Goal: Task Accomplishment & Management: Manage account settings

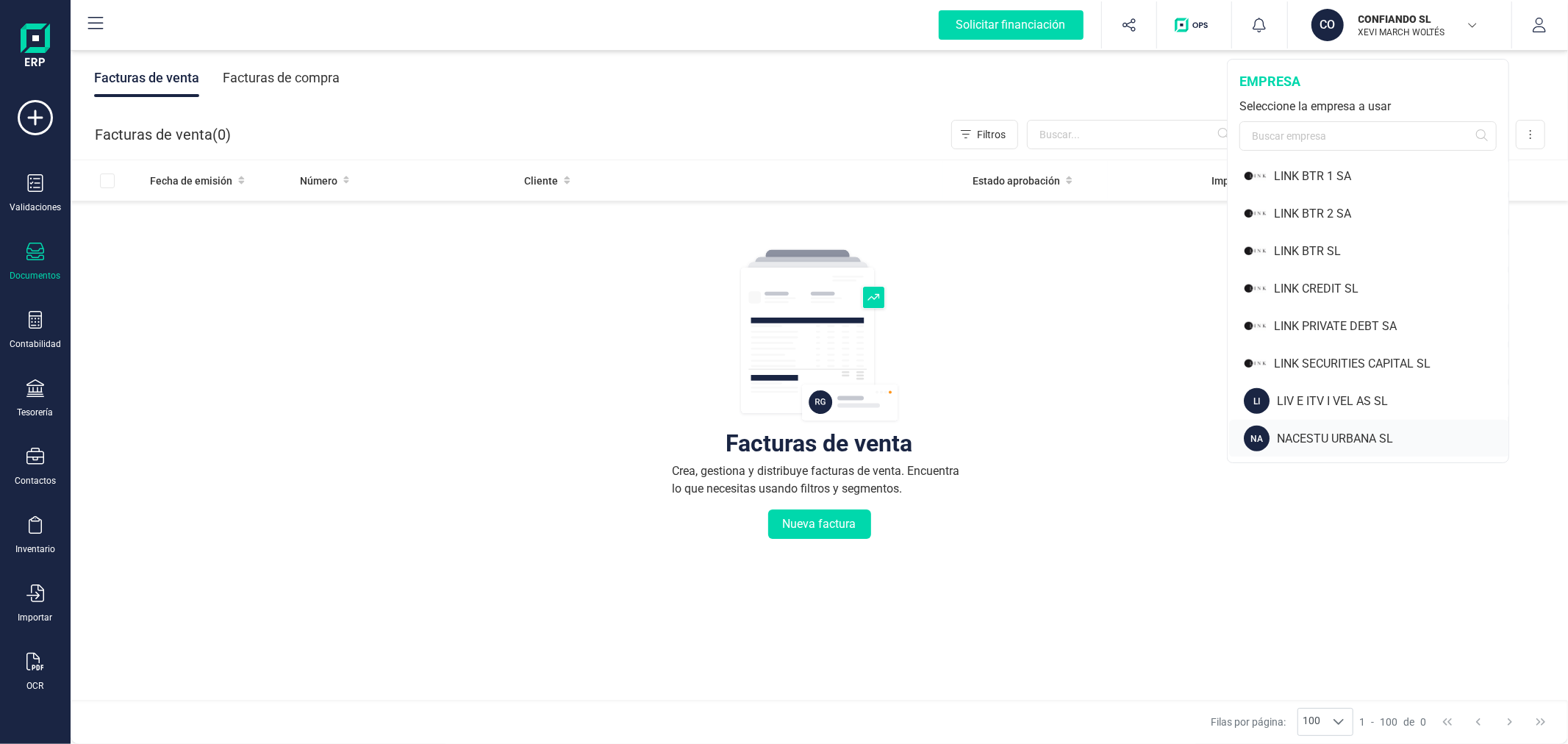
scroll to position [1061, 0]
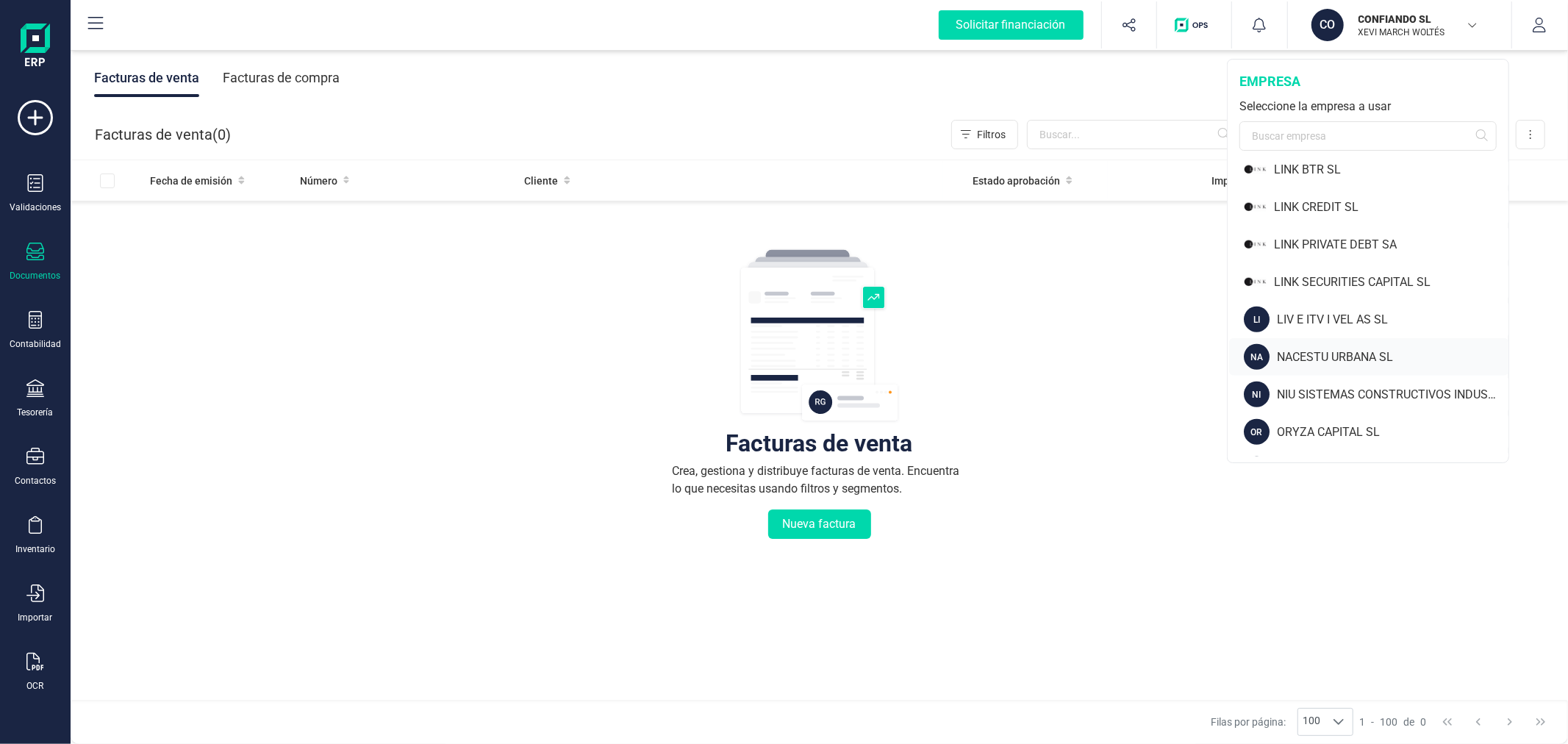
click at [1326, 356] on div "NACESTU URBANA SL" at bounding box center [1392, 357] width 231 height 18
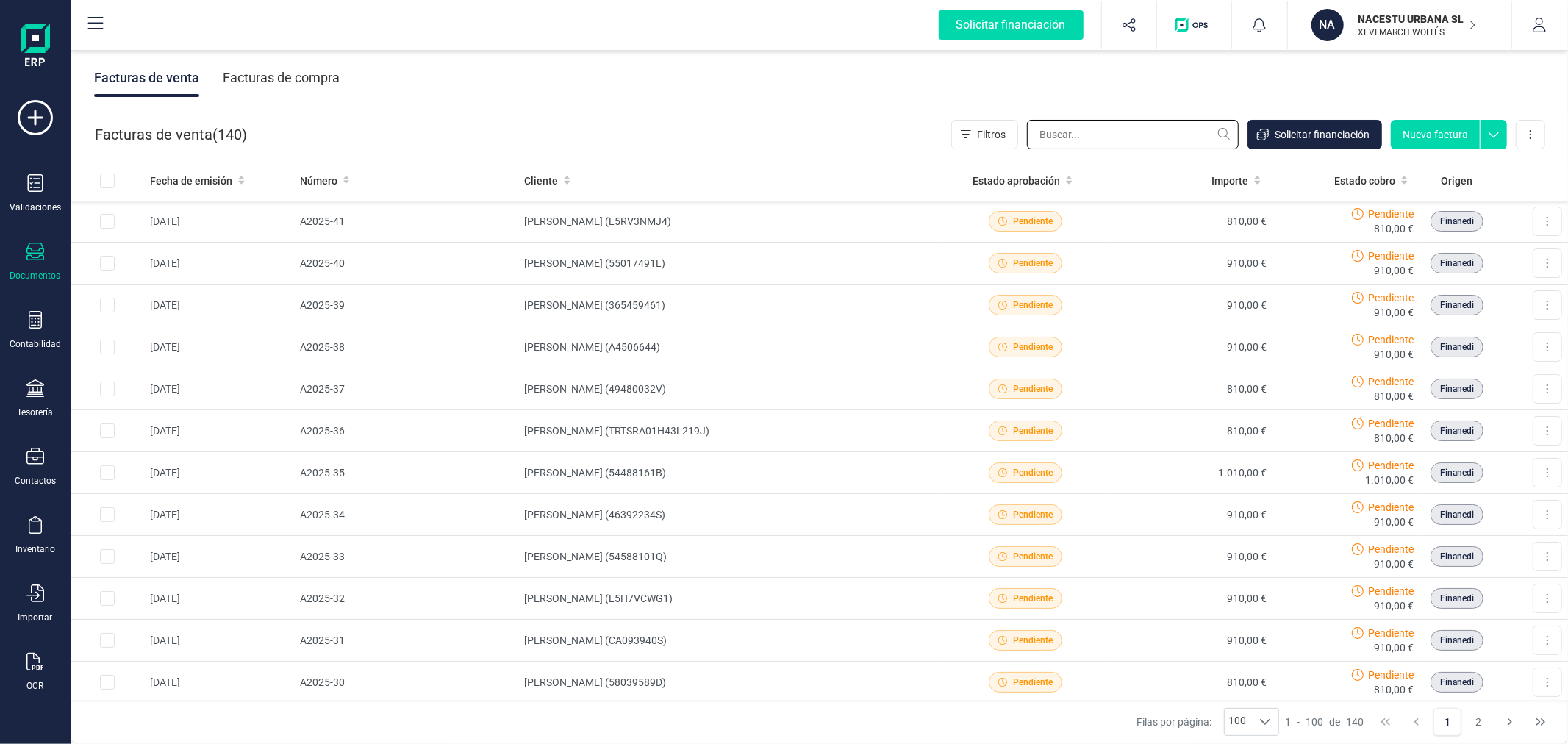
click at [1107, 129] on input "text" at bounding box center [1132, 135] width 211 height 30
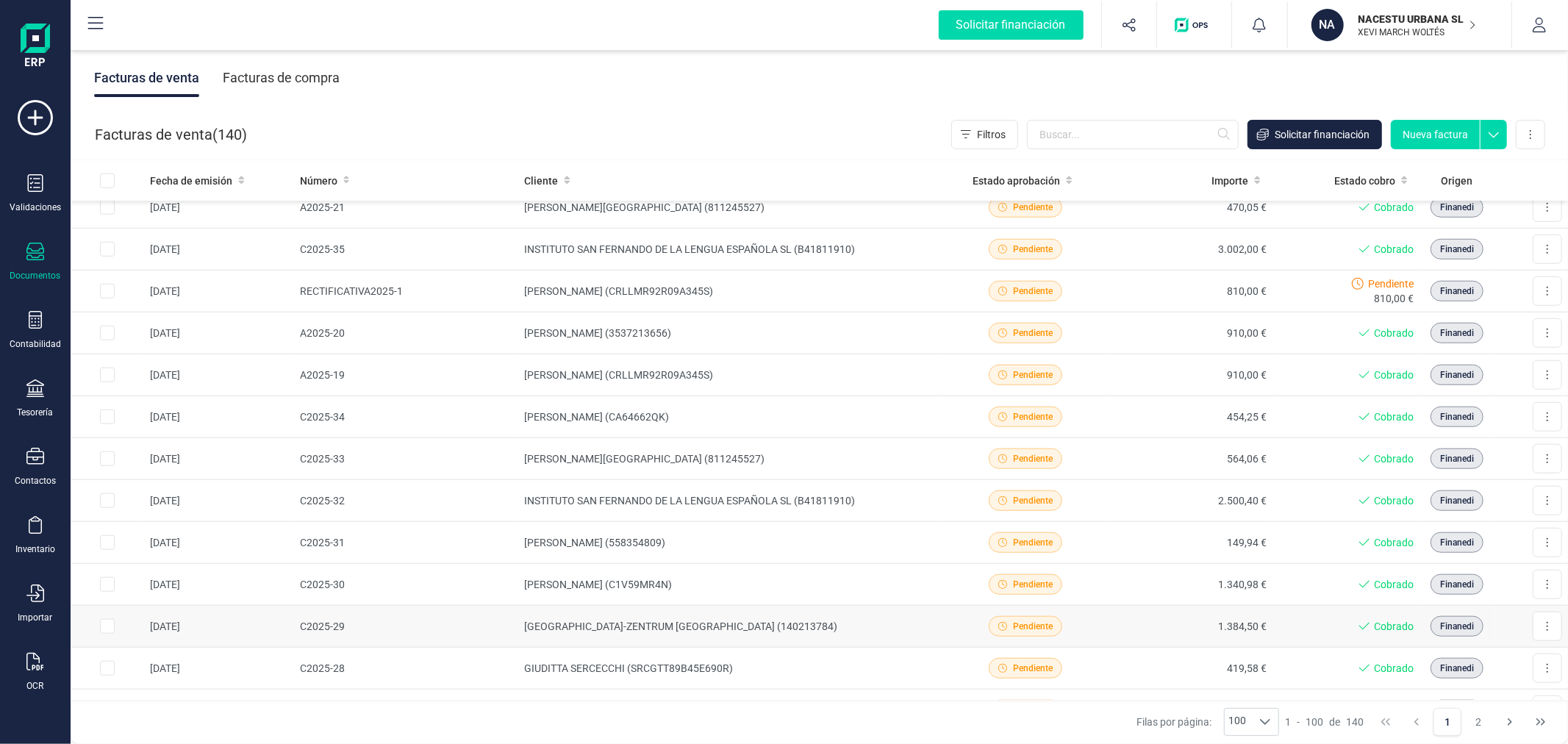
click at [652, 622] on td "HELMHOLTZ-ZENTRUM DRESDEN-ROSSENDORF (140213784)" at bounding box center [730, 626] width 425 height 42
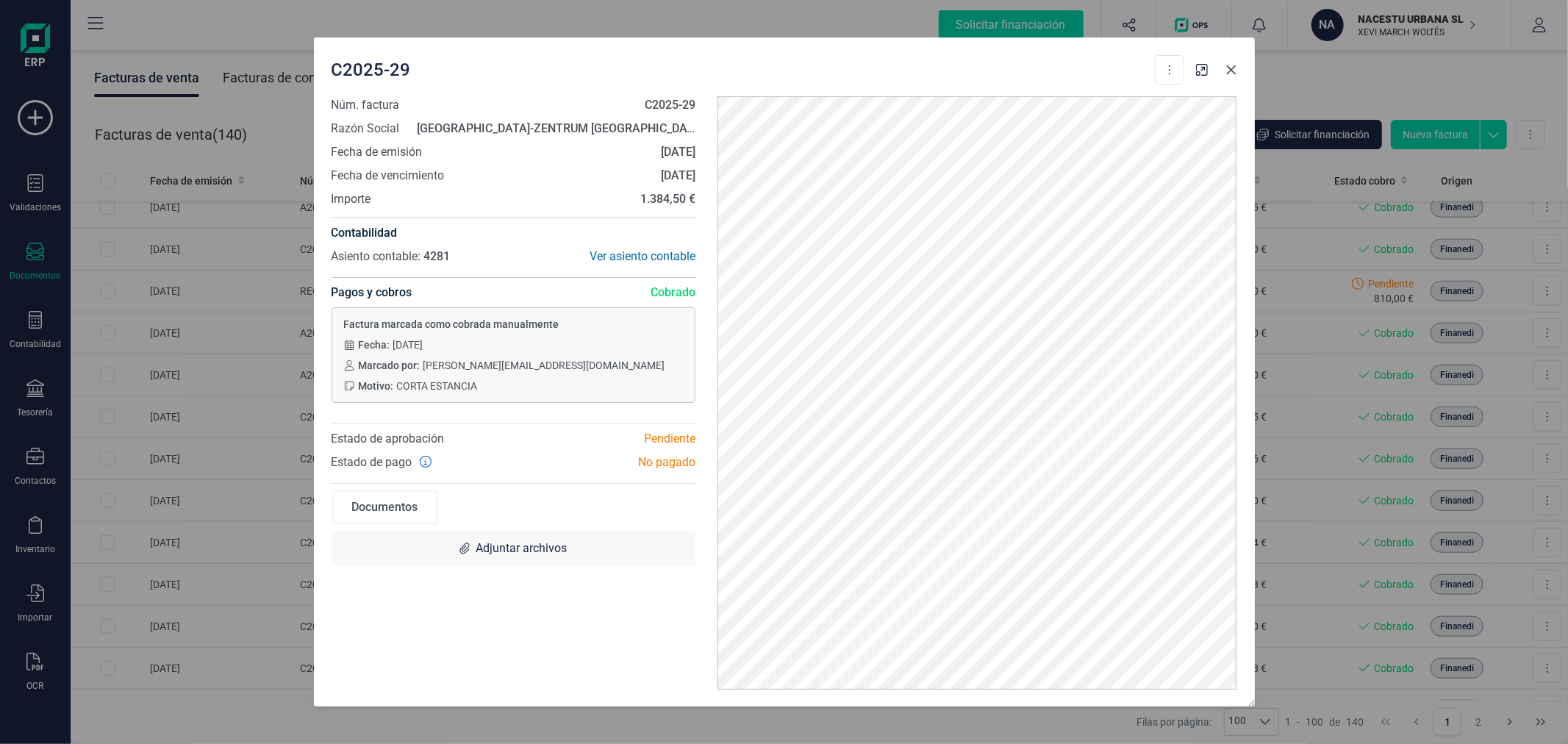
click at [1227, 68] on icon "button" at bounding box center [1232, 69] width 12 height 12
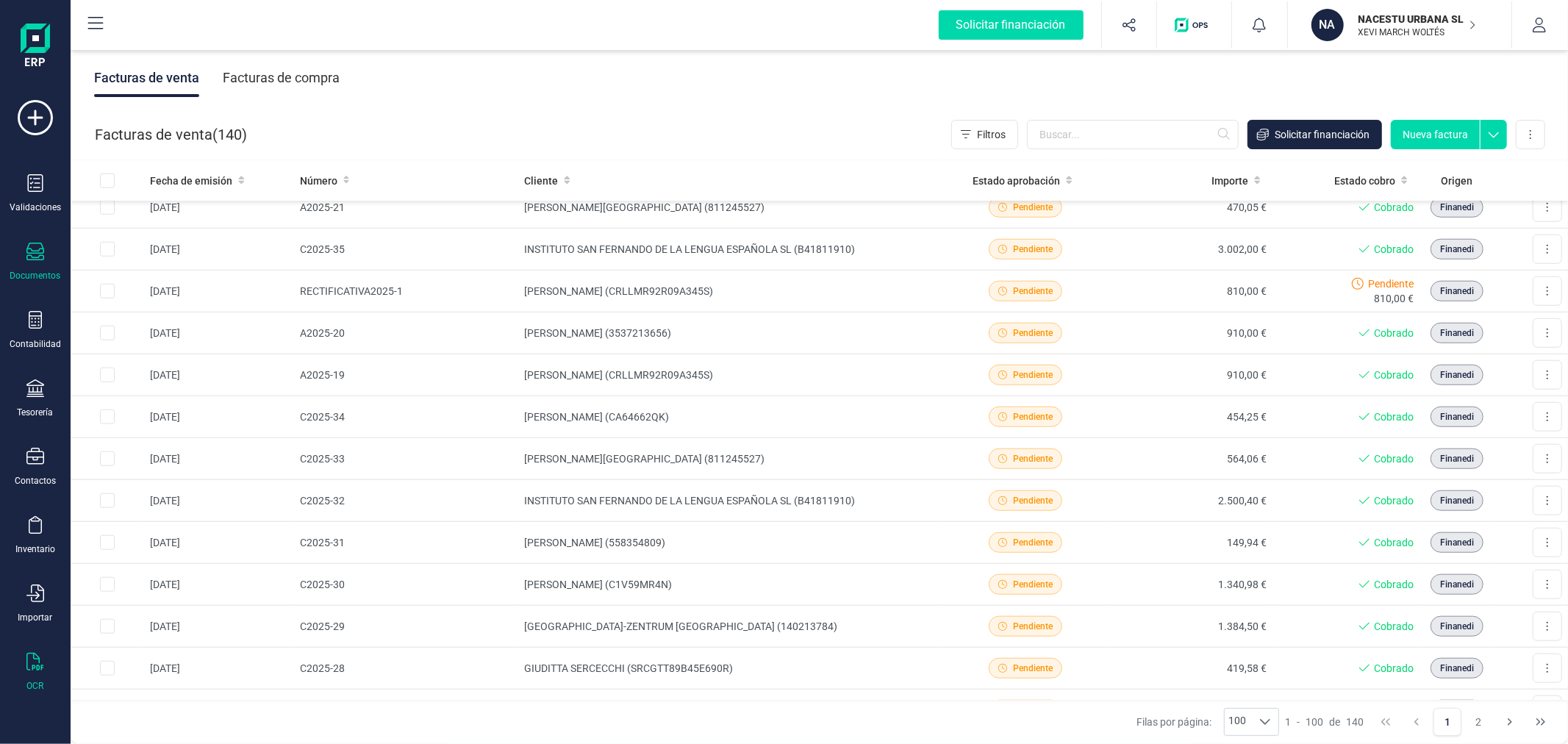
click at [39, 671] on icon at bounding box center [35, 662] width 17 height 18
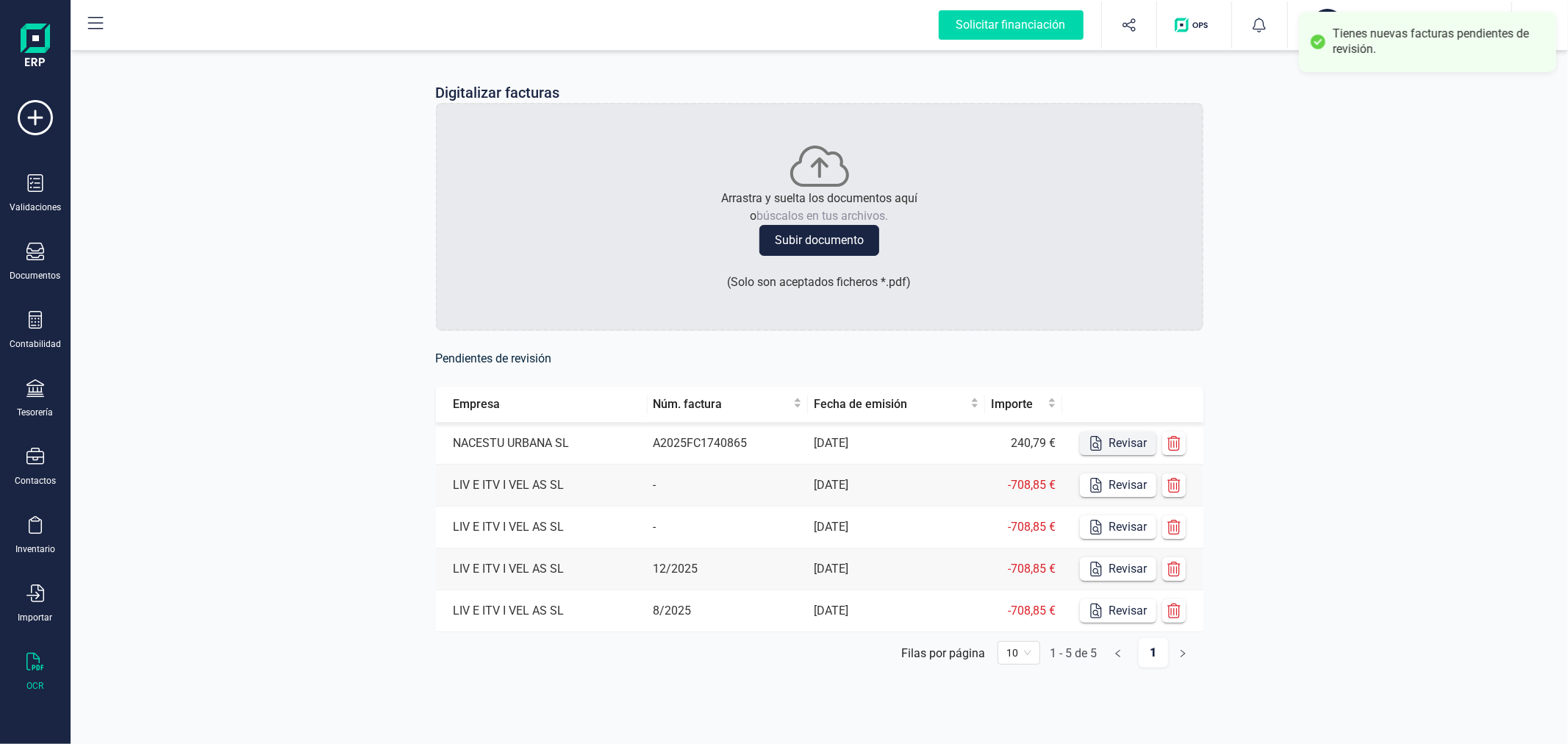
click at [1123, 438] on button "Revisar" at bounding box center [1117, 443] width 76 height 24
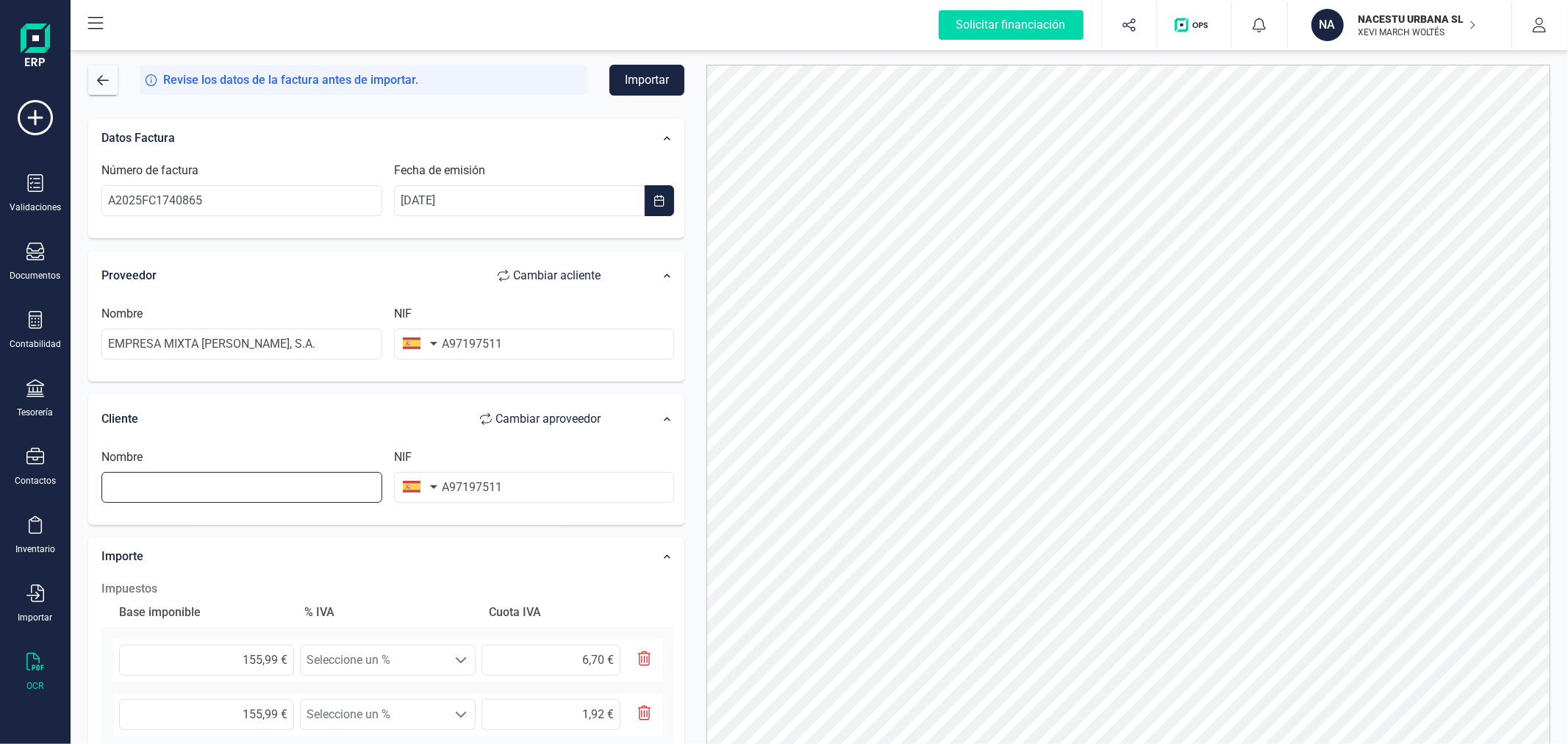
click at [291, 483] on input "text" at bounding box center [241, 487] width 281 height 31
type input "ISAKIWO MUUNDO SL"
type input "B40655284"
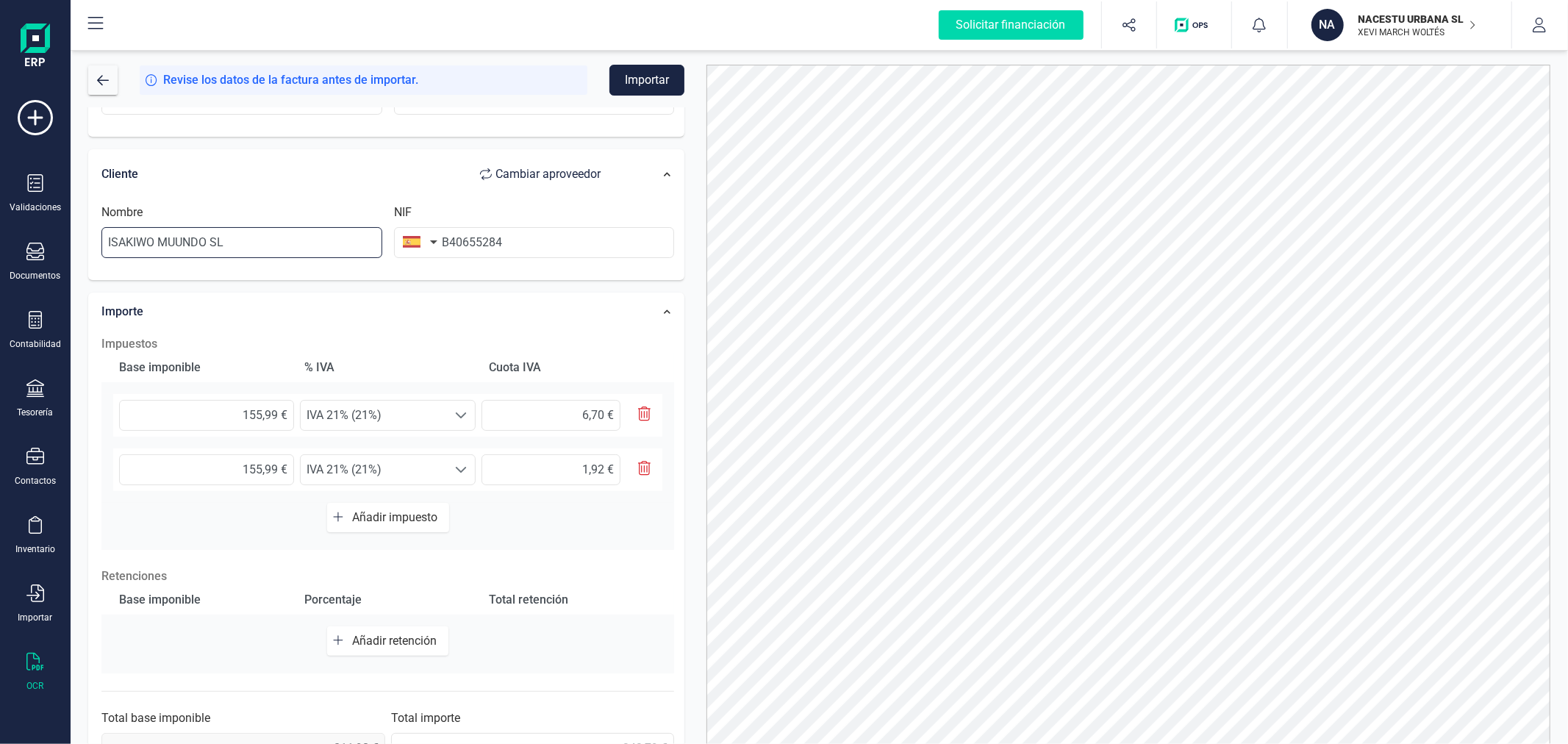
scroll to position [288, 0]
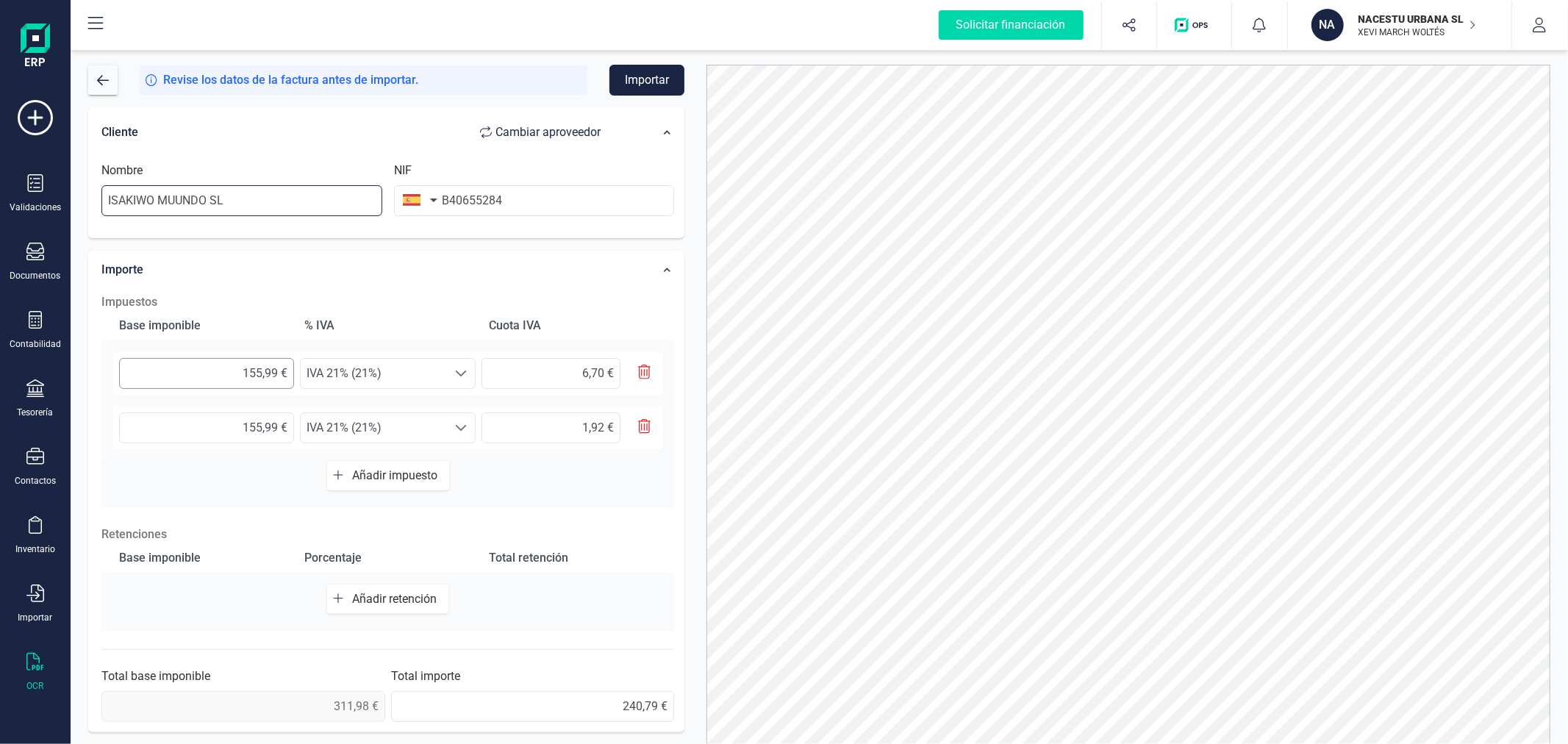
type input "ISAKIWO MUUNDO SL"
click at [268, 380] on input "155,99 €" at bounding box center [206, 373] width 175 height 31
click at [268, 378] on input "155,99 €" at bounding box center [206, 373] width 175 height 31
type input "9,00 €"
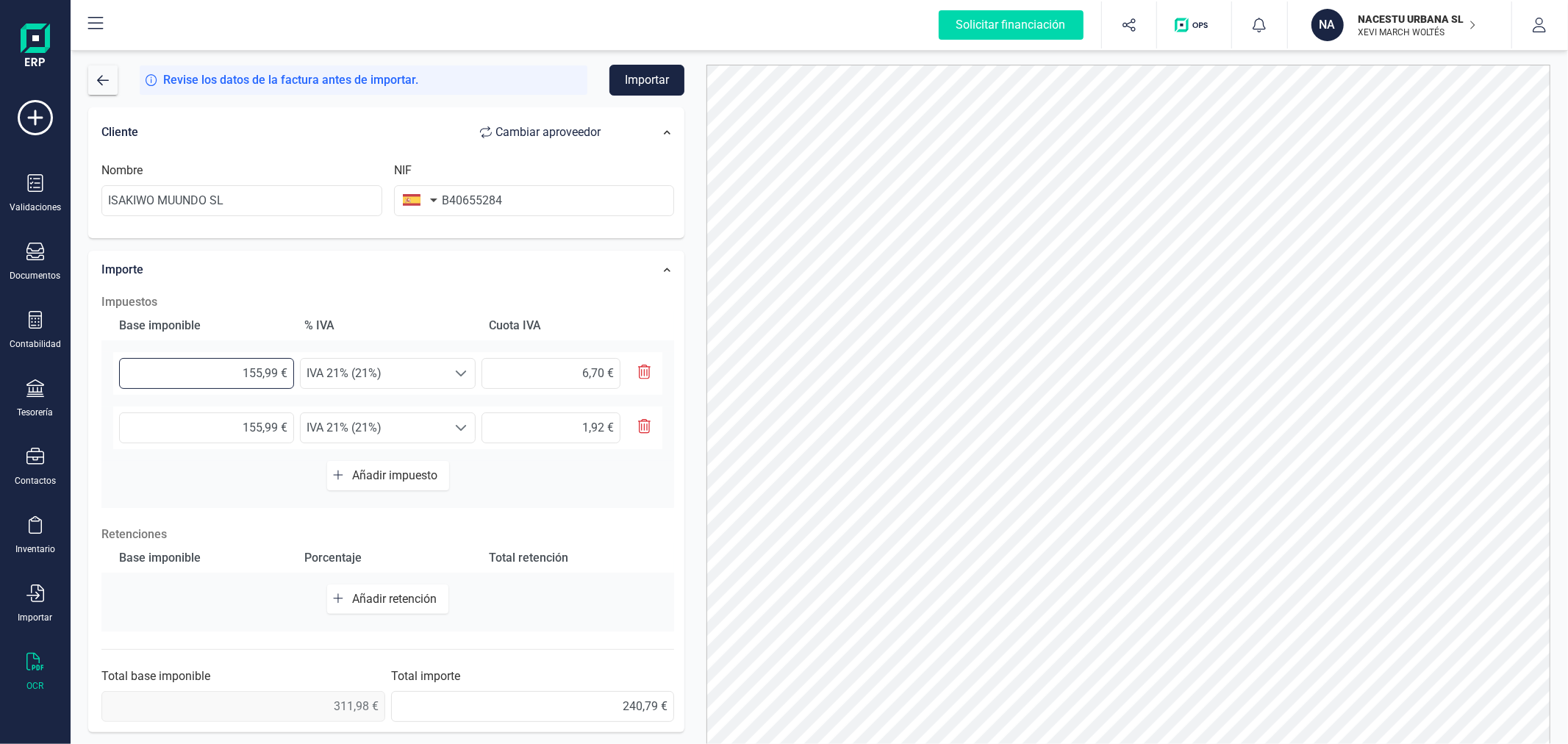
type input "1,89 €"
type input "9,10 €"
type input "1,91 €"
type input "9,14 €"
type input "1,92 €"
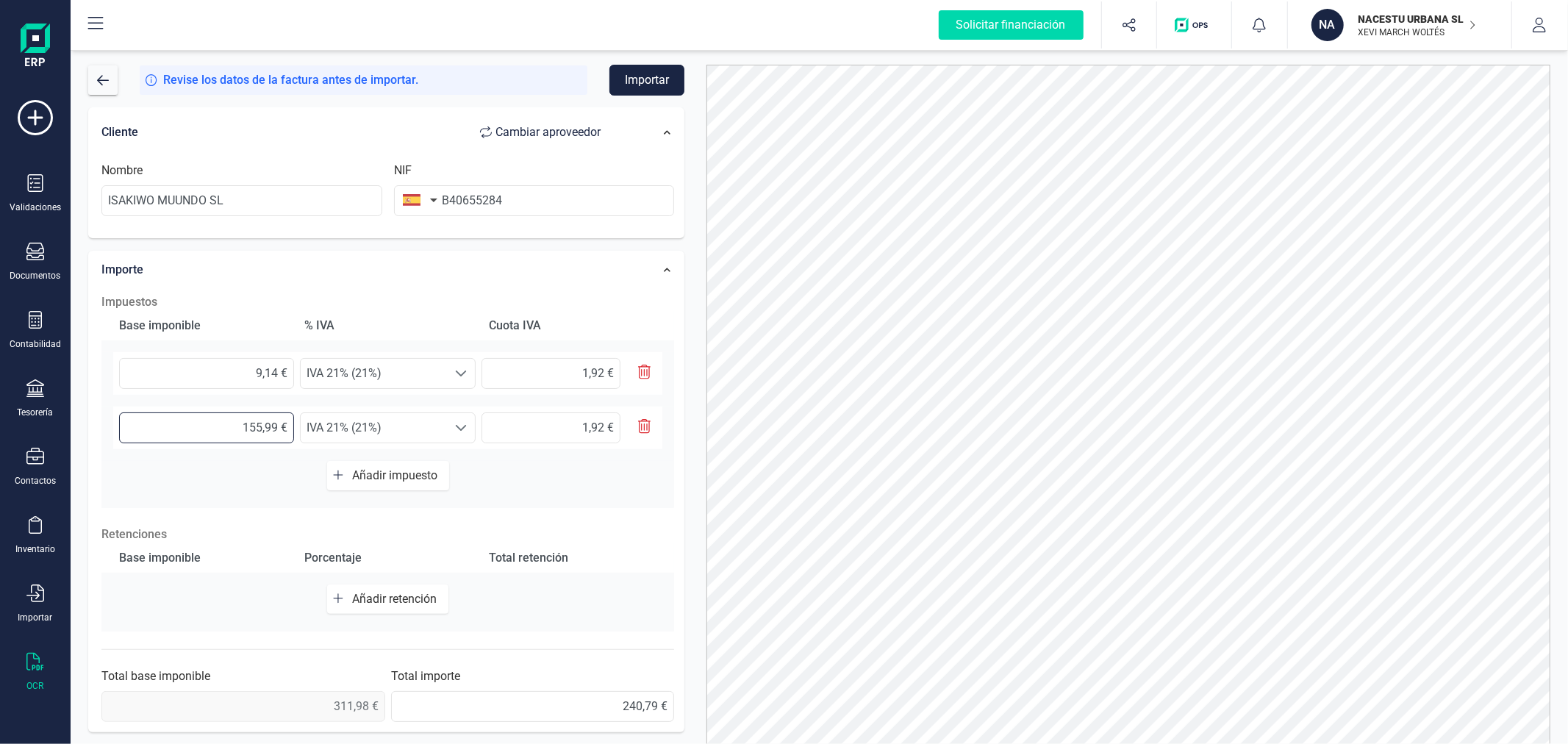
click at [246, 424] on input "155,99 €" at bounding box center [206, 428] width 175 height 31
type input "6,00 €"
type input "1,26 €"
type input "67,00 €"
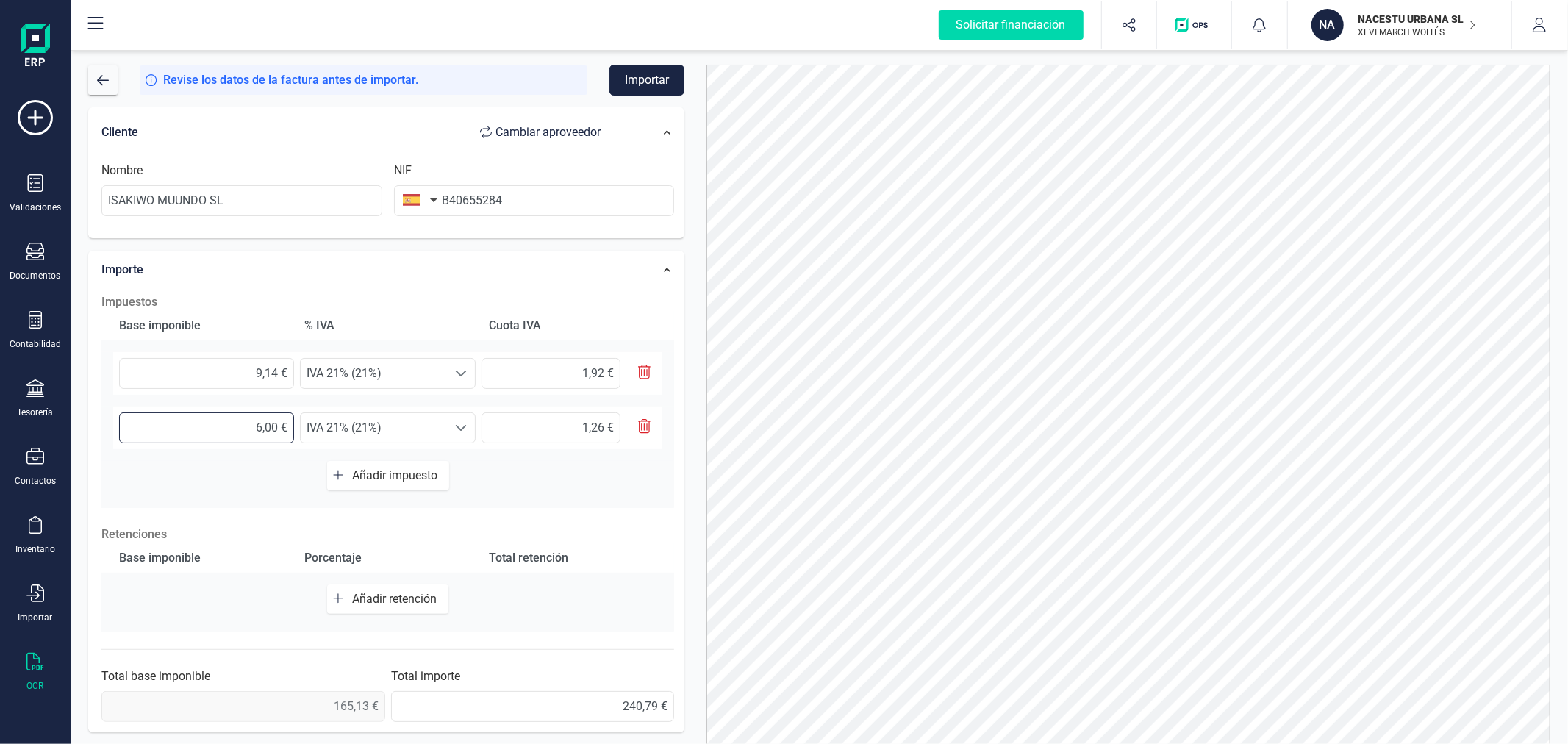
type input "14,07 €"
type input "67,04 €"
click at [379, 429] on span "IVA 21% (21%)" at bounding box center [373, 428] width 146 height 30
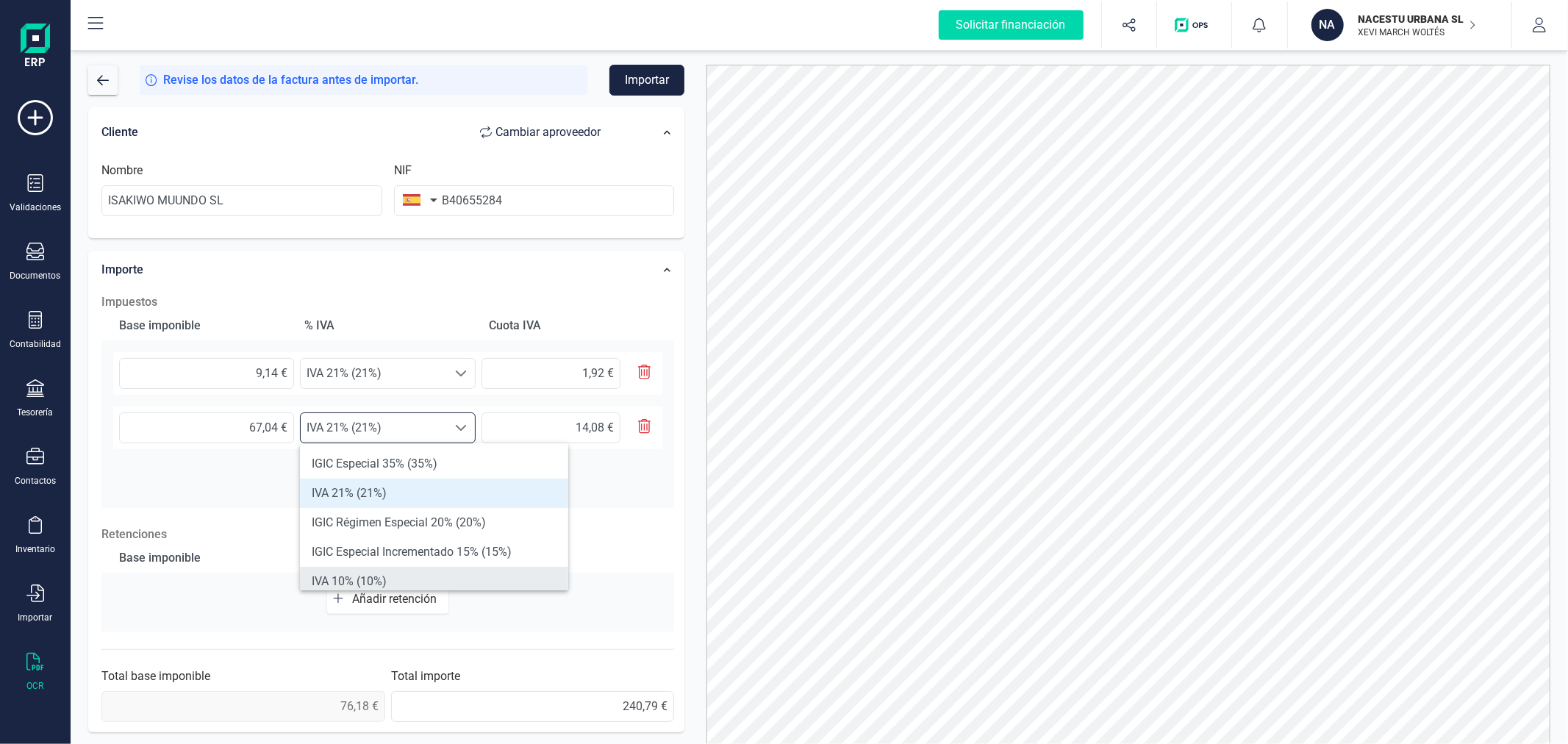
click at [382, 578] on li "IVA 10% (10%)" at bounding box center [434, 581] width 268 height 30
type input "6,70 €"
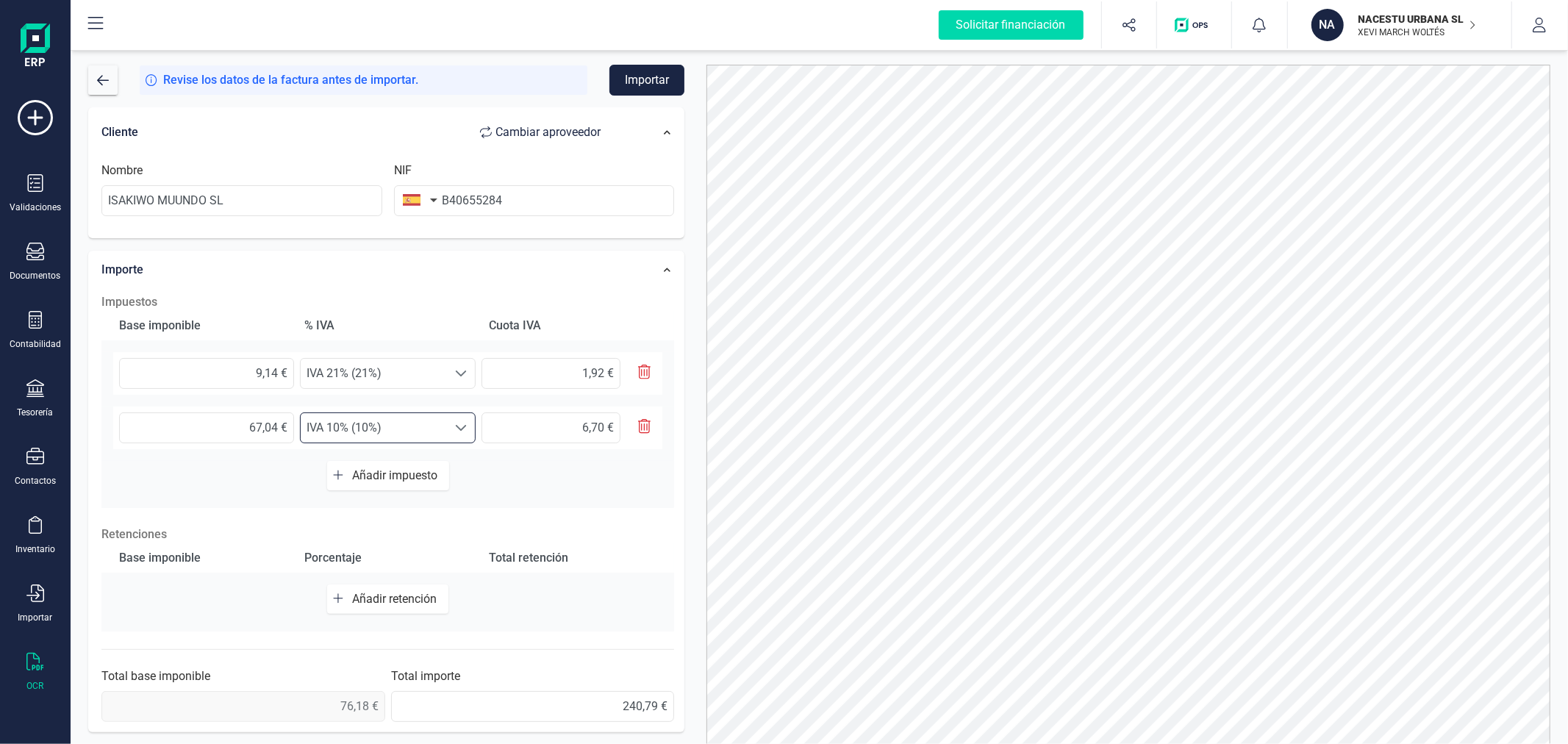
click at [384, 466] on button "Añadir impuesto" at bounding box center [388, 475] width 122 height 30
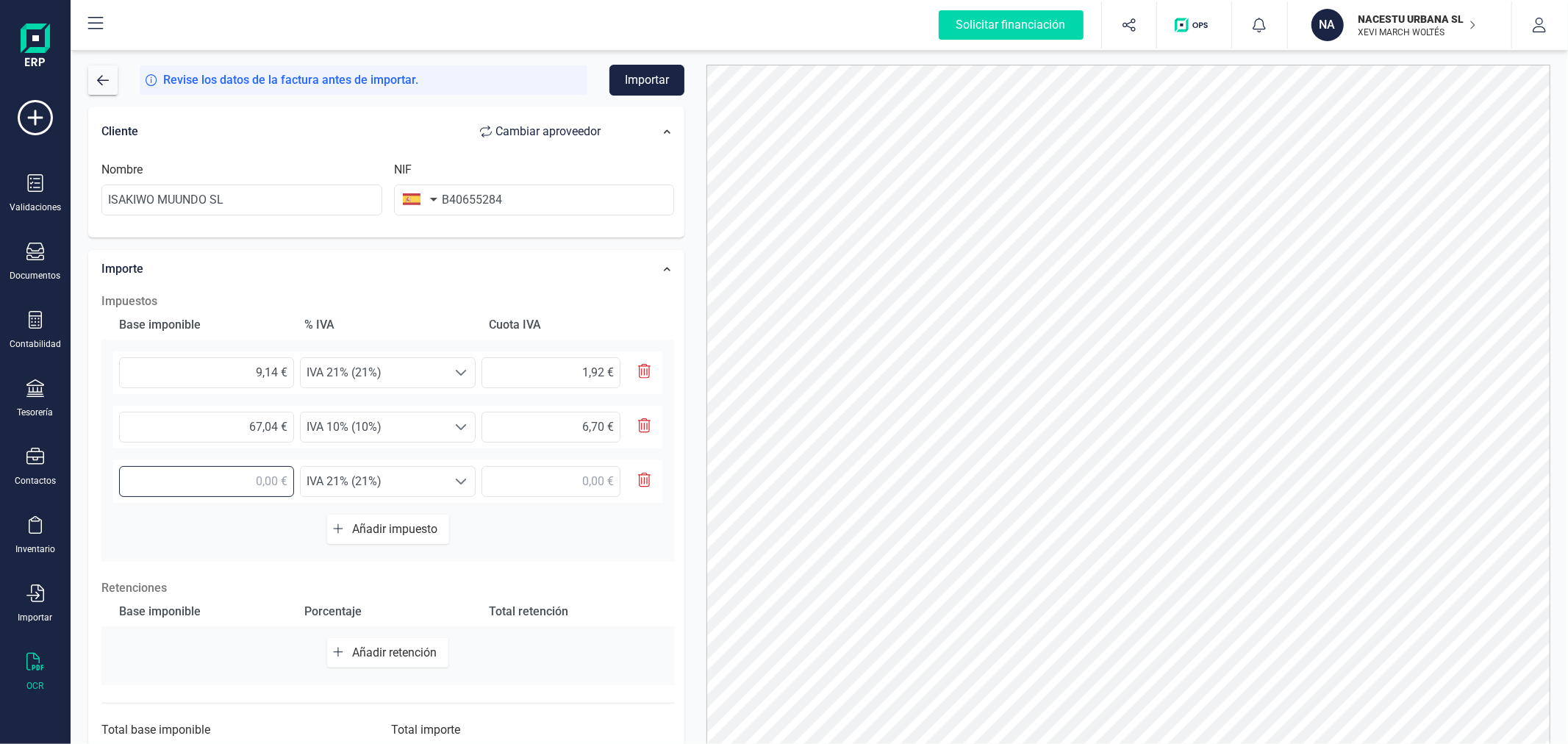
click at [271, 486] on input "text" at bounding box center [206, 481] width 175 height 31
type input "155,99 €"
click at [427, 483] on span "IVA 21% (21%)" at bounding box center [373, 481] width 146 height 30
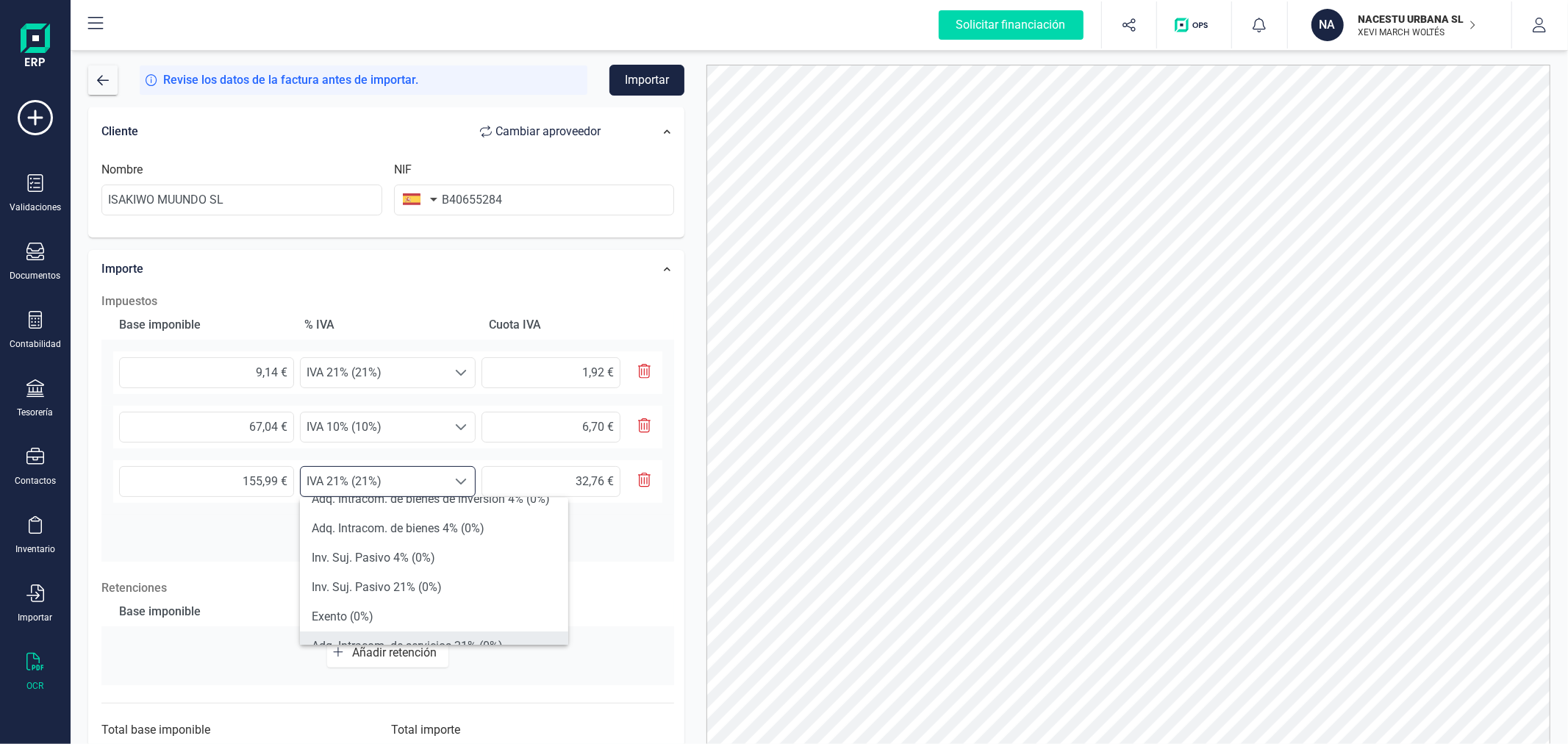
scroll to position [540, 0]
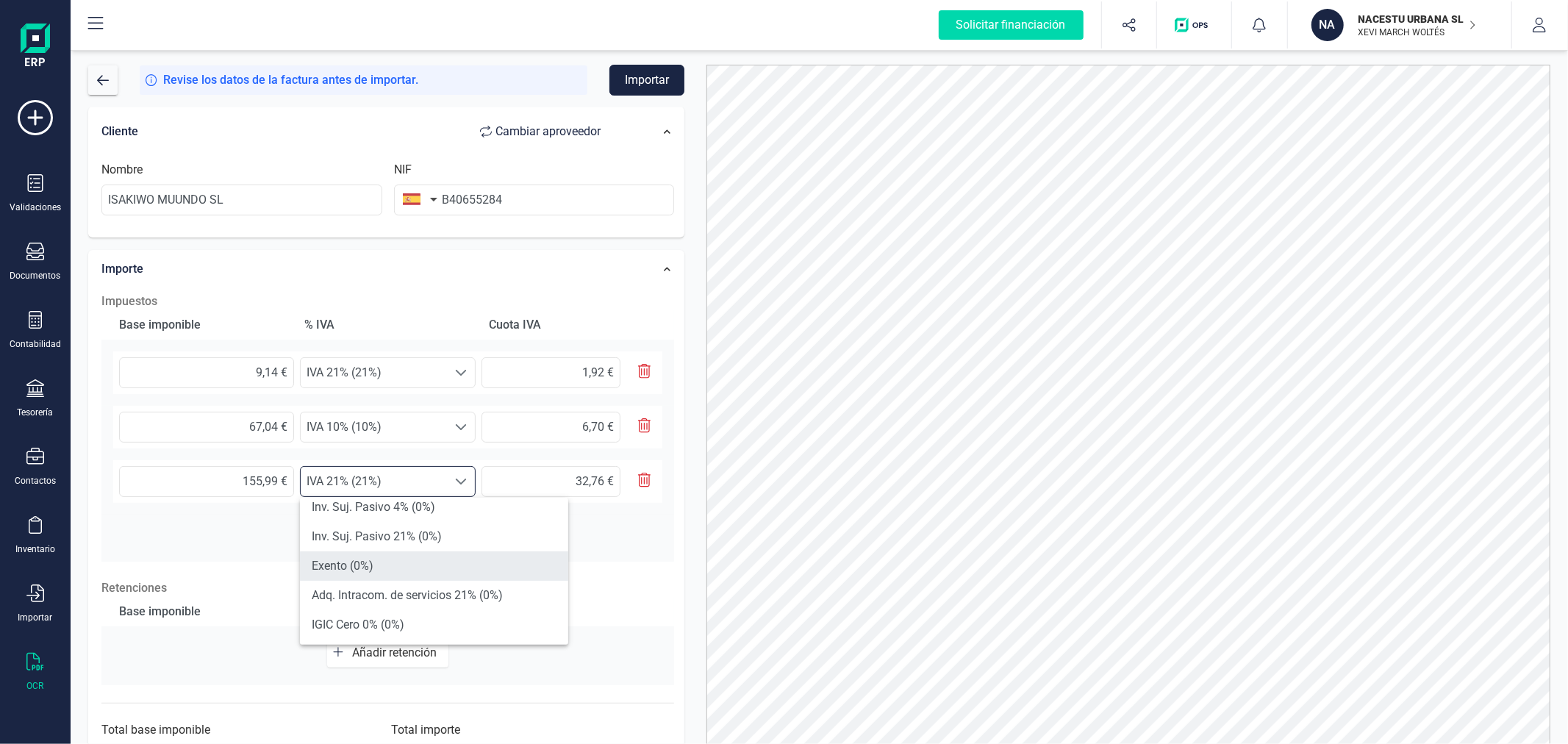
click at [430, 558] on li "Exento (0%)" at bounding box center [434, 566] width 268 height 30
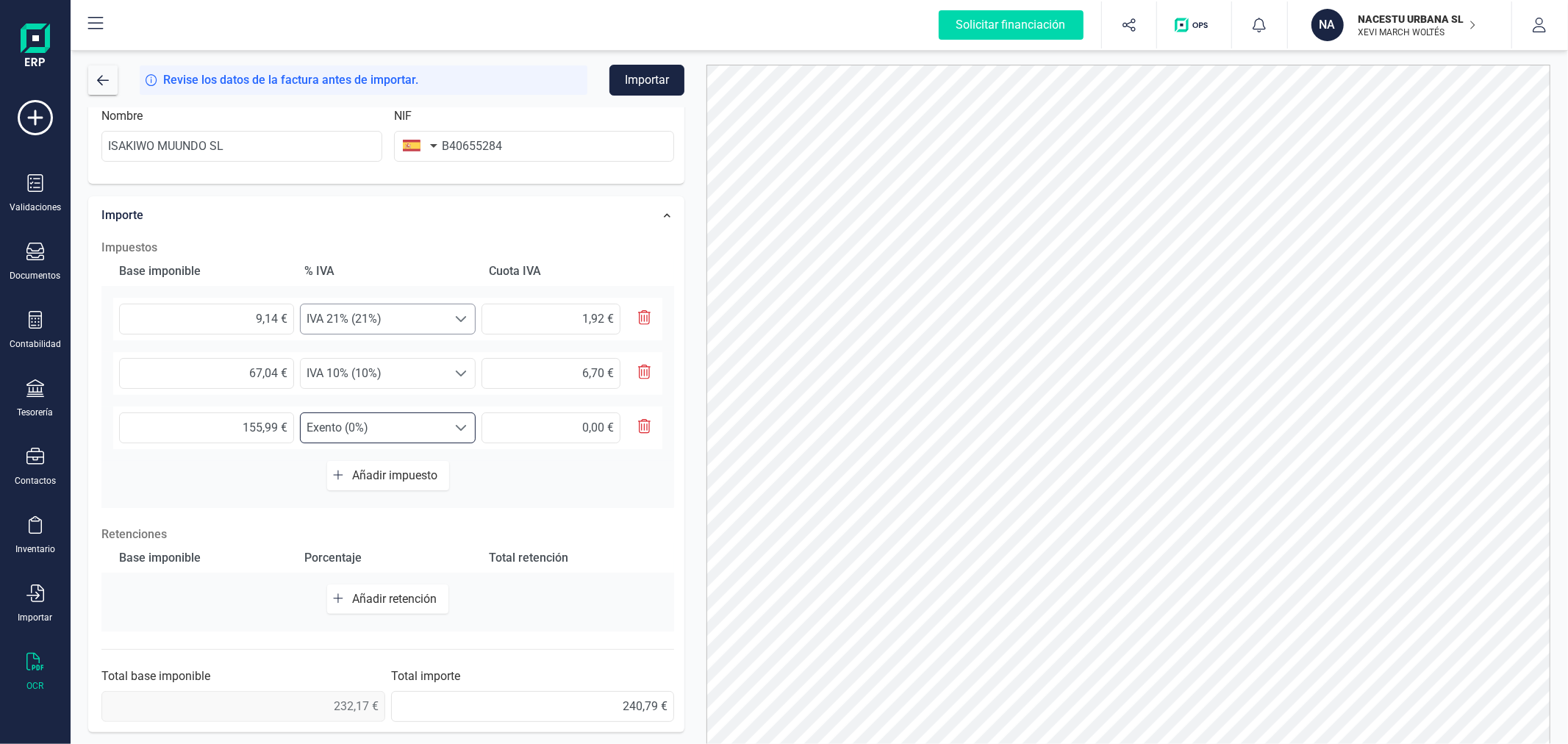
scroll to position [0, 0]
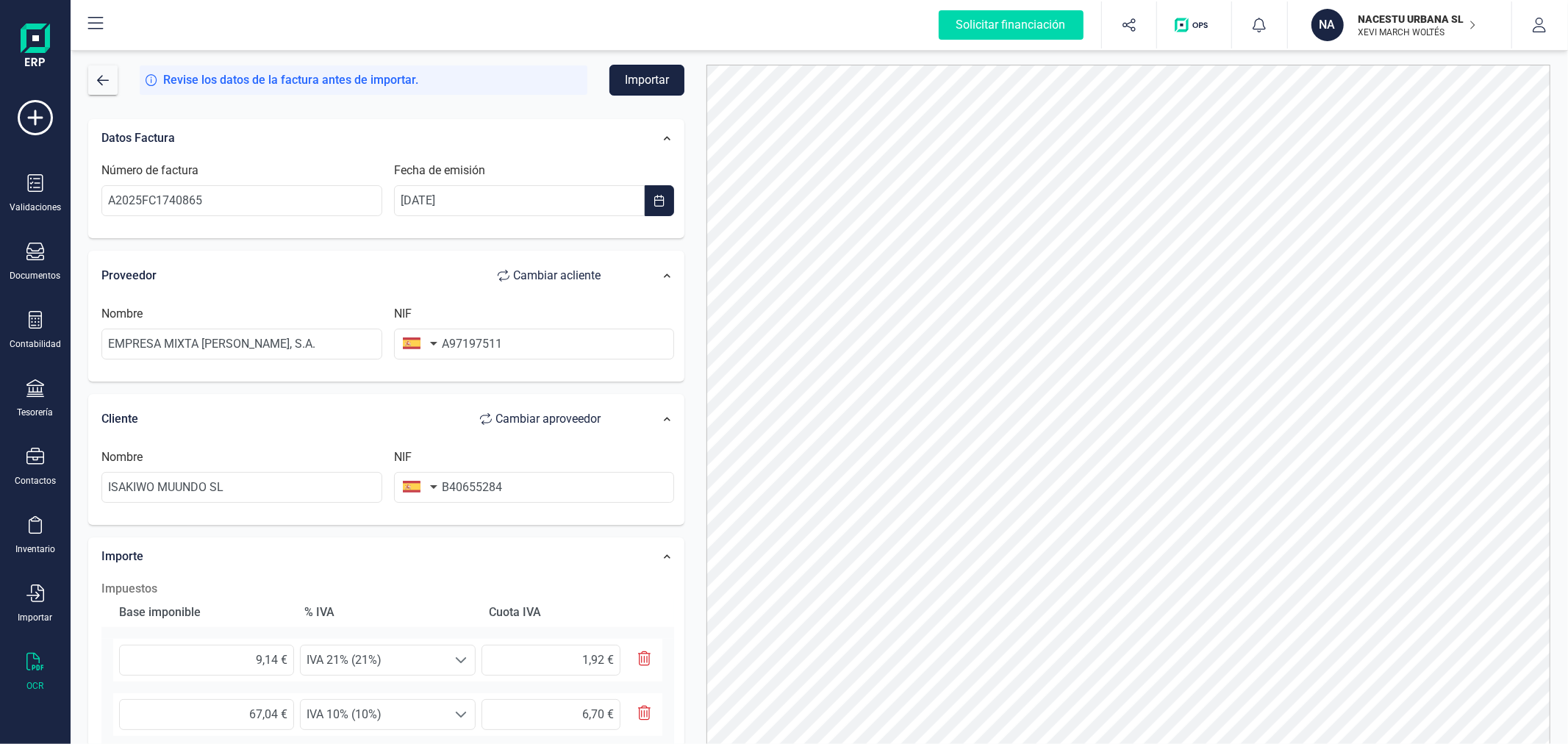
click at [632, 80] on button "Importar" at bounding box center [647, 79] width 75 height 31
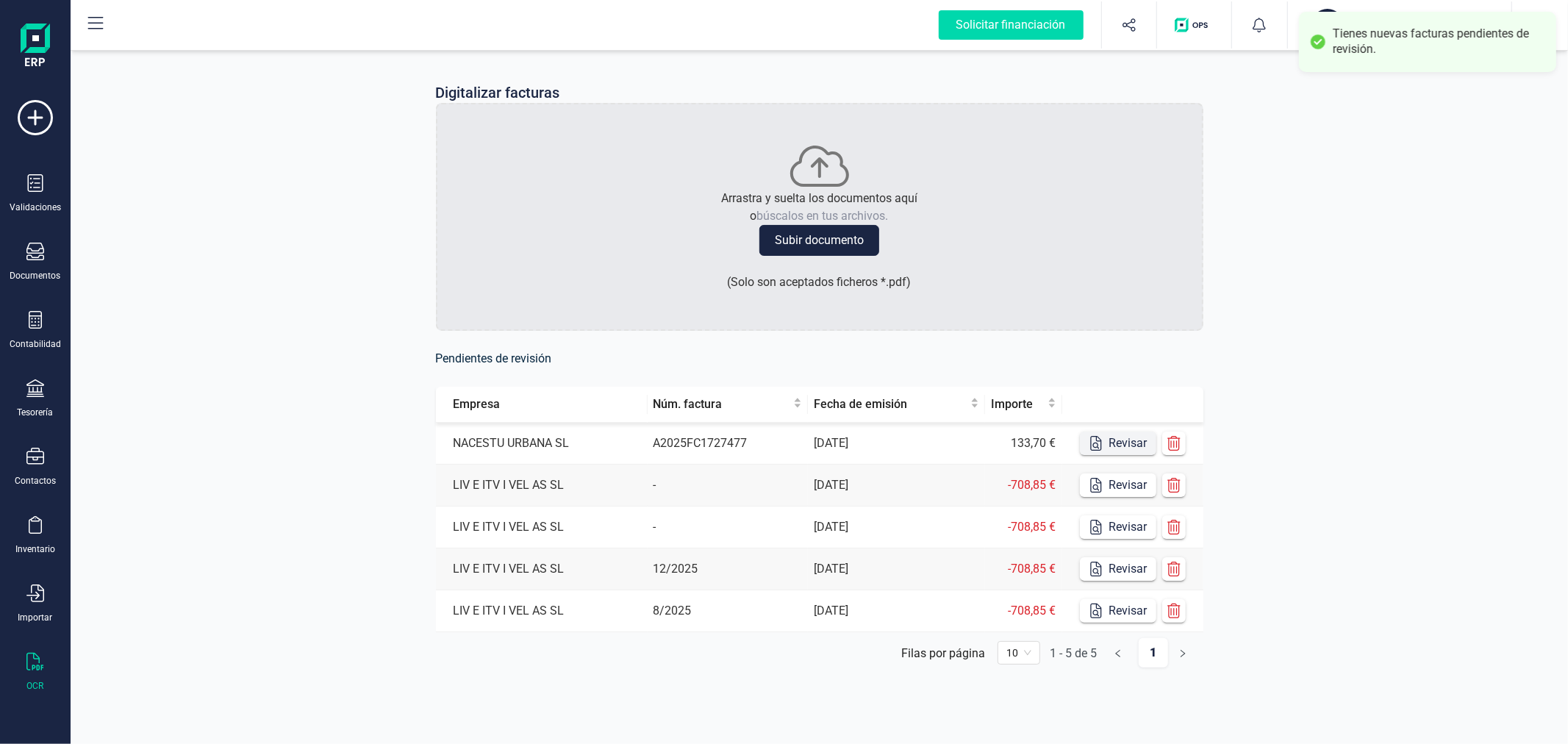
click at [1141, 437] on button "Revisar" at bounding box center [1117, 443] width 76 height 24
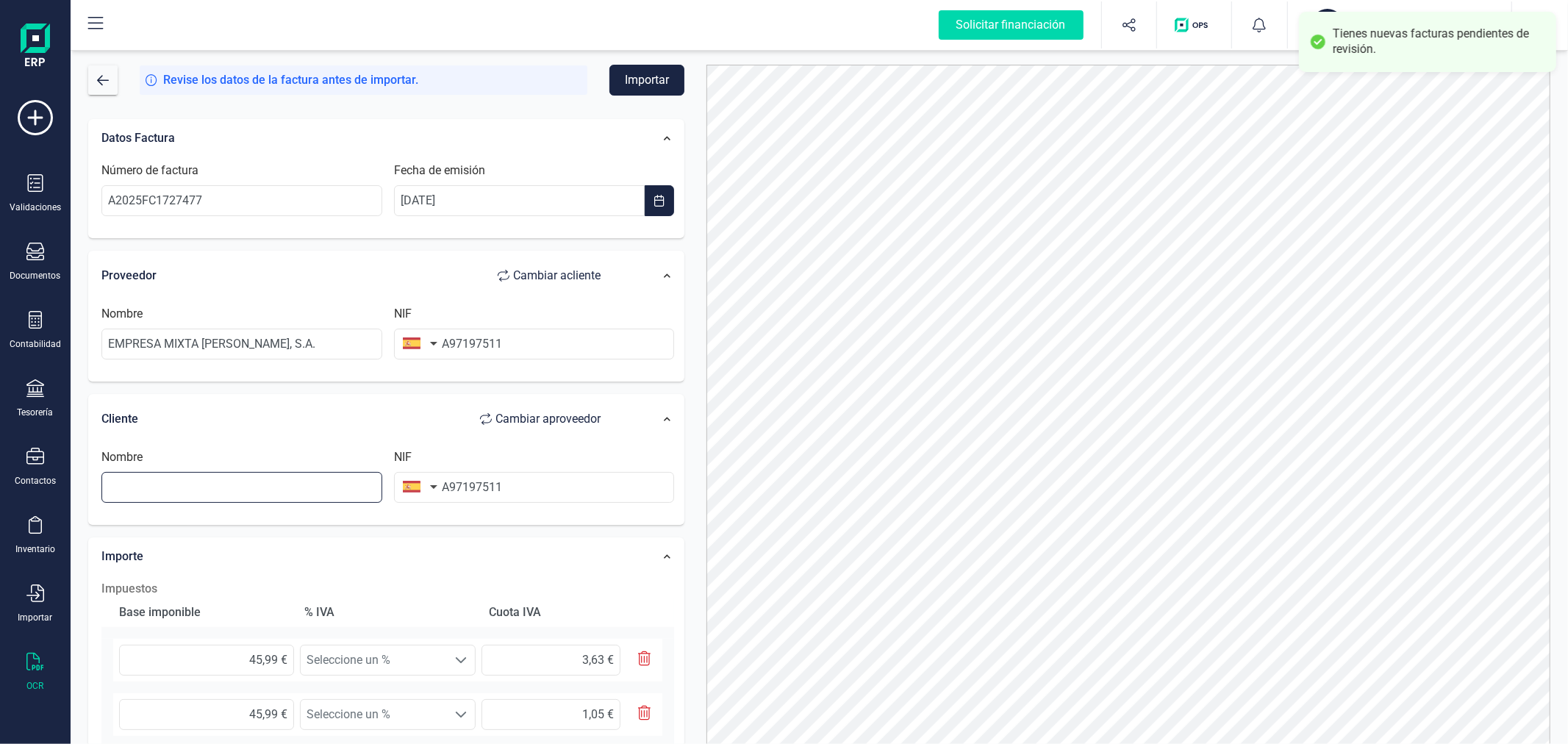
click at [282, 480] on input "text" at bounding box center [241, 487] width 281 height 31
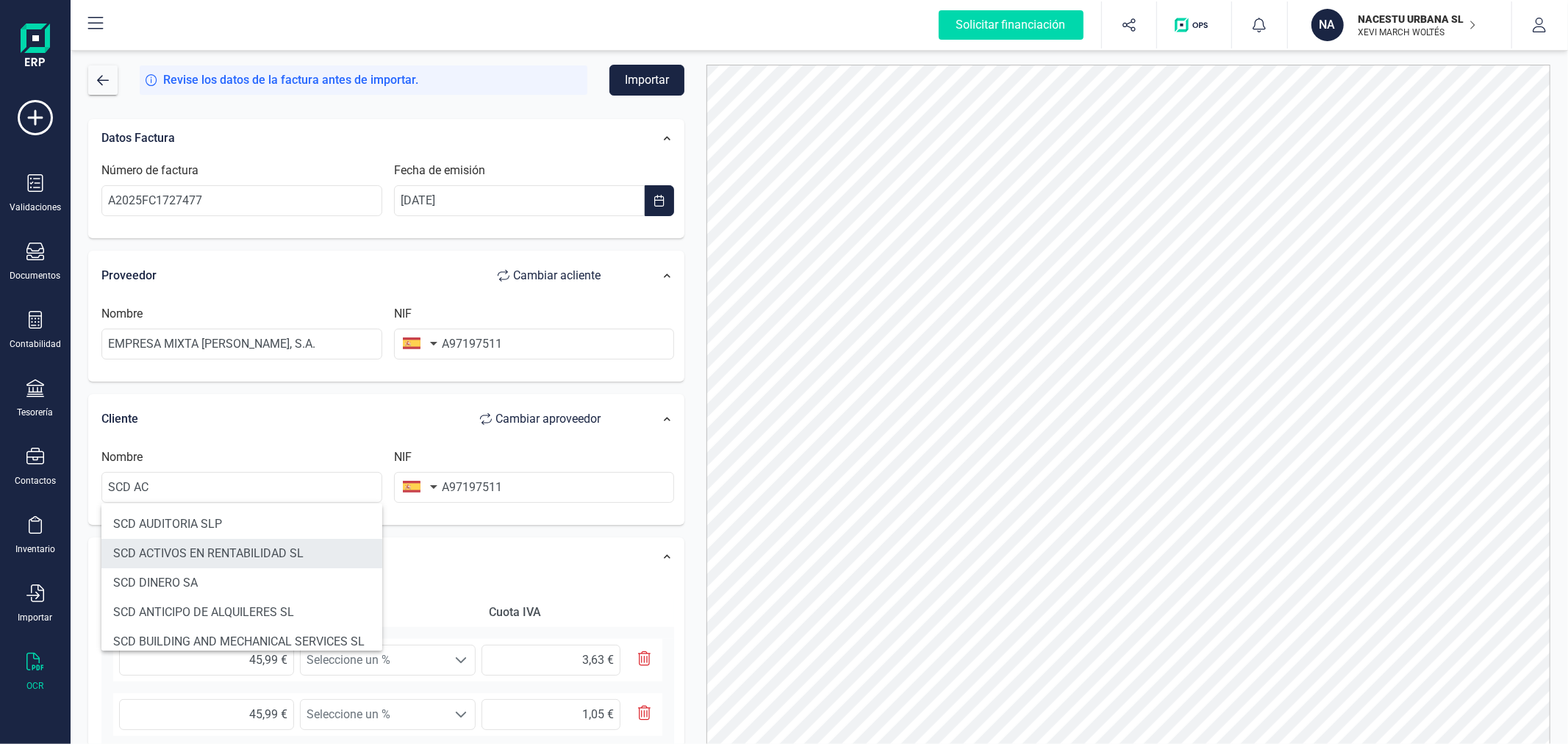
click at [294, 549] on li "SCD ACTIVOS EN RENTABILIDAD SL" at bounding box center [241, 554] width 281 height 30
type input "SCD ACTIVOS EN RENTABILIDAD SL"
type input "B44787075"
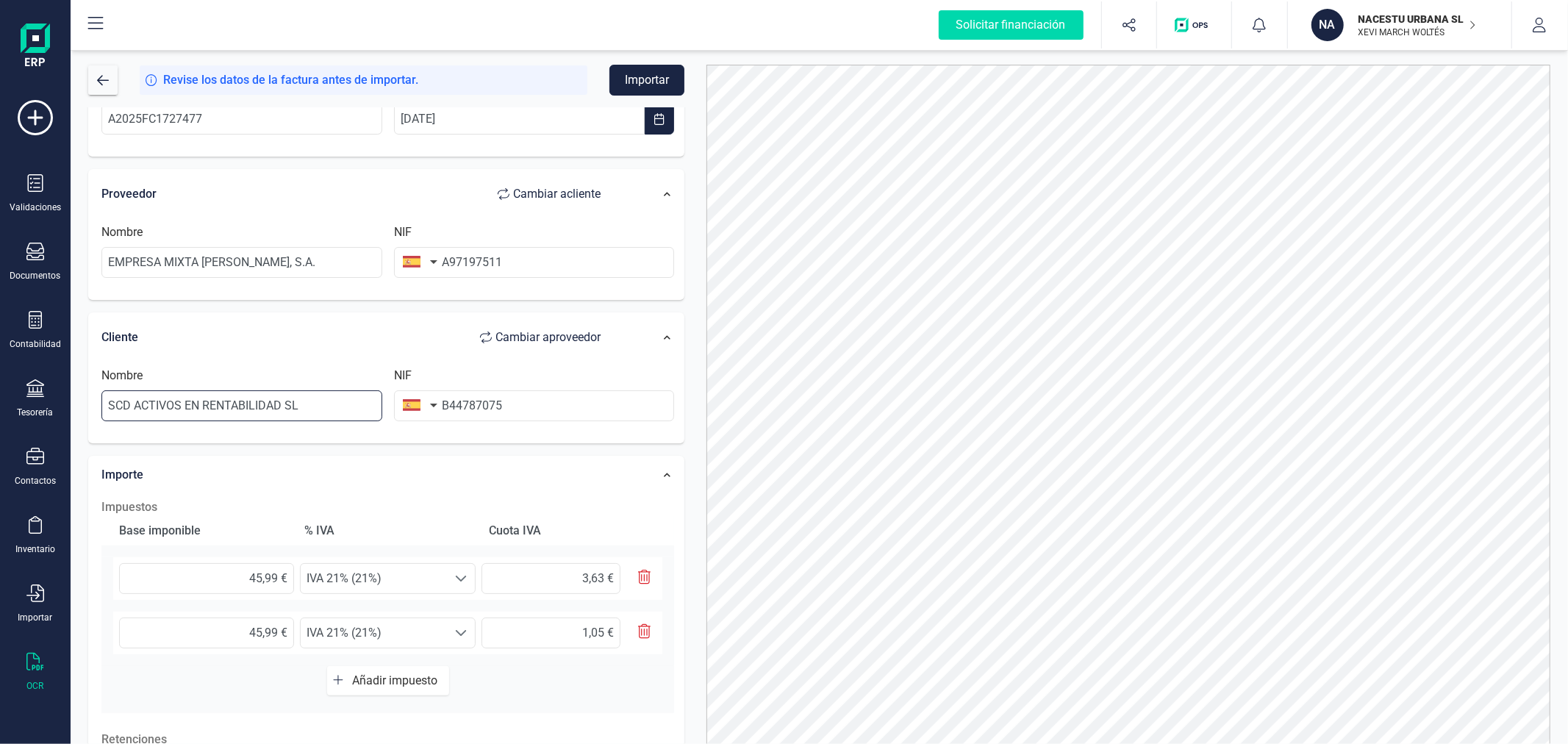
scroll to position [163, 0]
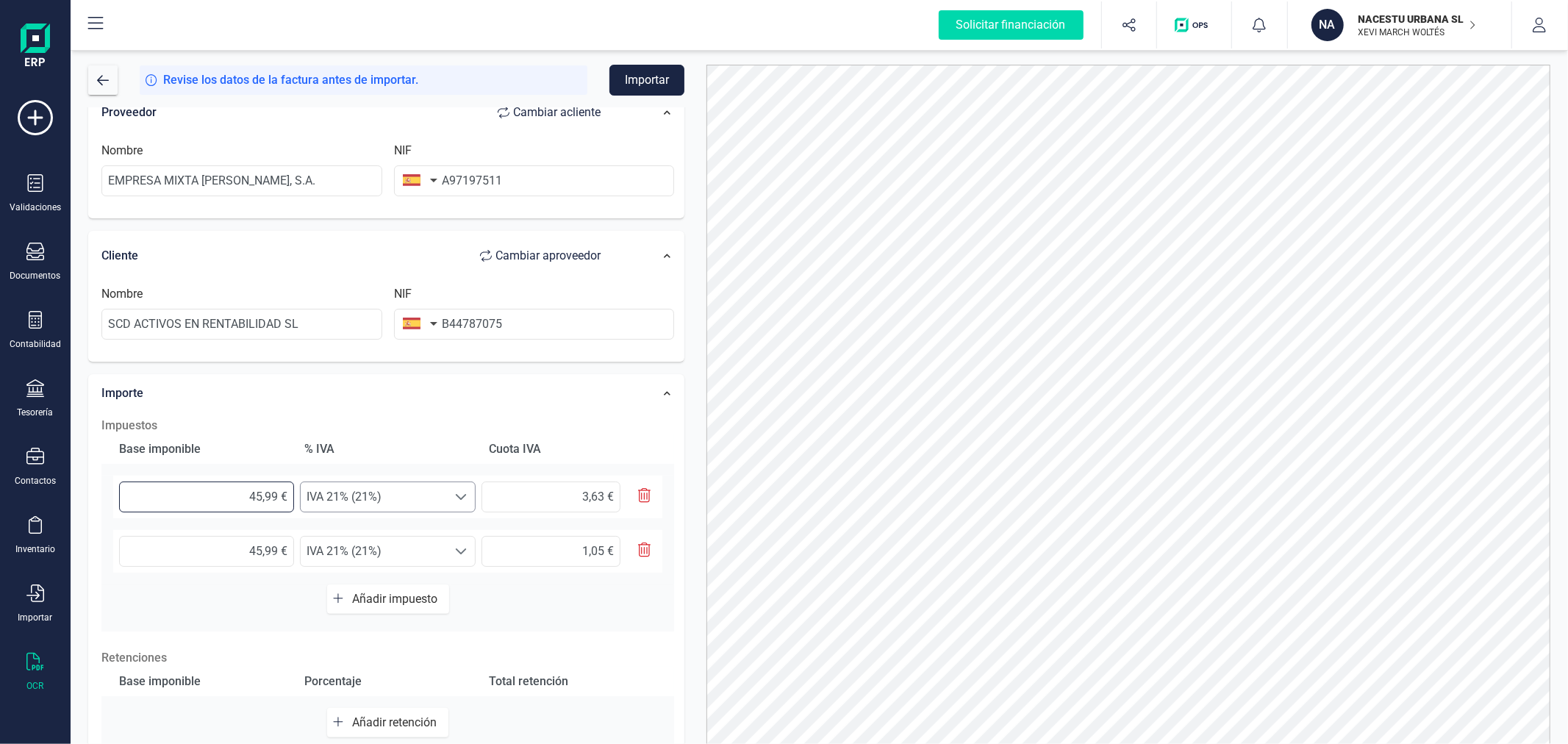
drag, startPoint x: 228, startPoint y: 495, endPoint x: 347, endPoint y: 492, distance: 119.0
click at [347, 492] on div "45,99 € Seleccione un % IVA 21% (21%) IVA 21% (21%) 3,63 €" at bounding box center [387, 496] width 549 height 43
type input "5,00 €"
type input "1,05 €"
drag, startPoint x: 208, startPoint y: 552, endPoint x: 291, endPoint y: 540, distance: 83.9
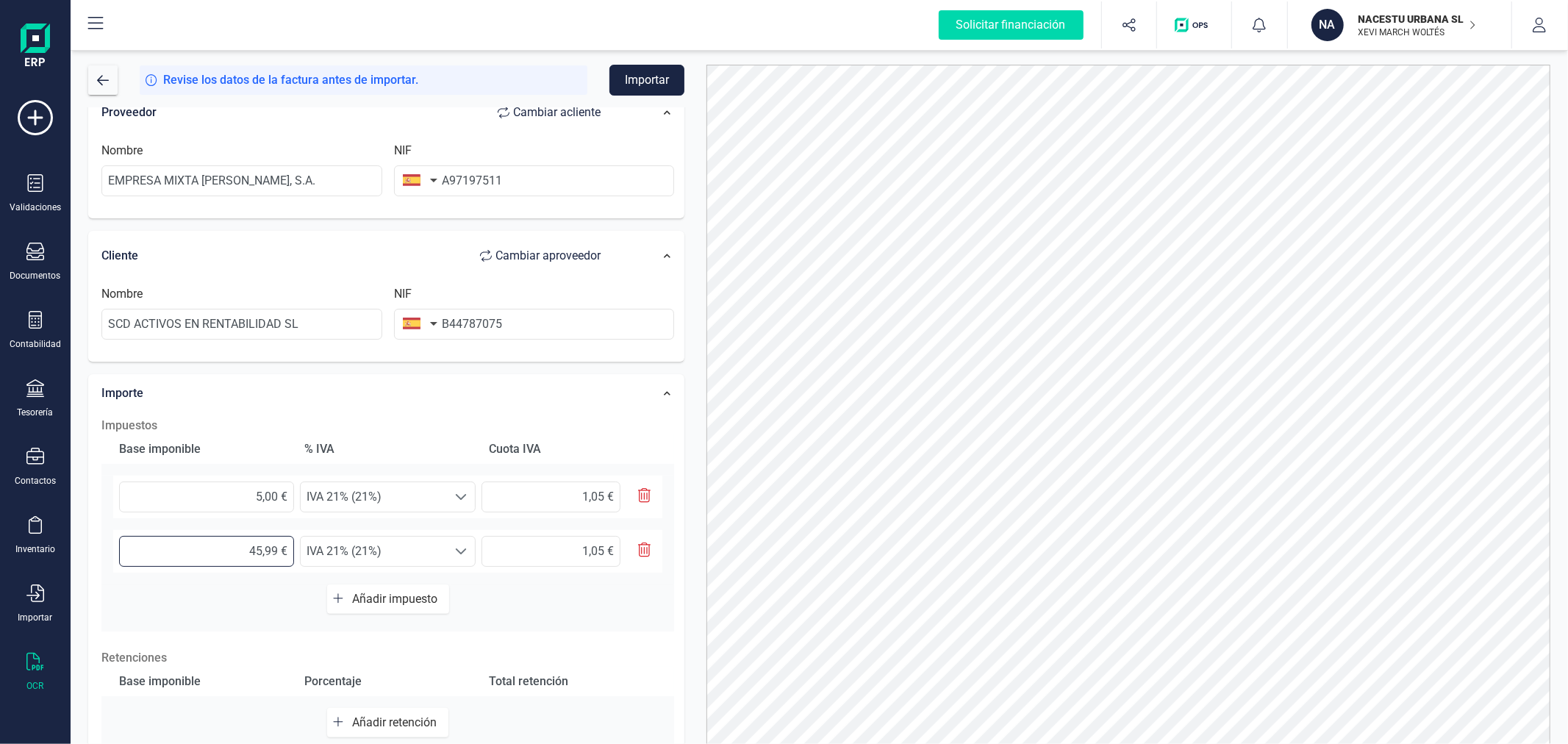
click at [291, 540] on input "45,99 €" at bounding box center [206, 551] width 175 height 31
type input "3,00 €"
type input "0,63 €"
type input "36,00 €"
type input "7,56 €"
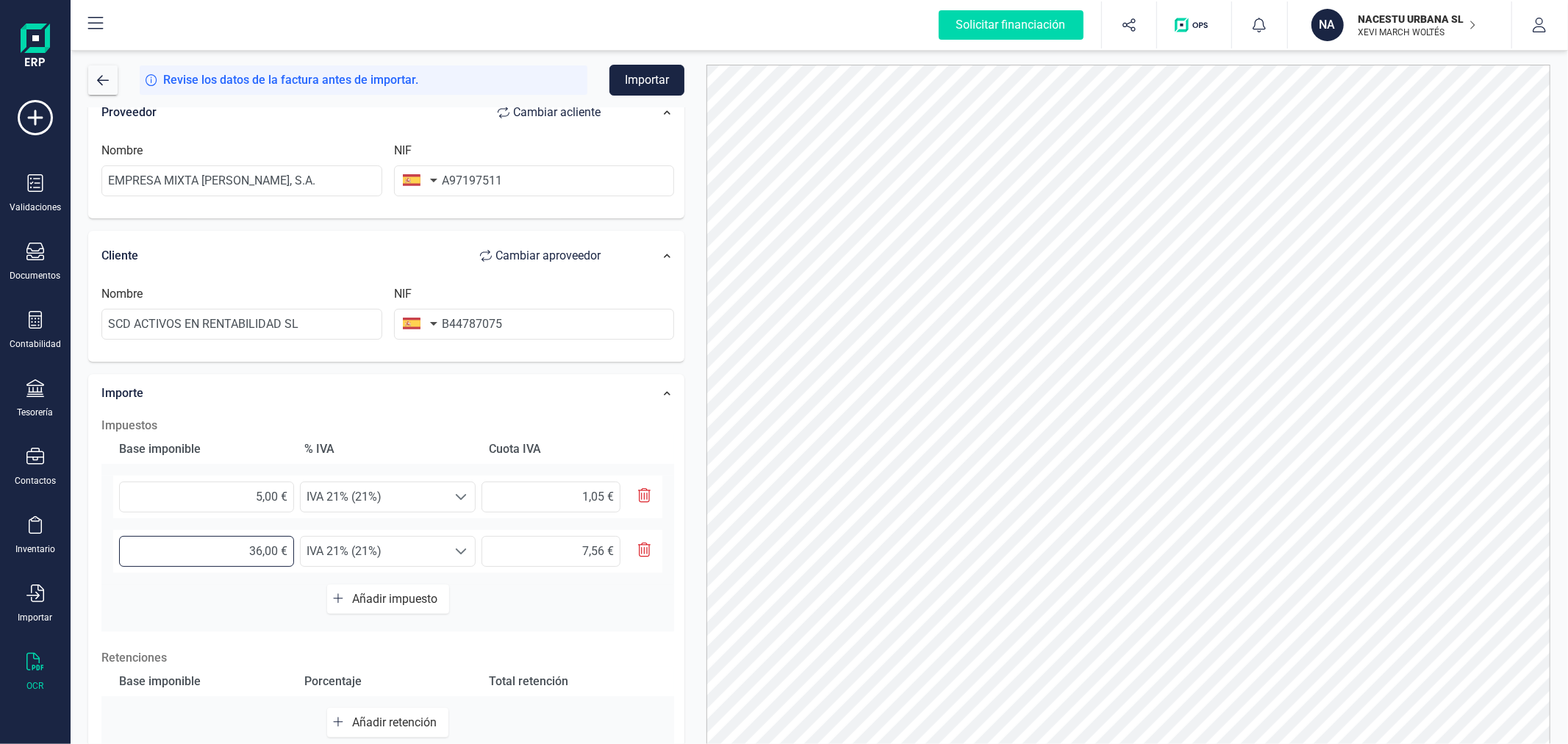
type input "36,30 €"
type input "7,62 €"
type input "36,31 €"
click at [369, 553] on span "IVA 21% (21%)" at bounding box center [373, 552] width 146 height 30
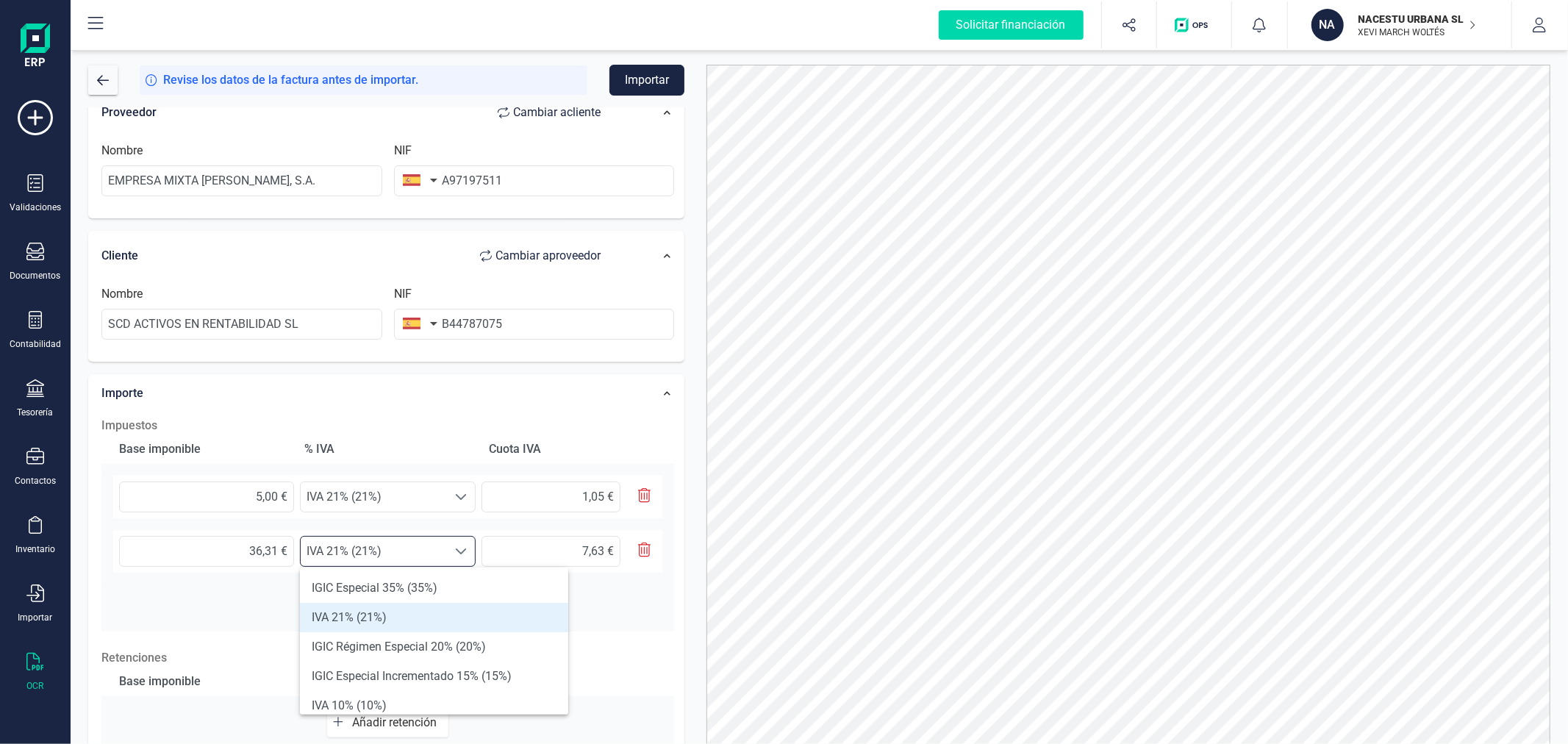
scroll to position [81, 0]
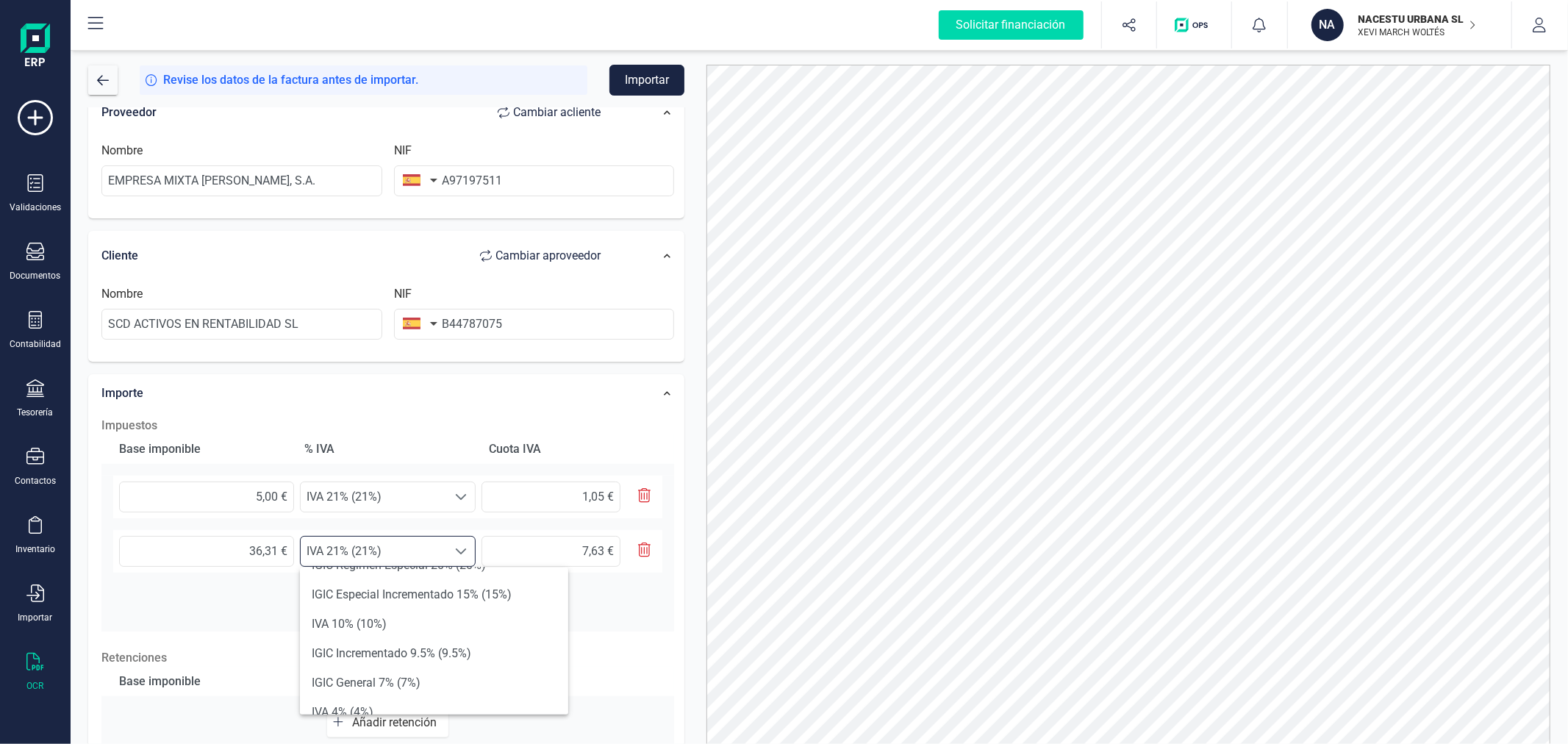
click at [370, 630] on li "IVA 10% (10%)" at bounding box center [434, 624] width 268 height 30
type input "3,63 €"
click at [378, 591] on button "Añadir impuesto" at bounding box center [388, 599] width 122 height 30
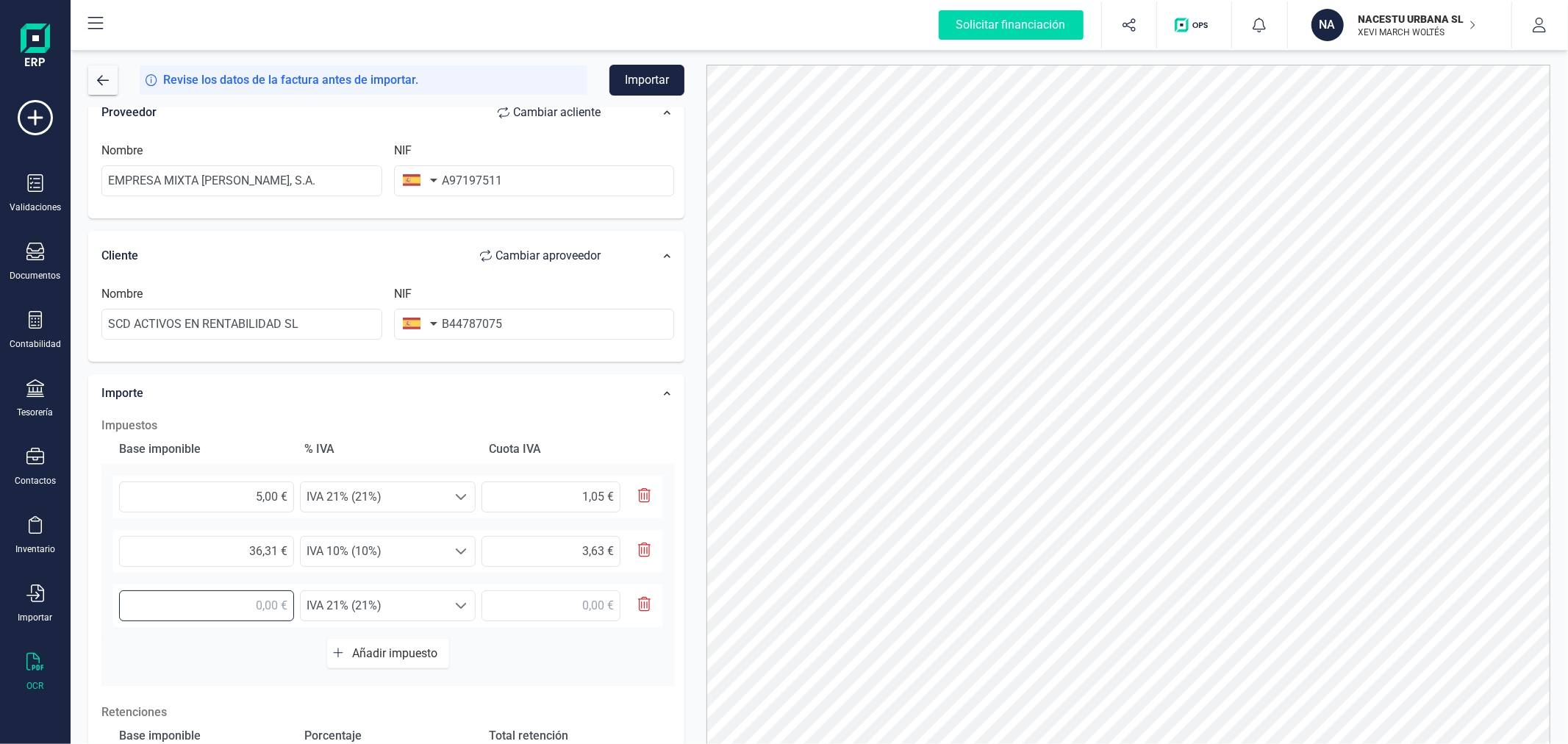
click at [223, 604] on input "text" at bounding box center [206, 605] width 175 height 31
type input "87,71 €"
click at [447, 599] on div at bounding box center [460, 606] width 28 height 30
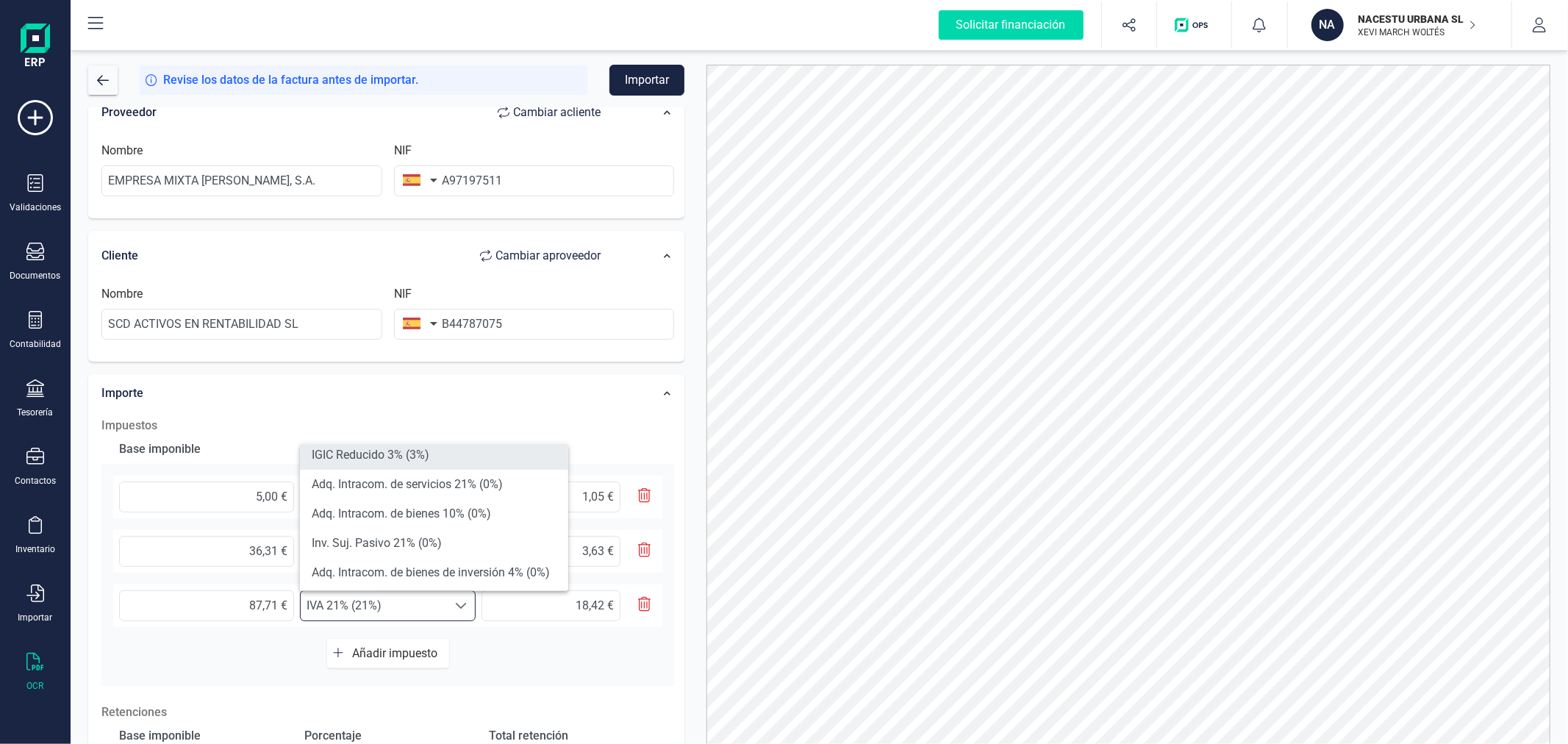
scroll to position [326, 0]
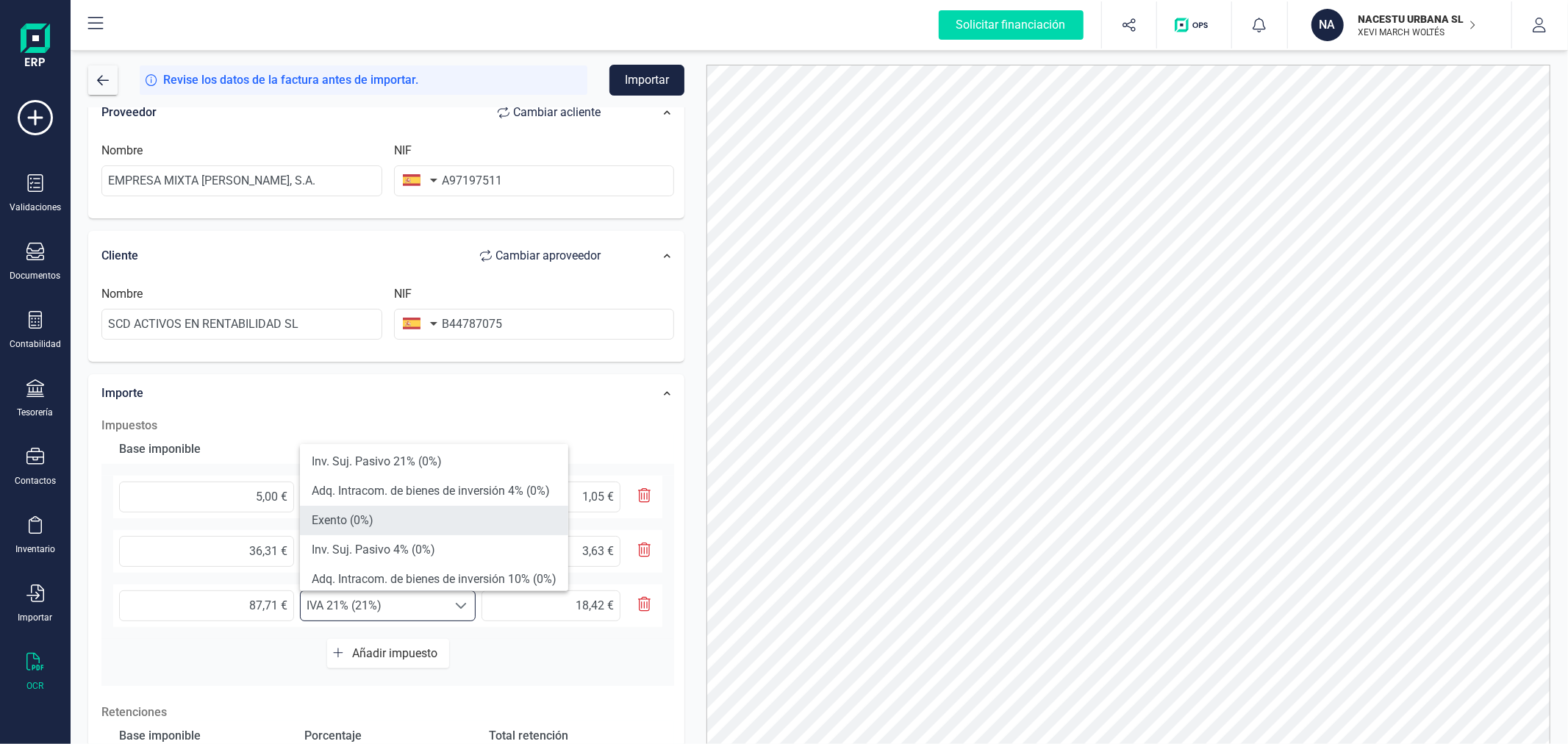
click at [446, 506] on li "Exento (0%)" at bounding box center [434, 521] width 268 height 30
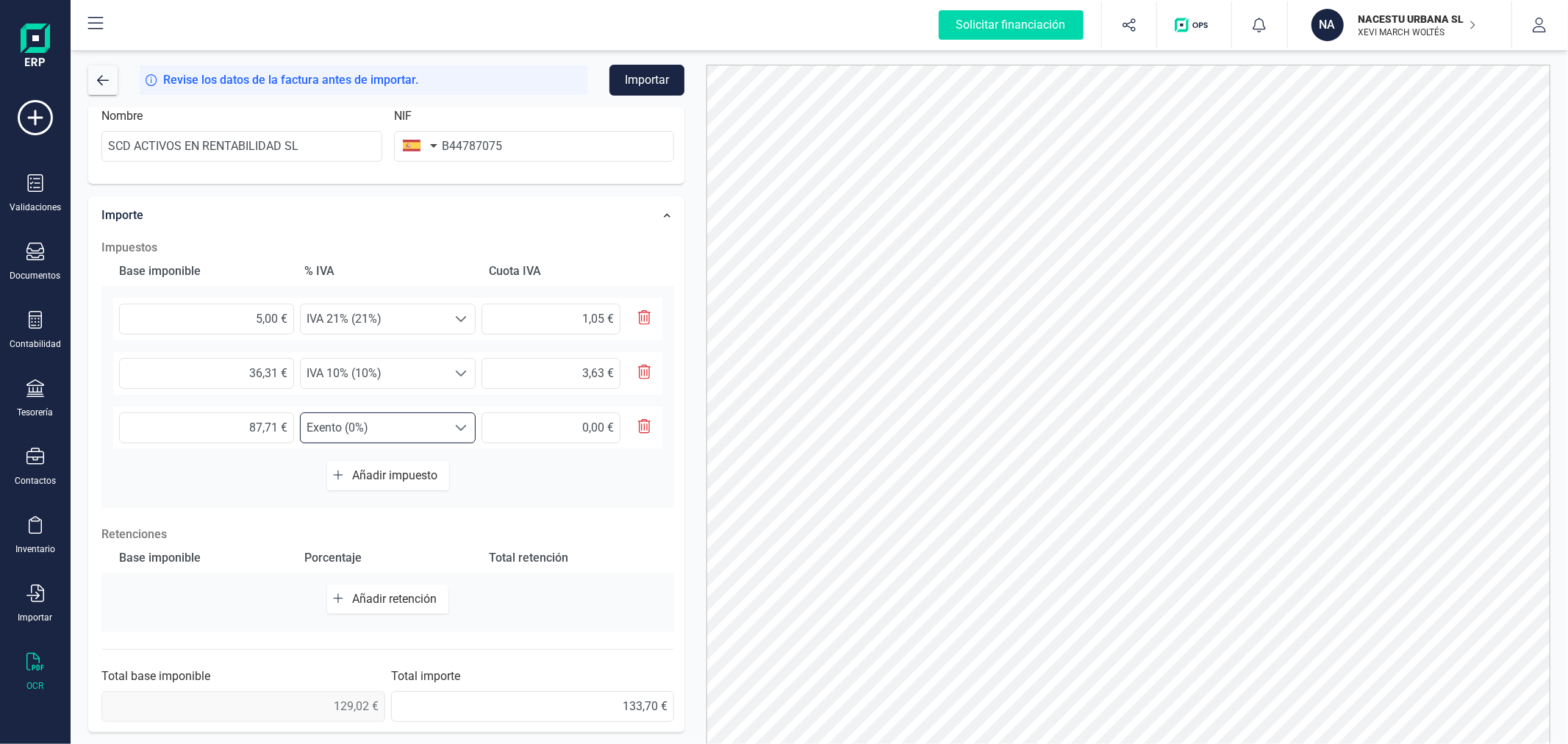
scroll to position [0, 0]
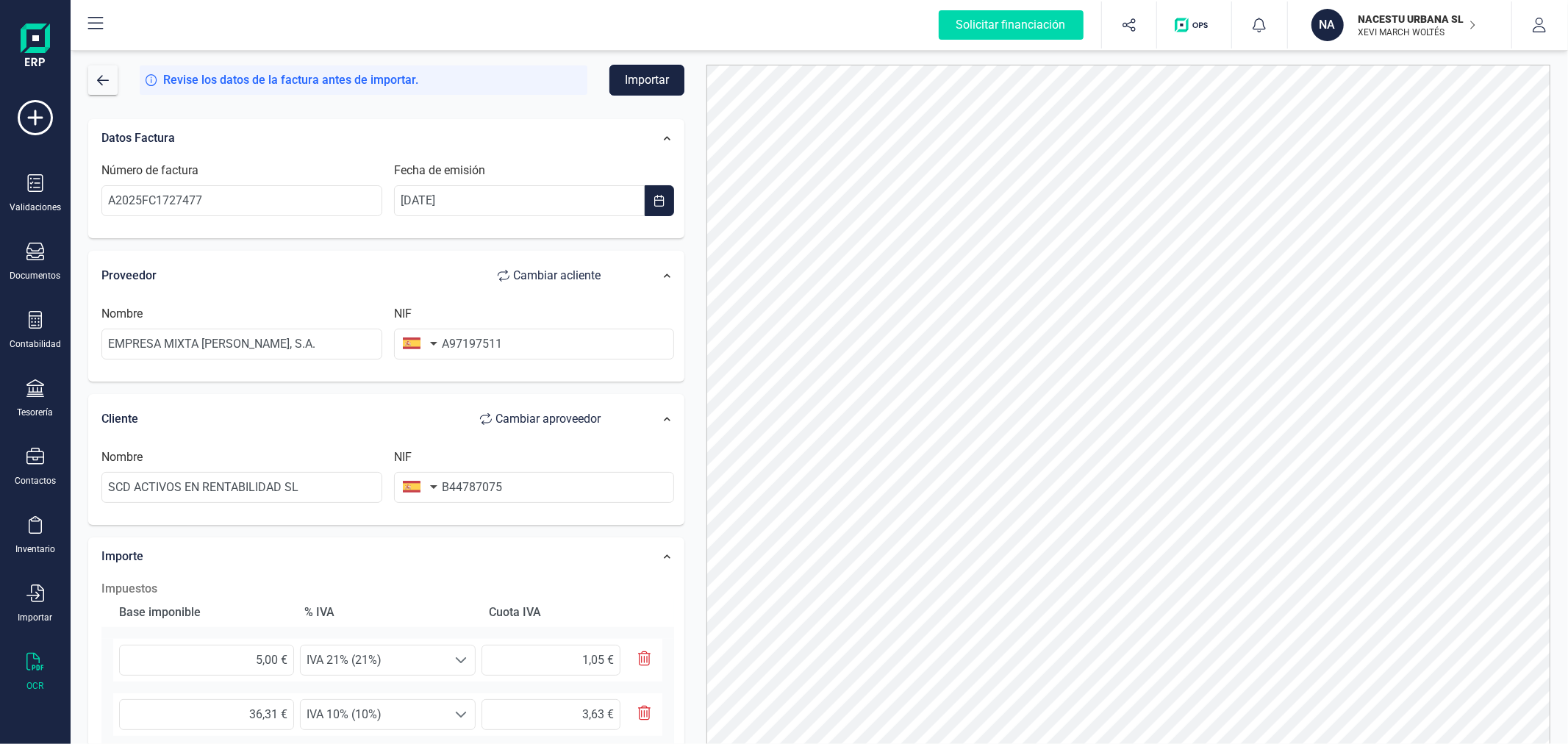
click at [648, 73] on button "Importar" at bounding box center [647, 79] width 75 height 31
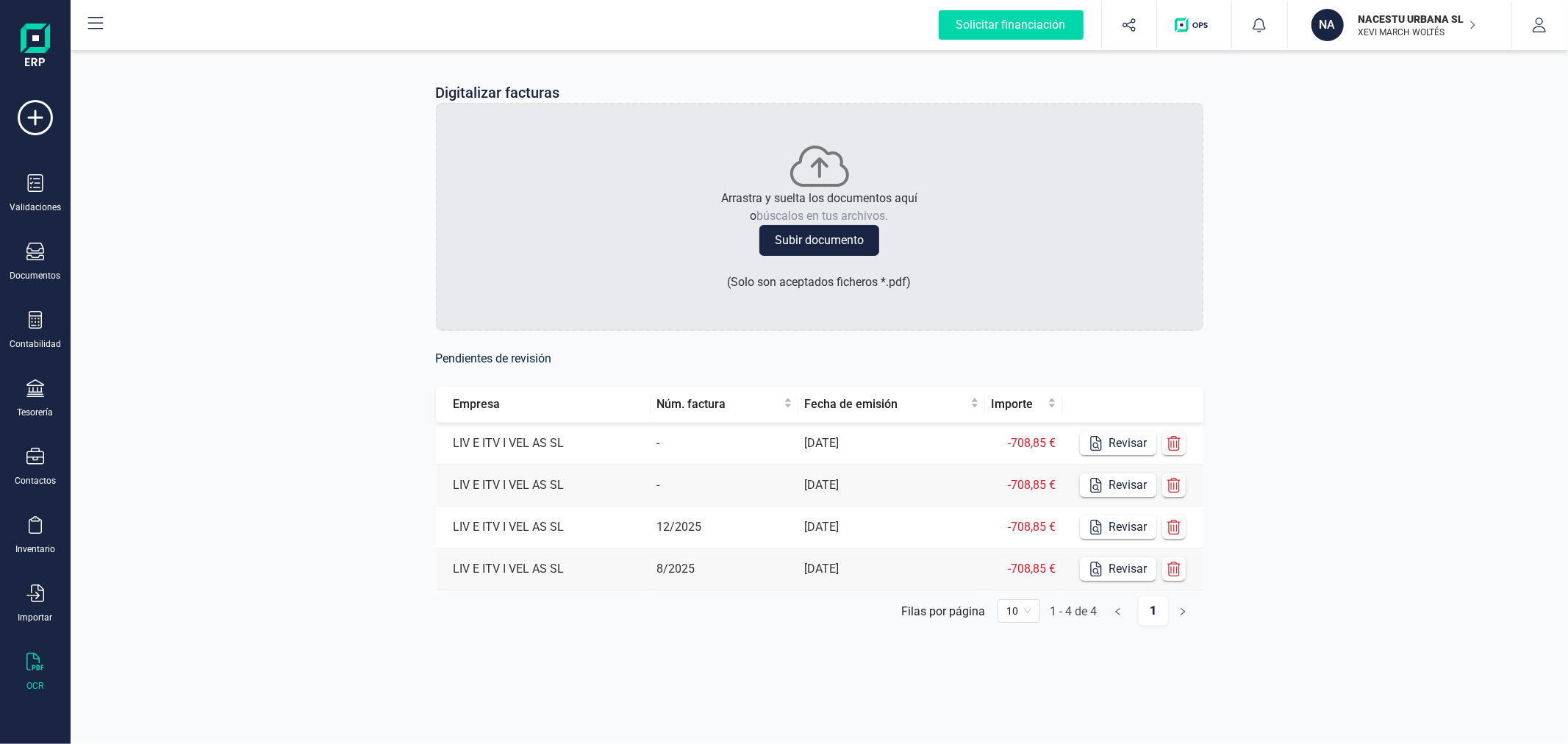
click at [1379, 30] on p "XEVI MARCH WOLTÉS" at bounding box center [1417, 33] width 118 height 12
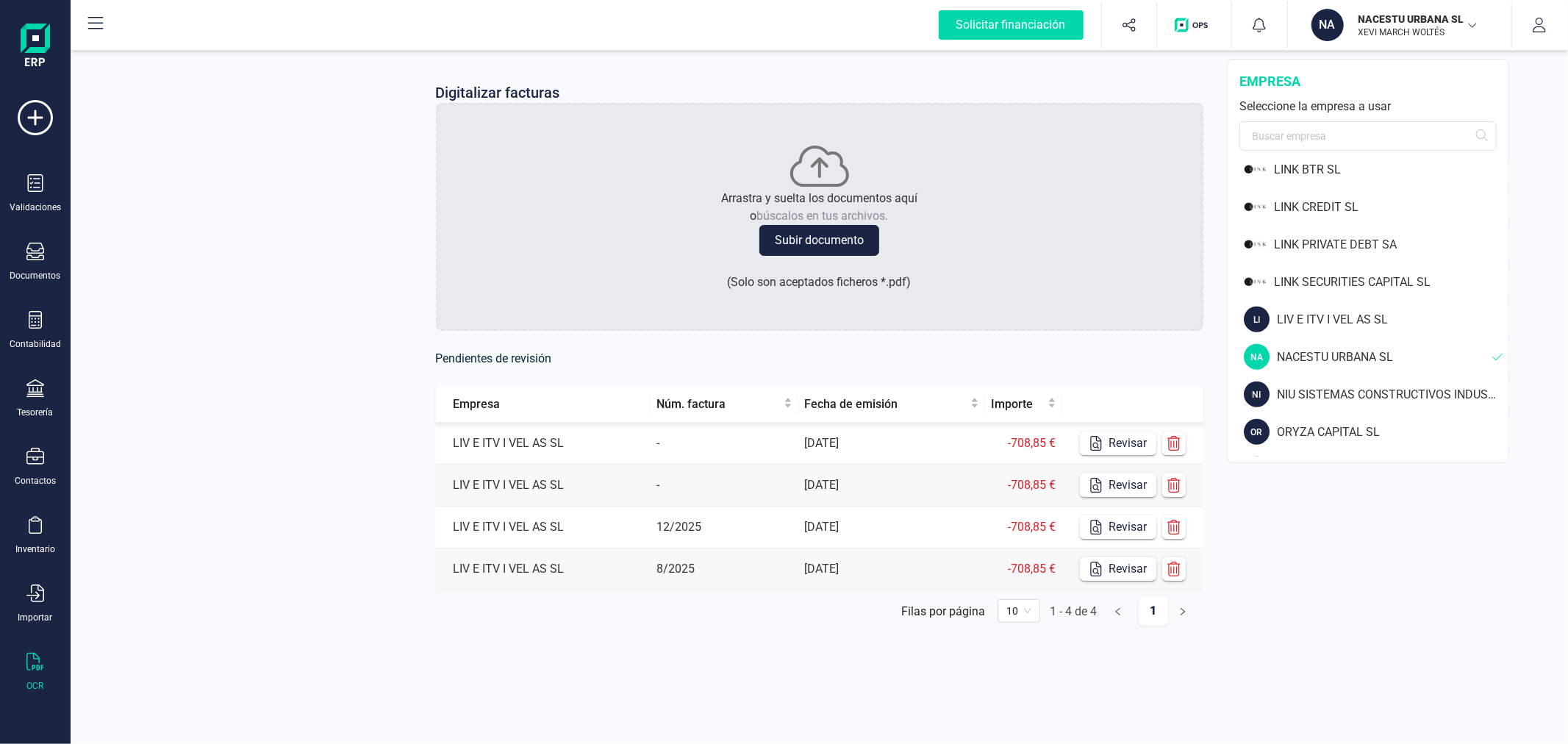
scroll to position [816, 0]
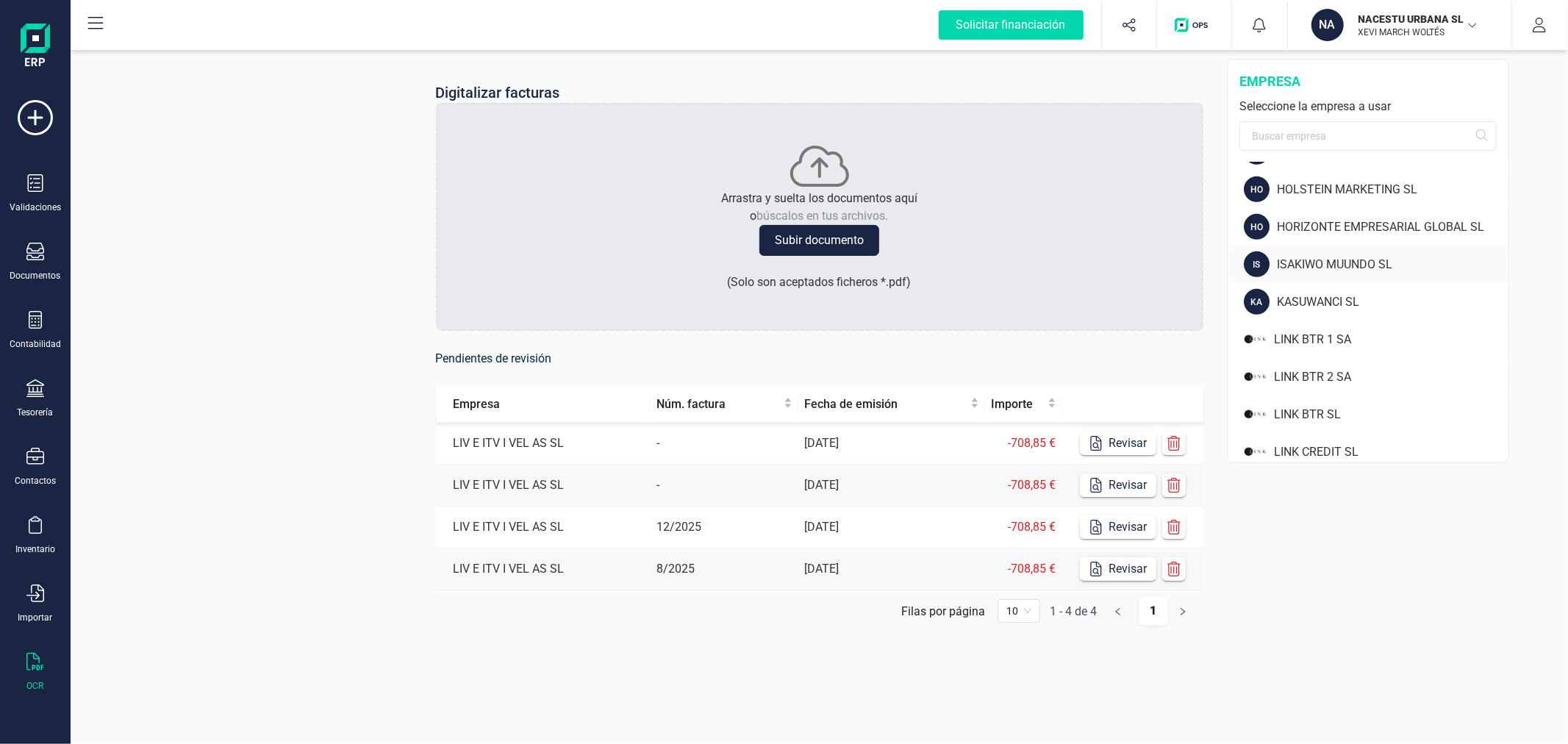
click at [1320, 265] on div "ISAKIWO MUUNDO SL" at bounding box center [1392, 265] width 231 height 18
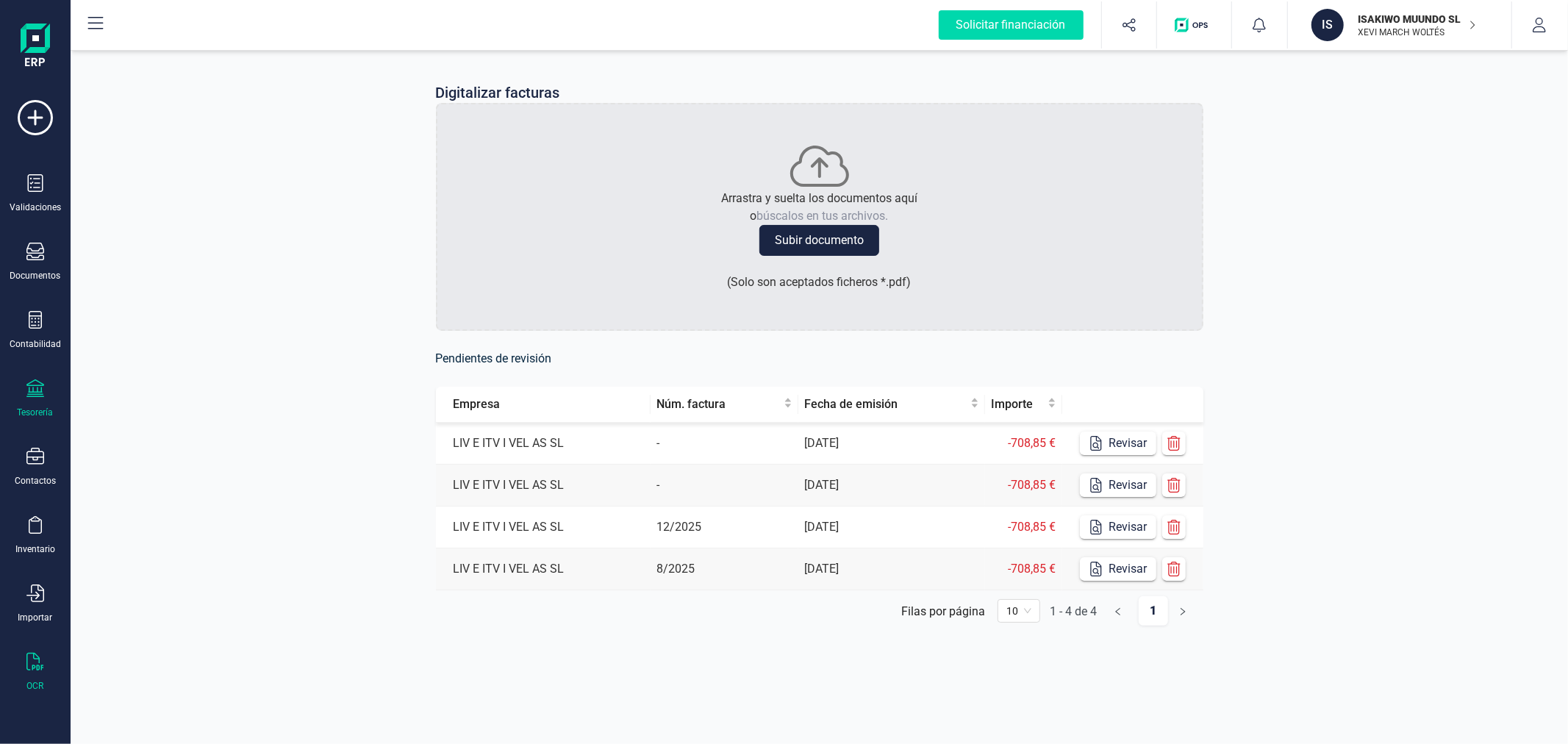
click at [28, 399] on div at bounding box center [36, 389] width 18 height 21
click at [140, 248] on span "Cuentas bancarias" at bounding box center [180, 251] width 129 height 18
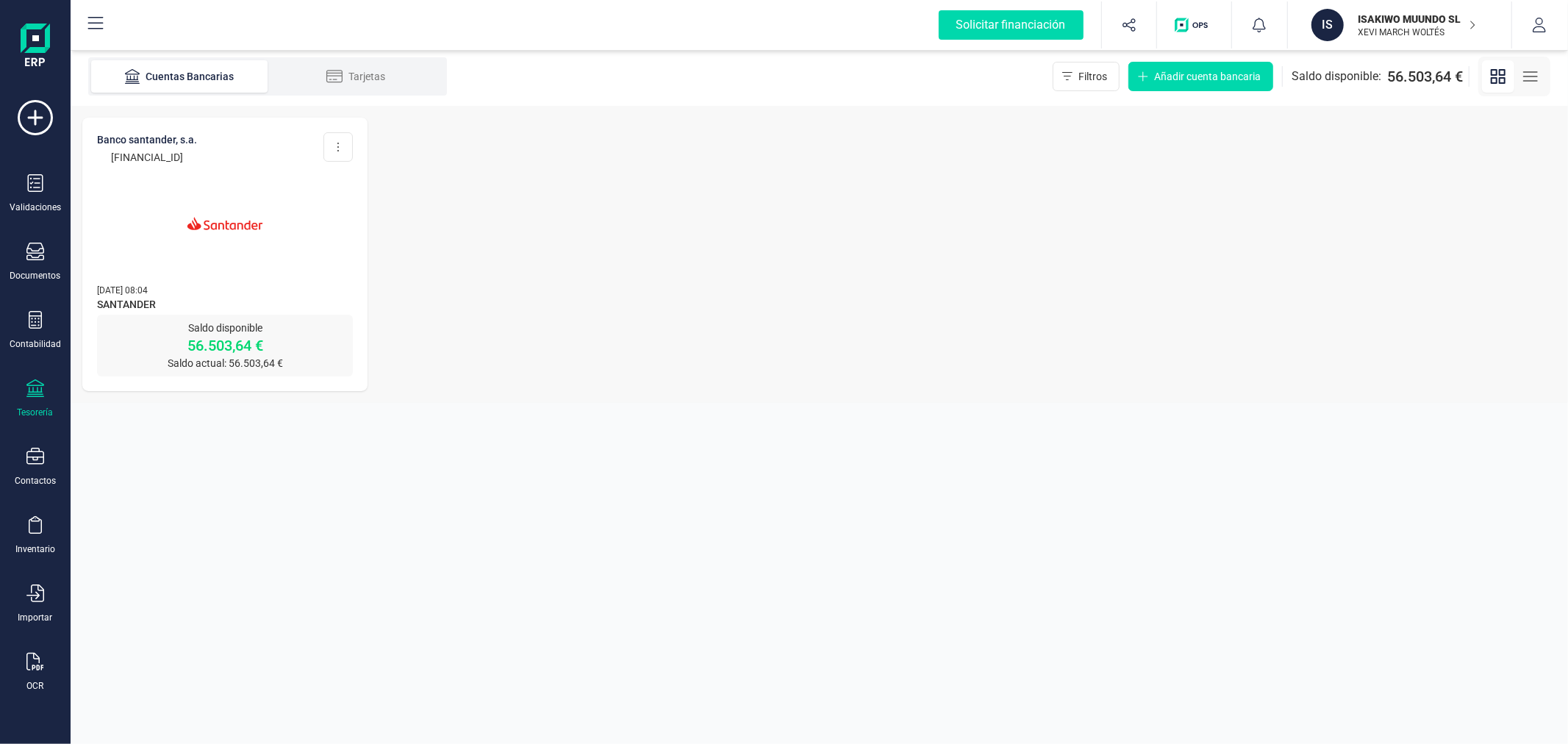
click at [206, 271] on img at bounding box center [224, 223] width 123 height 123
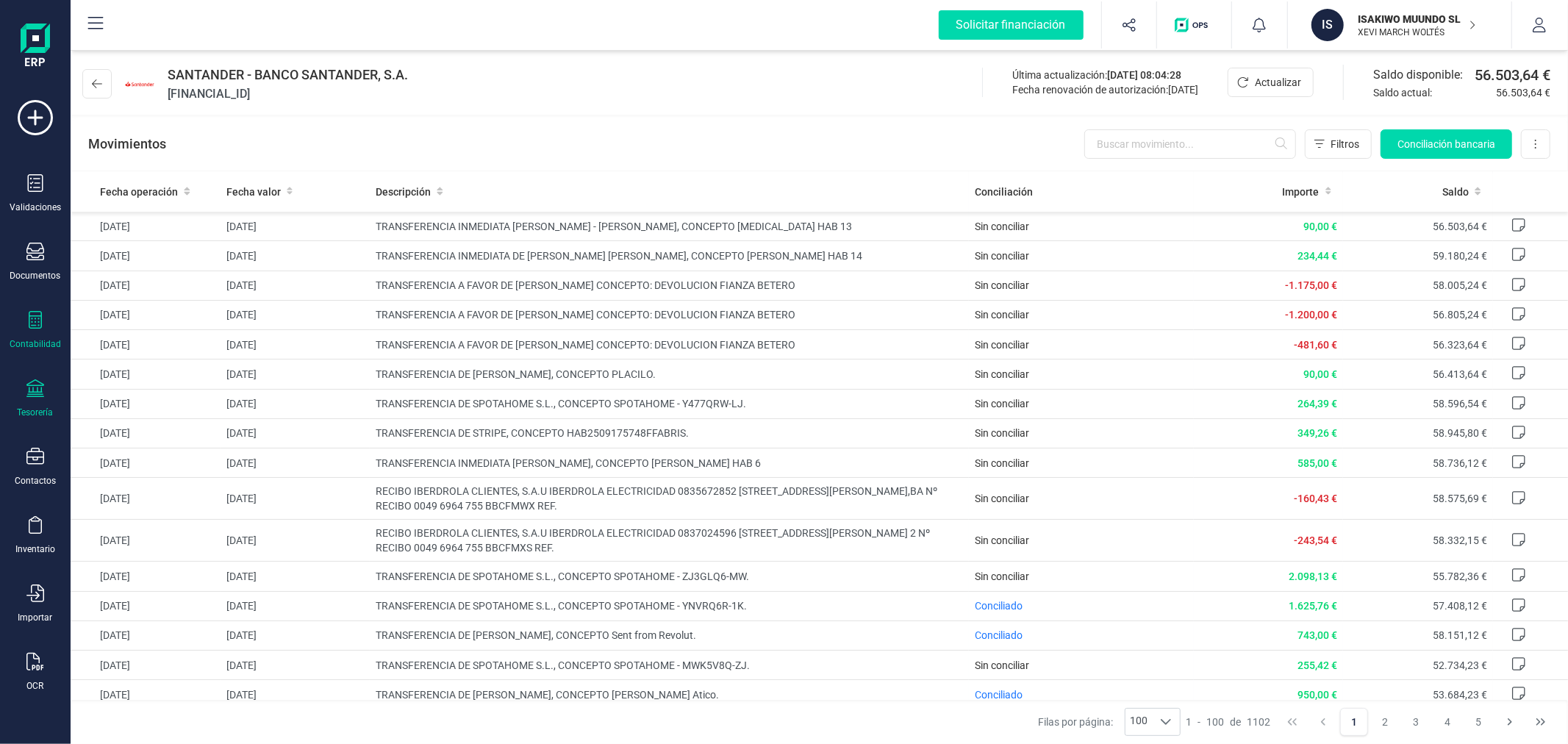
click at [30, 330] on div at bounding box center [36, 320] width 18 height 21
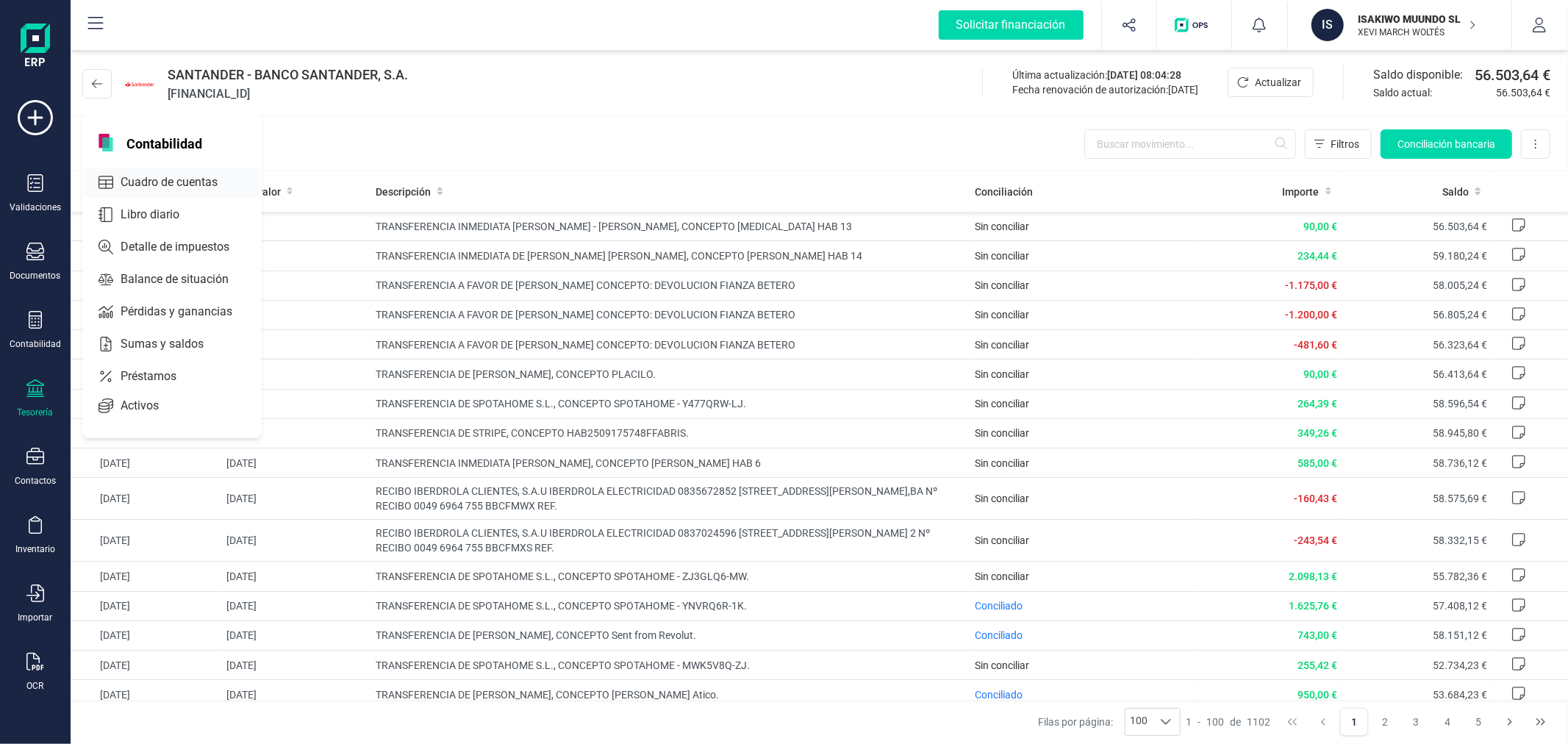
click at [195, 180] on span "Cuadro de cuentas" at bounding box center [180, 183] width 129 height 18
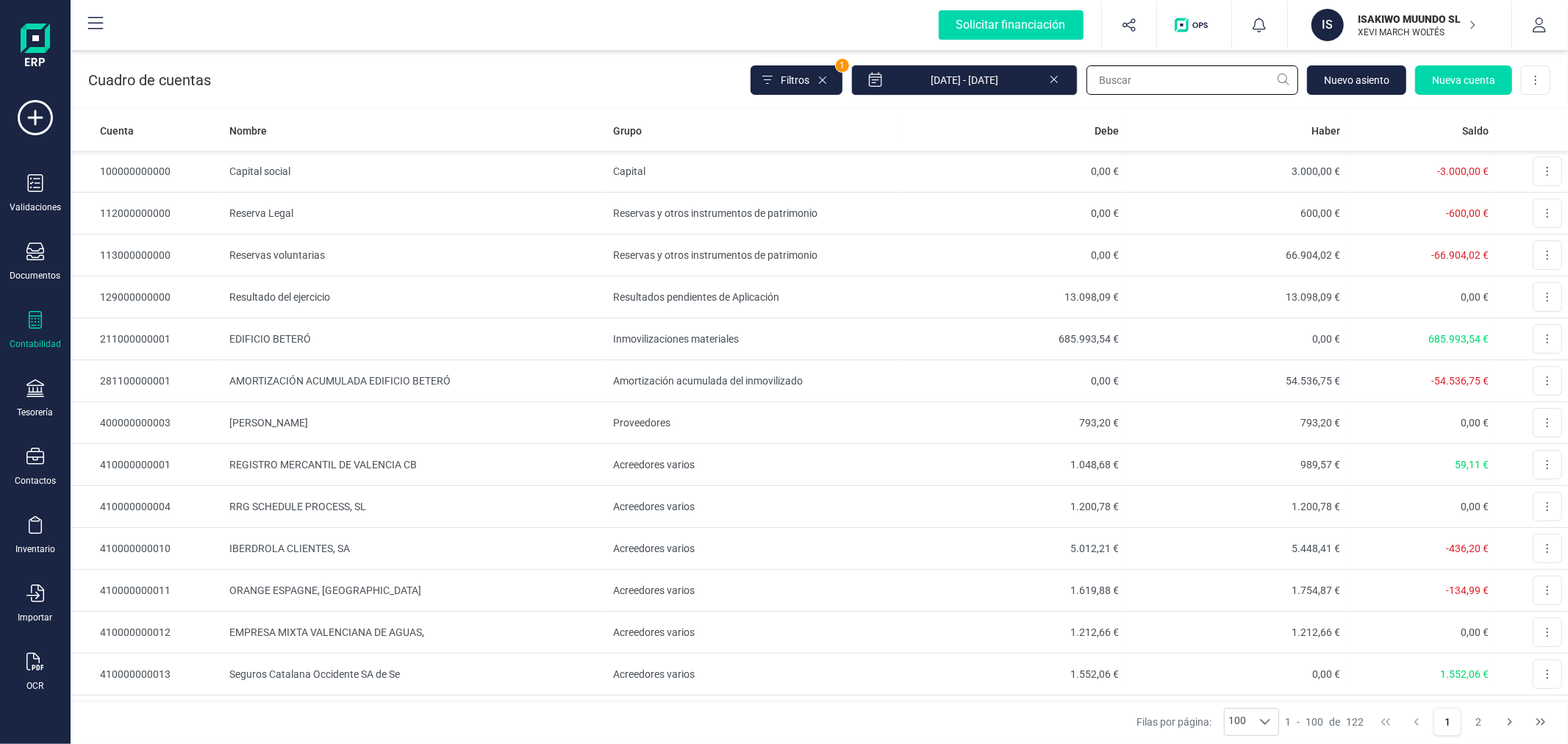
click at [1142, 70] on input "text" at bounding box center [1192, 80] width 211 height 30
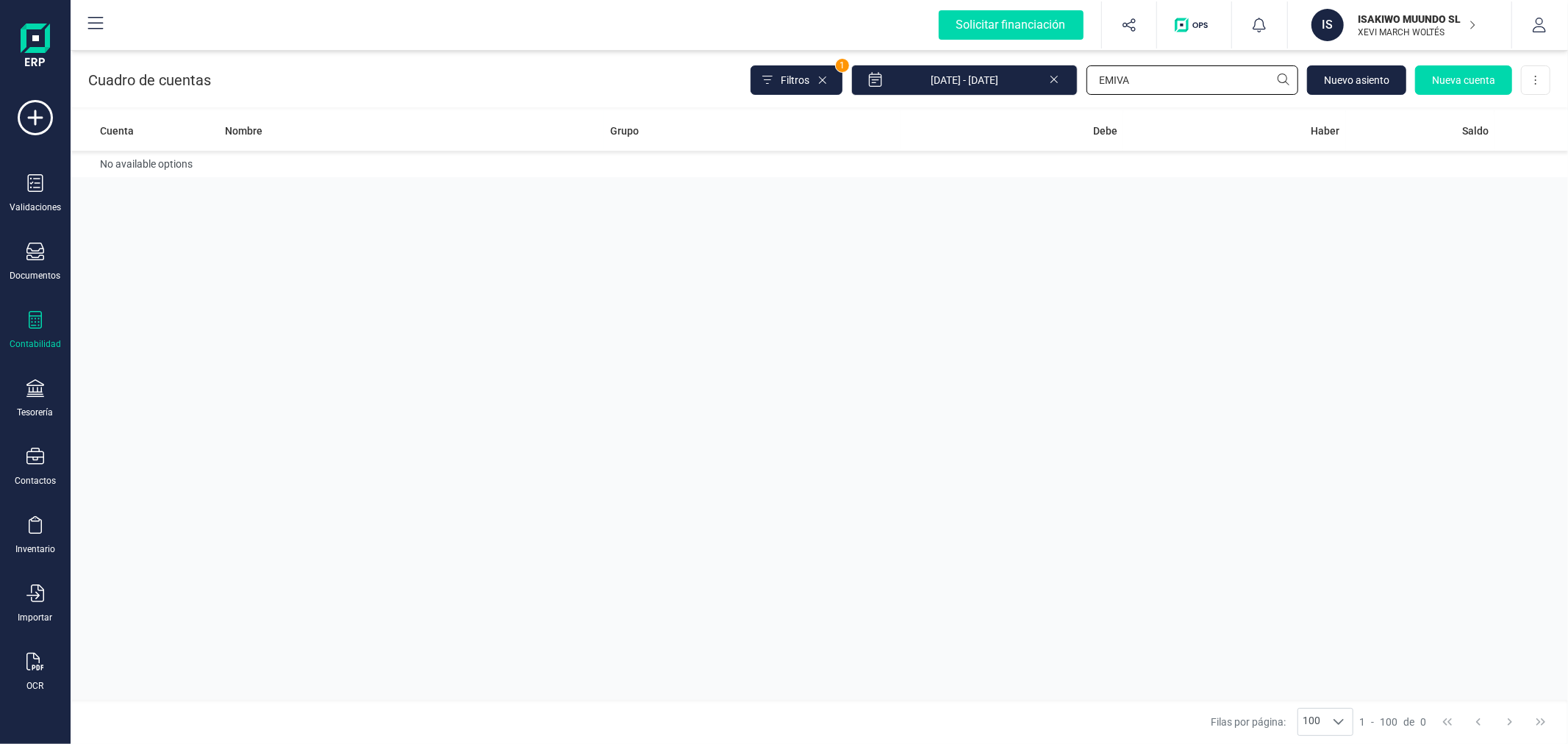
click at [1142, 70] on input "EMIVA" at bounding box center [1192, 80] width 211 height 30
type input "EMPRESA M"
click at [947, 364] on div "Cuenta Nombre Grupo Debe Haber Saldo 410000000012 EMPRESA MIXTA VALENCIANA DE A…" at bounding box center [819, 405] width 1498 height 589
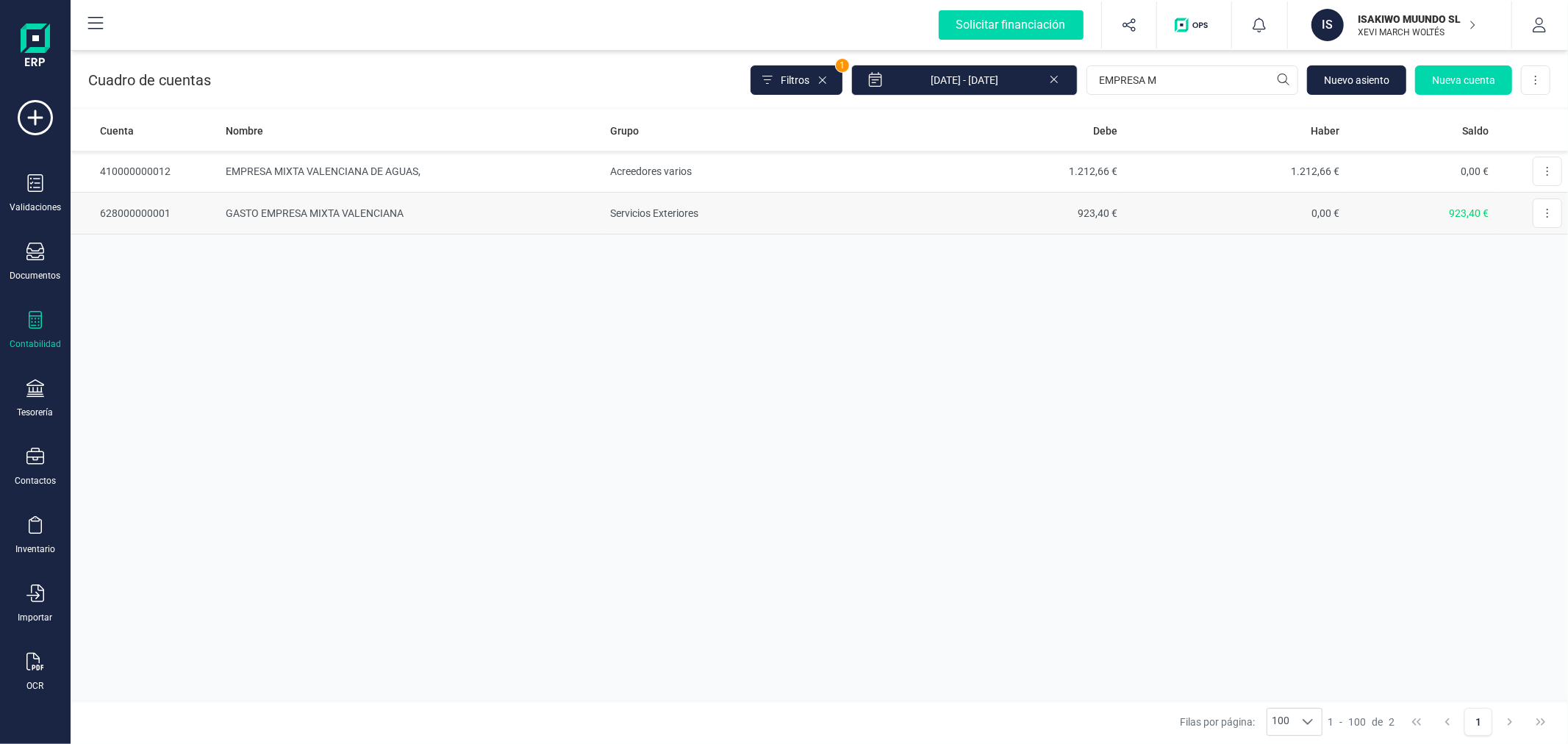
click at [620, 209] on td "Servicios Exteriores" at bounding box center [752, 213] width 297 height 42
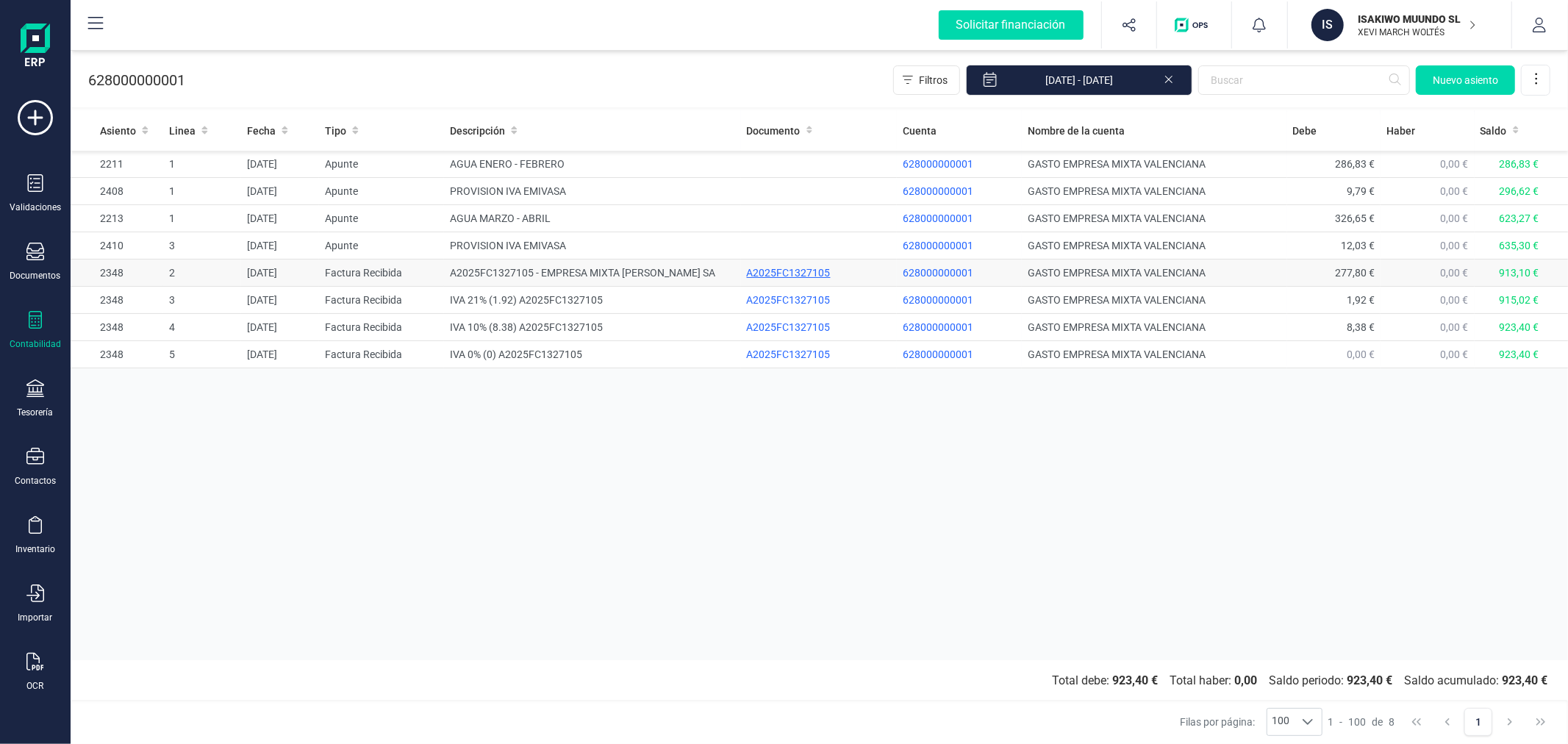
click at [781, 274] on div "A2025FC1327105" at bounding box center [819, 272] width 144 height 15
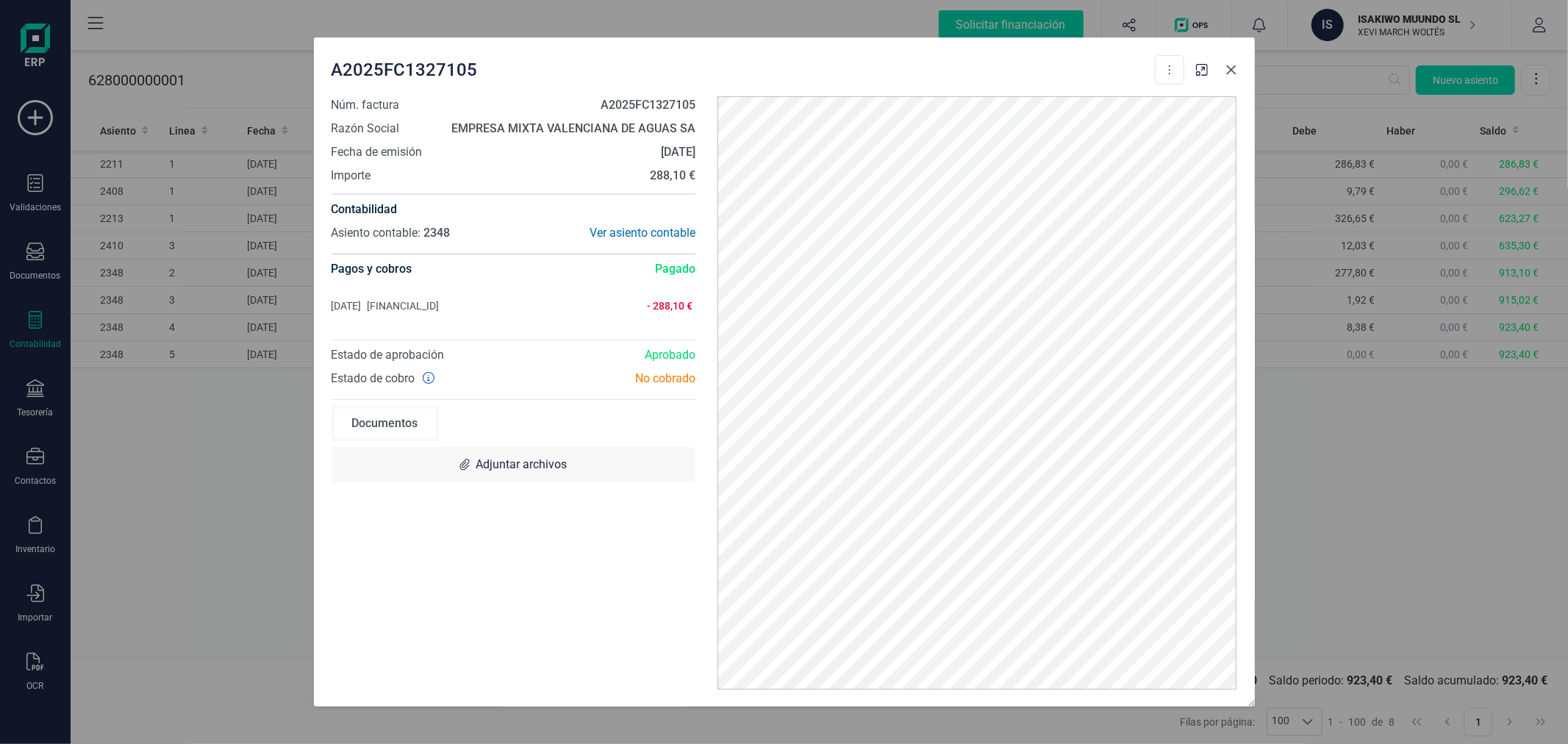
click at [1231, 63] on icon "button" at bounding box center [1232, 69] width 12 height 12
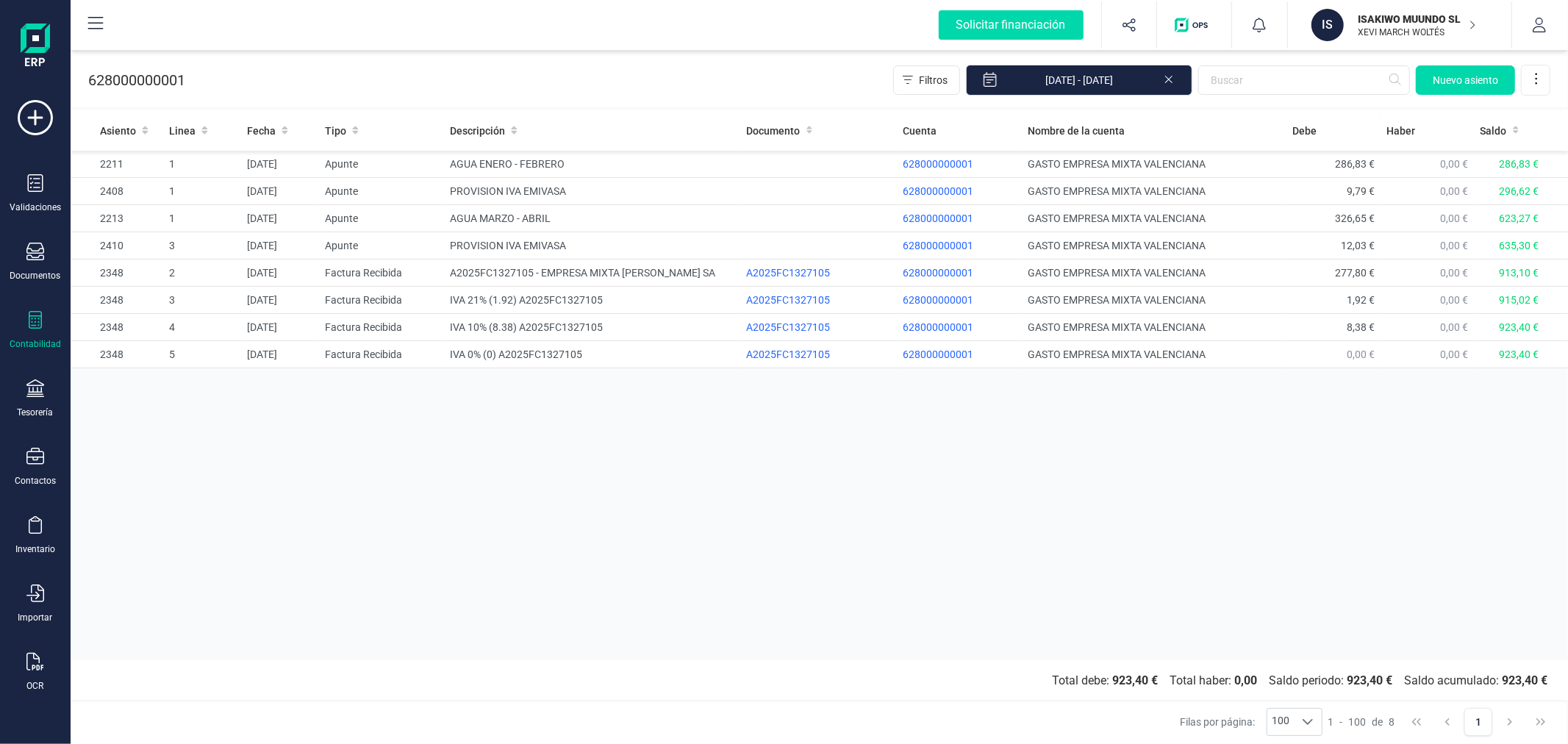
click at [757, 502] on div "Asiento Linea Fecha Tipo Descripción Documento Cuenta Nombre de la cuenta Debe …" at bounding box center [819, 385] width 1498 height 550
click at [733, 498] on div "Asiento Linea Fecha Tipo Descripción Documento Cuenta Nombre de la cuenta Debe …" at bounding box center [819, 385] width 1498 height 550
click at [601, 532] on div "Asiento Linea Fecha Tipo Descripción Documento Cuenta Nombre de la cuenta Debe …" at bounding box center [819, 385] width 1498 height 550
drag, startPoint x: 1120, startPoint y: 371, endPoint x: 1111, endPoint y: 366, distance: 10.3
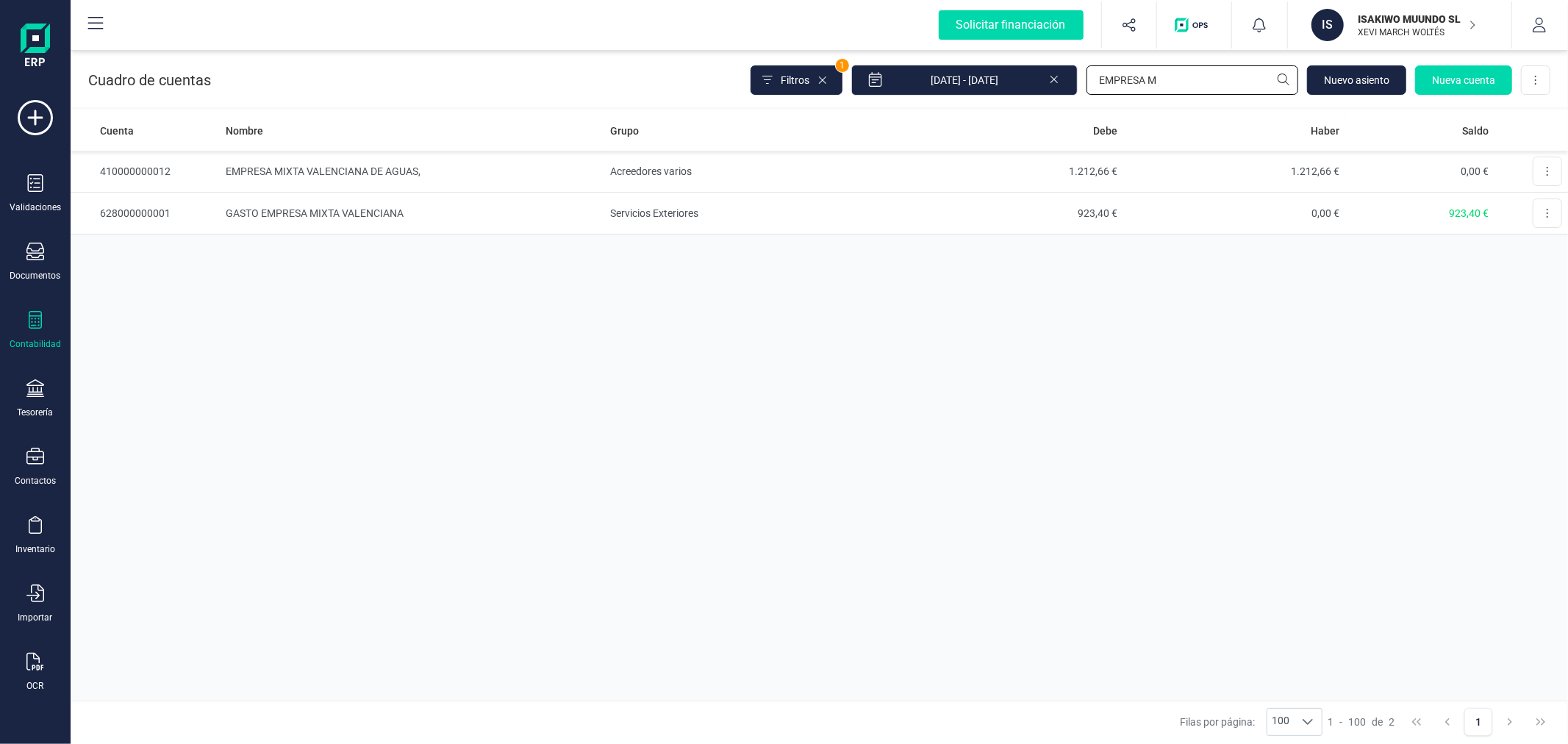
click at [1167, 66] on input "EMPRESA M" at bounding box center [1192, 80] width 211 height 30
click at [1177, 86] on input "EMPRESA M" at bounding box center [1192, 80] width 211 height 30
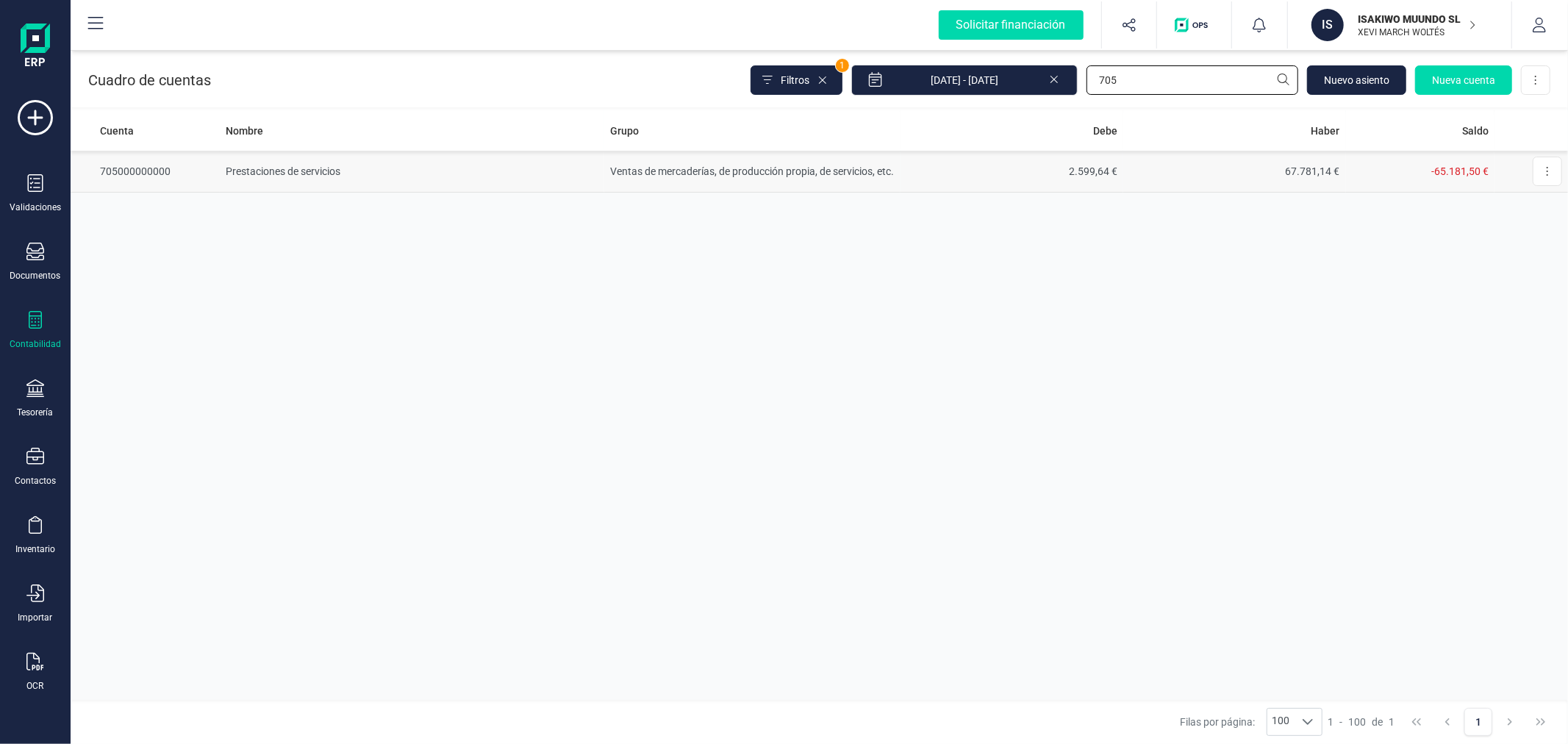
type input "705"
click at [849, 162] on td "Ventas de mercaderías, de producción propia, de servicios, etc." at bounding box center [752, 172] width 297 height 42
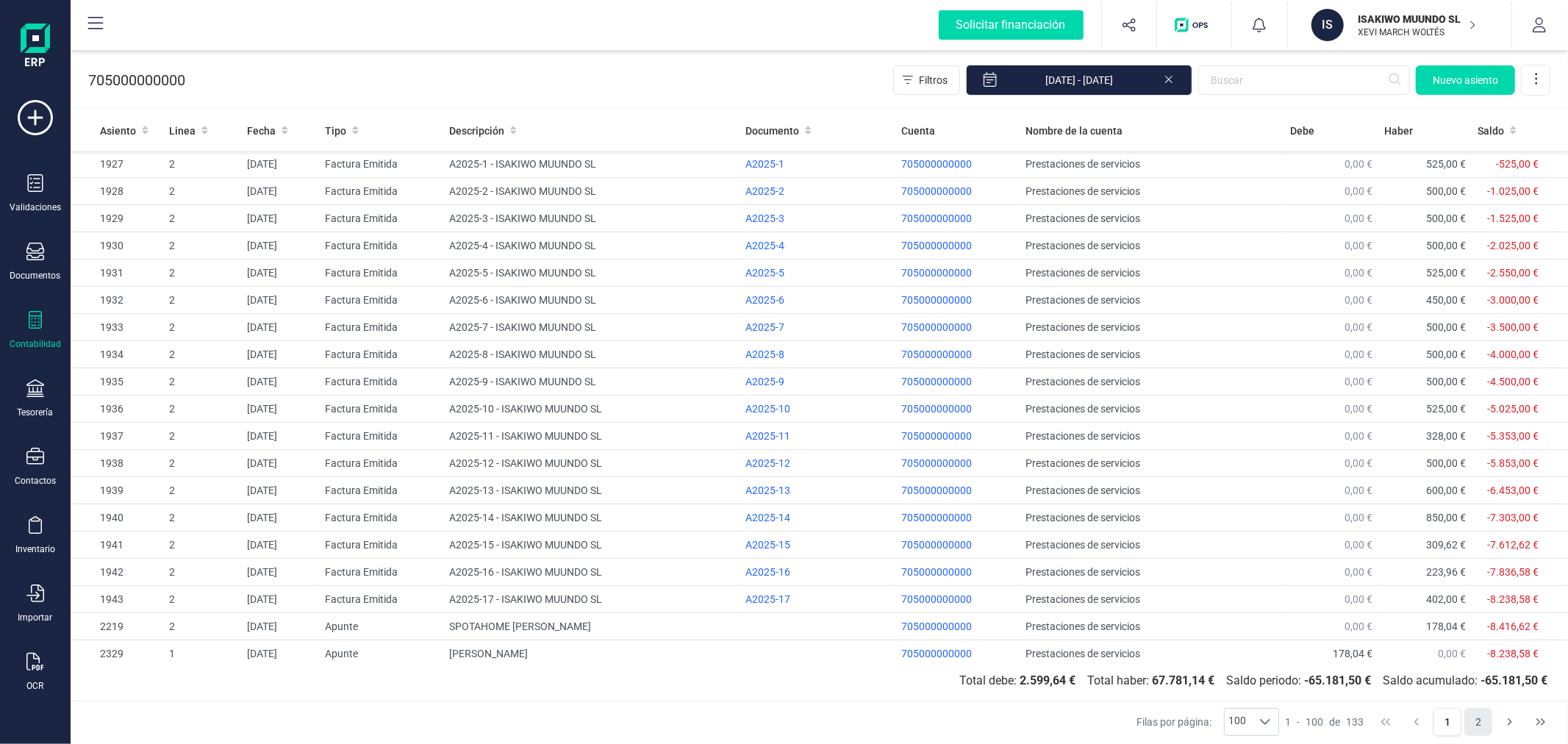
click at [1488, 714] on button "2" at bounding box center [1479, 721] width 28 height 28
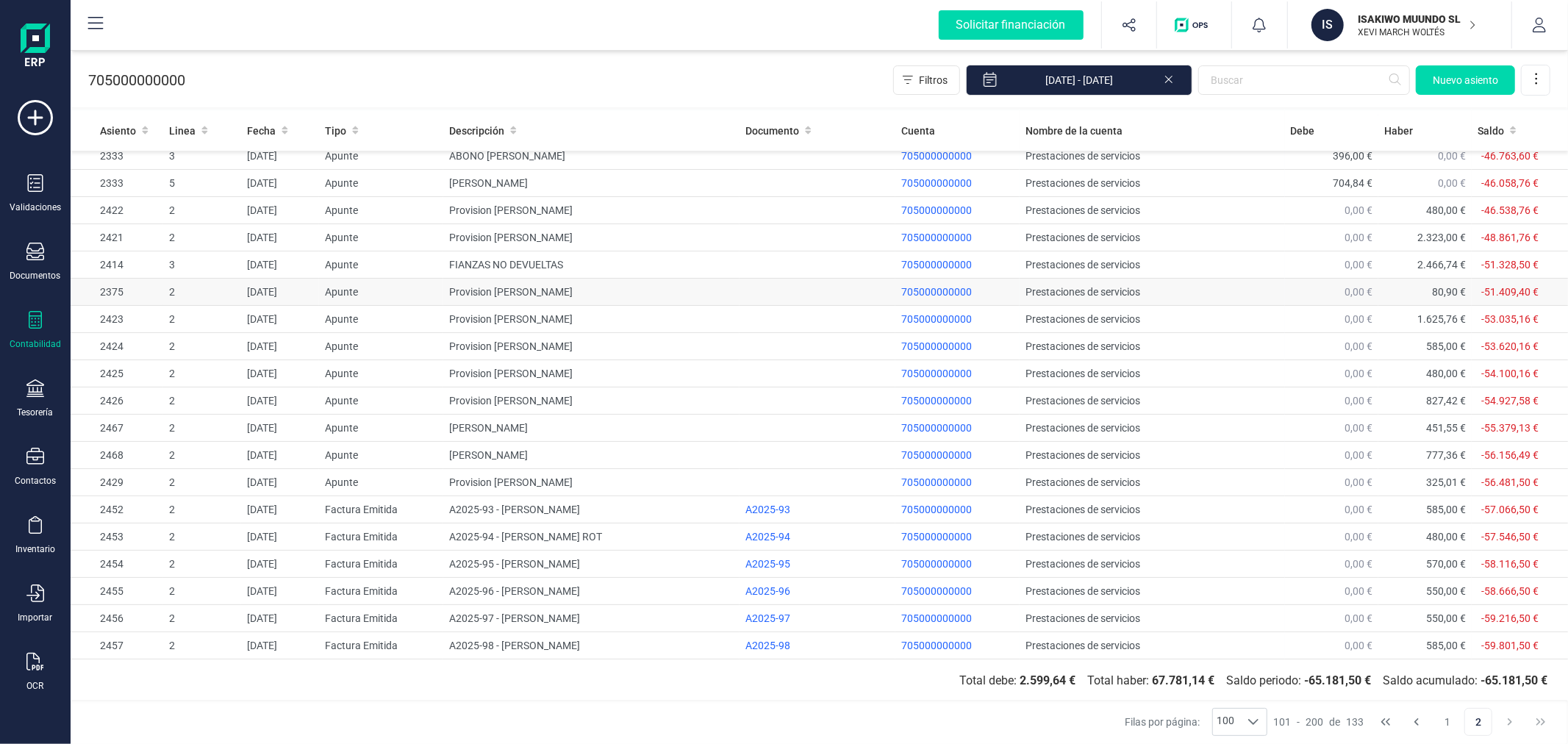
scroll to position [62, 0]
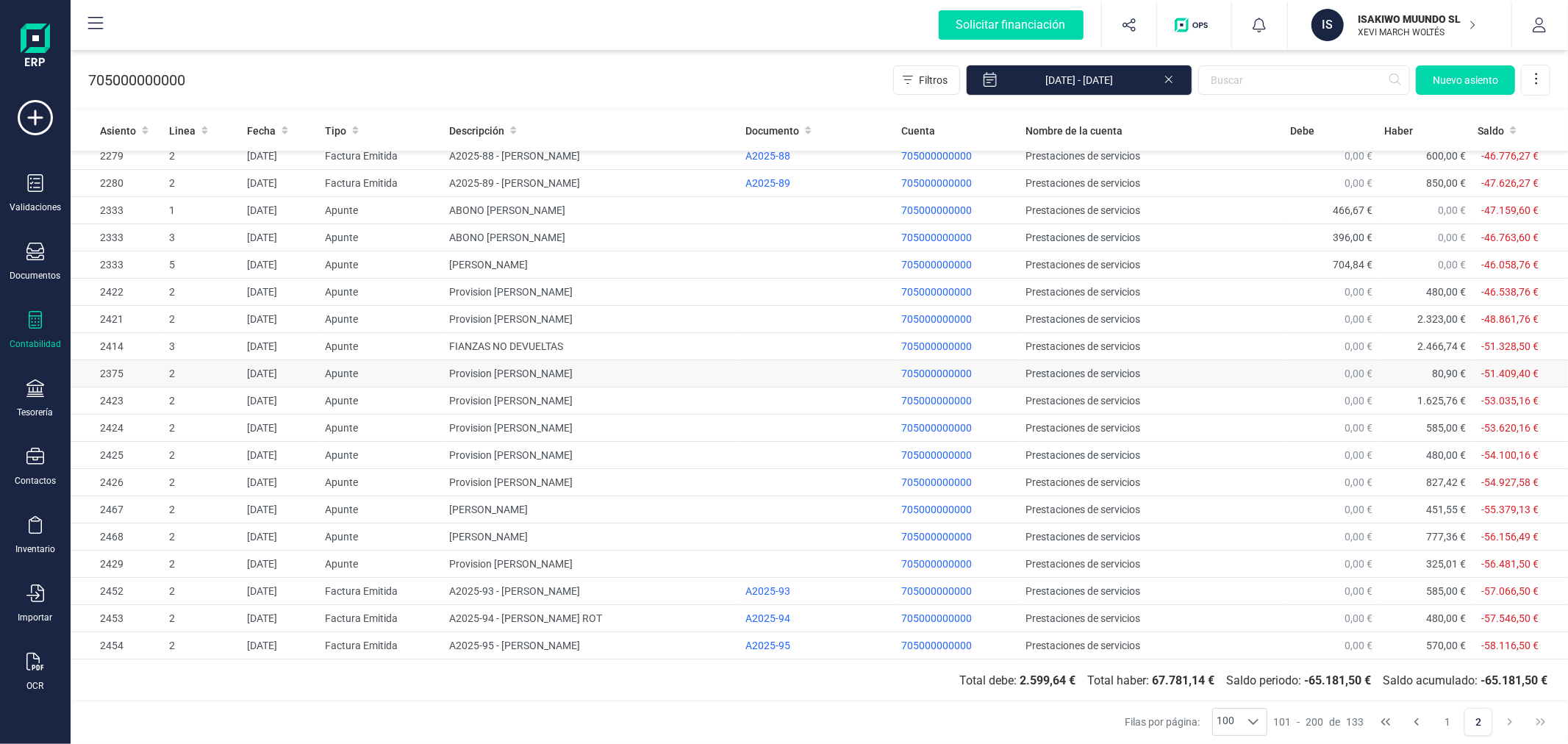
click at [562, 366] on td "Provision Marie Weyer" at bounding box center [591, 373] width 297 height 27
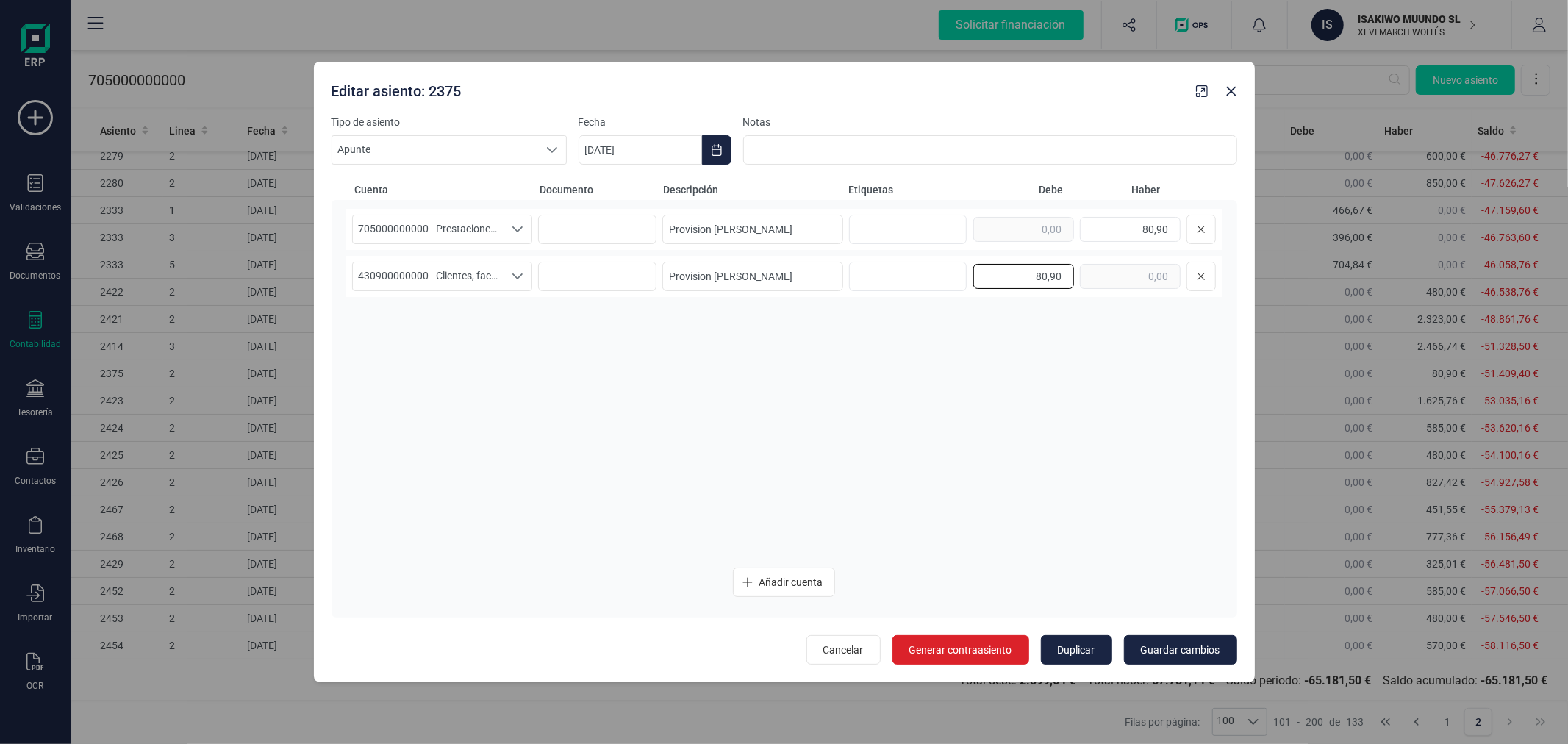
click at [1028, 272] on input "80,90" at bounding box center [1023, 276] width 100 height 25
click at [1232, 88] on icon "button" at bounding box center [1232, 91] width 12 height 12
type input "17/09/2025"
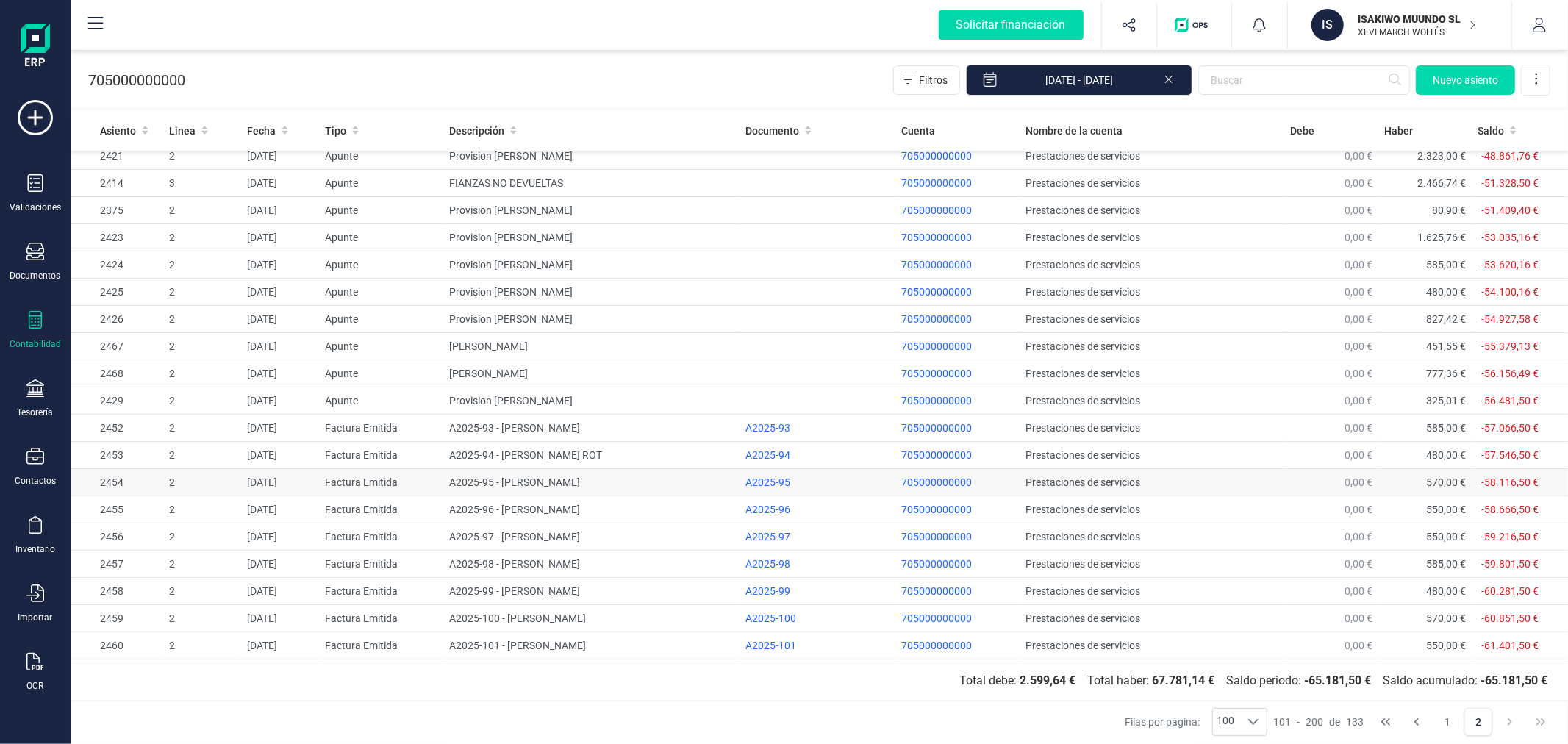
scroll to position [0, 0]
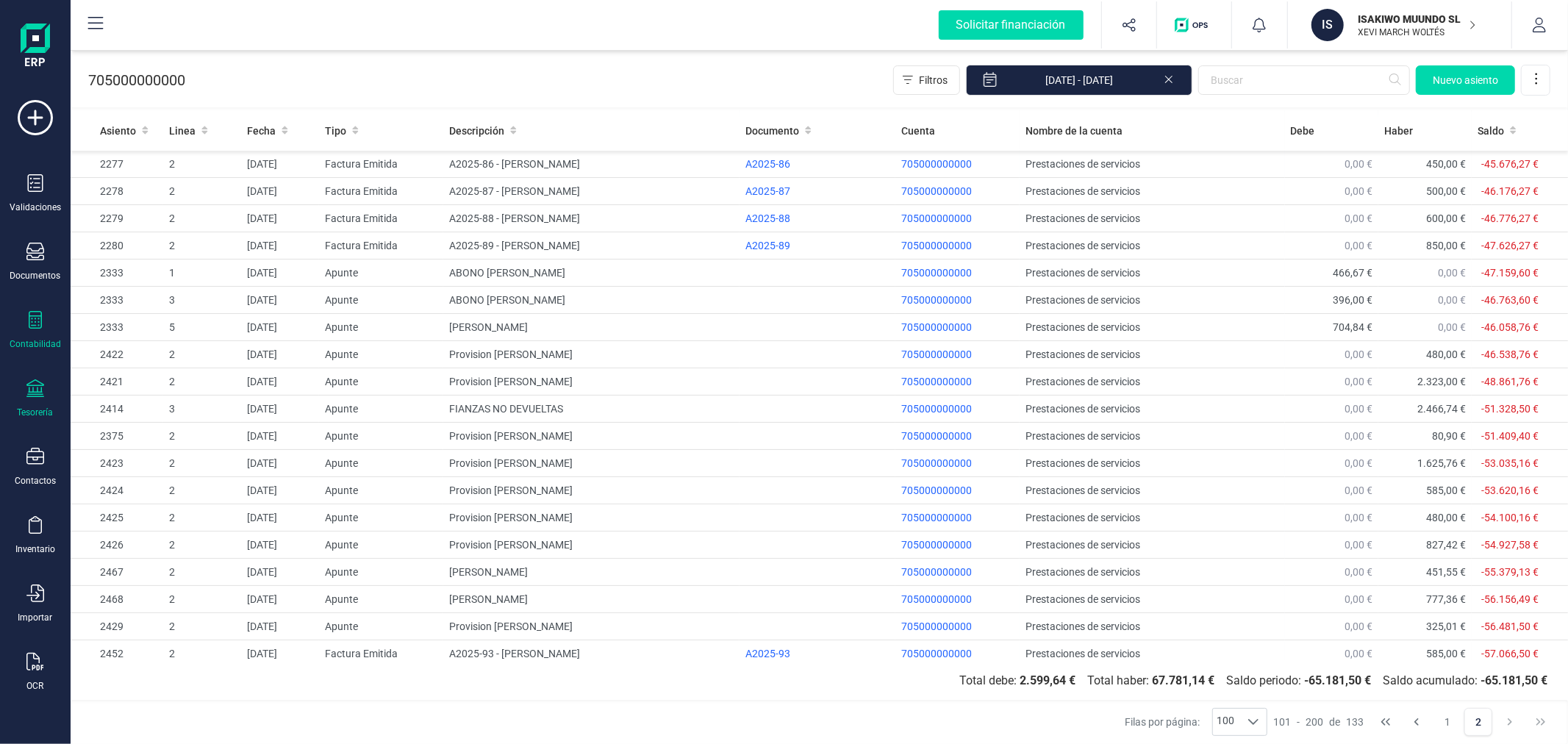
click at [40, 401] on div "Tesorería" at bounding box center [35, 398] width 59 height 39
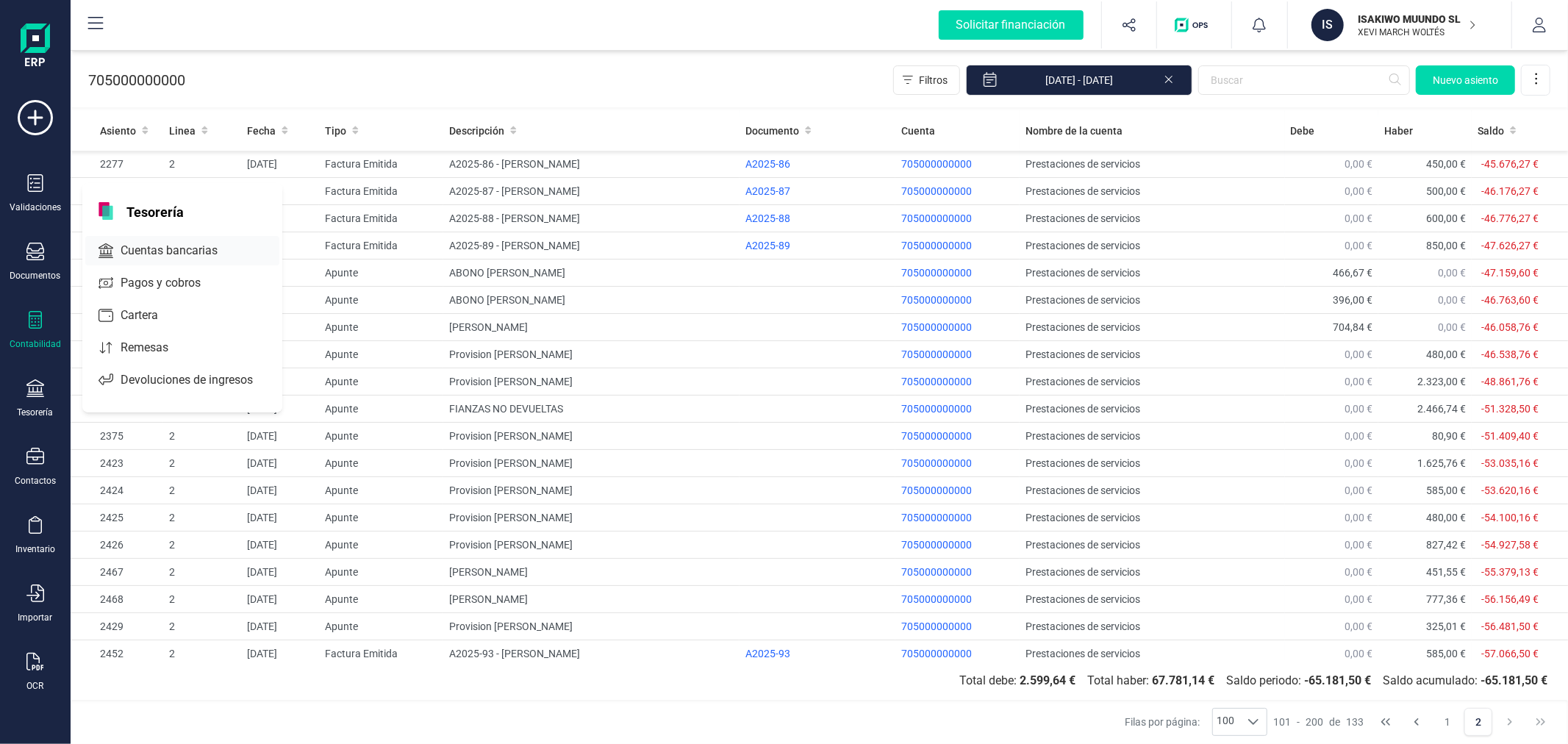
click at [170, 248] on span "Cuentas bancarias" at bounding box center [180, 251] width 129 height 18
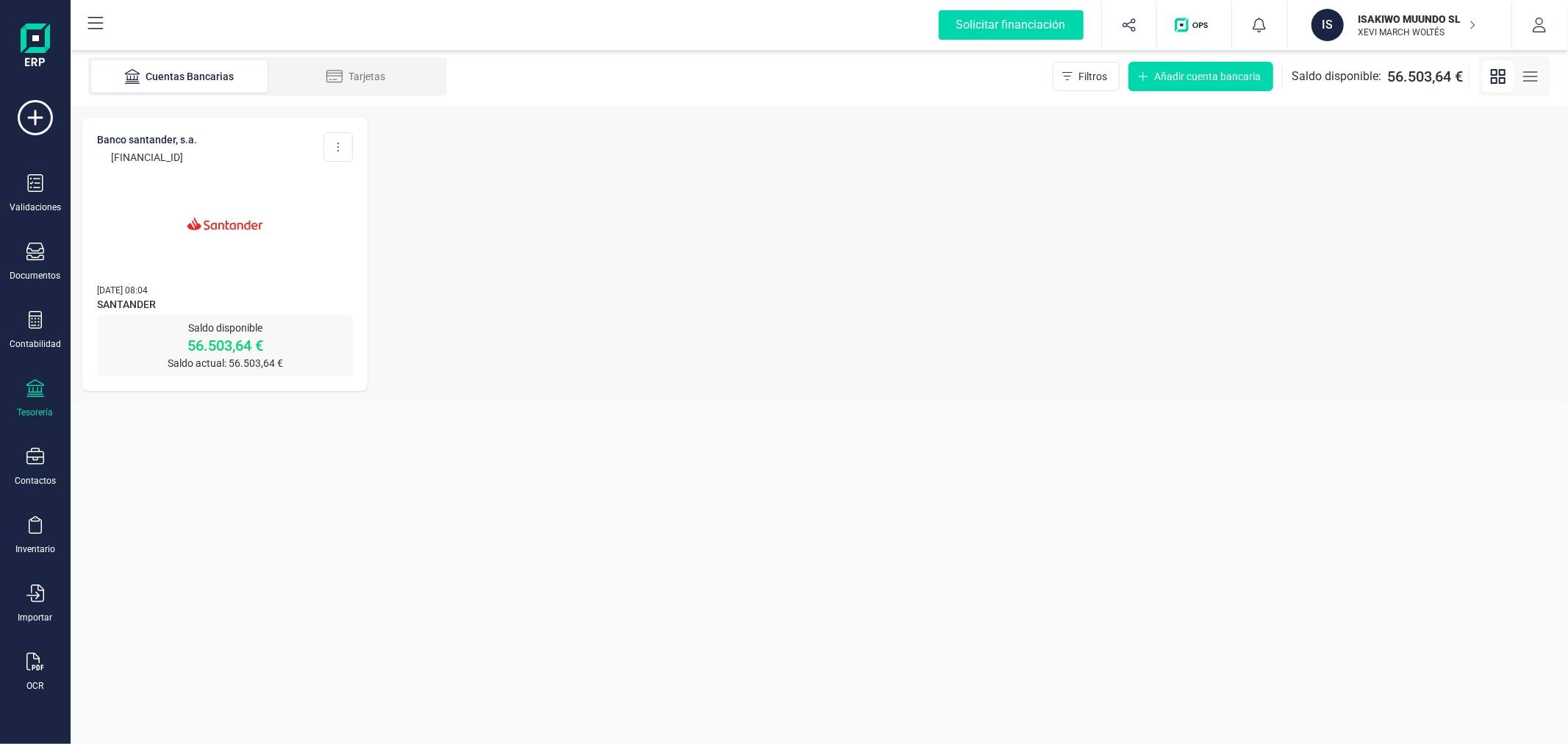
click at [266, 261] on img at bounding box center [224, 223] width 123 height 123
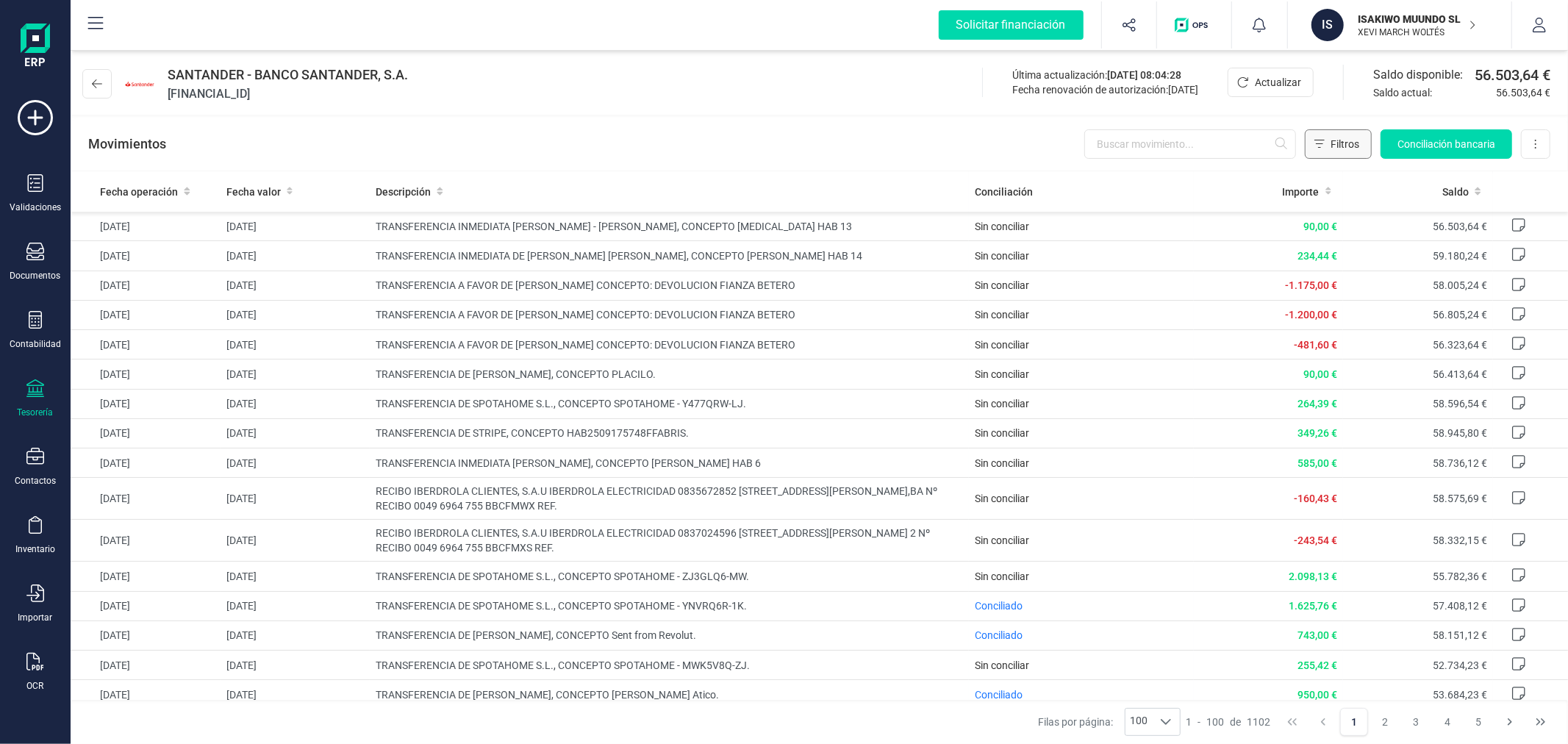
click at [1331, 131] on button "Filtros" at bounding box center [1338, 144] width 66 height 30
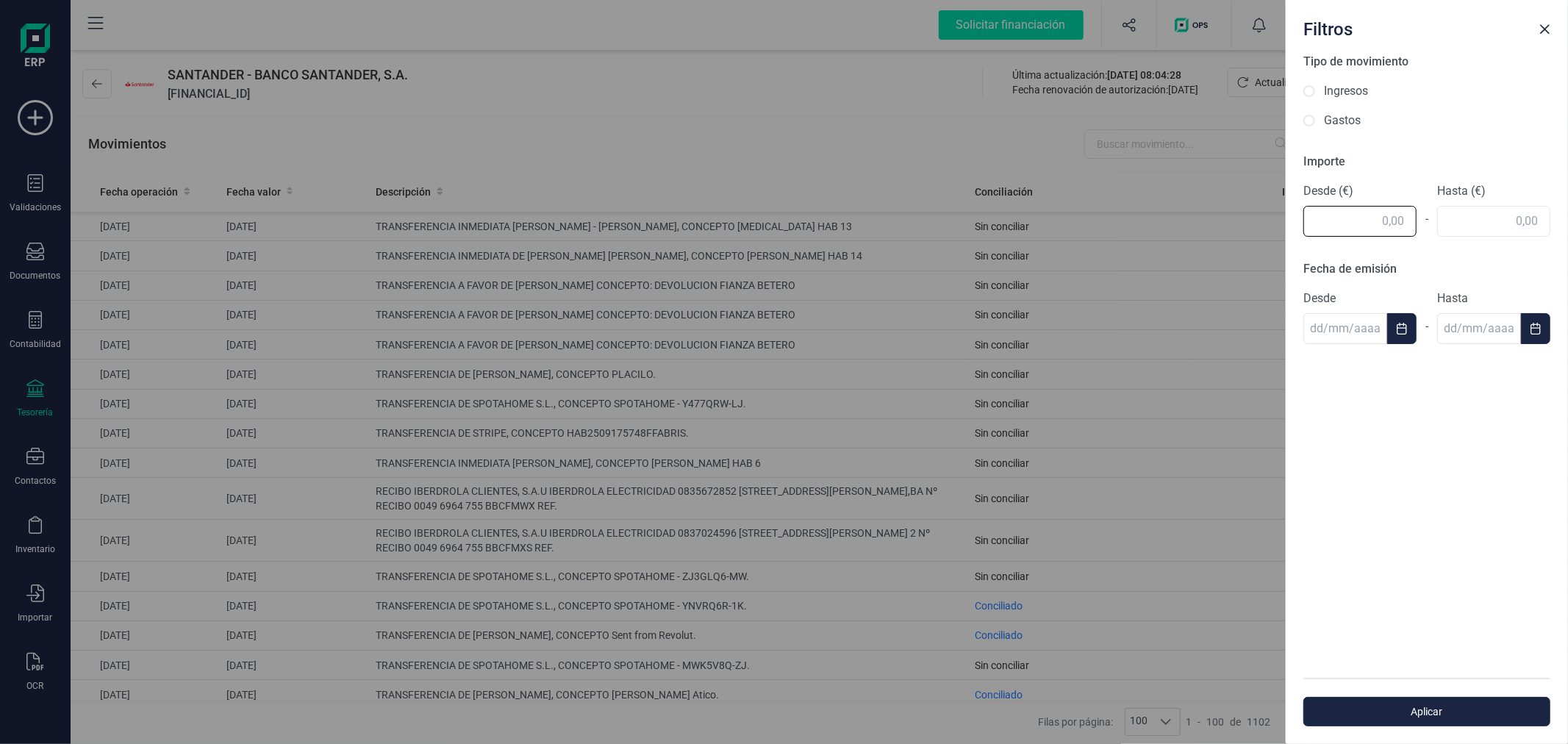
click at [1351, 228] on input "text" at bounding box center [1360, 220] width 113 height 31
click at [1479, 217] on div "Tipo de movimiento Ingresos Gastos Importe Desde (€) 2.323 - Hasta (€) Fecha de…" at bounding box center [1427, 365] width 282 height 625
type input "2.323,00"
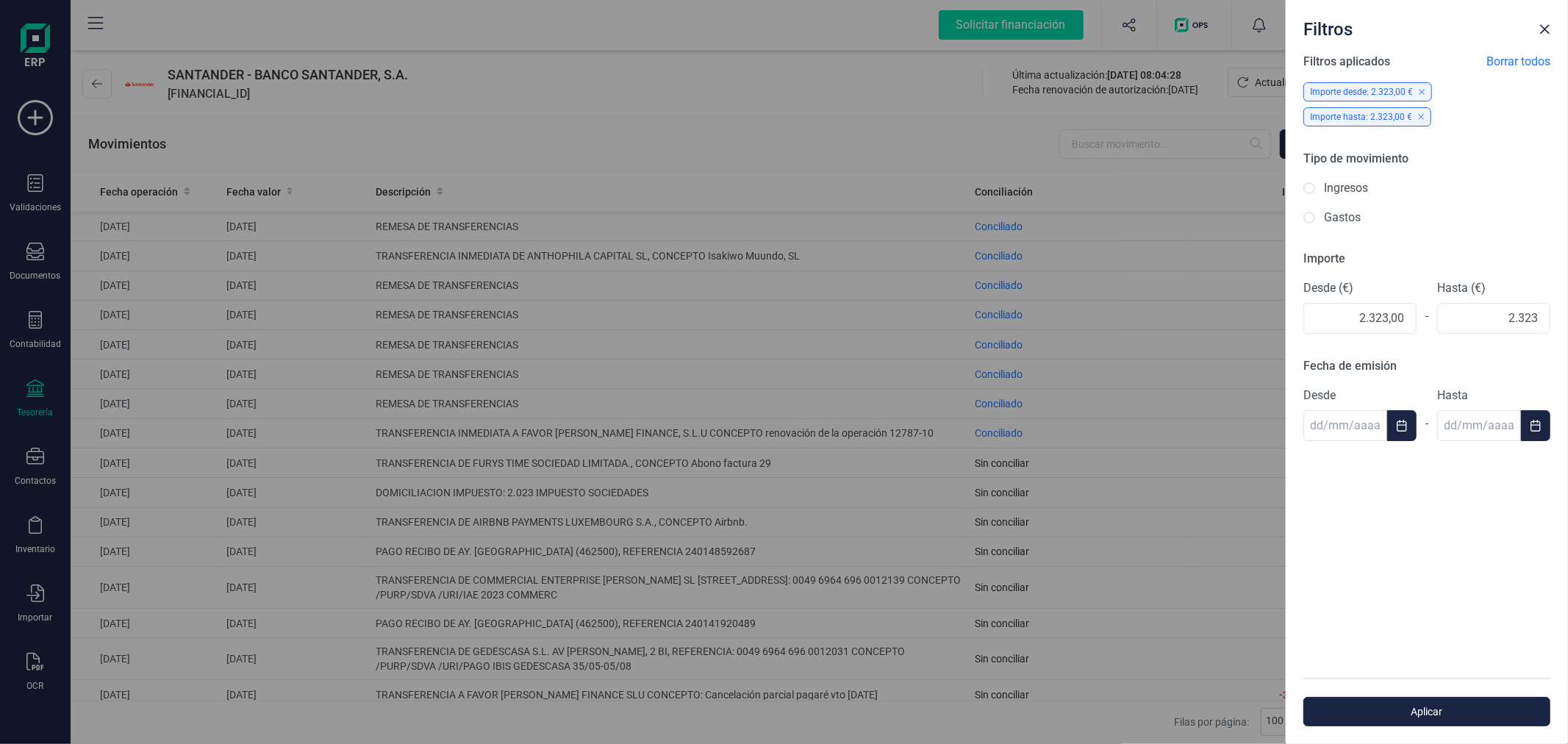
type input "2.323,00"
click at [1503, 559] on div "Filtros aplicados Borrar todos Importe desde: 2.323,00 € Importe hasta: 2.323,0…" at bounding box center [1427, 365] width 282 height 625
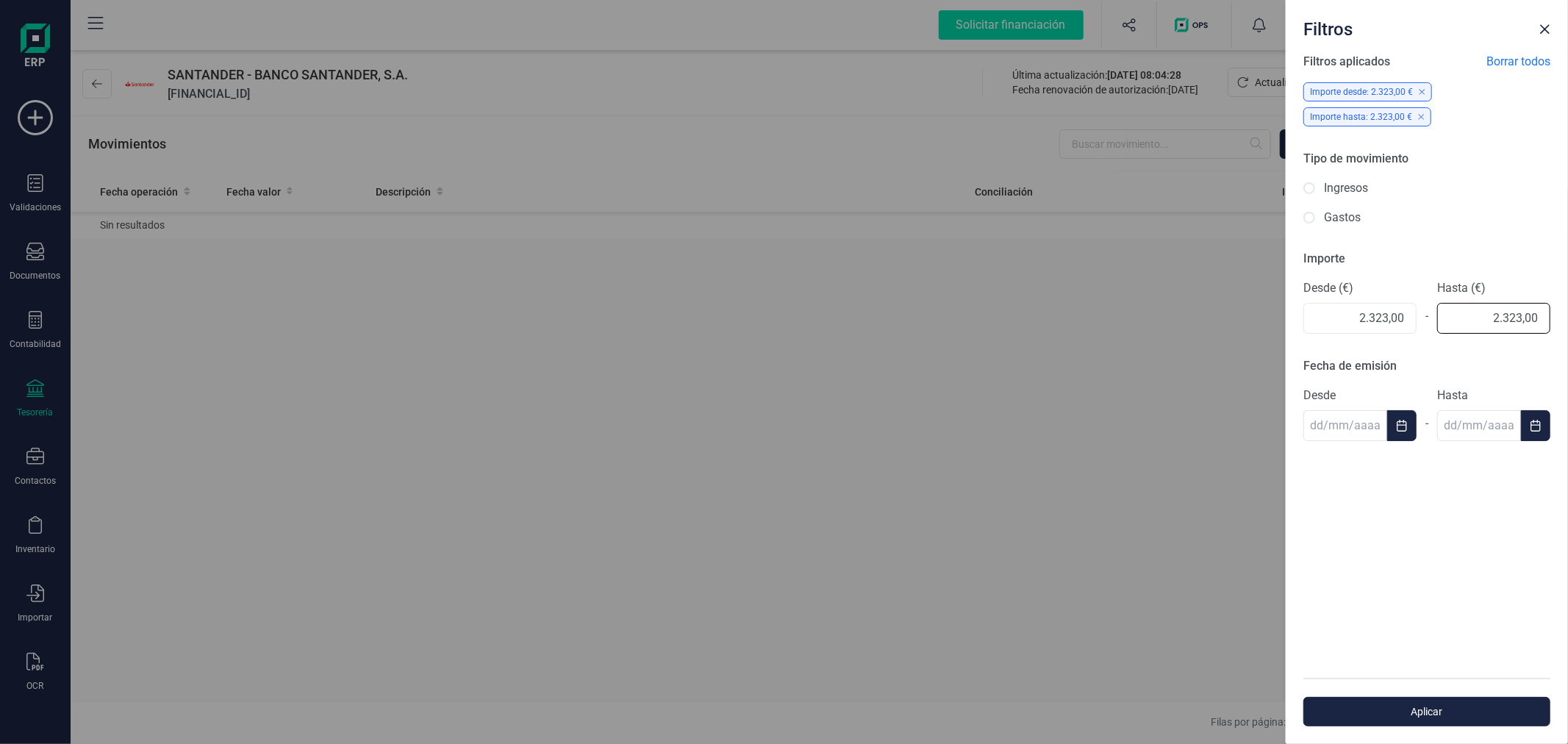
click at [1505, 321] on input "2.323,00" at bounding box center [1494, 317] width 113 height 31
click at [1504, 318] on input "2.323,00" at bounding box center [1494, 317] width 113 height 31
click at [1346, 312] on div "Filtros aplicados Borrar todos Importe desde: 2.323,00 € Importe hasta: 2.323,0…" at bounding box center [1427, 365] width 282 height 625
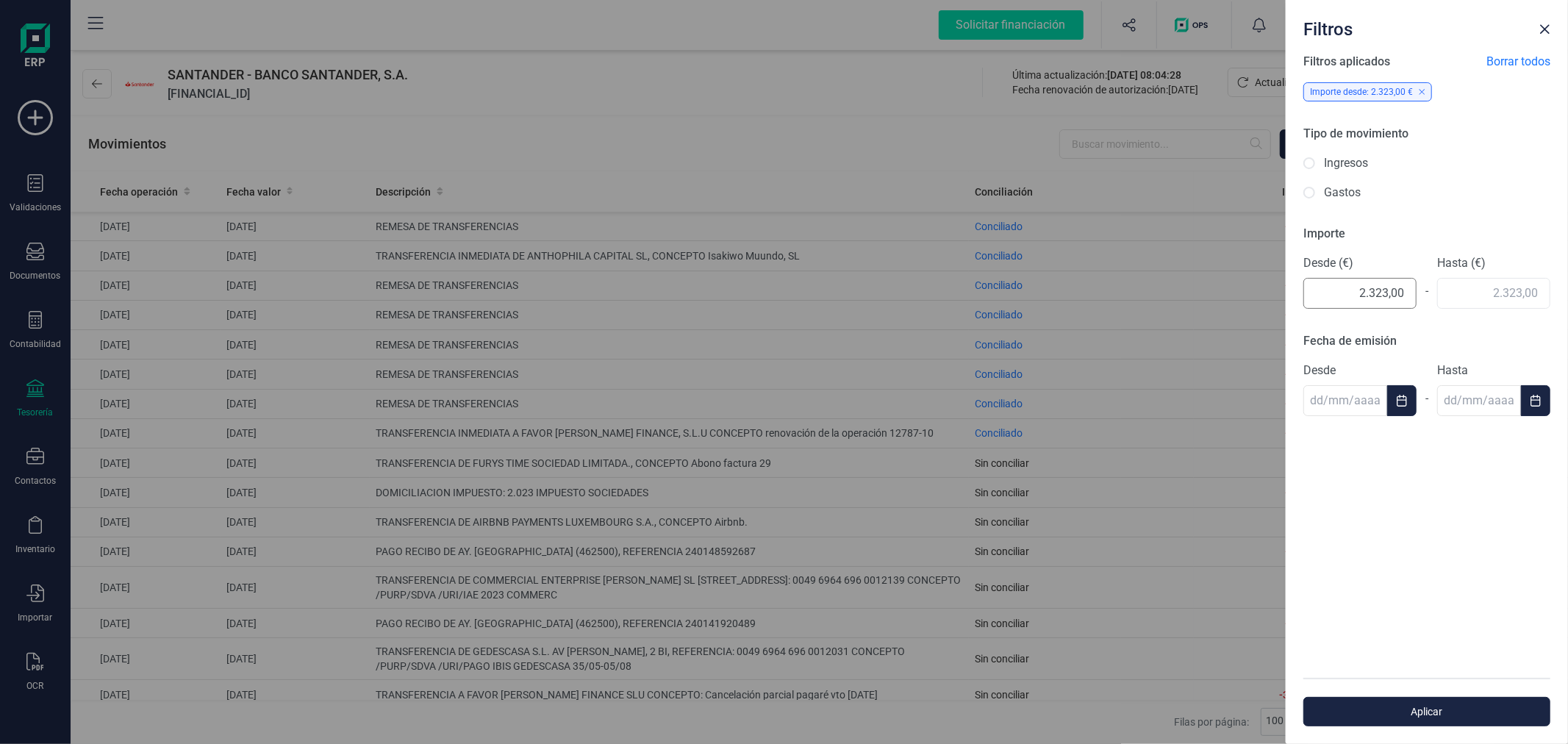
click at [1346, 312] on div "Filtros aplicados Borrar todos Importe desde: 2.323,00 € Tipo de movimiento Ing…" at bounding box center [1427, 365] width 282 height 625
click at [1425, 88] on div "Importe desde: 2.323,00 €" at bounding box center [1368, 91] width 129 height 19
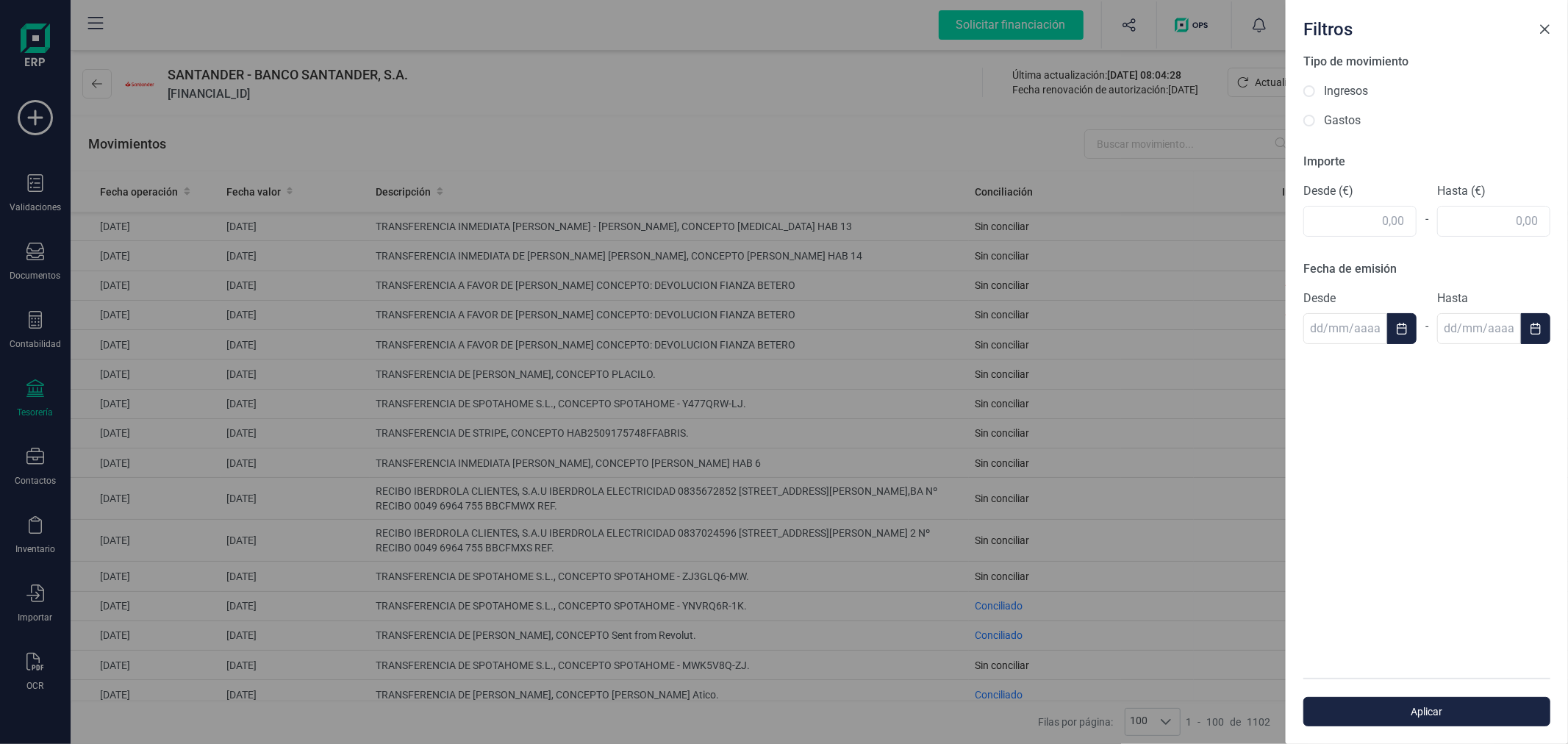
click at [1547, 30] on span "Close" at bounding box center [1544, 30] width 12 height 12
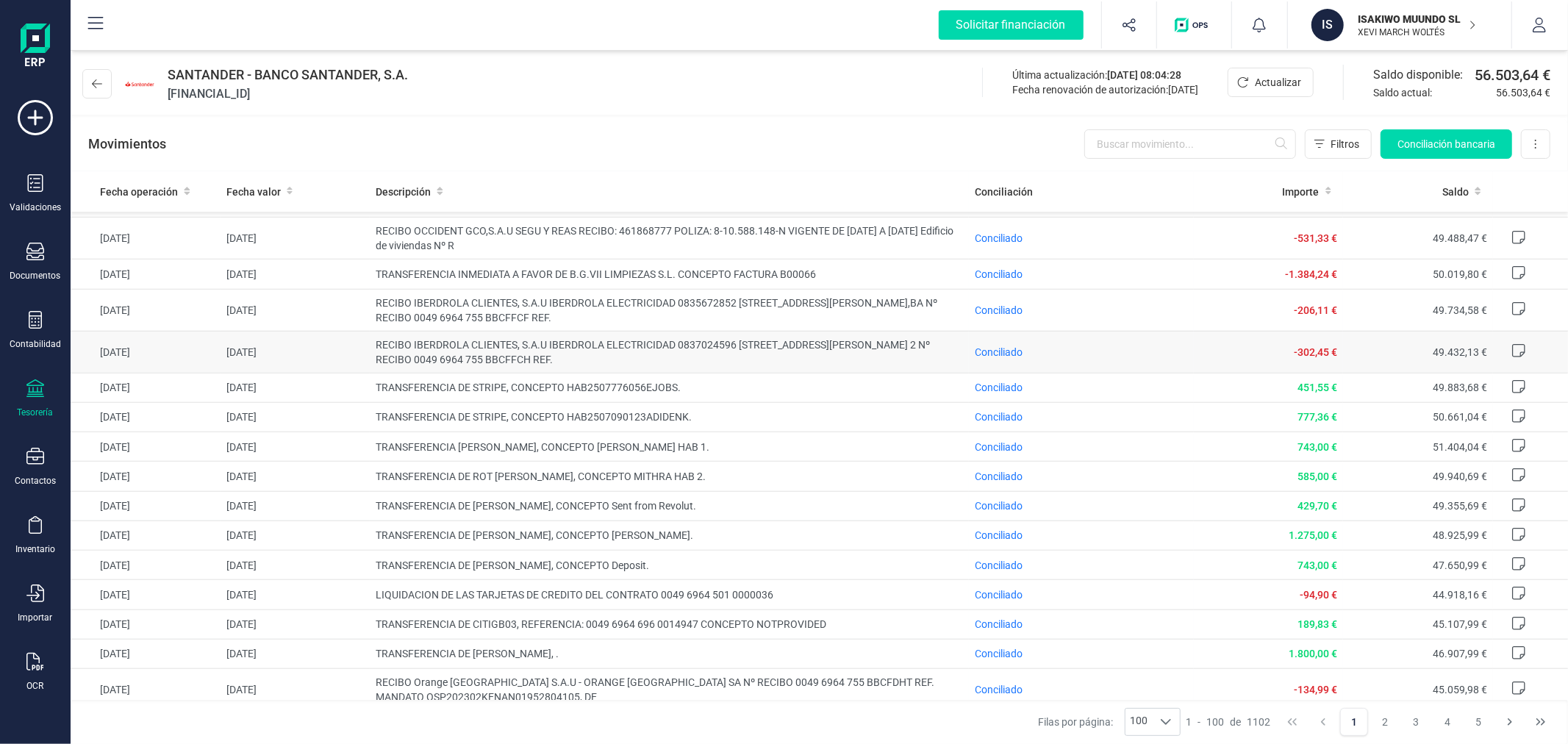
scroll to position [1143, 0]
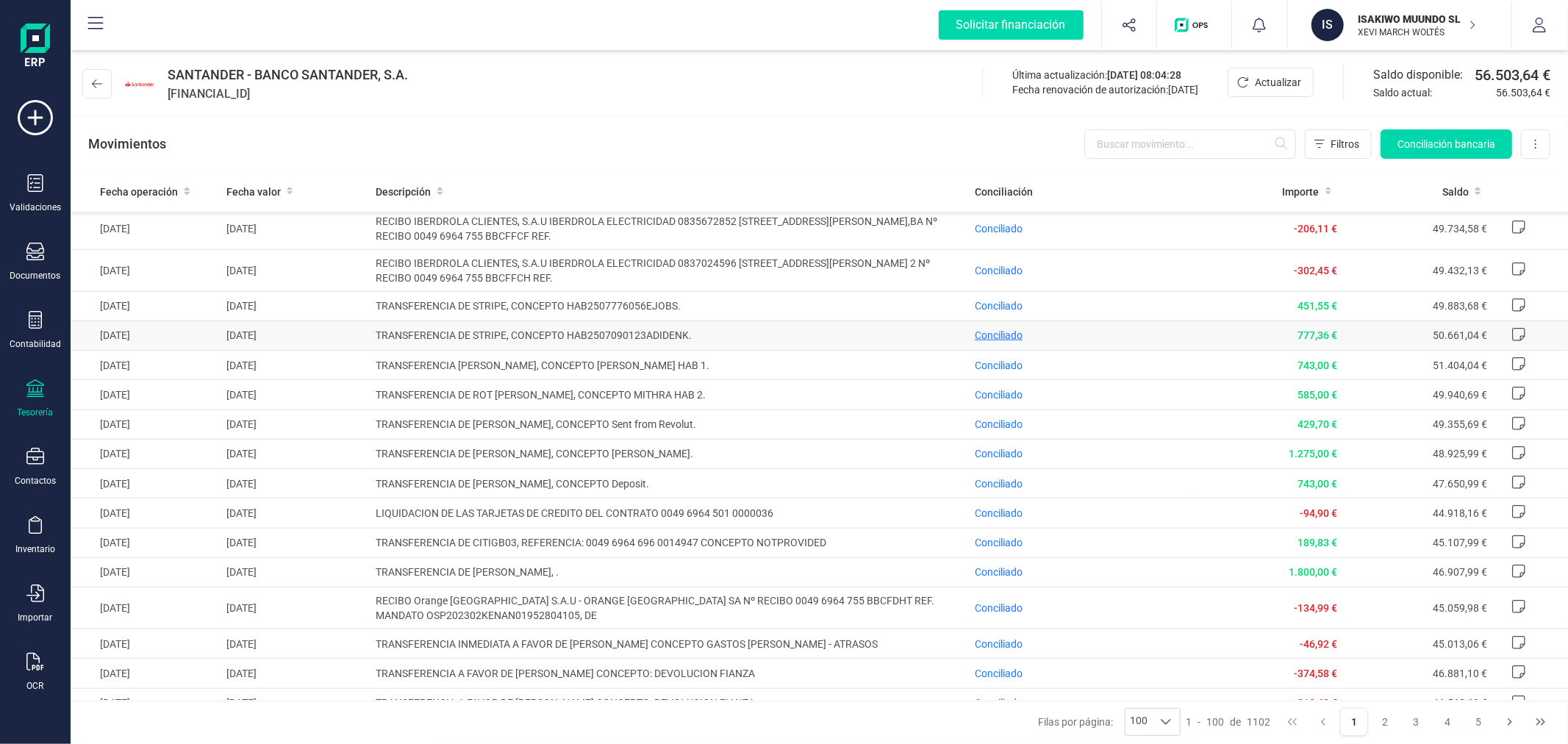
click at [994, 341] on span "Conciliado" at bounding box center [998, 335] width 48 height 12
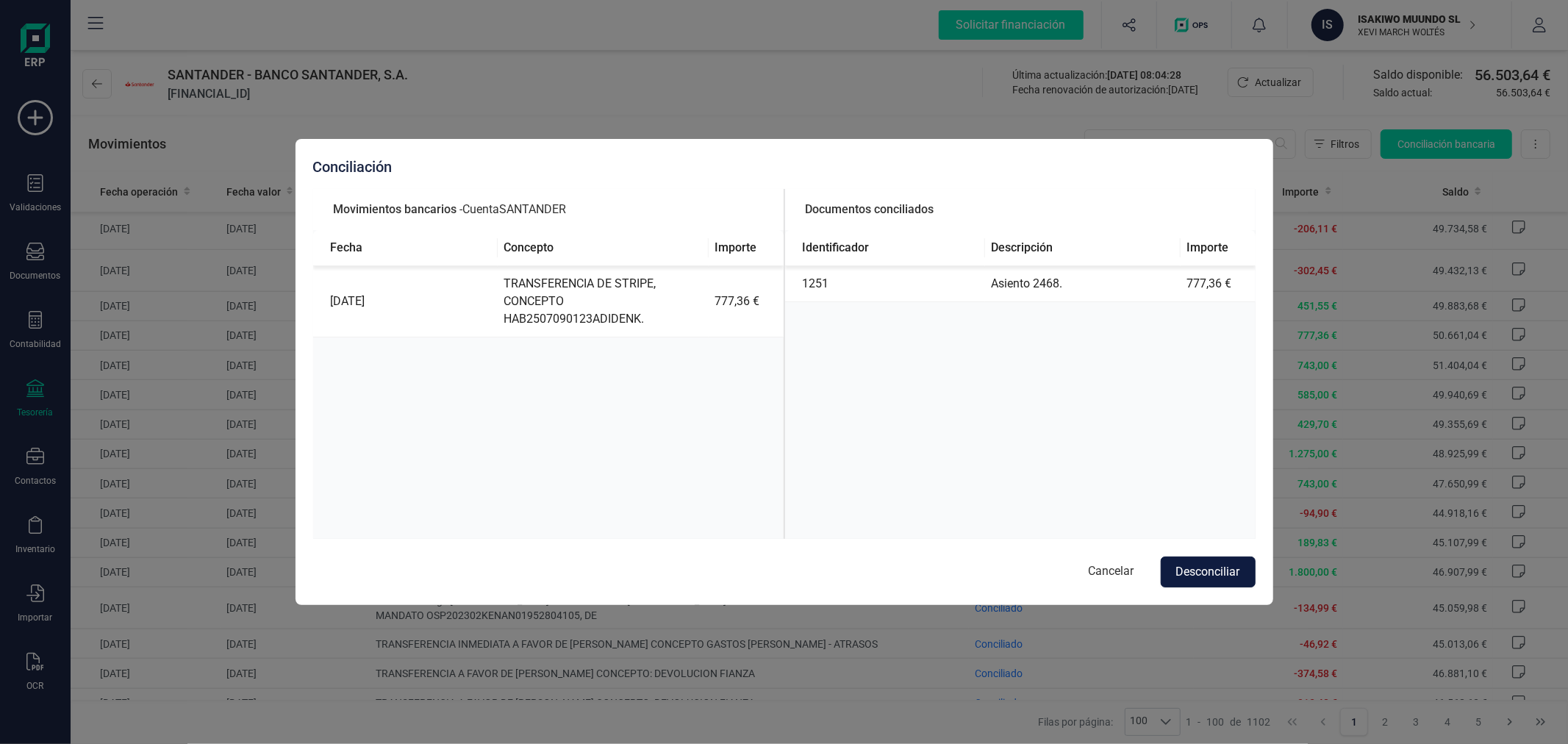
click at [1230, 562] on button "Desconciliar" at bounding box center [1209, 571] width 95 height 31
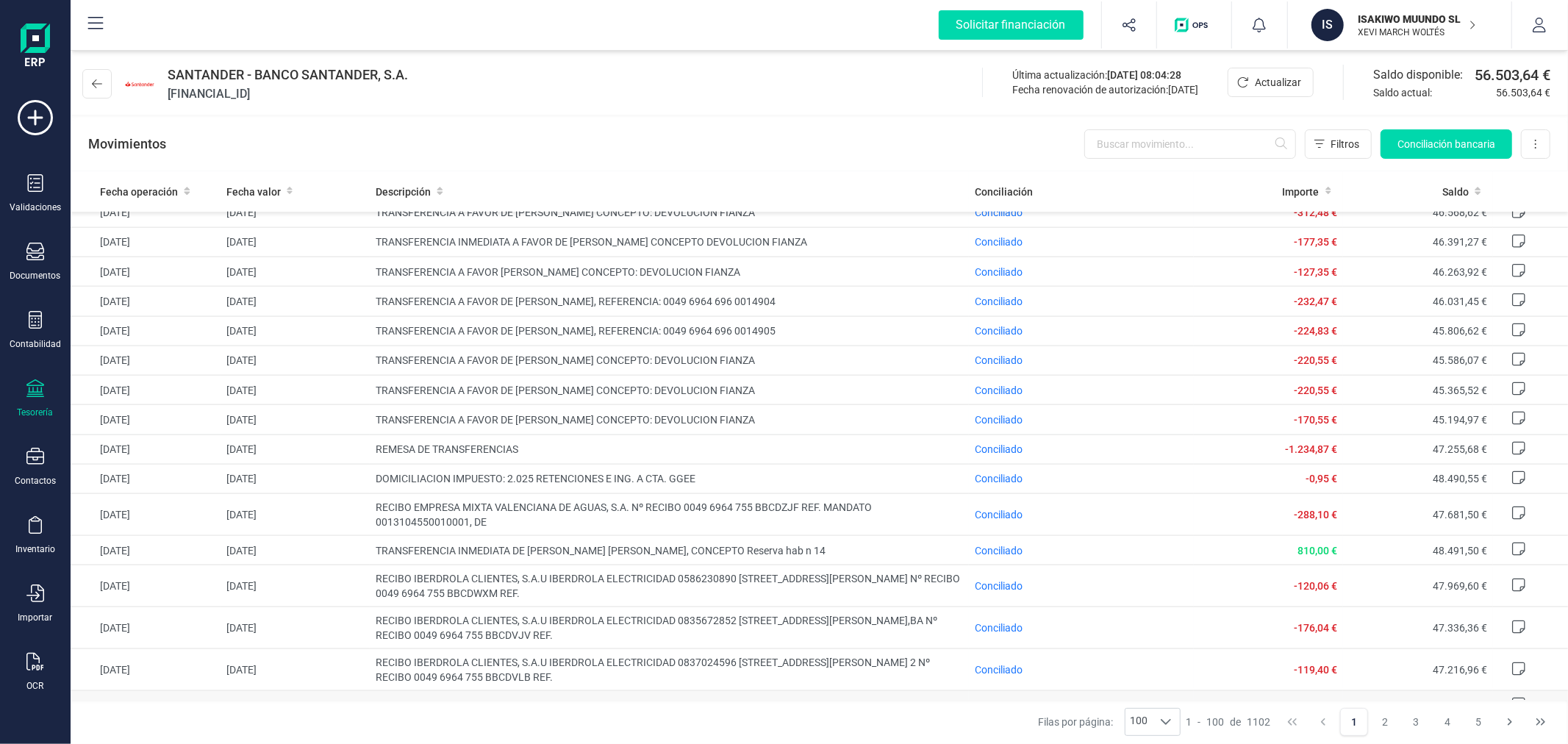
scroll to position [1551, 0]
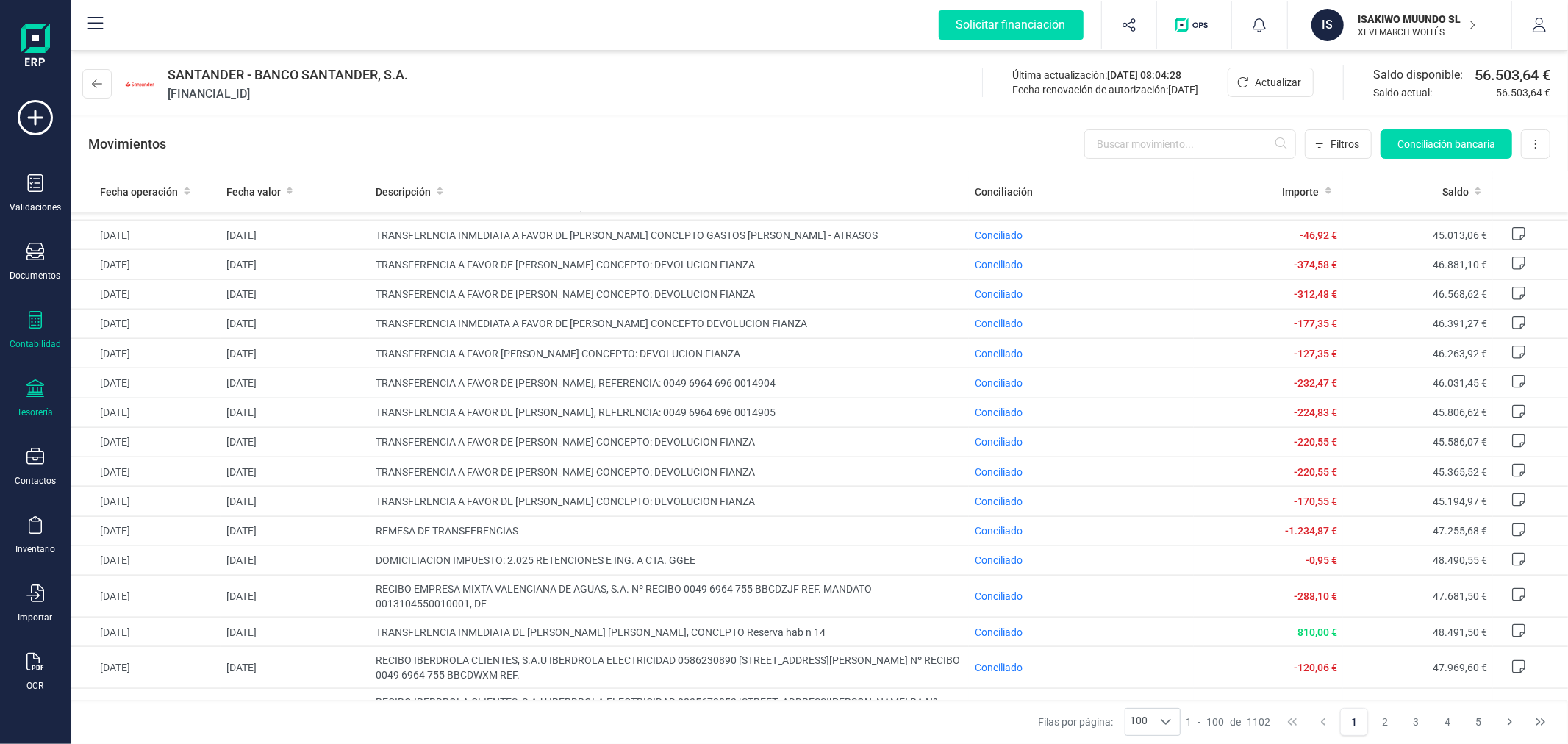
click at [39, 346] on div "Contabilidad" at bounding box center [36, 344] width 52 height 12
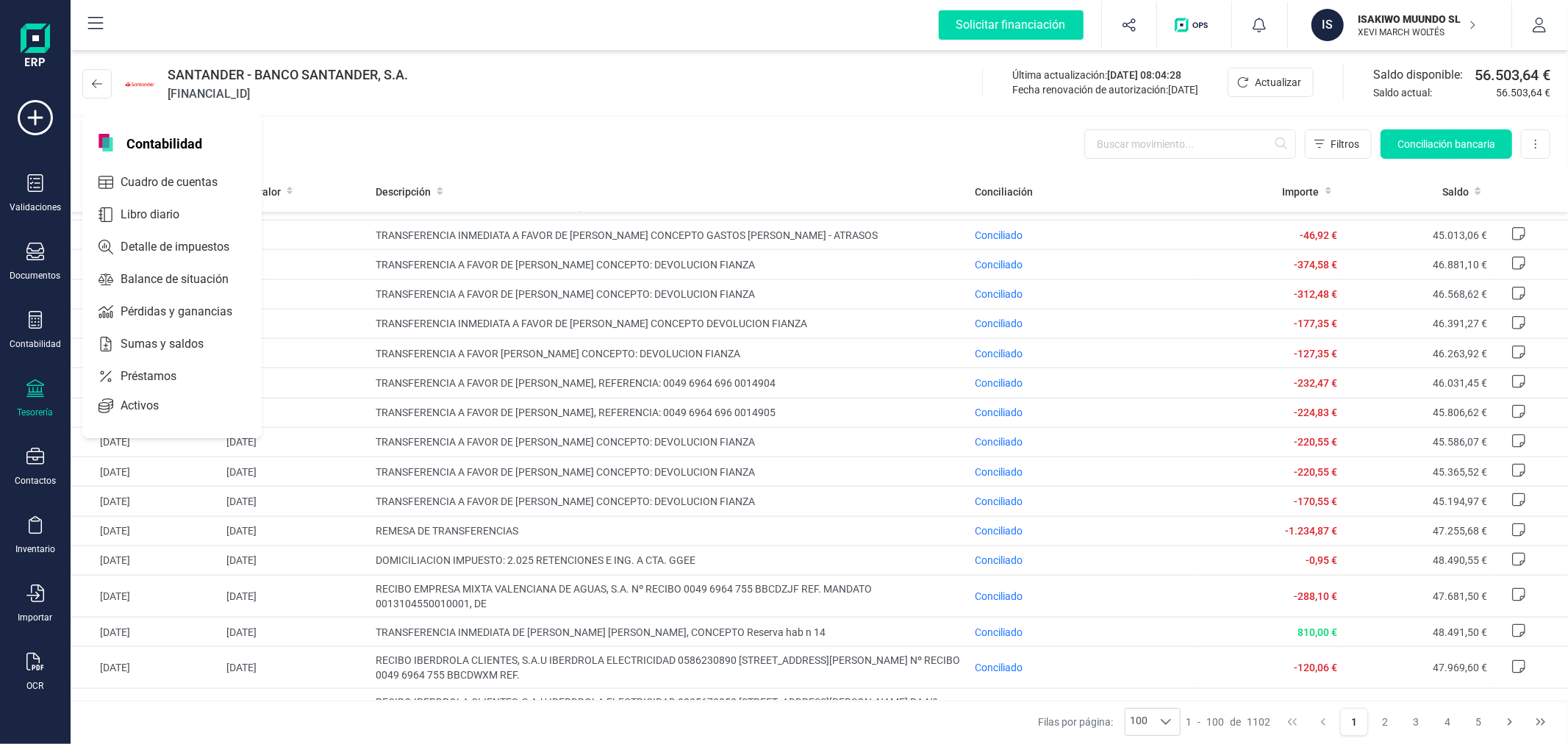
click at [619, 118] on div "Movimientos Filtros Conciliación bancaria Descargar Excel Eliminar cuenta" at bounding box center [819, 144] width 1498 height 53
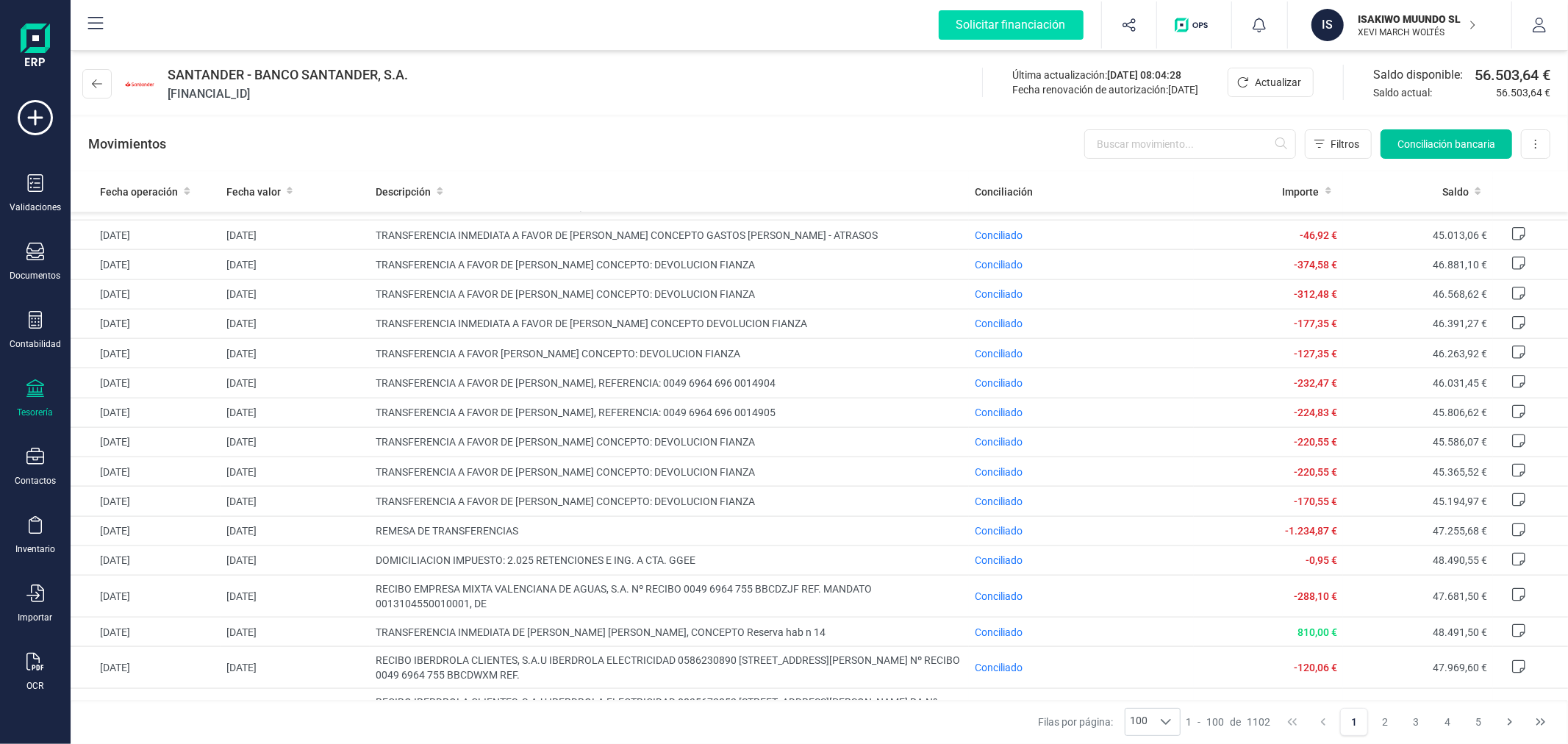
click at [1451, 150] on span "Conciliación bancaria" at bounding box center [1446, 144] width 98 height 15
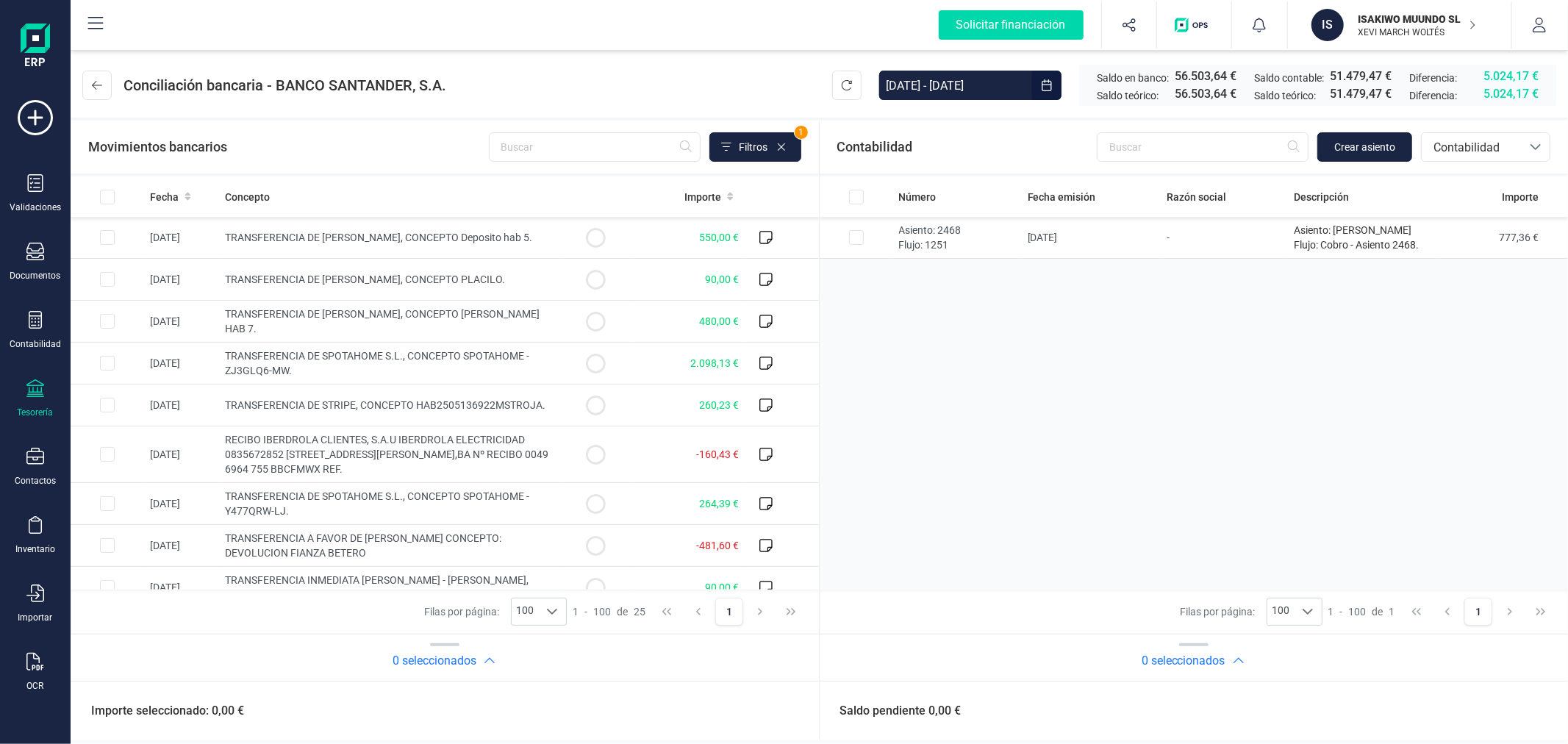
click at [922, 82] on input "[DATE] - [DATE]" at bounding box center [956, 85] width 153 height 30
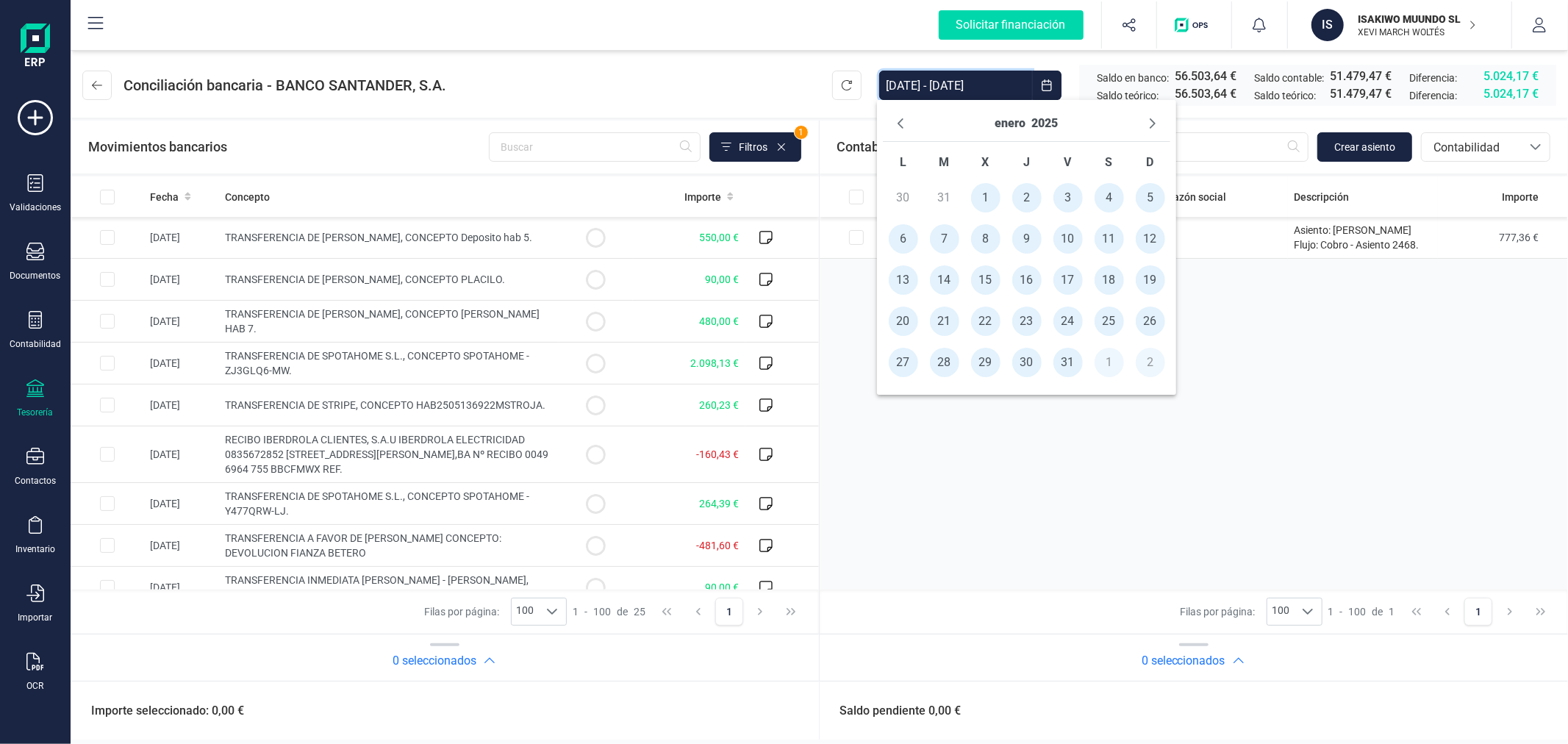
click at [790, 67] on header "Conciliación bancaria - BANCO SANTANDER, S.A. 01/01/2025 - 17/09/2025 Saldo en …" at bounding box center [819, 81] width 1498 height 70
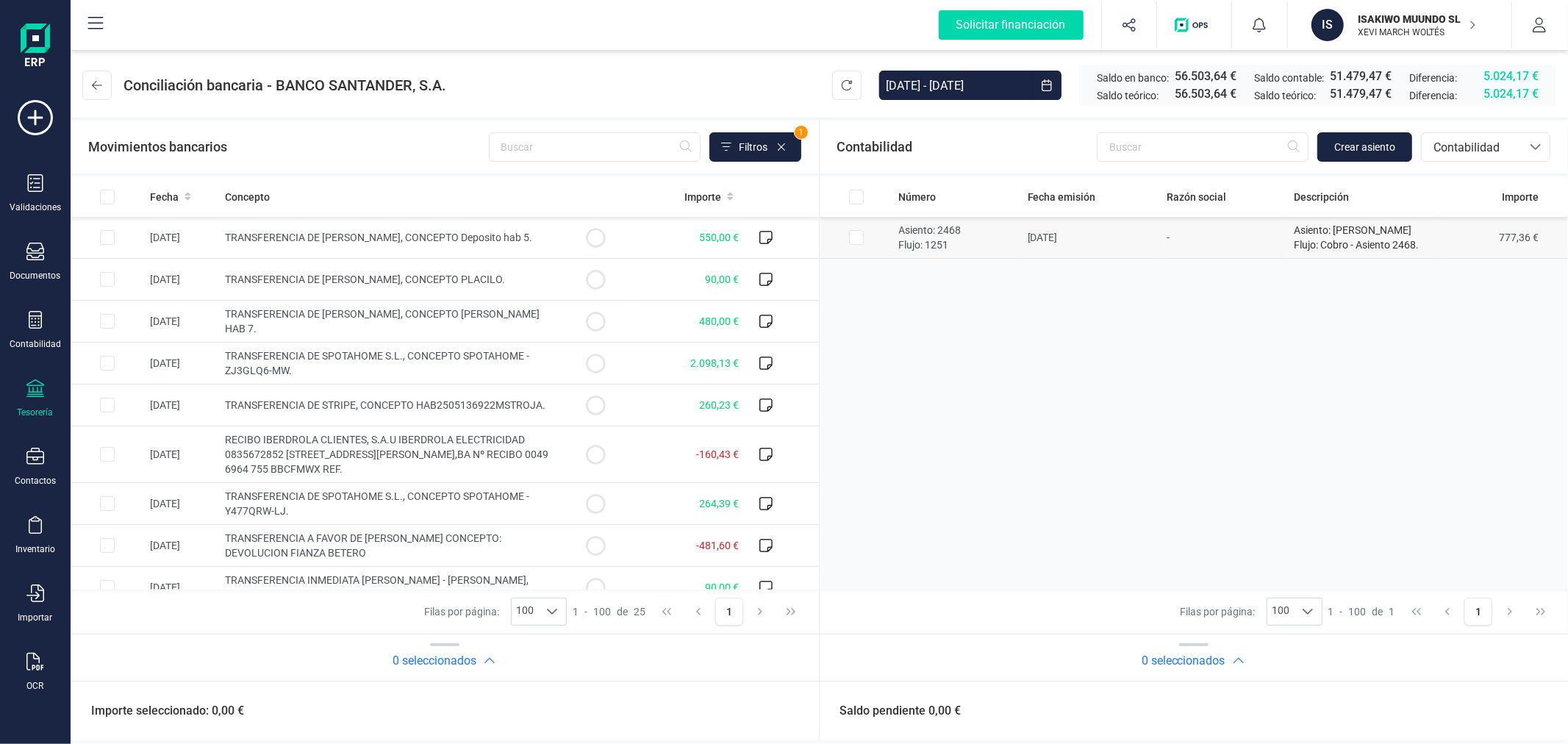
click at [857, 240] on input "Row Selected 5aa7b218-eec3-4eb2-b67a-26ef3be430b4" at bounding box center [856, 237] width 15 height 15
checkbox input "true"
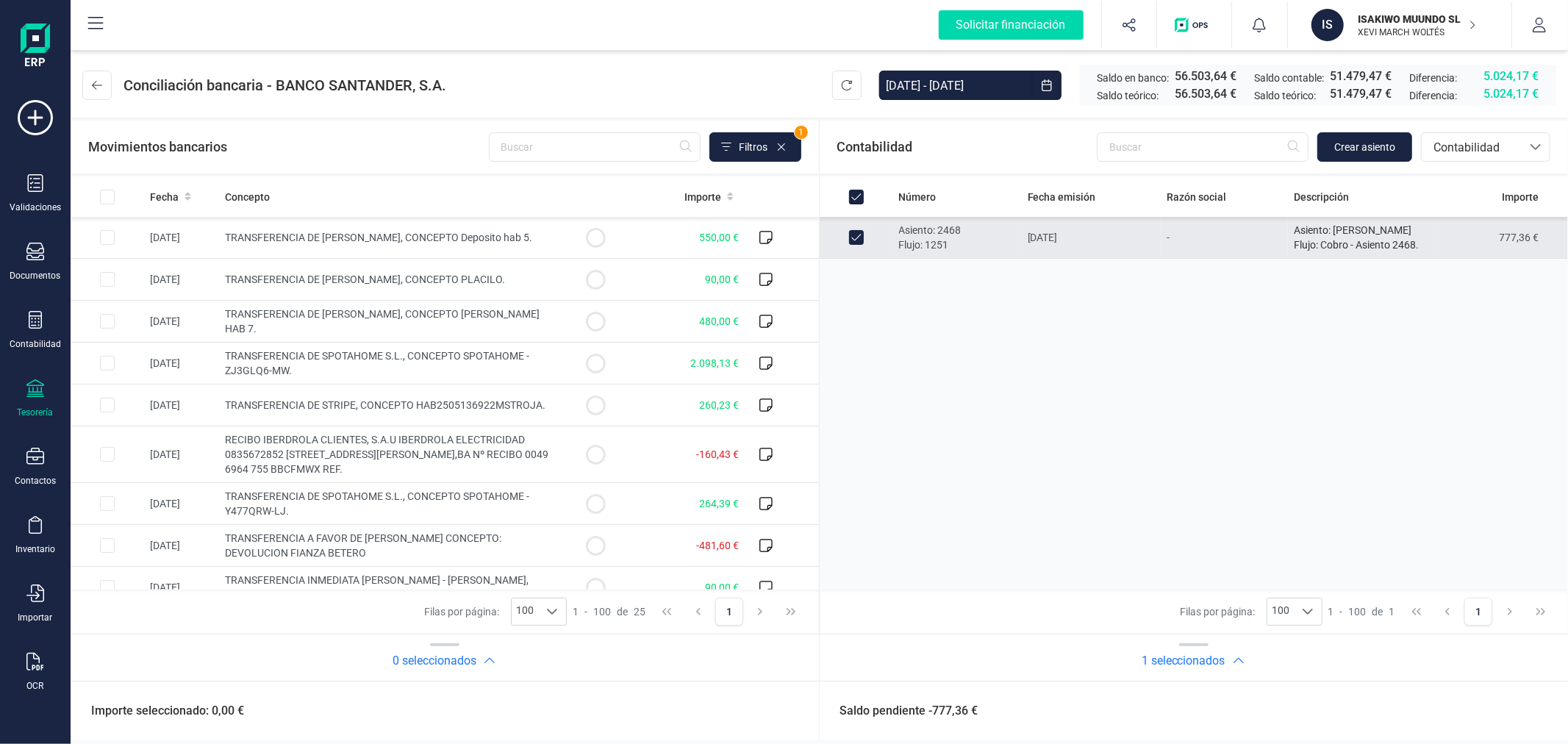
checkbox input "true"
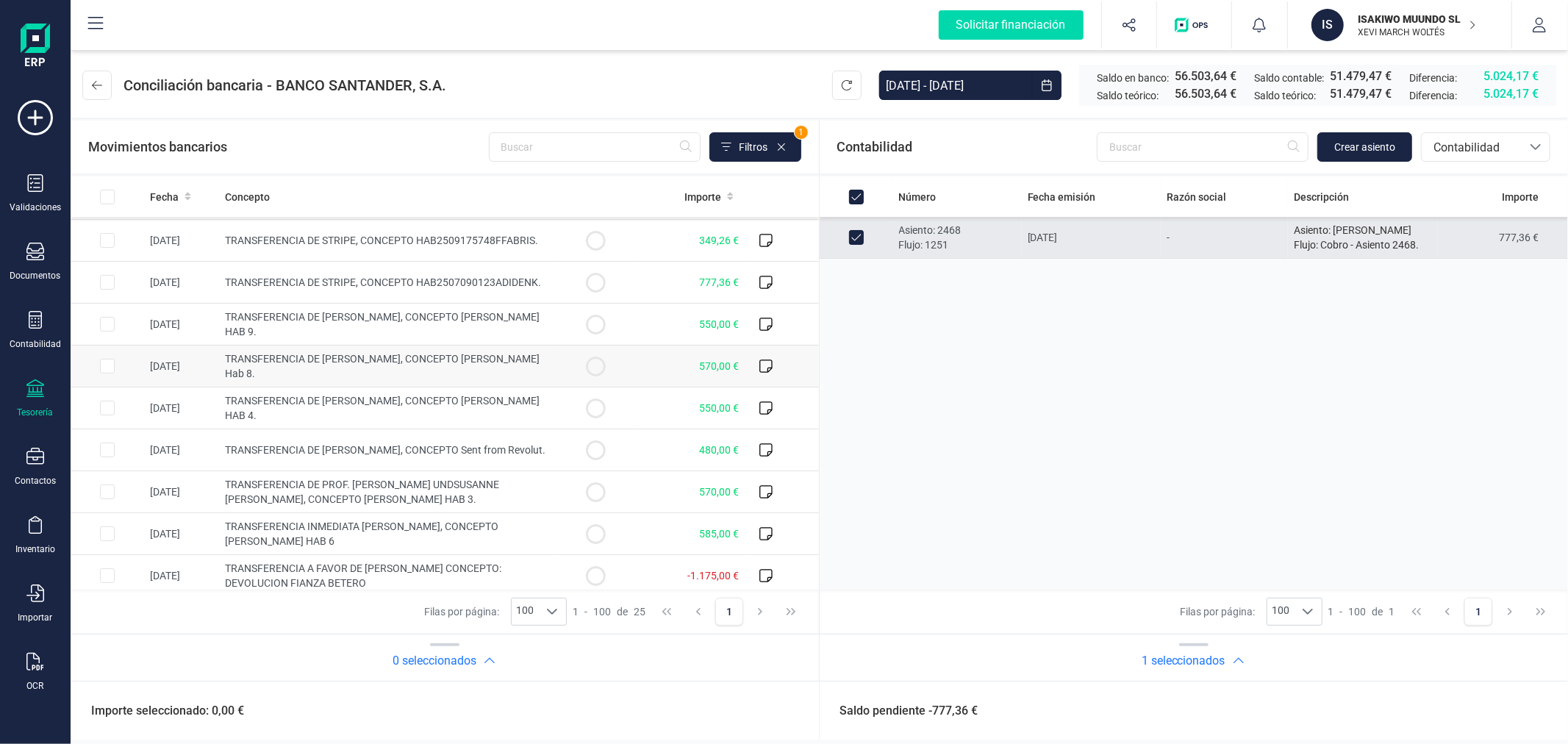
scroll to position [489, 0]
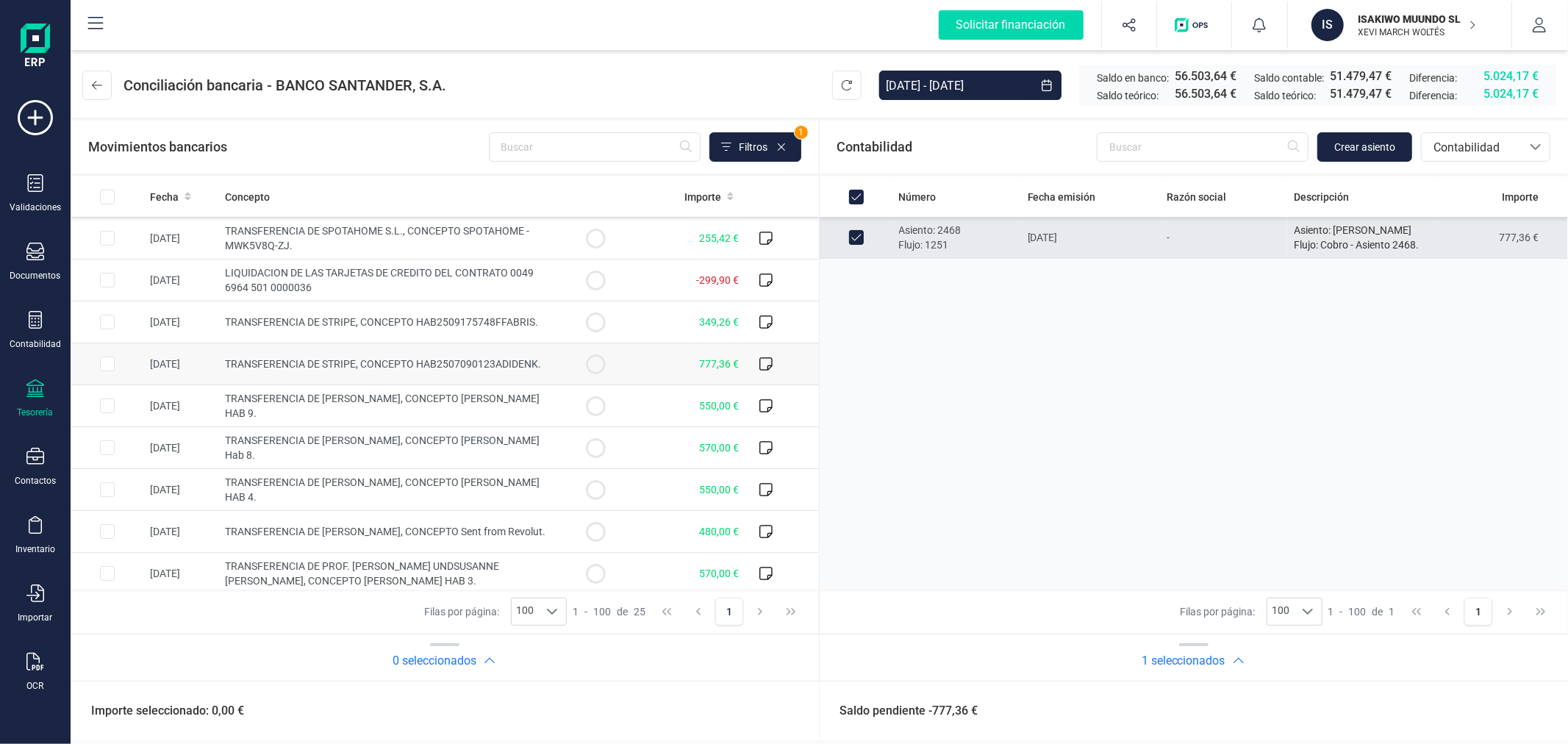
click at [104, 358] on input "Row Selected 118495d1-9fa6-4292-b7fc-91c12418d4db" at bounding box center [107, 363] width 15 height 15
checkbox input "true"
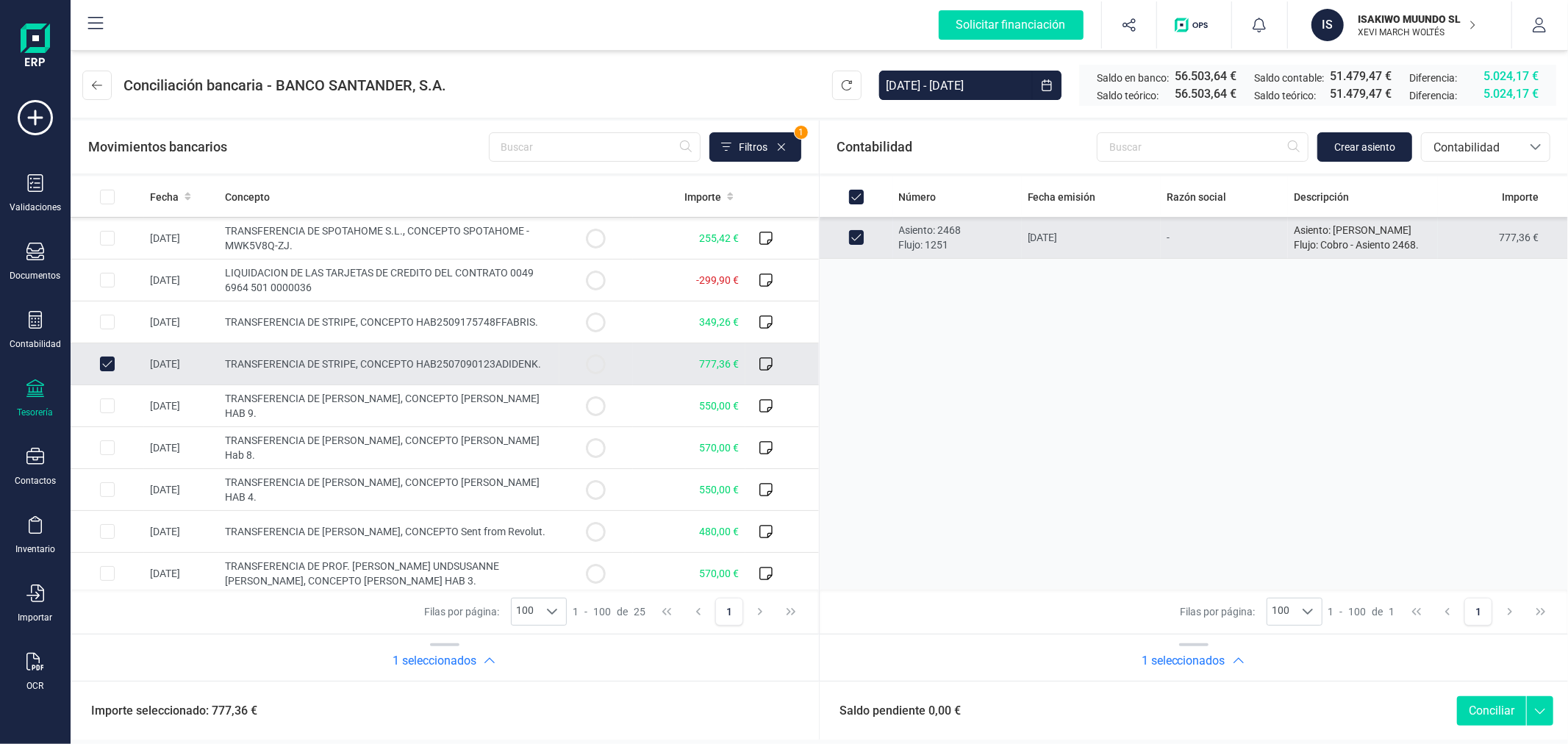
click at [1498, 707] on button "Conciliar" at bounding box center [1492, 710] width 69 height 30
checkbox input "false"
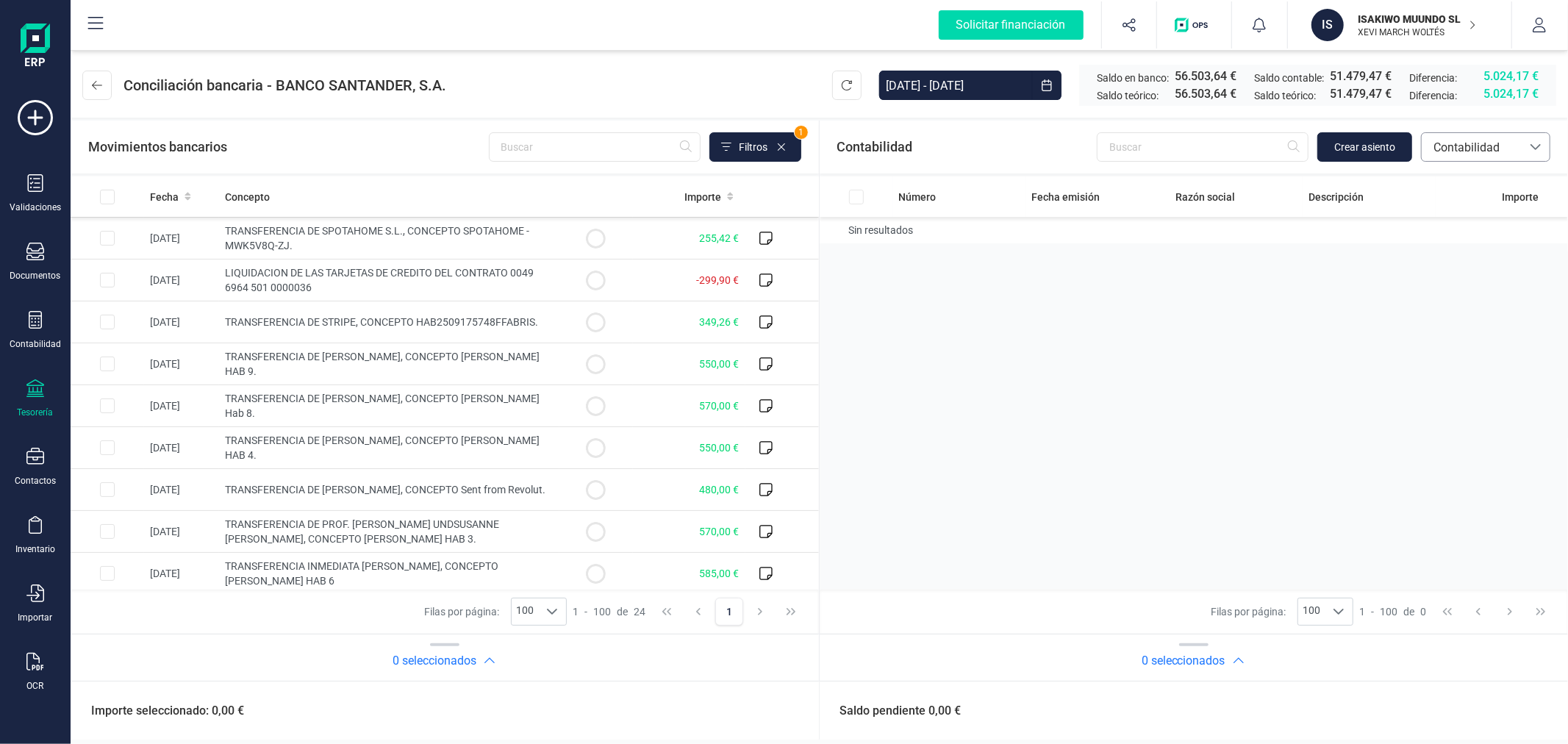
drag, startPoint x: 1516, startPoint y: 142, endPoint x: 1507, endPoint y: 160, distance: 20.1
click at [1515, 143] on span "Contabilidad" at bounding box center [1472, 147] width 100 height 28
click at [1479, 258] on li "Facturas" at bounding box center [1486, 247] width 129 height 30
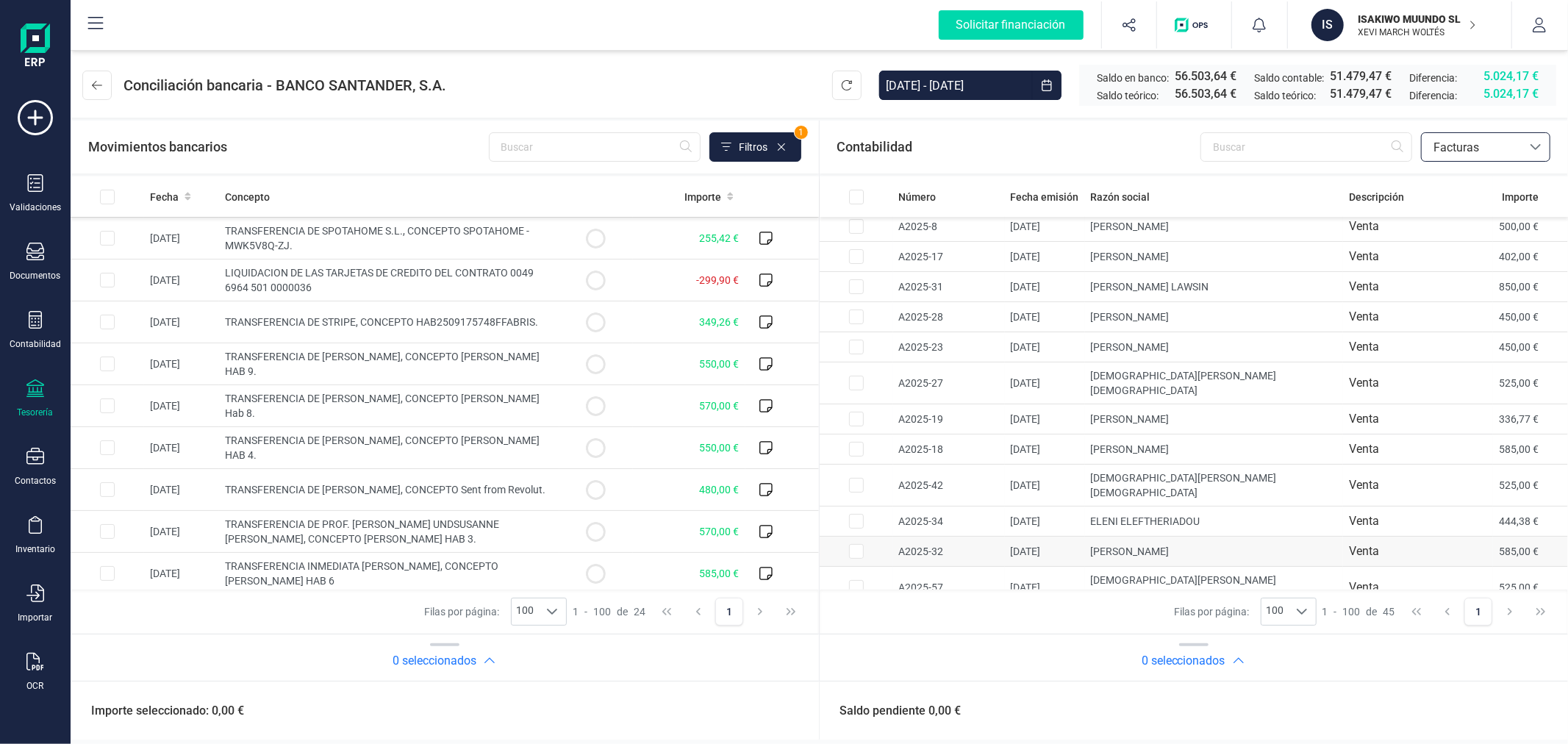
scroll to position [0, 0]
click at [95, 92] on button at bounding box center [97, 85] width 30 height 30
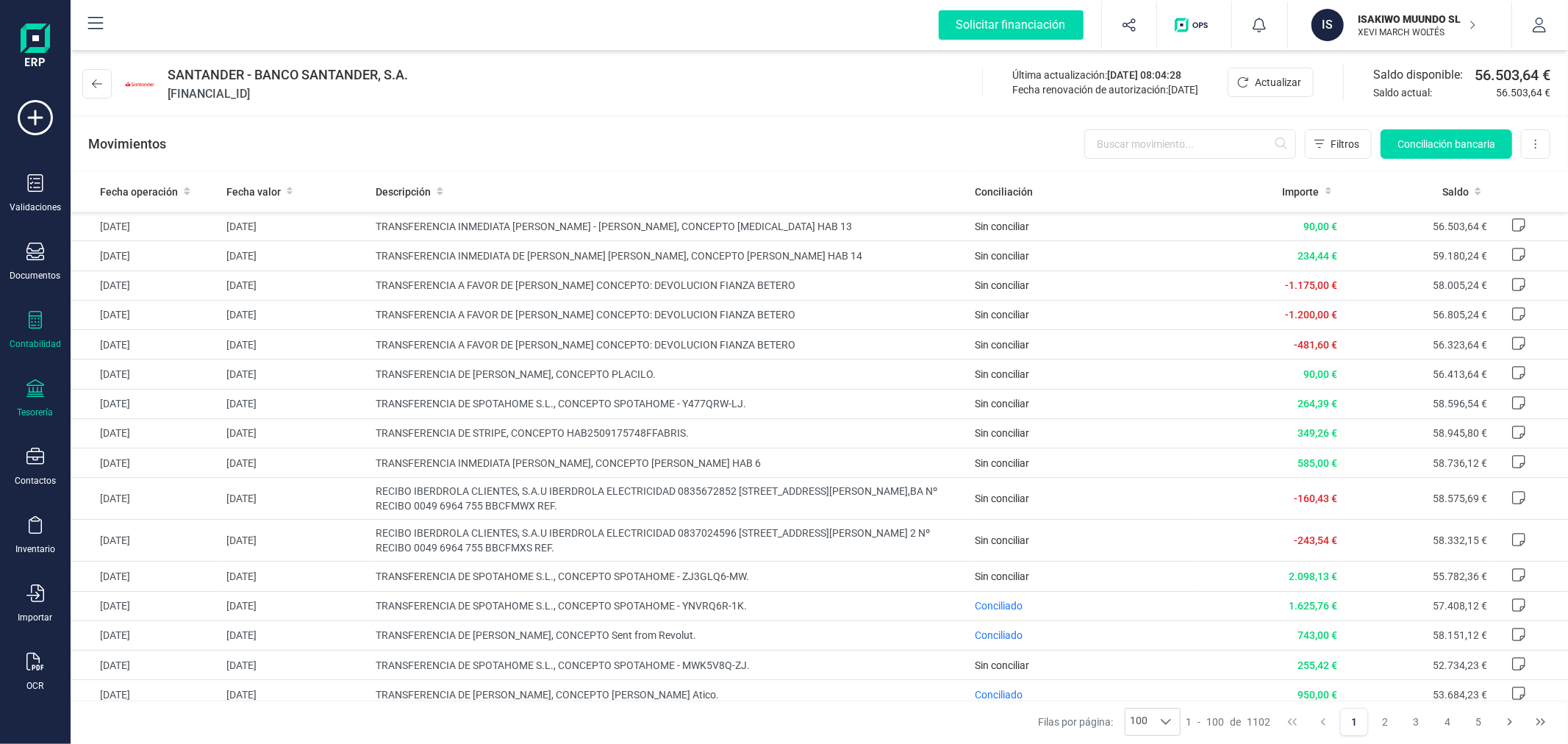
click at [33, 342] on div "Contabilidad" at bounding box center [36, 344] width 52 height 12
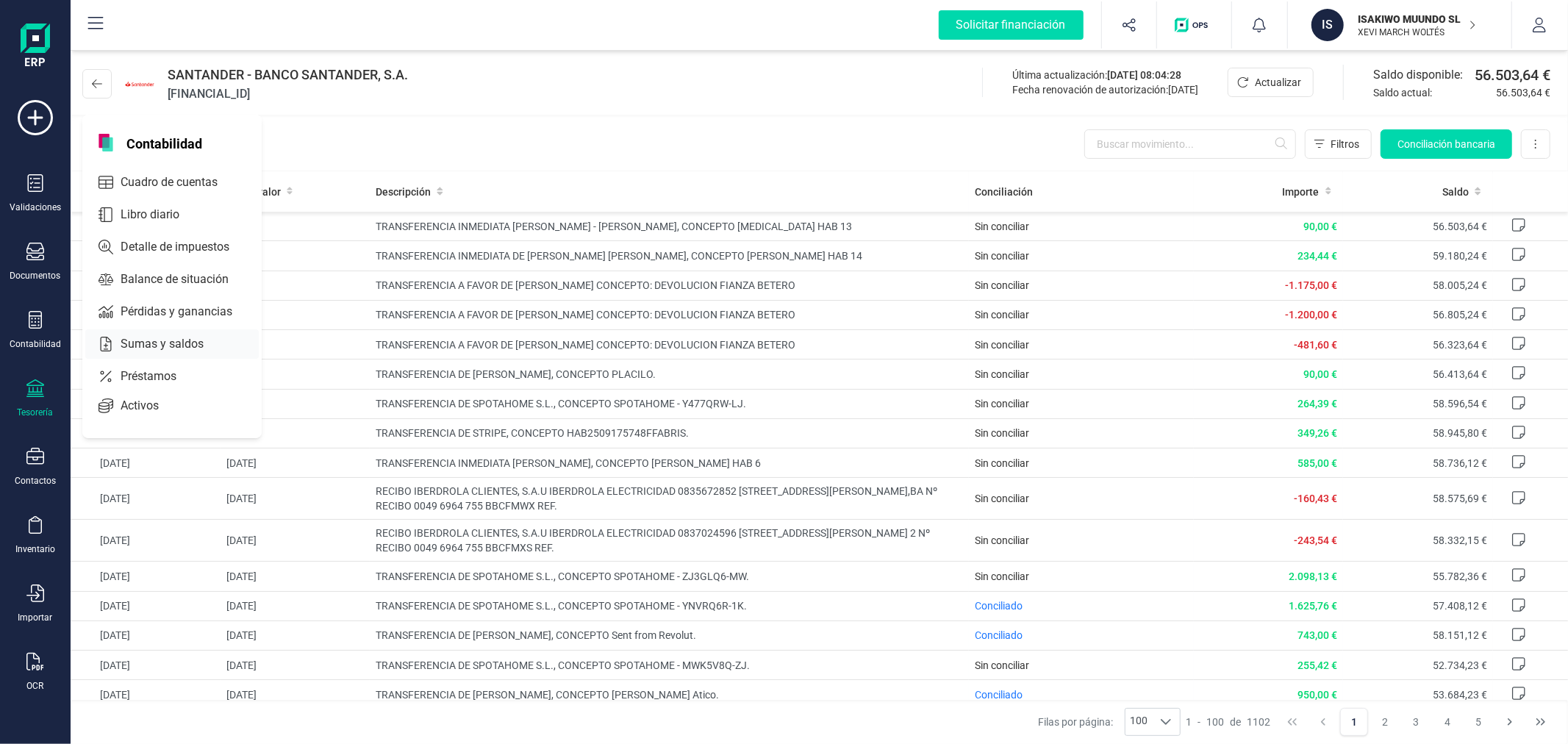
click at [192, 333] on div "Sumas y saldos" at bounding box center [172, 344] width 174 height 30
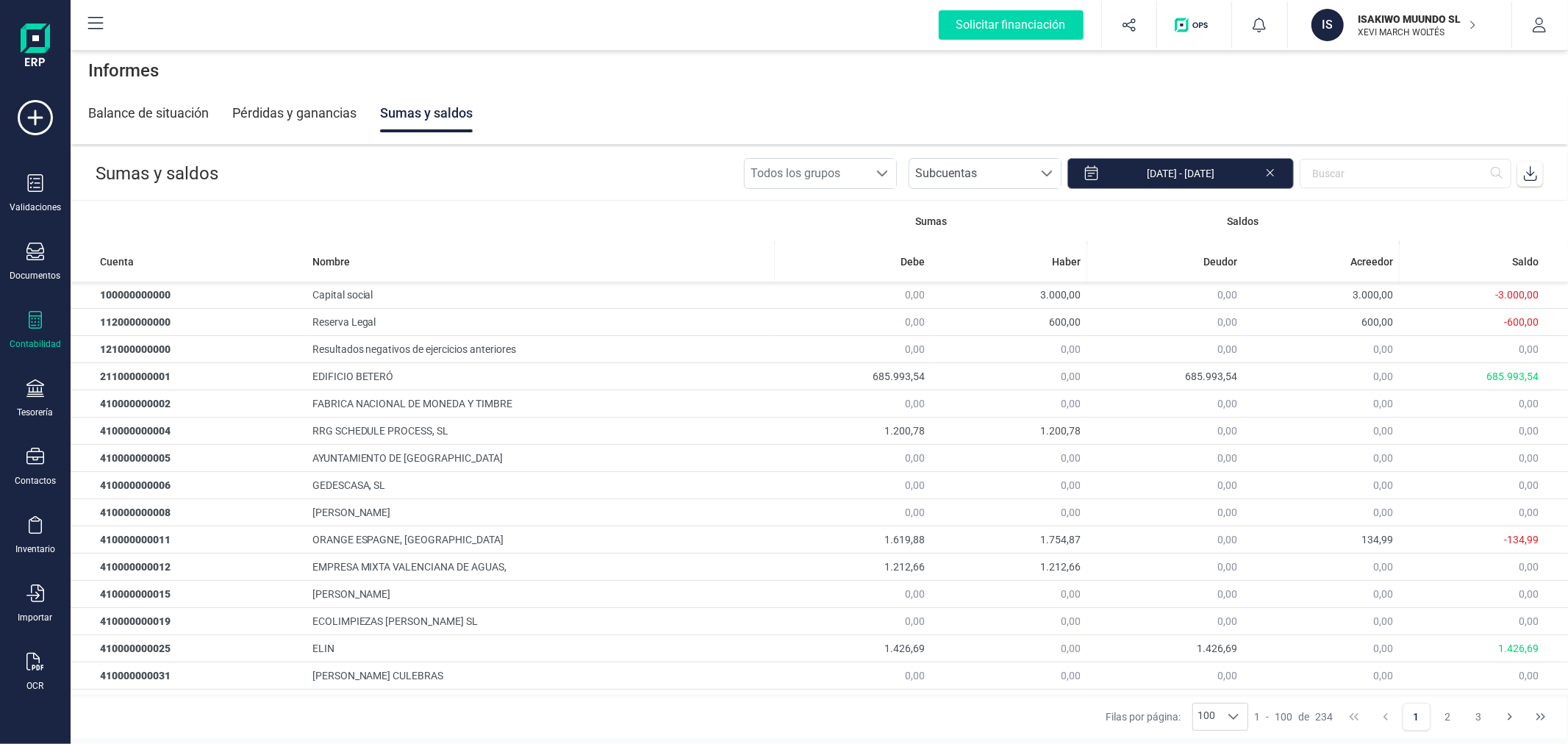
click at [1184, 171] on input "[DATE] - [DATE]" at bounding box center [1181, 173] width 226 height 31
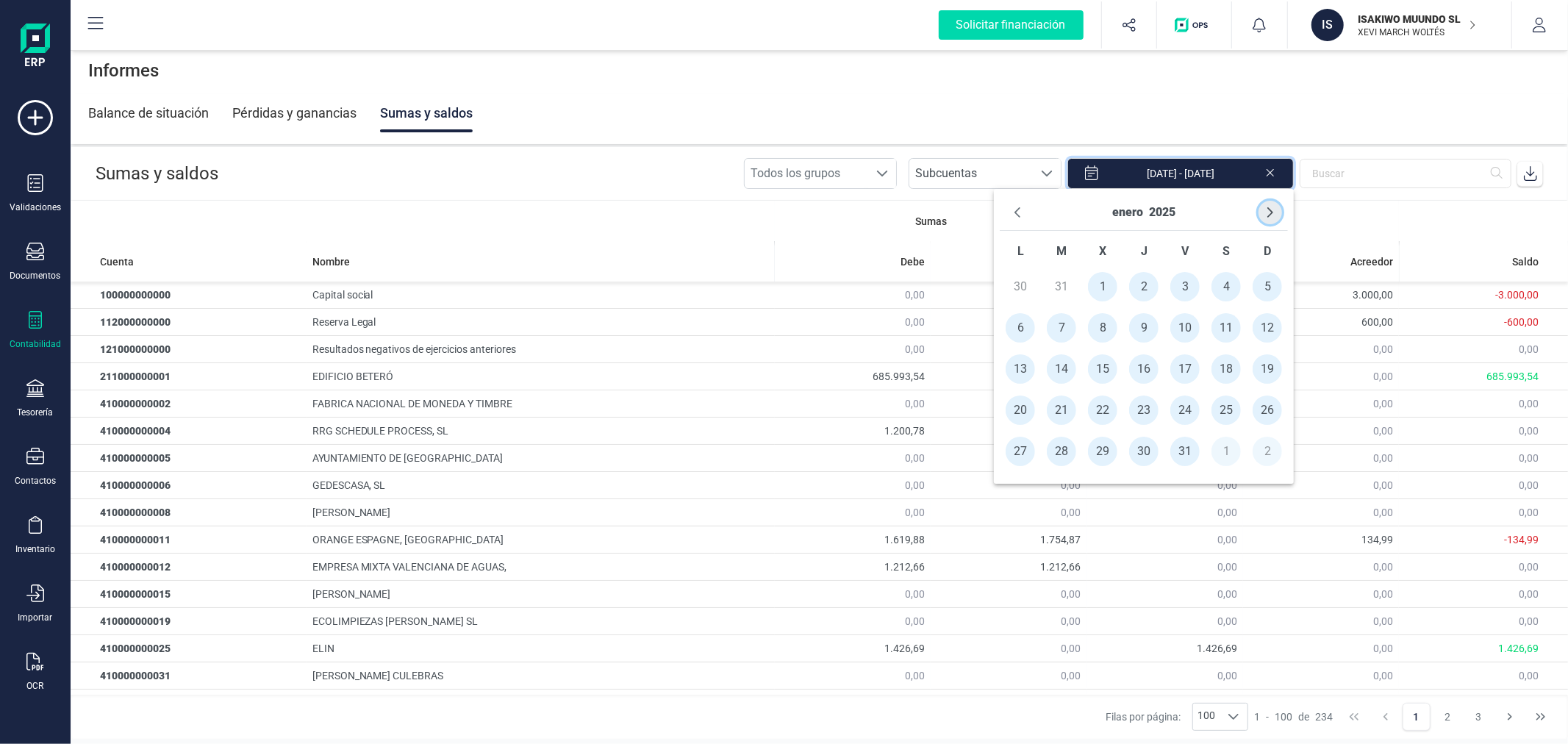
click at [1273, 218] on button "Next Month" at bounding box center [1270, 212] width 24 height 24
click at [1261, 299] on span "1" at bounding box center [1267, 287] width 30 height 30
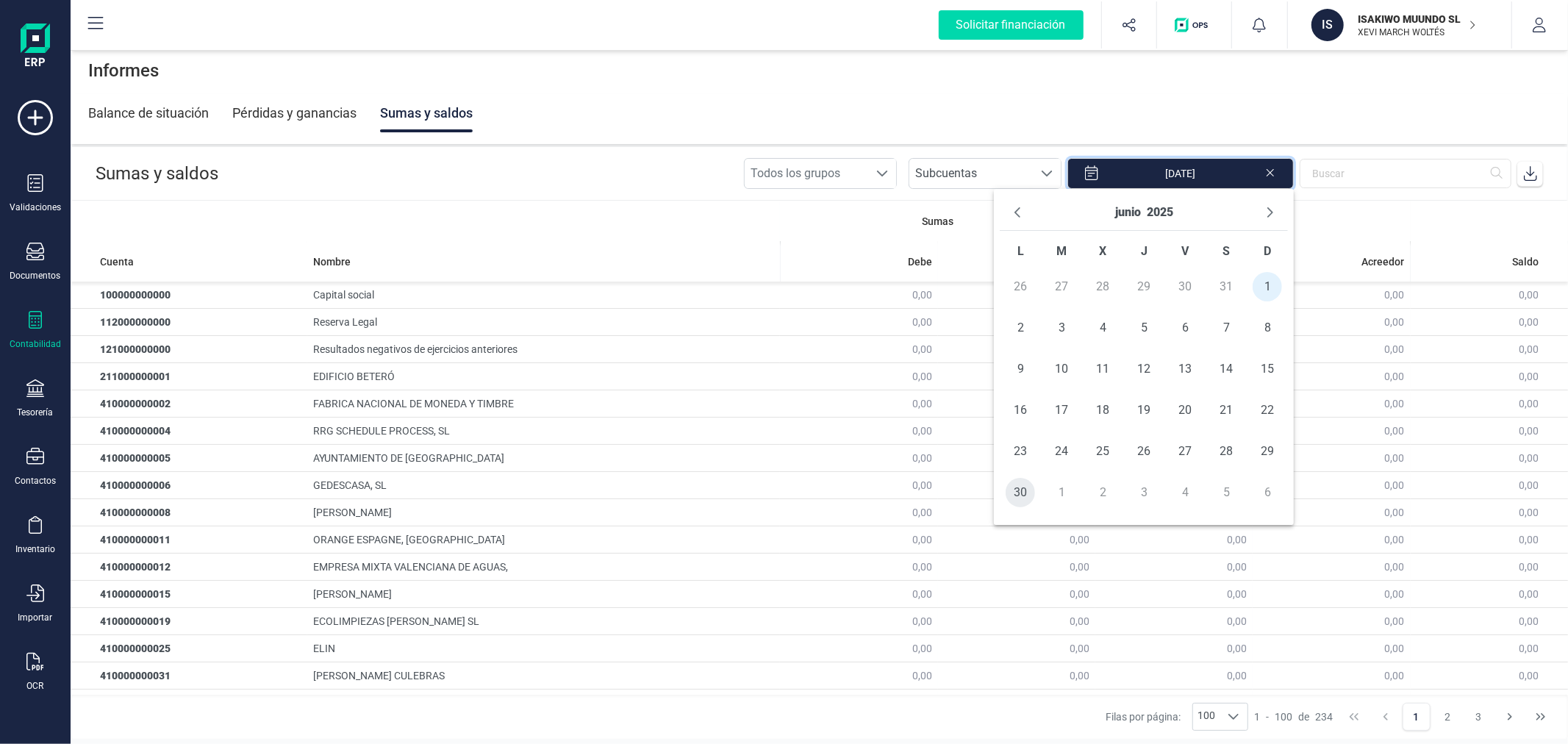
click at [1013, 489] on span "30" at bounding box center [1020, 492] width 30 height 30
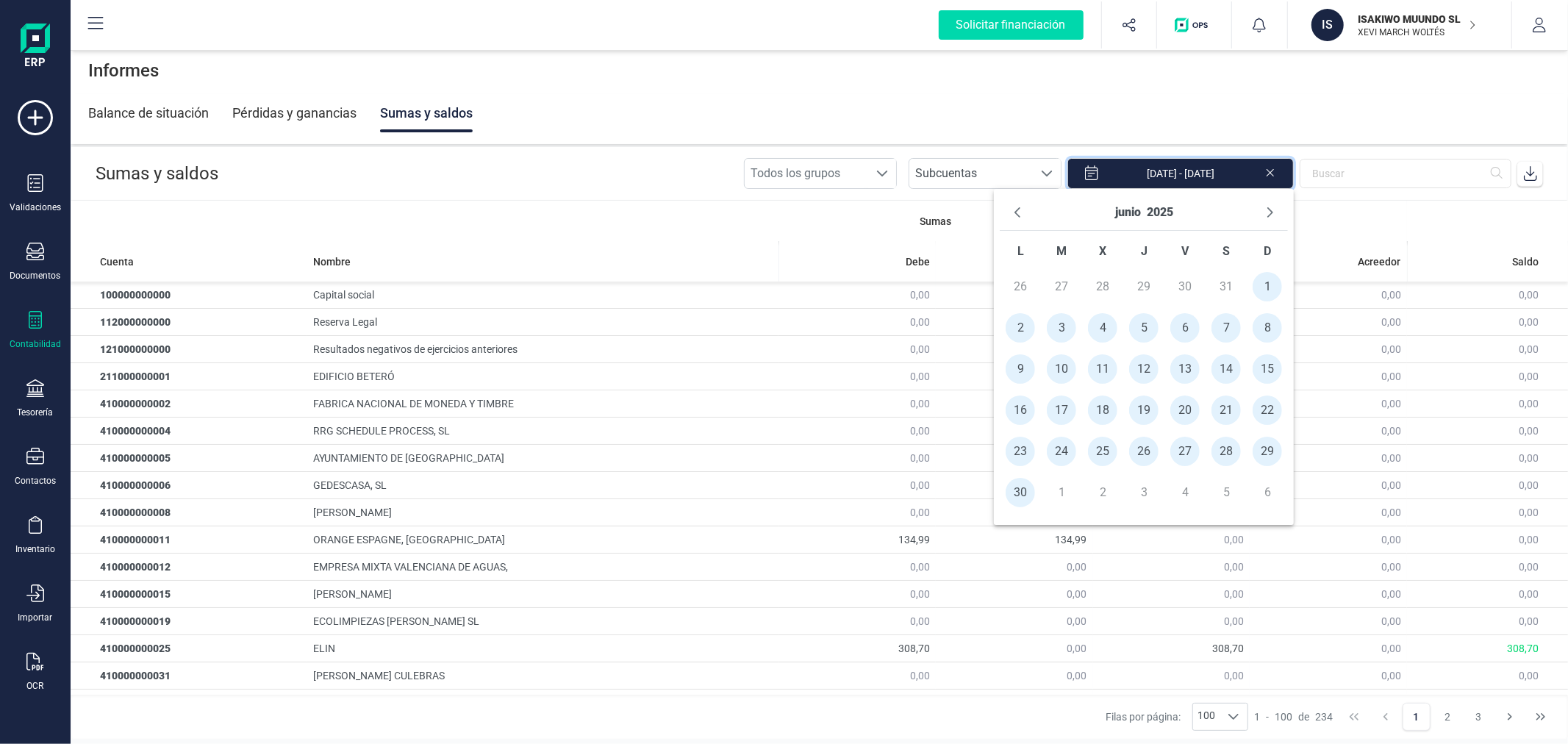
click at [1532, 174] on icon at bounding box center [1530, 173] width 13 height 15
click at [1275, 208] on icon "Next Month" at bounding box center [1270, 212] width 12 height 12
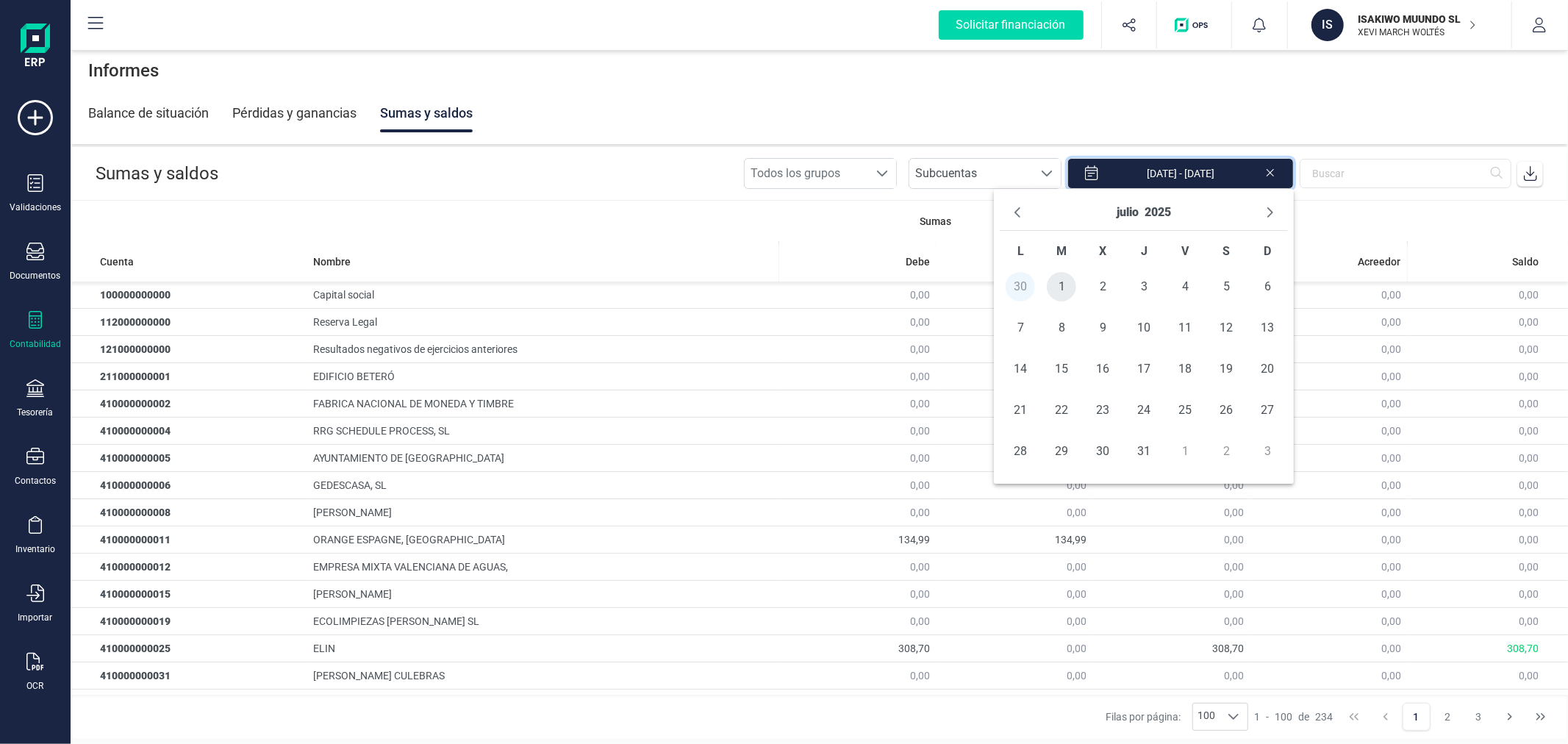
click at [1065, 288] on span "1" at bounding box center [1062, 287] width 30 height 30
click at [1147, 457] on span "31" at bounding box center [1144, 451] width 30 height 30
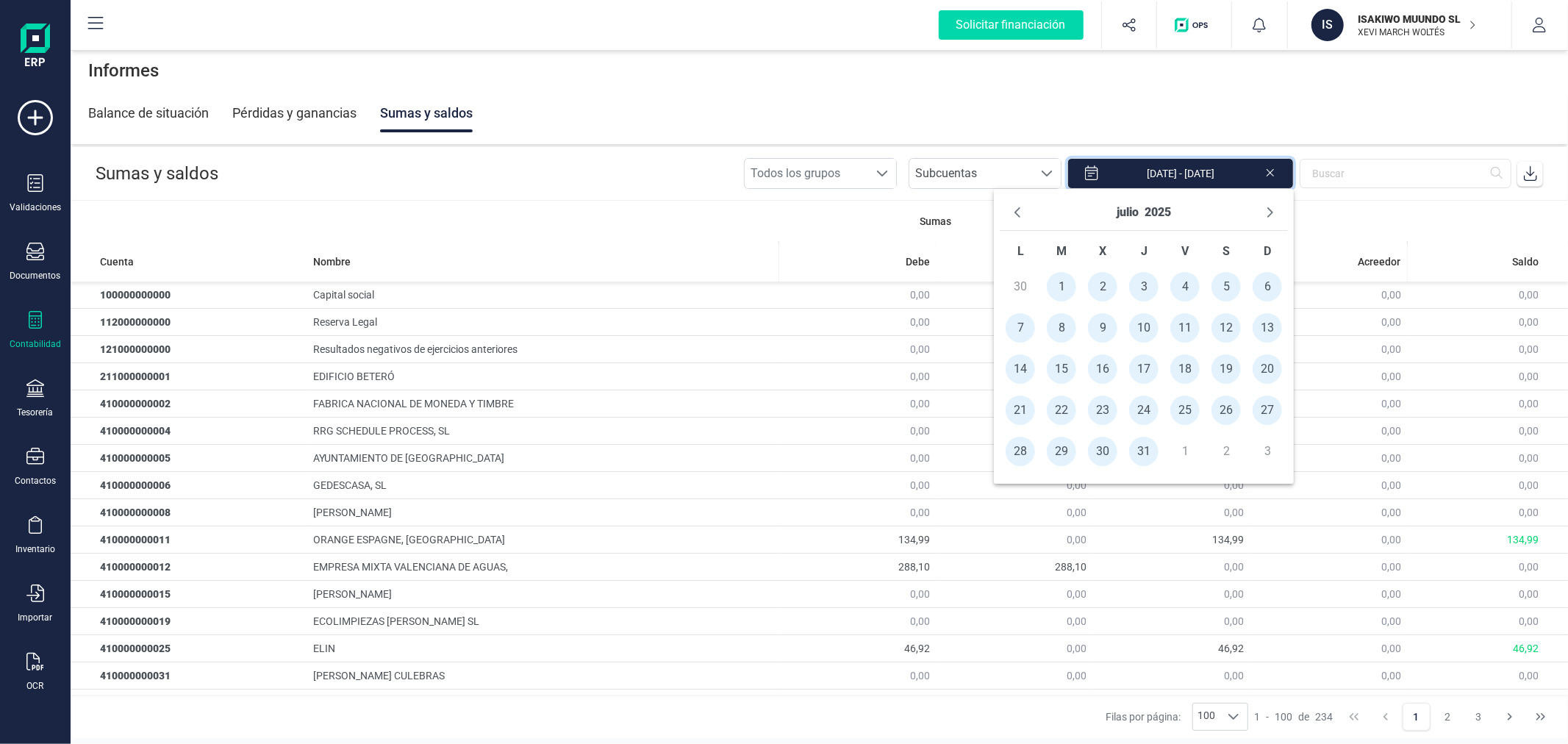
click at [1527, 172] on icon at bounding box center [1530, 173] width 13 height 15
click at [1265, 211] on icon "Next Month" at bounding box center [1270, 212] width 12 height 12
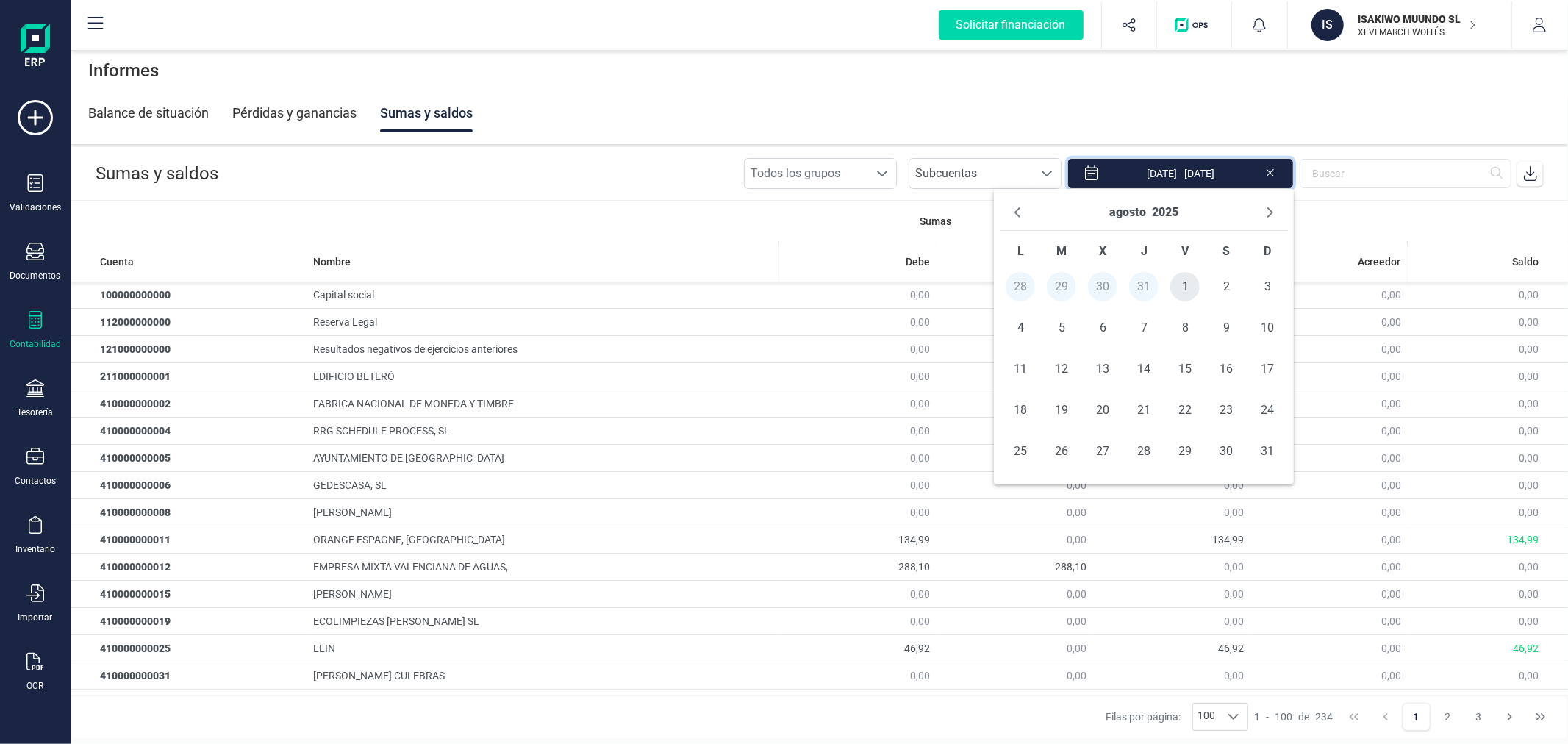
click at [1185, 274] on span "1" at bounding box center [1185, 287] width 30 height 30
click at [1270, 453] on span "31" at bounding box center [1267, 451] width 30 height 30
type input "01/08/2025 - 31/08/2025"
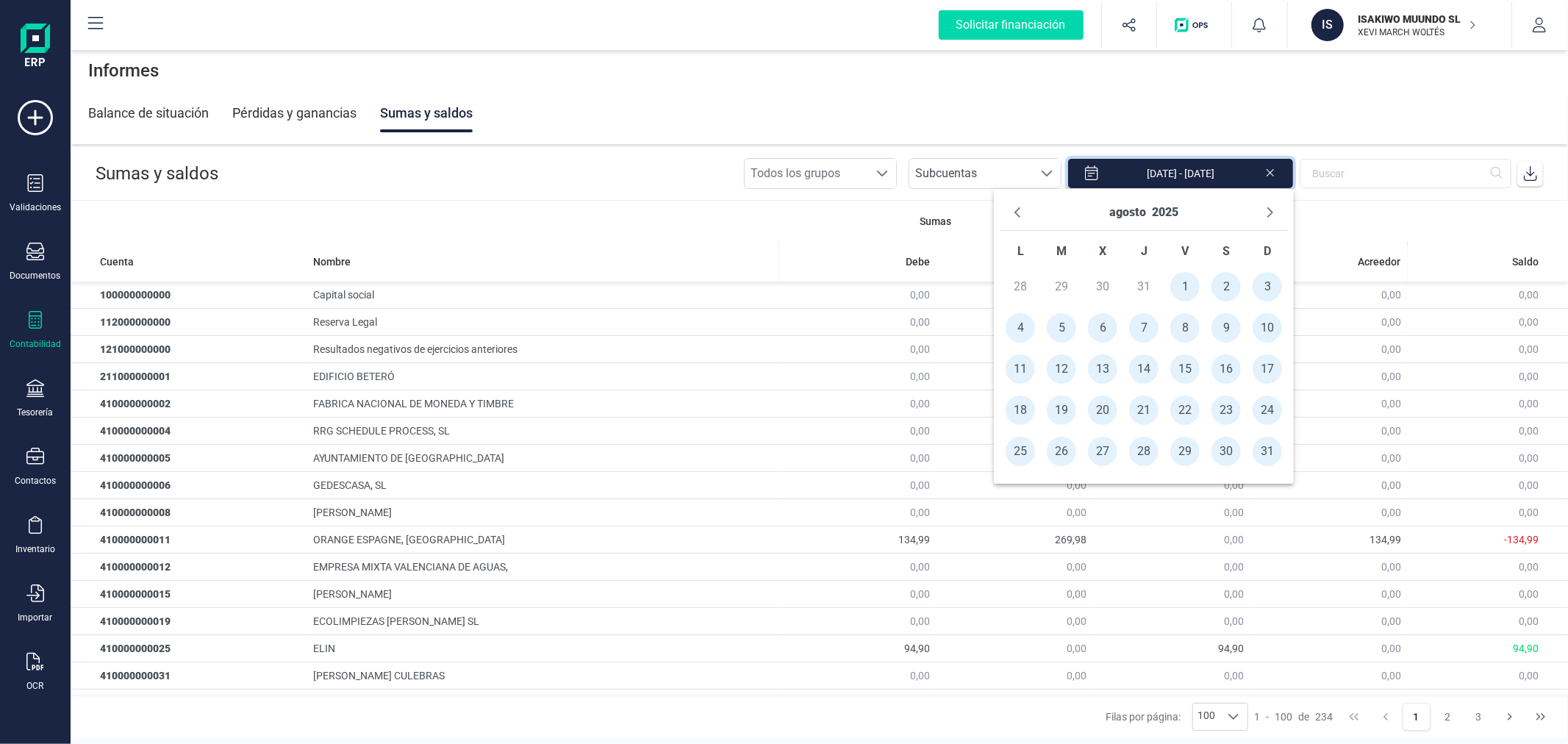
click at [1534, 175] on icon at bounding box center [1530, 173] width 15 height 15
click at [1037, 89] on div "Informes" at bounding box center [819, 69] width 1498 height 47
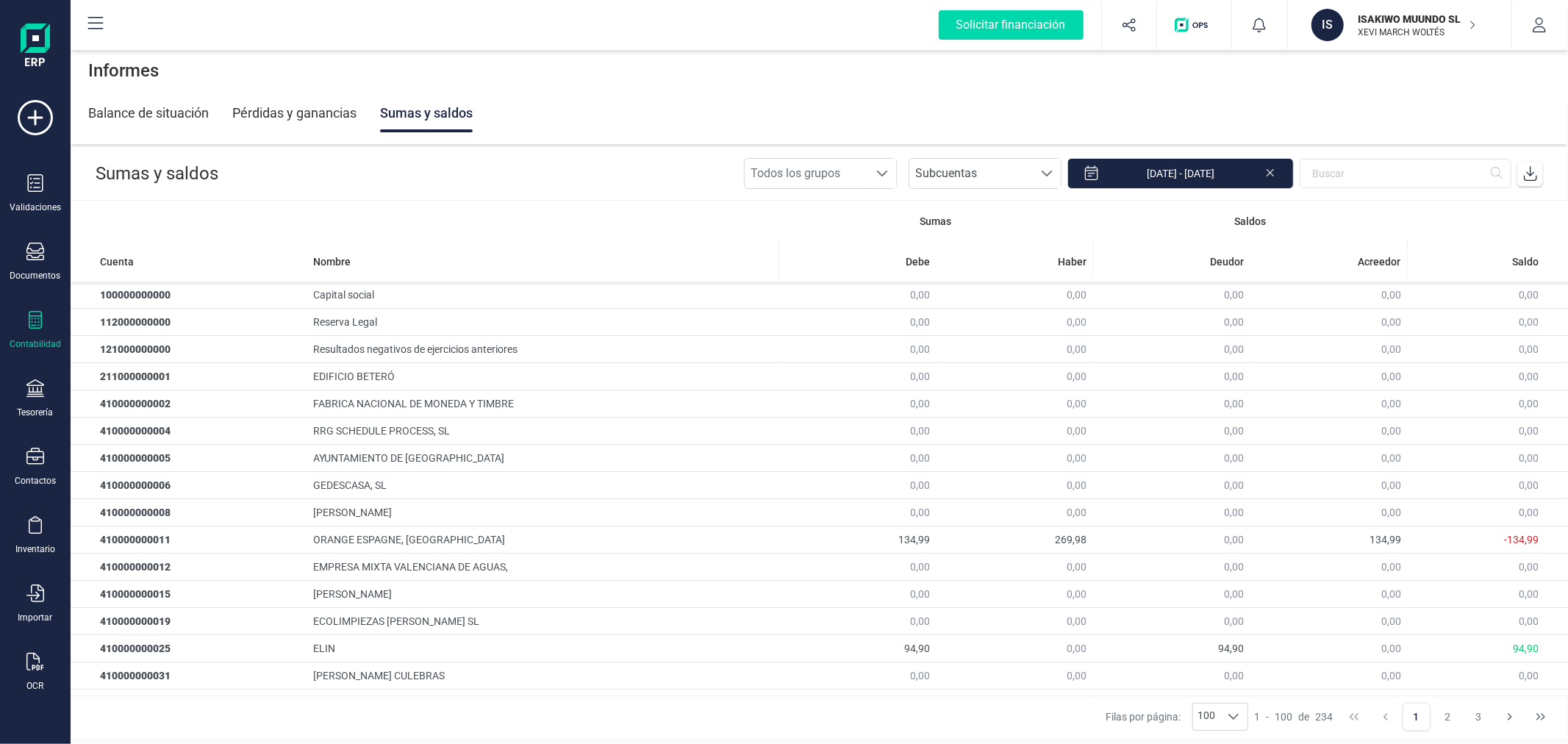
click at [1395, 19] on p "ISAKIWO MUUNDO SL" at bounding box center [1417, 19] width 118 height 15
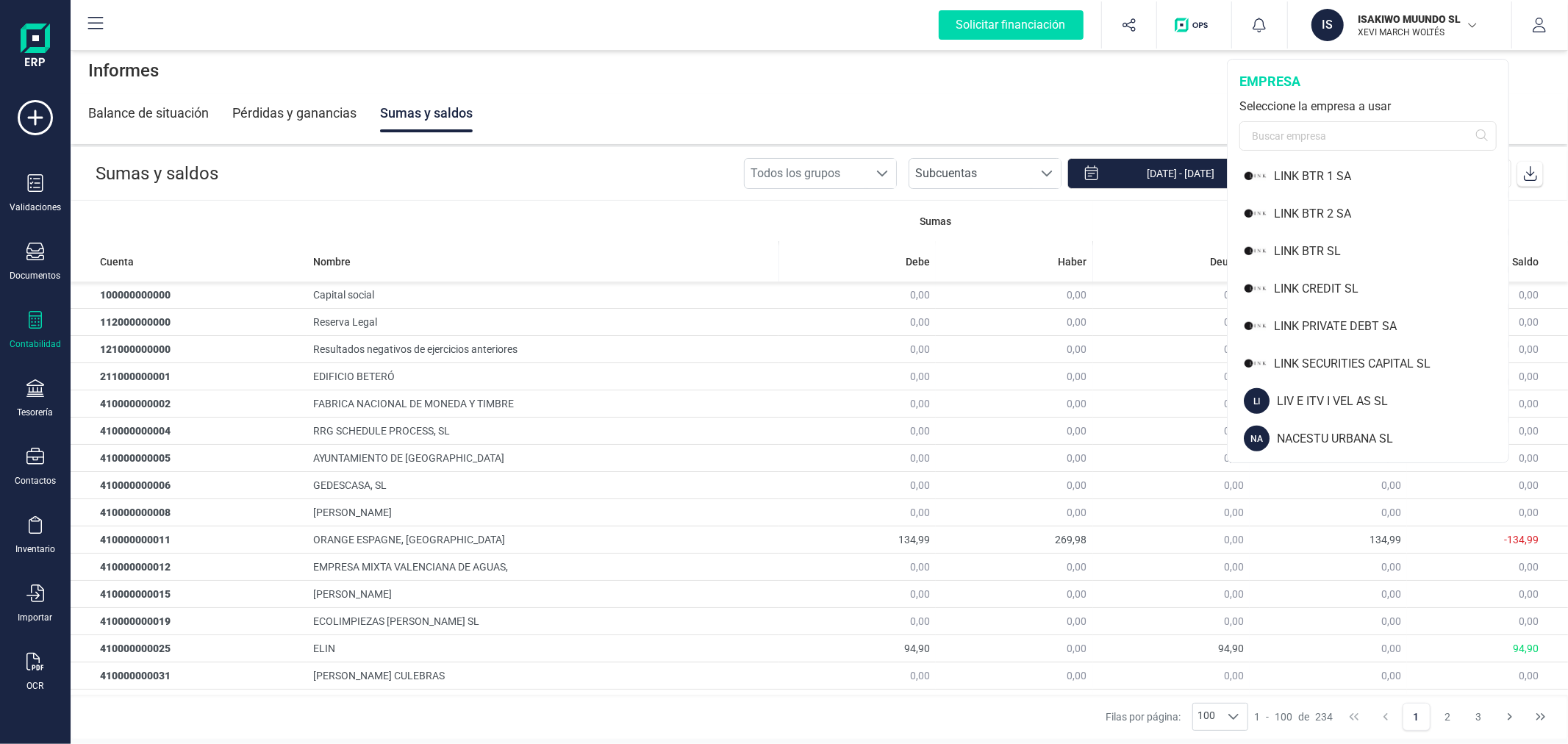
scroll to position [1061, 0]
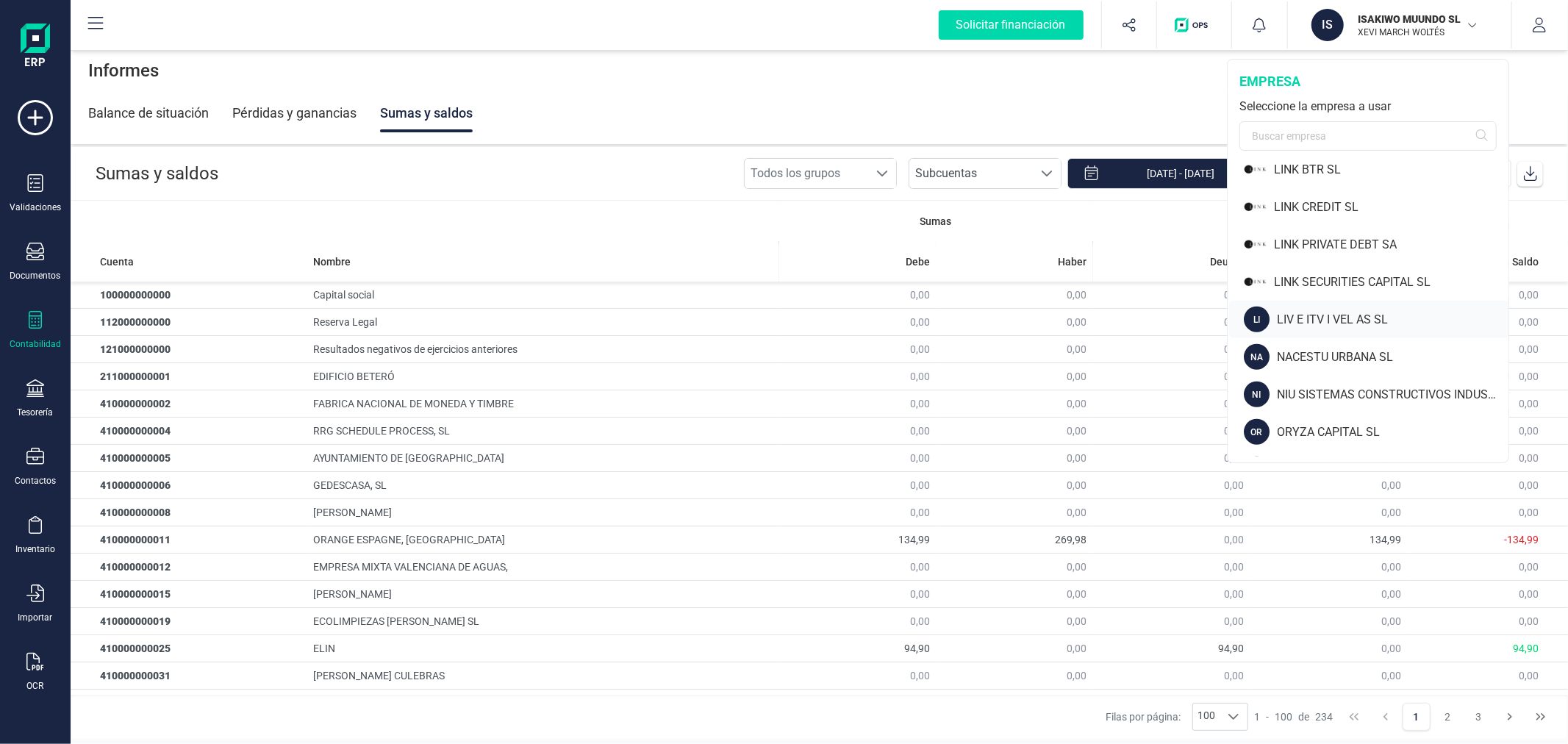
click at [1329, 310] on div "LIV E ITV I VEL AS SL" at bounding box center [1392, 319] width 231 height 18
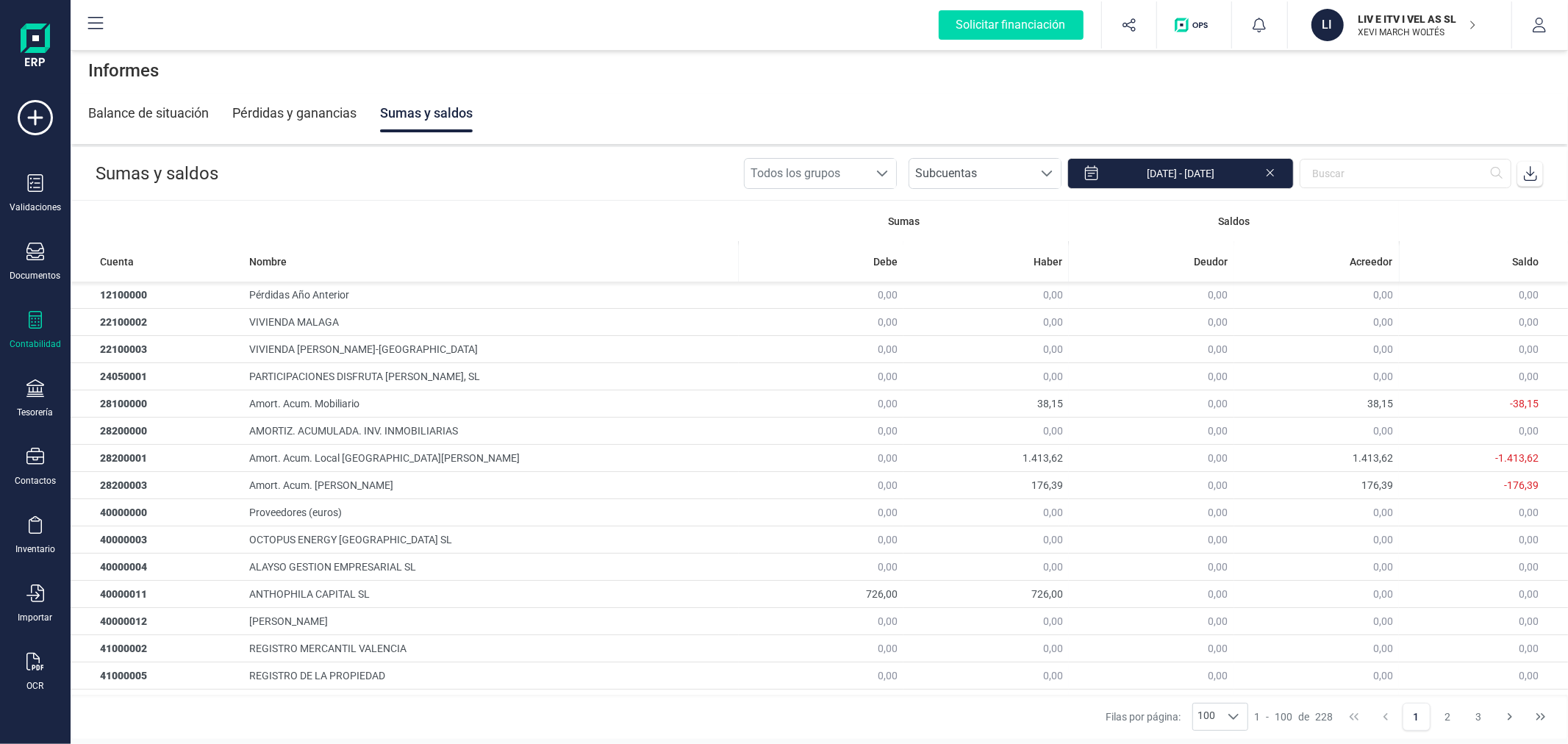
click at [1535, 172] on icon at bounding box center [1530, 173] width 15 height 15
click at [37, 314] on icon at bounding box center [36, 319] width 18 height 18
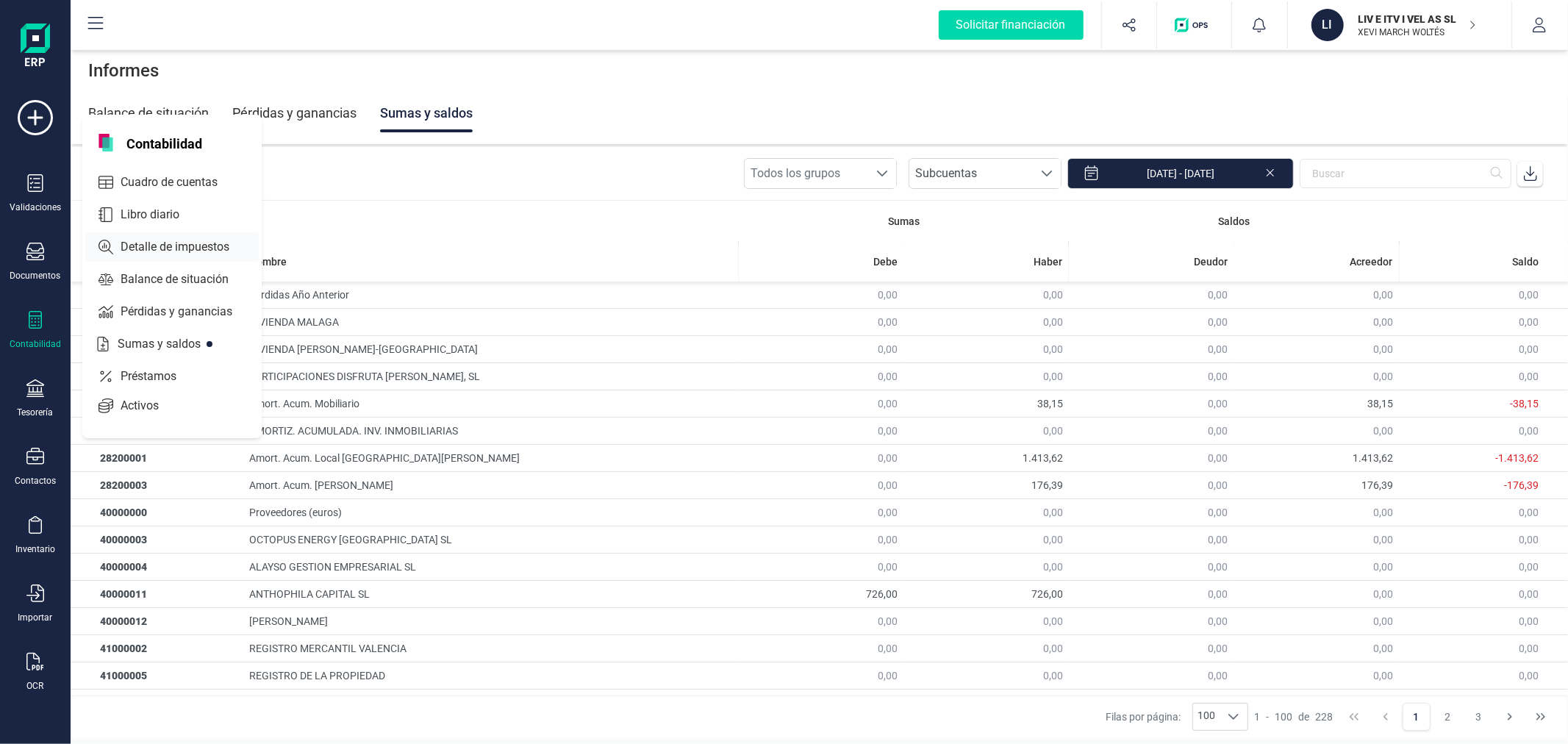
click at [166, 183] on span "Cuadro de cuentas" at bounding box center [180, 183] width 129 height 18
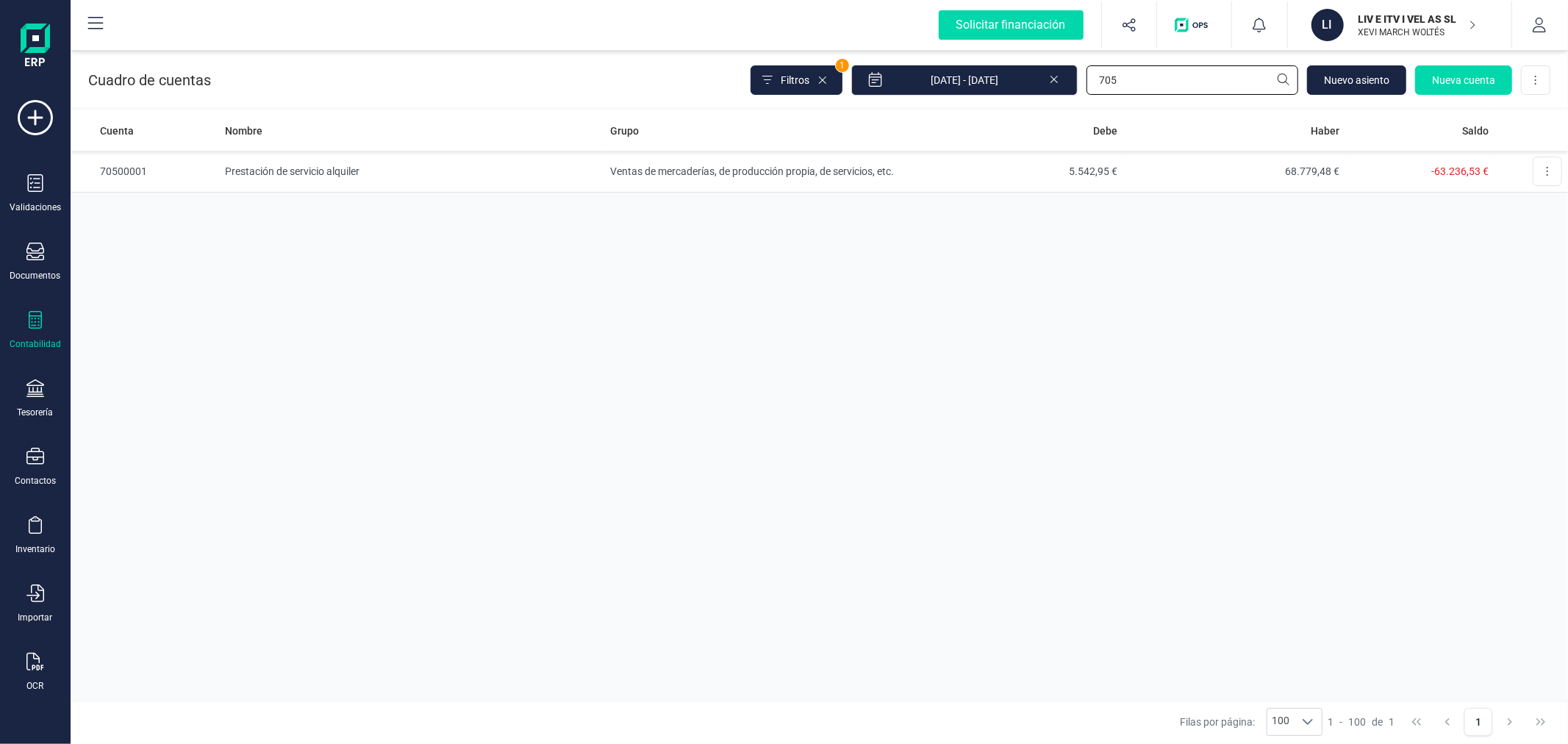
click at [1170, 80] on input "705" at bounding box center [1192, 80] width 211 height 30
type input "6233"
click at [885, 164] on td "Servicios Exteriores" at bounding box center [752, 172] width 297 height 42
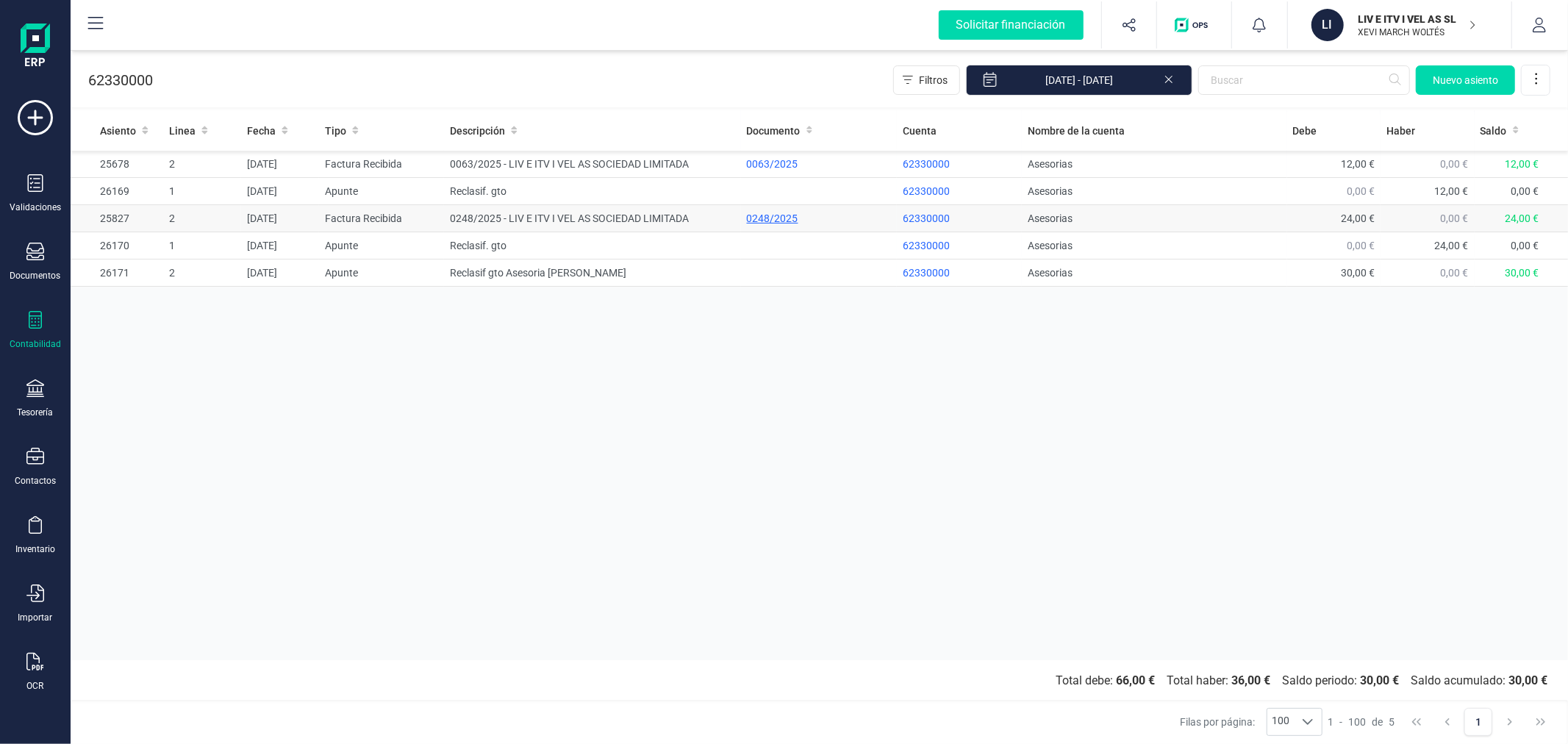
click at [765, 219] on div "0248/2025" at bounding box center [819, 218] width 144 height 15
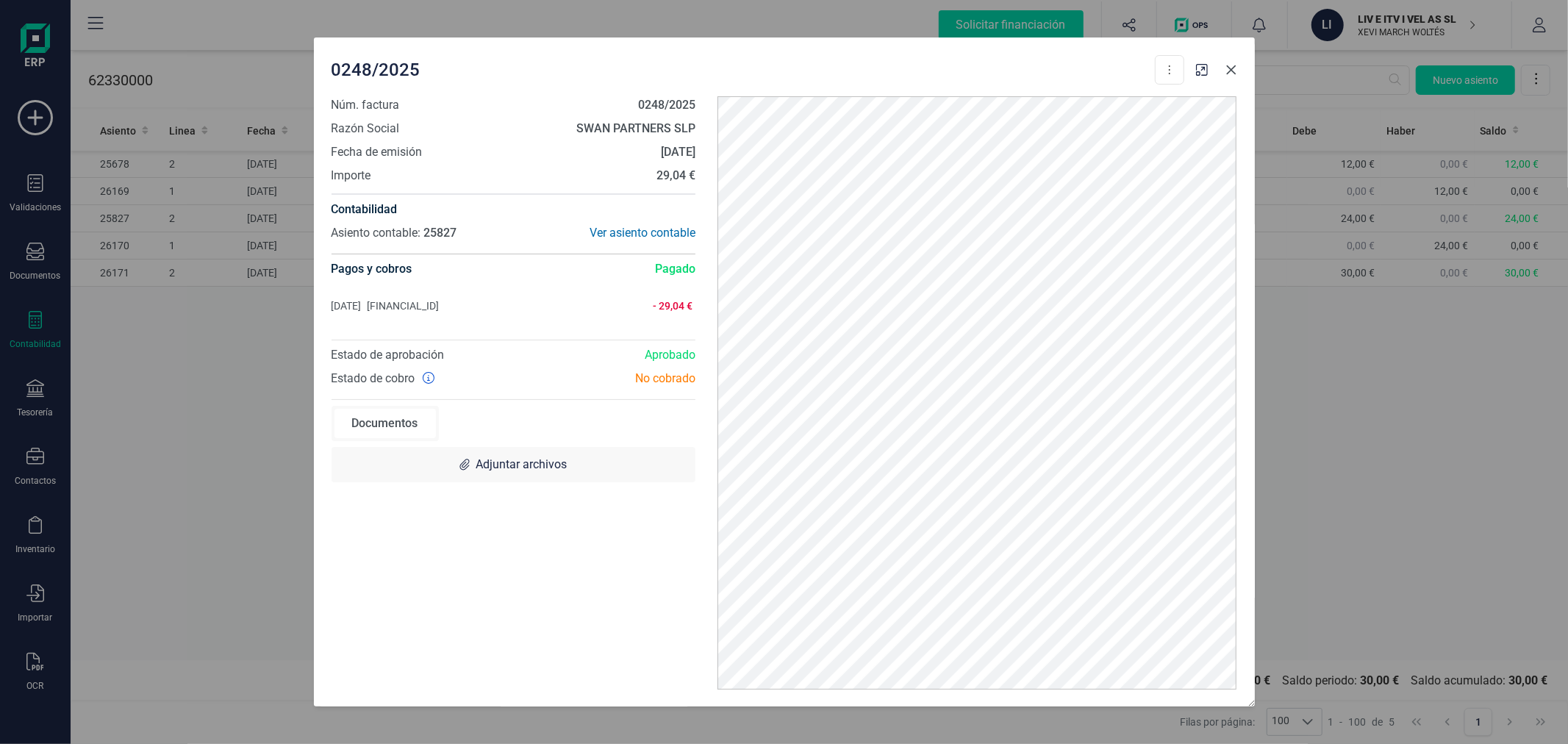
click at [1232, 69] on icon "button" at bounding box center [1232, 69] width 12 height 12
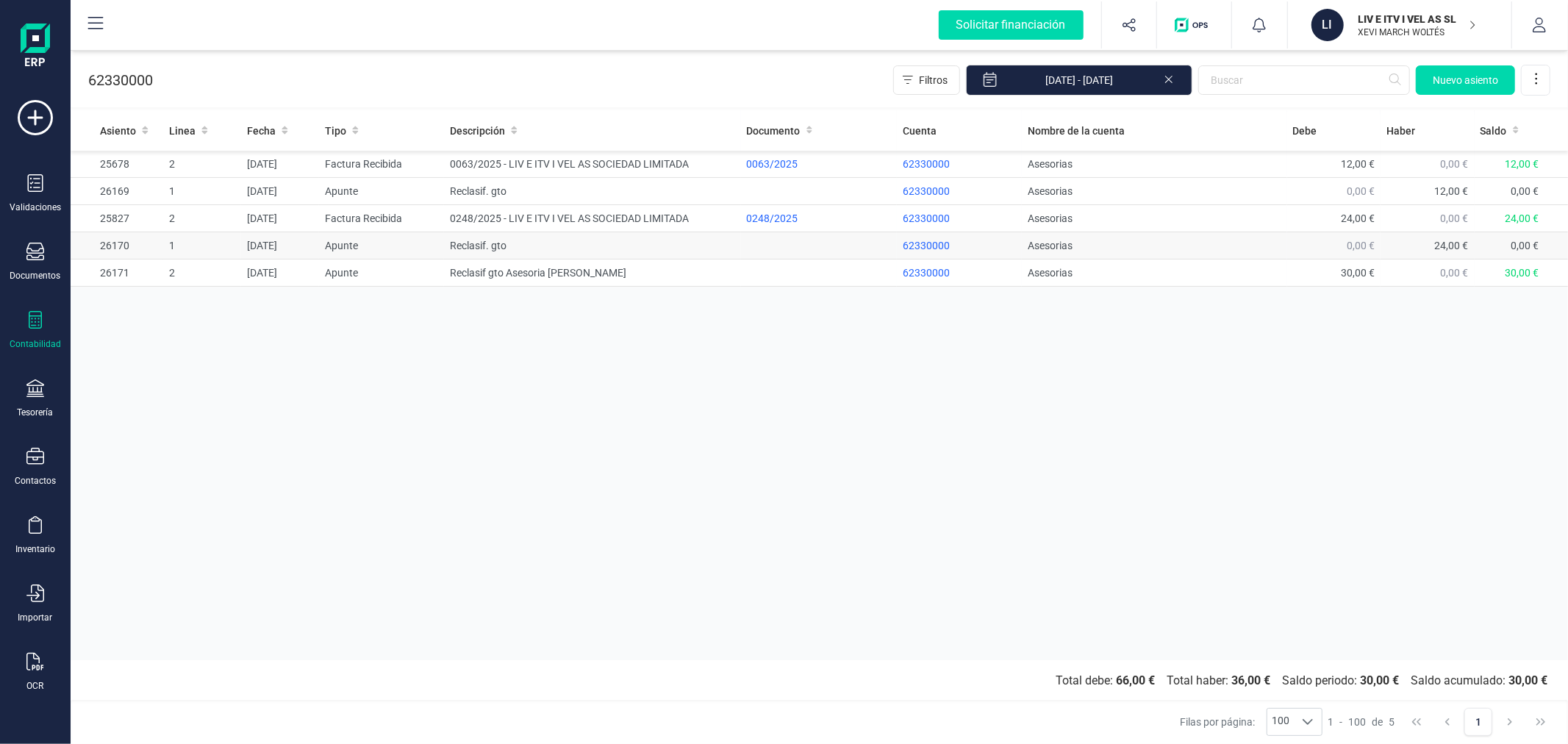
click at [505, 251] on td "Reclasif. gto" at bounding box center [591, 245] width 297 height 27
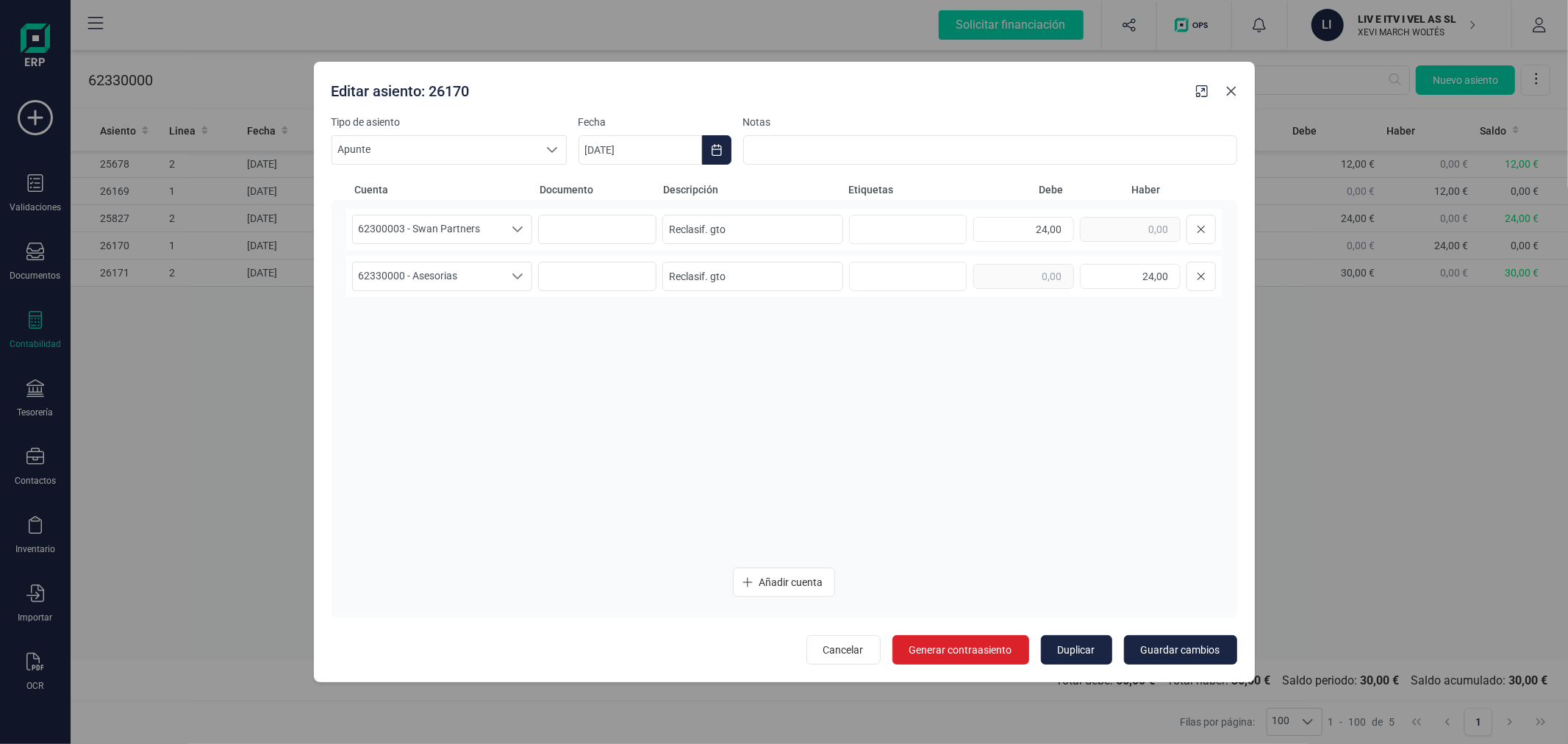
click at [1227, 92] on icon "button" at bounding box center [1232, 91] width 12 height 12
type input "17/09/2025"
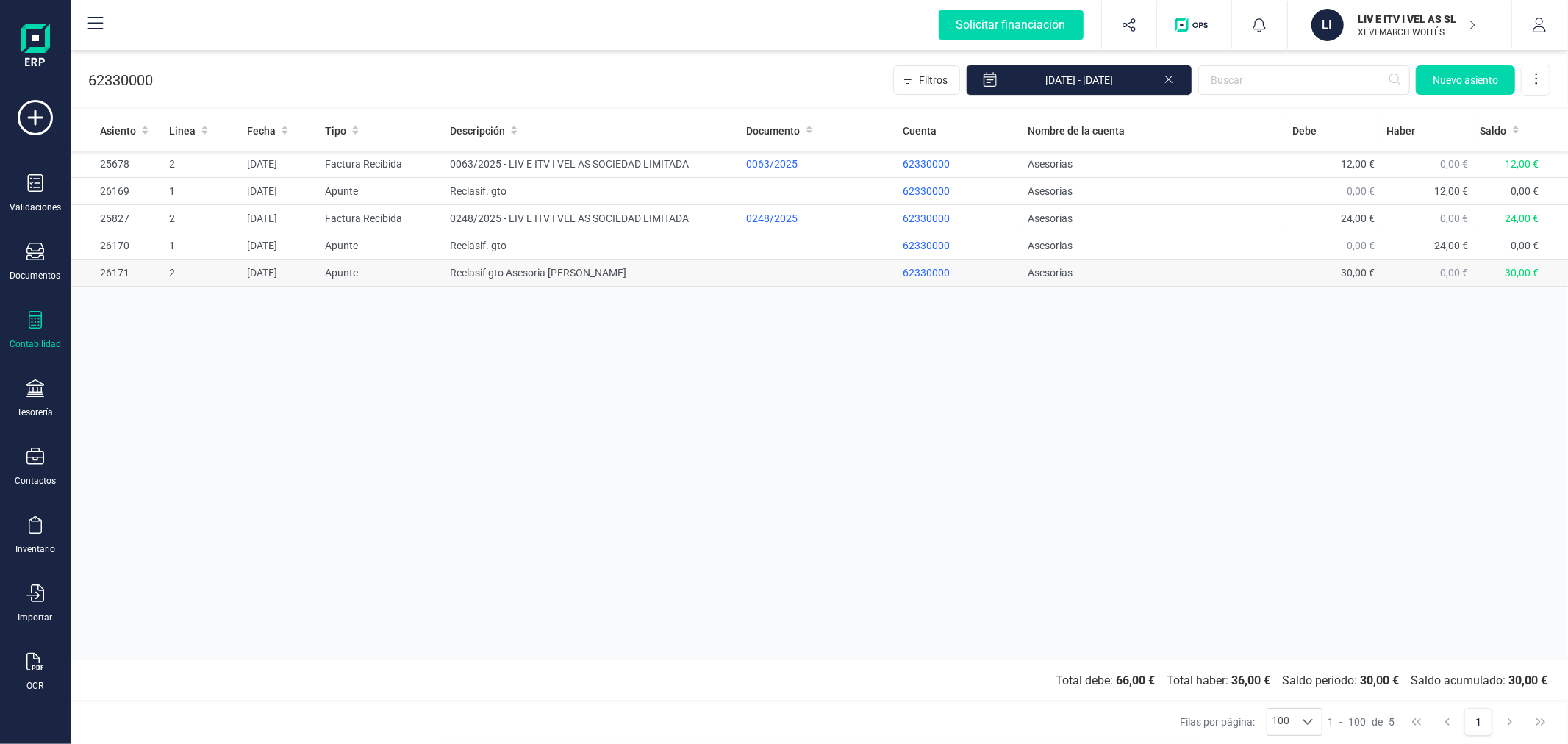
click at [553, 274] on td "Reclasif gto Asesoria Gomez" at bounding box center [591, 272] width 297 height 27
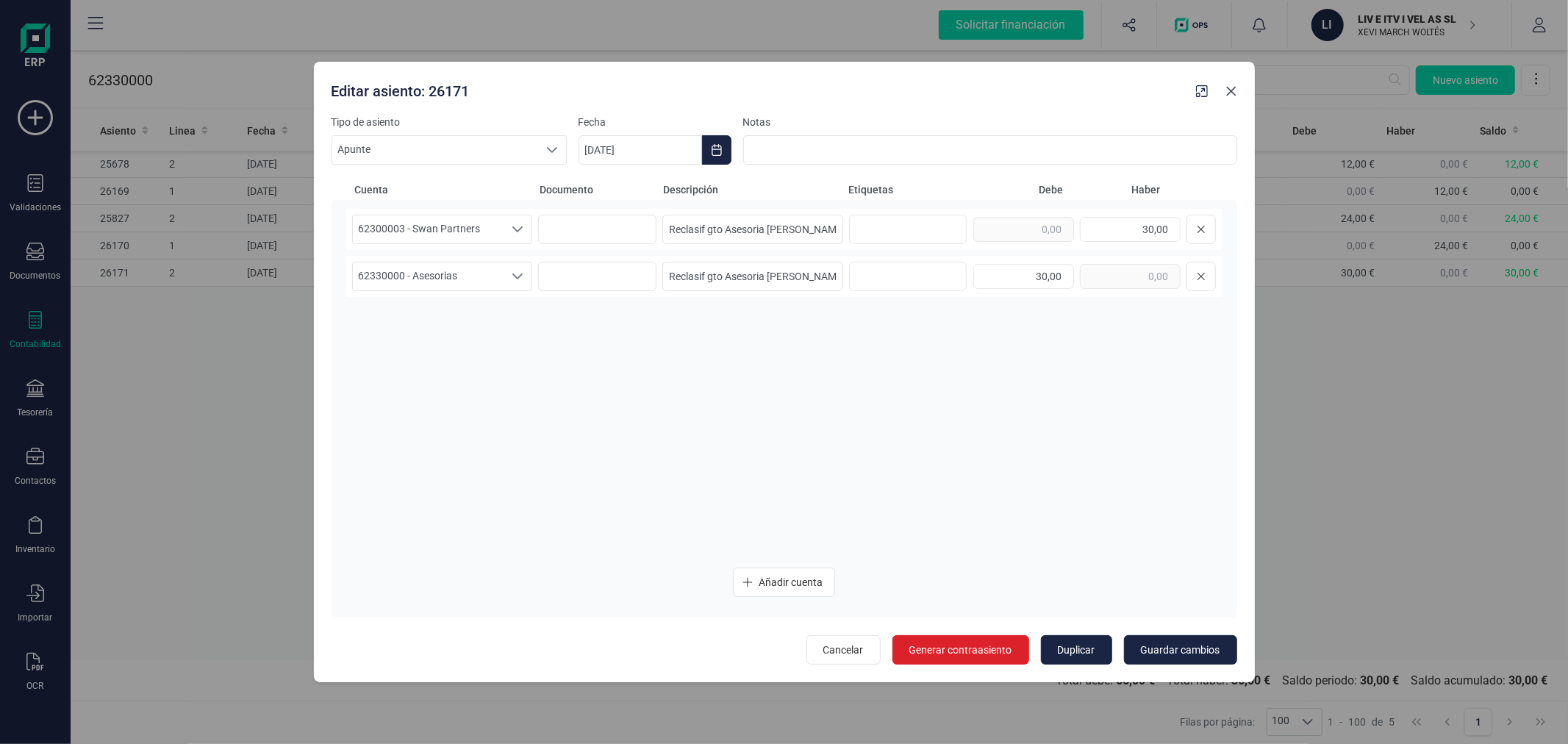
click at [1231, 90] on icon "button" at bounding box center [1232, 91] width 10 height 10
type input "17/09/2025"
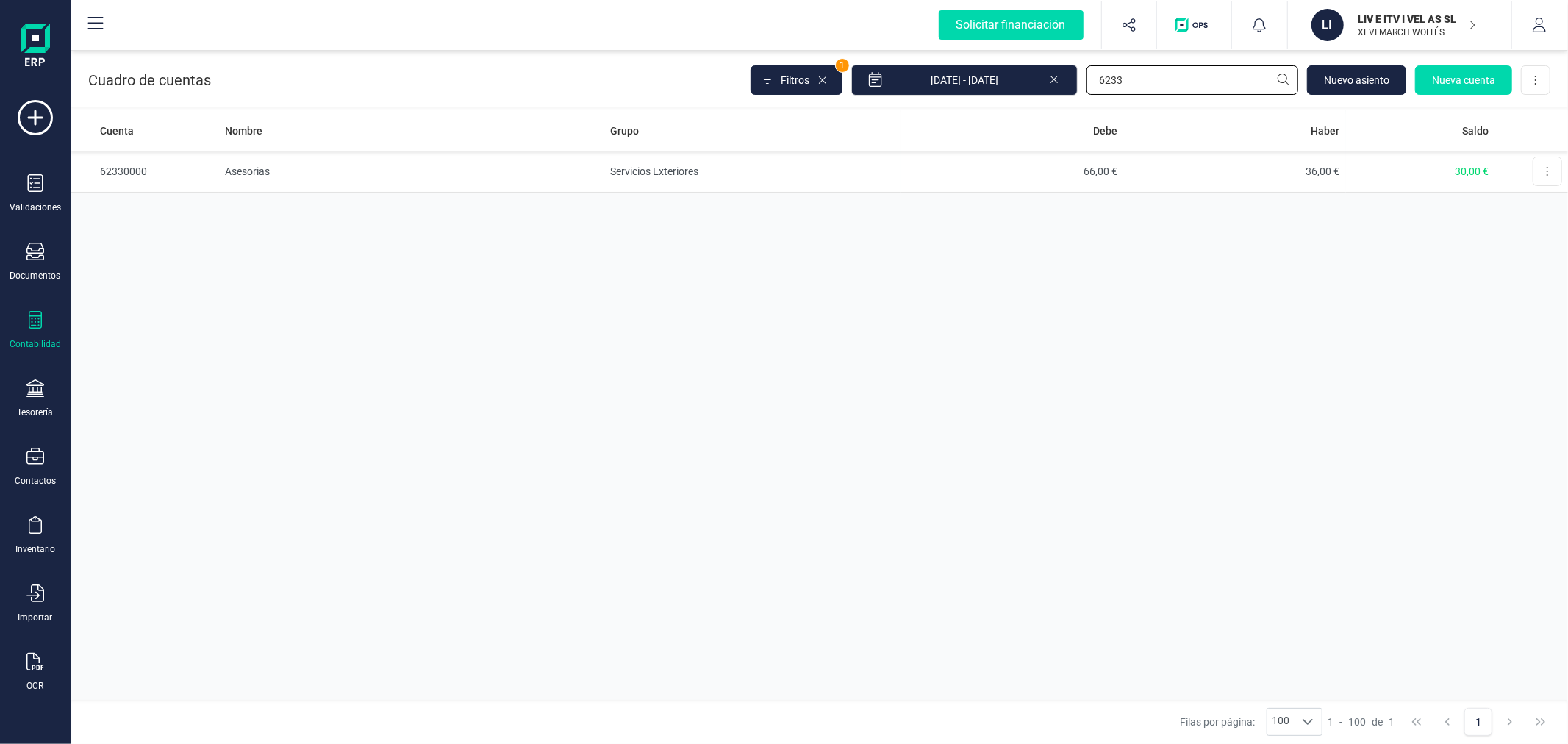
click at [1158, 75] on input "6233" at bounding box center [1192, 80] width 211 height 30
type input "swan"
click at [687, 214] on td "Servicios Exteriores" at bounding box center [752, 213] width 297 height 42
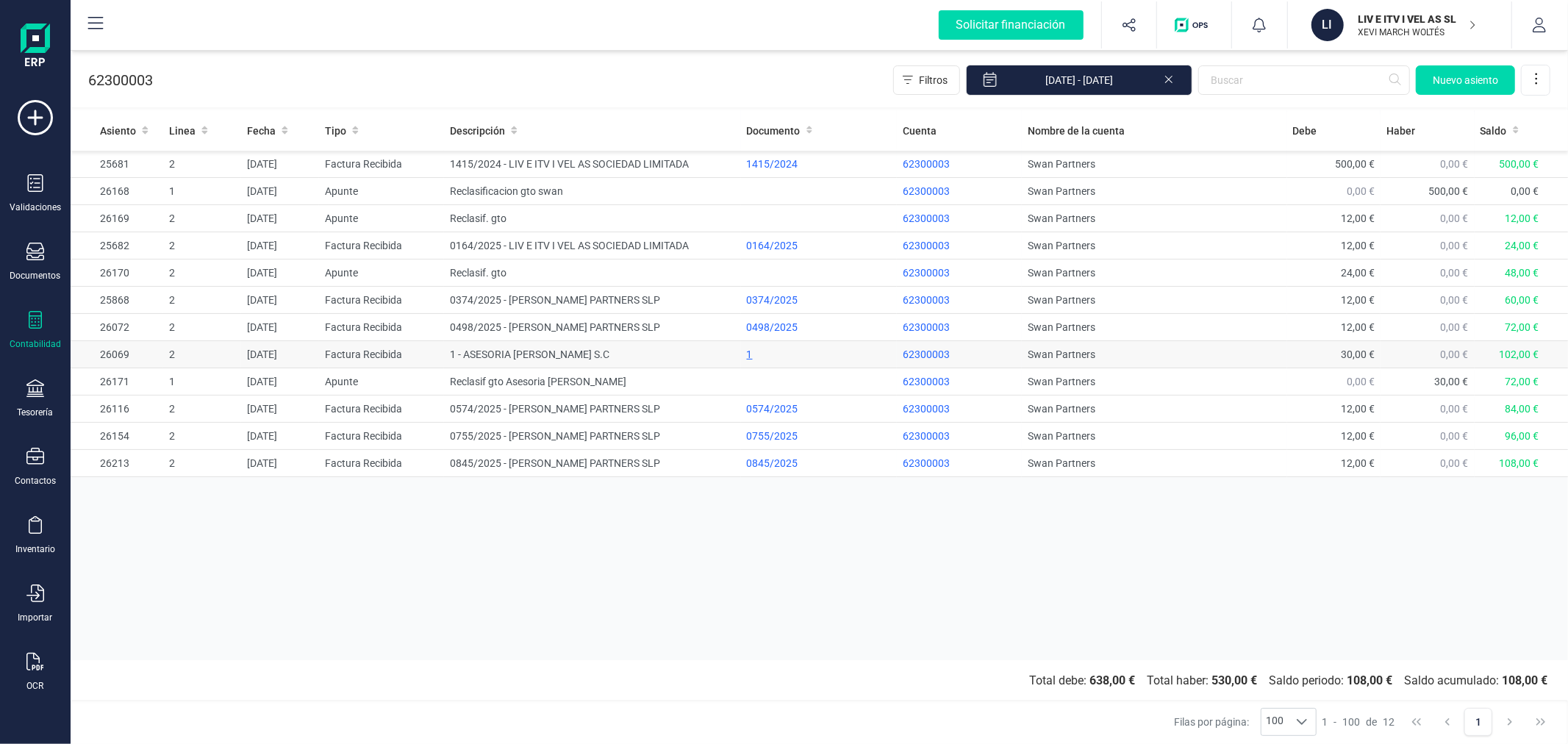
click at [748, 350] on div "1" at bounding box center [819, 354] width 144 height 15
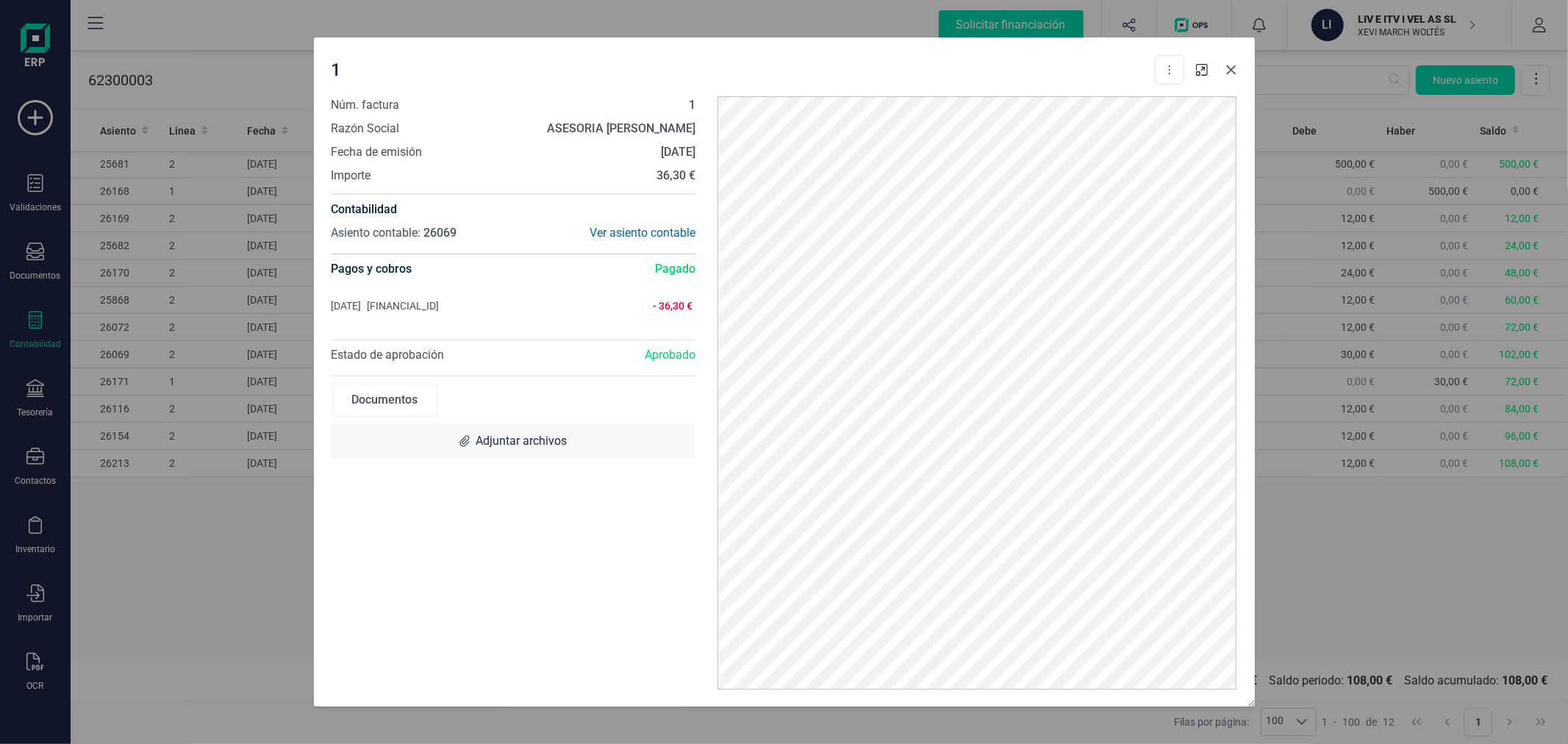
click at [1232, 66] on icon "button" at bounding box center [1232, 69] width 12 height 12
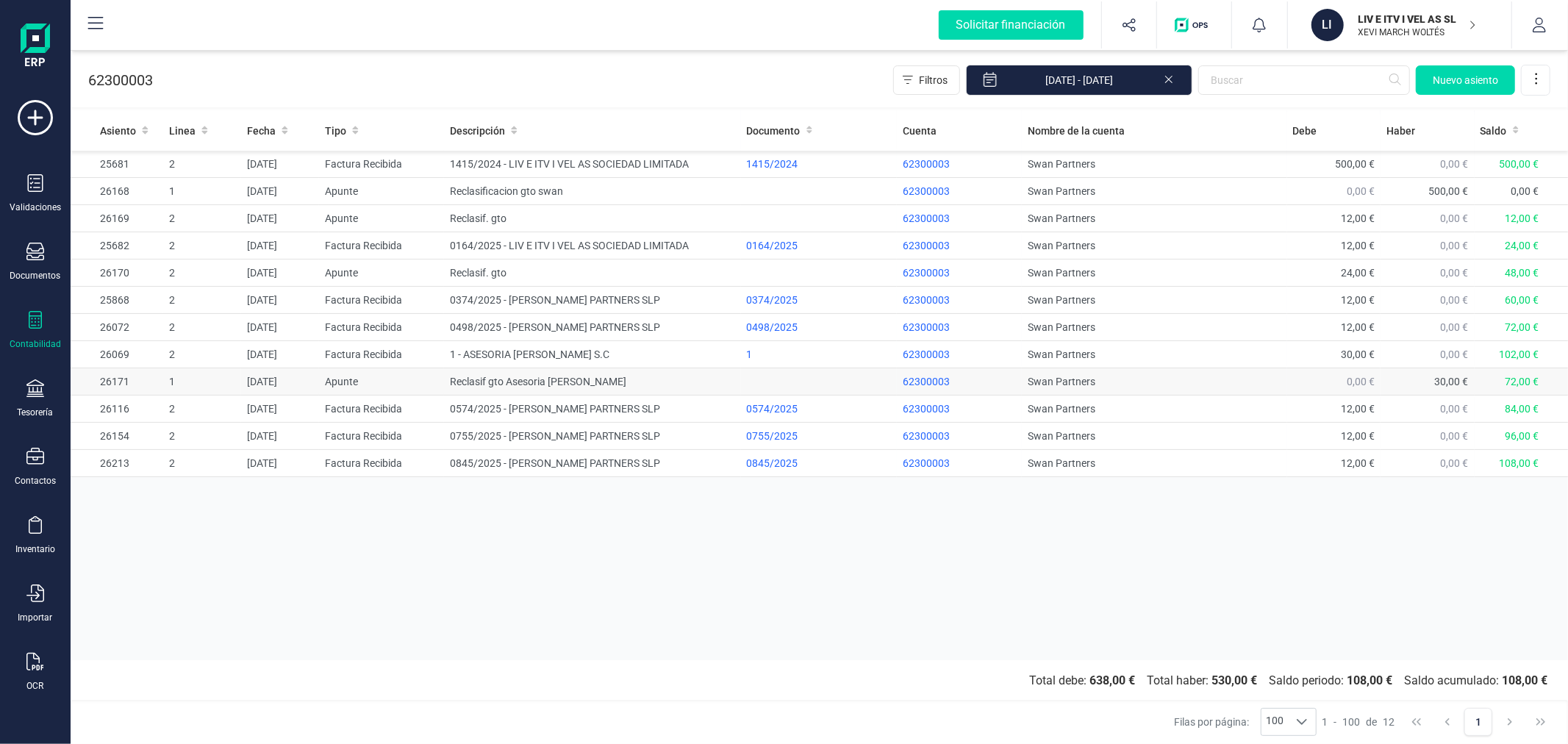
click at [506, 383] on td "Reclasif gto Asesoria Gomez" at bounding box center [591, 381] width 297 height 27
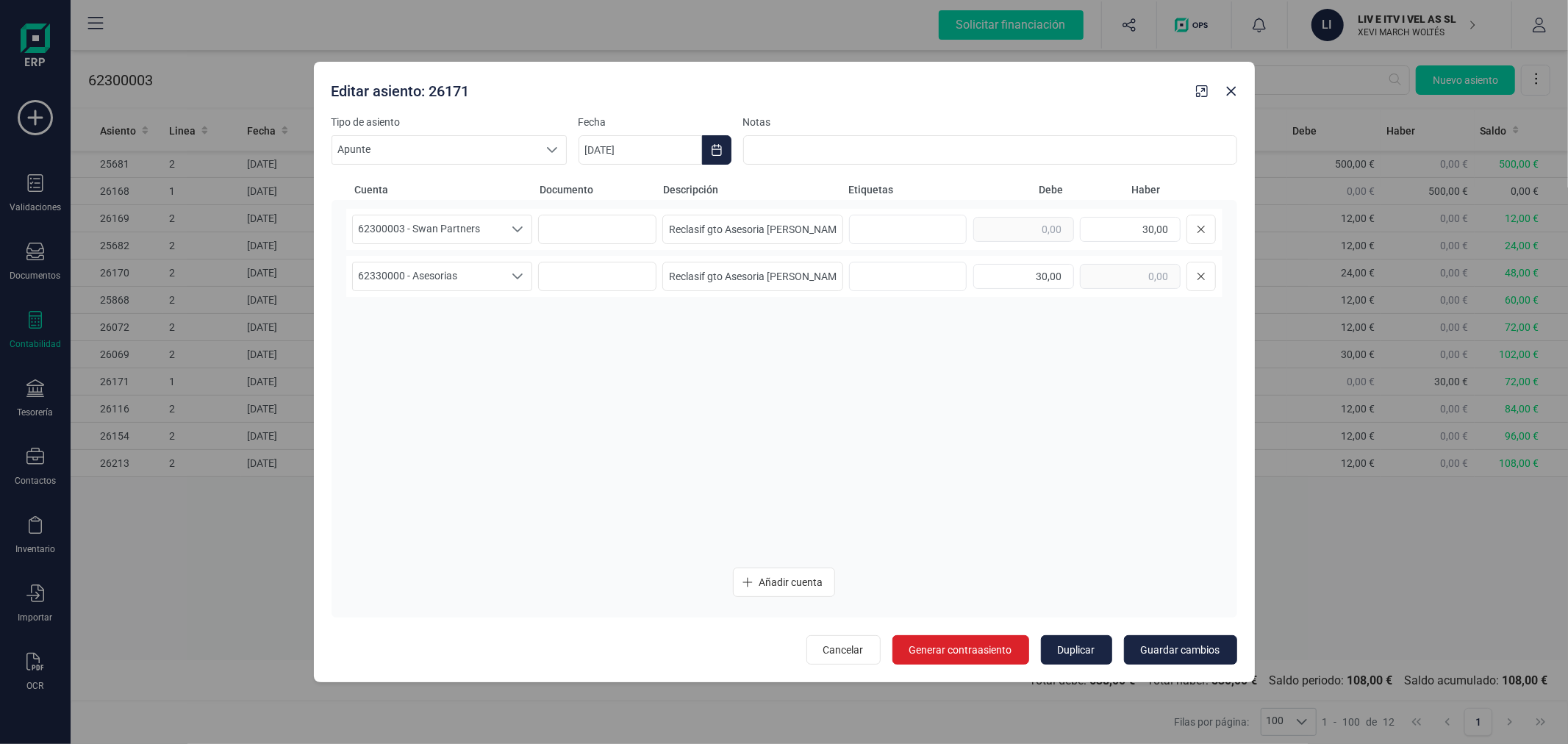
type input "17/09/2025"
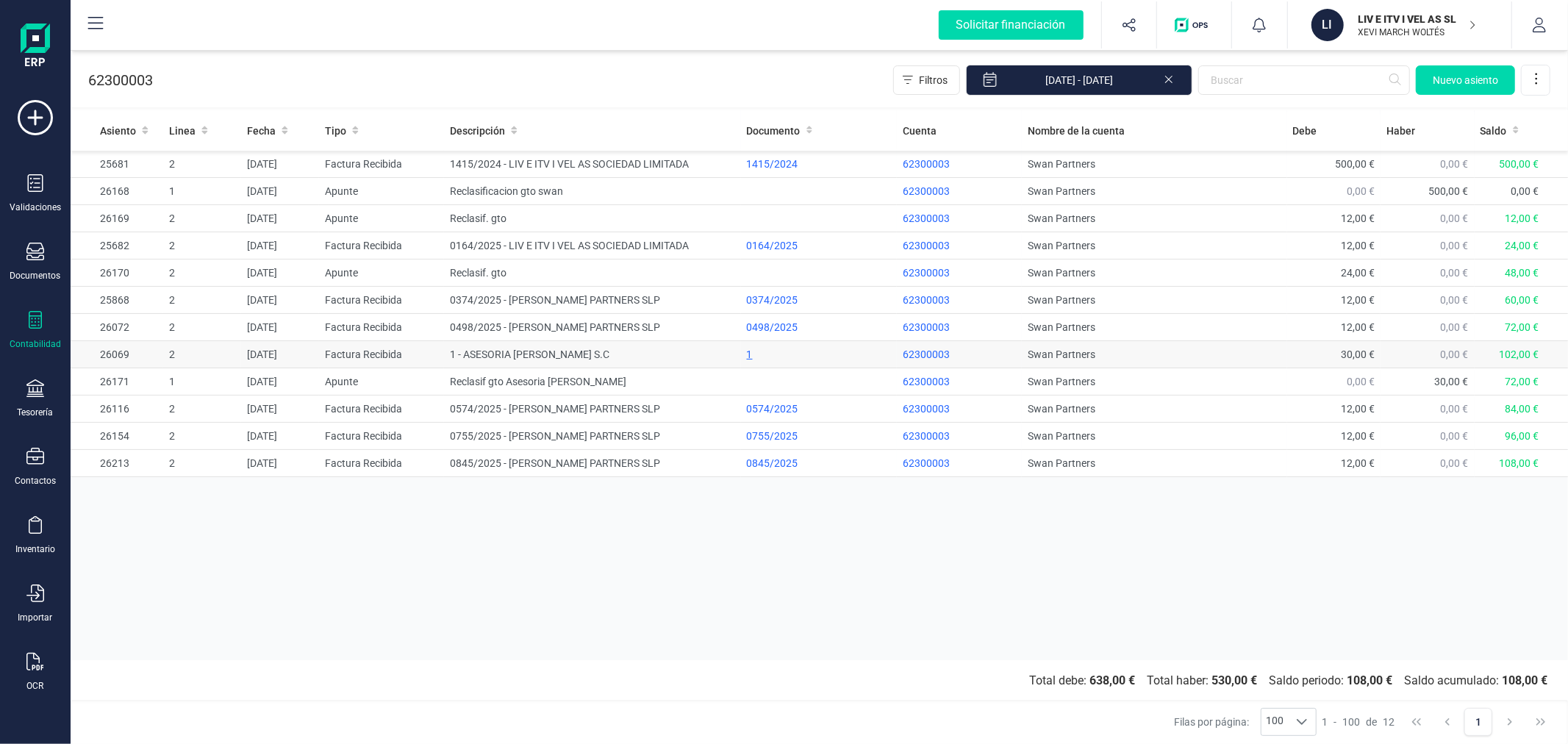
click at [747, 353] on div "1" at bounding box center [819, 354] width 144 height 15
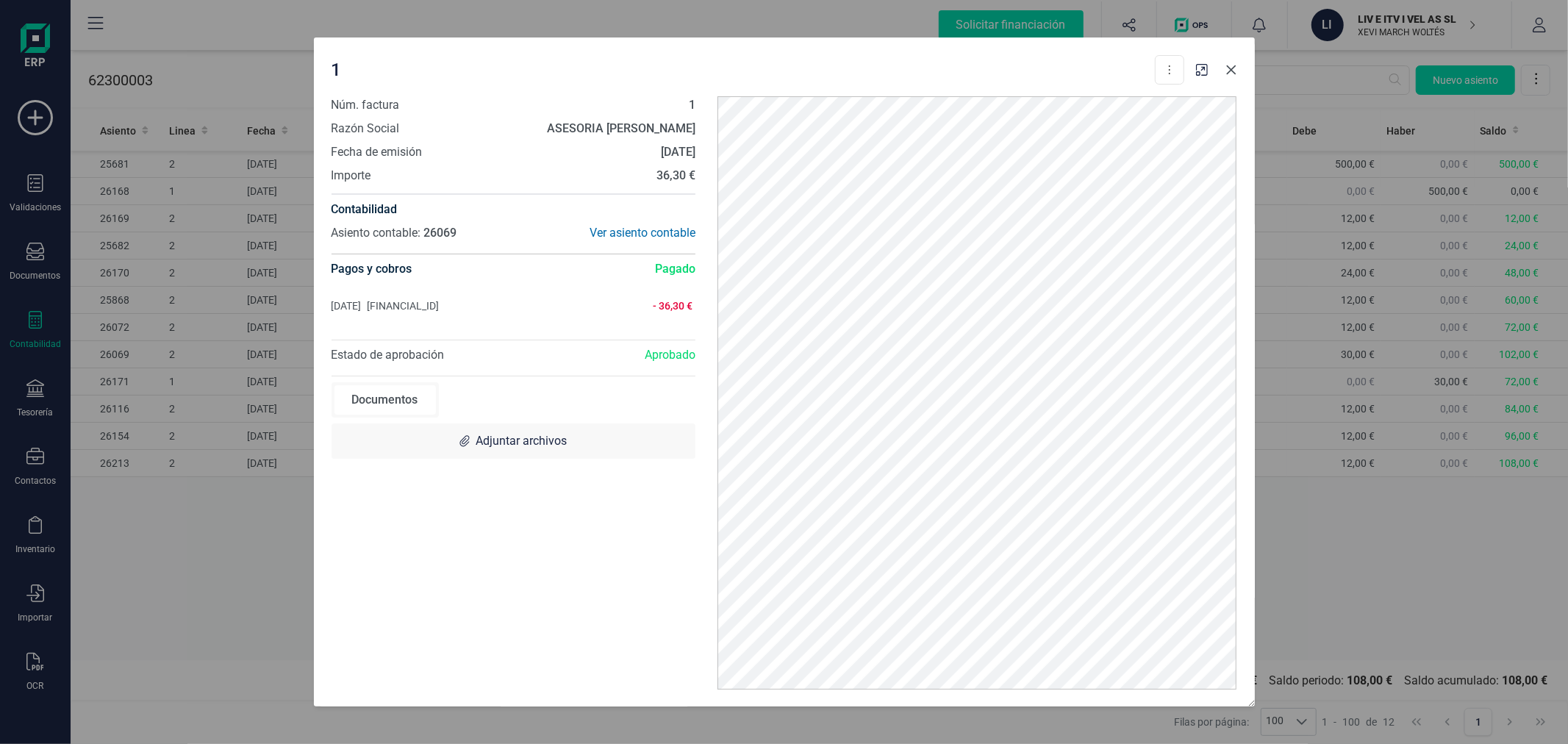
click at [1228, 69] on icon "button" at bounding box center [1232, 69] width 12 height 12
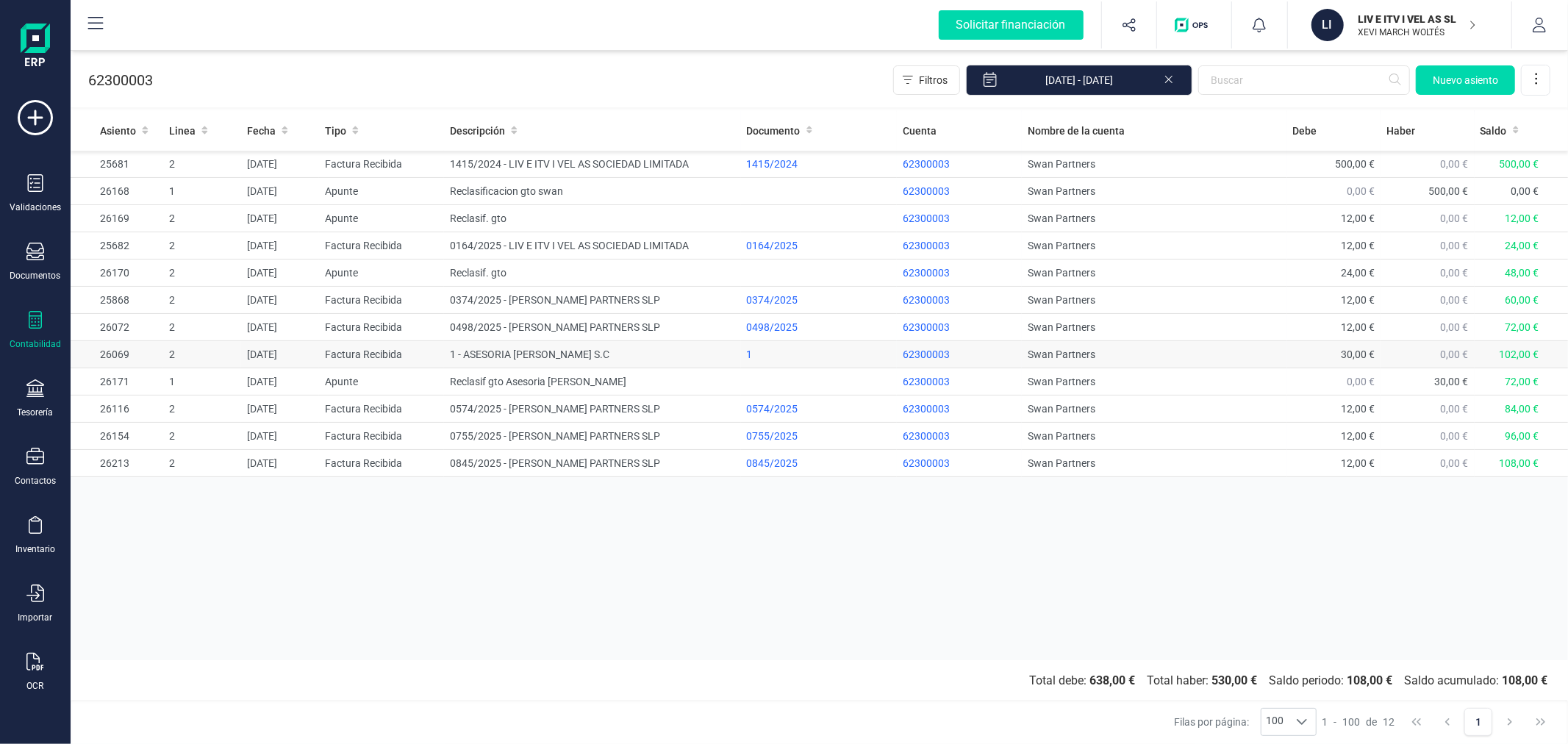
click at [525, 357] on td "1 - ASESORIA GOMEZ LORA S.C" at bounding box center [591, 354] width 297 height 27
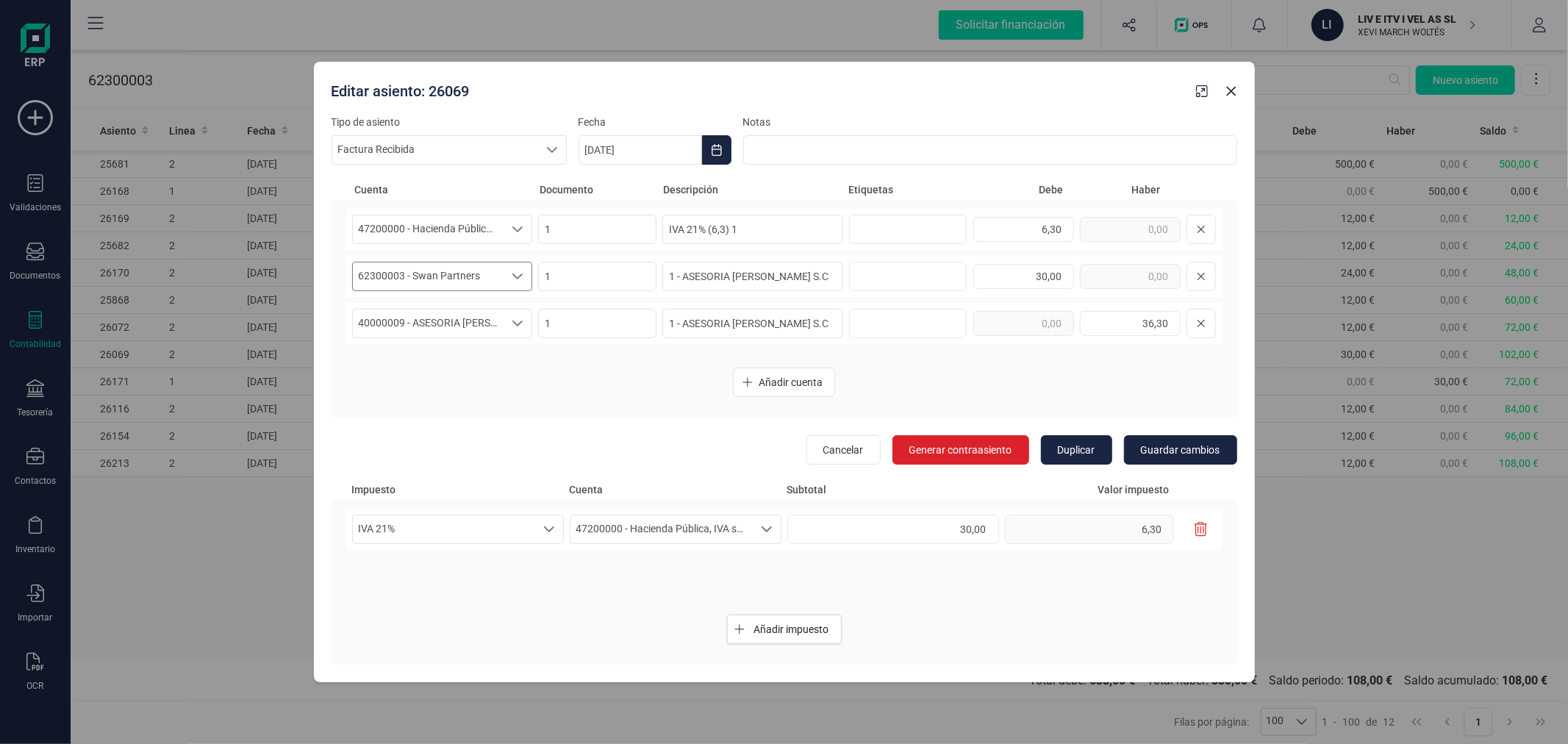
click at [491, 276] on span "62300003 - Swan Partners" at bounding box center [429, 276] width 152 height 28
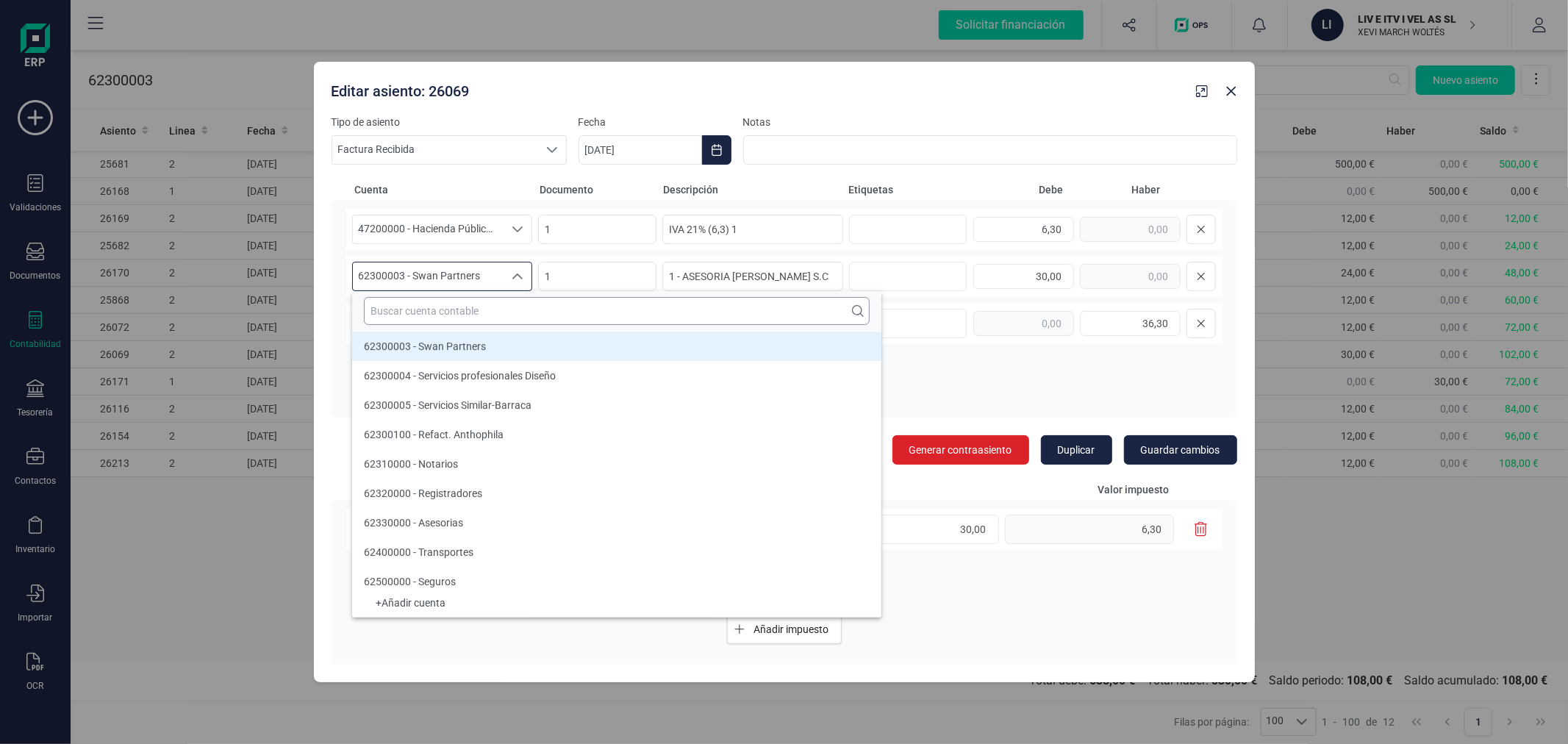
type input "17/09/2025"
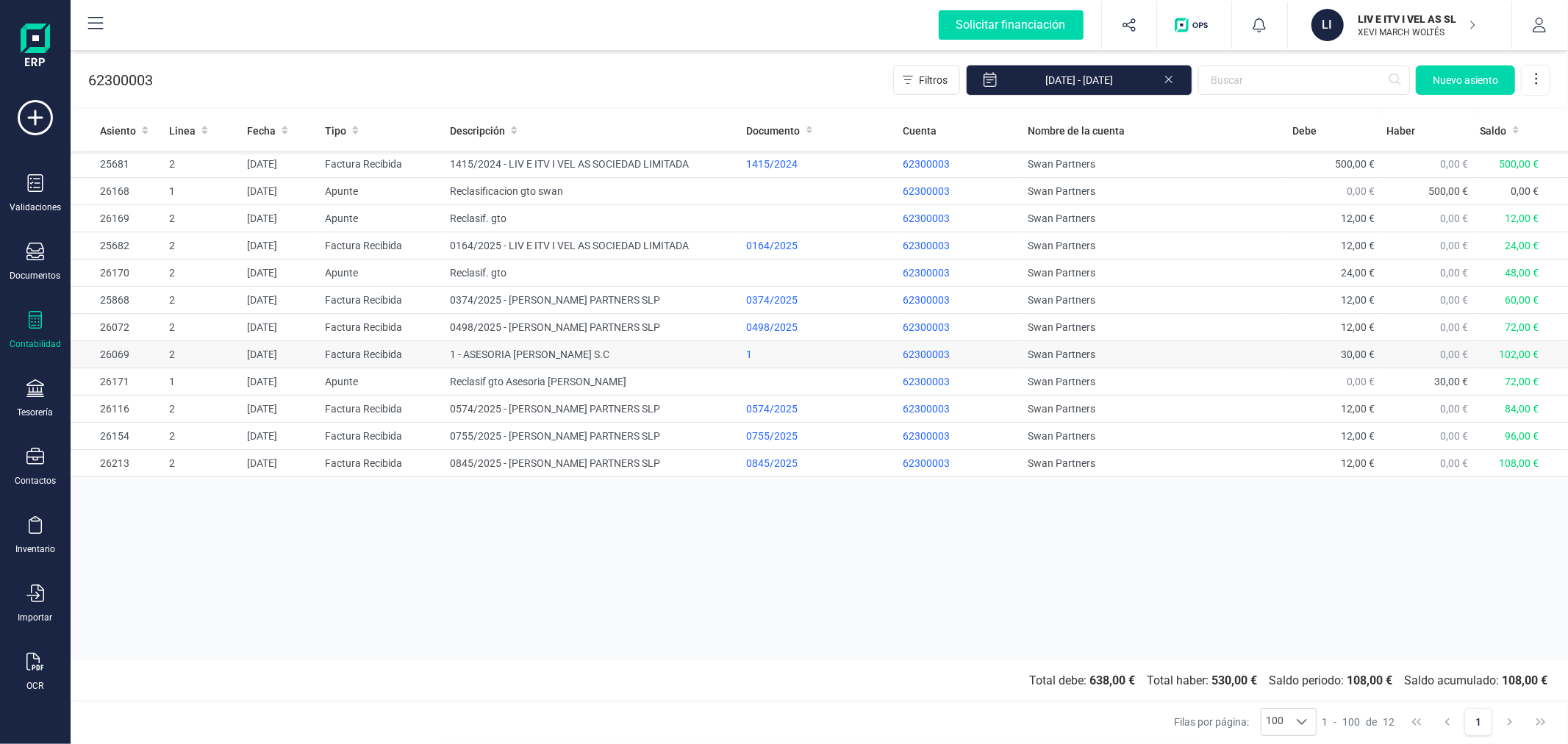
click at [575, 353] on td "1 - ASESORIA GOMEZ LORA S.C" at bounding box center [591, 354] width 297 height 27
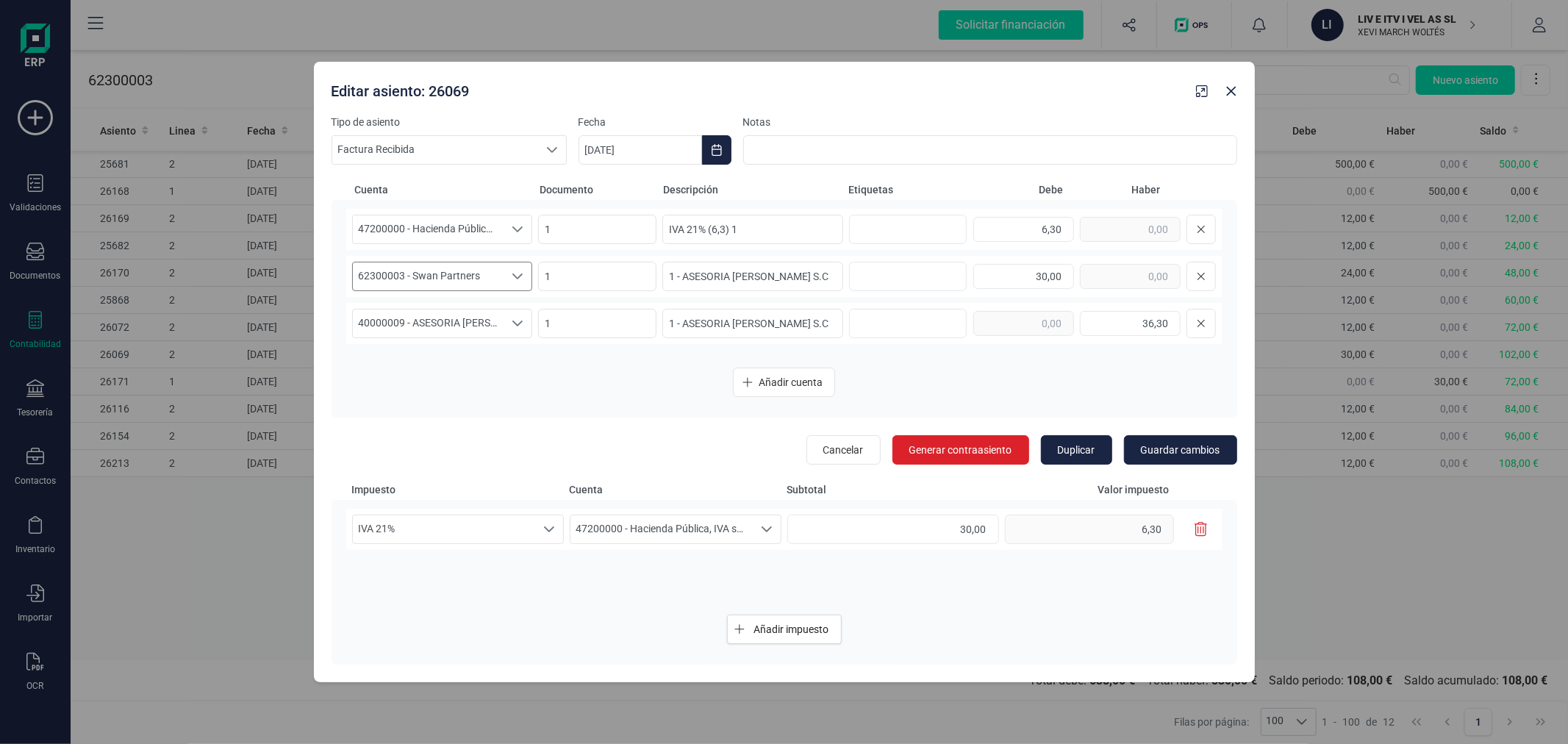
click at [466, 282] on span "62300003 - Swan Partners" at bounding box center [429, 276] width 152 height 28
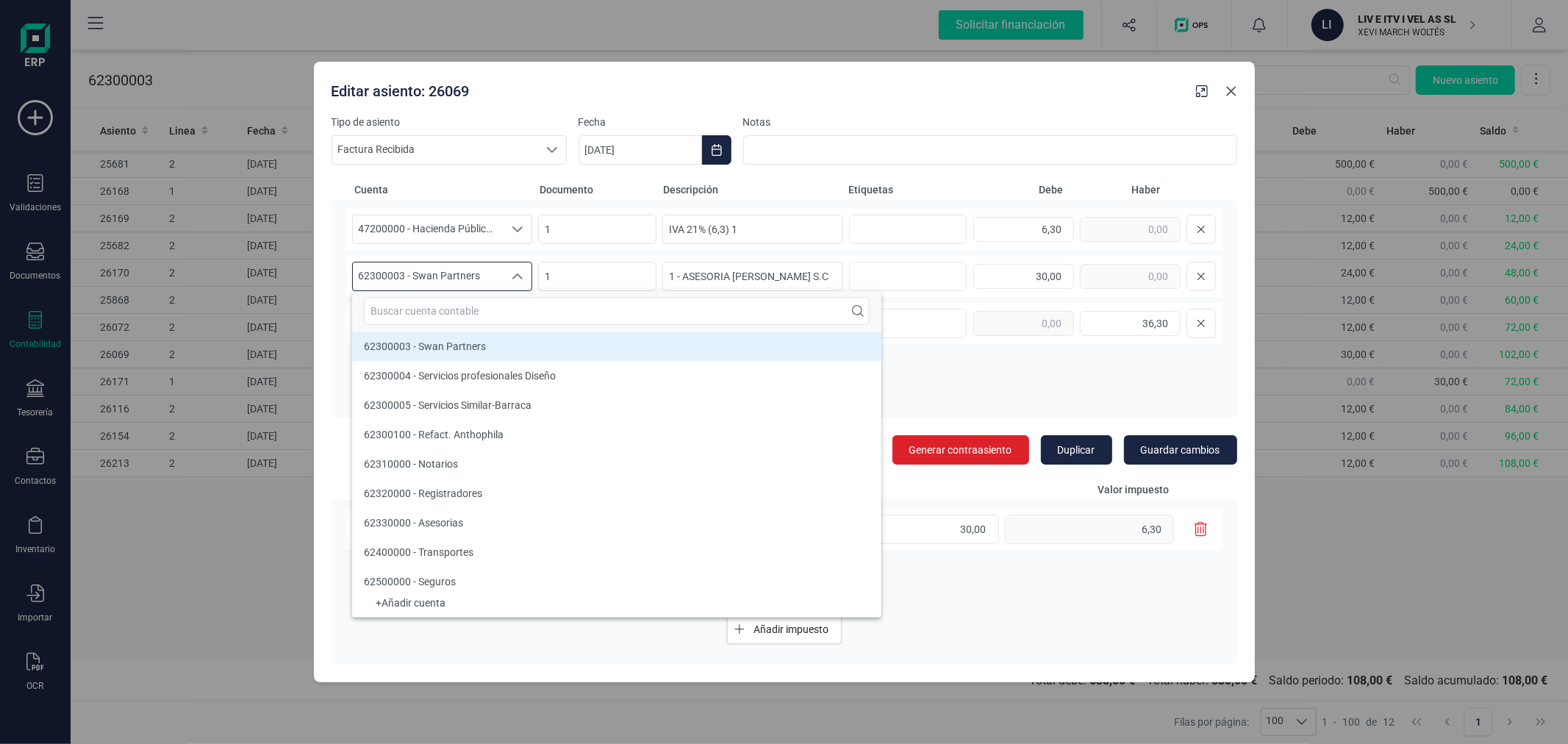
click at [1232, 93] on icon "button" at bounding box center [1232, 91] width 12 height 12
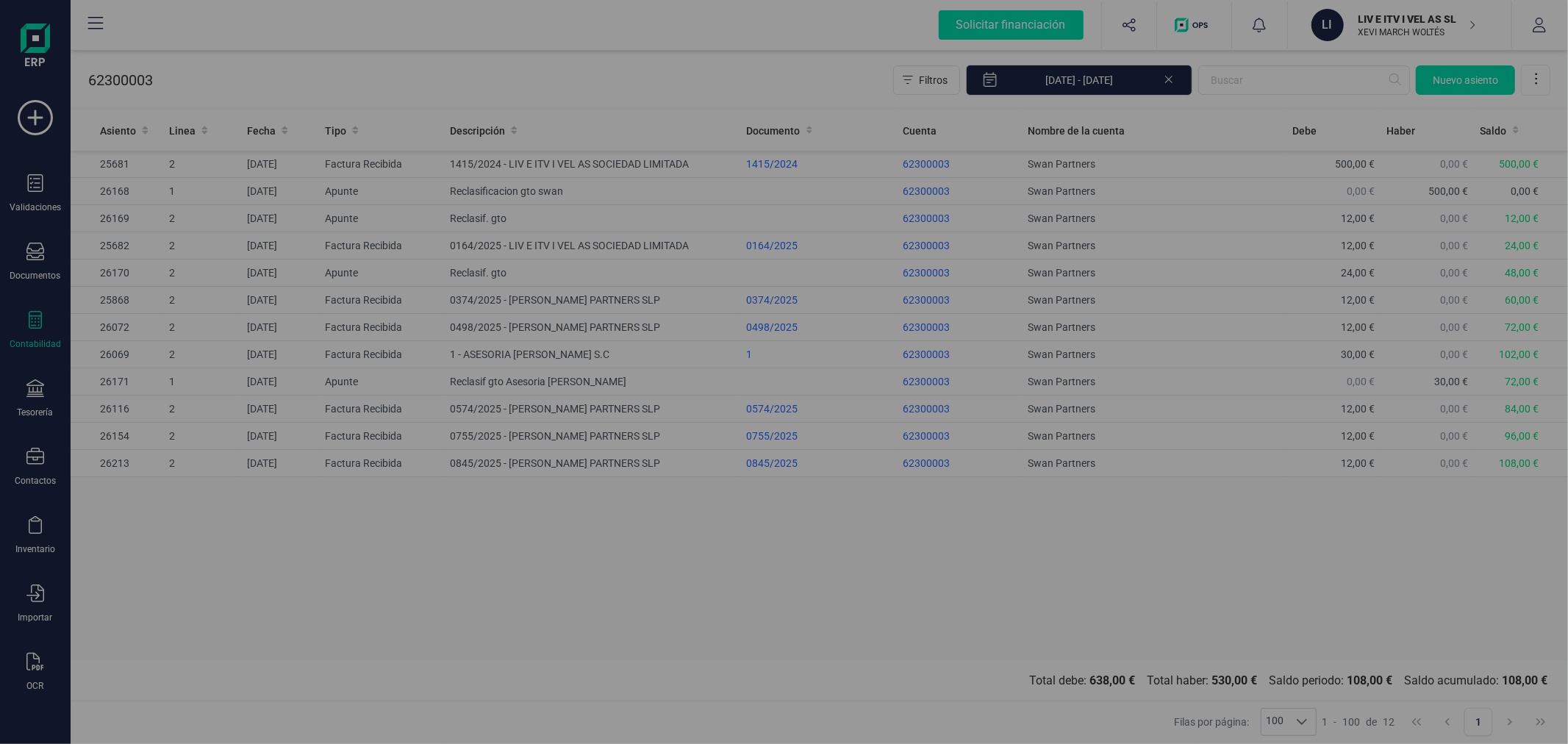
type input "17/09/2025"
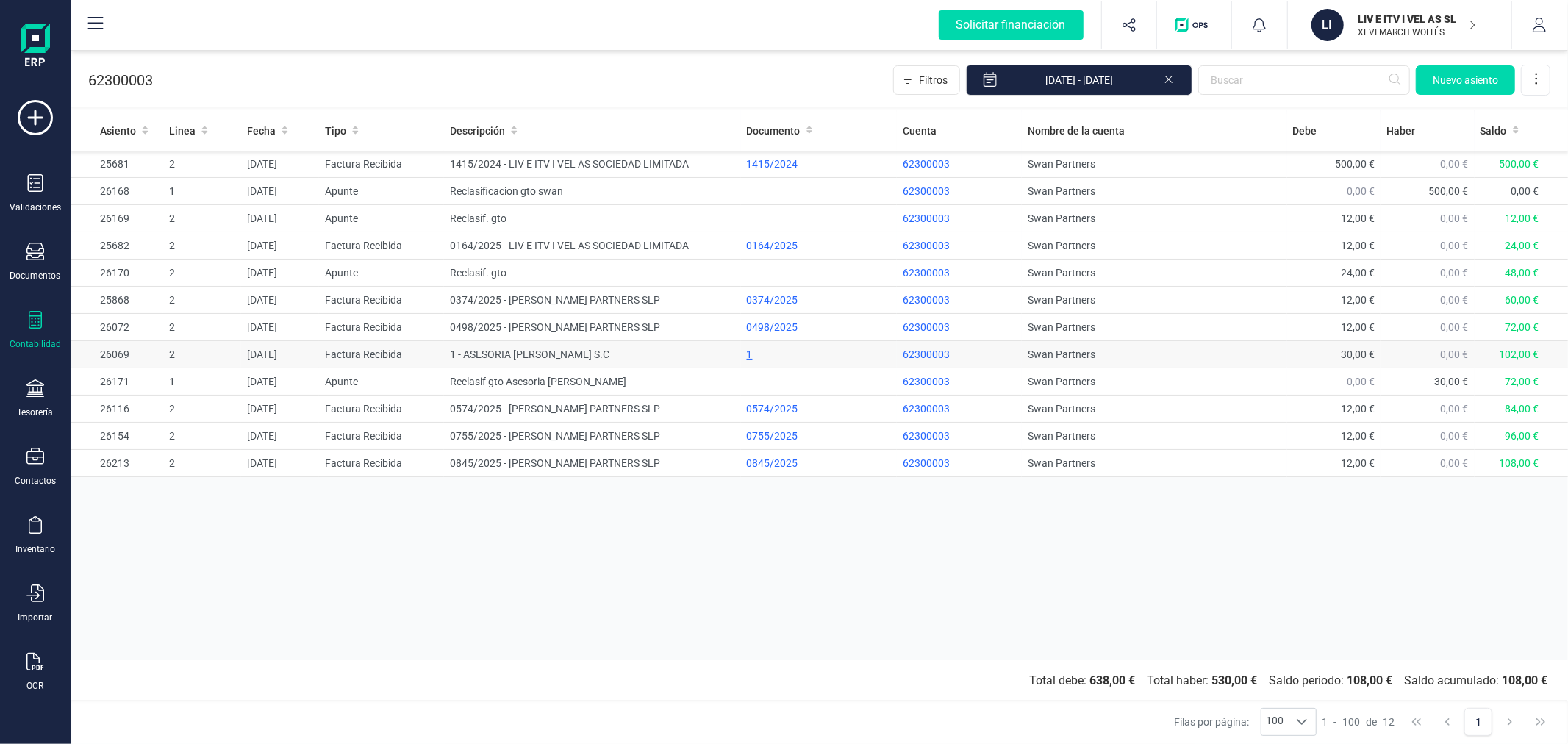
click at [747, 351] on div "1" at bounding box center [819, 354] width 144 height 15
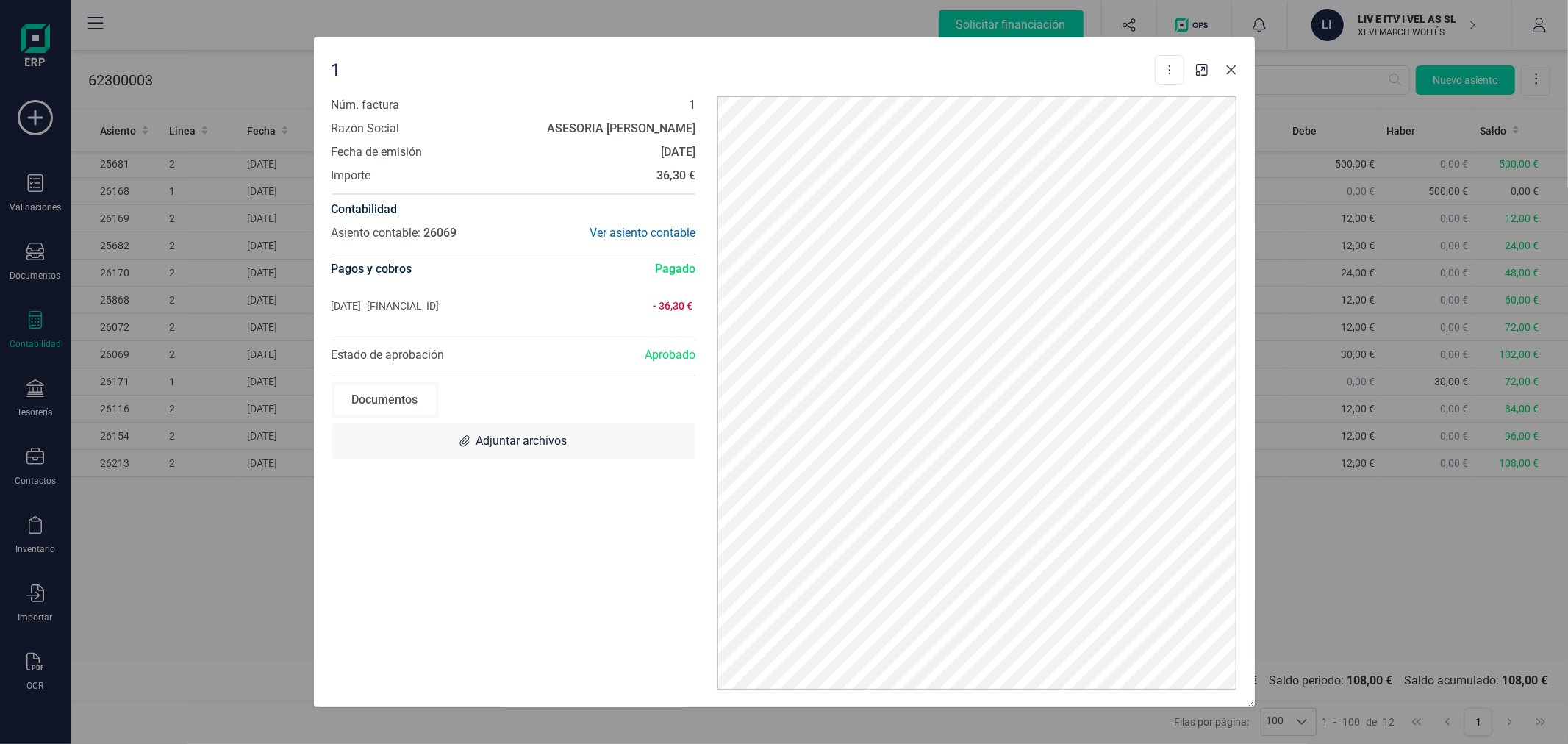
click at [1230, 72] on icon "button" at bounding box center [1232, 69] width 12 height 12
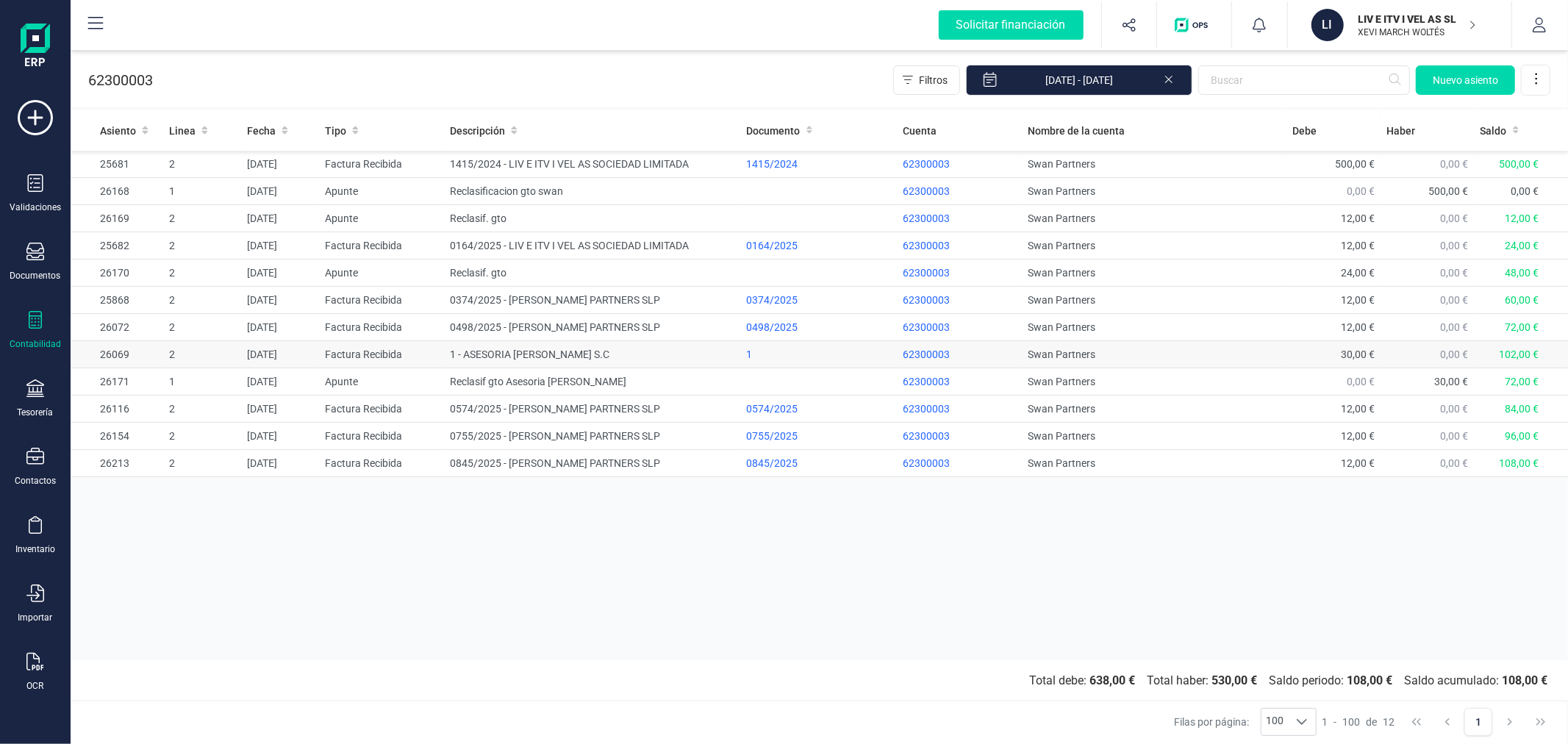
click at [595, 349] on td "1 - ASESORIA GOMEZ LORA S.C" at bounding box center [591, 354] width 297 height 27
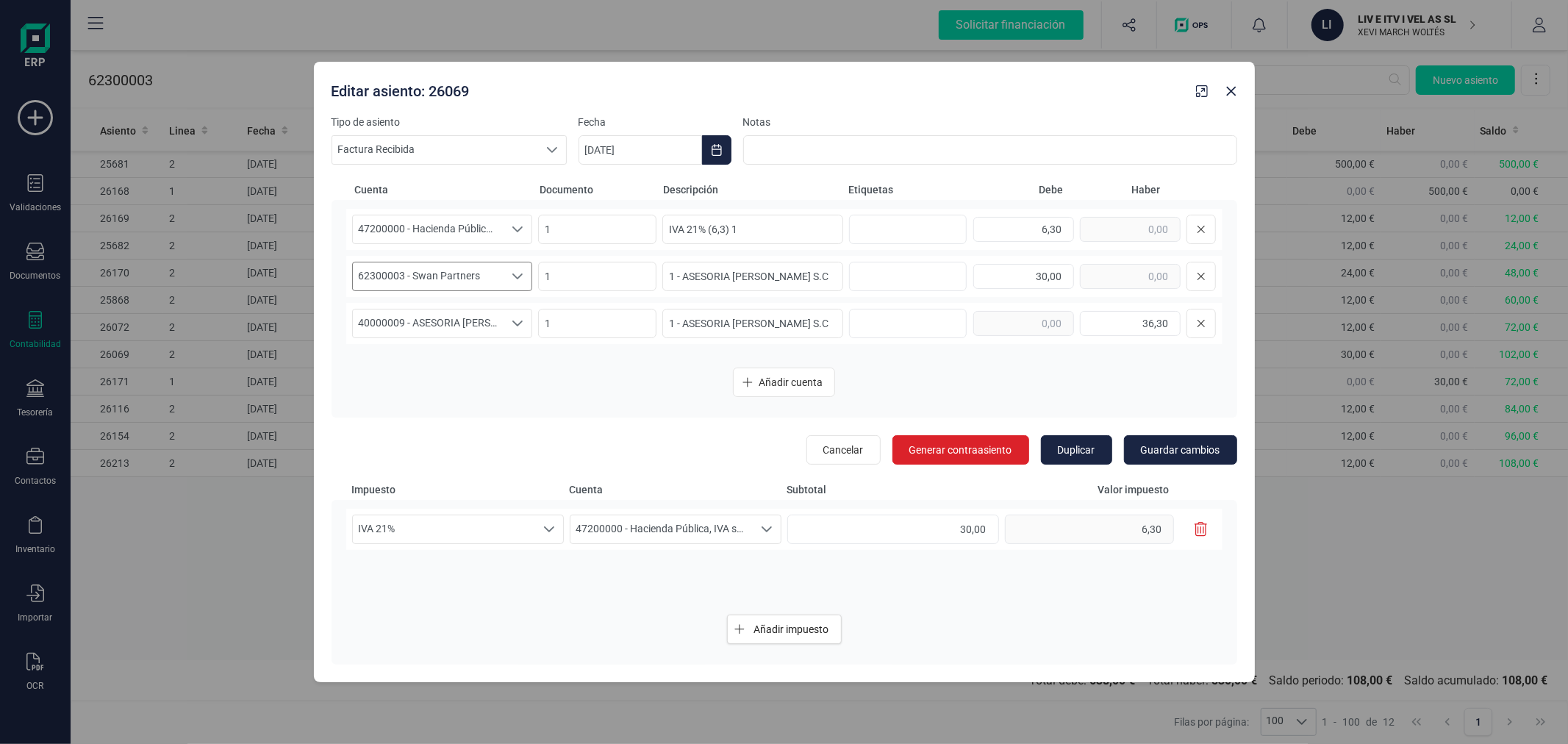
click at [422, 272] on span "62300003 - Swan Partners" at bounding box center [429, 276] width 152 height 28
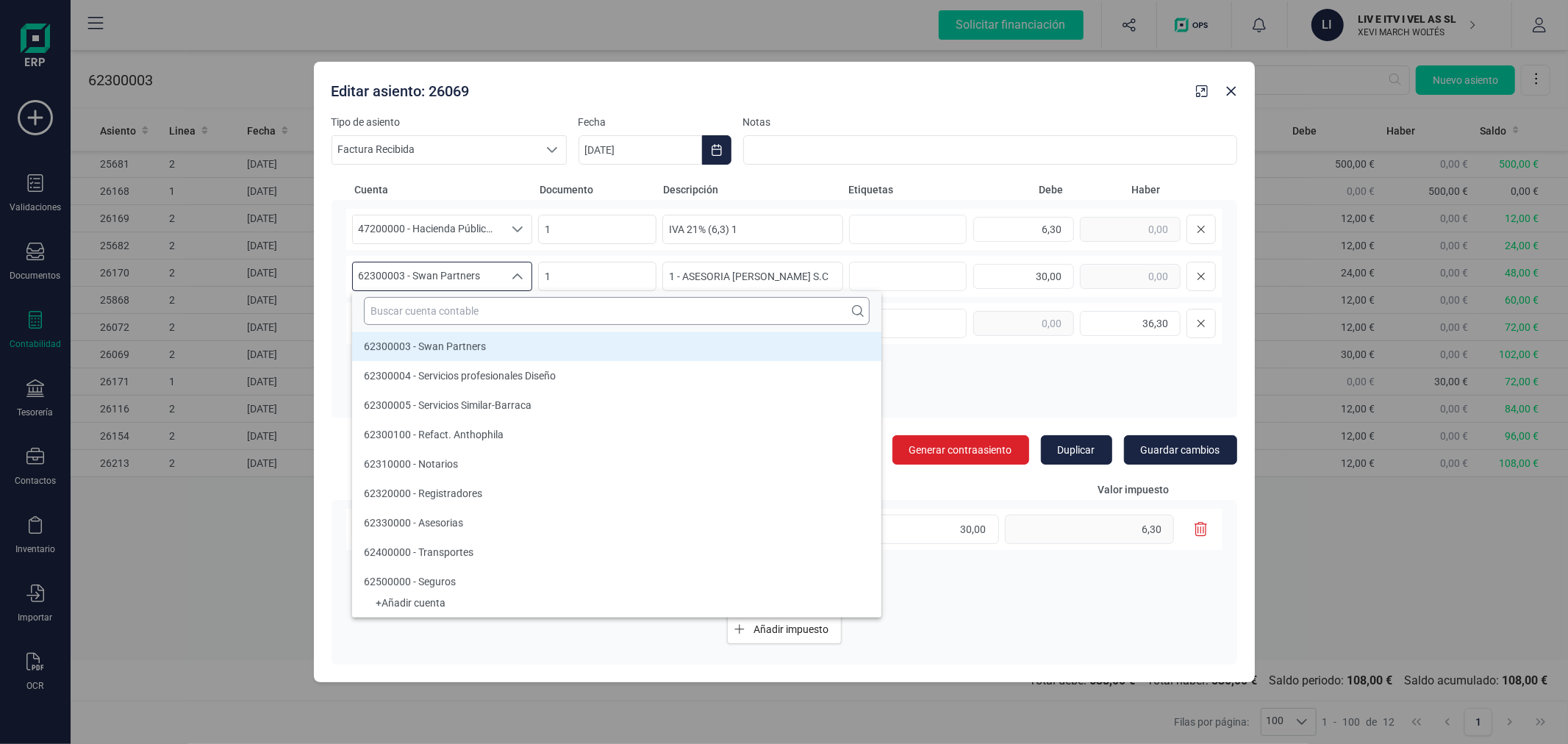
click at [430, 299] on input "text" at bounding box center [617, 310] width 506 height 28
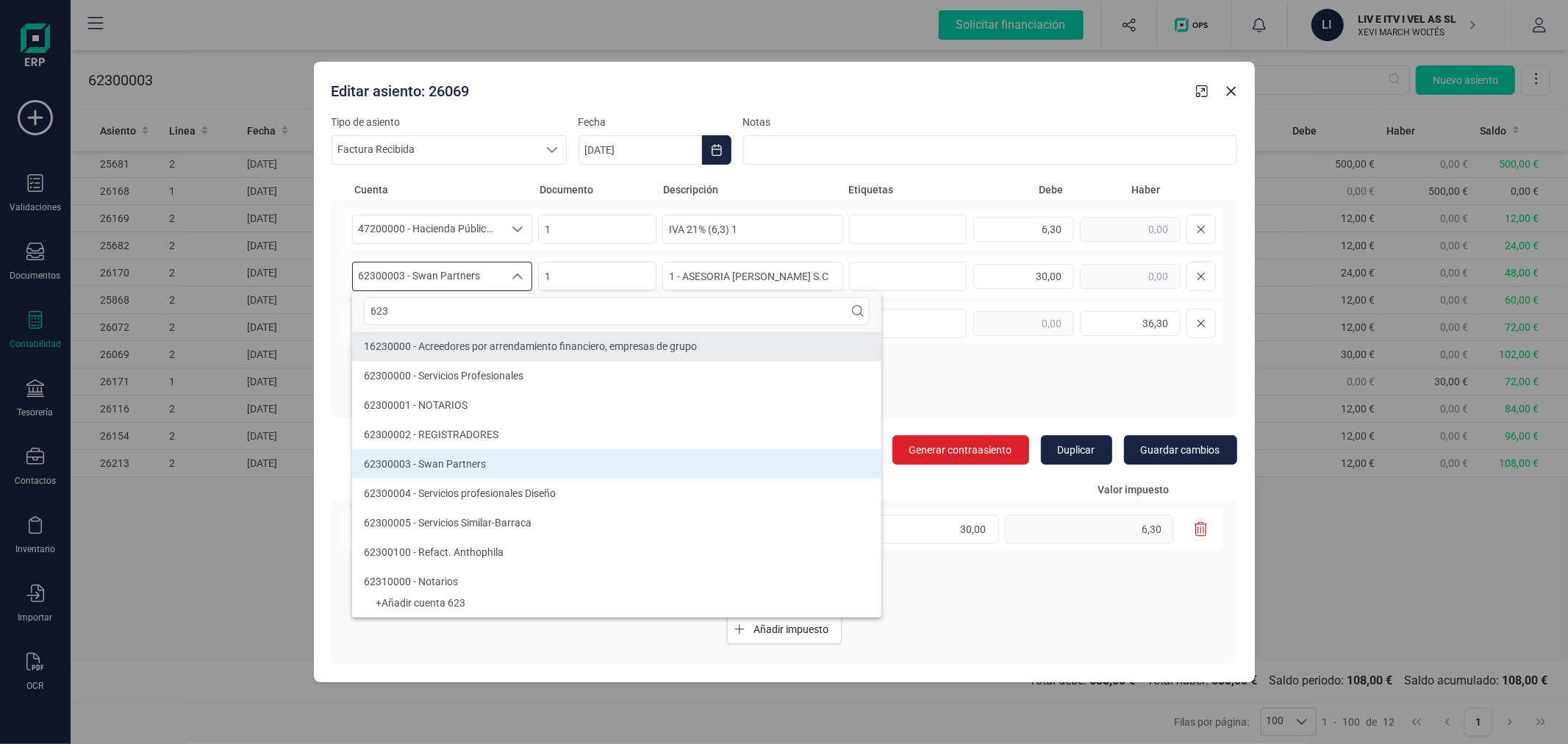
type input "623"
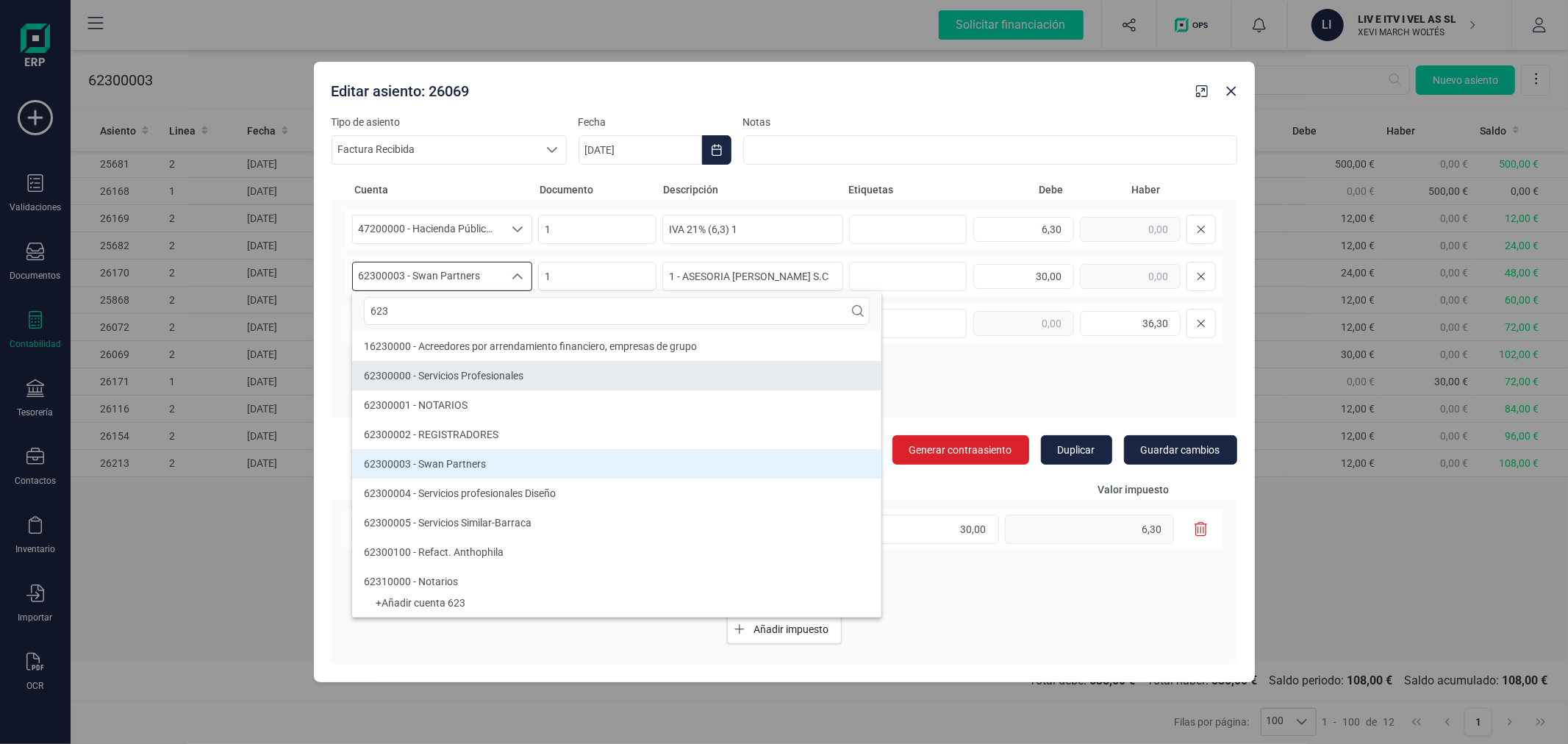
click at [515, 365] on li "62300000 - Servicios Profesionales" at bounding box center [616, 376] width 529 height 30
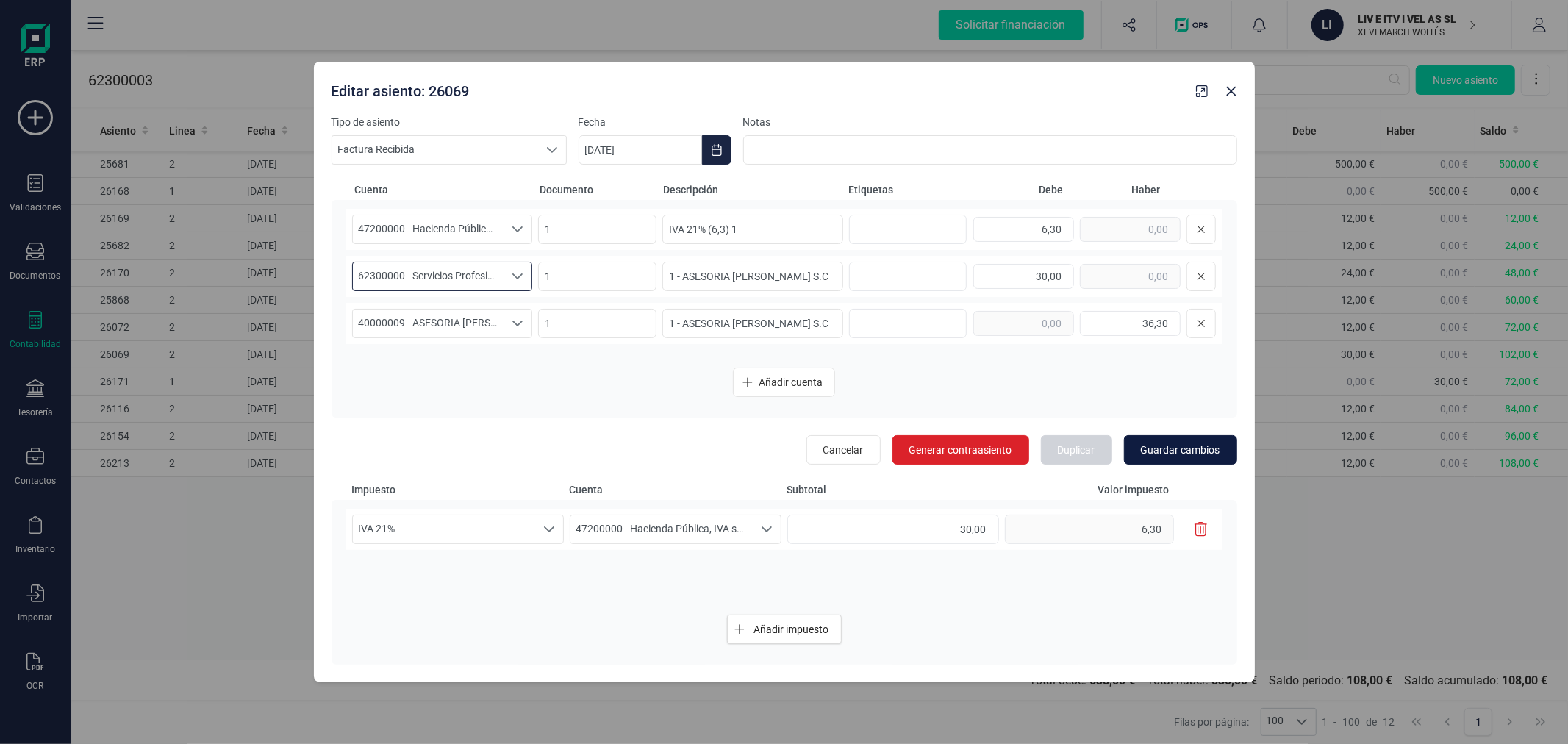
click at [1198, 450] on span "Guardar cambios" at bounding box center [1181, 449] width 79 height 15
type input "17/09/2025"
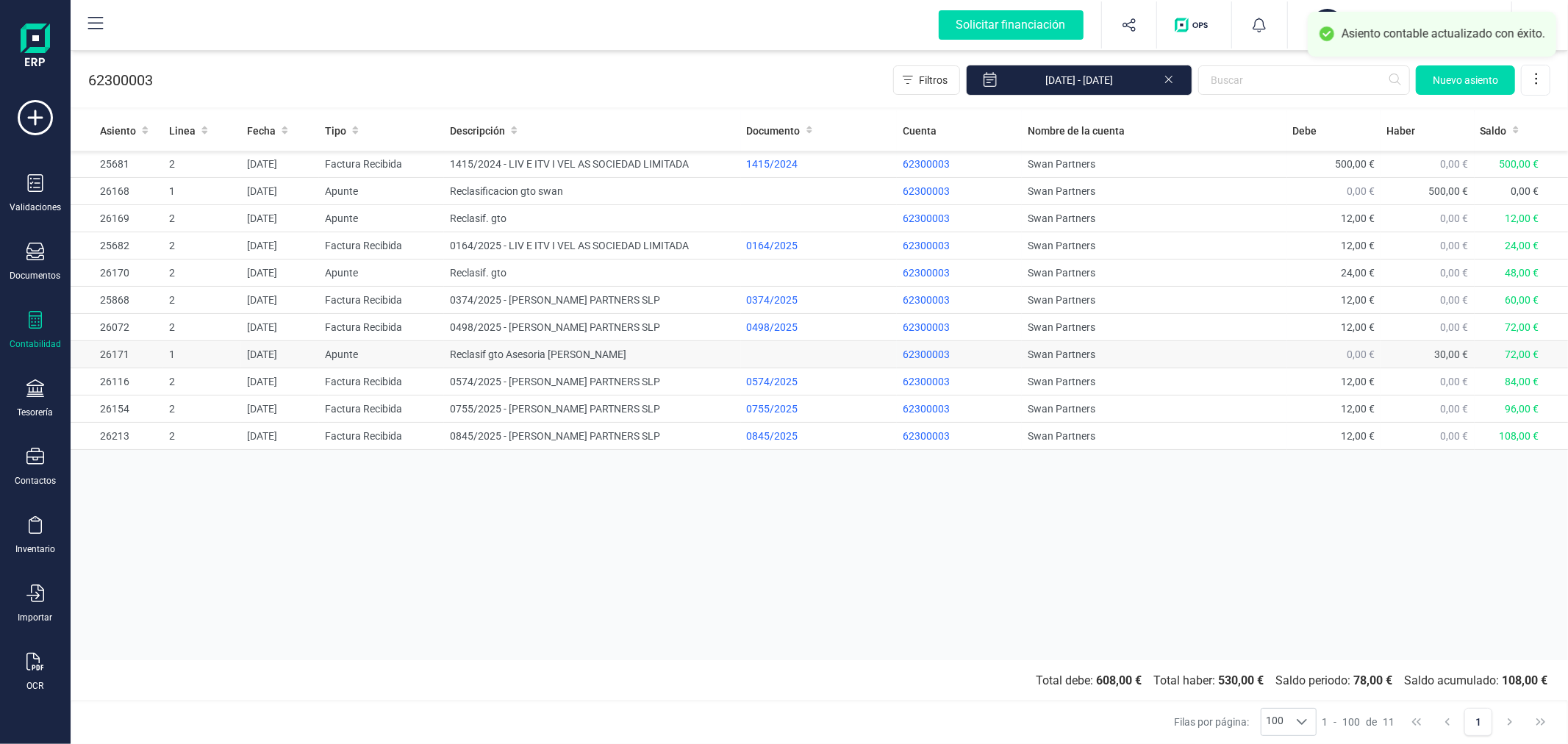
click at [535, 357] on td "Reclasif gto Asesoria Gomez" at bounding box center [591, 354] width 297 height 27
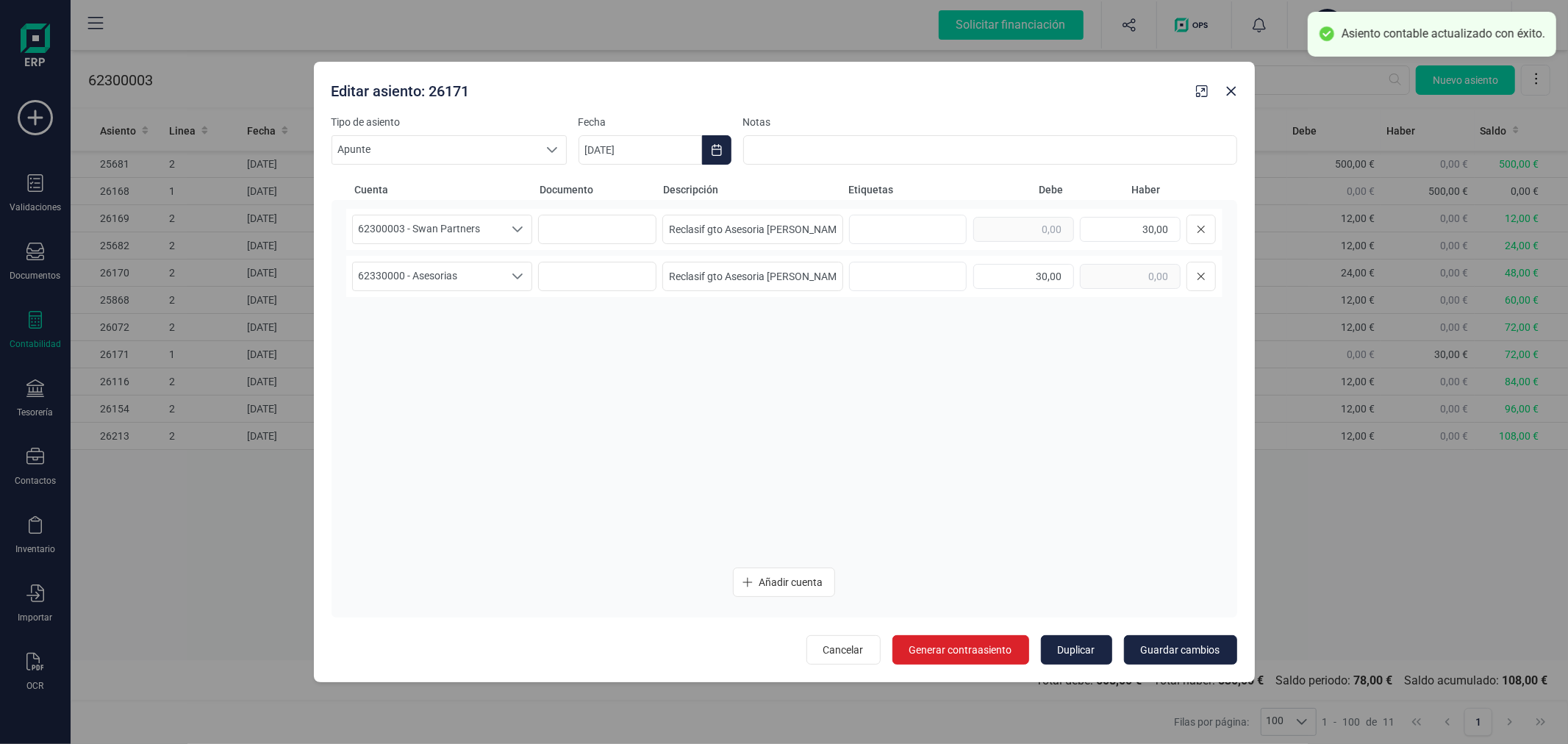
click at [974, 665] on div "Tipo de asiento Apunte Apunte Apunte Fecha 09/05/2025 Notas Cuenta Documento De…" at bounding box center [784, 398] width 941 height 566
click at [980, 639] on button "Generar contraasiento" at bounding box center [961, 650] width 137 height 30
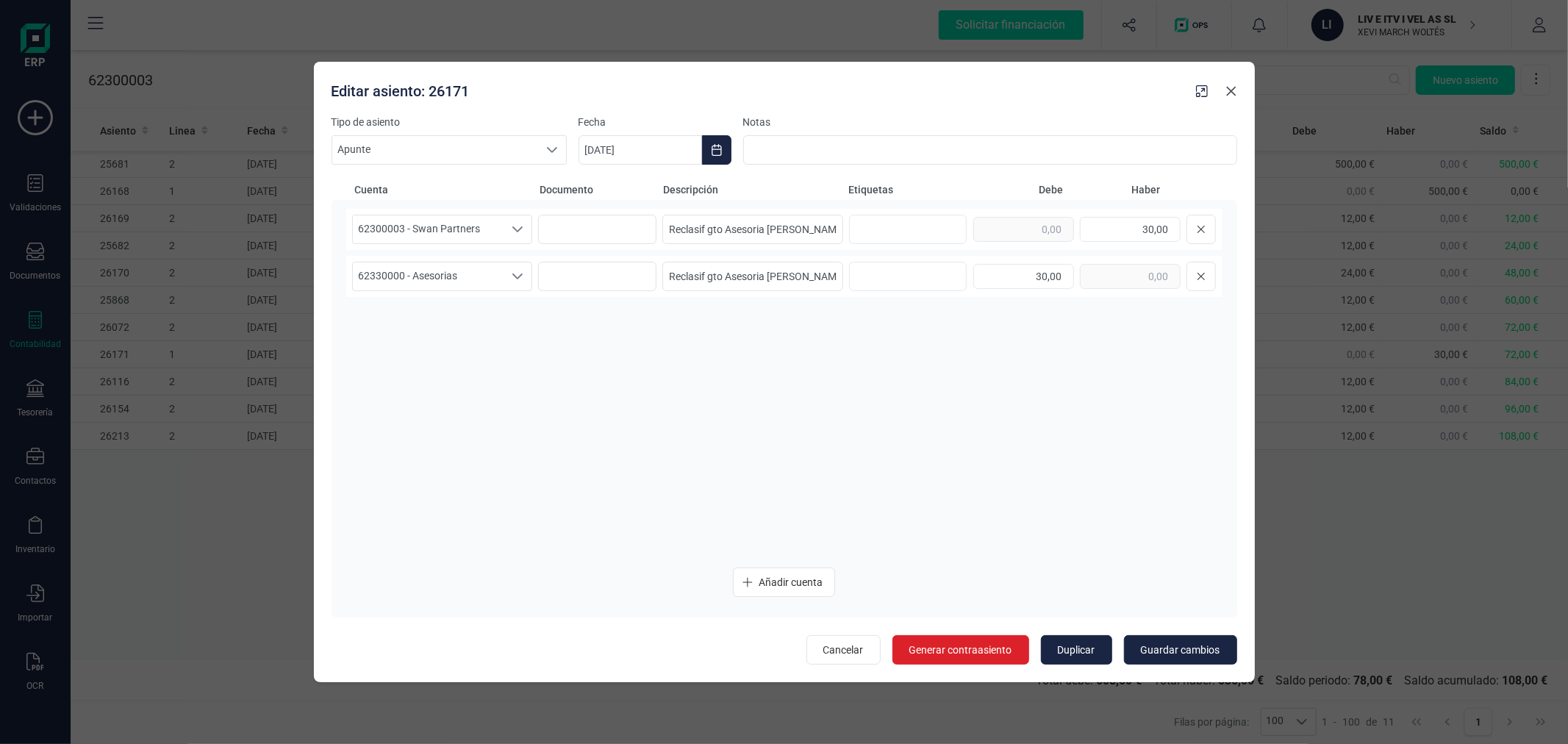
click at [1233, 92] on icon "button" at bounding box center [1232, 91] width 12 height 12
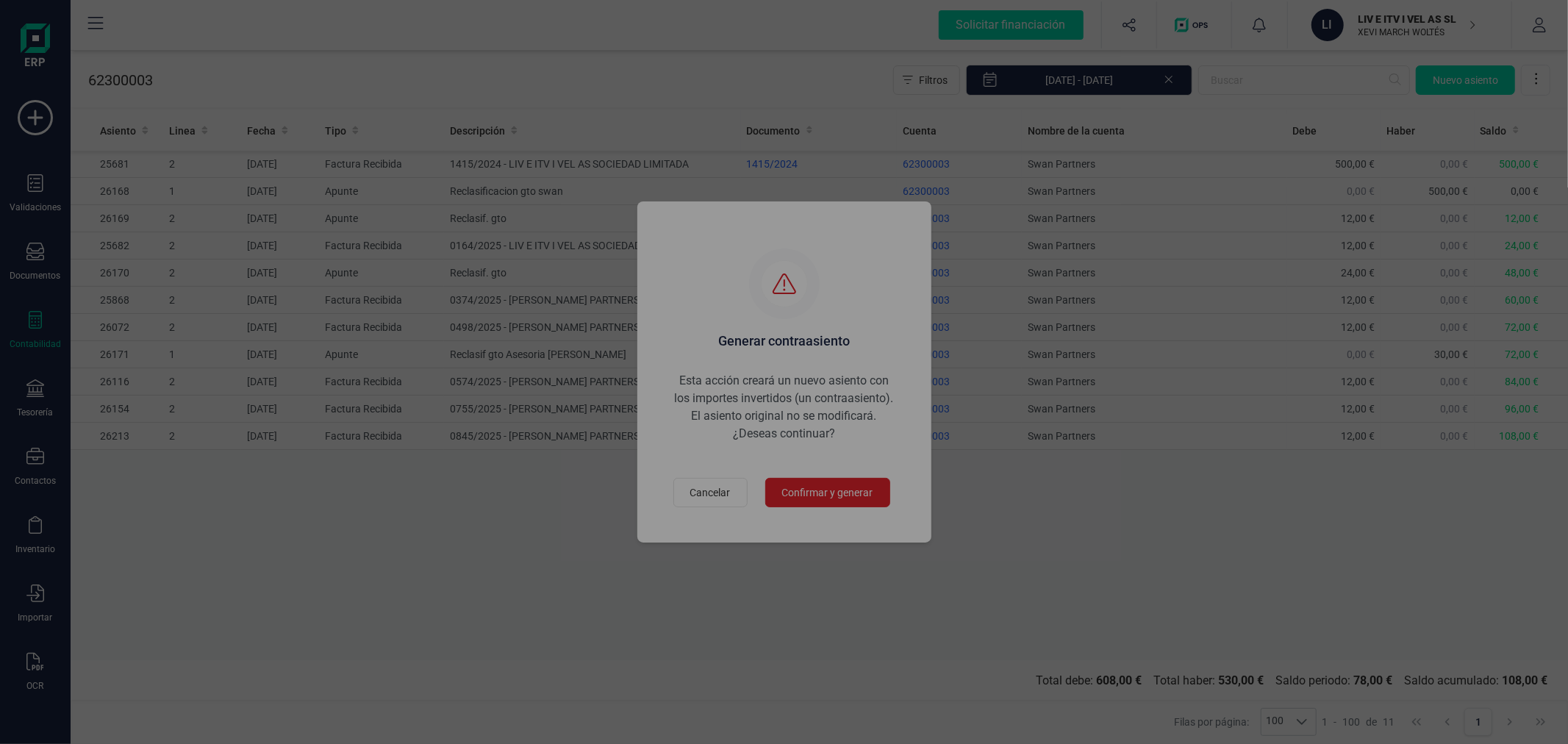
type input "17/09/2025"
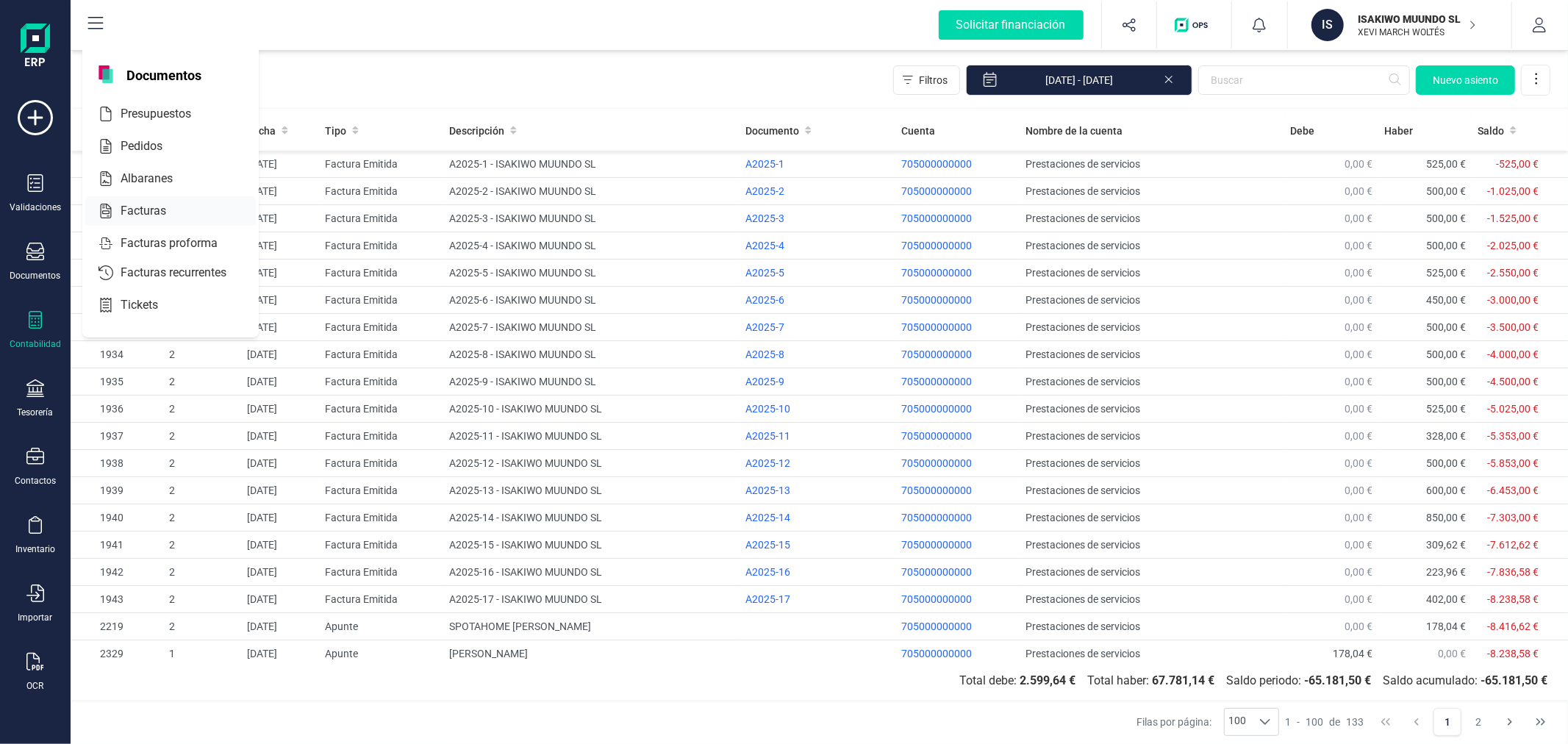
click at [169, 214] on div at bounding box center [179, 211] width 27 height 18
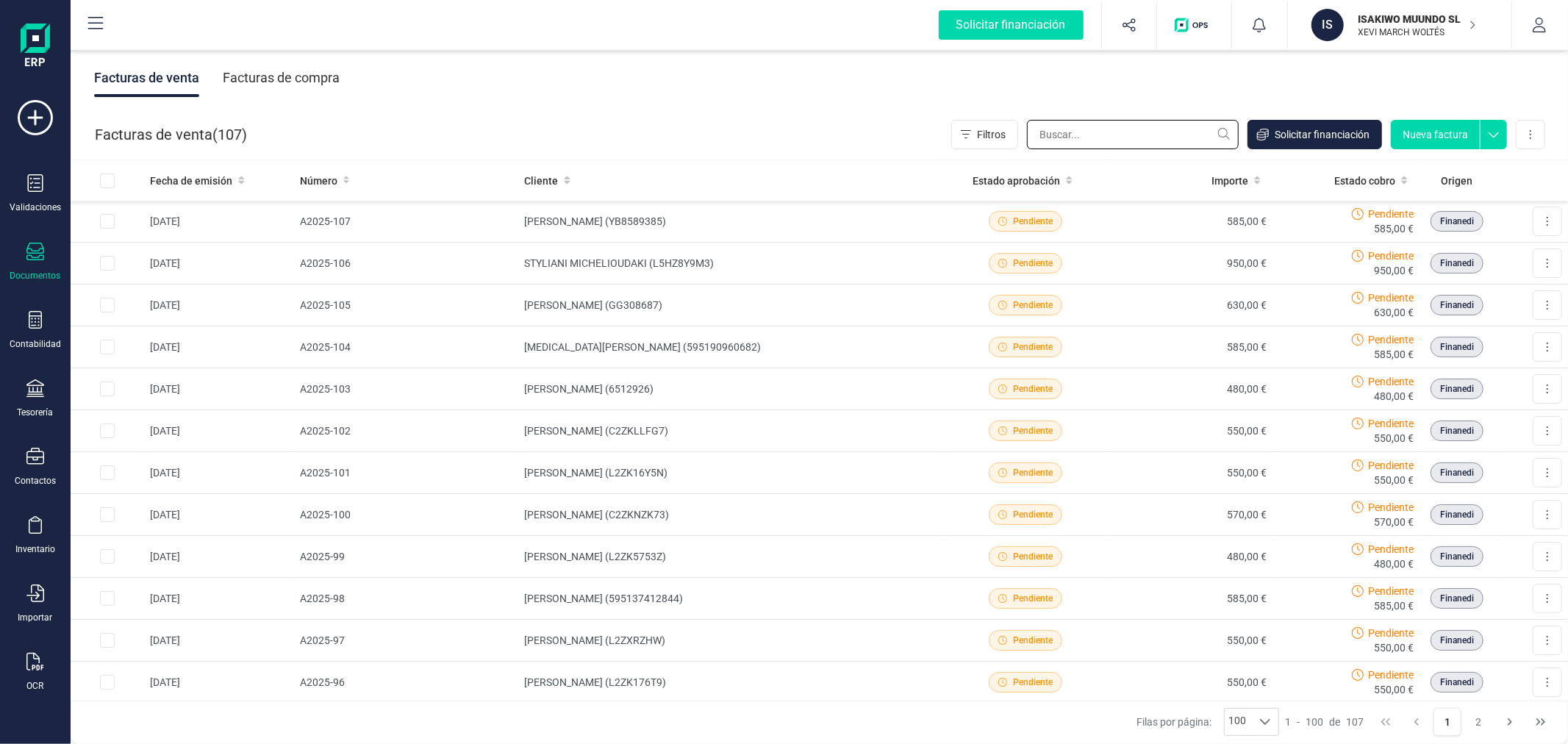
click at [1093, 126] on input "text" at bounding box center [1132, 135] width 211 height 30
type input "WEYER"
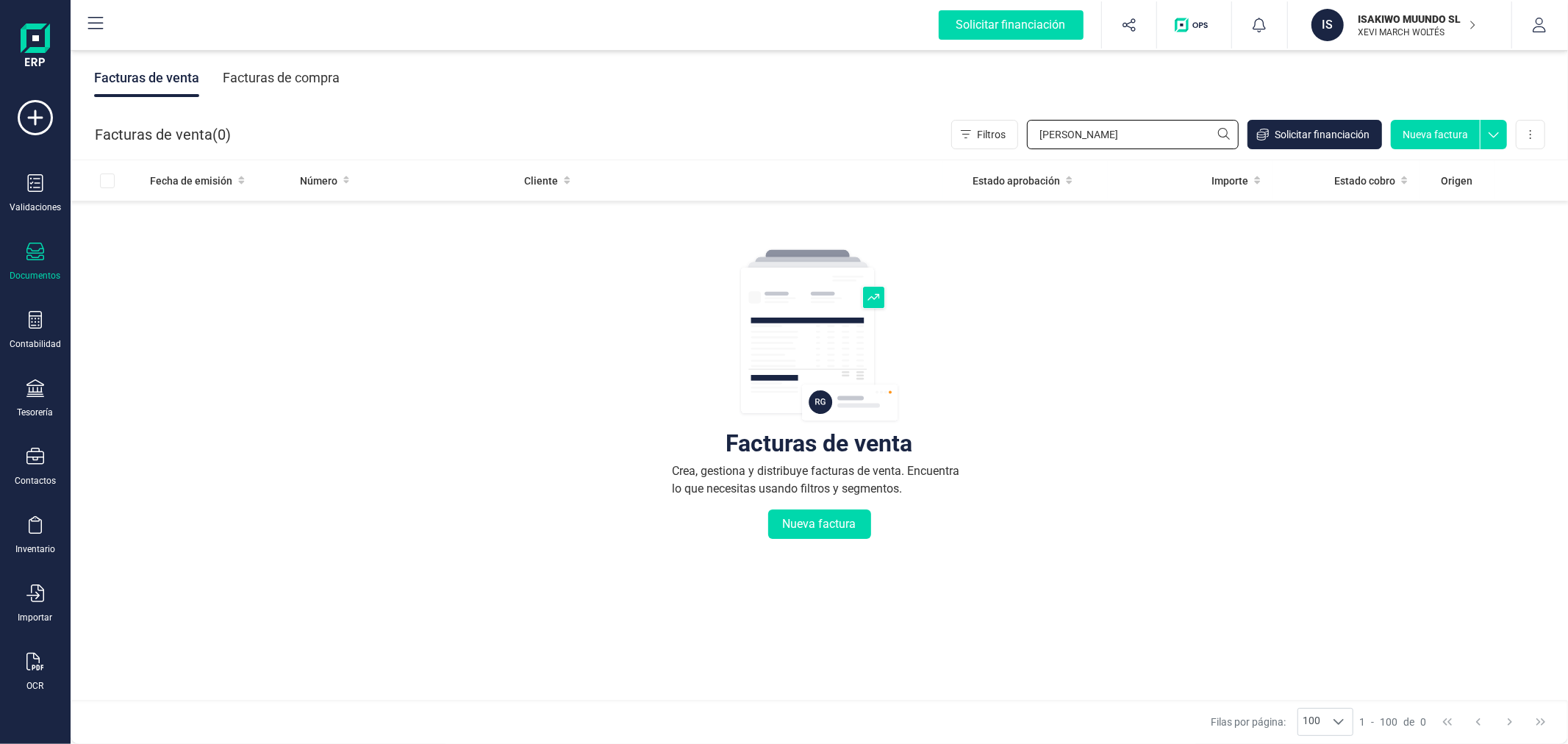
click at [1098, 135] on input "WEYER" at bounding box center [1132, 135] width 211 height 30
click at [1099, 137] on input "WEYER" at bounding box center [1132, 135] width 211 height 30
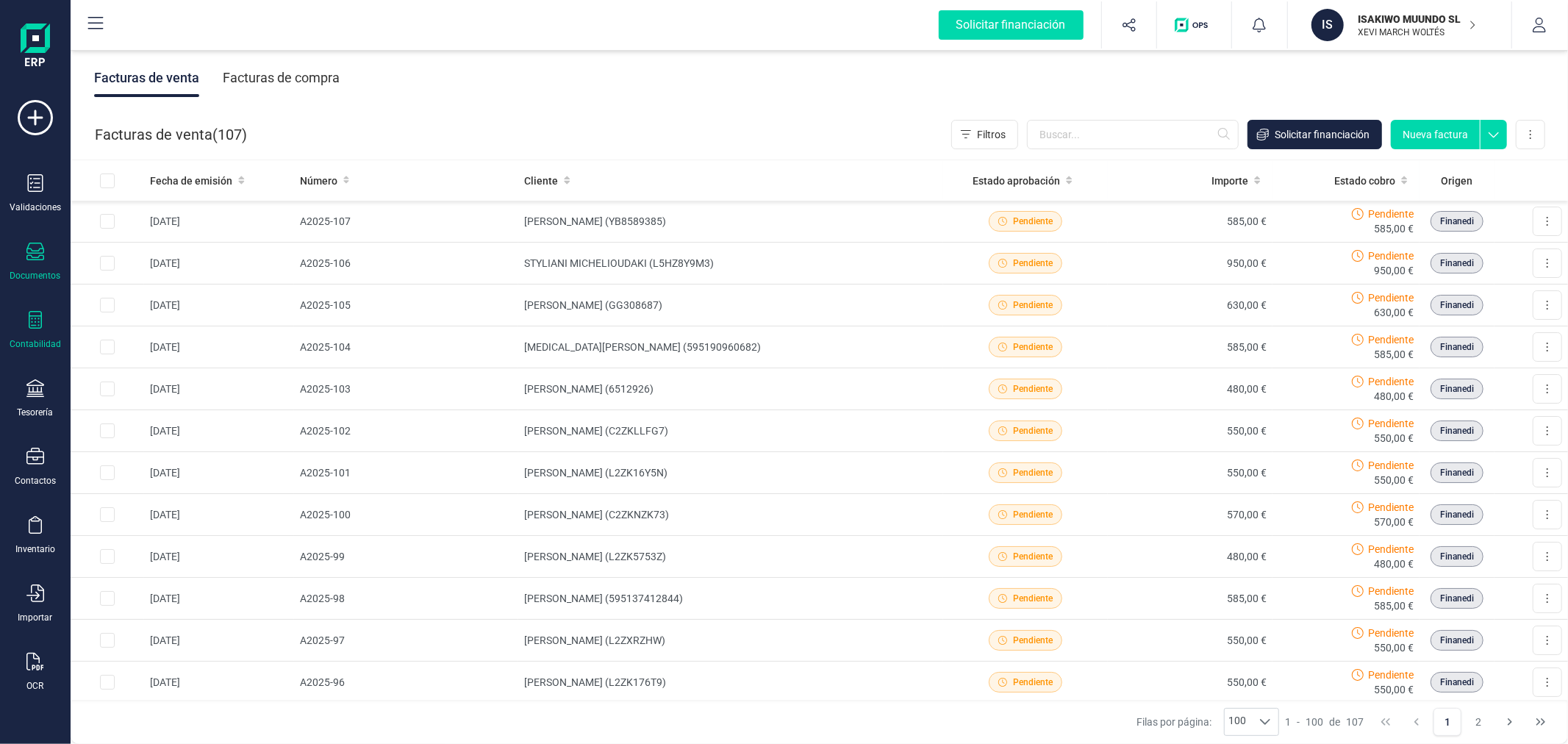
click at [42, 327] on icon at bounding box center [36, 319] width 18 height 18
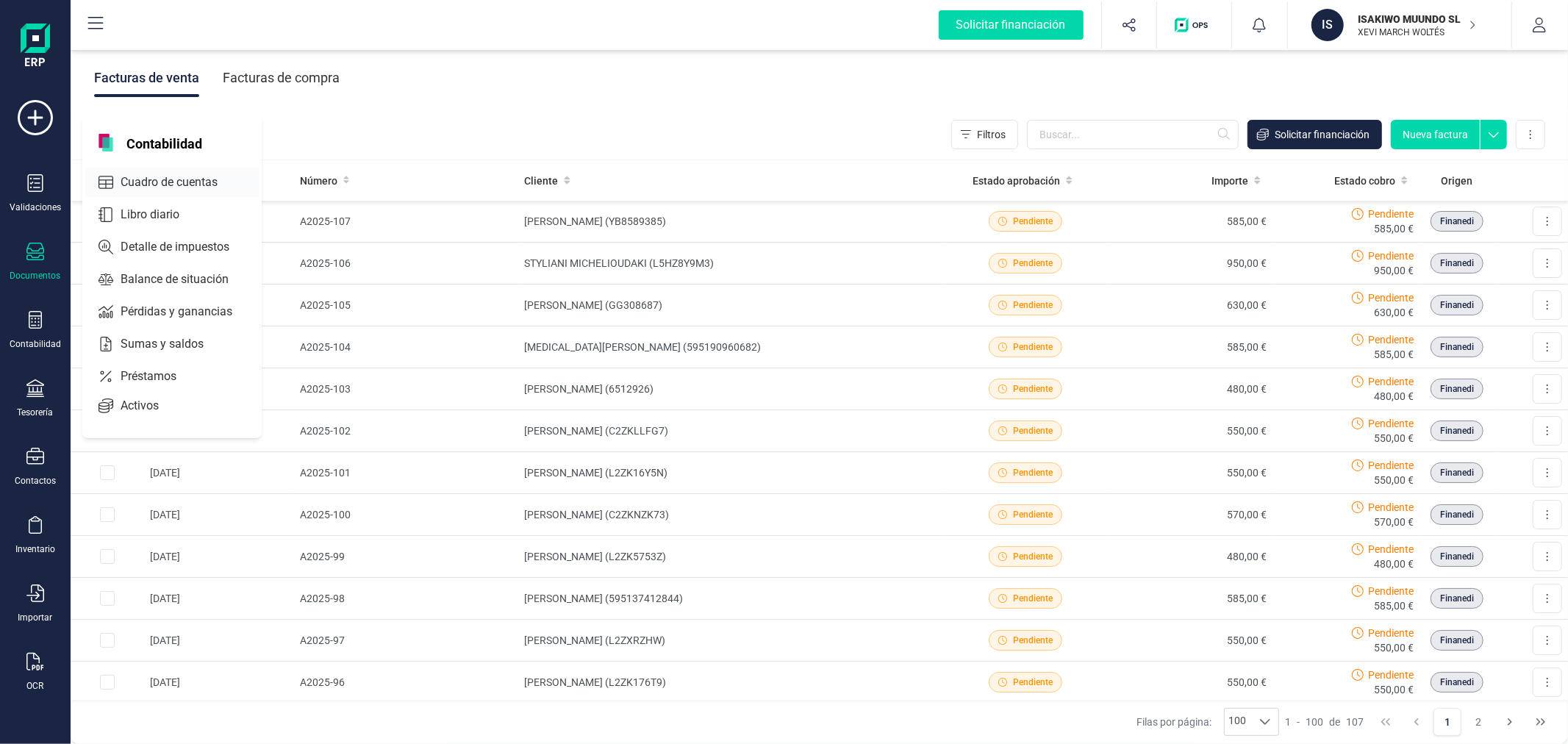
click at [198, 186] on span "Cuadro de cuentas" at bounding box center [180, 183] width 129 height 18
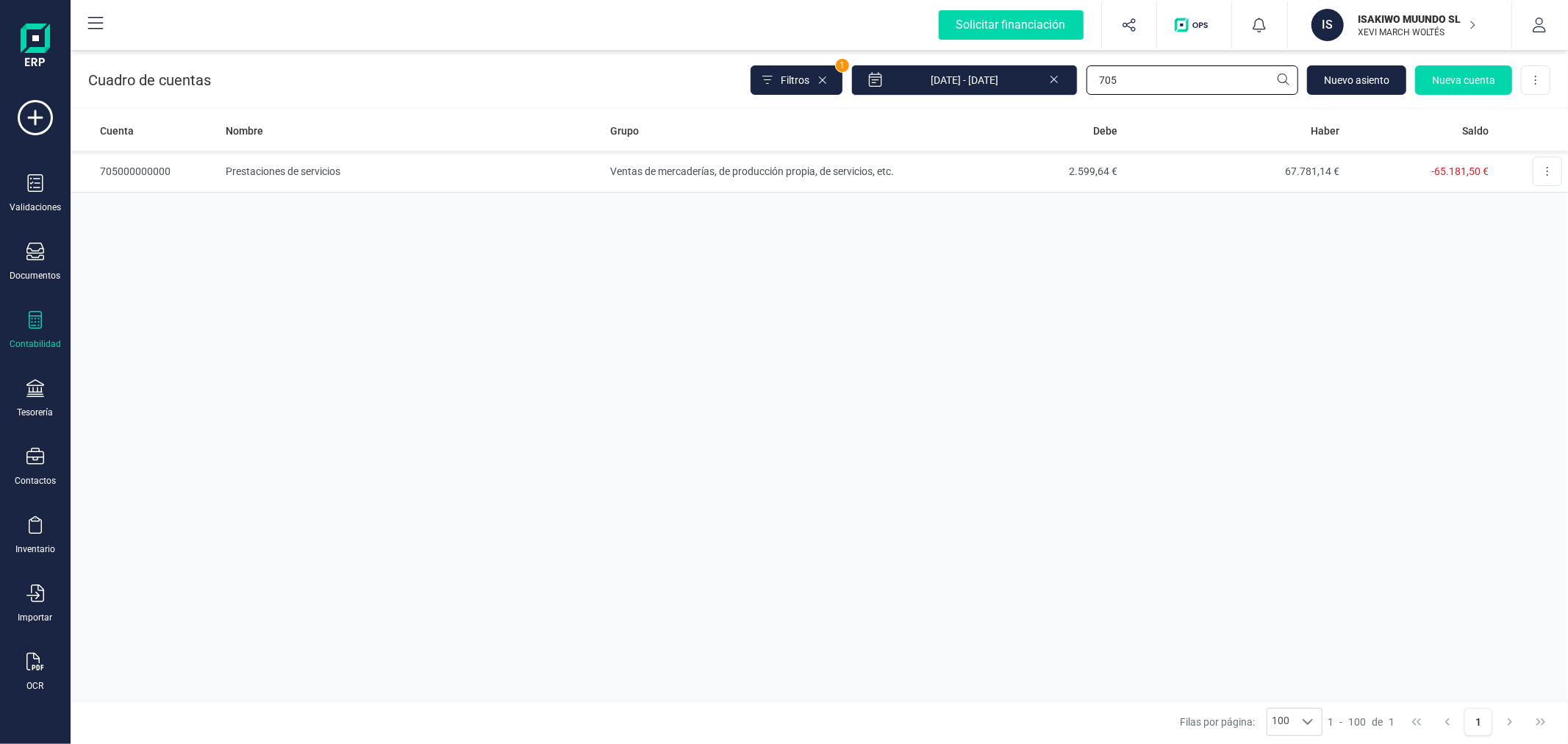
click at [1164, 75] on input "705" at bounding box center [1192, 80] width 211 height 30
type input "4309"
click at [1049, 174] on td "6.727,09 €" at bounding box center [1011, 172] width 222 height 42
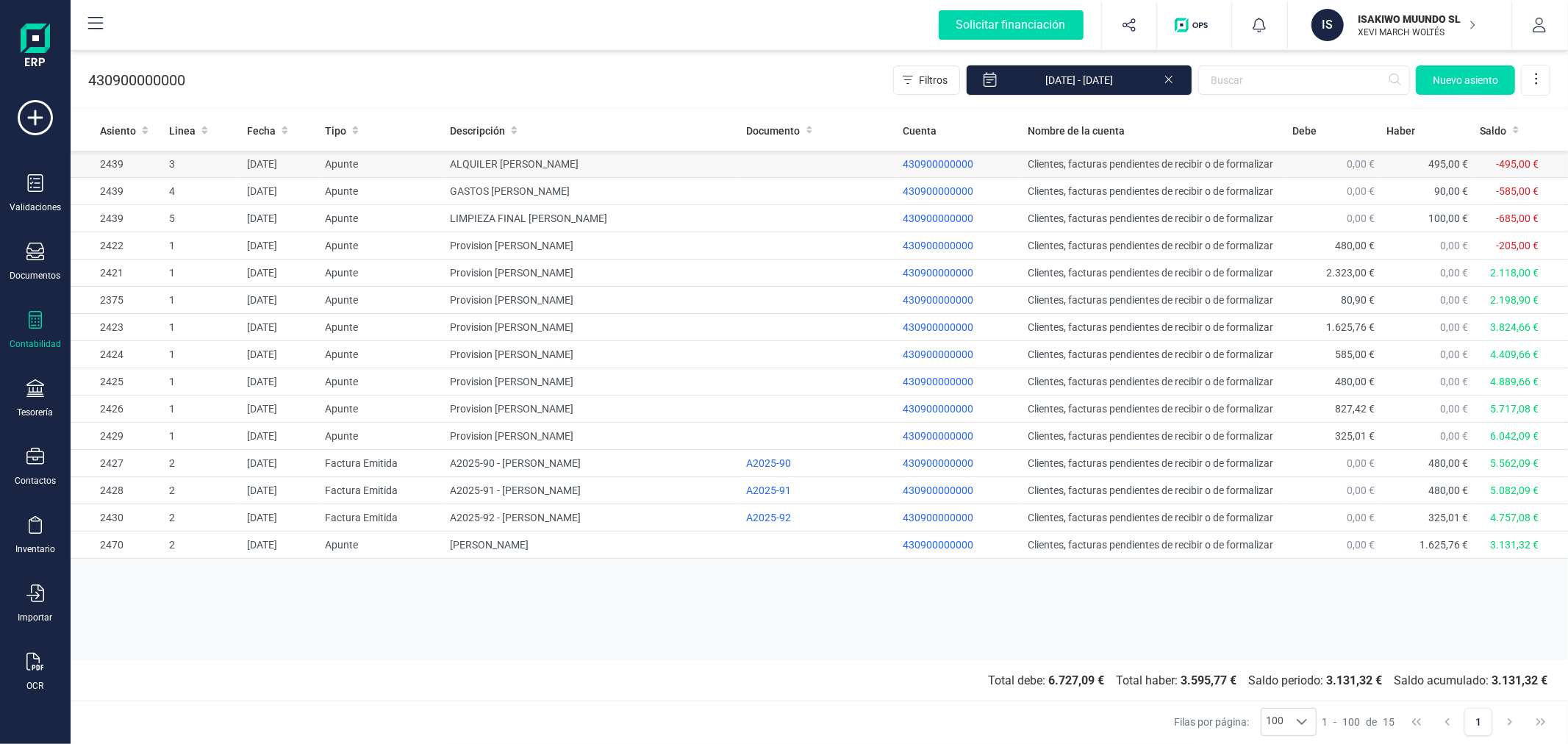
click at [588, 167] on td "ALQUILER MARIA WEYER" at bounding box center [591, 164] width 297 height 27
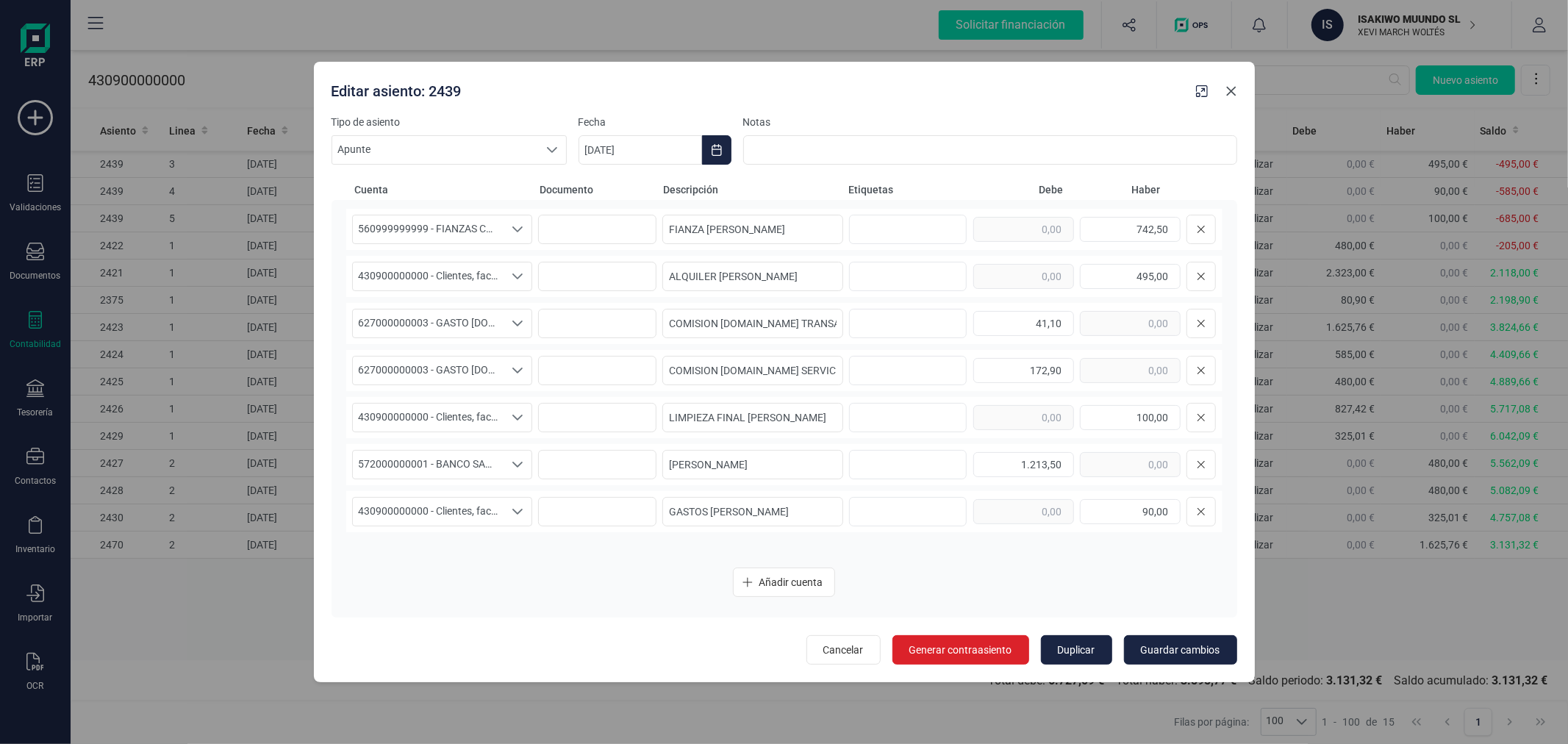
click at [1229, 88] on icon "button" at bounding box center [1232, 91] width 10 height 10
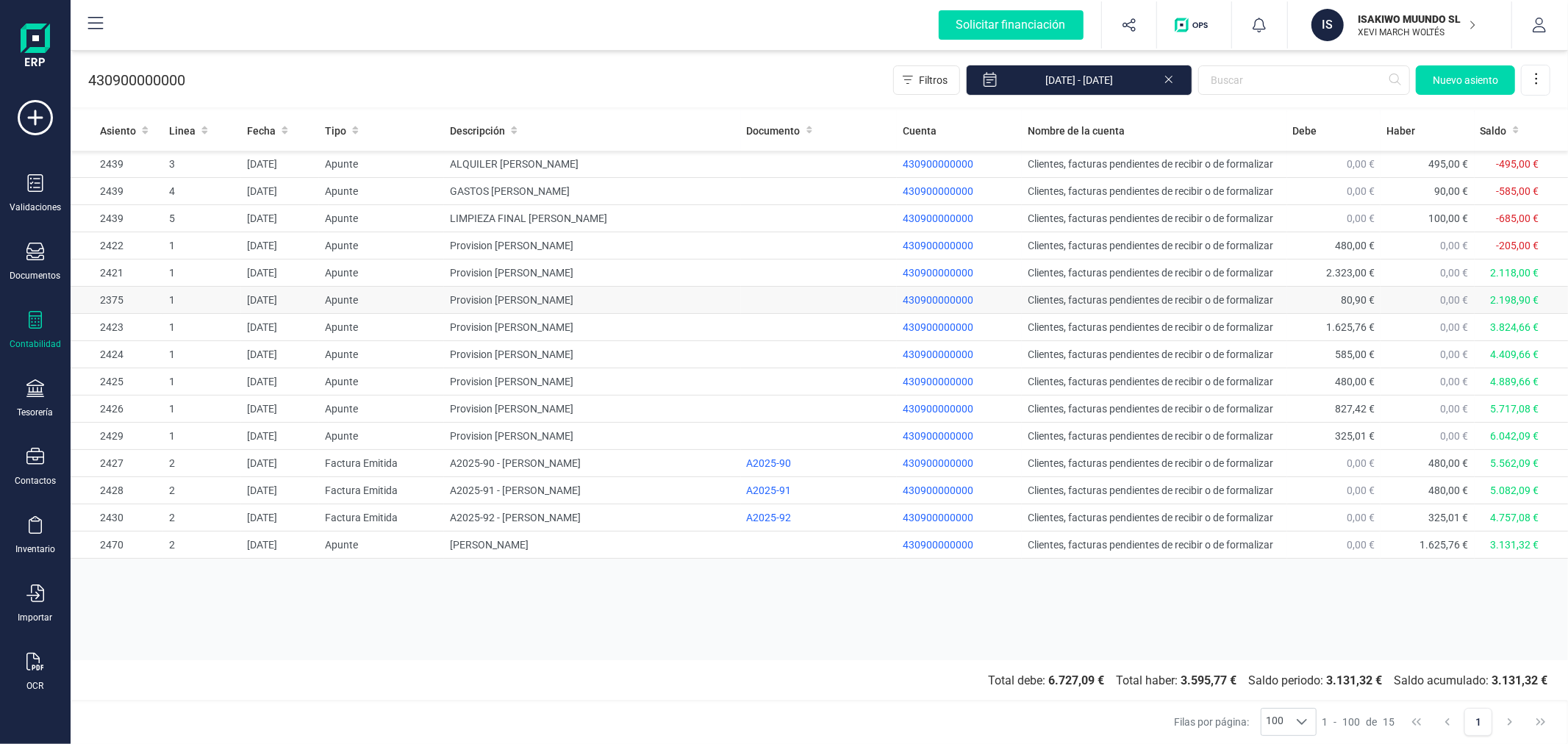
click at [706, 299] on td "Provision [PERSON_NAME]" at bounding box center [591, 300] width 297 height 27
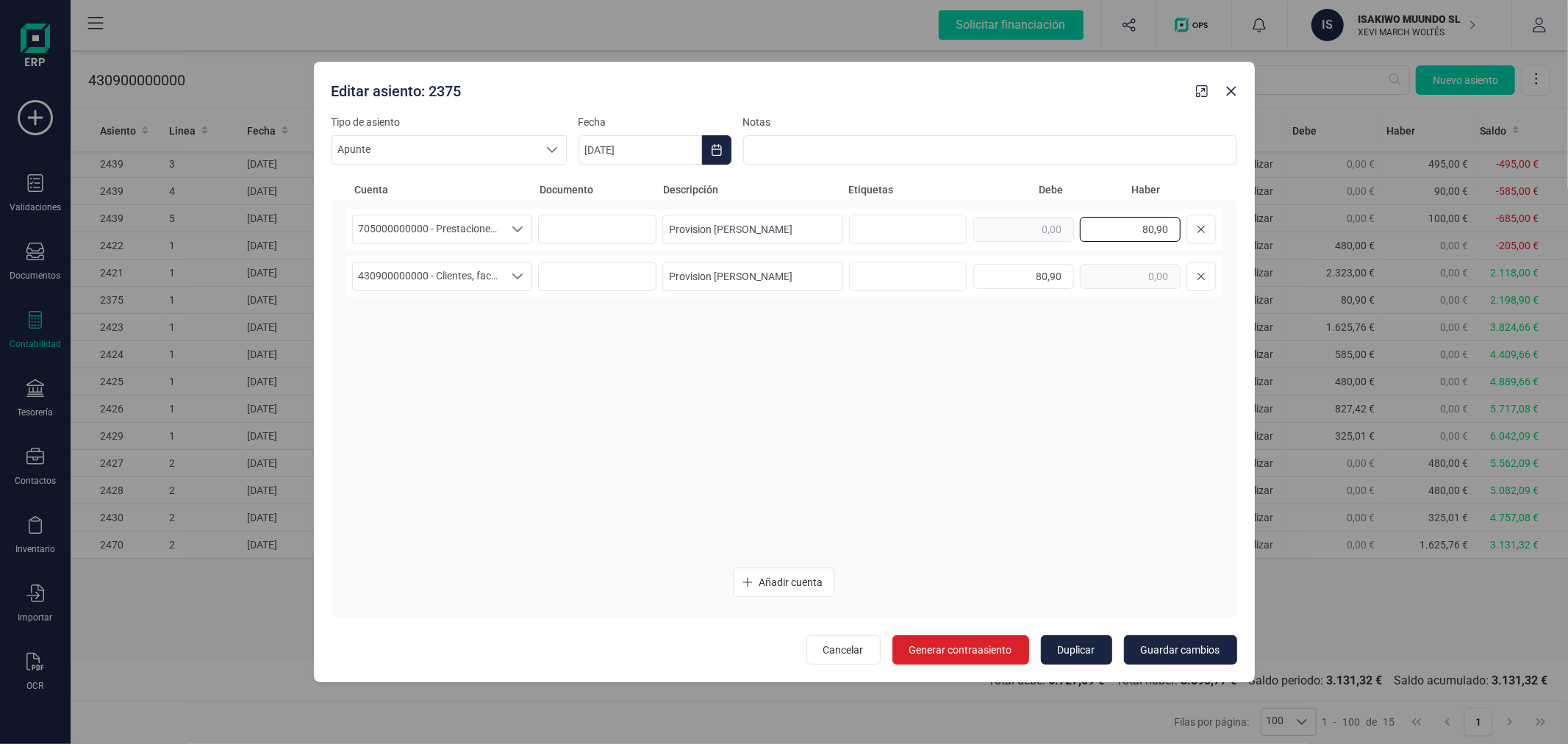
drag, startPoint x: 1127, startPoint y: 228, endPoint x: 1228, endPoint y: 214, distance: 102.0
click at [1229, 226] on div "705000000000 - Prestaciones de servicios 705000000000 - Prestaciones de servici…" at bounding box center [784, 408] width 906 height 417
type input "585,00"
click at [1103, 284] on div "80,90" at bounding box center [1095, 277] width 242 height 30
type input "585,00"
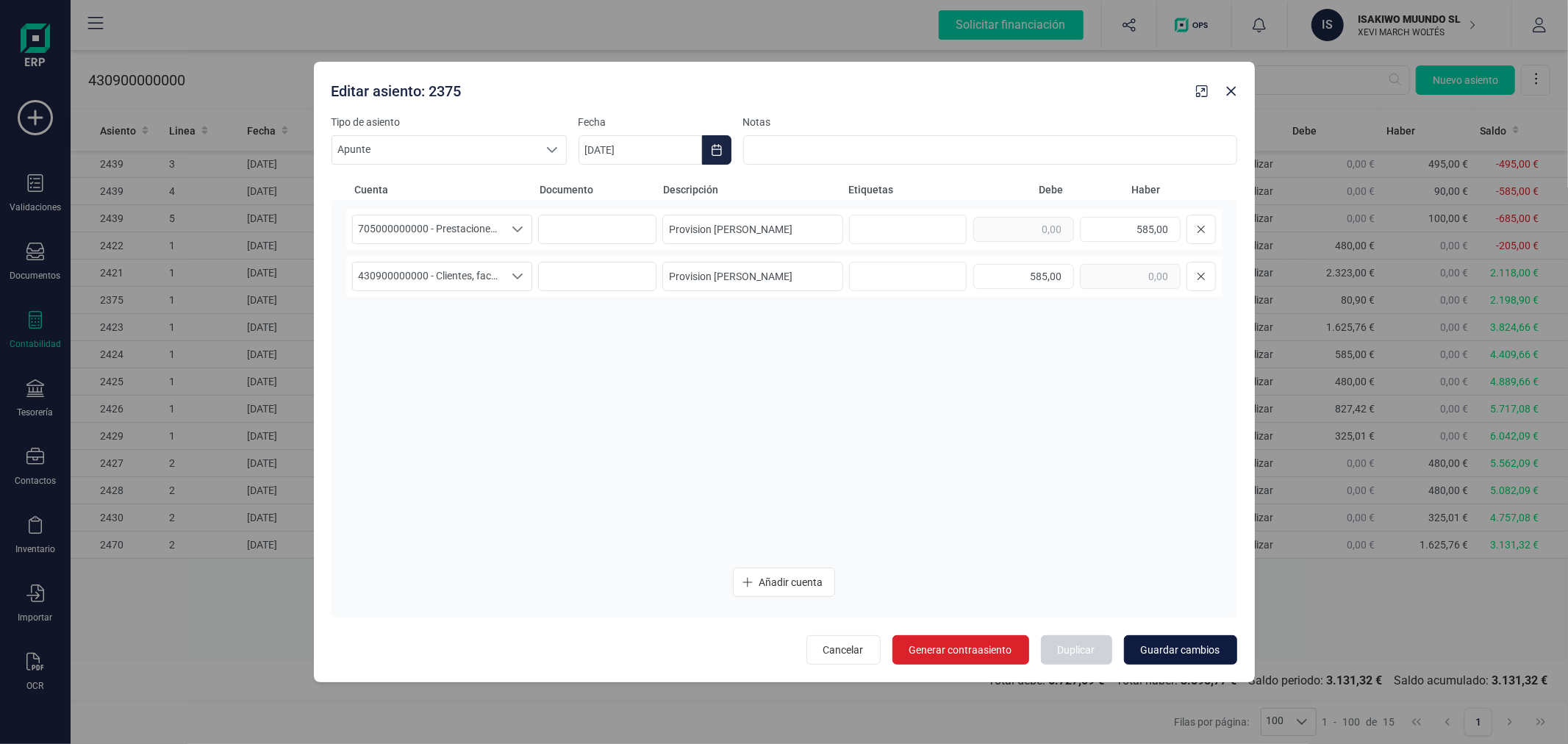
click at [1165, 652] on span "Guardar cambios" at bounding box center [1181, 649] width 79 height 15
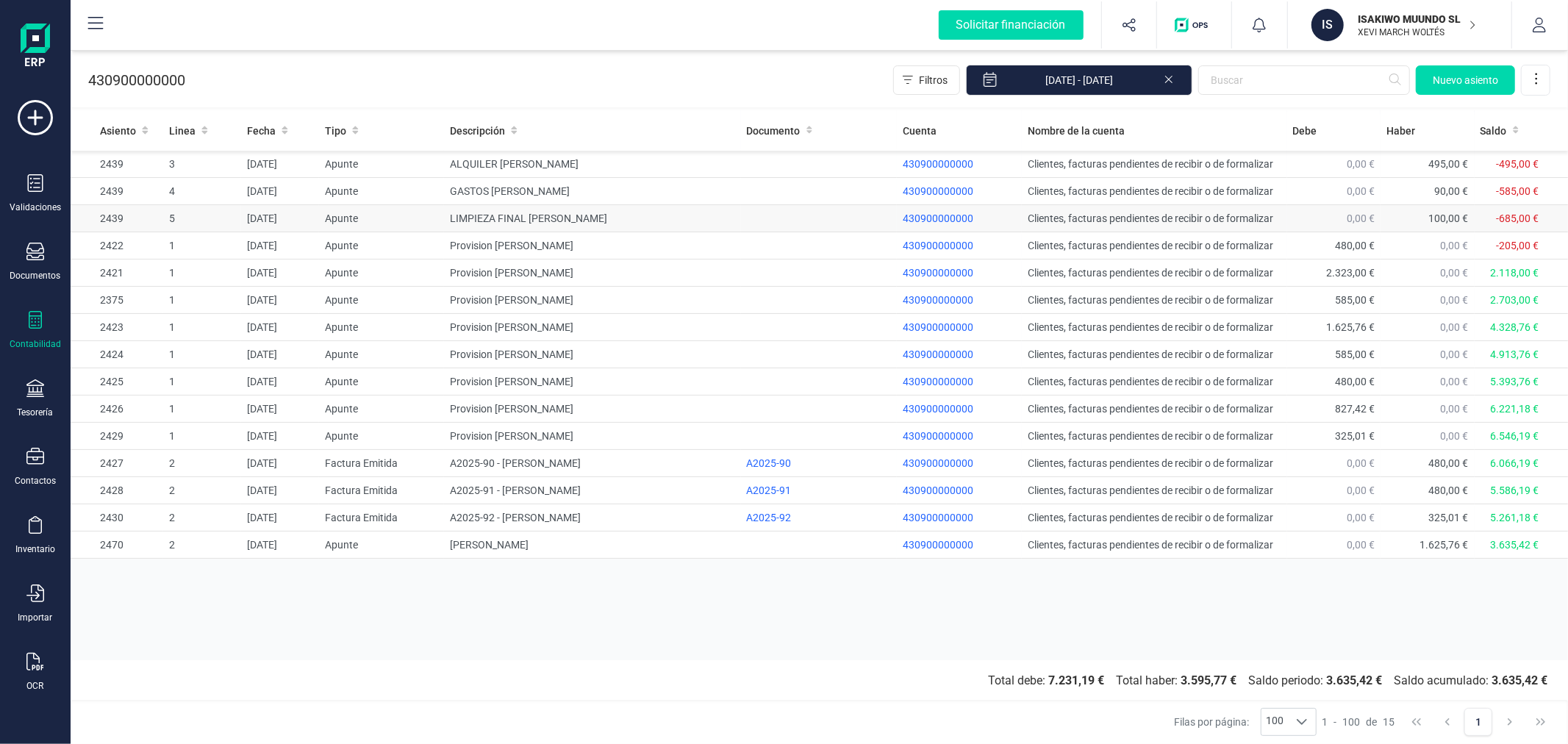
click at [532, 217] on td "LIMPIEZA FINAL MARIA WEYER" at bounding box center [591, 218] width 297 height 27
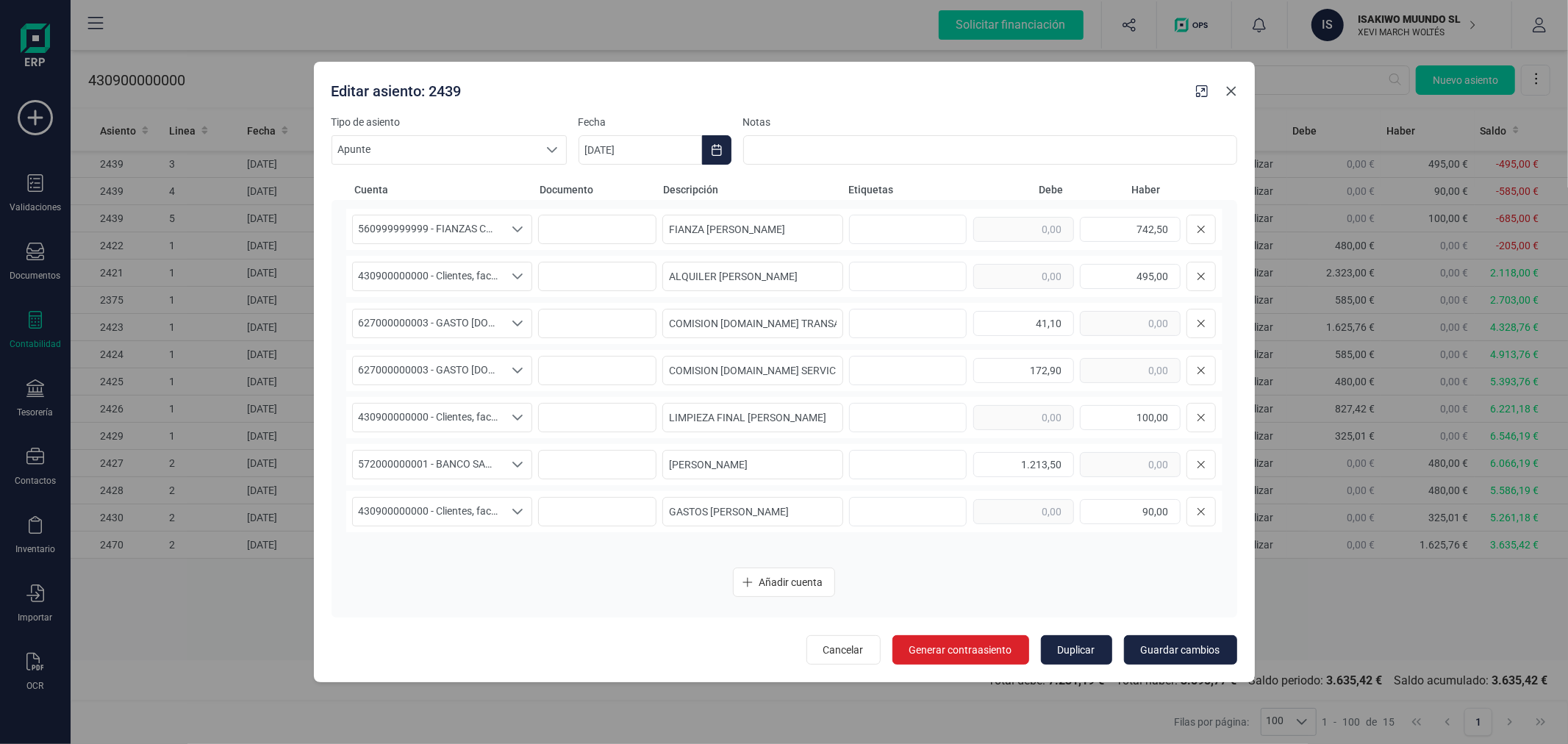
click at [1232, 100] on button "button" at bounding box center [1232, 91] width 24 height 24
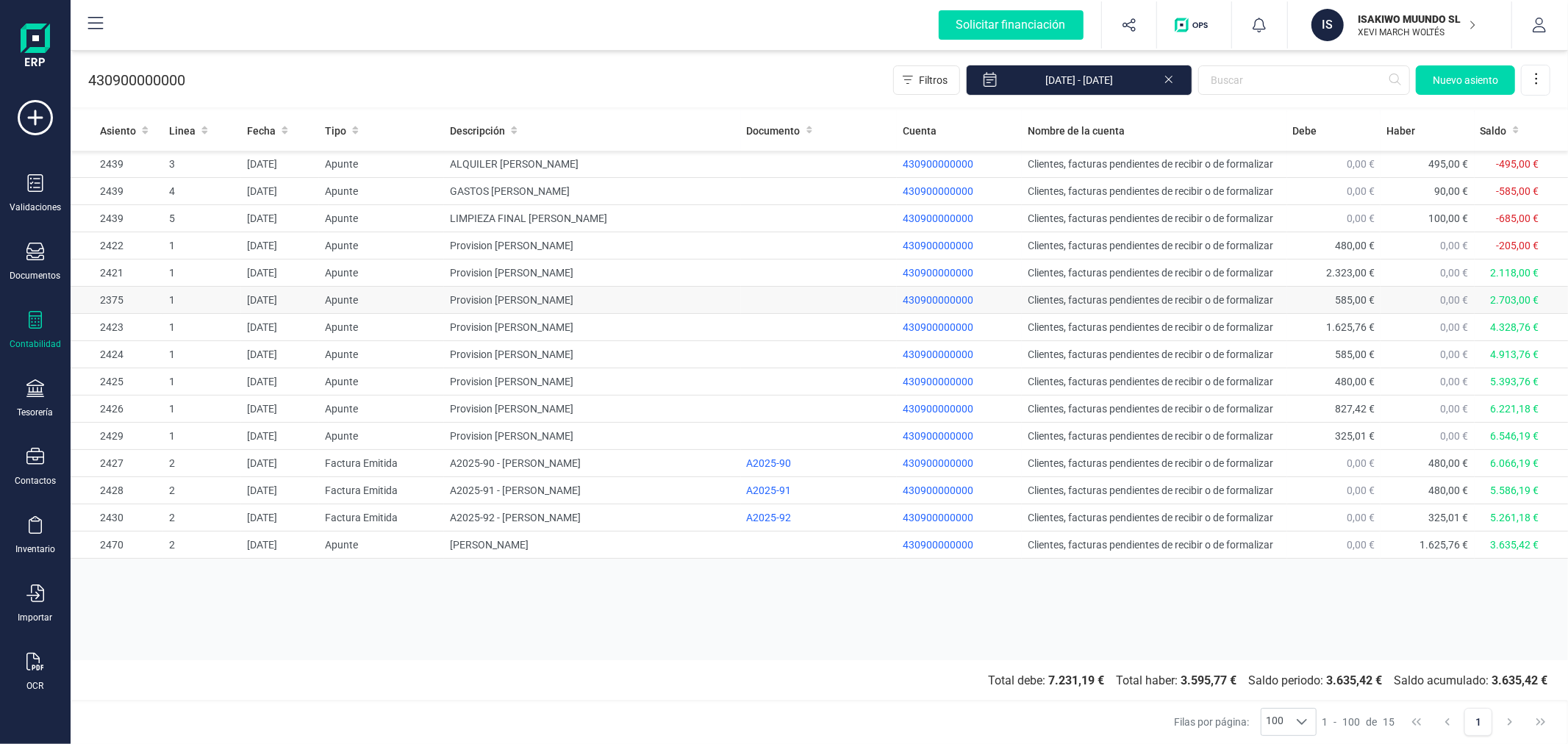
click at [644, 290] on td "Provision Marie Weyer" at bounding box center [591, 300] width 297 height 27
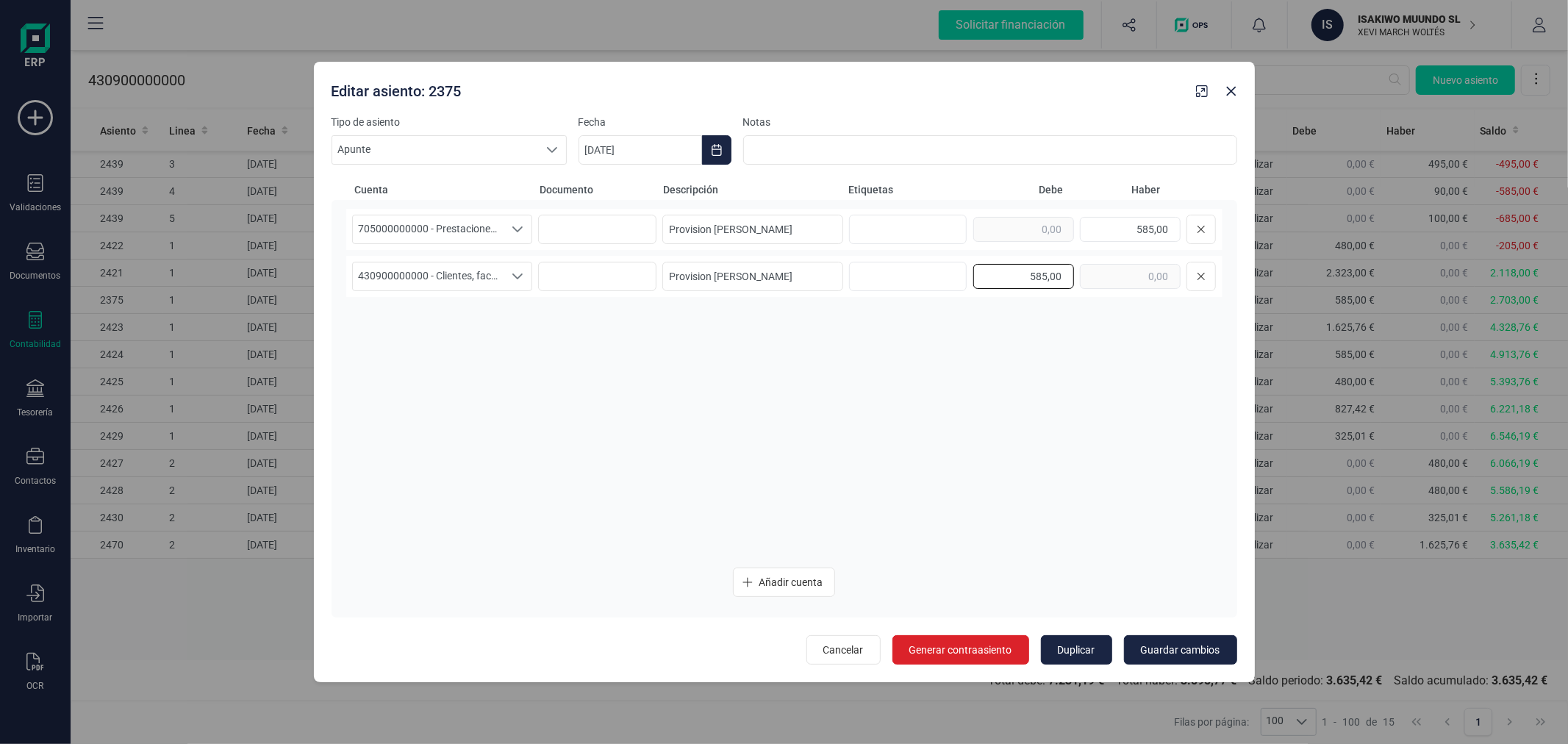
drag, startPoint x: 1038, startPoint y: 272, endPoint x: 1022, endPoint y: 274, distance: 16.1
click at [1022, 274] on input "585,00" at bounding box center [1023, 276] width 100 height 25
type input "685,00"
click at [1133, 229] on input "585,00" at bounding box center [1129, 229] width 100 height 25
type input "685,00"
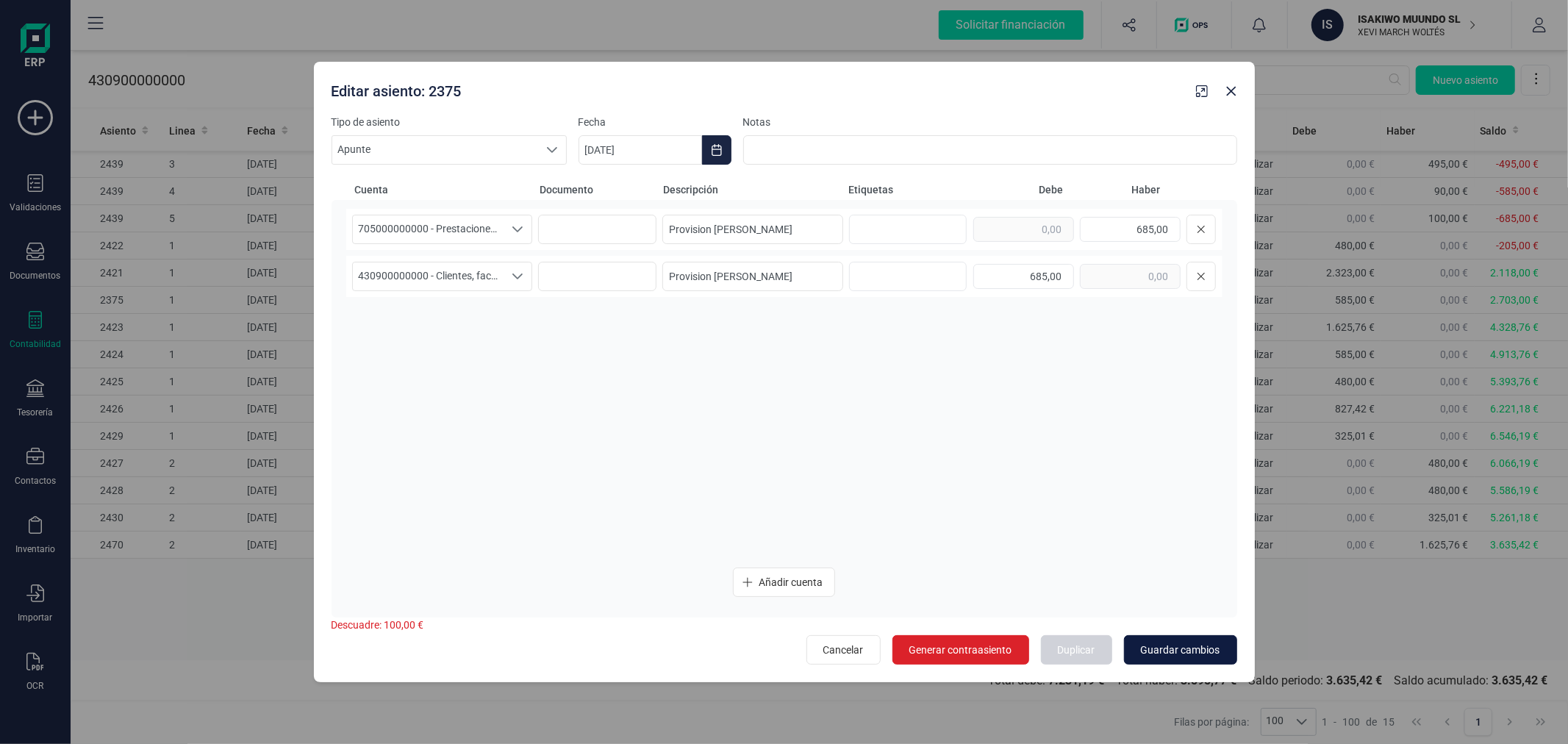
click at [1164, 648] on span "Guardar cambios" at bounding box center [1181, 649] width 79 height 15
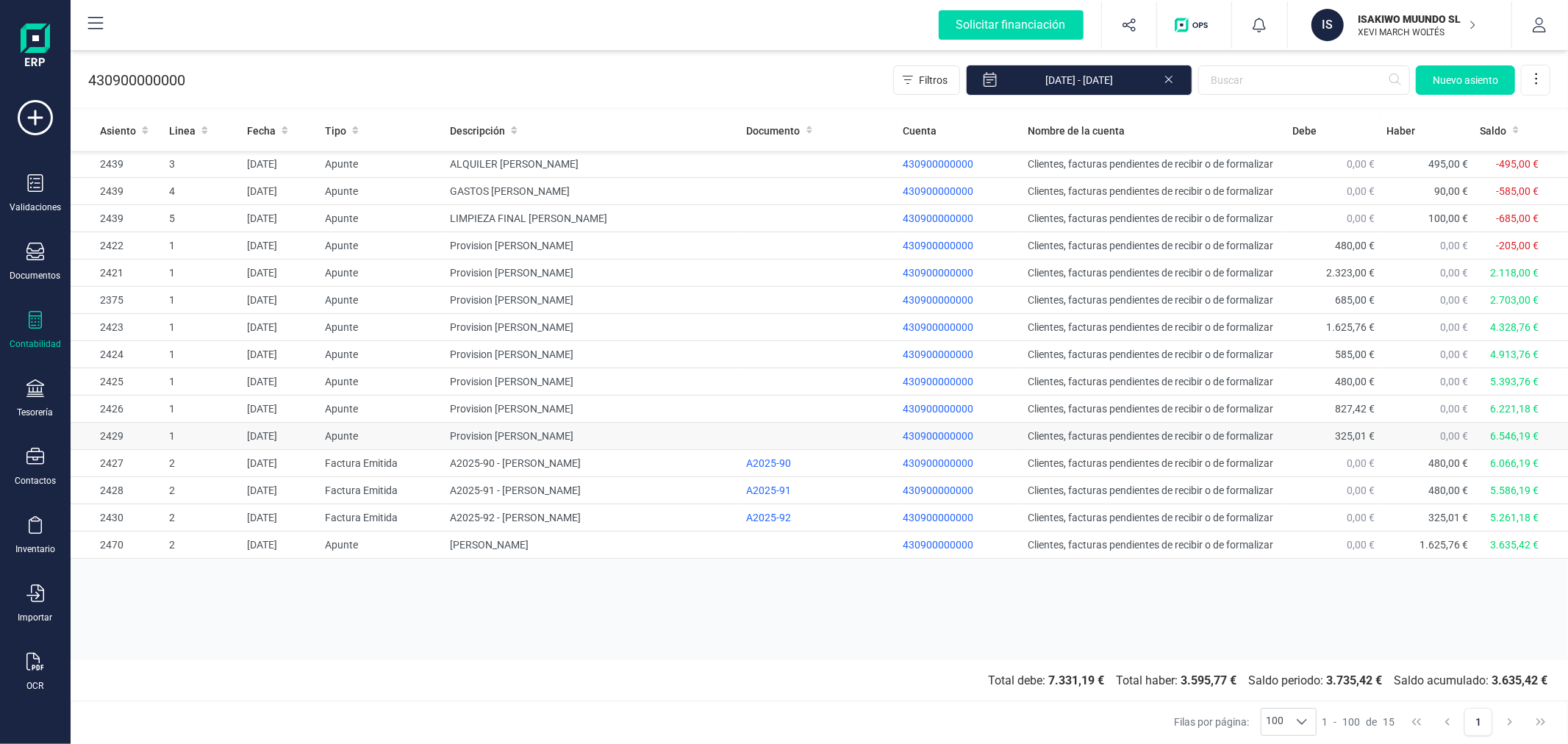
drag, startPoint x: 1207, startPoint y: 433, endPoint x: 1198, endPoint y: 430, distance: 9.5
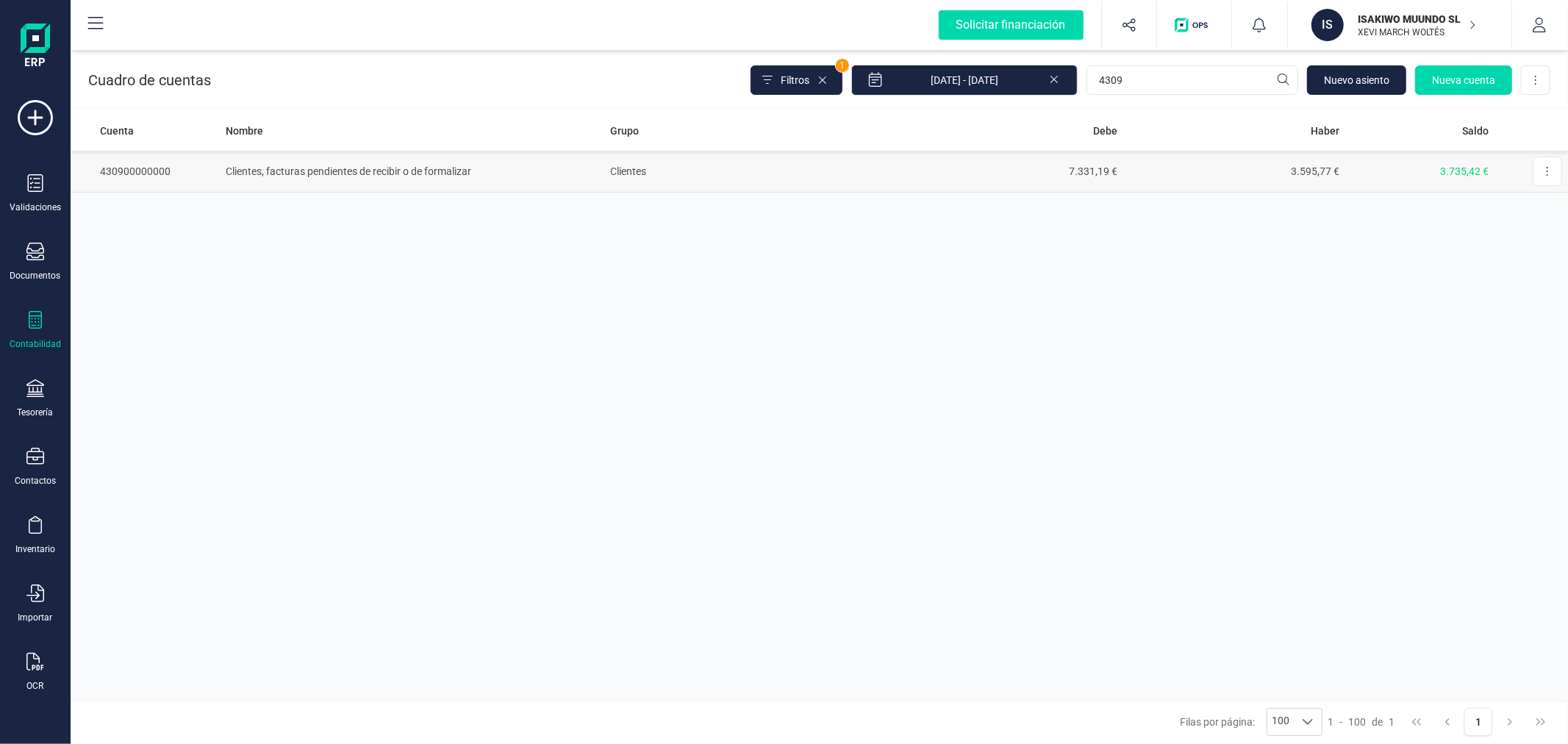
click at [779, 170] on td "Clientes" at bounding box center [752, 172] width 297 height 42
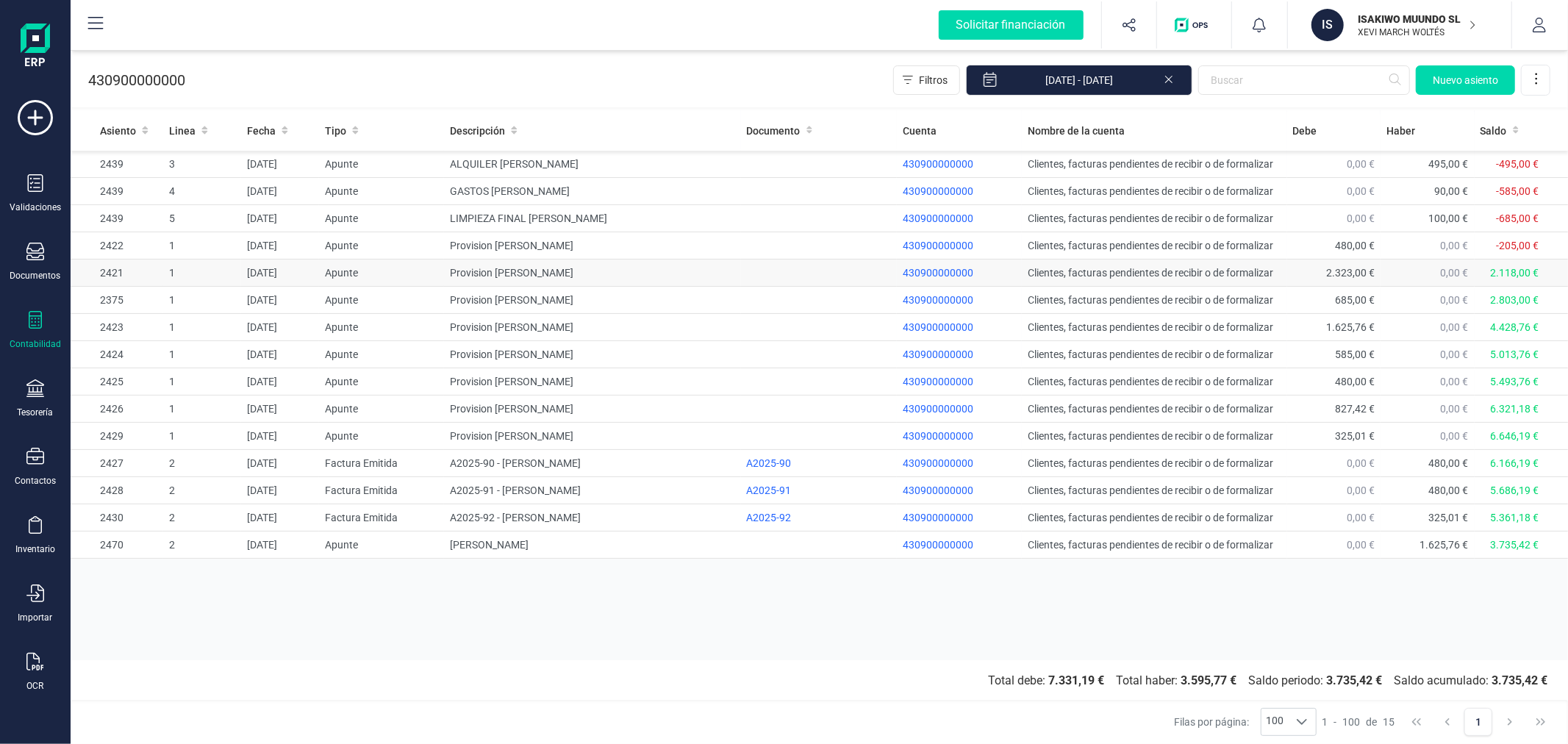
click at [768, 275] on td at bounding box center [819, 272] width 156 height 27
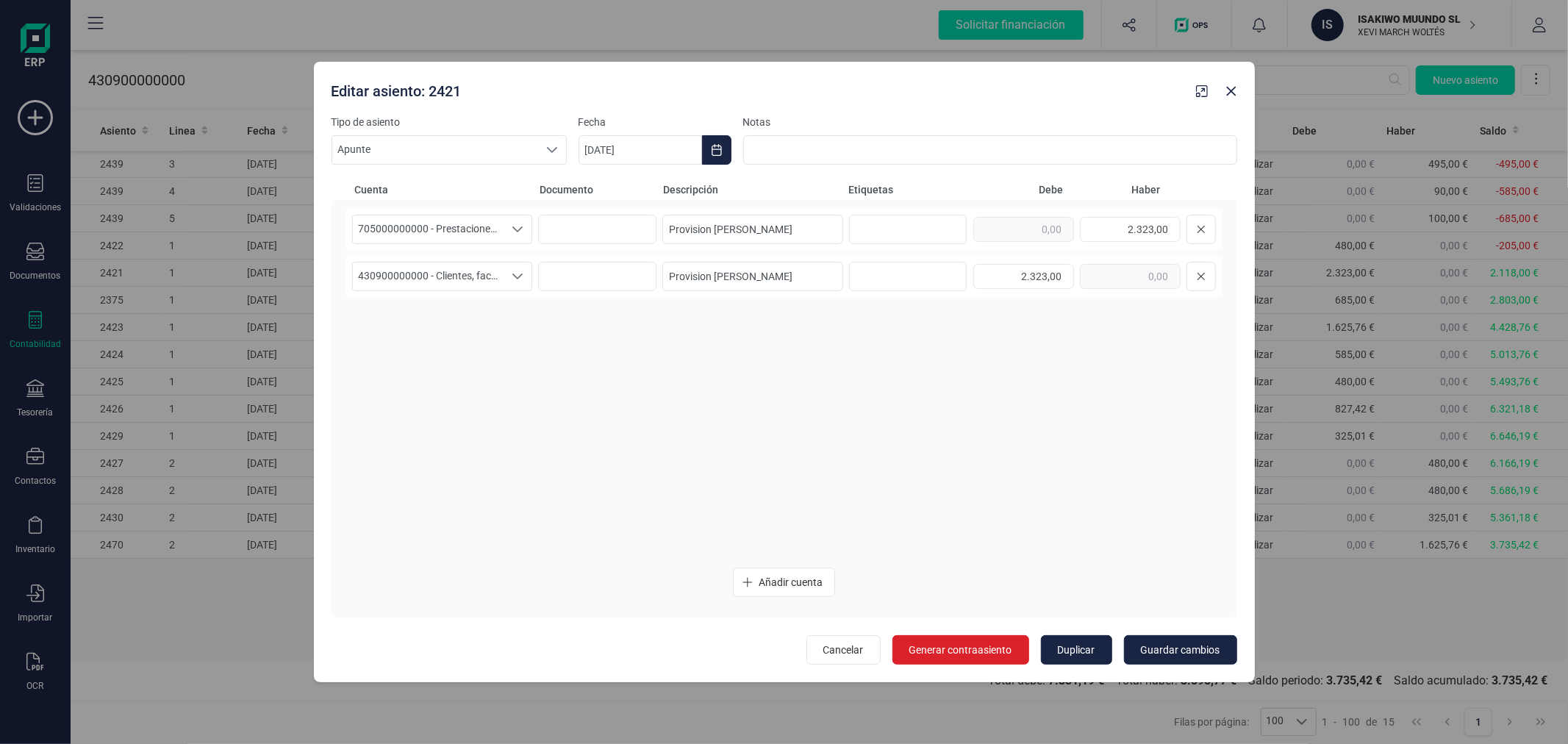
click at [1241, 98] on div at bounding box center [1216, 88] width 53 height 30
click at [1232, 88] on icon "button" at bounding box center [1232, 91] width 12 height 12
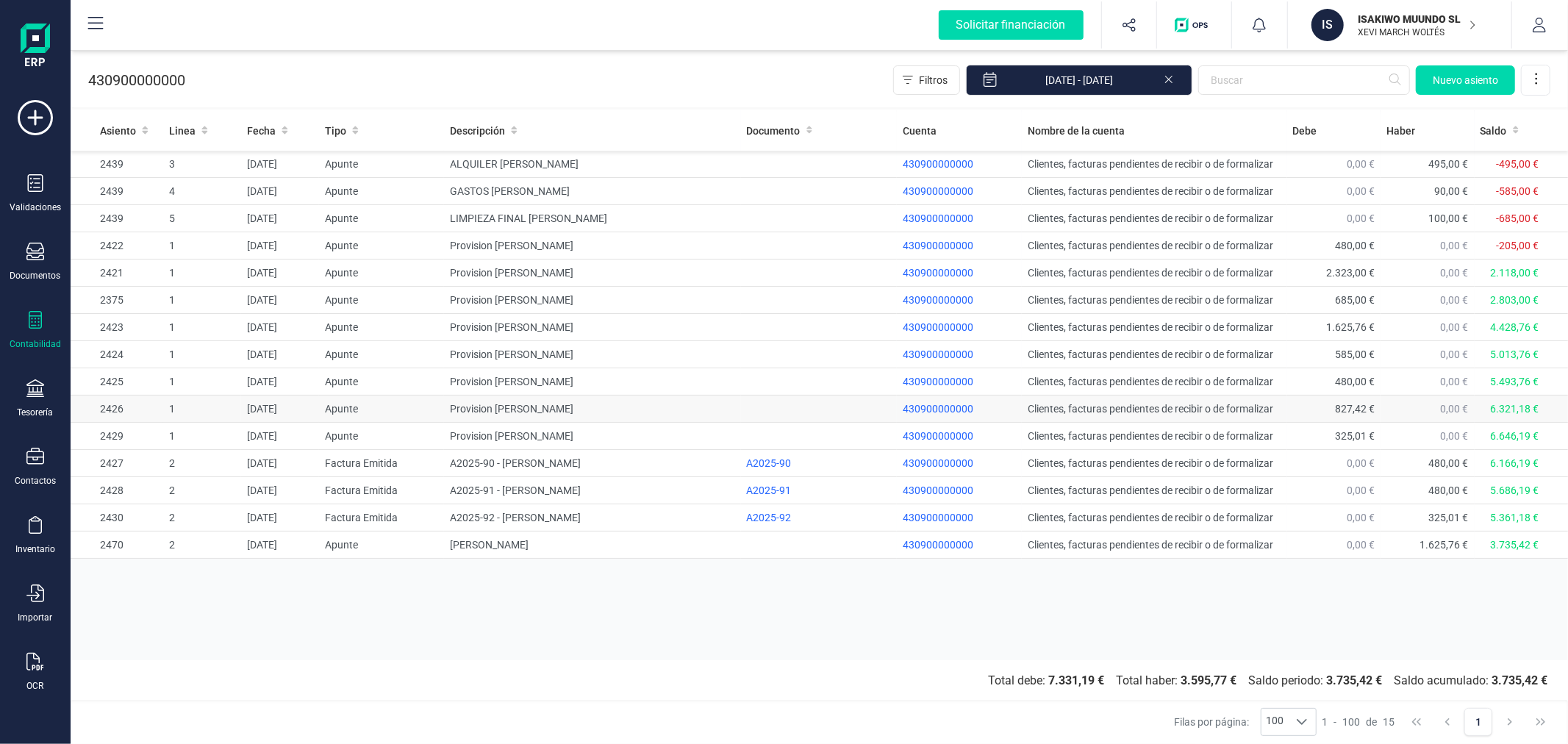
click at [535, 406] on td "Provision Anton Didenko" at bounding box center [591, 409] width 297 height 27
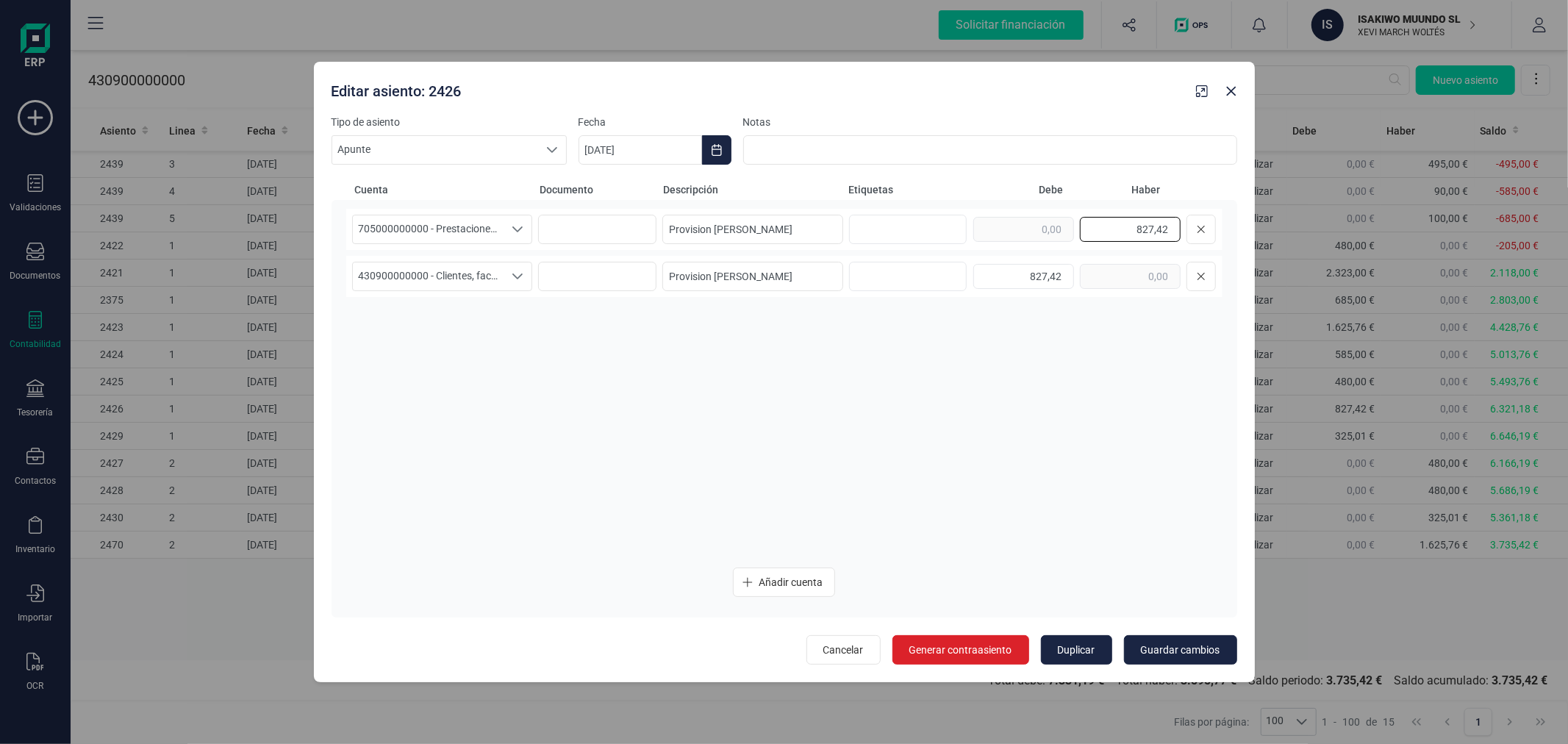
click at [1142, 233] on input "827,42" at bounding box center [1129, 229] width 100 height 25
type input "777,36"
click at [1024, 279] on input "827,42" at bounding box center [1023, 276] width 100 height 25
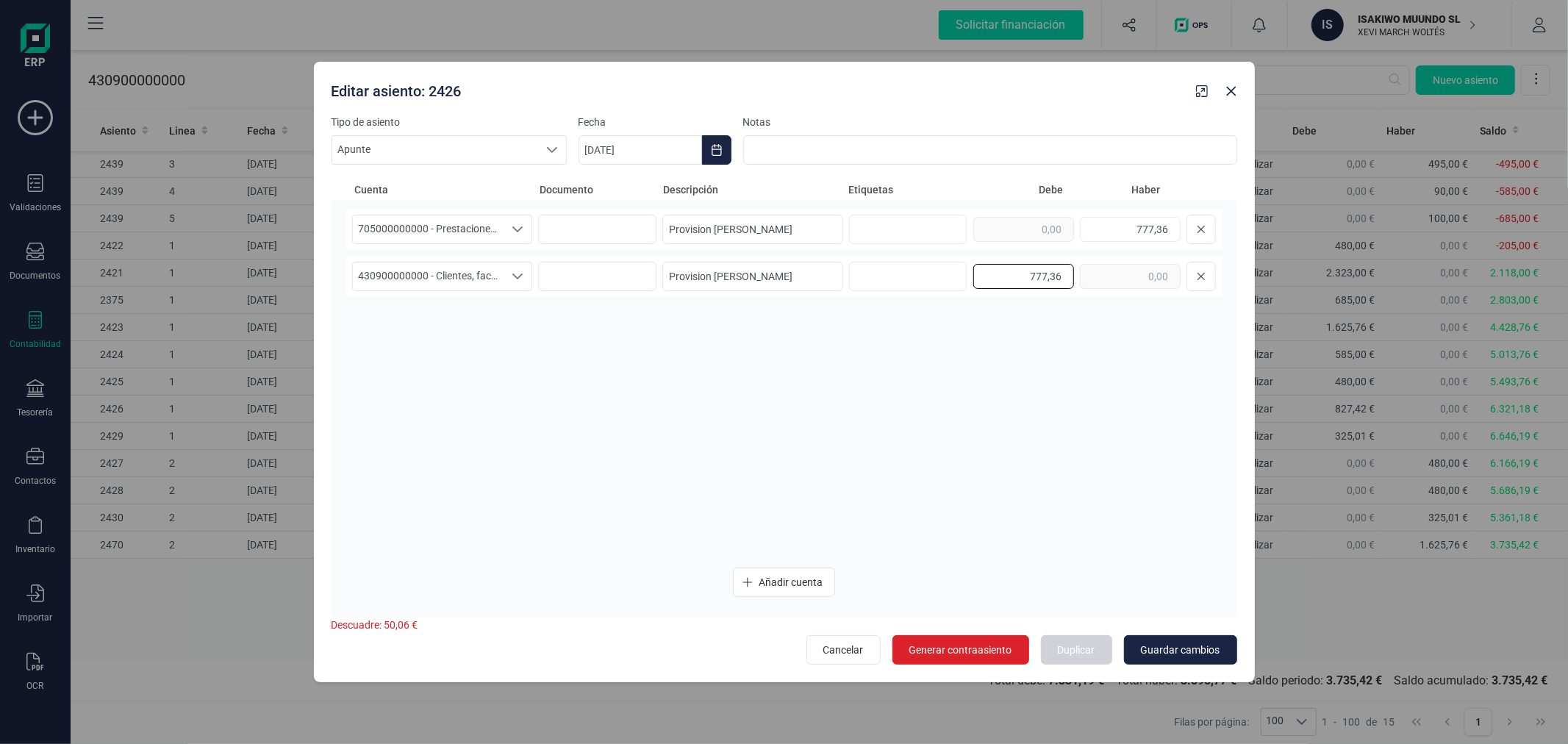
type input "777,36"
click at [1207, 643] on span "Guardar cambios" at bounding box center [1181, 649] width 79 height 15
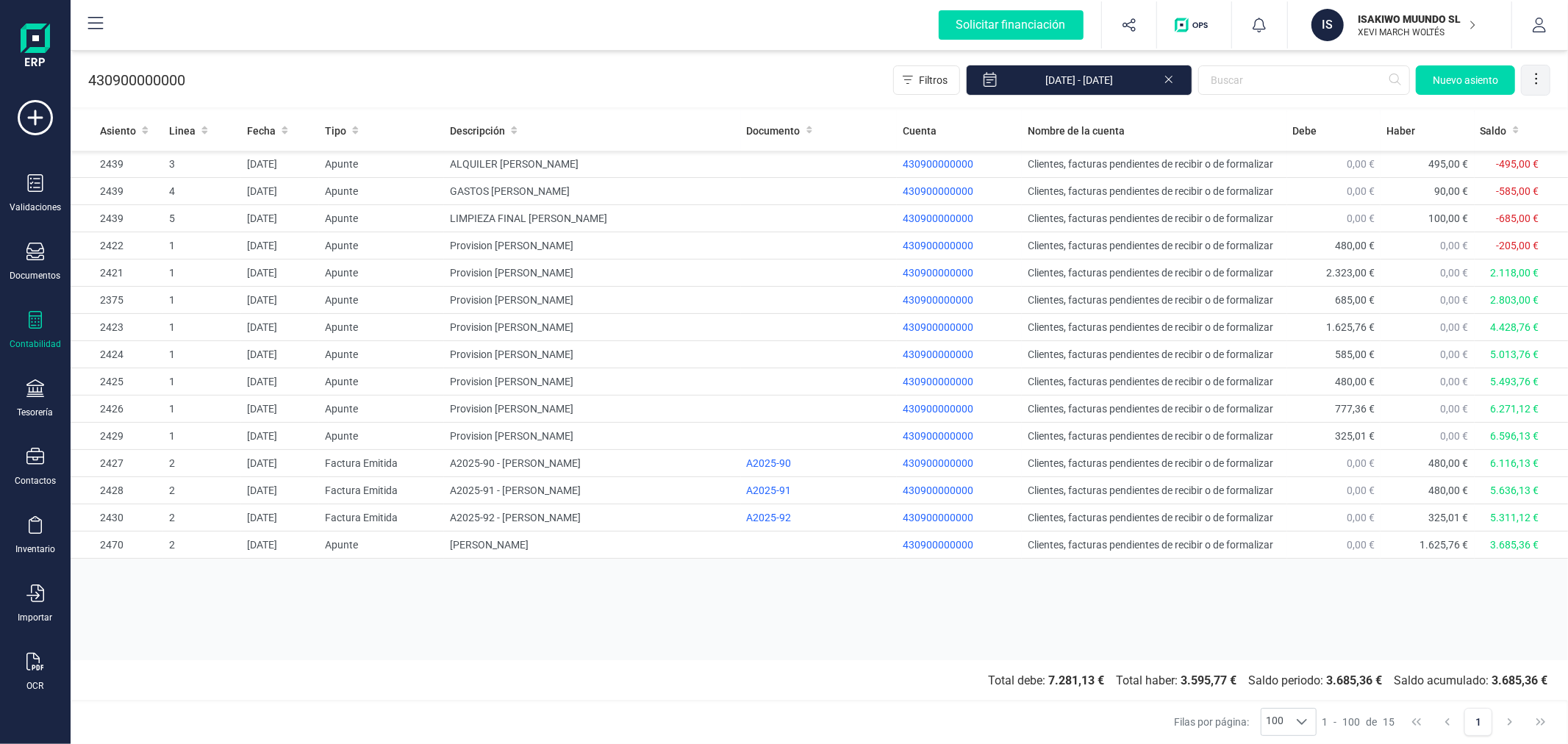
click at [1532, 78] on icon at bounding box center [1536, 78] width 15 height 15
click at [1461, 114] on span "Exportar Excel" at bounding box center [1486, 115] width 106 height 12
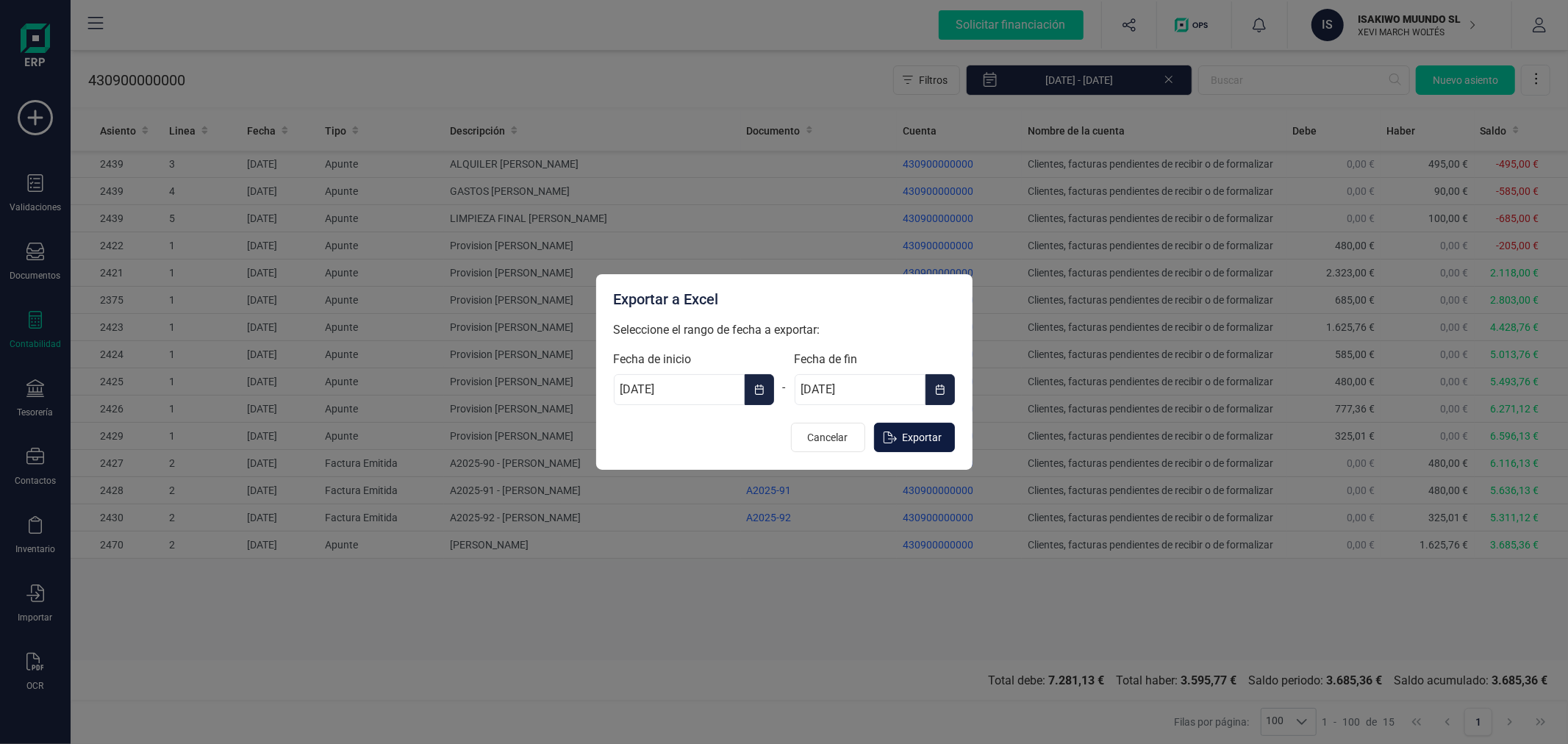
click at [912, 435] on span "Exportar" at bounding box center [923, 436] width 40 height 15
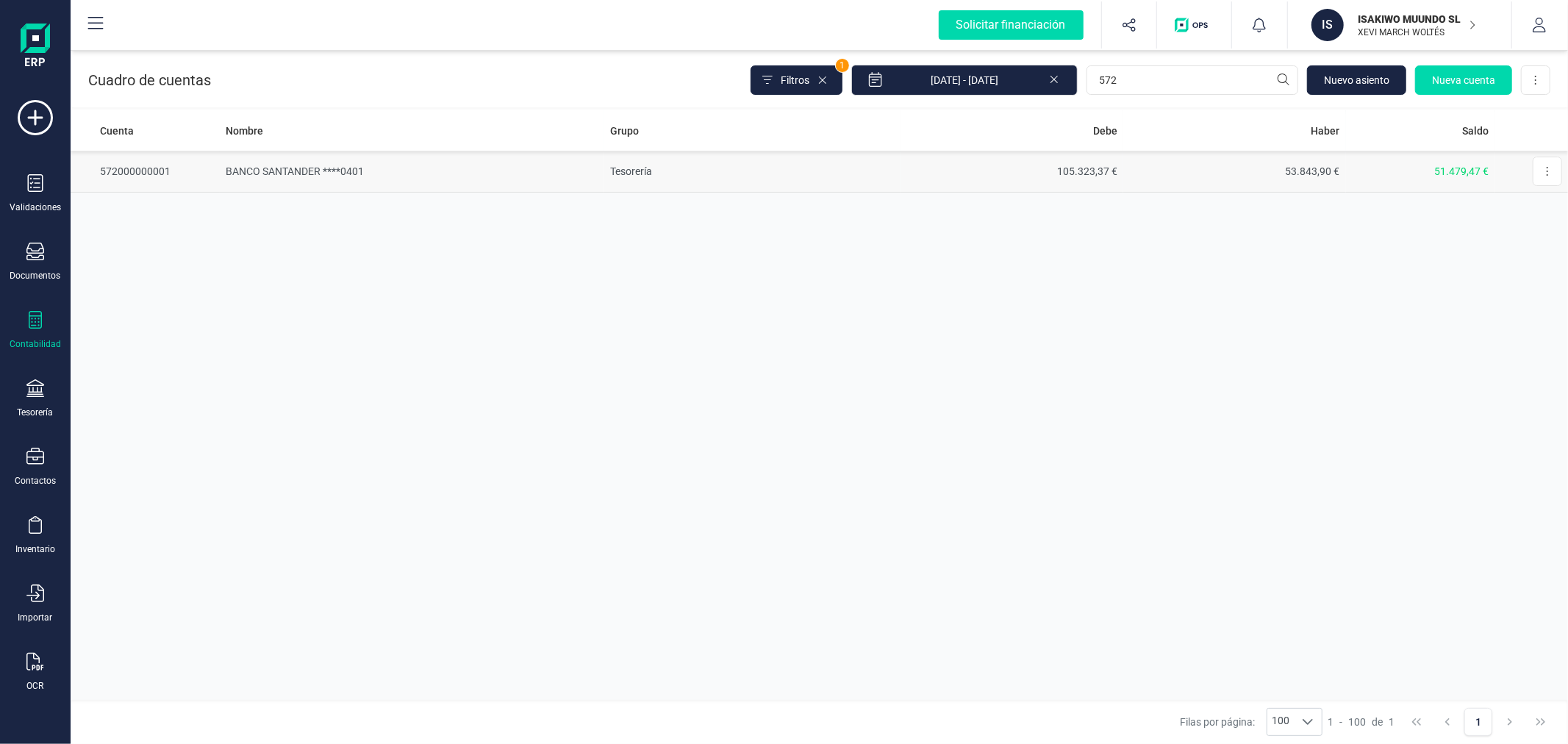
type input "572"
click at [903, 178] on td "105.323,37 €" at bounding box center [1011, 172] width 222 height 42
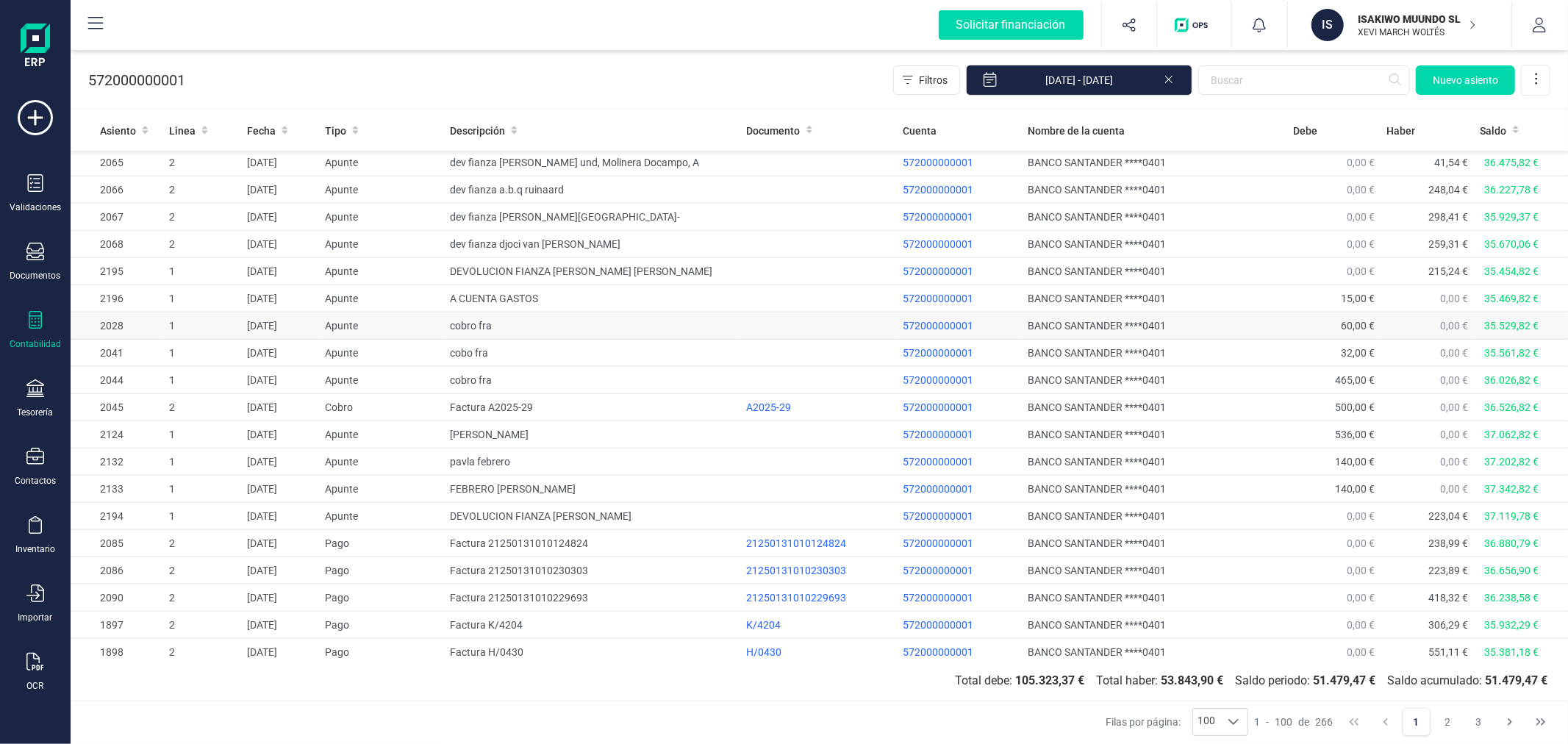
scroll to position [1551, 0]
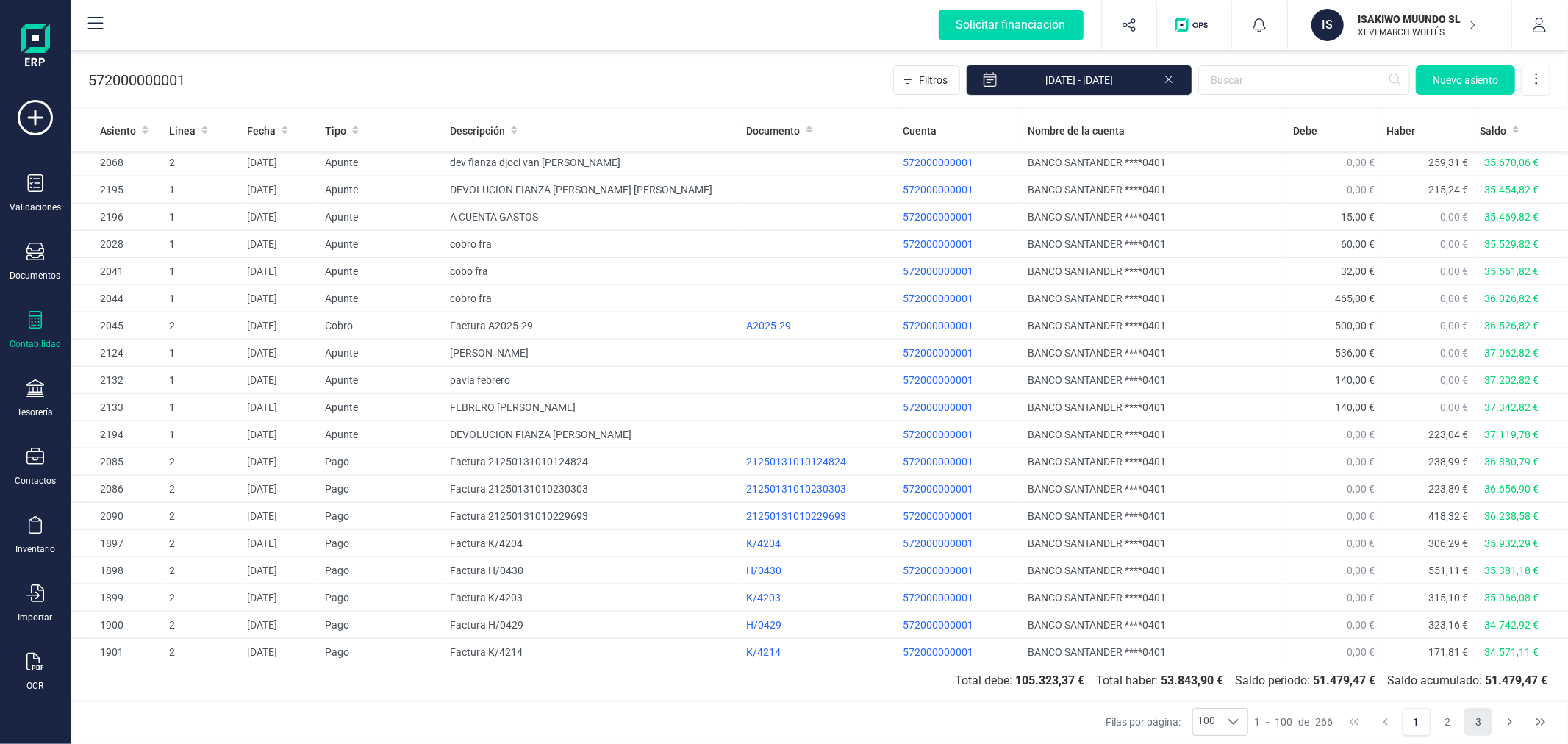
click at [1482, 718] on button "3" at bounding box center [1479, 721] width 28 height 28
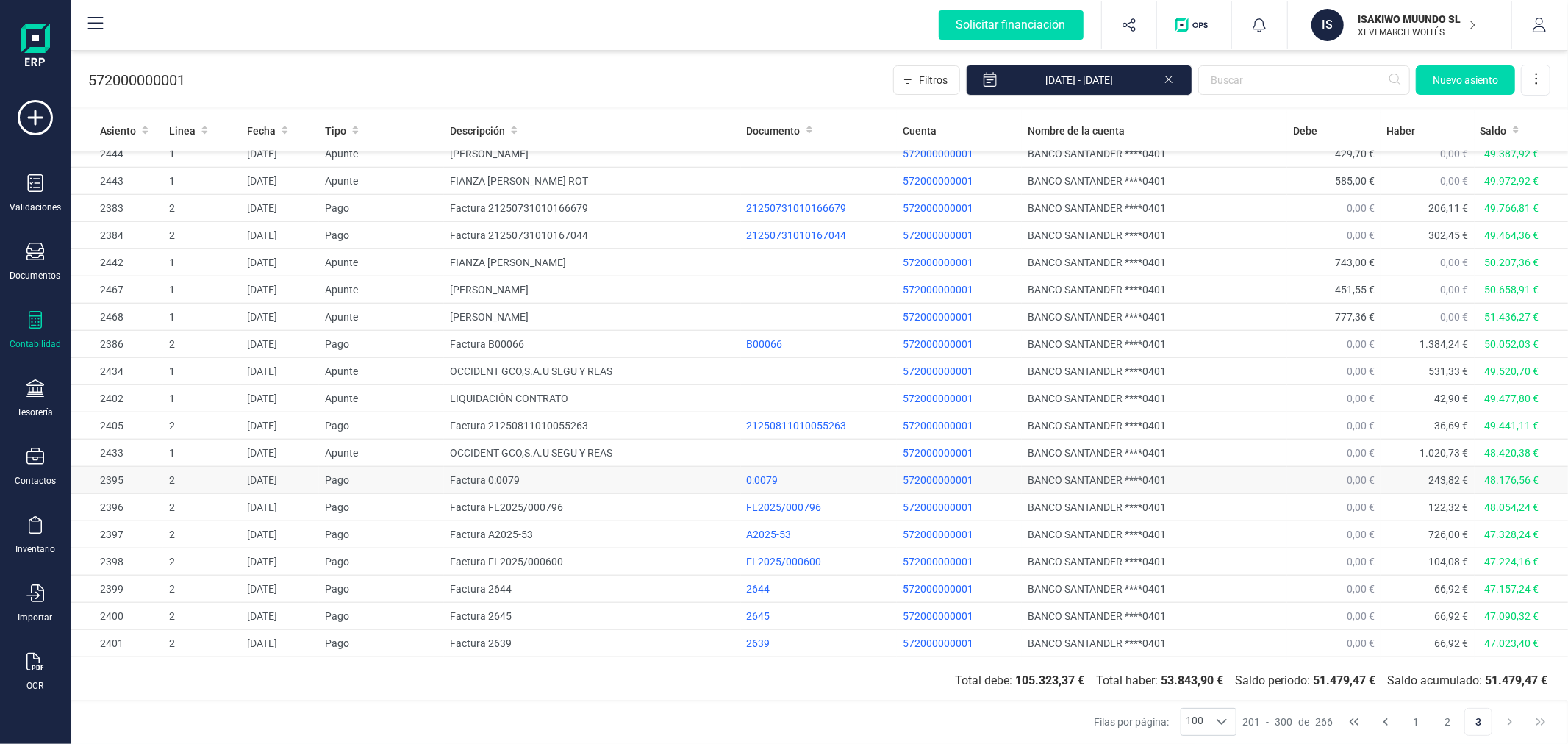
scroll to position [1058, 0]
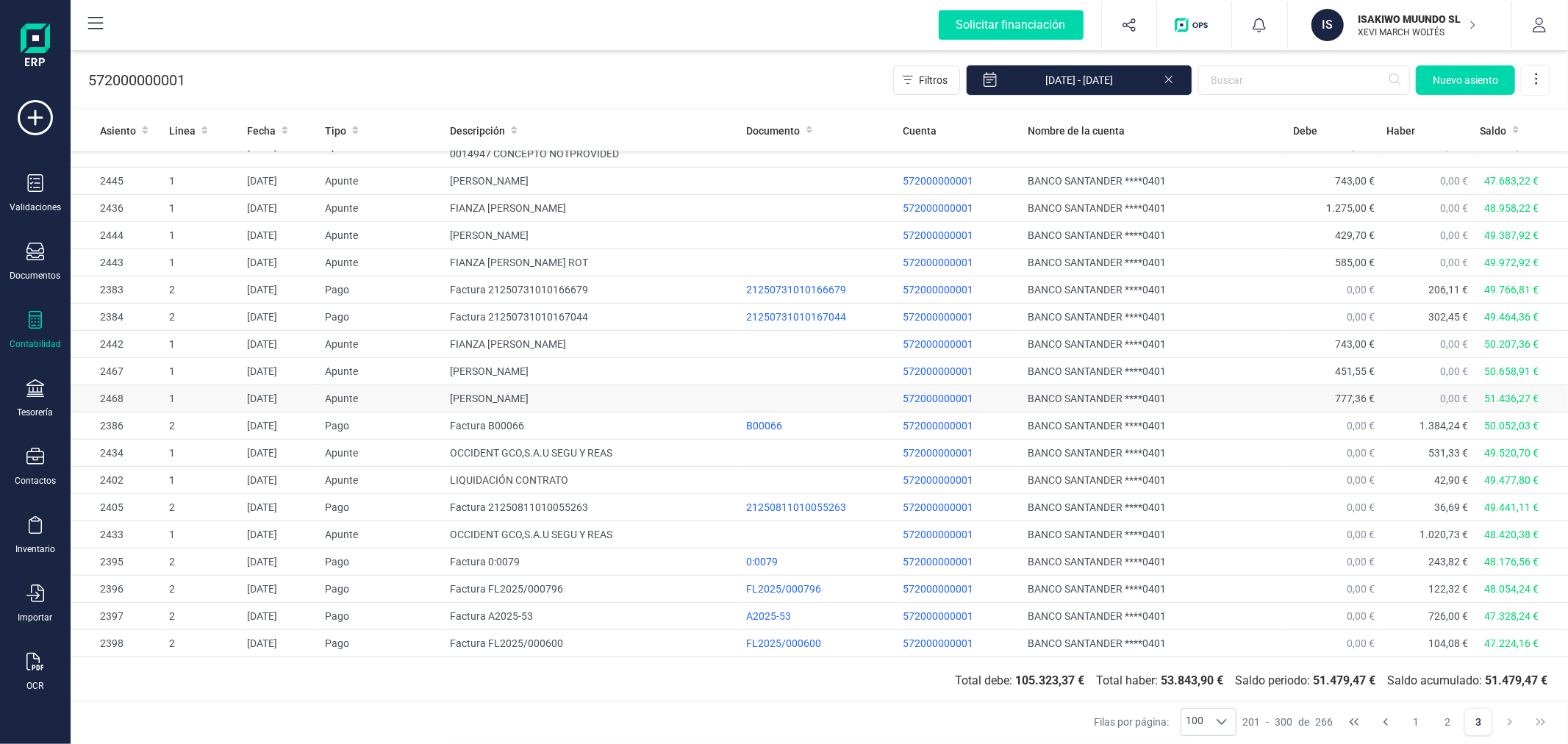
click at [472, 396] on td "ANTON DIDENKO" at bounding box center [591, 398] width 297 height 27
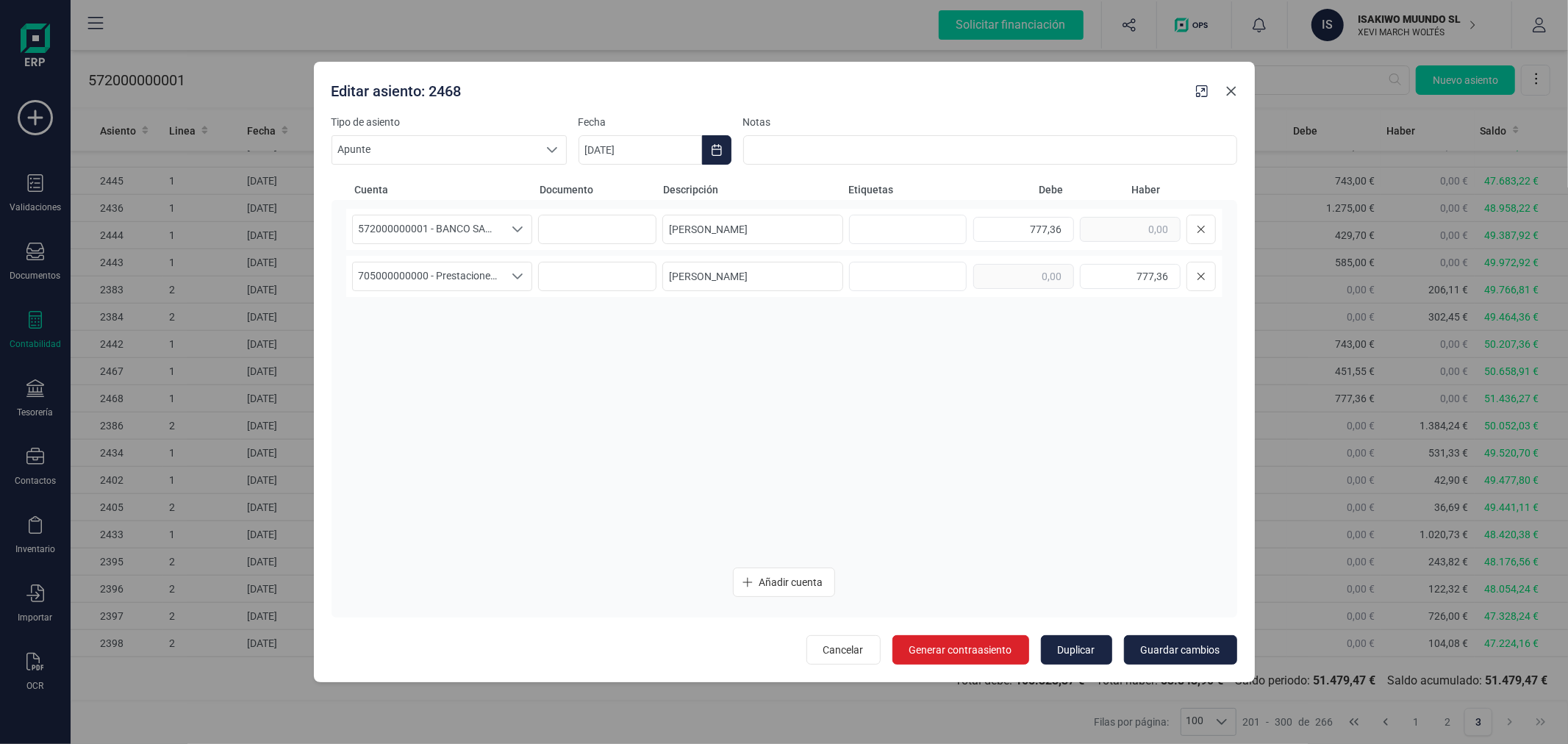
click at [1233, 95] on icon "button" at bounding box center [1232, 91] width 12 height 12
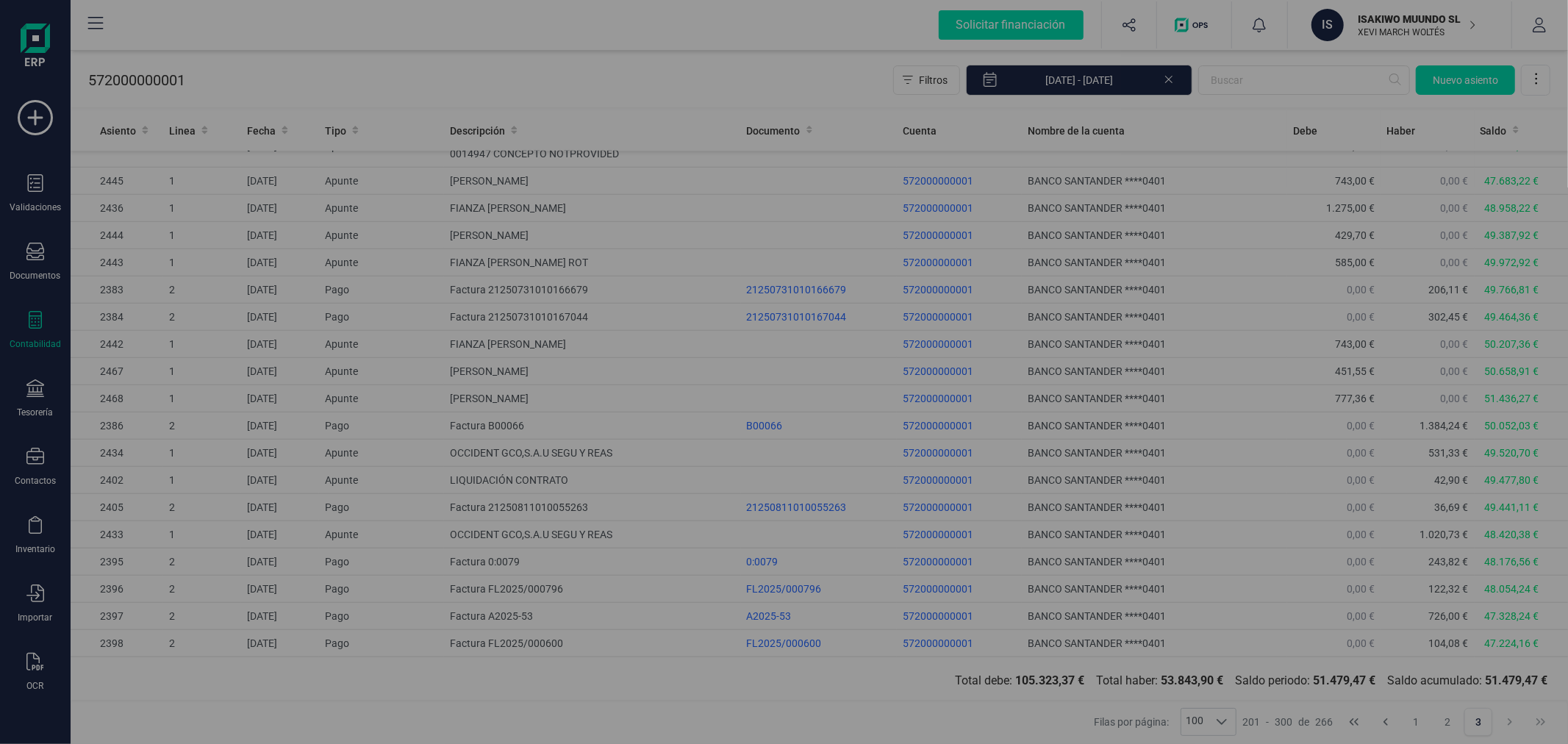
type input "17/09/2025"
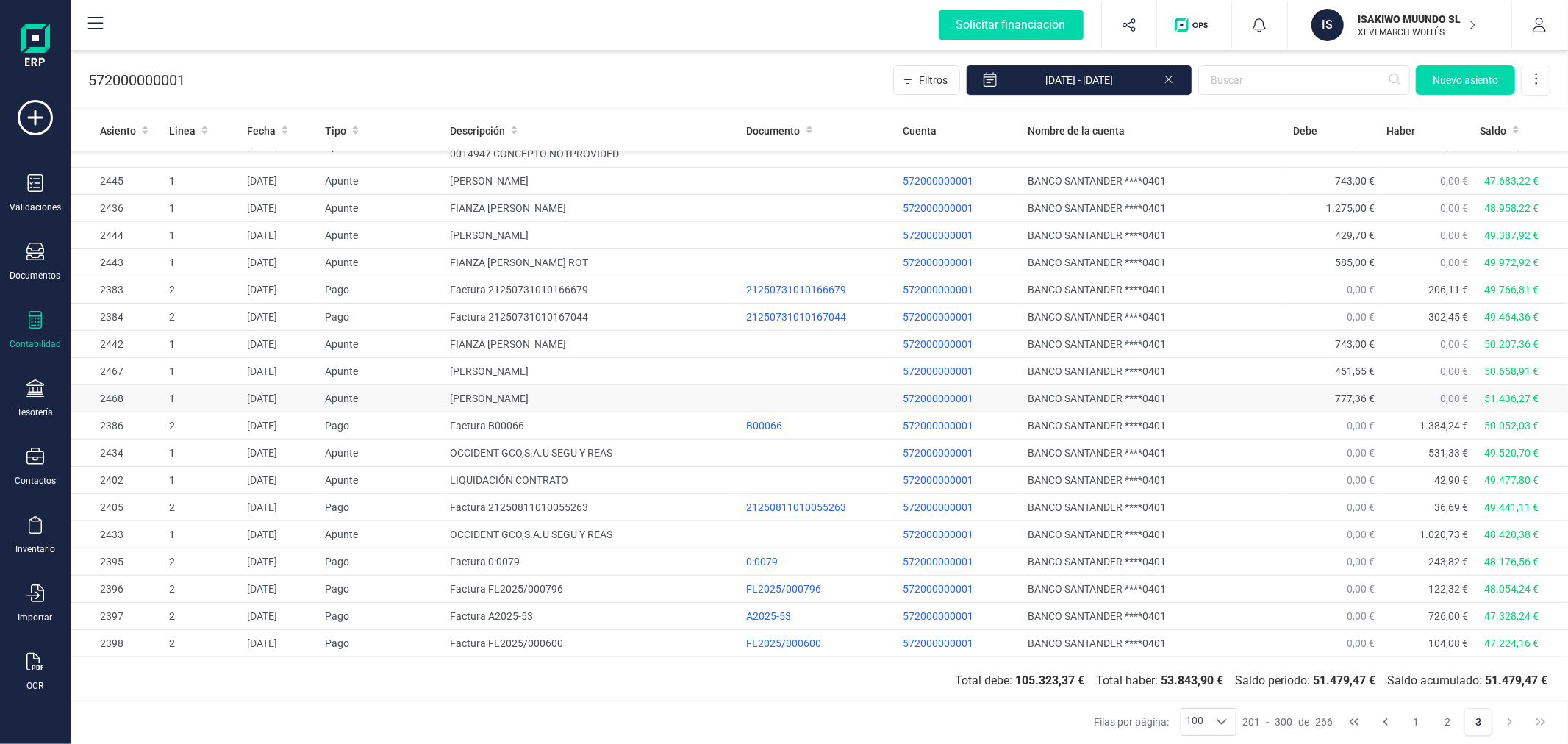
click at [663, 399] on td "ANTON DIDENKO" at bounding box center [591, 398] width 297 height 27
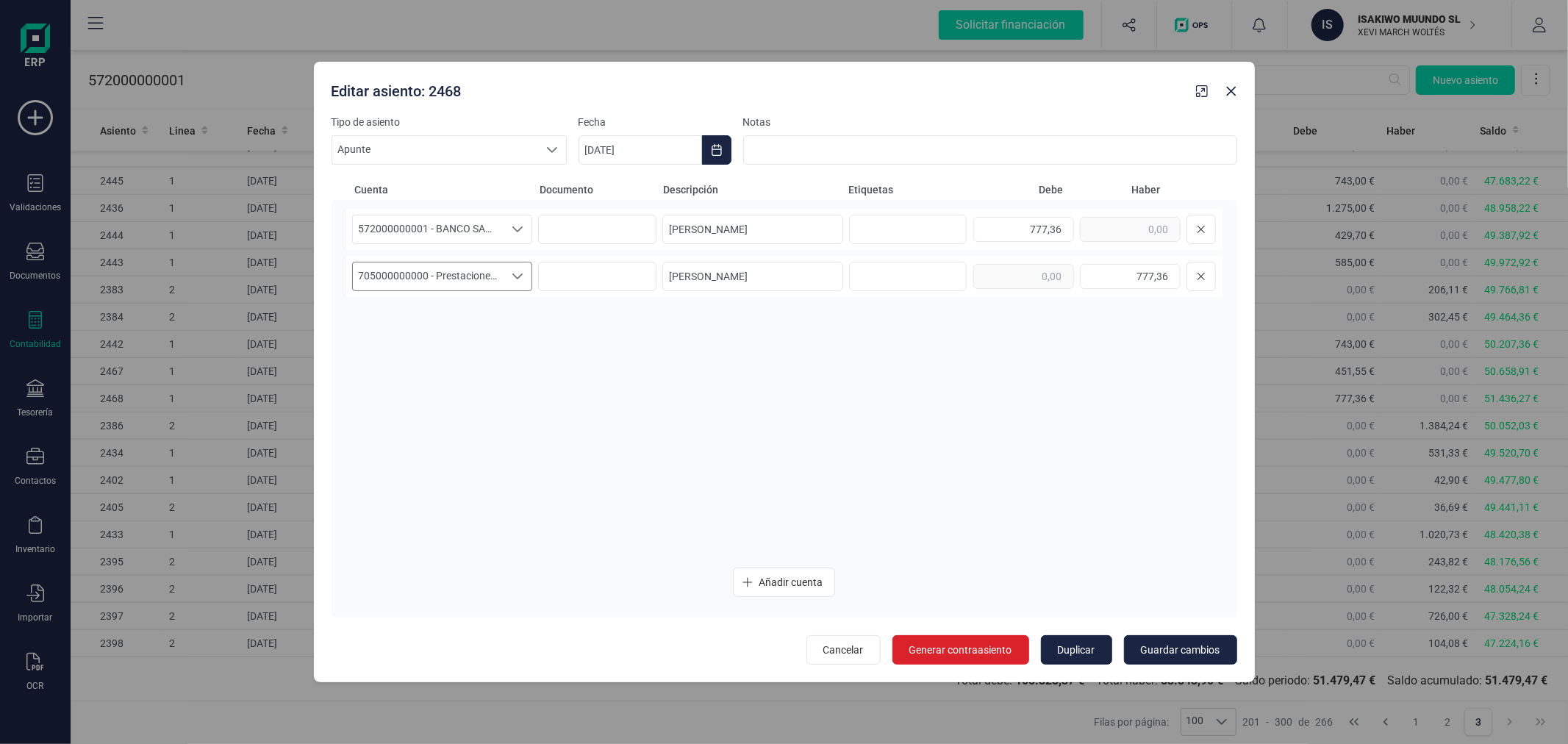
click at [489, 276] on span "705000000000 - Prestaciones de servicios" at bounding box center [429, 276] width 152 height 28
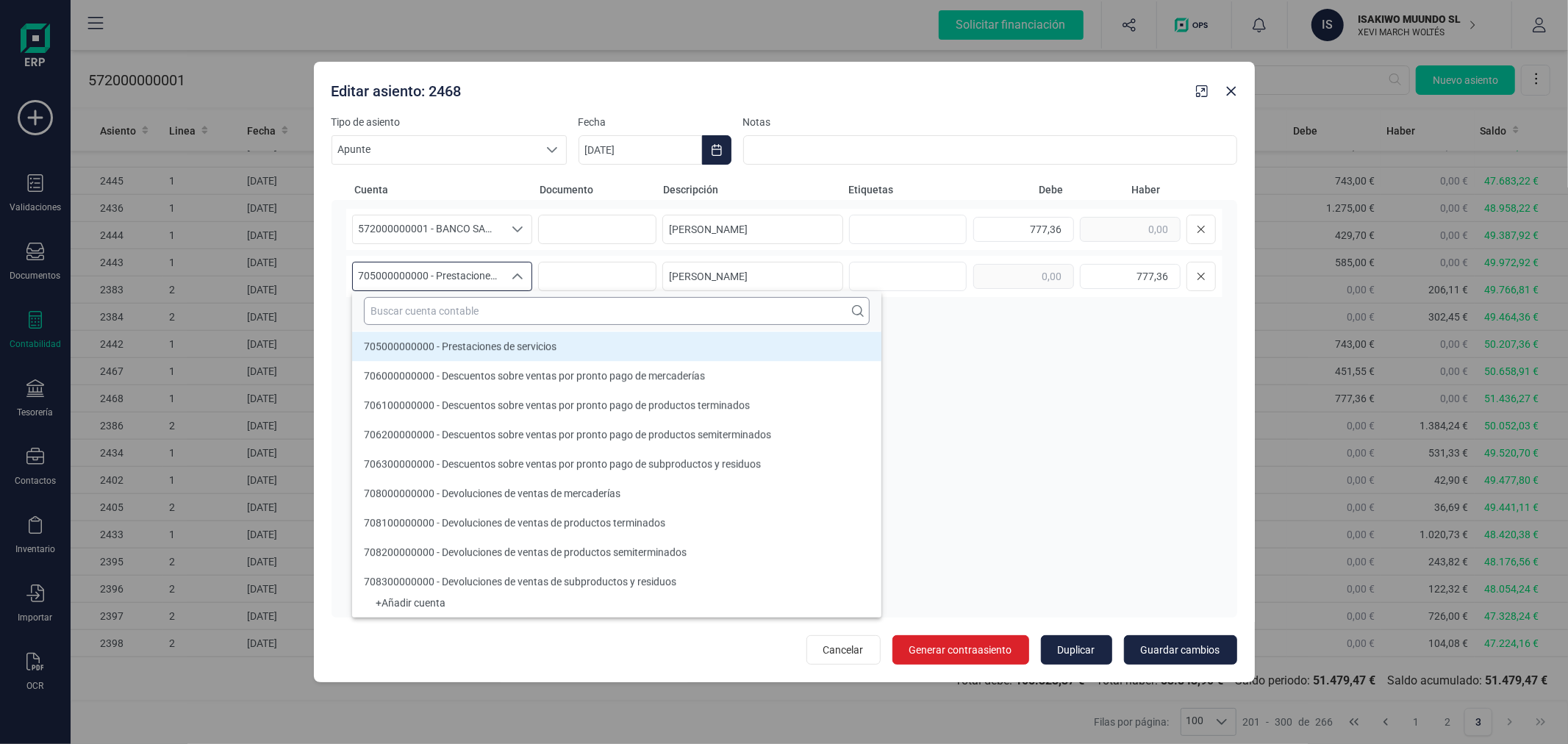
click at [495, 308] on input "text" at bounding box center [617, 310] width 506 height 28
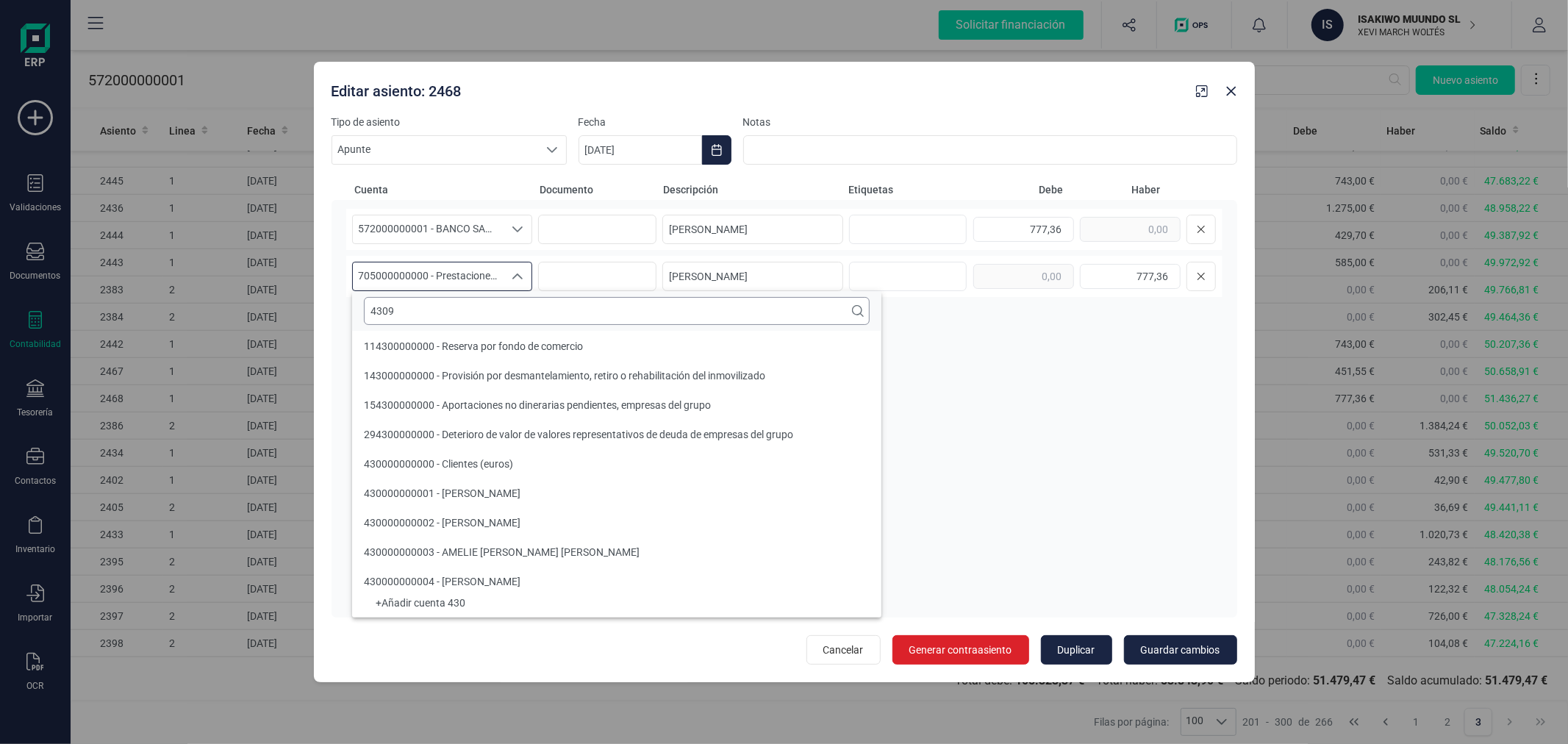
scroll to position [0, 0]
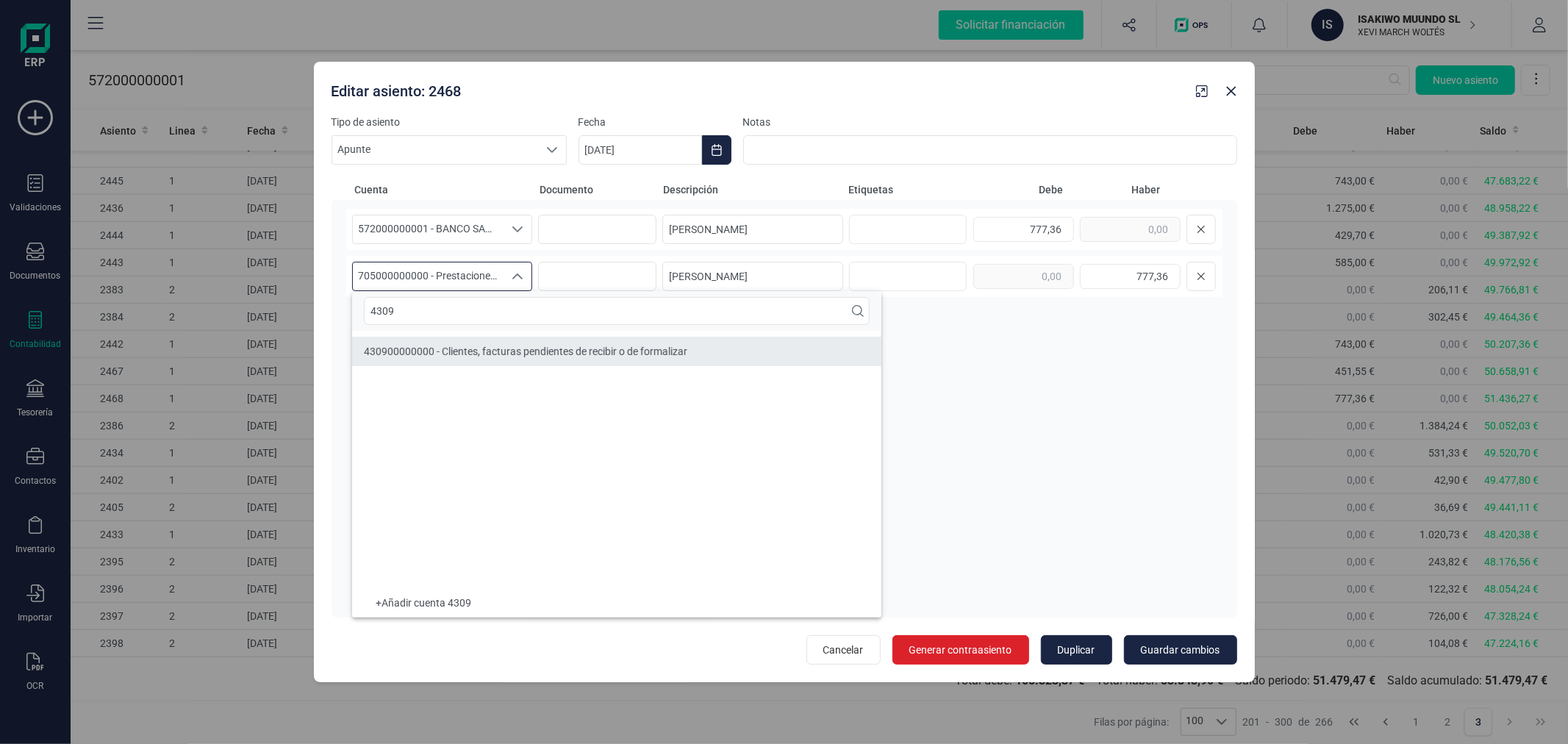
type input "4309"
click at [500, 350] on span "430900000000 - Clientes, facturas pendientes de recibir o de formalizar" at bounding box center [526, 351] width 324 height 12
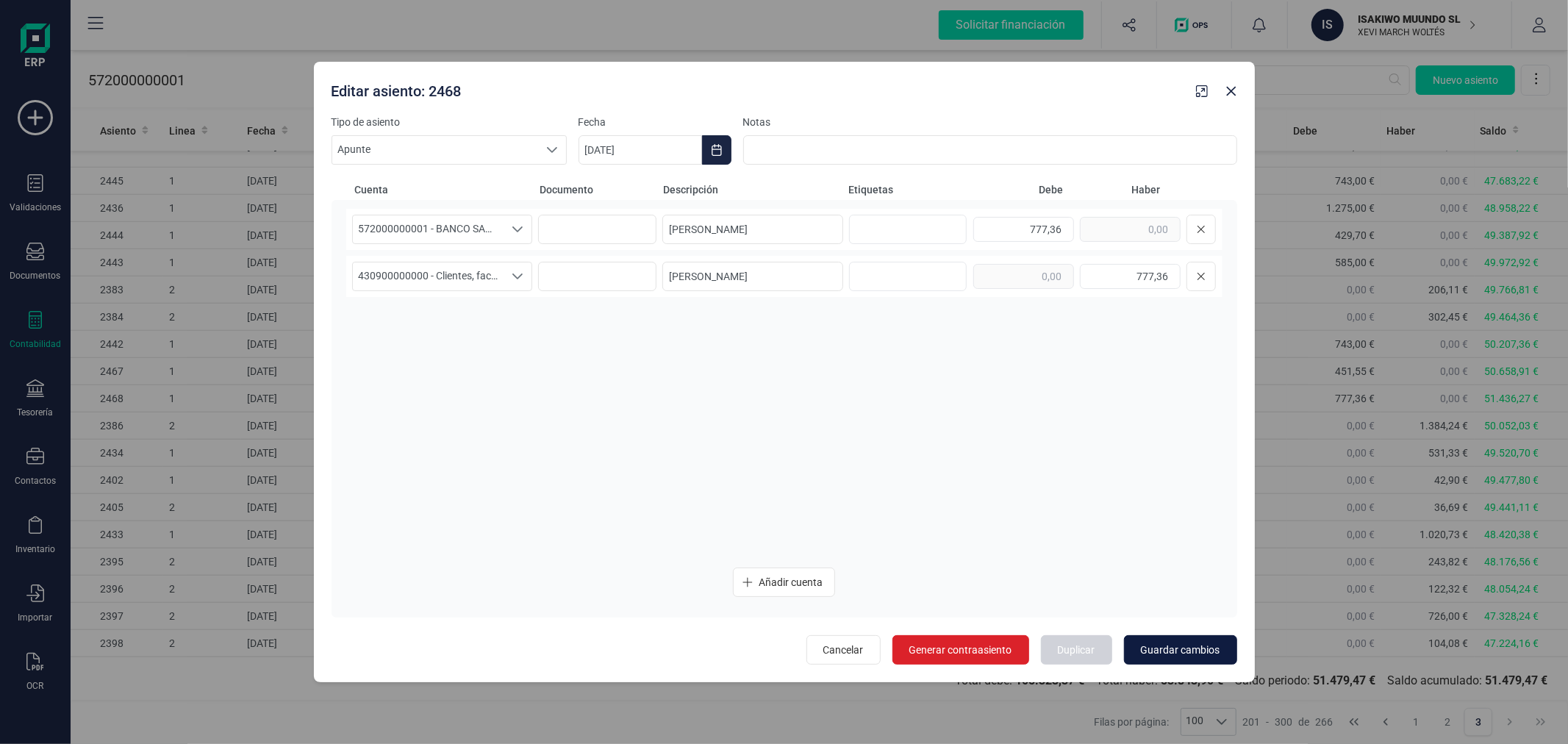
click at [1194, 638] on button "Guardar cambios" at bounding box center [1181, 650] width 113 height 30
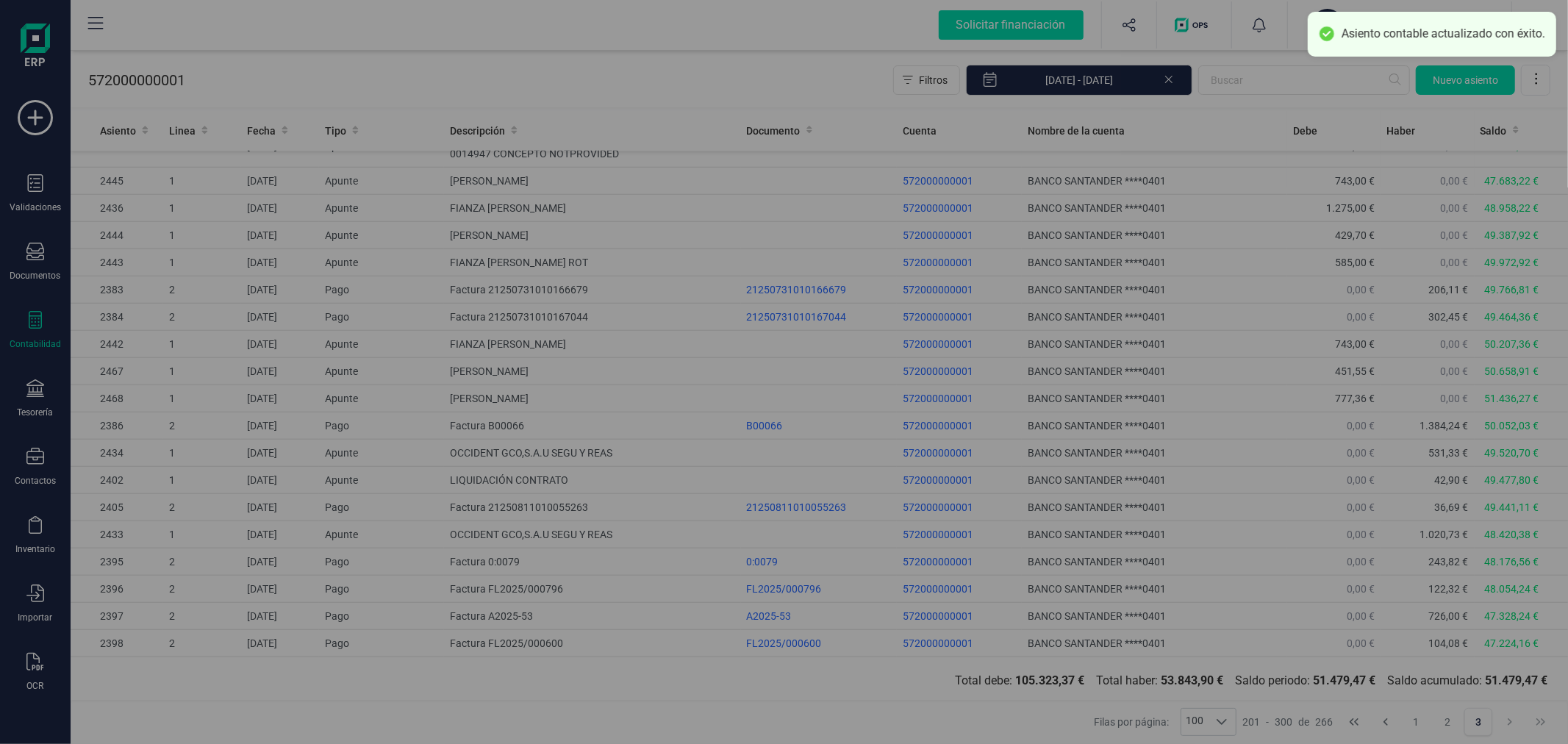
type input "[DATE]"
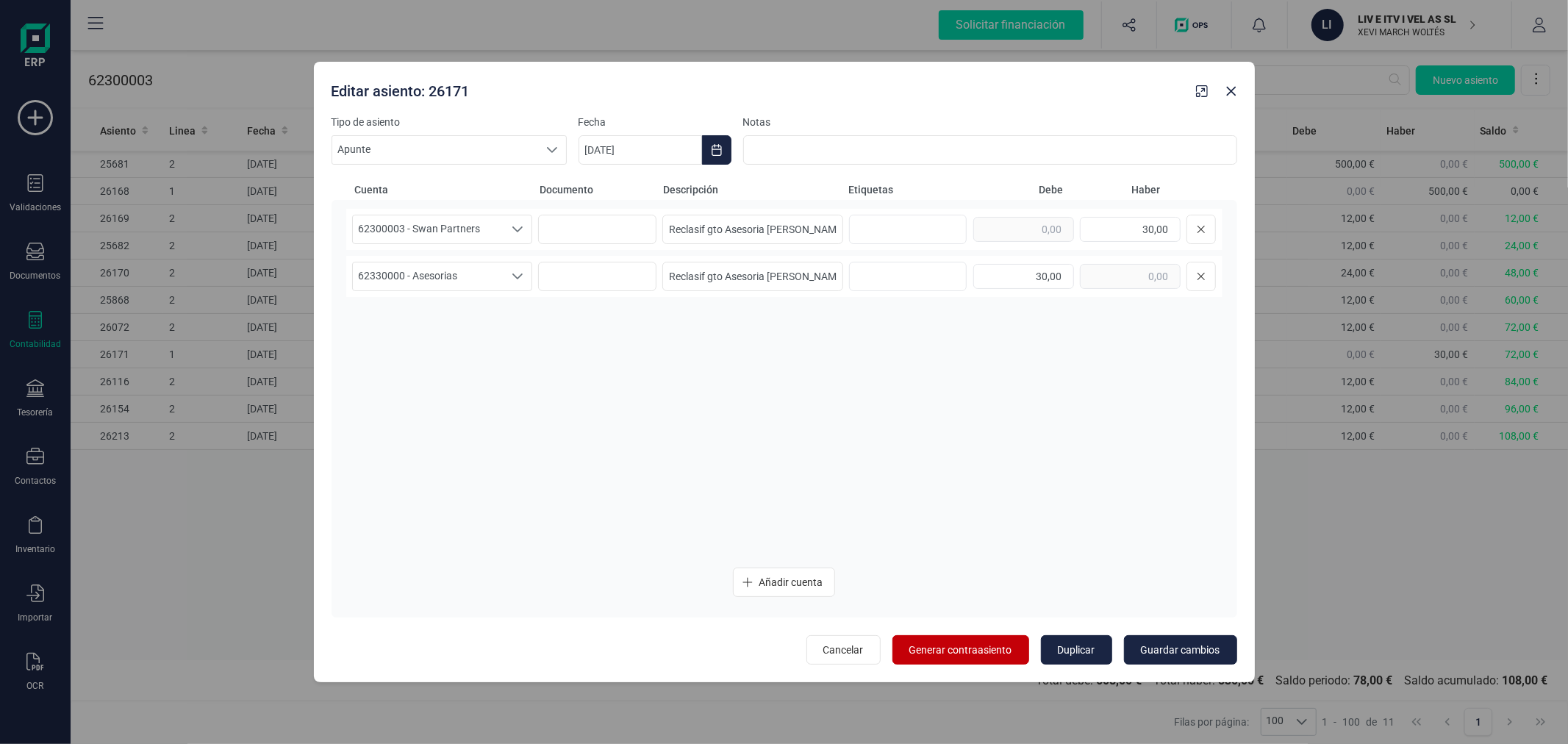
click at [982, 647] on span "Generar contraasiento" at bounding box center [961, 649] width 103 height 15
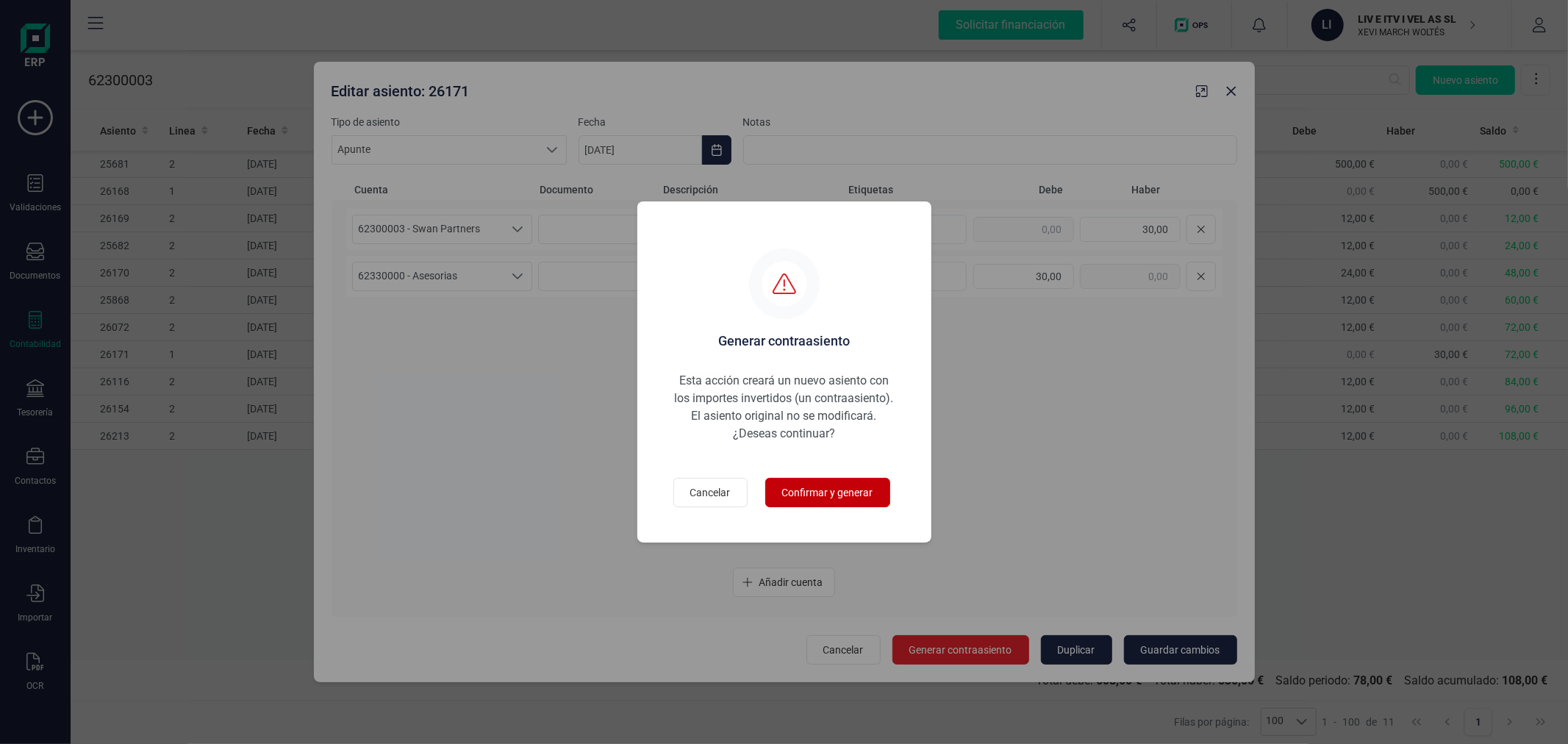
click at [831, 486] on span "Confirmar y generar" at bounding box center [828, 492] width 91 height 15
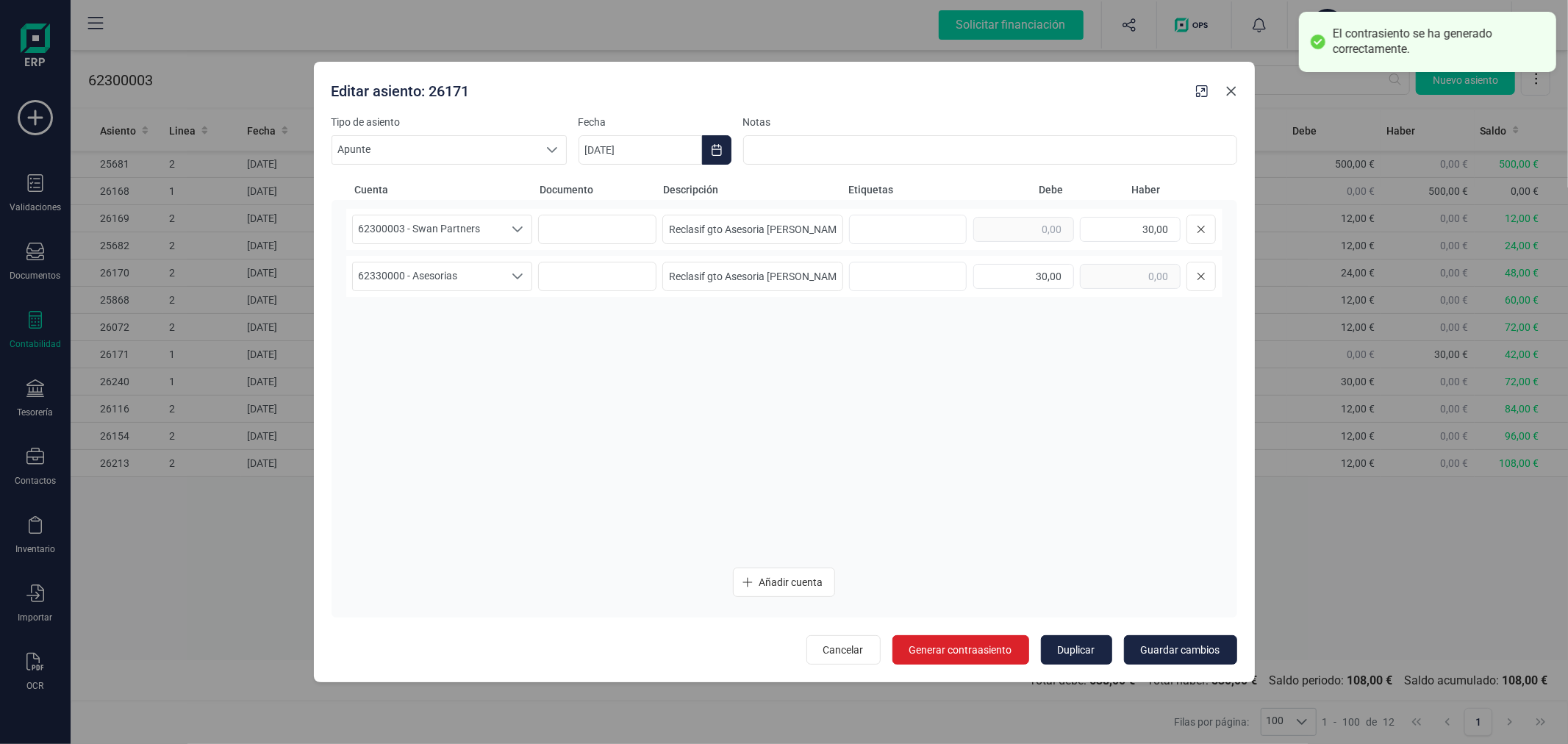
click at [1233, 95] on icon "button" at bounding box center [1232, 91] width 12 height 12
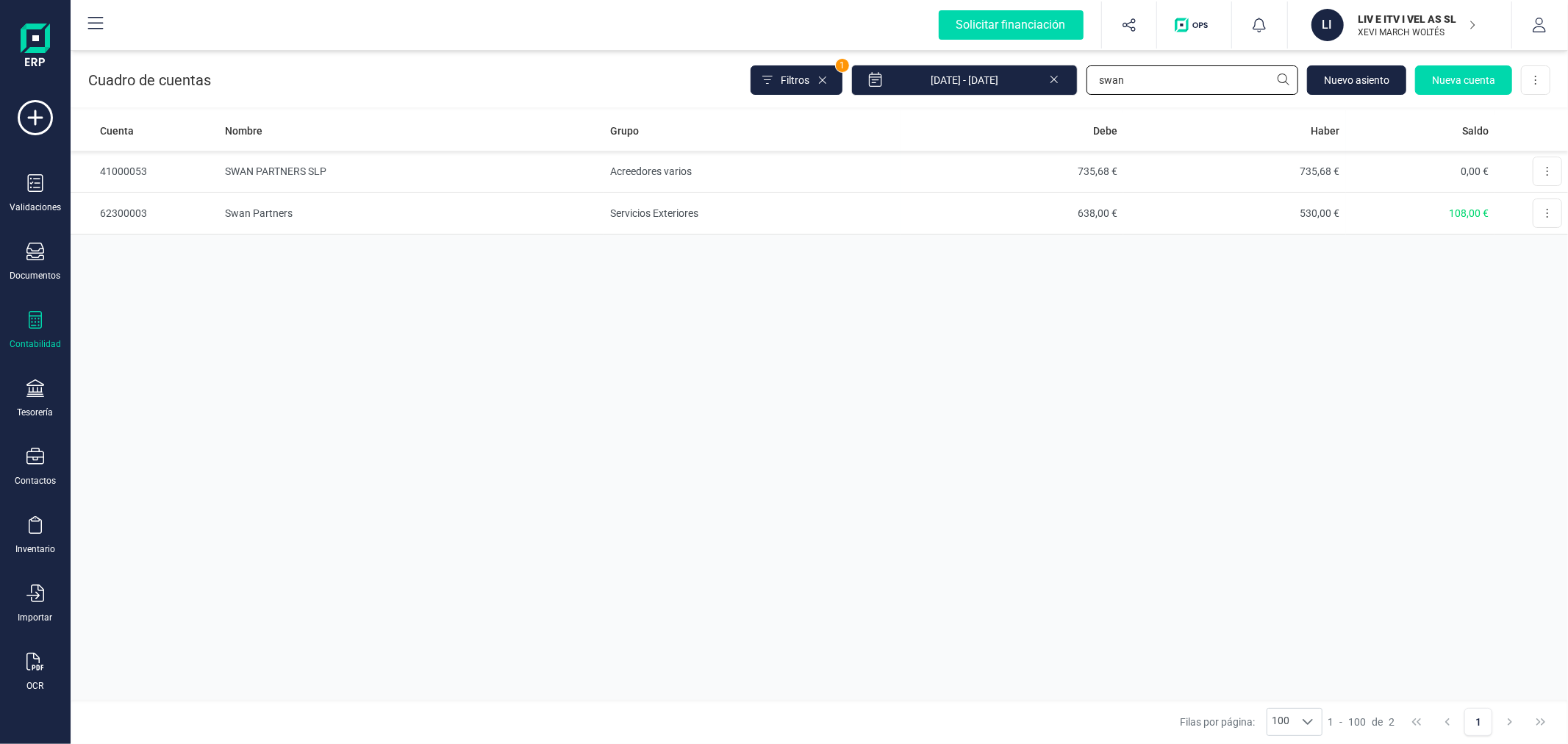
click at [1115, 77] on input "swan" at bounding box center [1192, 80] width 211 height 30
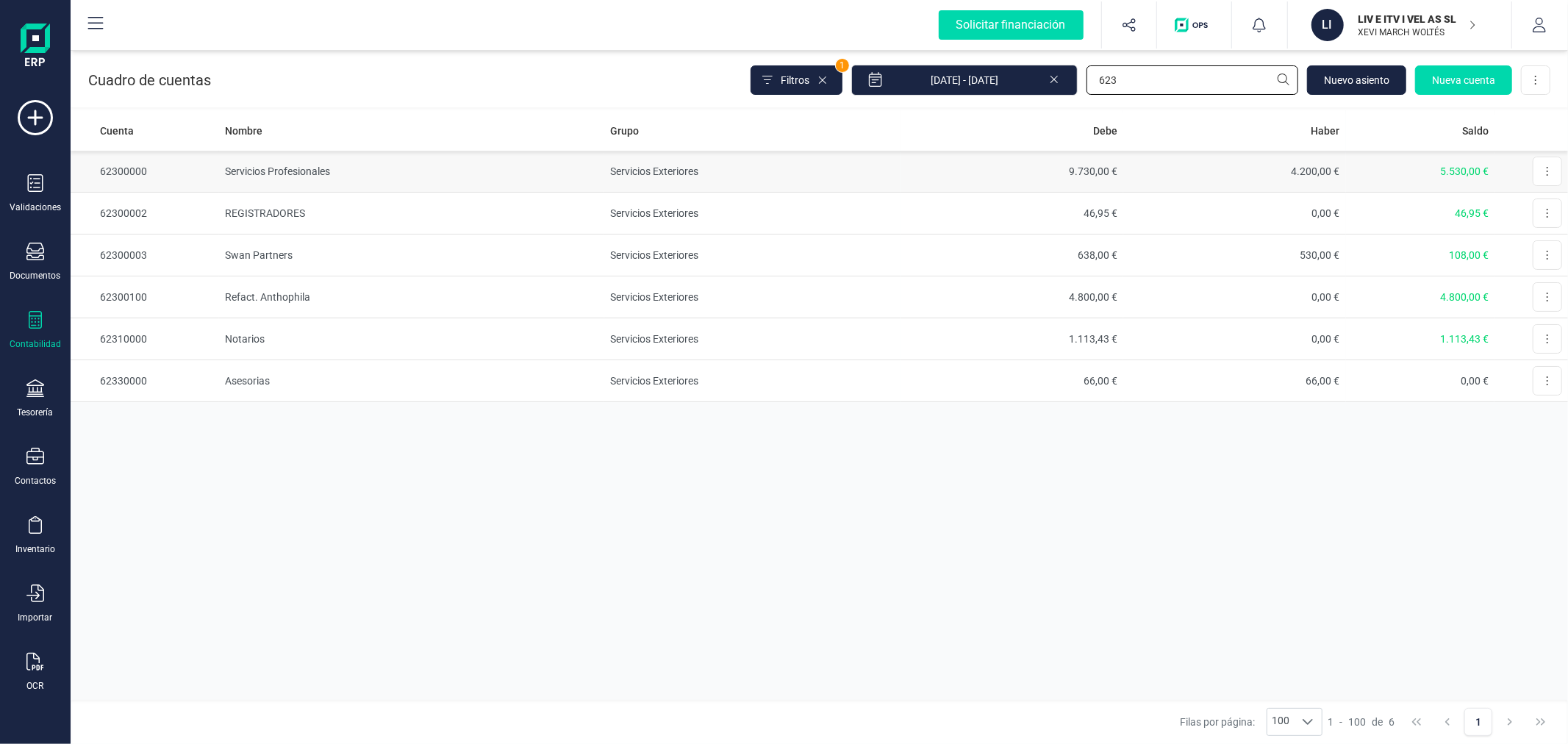
type input "623"
click at [956, 173] on td "9.730,00 €" at bounding box center [1011, 172] width 222 height 42
click at [515, 182] on td "Servicios Profesionales" at bounding box center [412, 172] width 385 height 42
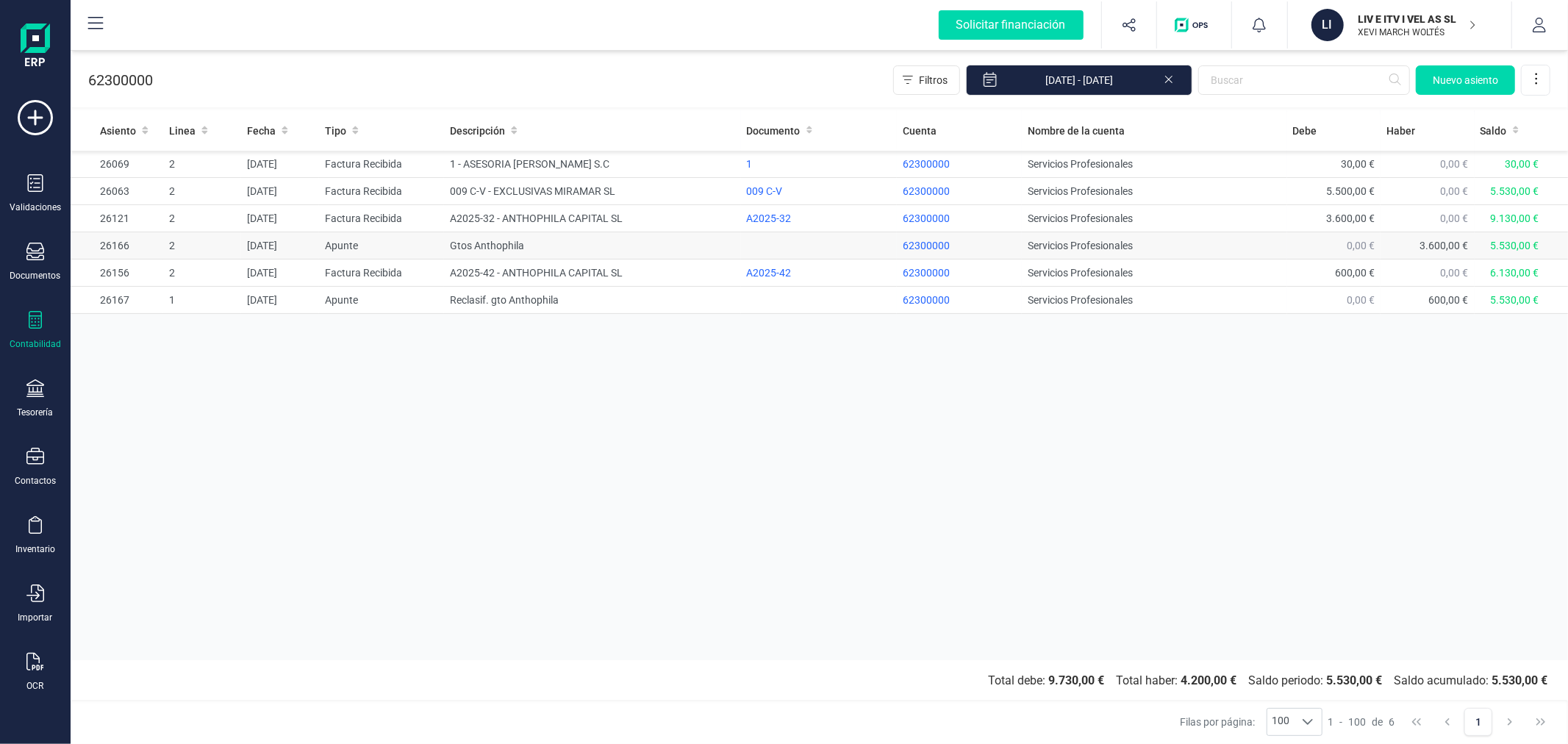
click at [540, 247] on td "Gtos Anthophila" at bounding box center [591, 245] width 297 height 27
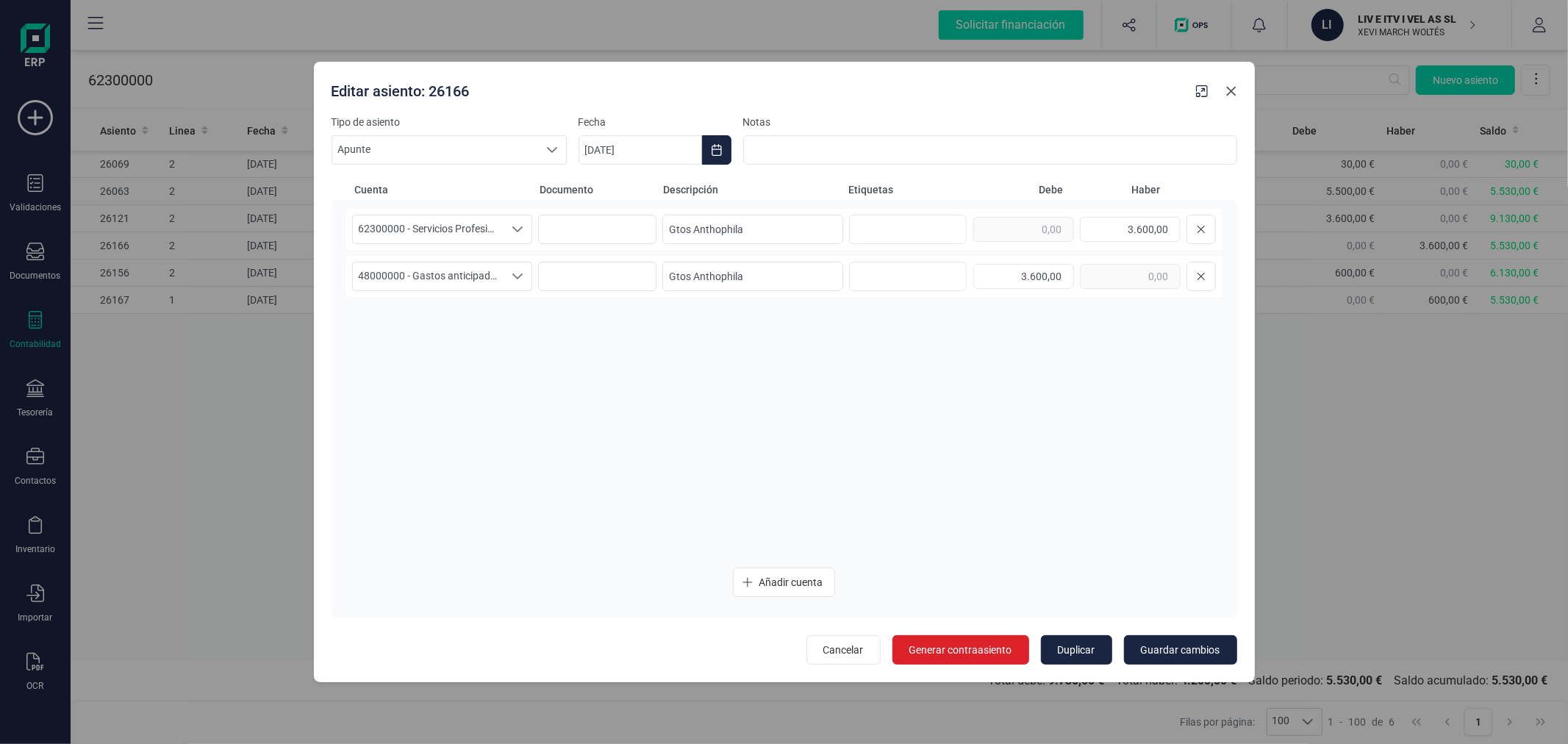
click at [1230, 97] on icon "button" at bounding box center [1232, 91] width 12 height 12
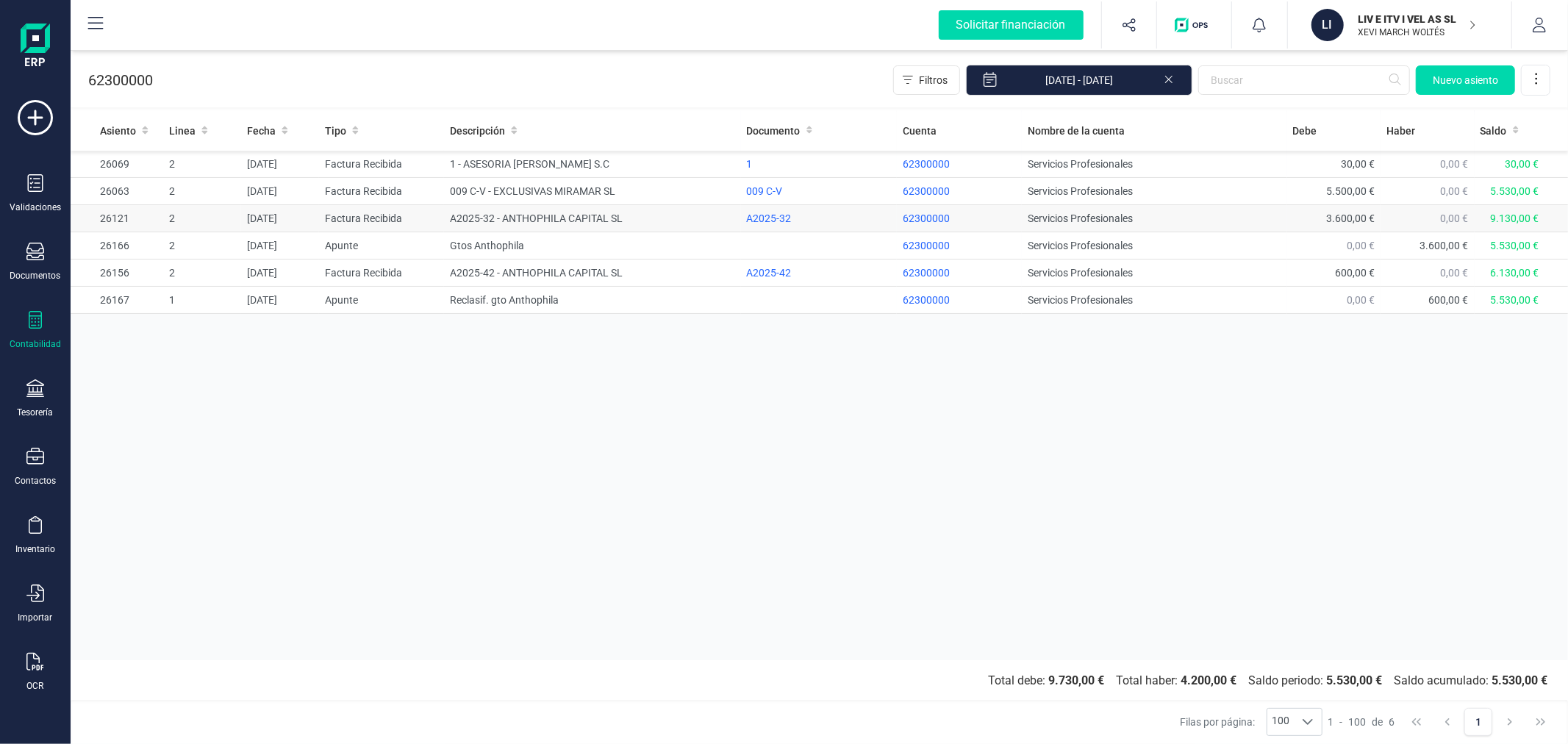
click at [450, 217] on td "A2025-32 - ANTHOPHILA CAPITAL SL" at bounding box center [591, 218] width 297 height 27
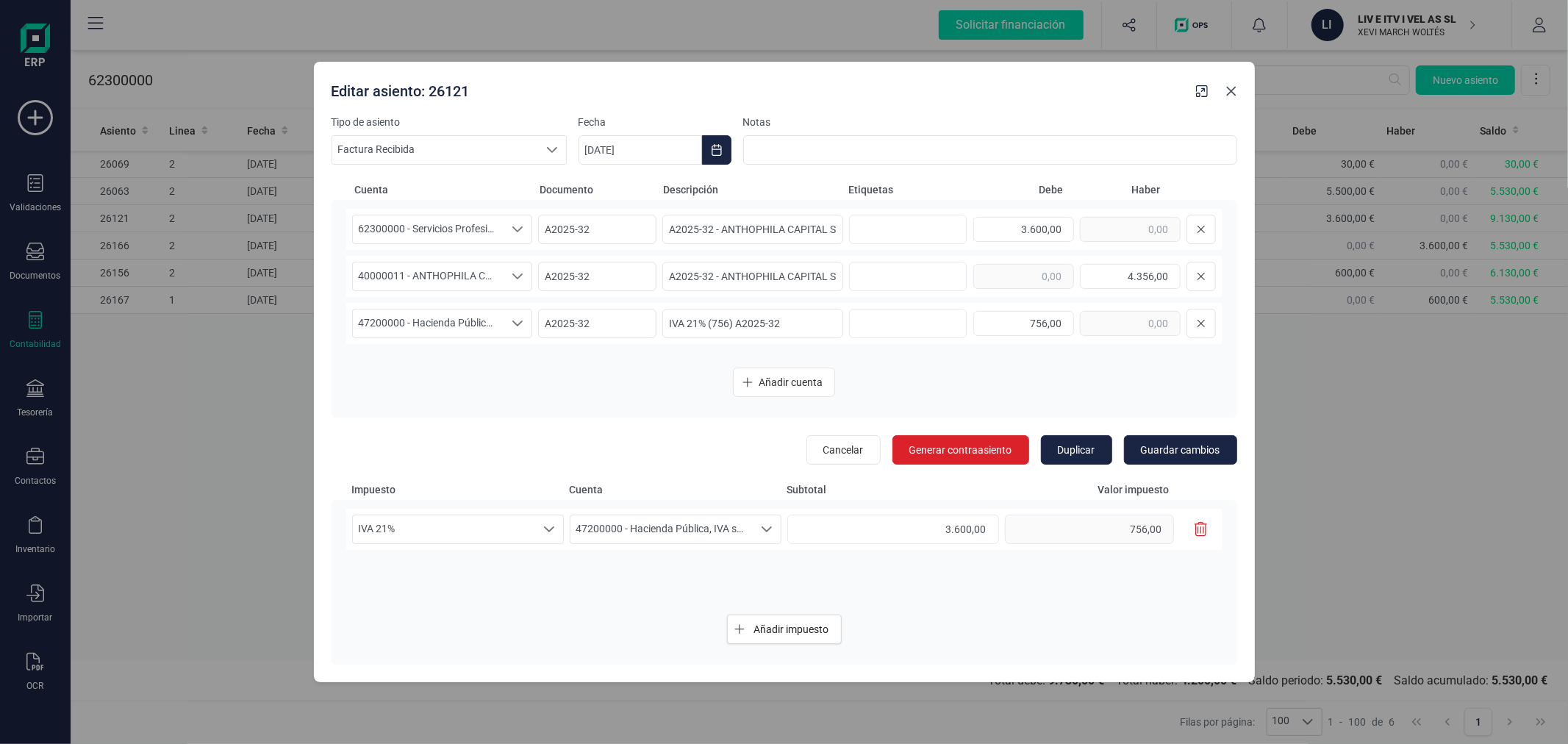
click at [1234, 97] on icon "button" at bounding box center [1232, 91] width 12 height 12
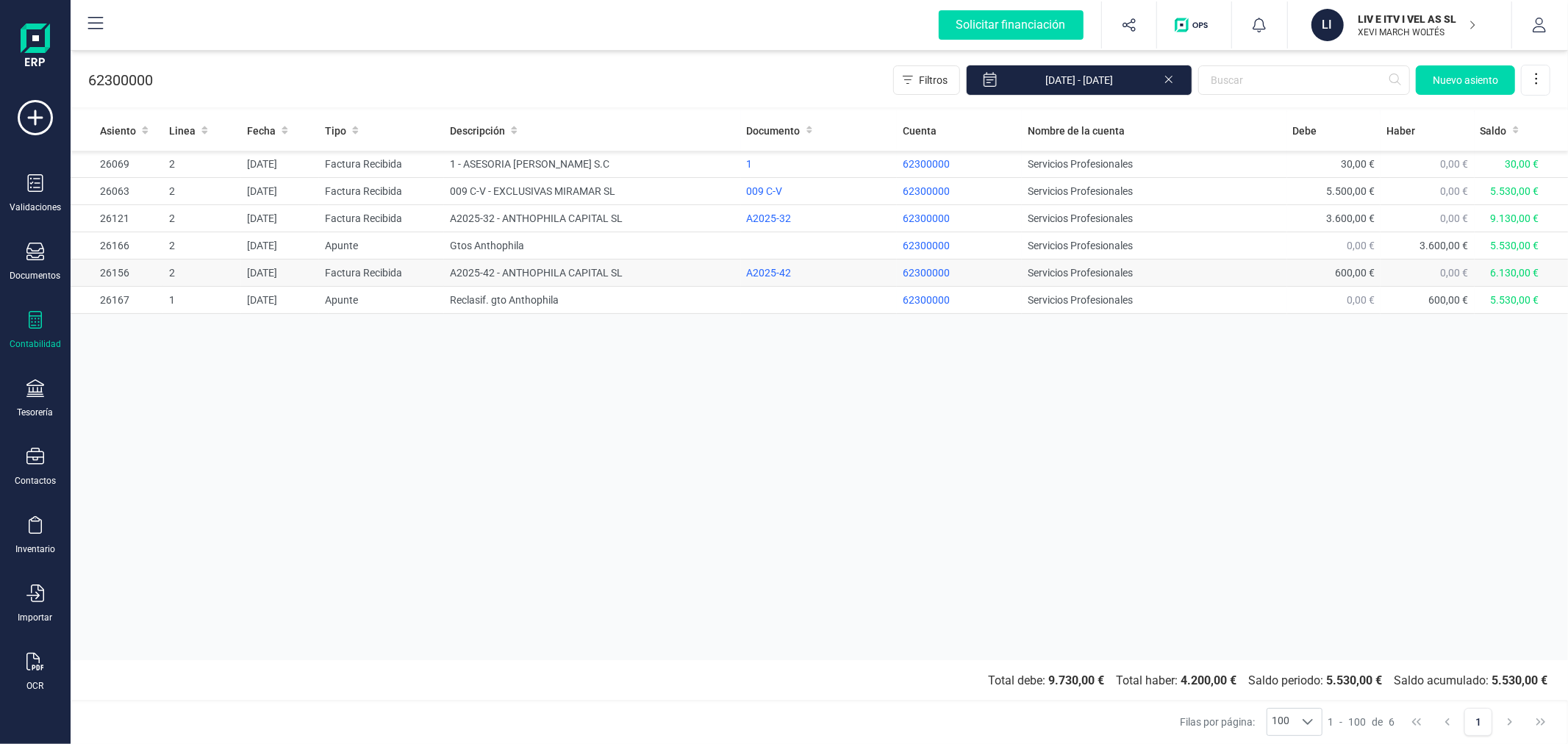
click at [497, 272] on td "A2025-42 - ANTHOPHILA CAPITAL SL" at bounding box center [591, 272] width 297 height 27
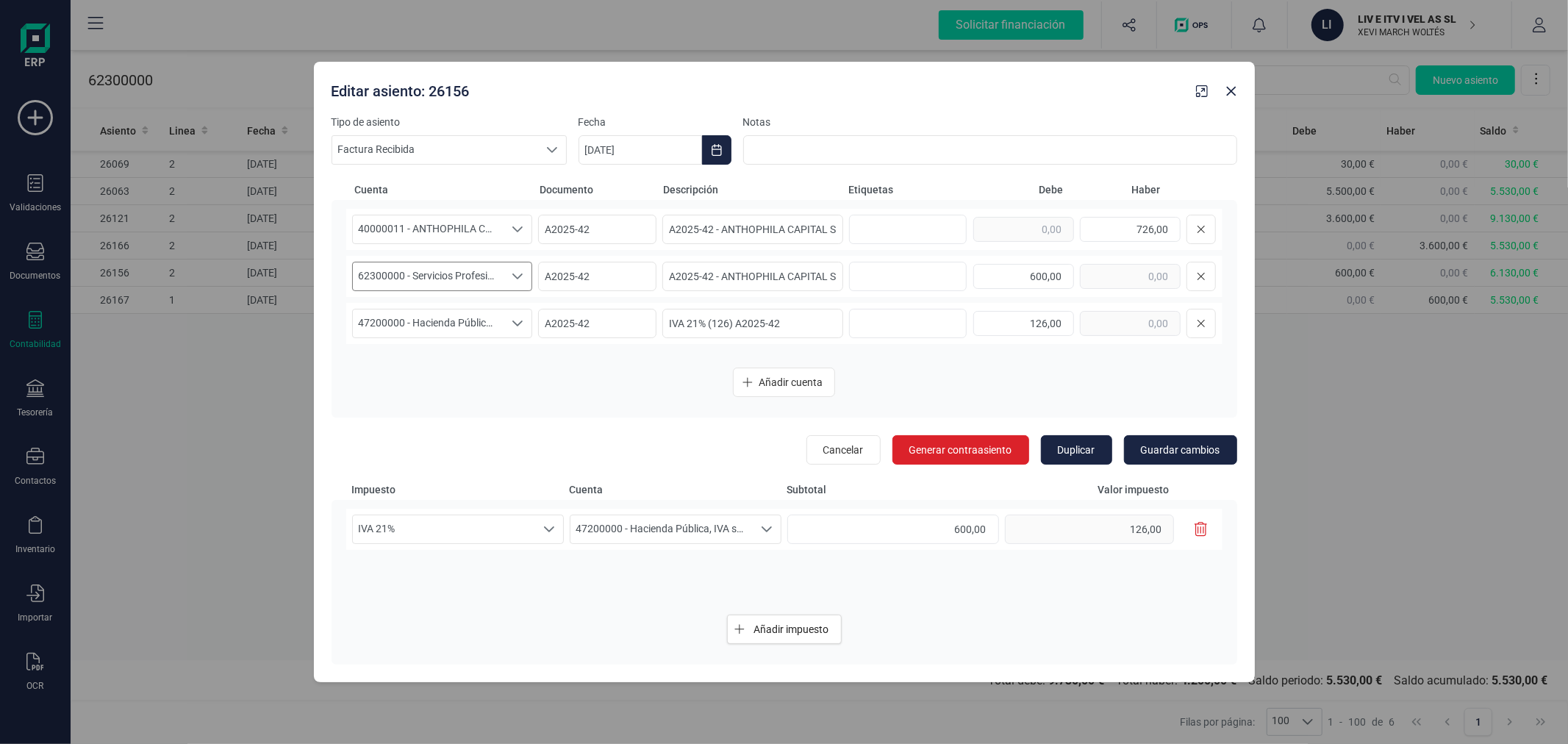
click at [494, 280] on span "62300000 - Servicios Profesionales" at bounding box center [429, 276] width 152 height 28
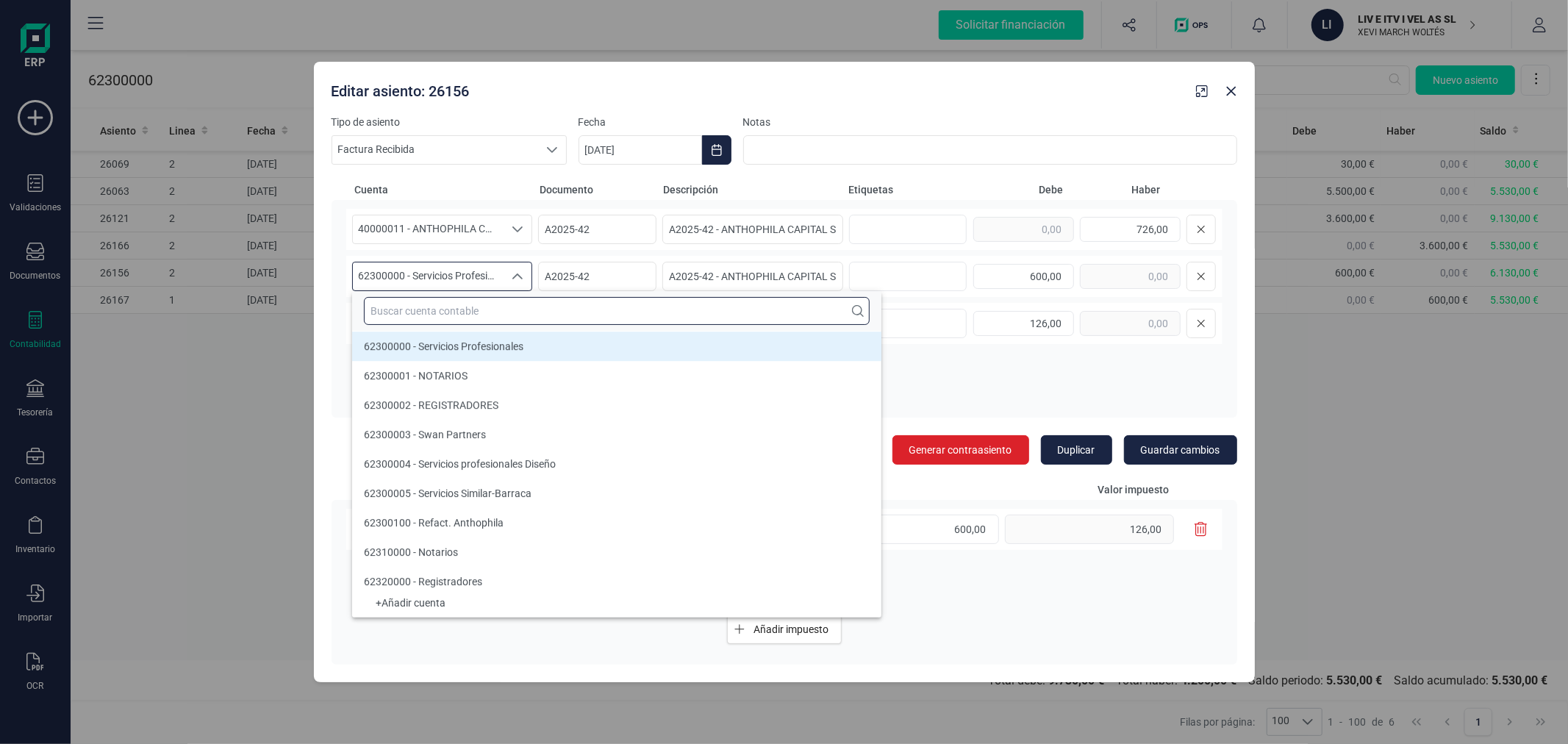
click at [503, 318] on input "text" at bounding box center [617, 310] width 506 height 28
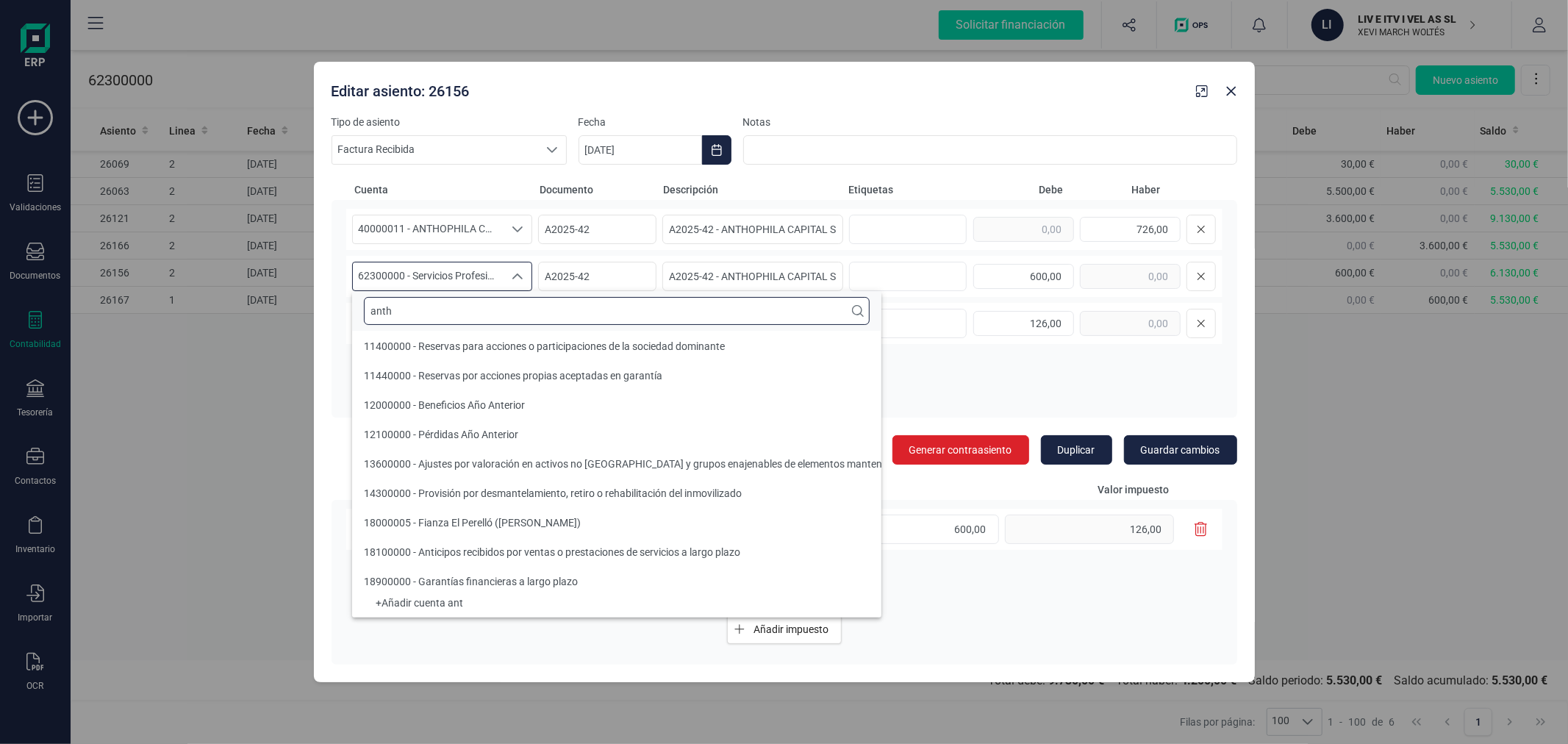
scroll to position [0, 0]
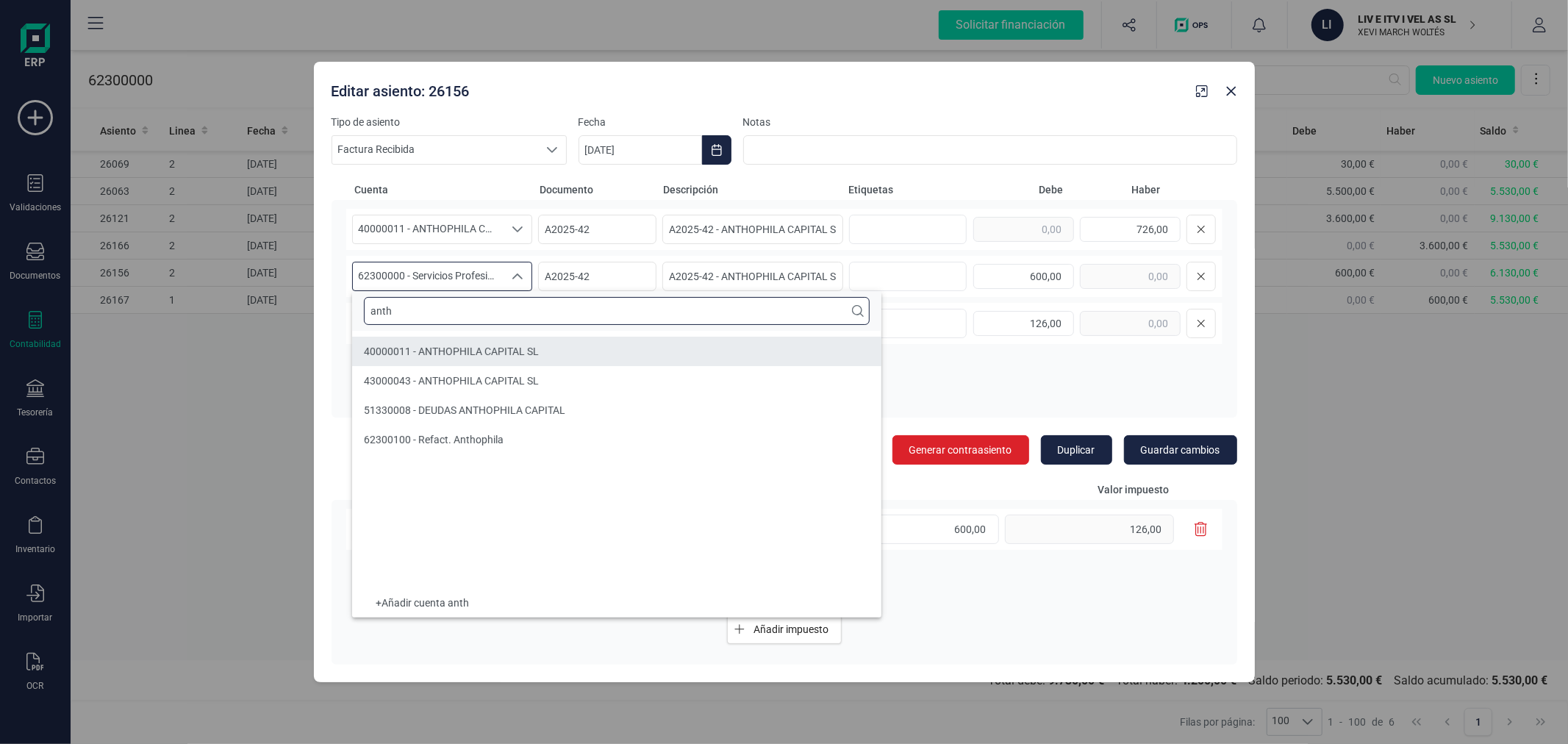
type input "anth"
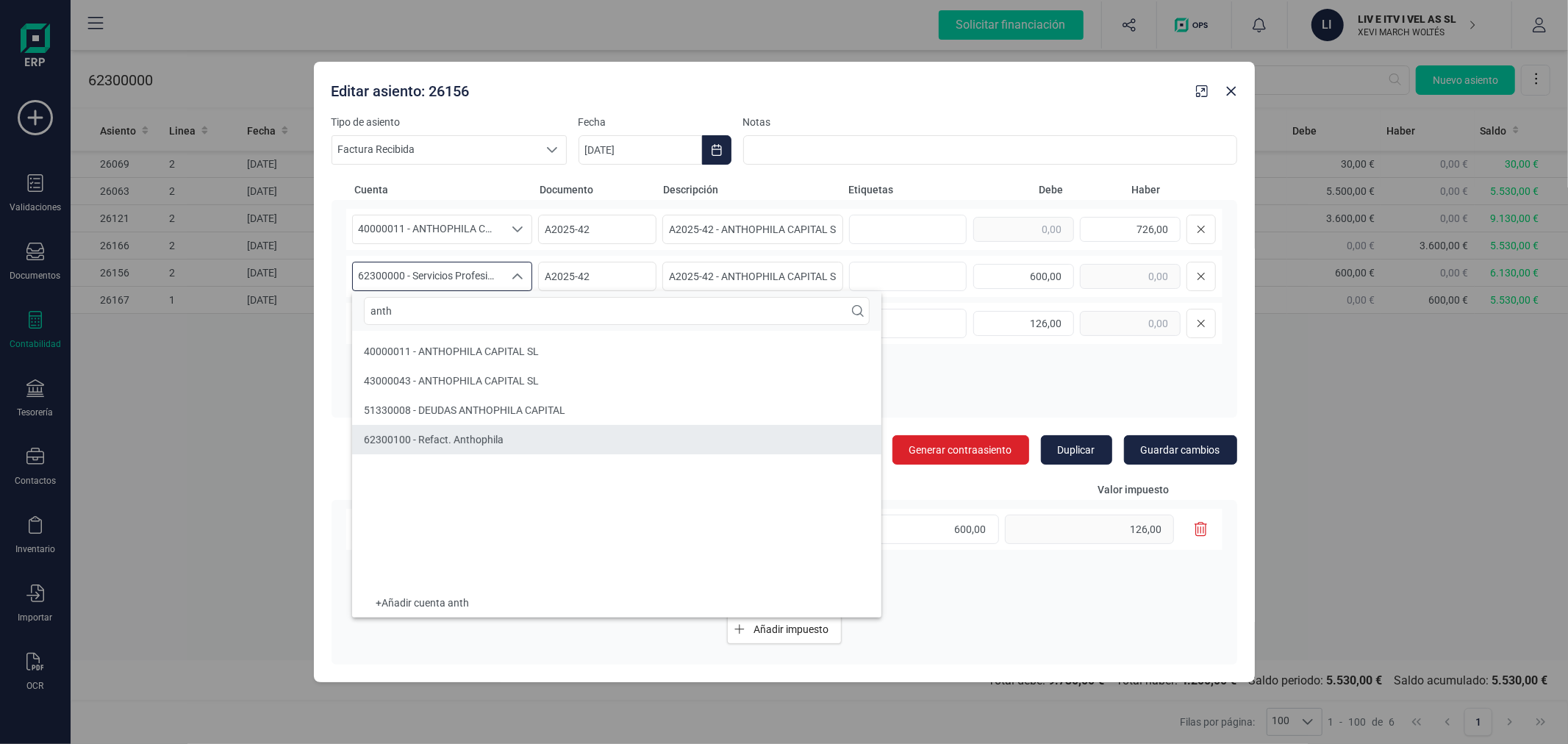
click at [509, 443] on li "62300100 - Refact. Anthophila" at bounding box center [616, 439] width 529 height 30
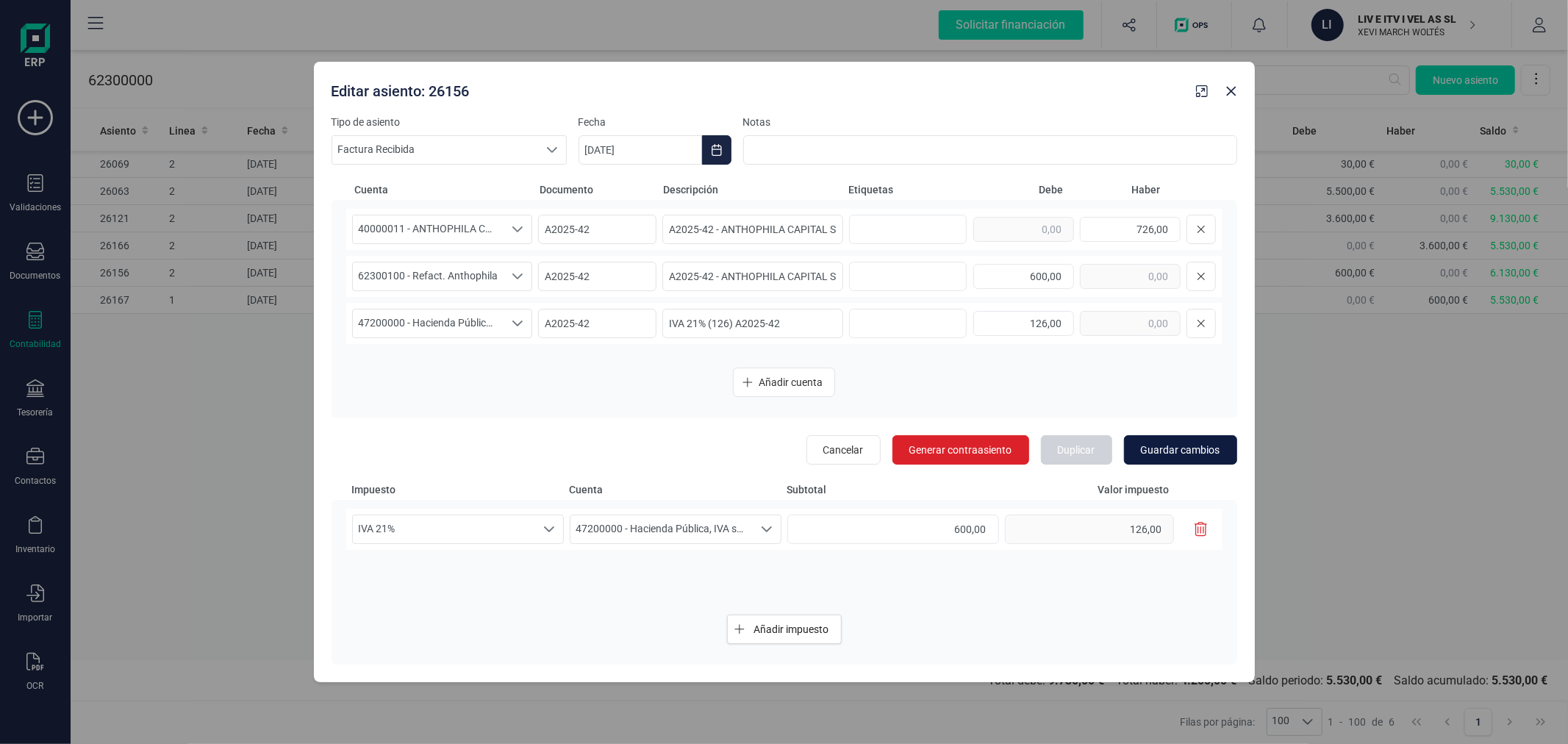
click at [1167, 444] on span "Guardar cambios" at bounding box center [1181, 449] width 79 height 15
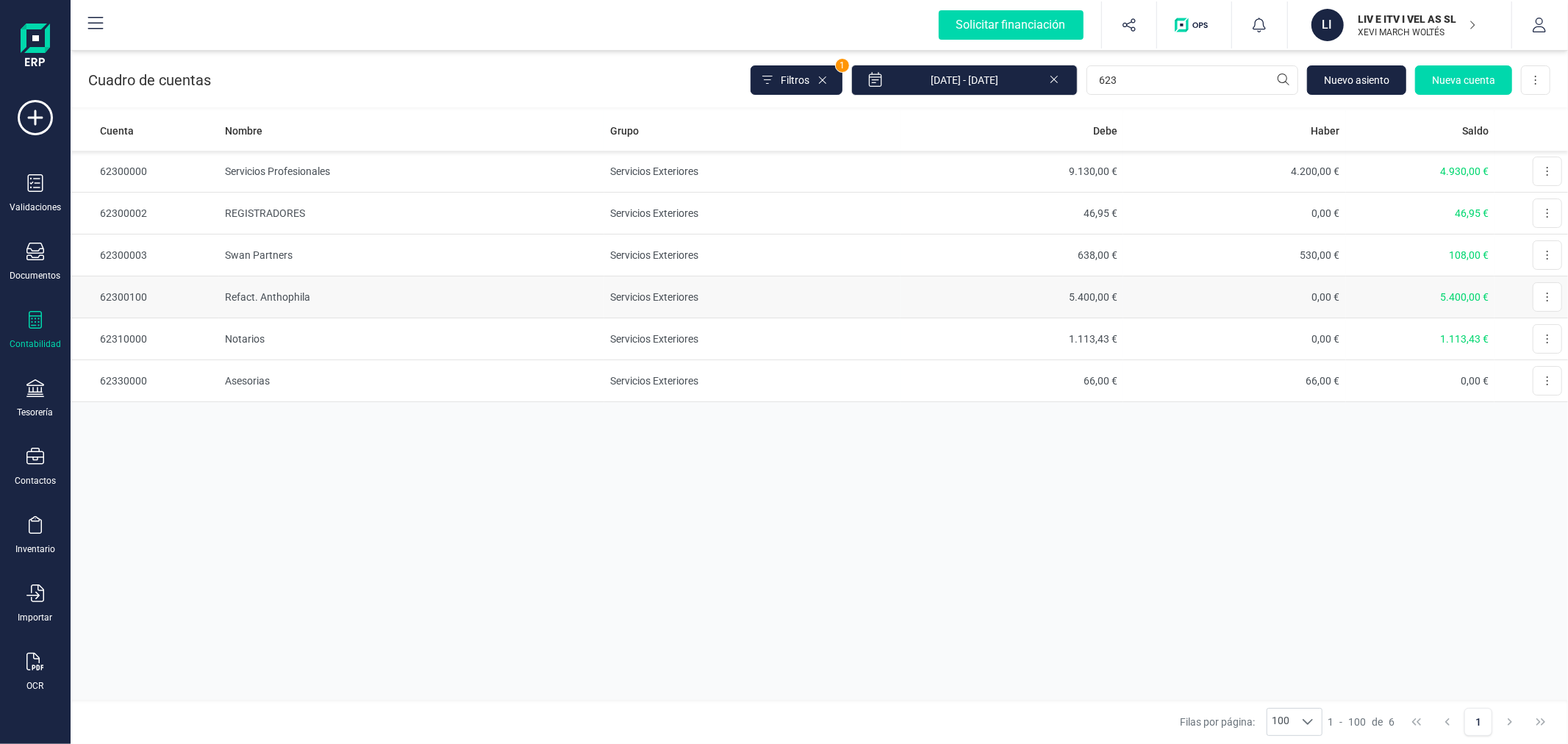
click at [465, 306] on td "Refact. Anthophila" at bounding box center [412, 298] width 385 height 42
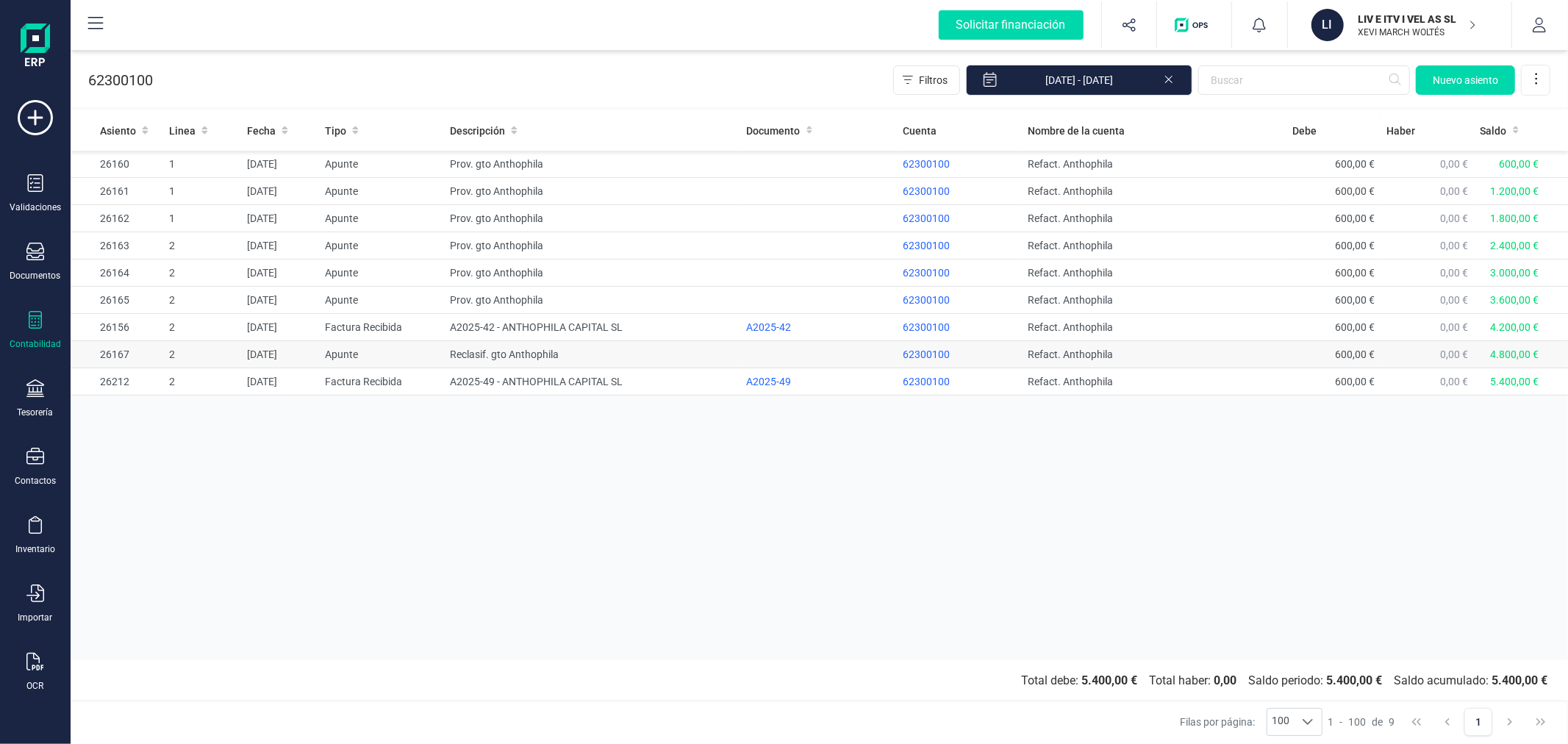
click at [515, 357] on td "Reclasif. gto Anthophila" at bounding box center [591, 354] width 297 height 27
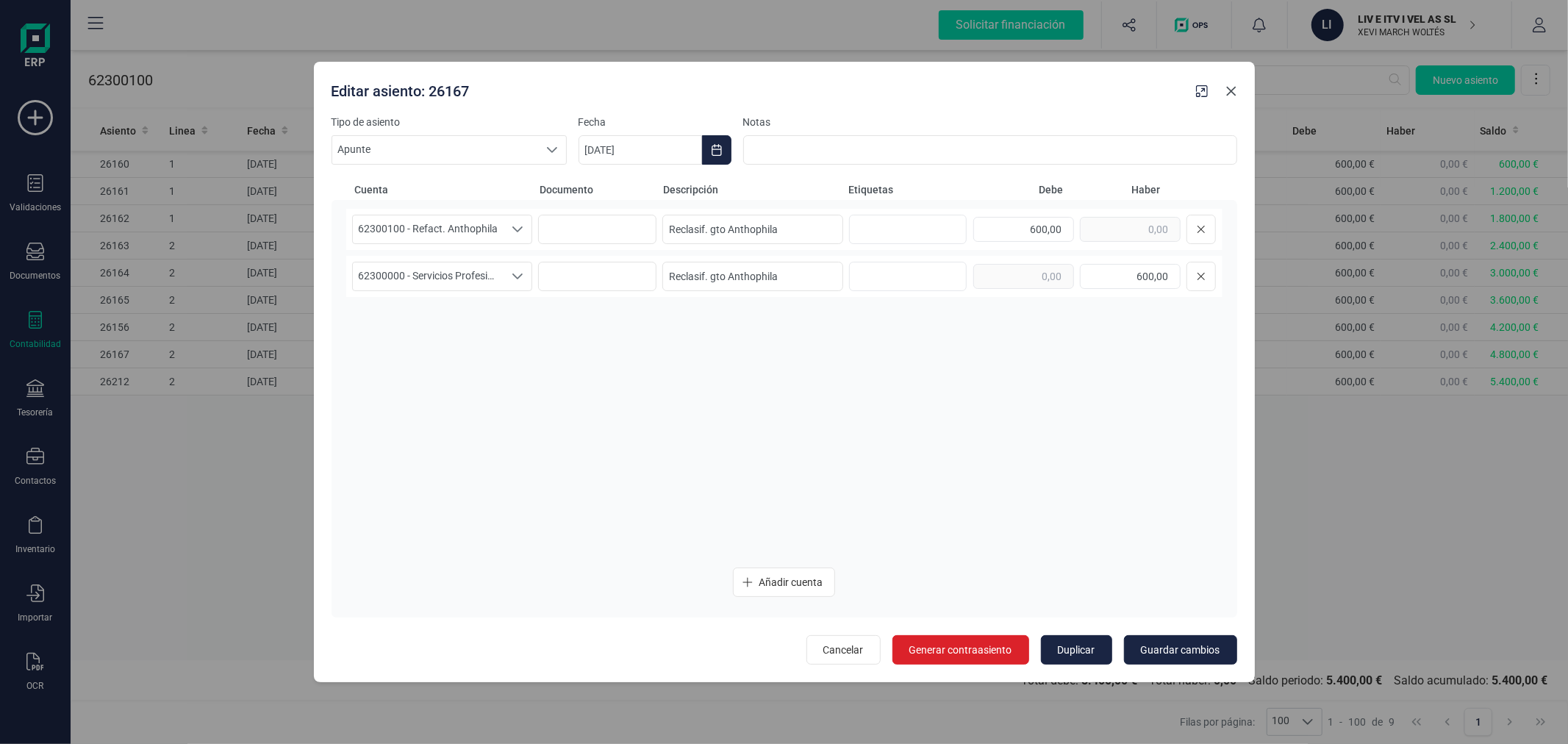
click at [1230, 93] on icon "button" at bounding box center [1232, 91] width 12 height 12
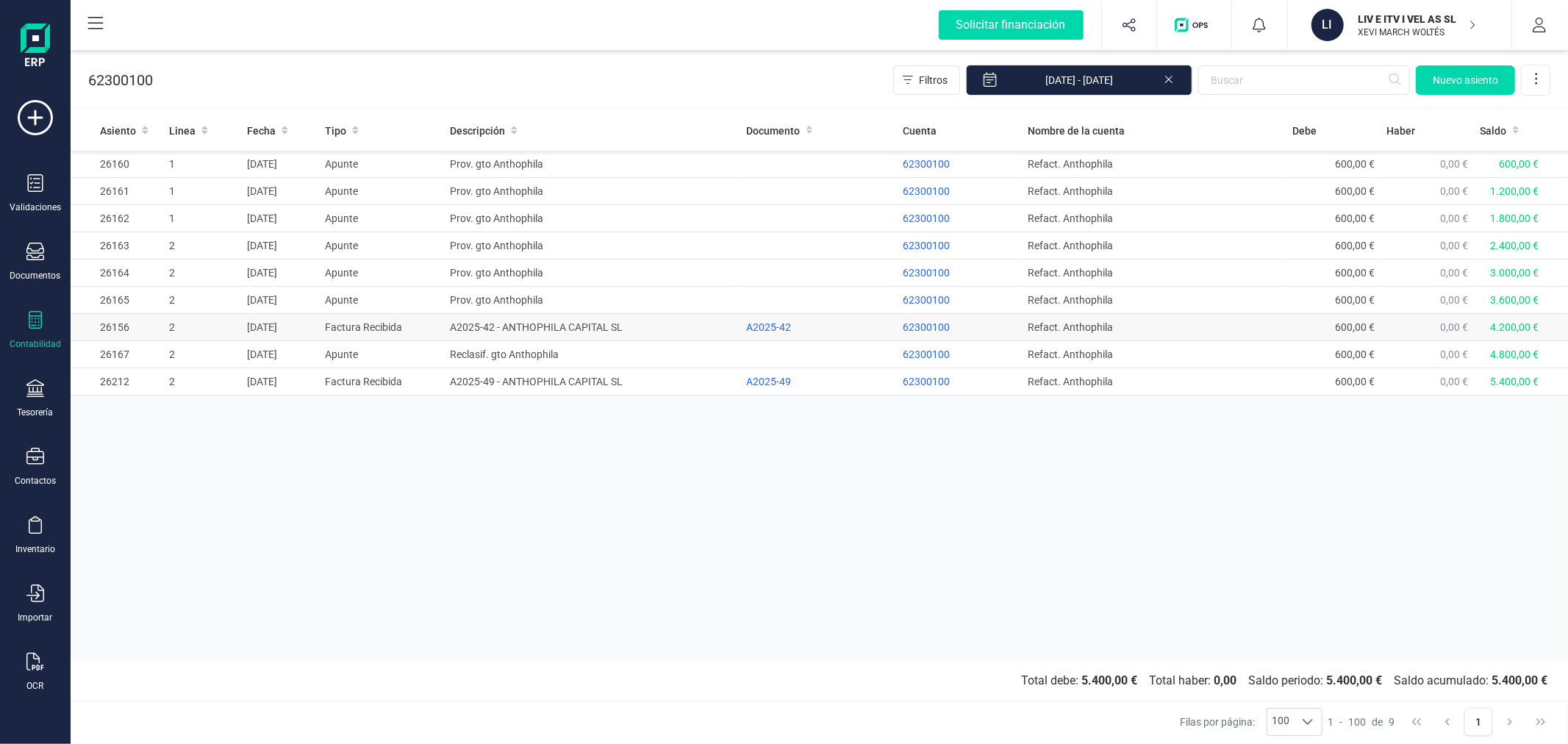
click at [490, 321] on td "A2025-42 - ANTHOPHILA CAPITAL SL" at bounding box center [591, 326] width 297 height 27
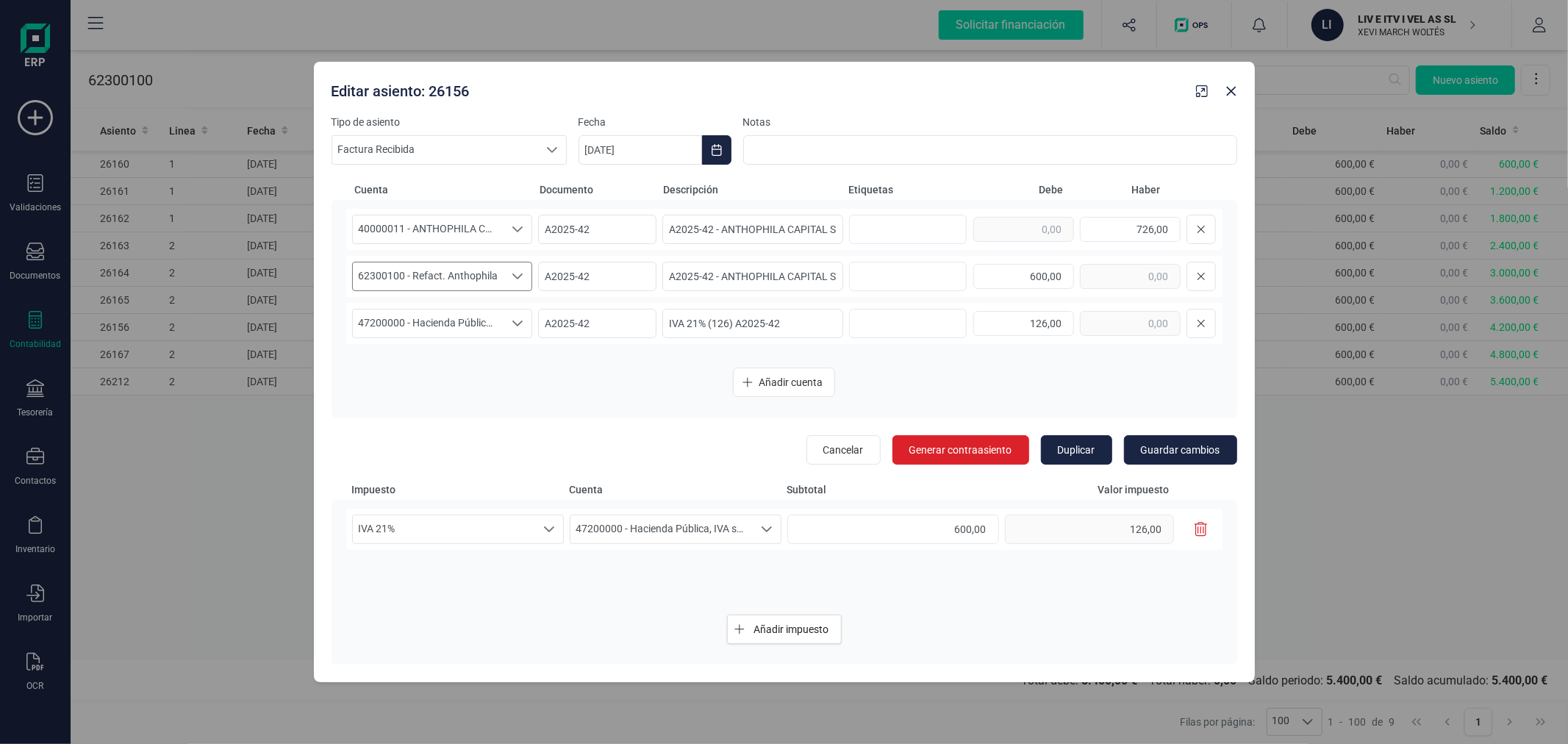
click at [483, 268] on span "62300100 - Refact. Anthophila" at bounding box center [429, 276] width 152 height 28
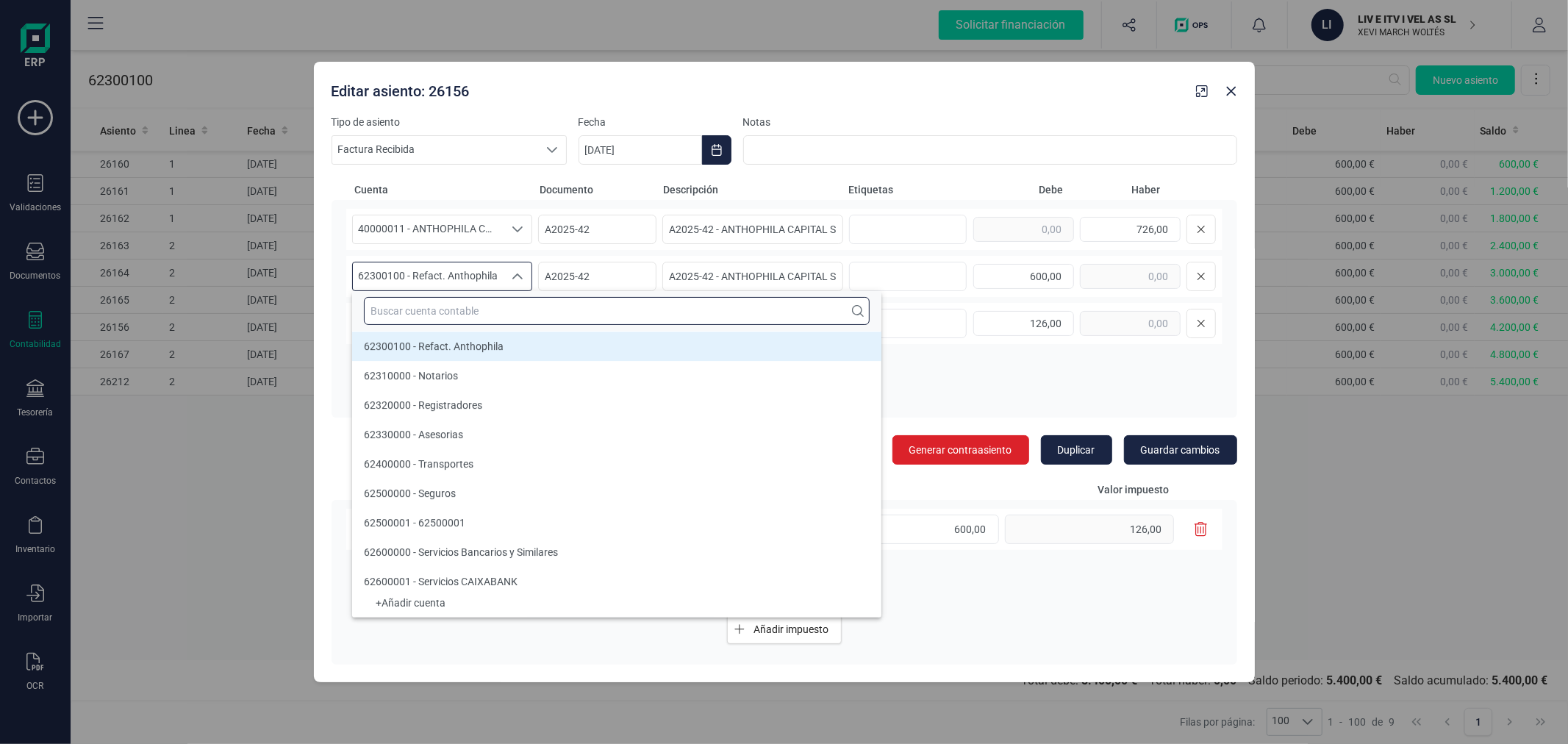
click at [494, 308] on input "text" at bounding box center [617, 310] width 506 height 28
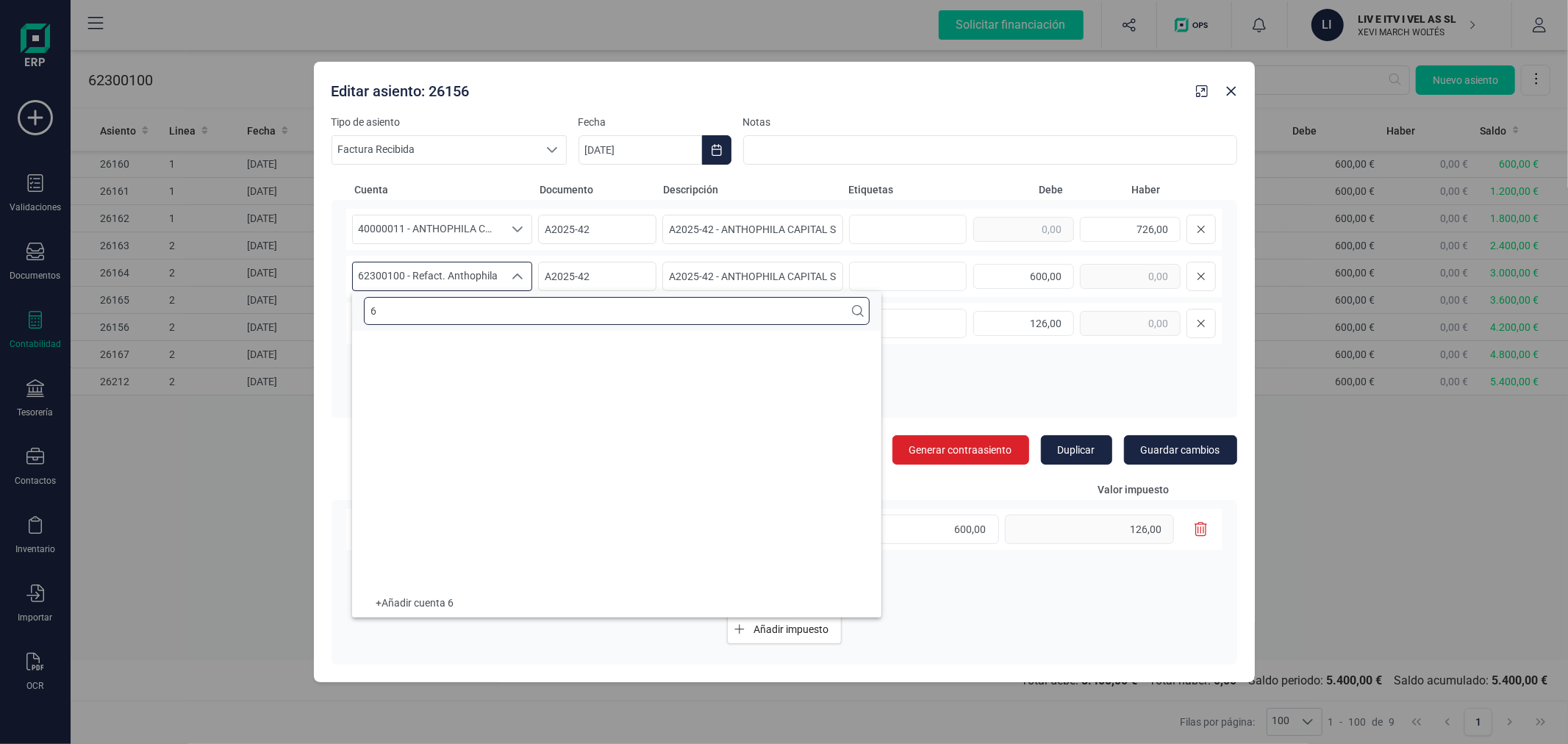
scroll to position [5, 0]
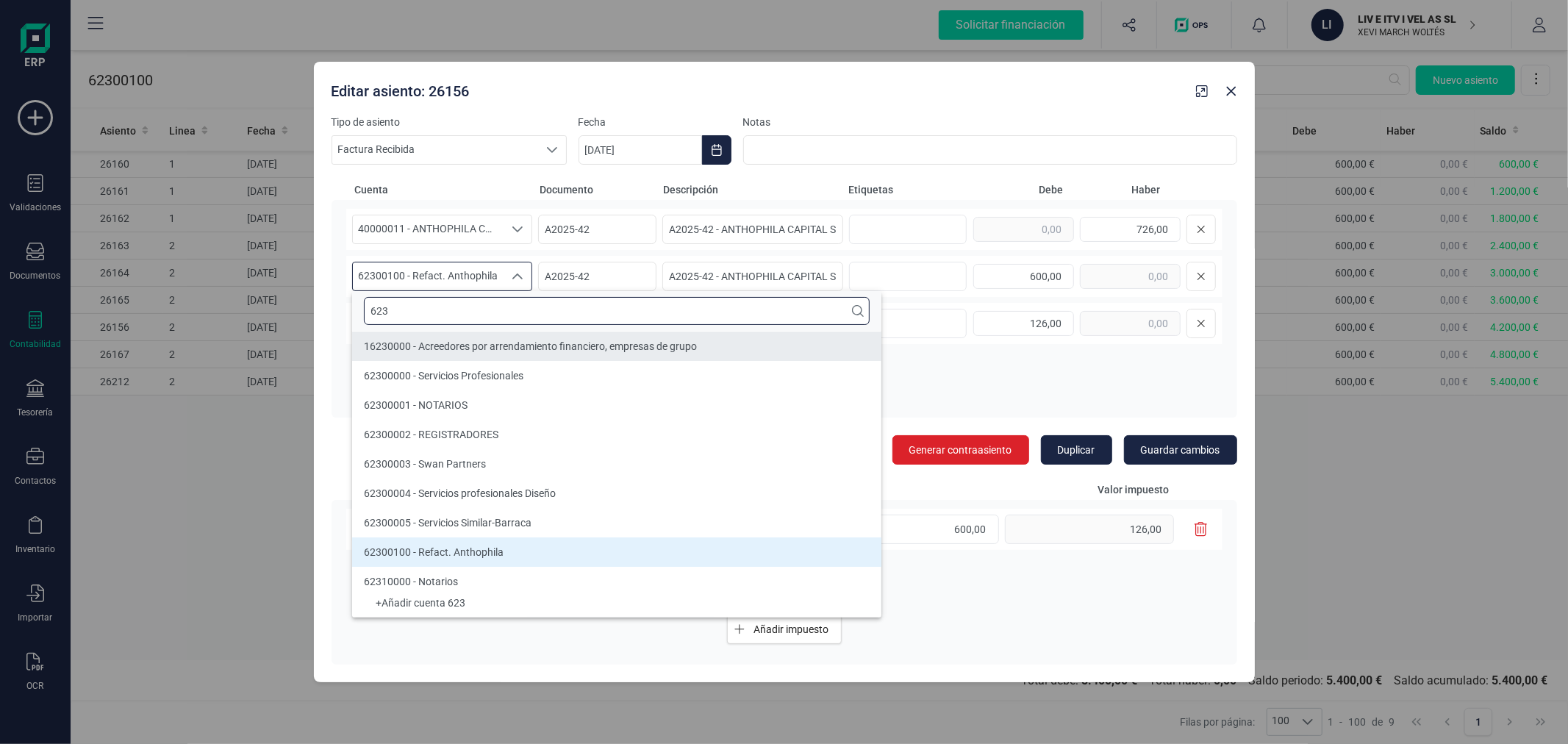
type input "623"
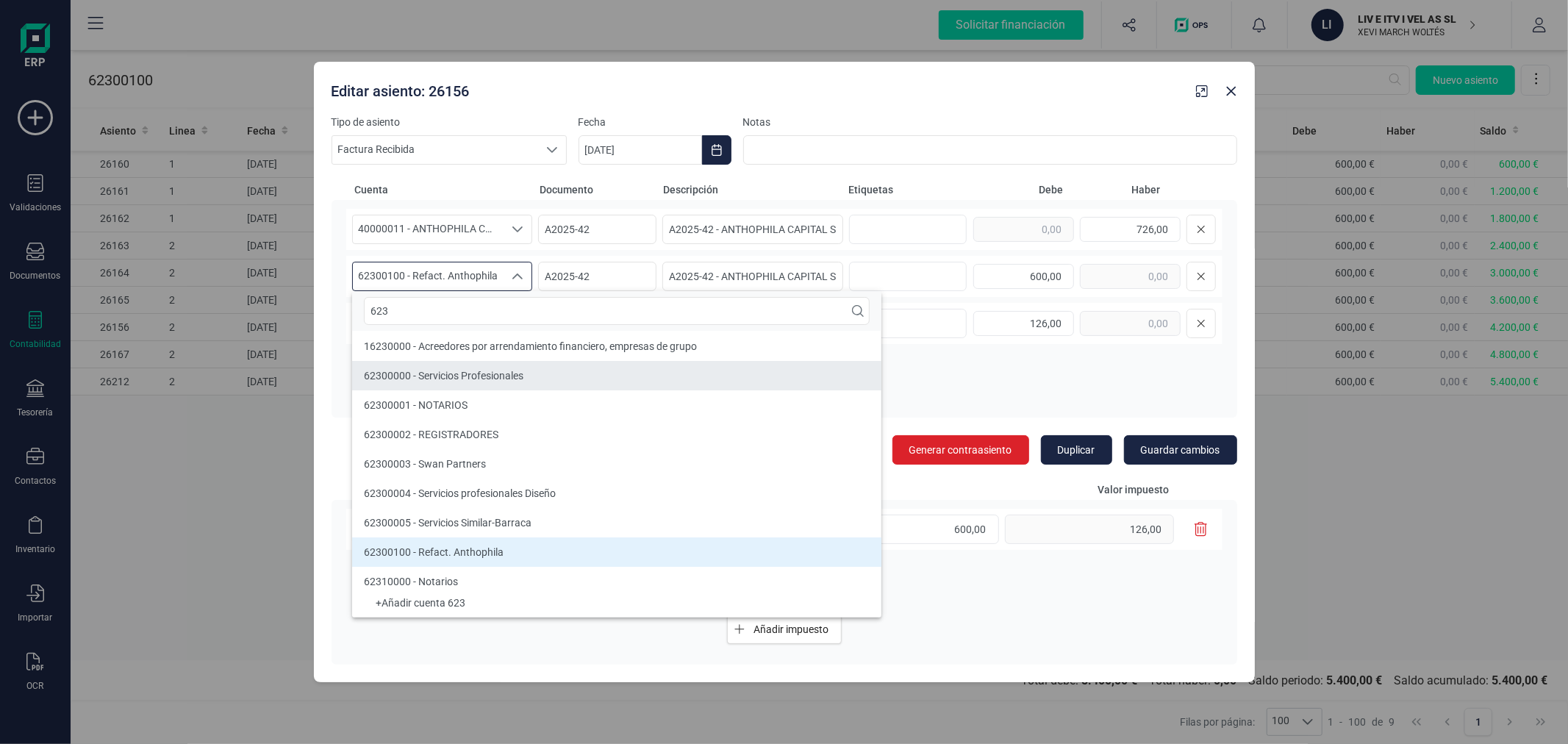
click at [497, 375] on span "62300000 - Servicios Profesionales" at bounding box center [444, 376] width 160 height 12
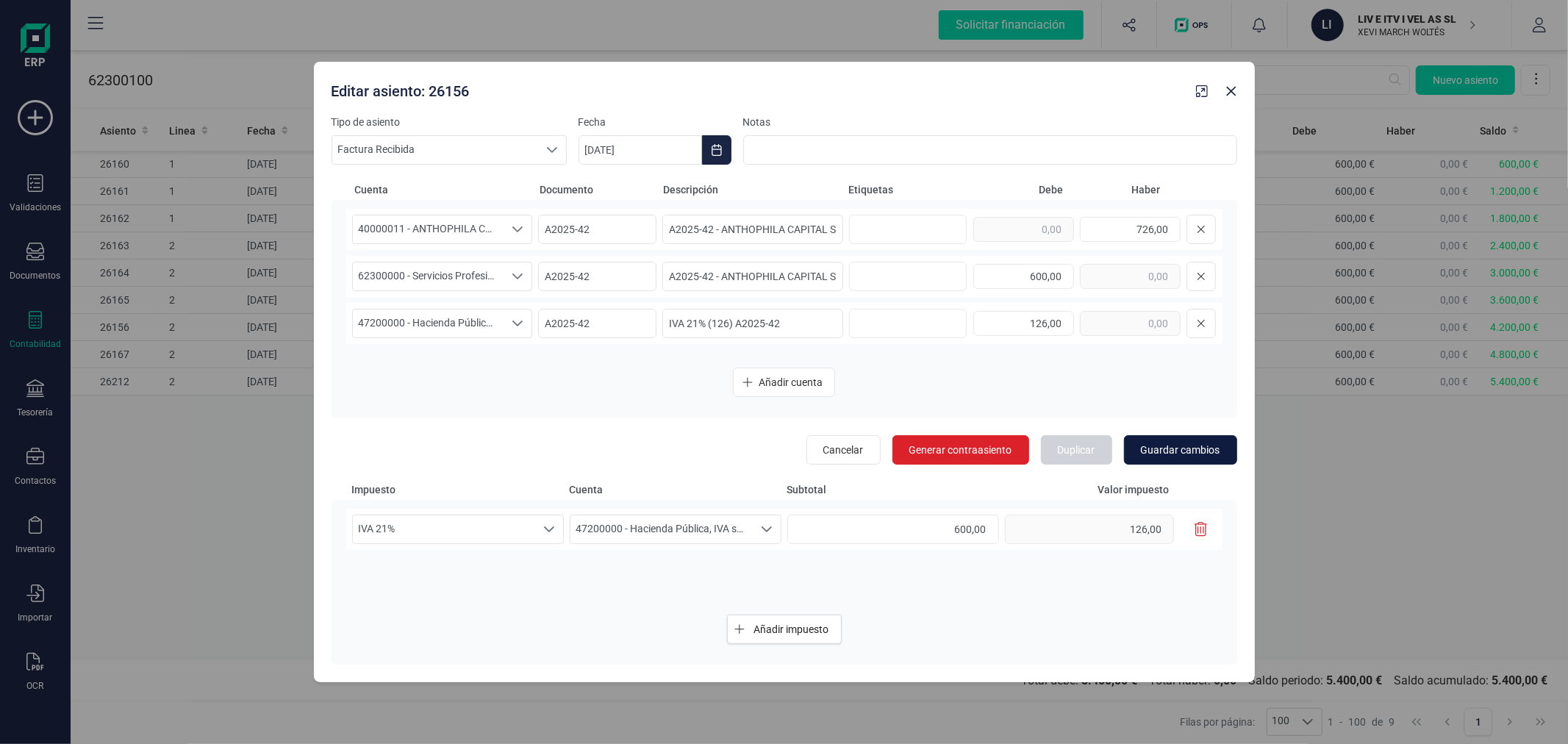
click at [1178, 449] on span "Guardar cambios" at bounding box center [1181, 449] width 79 height 15
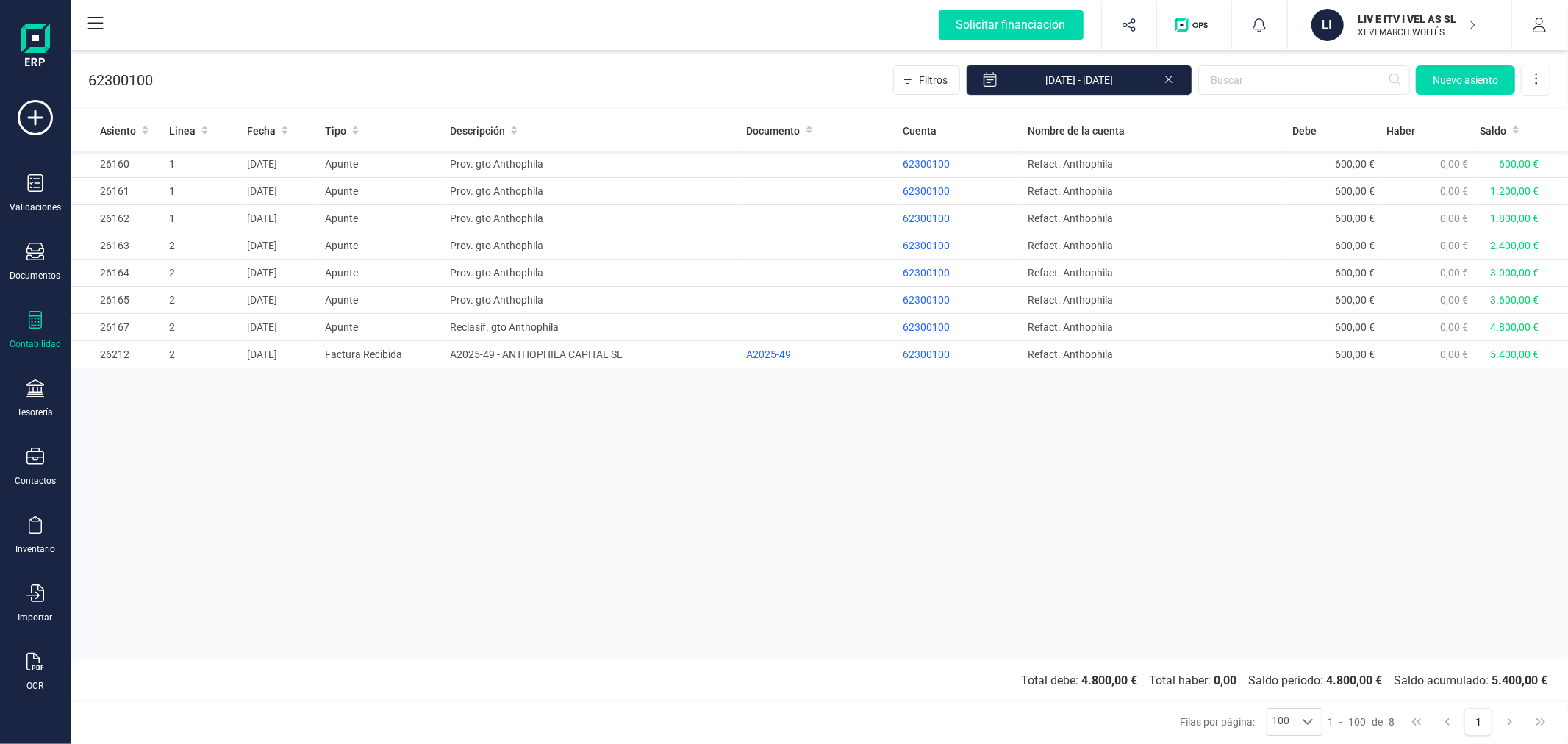
click at [553, 522] on div "Asiento Linea Fecha Tipo Descripción Documento Cuenta Nombre de la cuenta Debe …" at bounding box center [819, 385] width 1498 height 550
drag, startPoint x: 509, startPoint y: 241, endPoint x: 619, endPoint y: 222, distance: 111.6
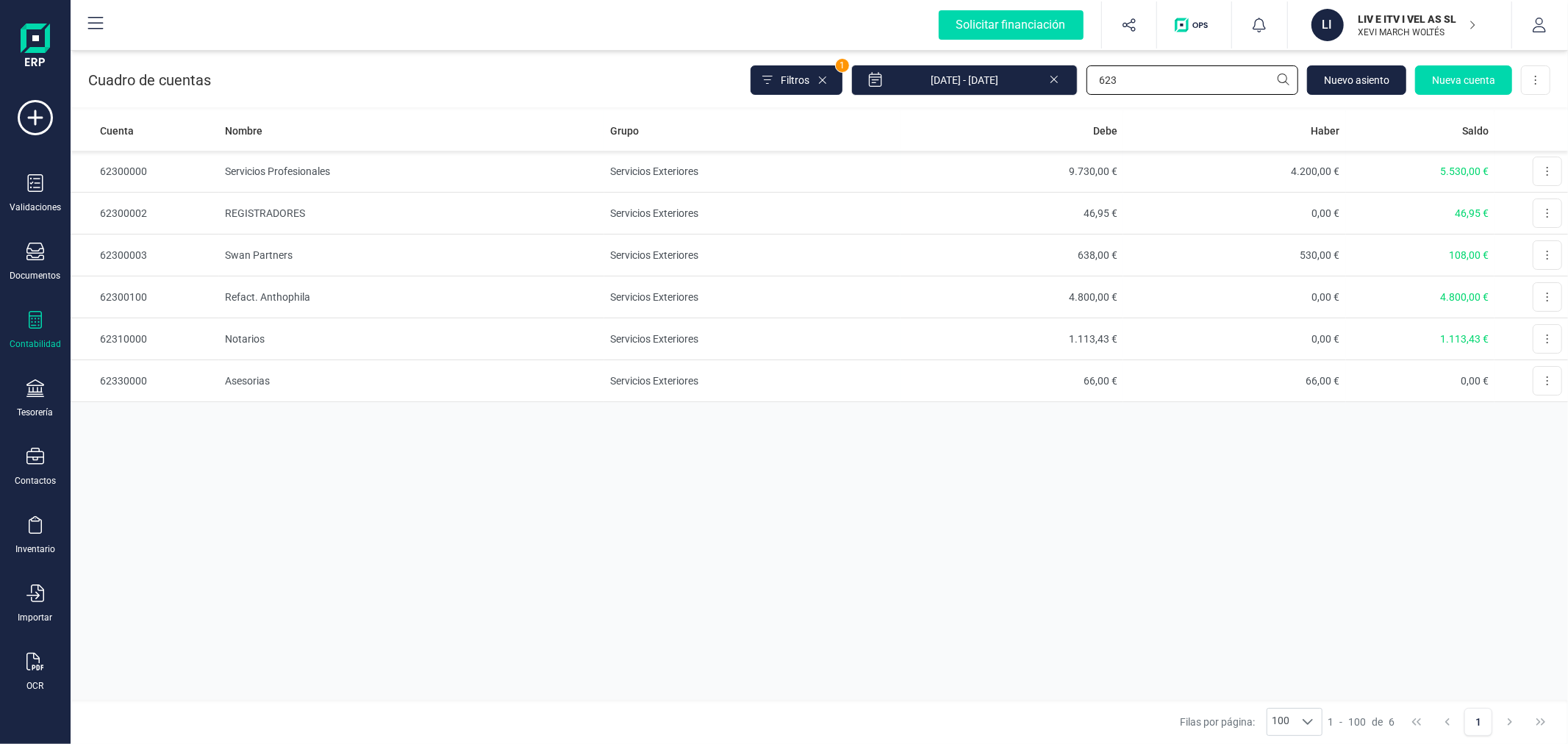
click at [1165, 77] on input "623" at bounding box center [1192, 80] width 211 height 30
type input "628"
click at [619, 208] on td "Servicios Exteriores" at bounding box center [752, 213] width 297 height 42
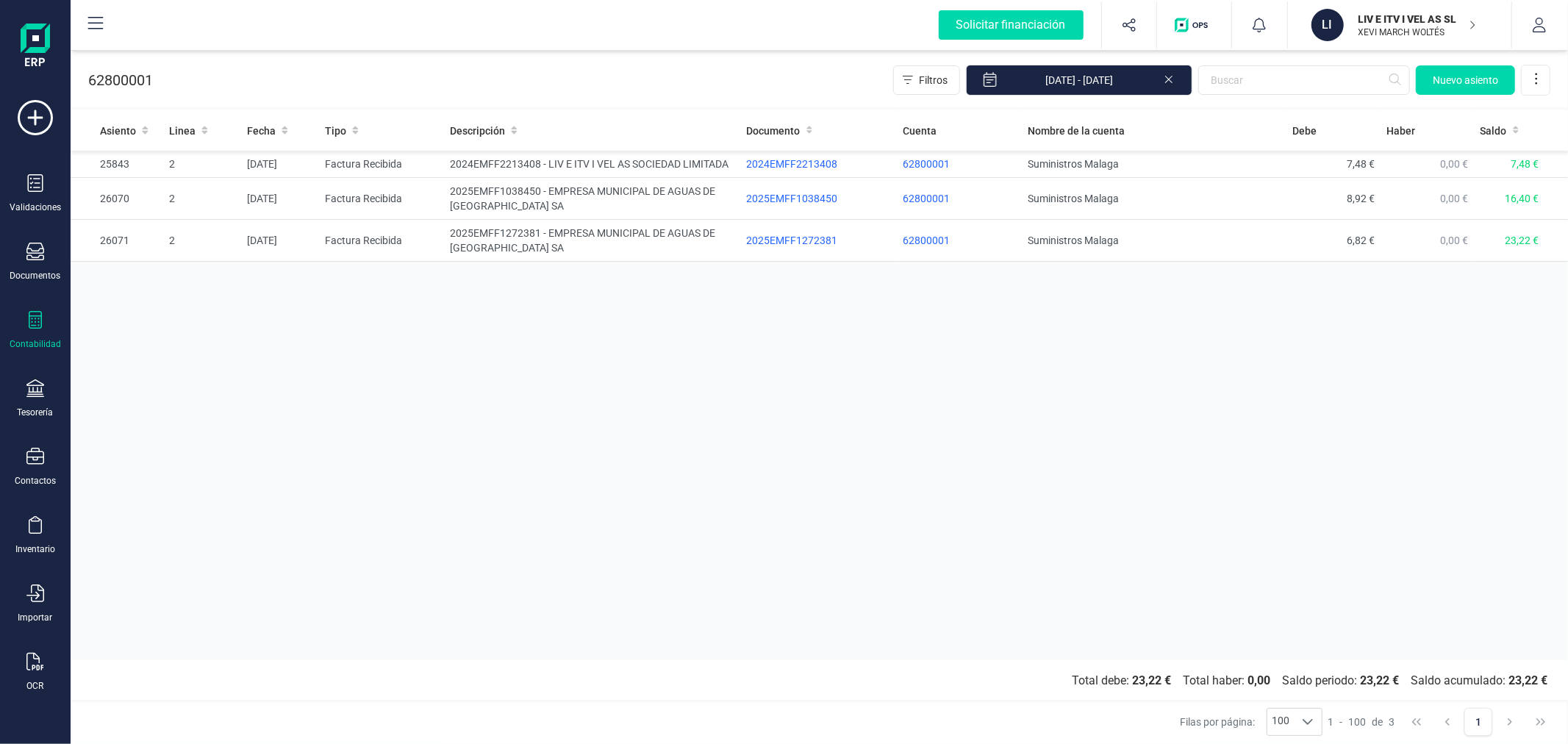
click at [504, 603] on div "Asiento Linea Fecha Tipo Descripción Documento Cuenta Nombre de la cuenta Debe …" at bounding box center [819, 385] width 1498 height 550
drag, startPoint x: 213, startPoint y: 46, endPoint x: 720, endPoint y: 41, distance: 507.0
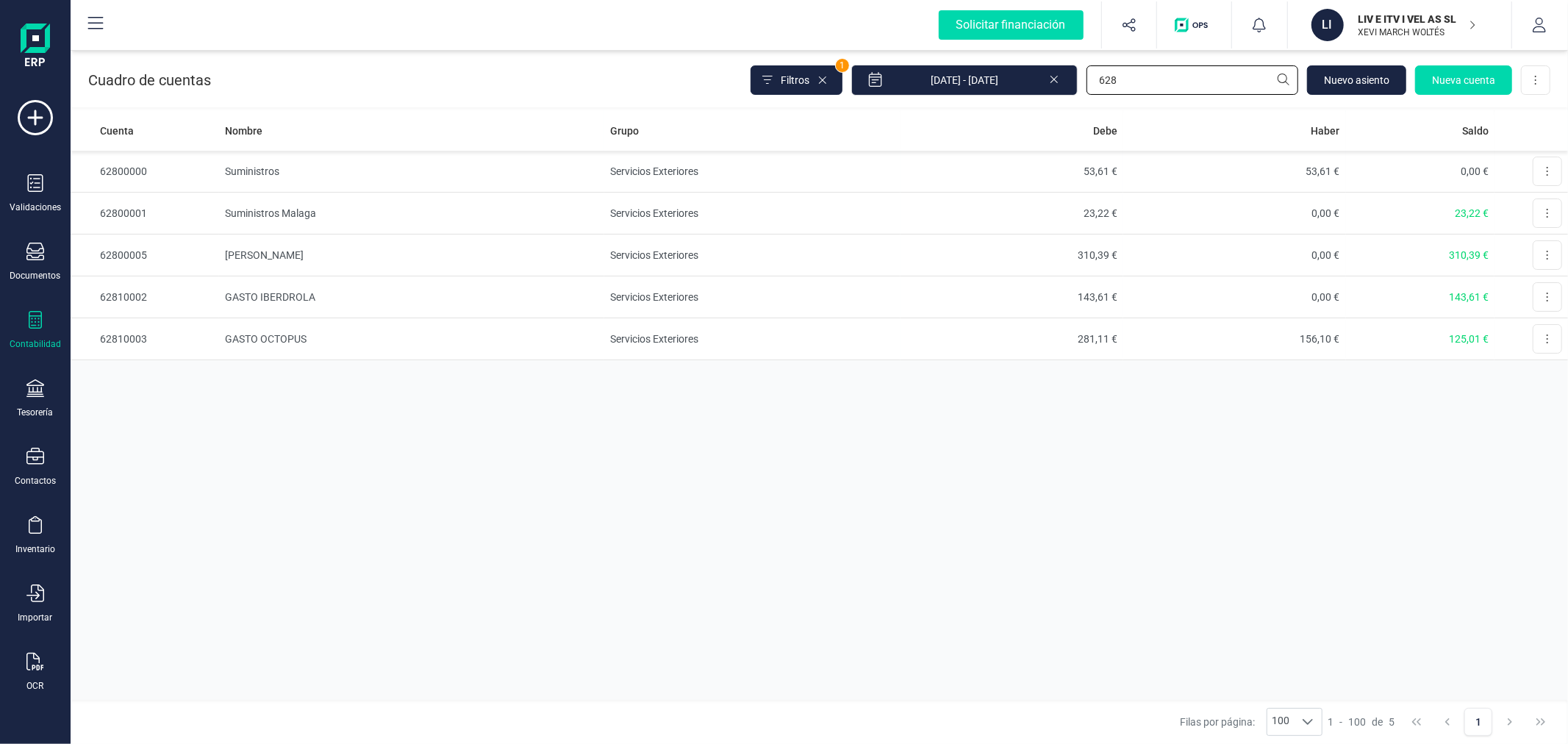
click at [1160, 69] on input "628" at bounding box center [1192, 80] width 211 height 30
type input "629"
click at [277, 252] on td "GASTOS COMUNIDAD PERELLÓ" at bounding box center [412, 255] width 385 height 42
click at [391, 255] on td "GASTOS COMUNIDAD PERELLÓ" at bounding box center [412, 255] width 385 height 42
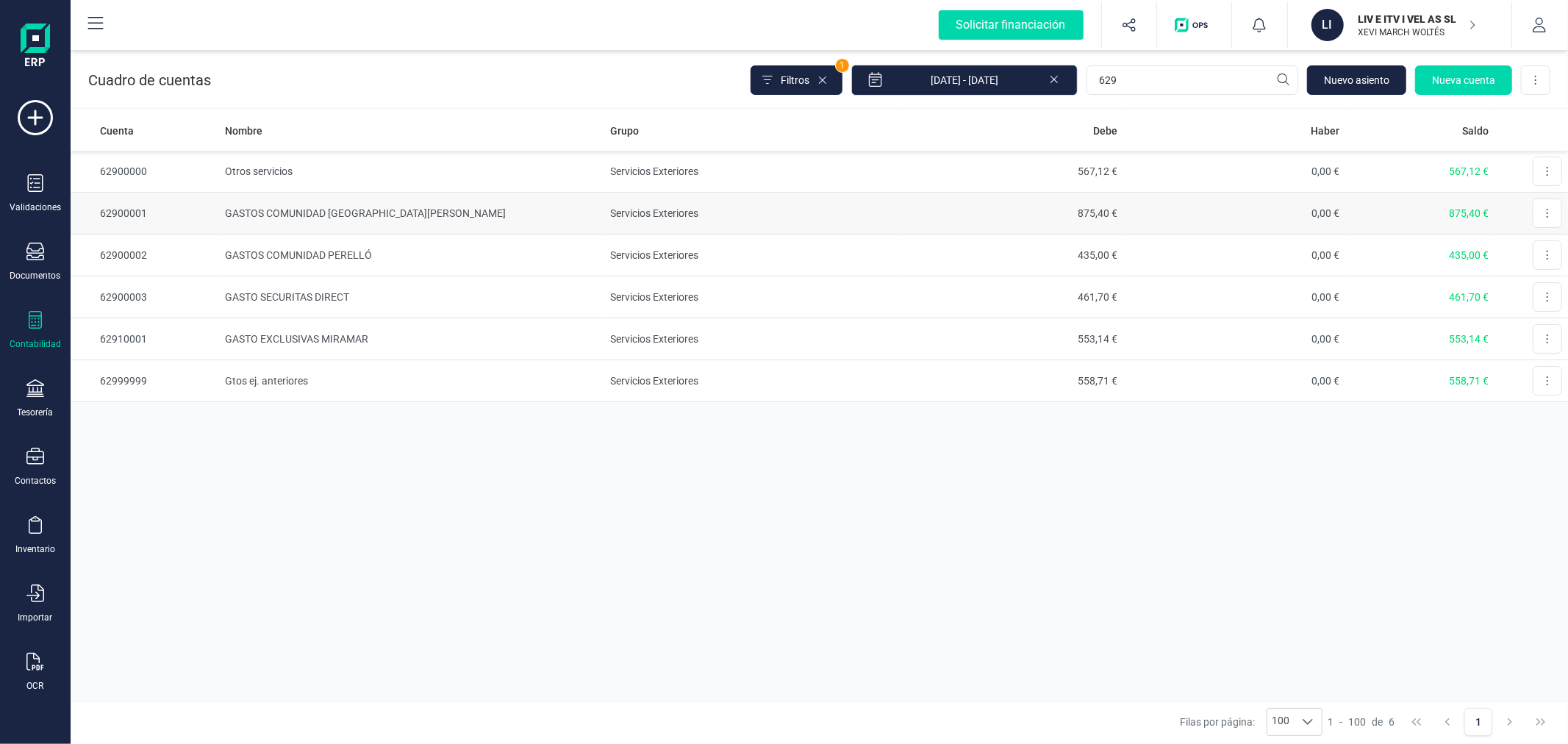
click at [404, 203] on td "GASTOS COMUNIDAD SAN VICENTE" at bounding box center [412, 213] width 385 height 42
click at [1118, 70] on input "629" at bounding box center [1192, 80] width 211 height 30
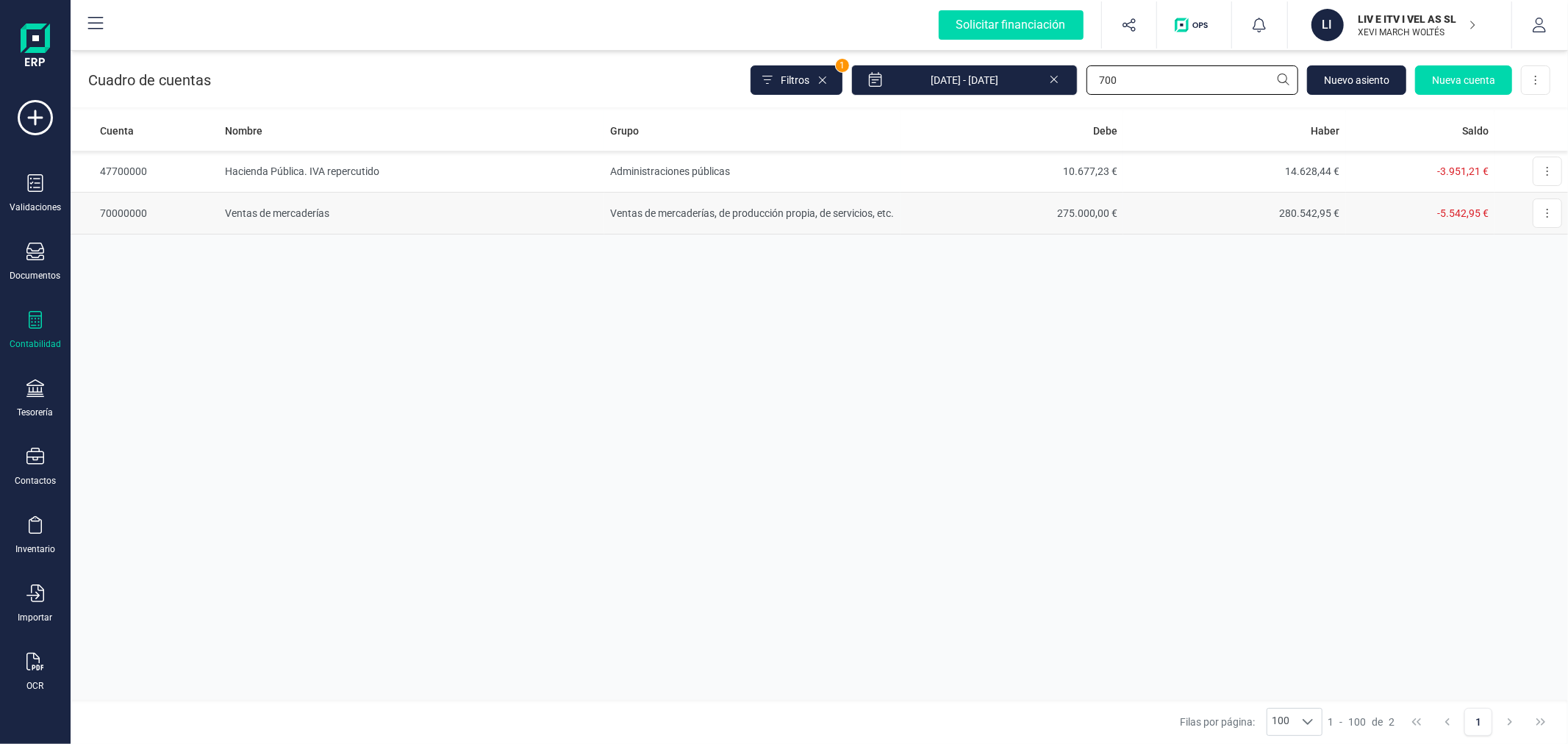
type input "700"
click at [715, 209] on td "Ventas de mercaderías, de producción propia, de servicios, etc." at bounding box center [752, 213] width 297 height 42
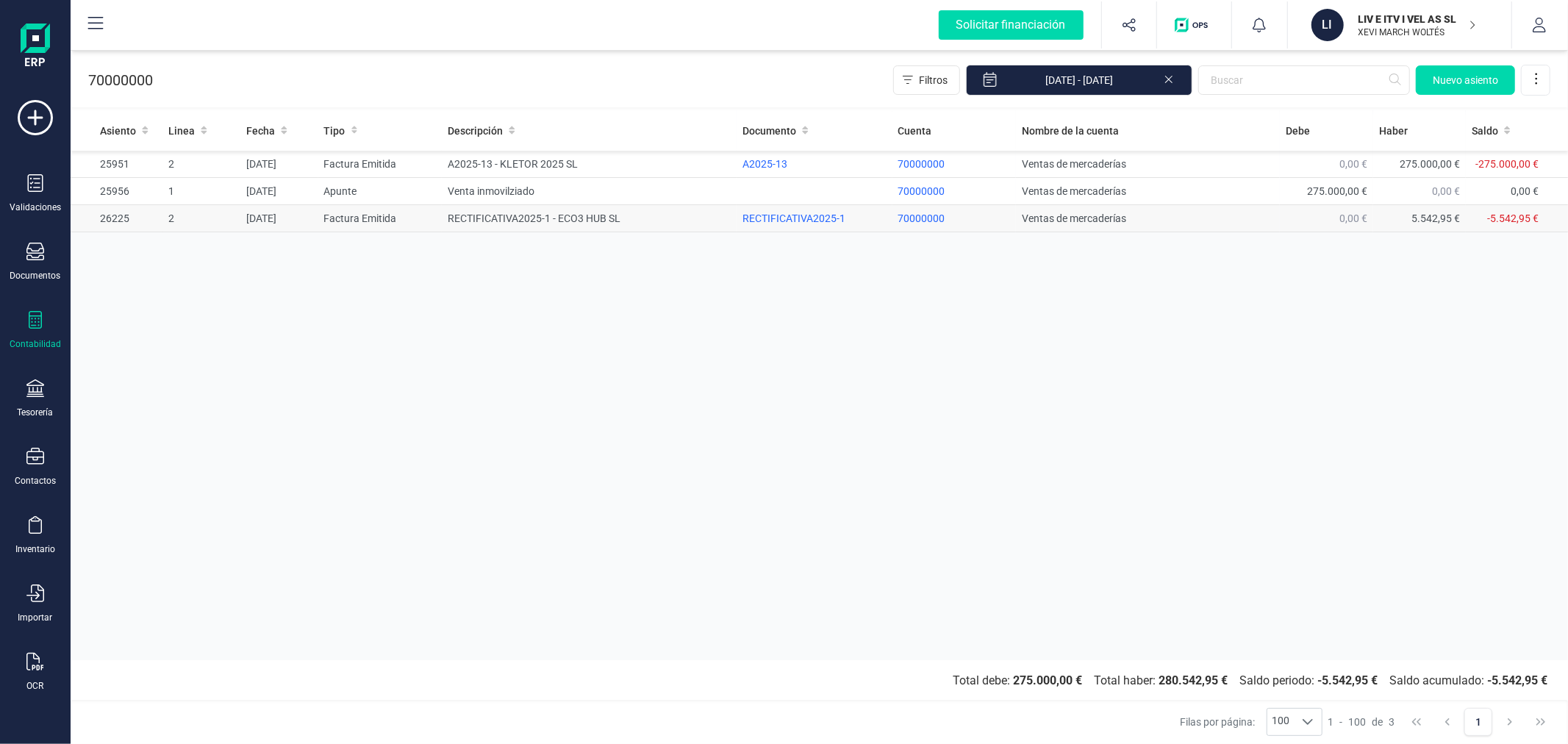
click at [539, 214] on td "RECTIFICATIVA2025-1 - ECO3 HUB SL" at bounding box center [588, 218] width 295 height 27
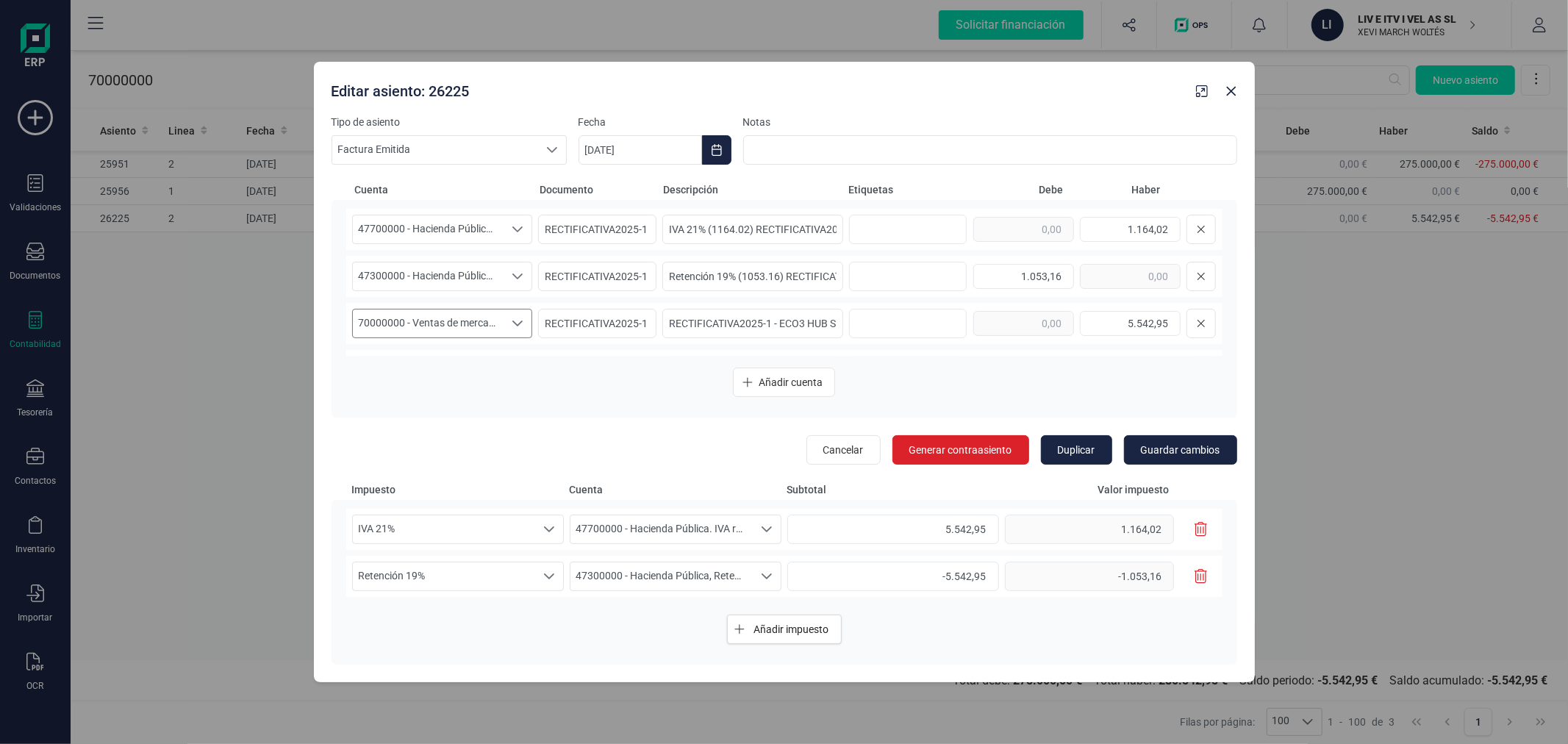
click at [491, 317] on span "70000000 - Ventas de mercaderías" at bounding box center [429, 323] width 152 height 28
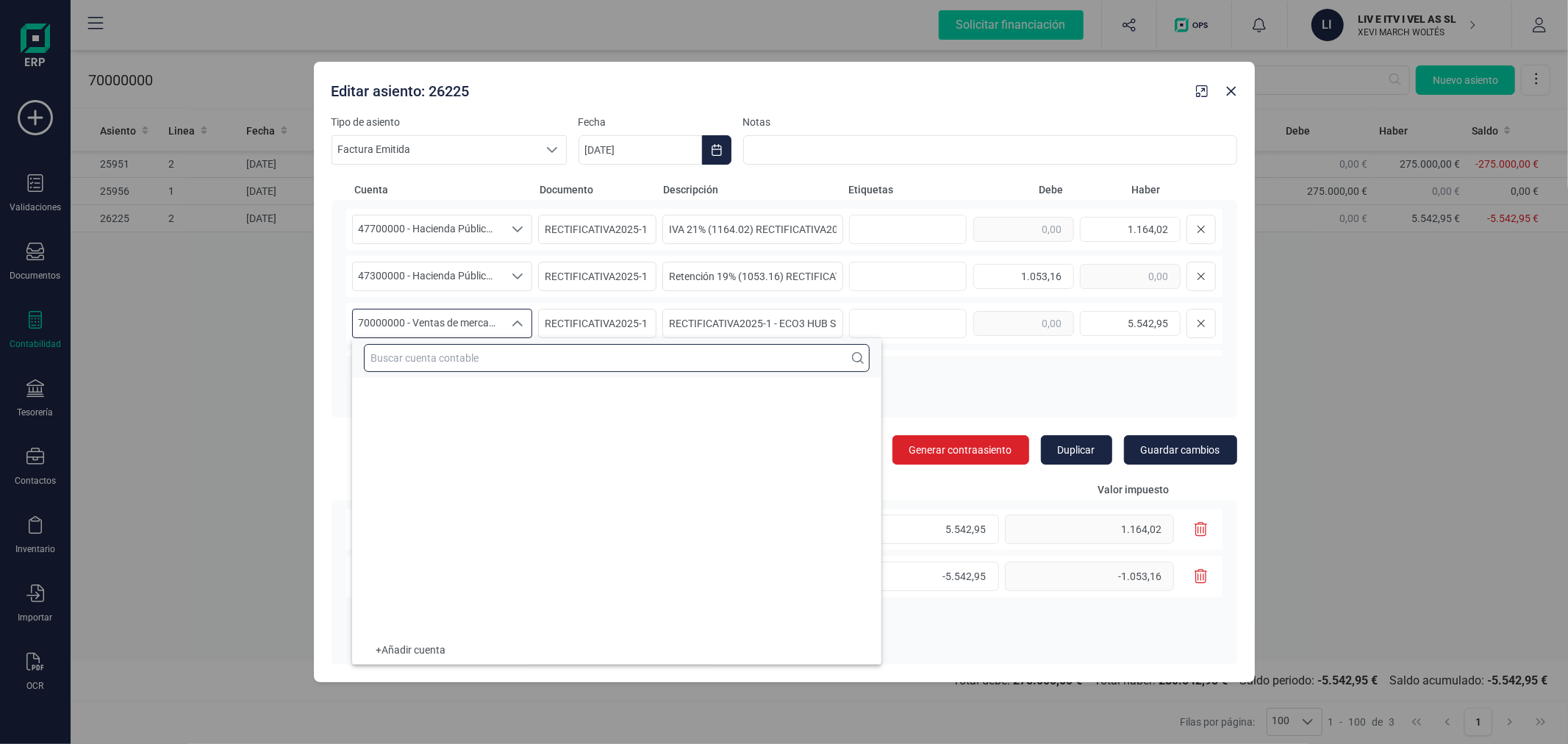
scroll to position [22726, 0]
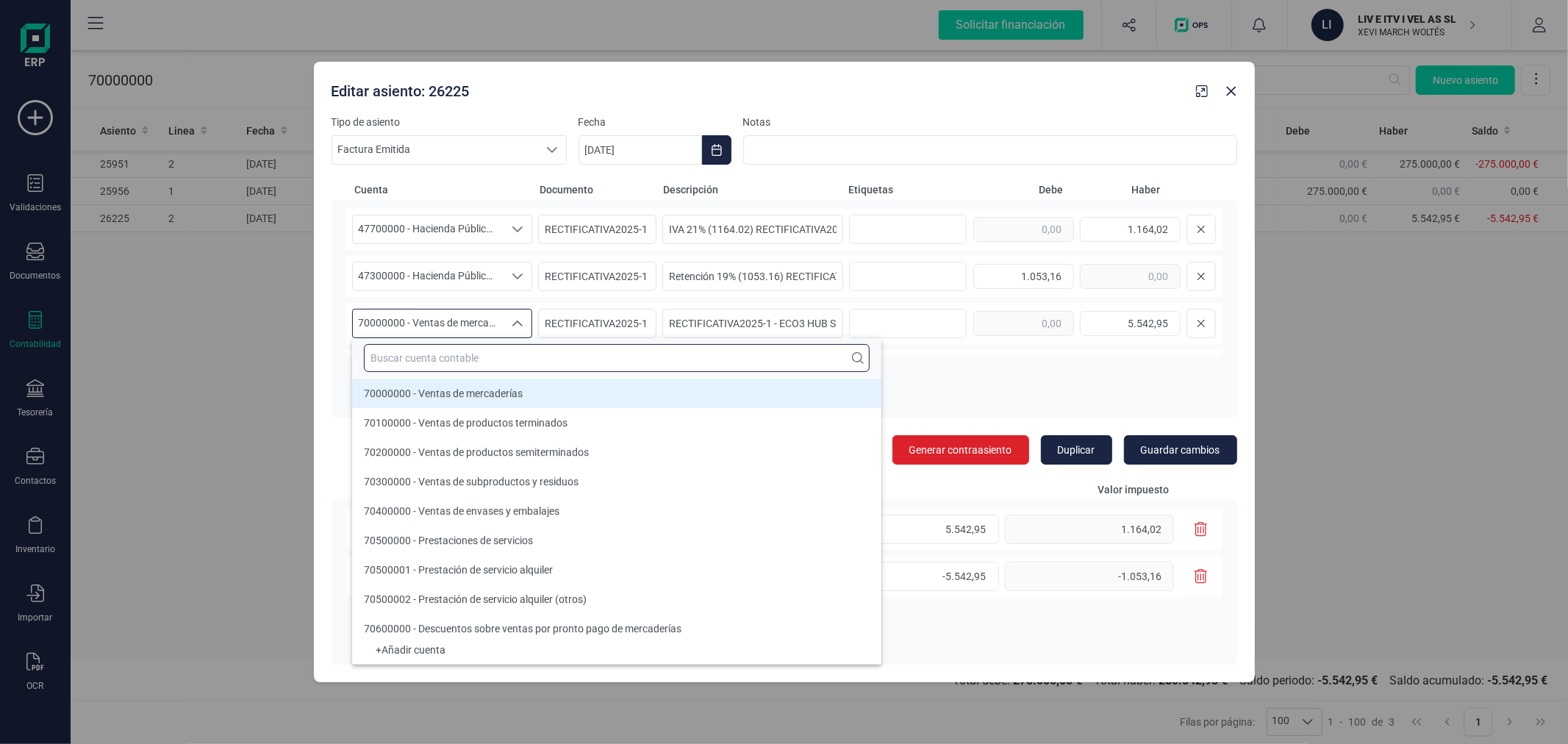
click at [490, 364] on input "text" at bounding box center [617, 358] width 506 height 28
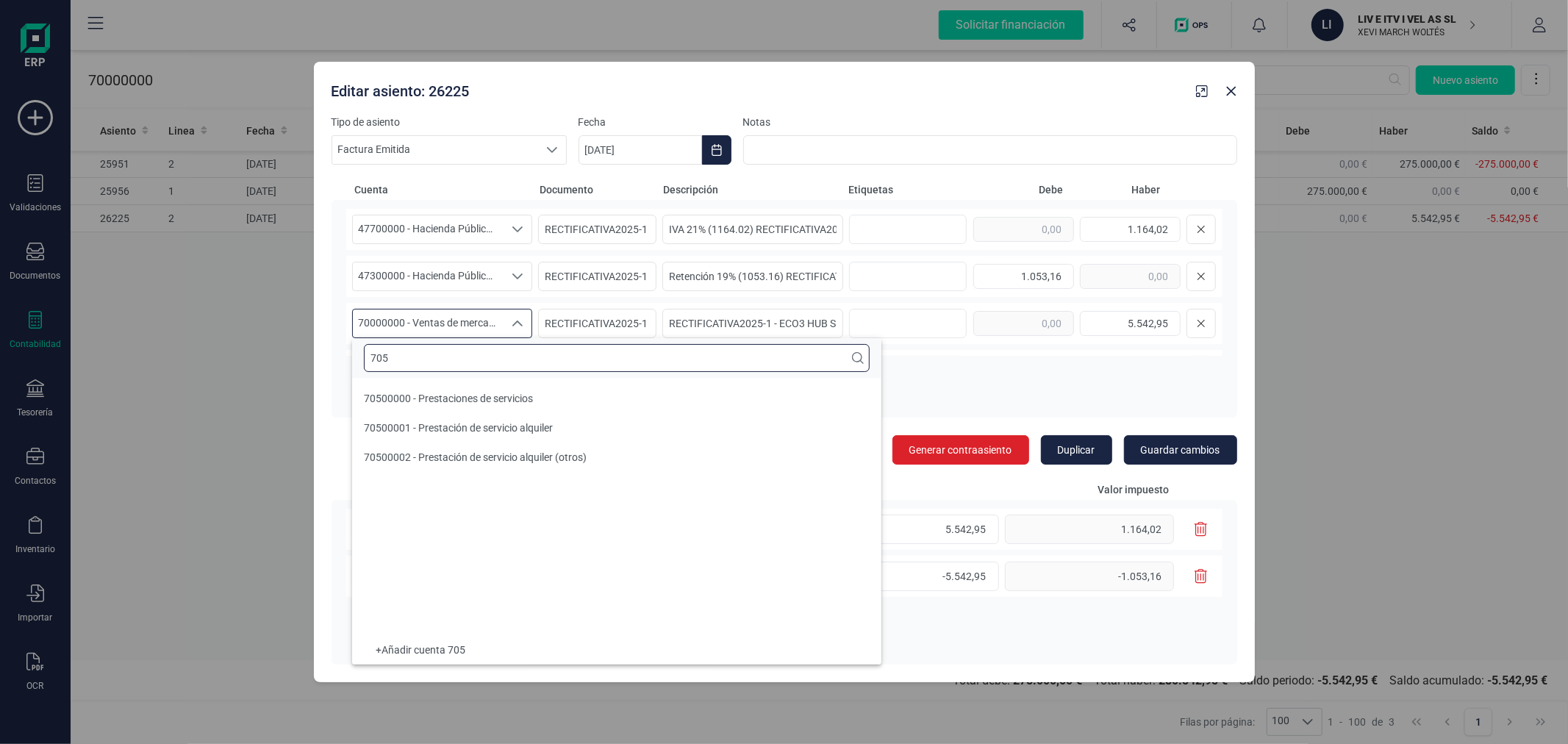
scroll to position [0, 0]
type input "705"
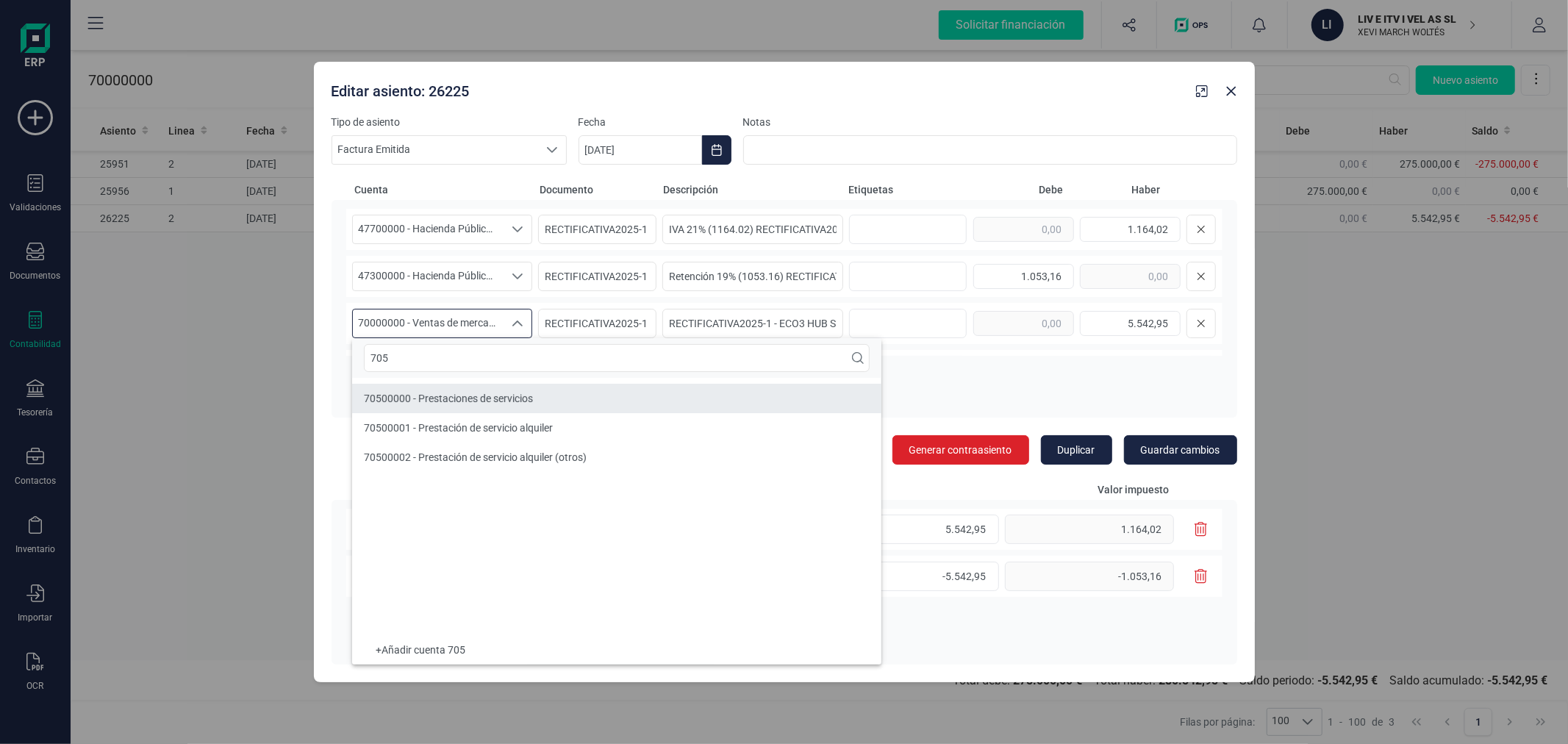
click at [512, 401] on span "70500000 - Prestaciones de servicios" at bounding box center [449, 399] width 169 height 12
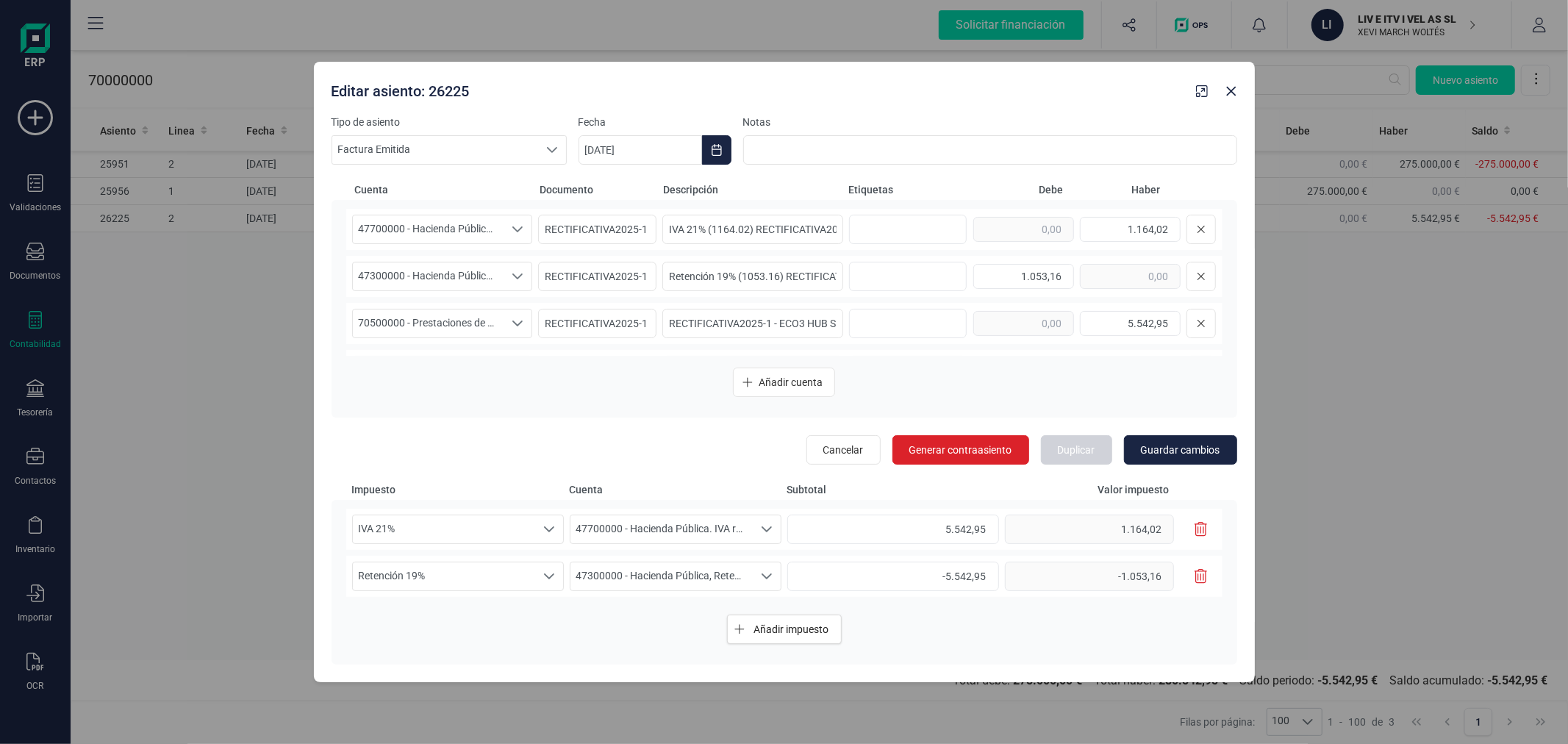
drag, startPoint x: 1196, startPoint y: 443, endPoint x: 1130, endPoint y: 341, distance: 121.5
click at [1130, 341] on div "Cuenta Documento Descripción Etiquetas Debe Haber 47700000 - Hacienda Pública. …" at bounding box center [784, 314] width 906 height 300
click at [437, 318] on span "70500000 - Prestaciones de servicios" at bounding box center [429, 323] width 152 height 28
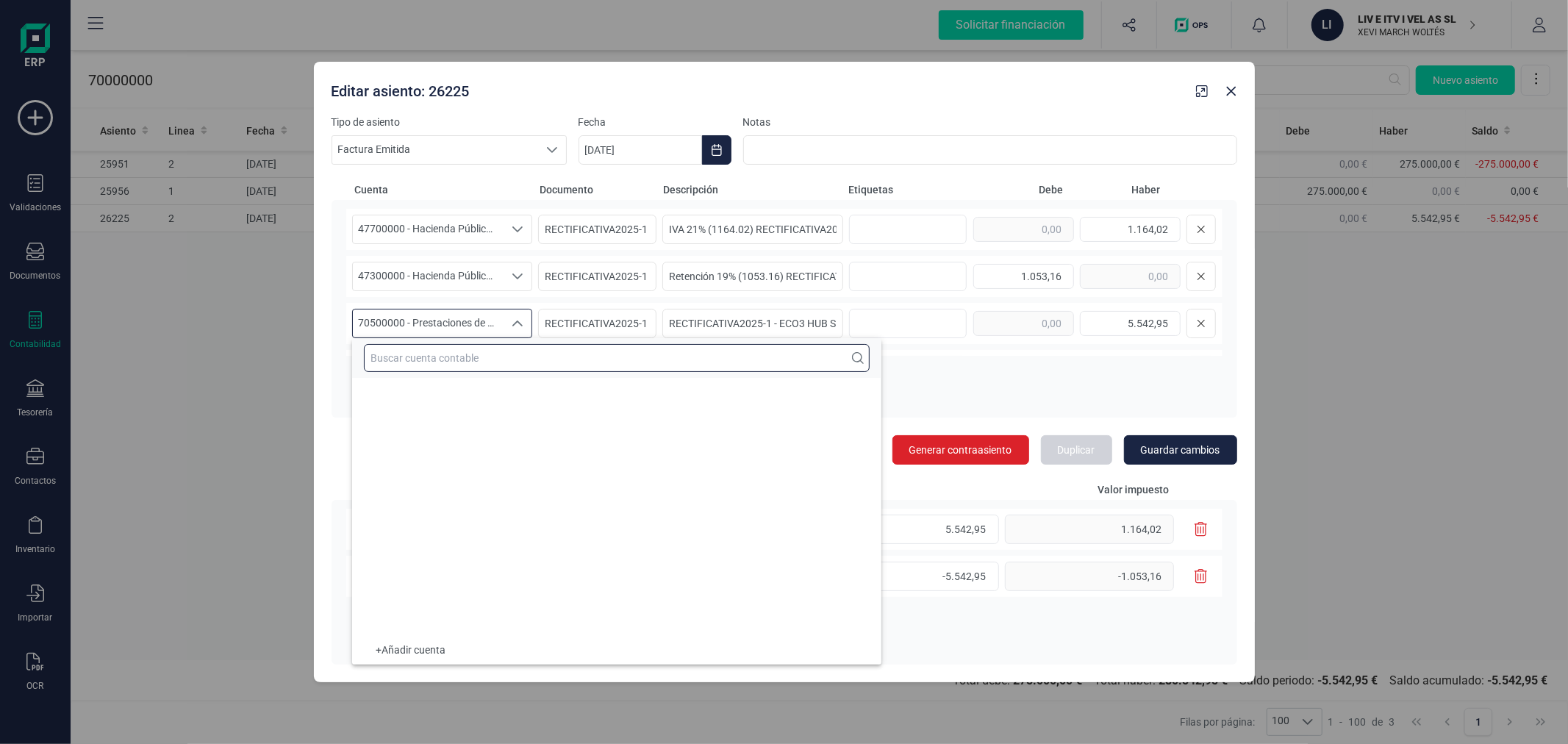
scroll to position [22873, 0]
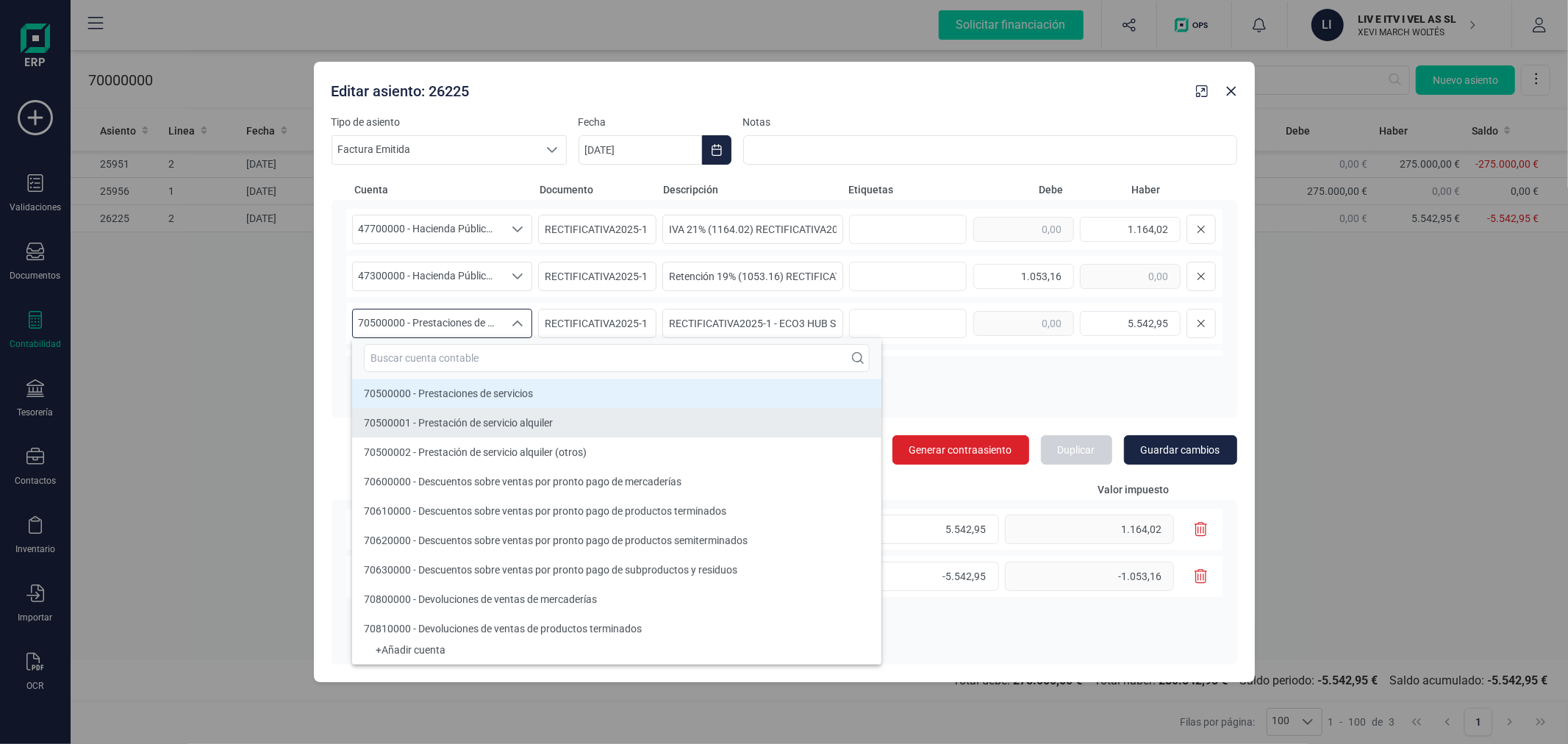
click at [455, 422] on span "70500001 - Prestación de servicio alquiler" at bounding box center [458, 423] width 189 height 12
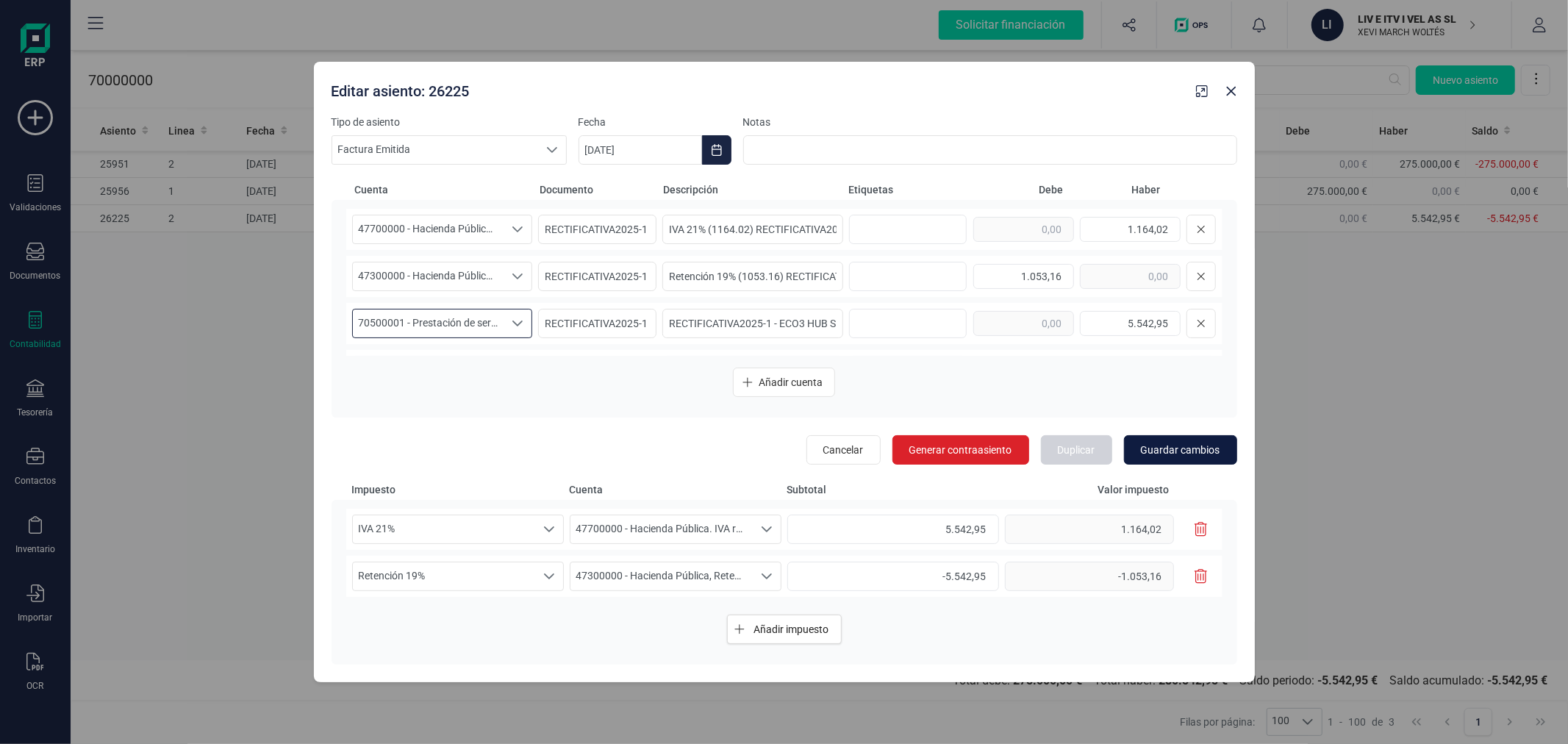
click at [1178, 449] on span "Guardar cambios" at bounding box center [1181, 449] width 79 height 15
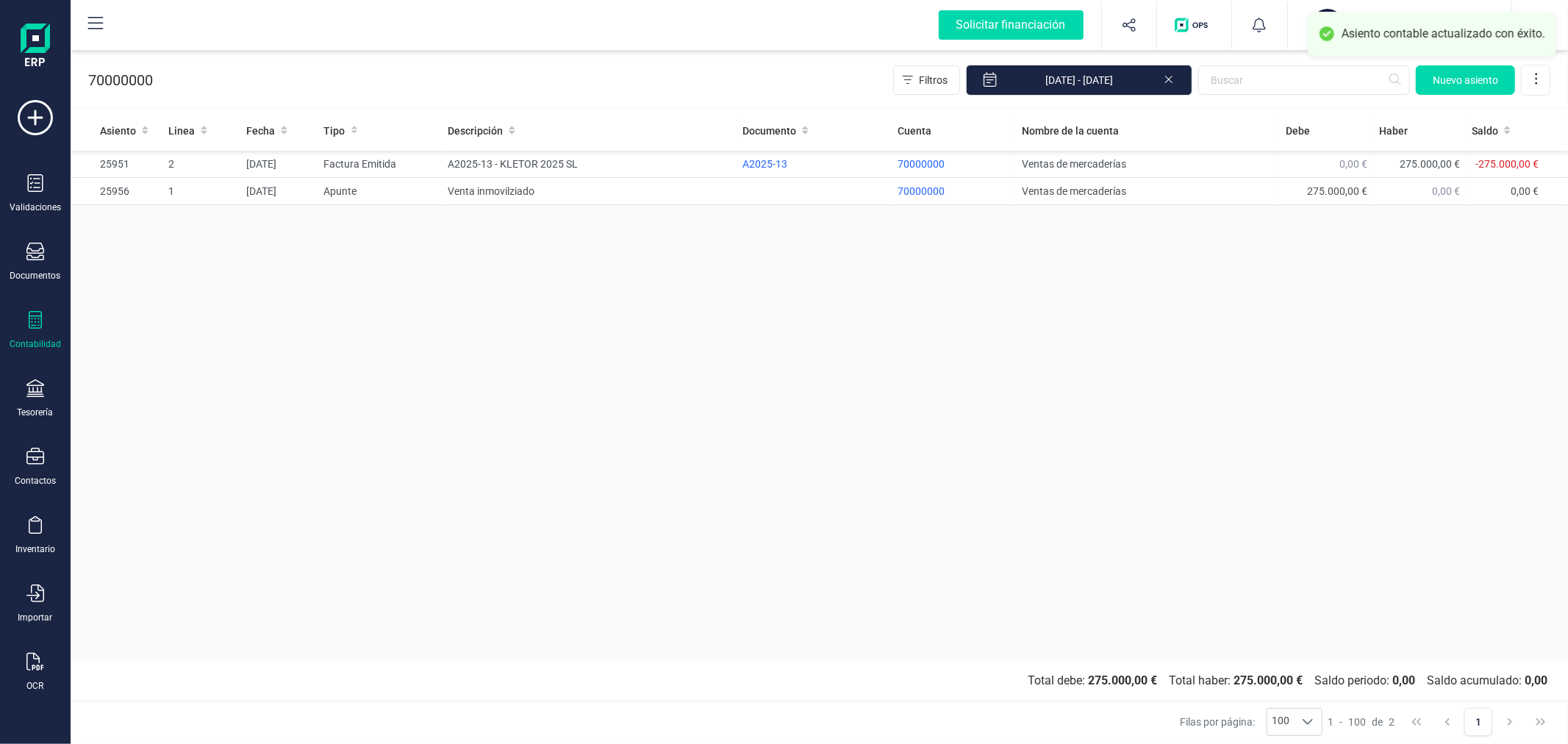
click at [937, 318] on div "Asiento Linea Fecha Tipo Descripción Documento Cuenta Nombre de la cuenta Debe …" at bounding box center [819, 385] width 1498 height 550
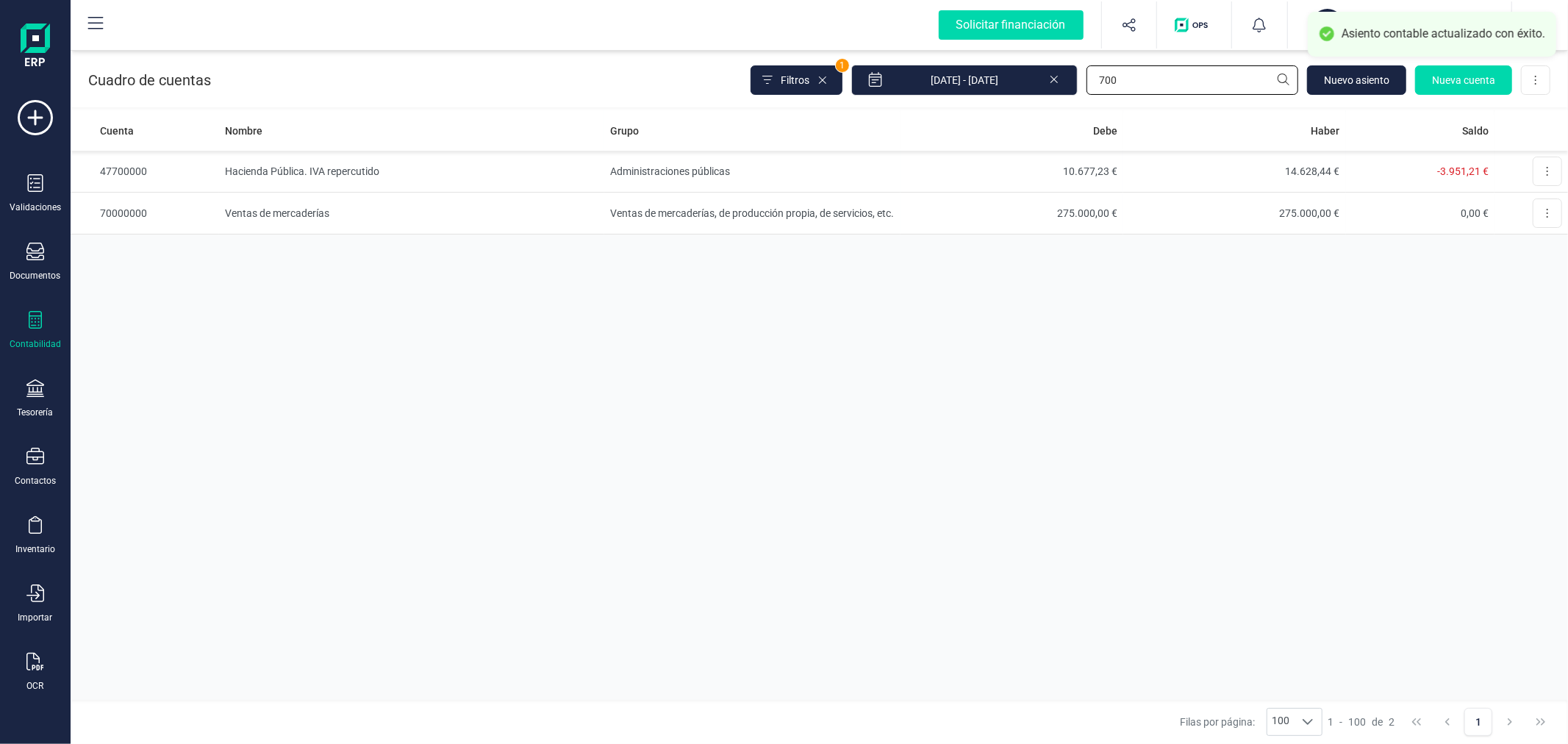
click at [1186, 78] on input "700" at bounding box center [1192, 80] width 211 height 30
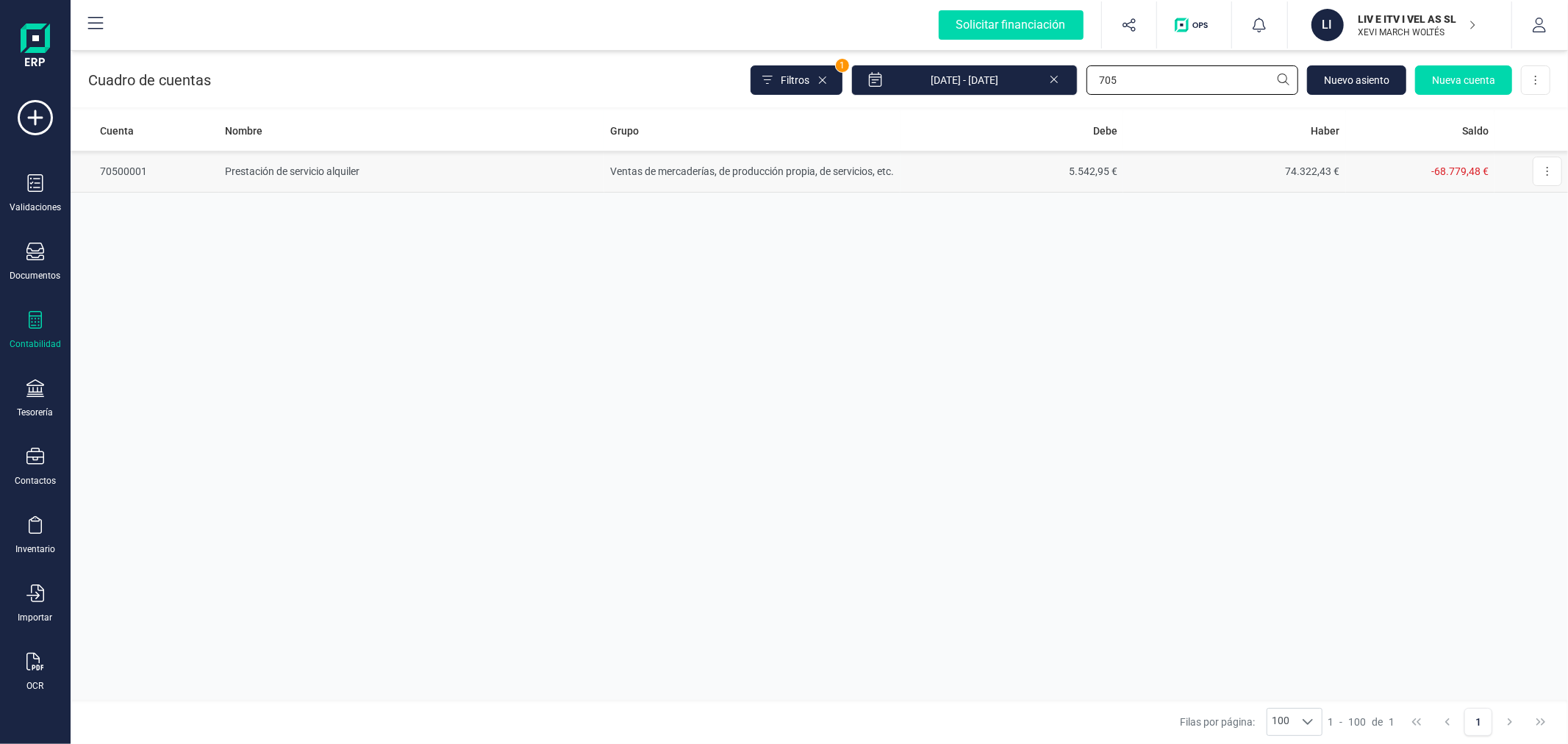
type input "705"
click at [1227, 172] on td "74.322,43 €" at bounding box center [1235, 172] width 222 height 42
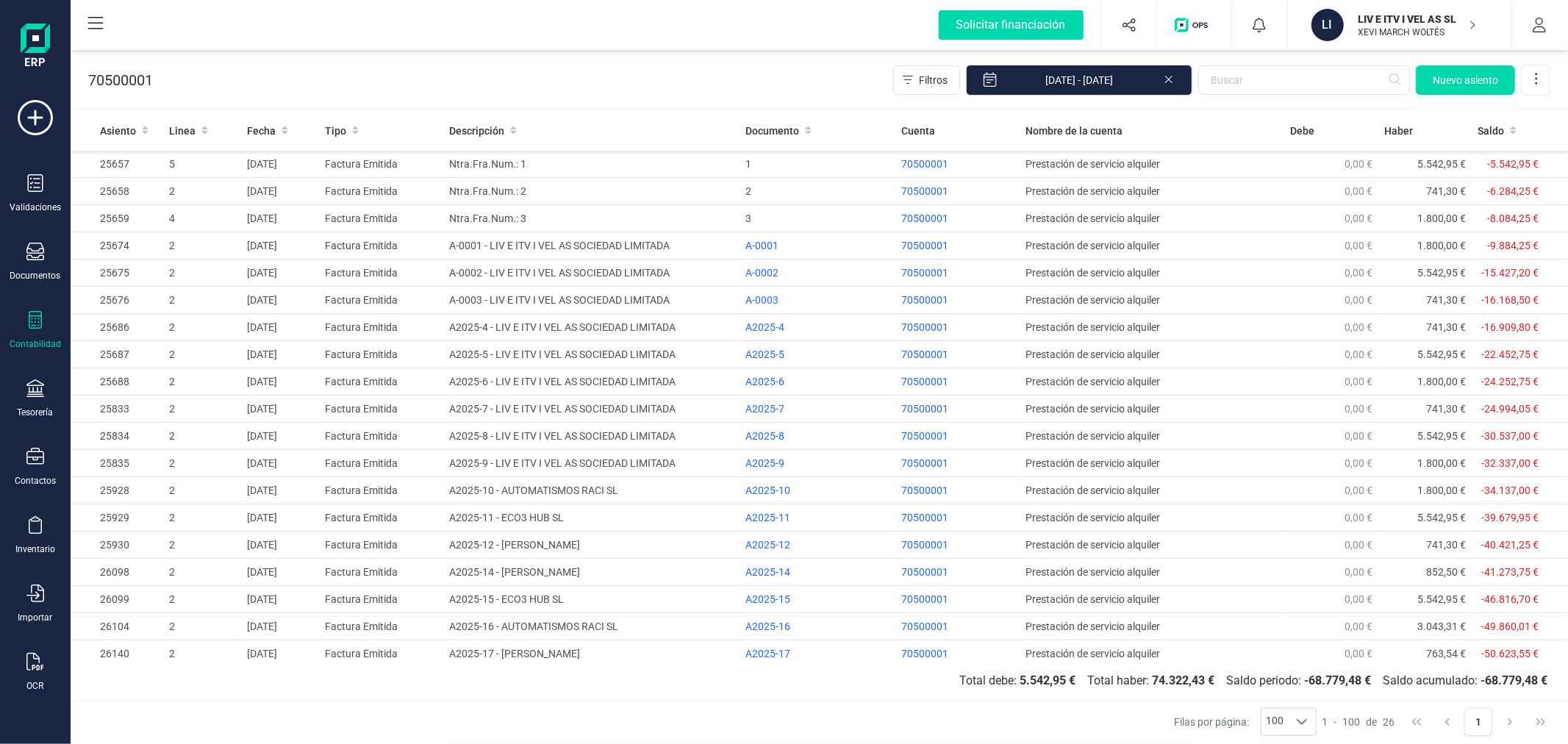
scroll to position [198, 0]
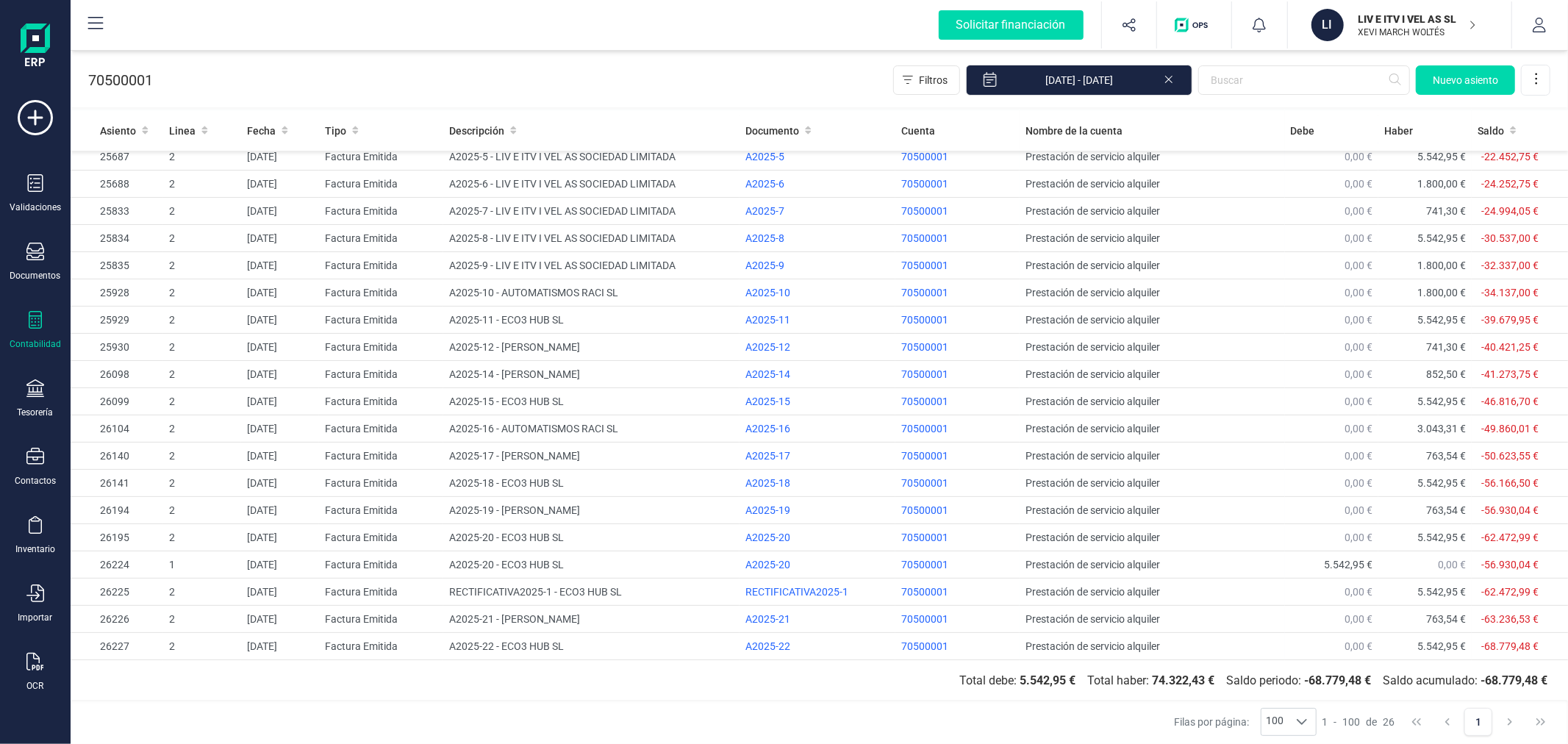
click at [35, 318] on icon at bounding box center [36, 319] width 18 height 18
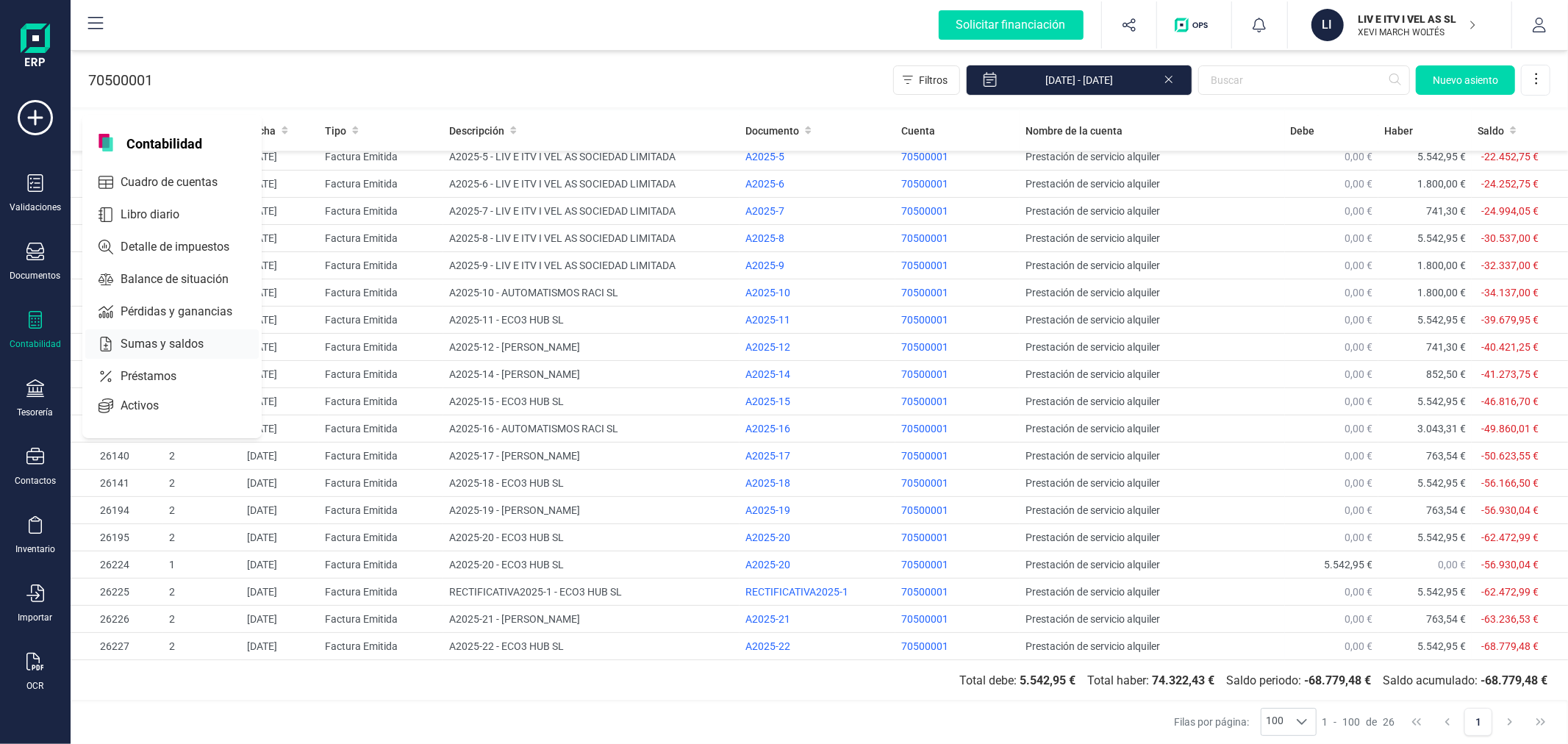
click at [149, 339] on span "Sumas y saldos" at bounding box center [173, 344] width 115 height 18
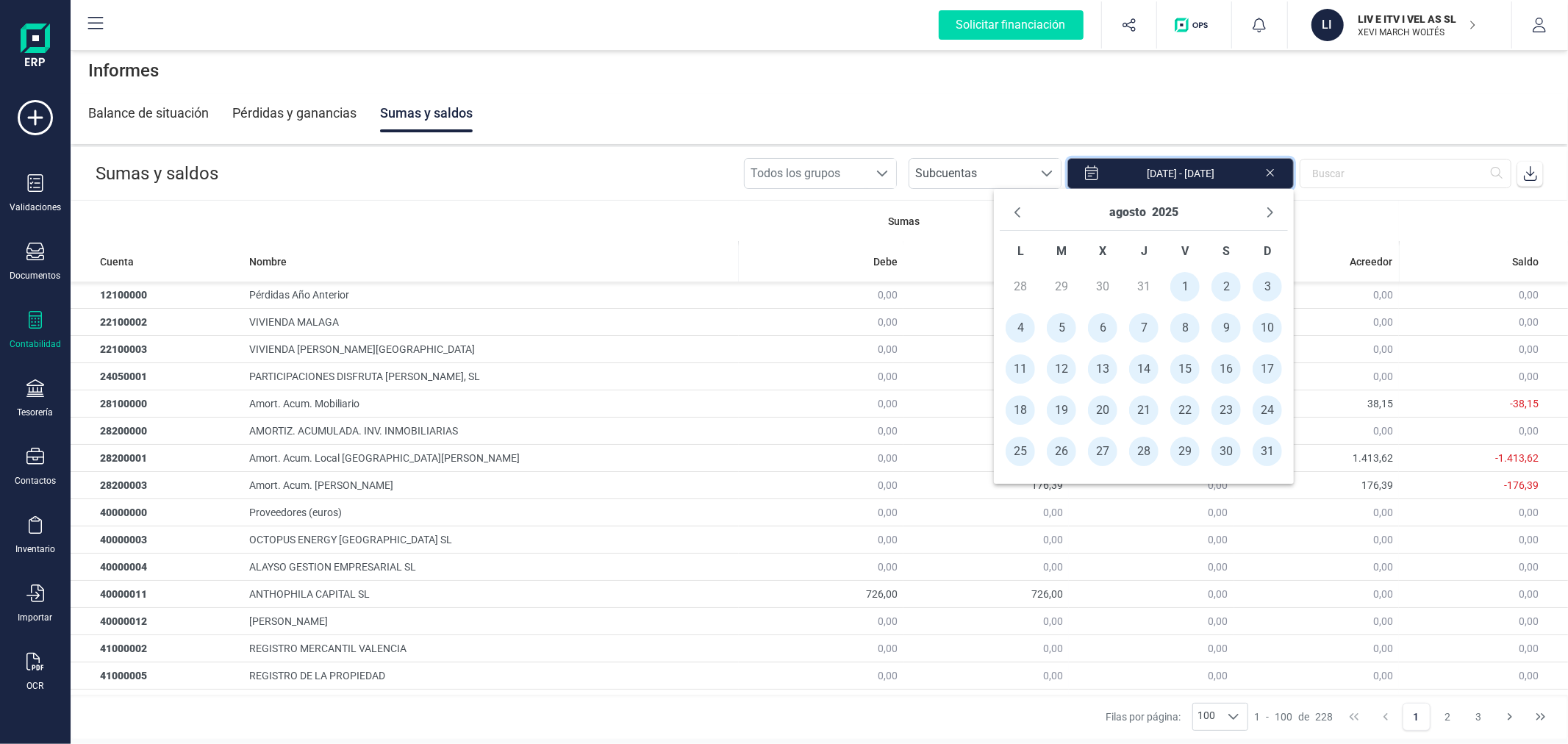
click at [1206, 177] on input "01/08/2025 - 31/08/2025" at bounding box center [1181, 173] width 226 height 31
click at [1020, 214] on icon "Previous Month" at bounding box center [1017, 212] width 12 height 12
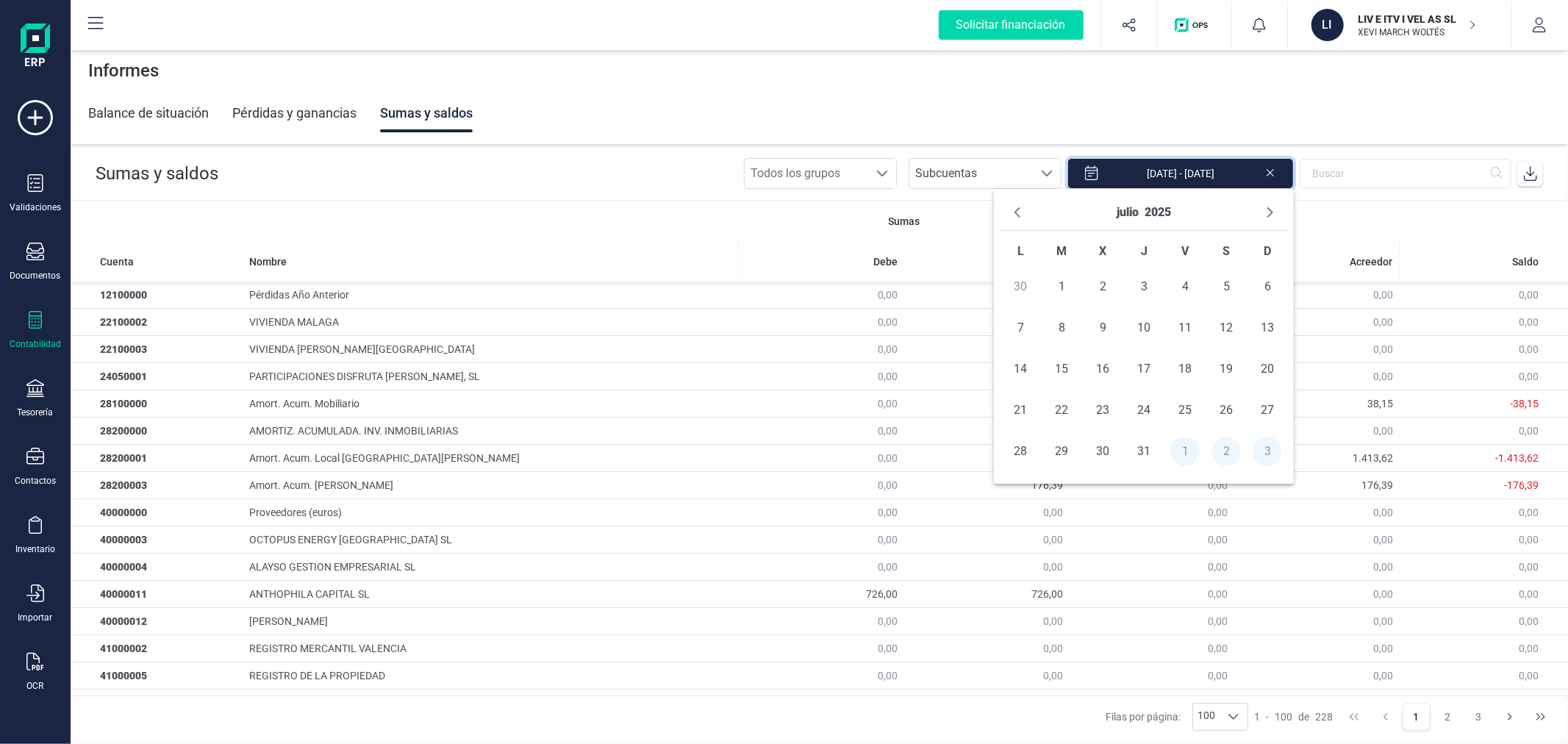
click at [1020, 214] on icon "Previous Month" at bounding box center [1017, 212] width 12 height 12
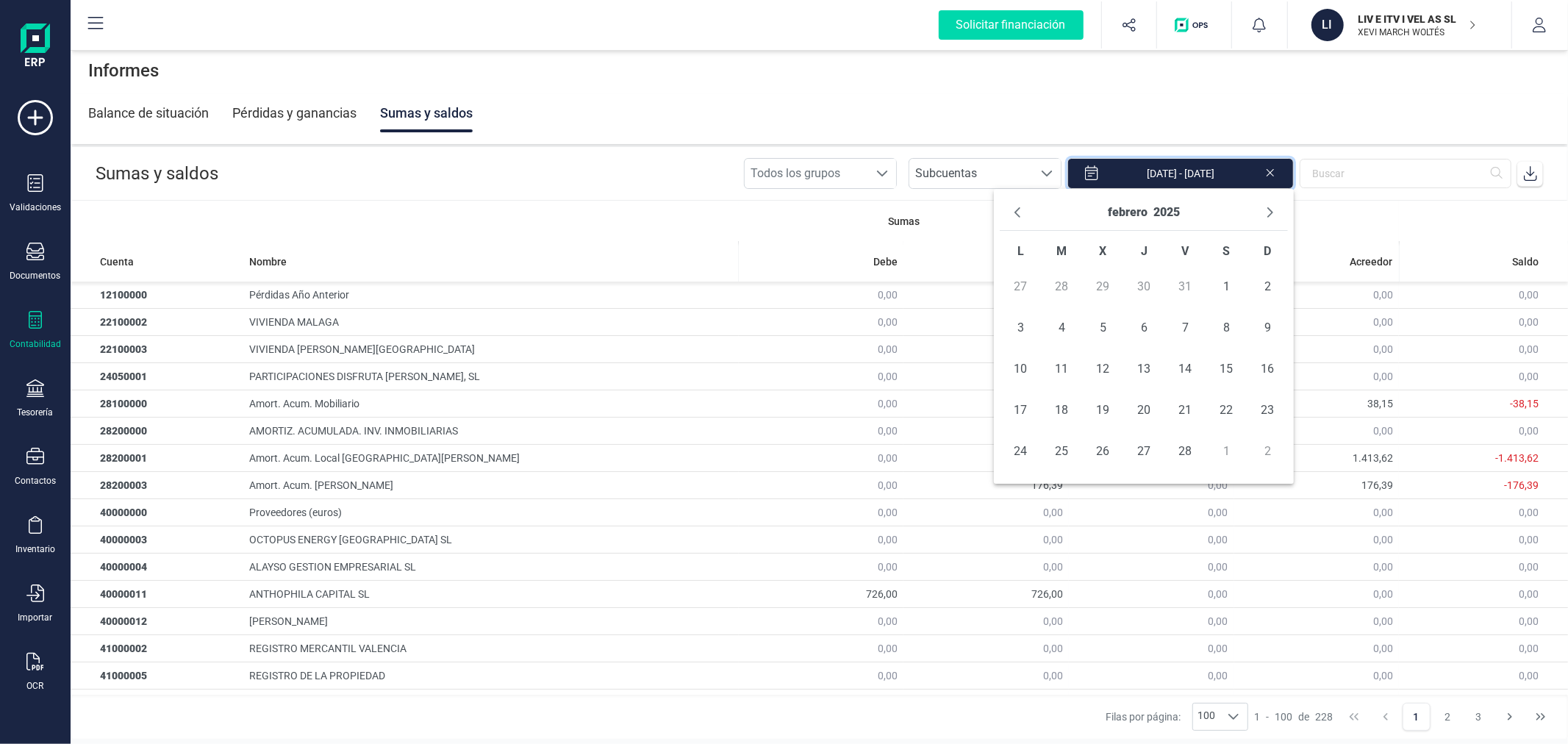
click at [1020, 214] on icon "Previous Month" at bounding box center [1017, 212] width 12 height 12
click at [1098, 281] on span "1" at bounding box center [1103, 287] width 30 height 30
click at [1187, 446] on span "31" at bounding box center [1185, 451] width 30 height 30
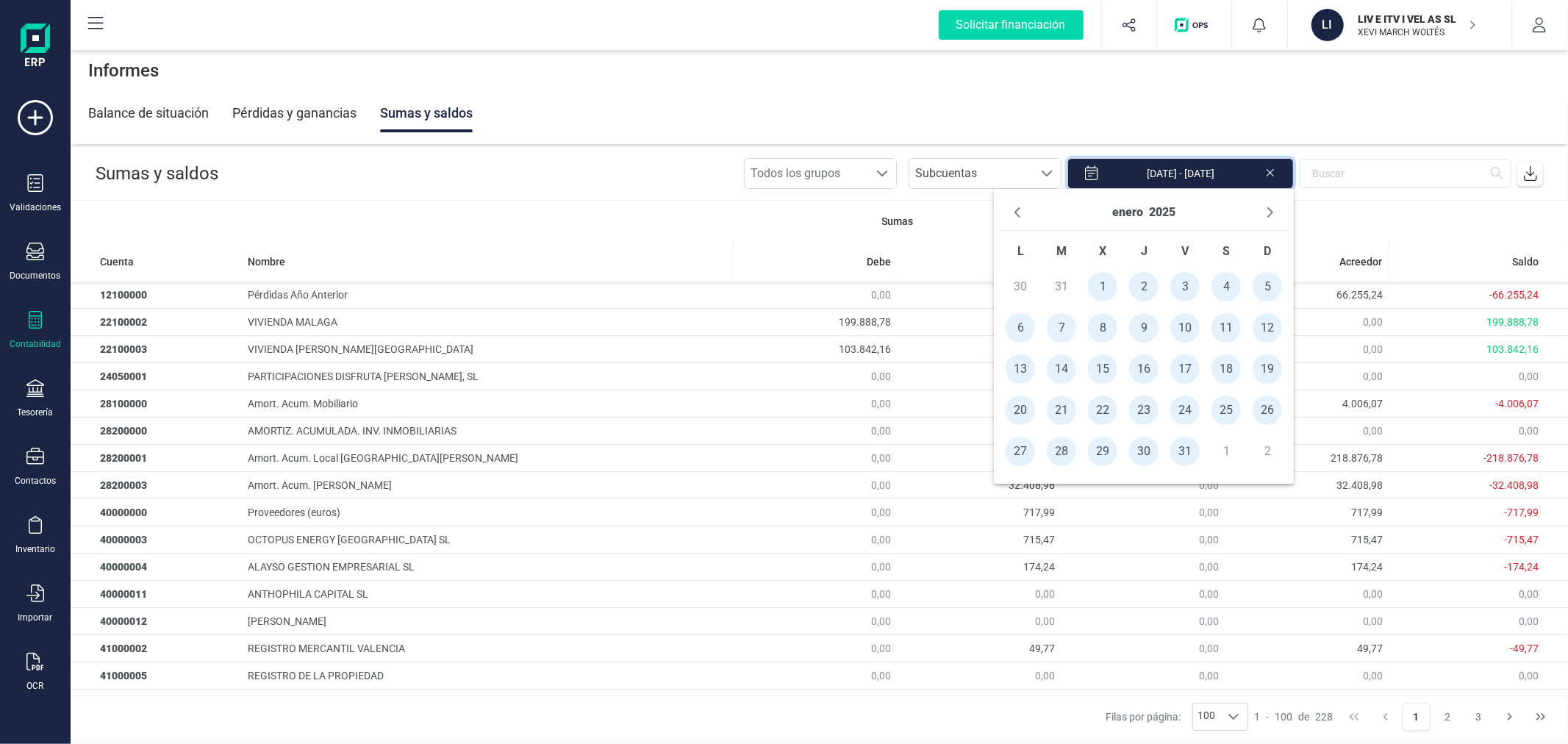
click at [1519, 174] on span at bounding box center [1530, 174] width 30 height 30
click at [1271, 211] on icon "Next Month" at bounding box center [1270, 212] width 6 height 10
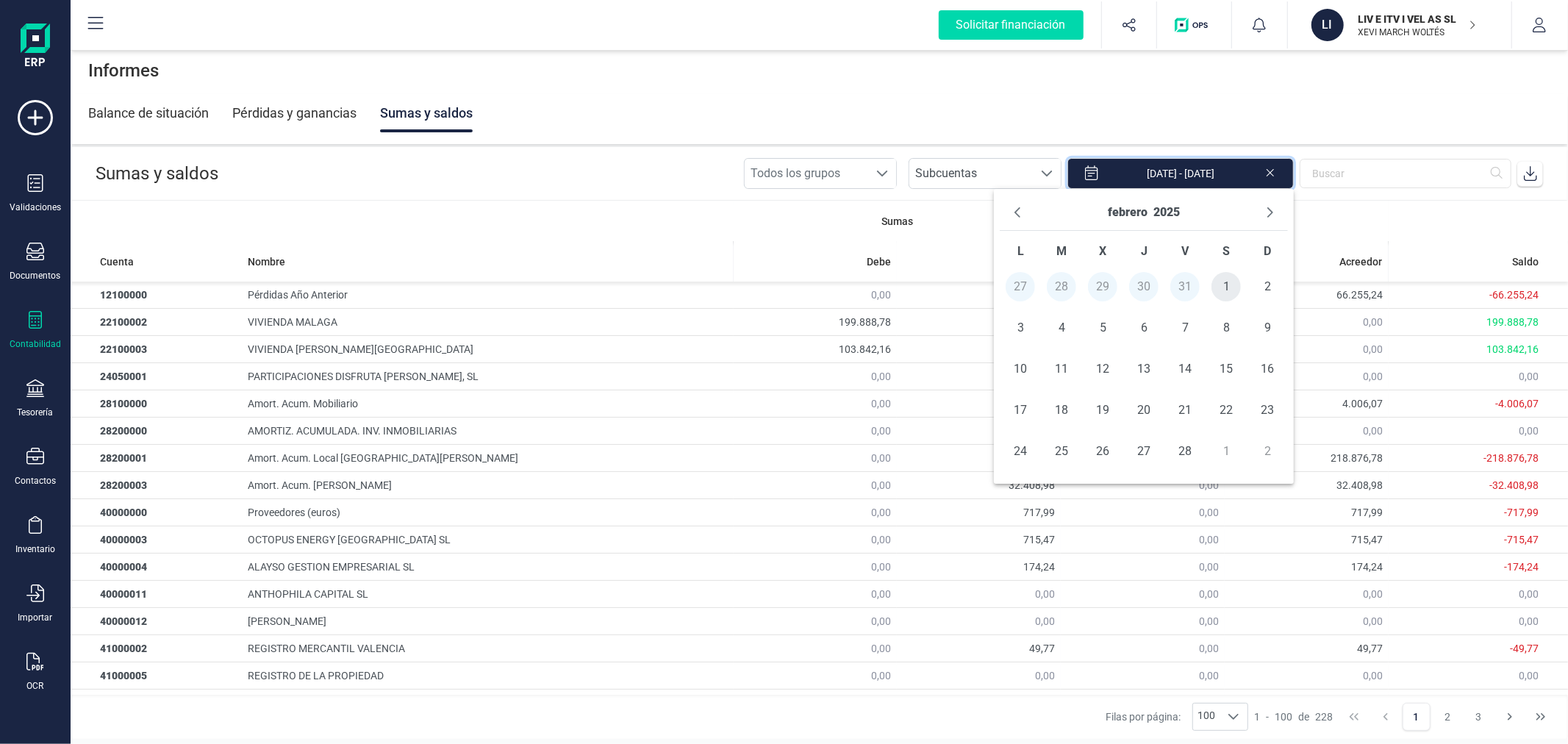
click at [1221, 284] on span "1" at bounding box center [1227, 287] width 30 height 30
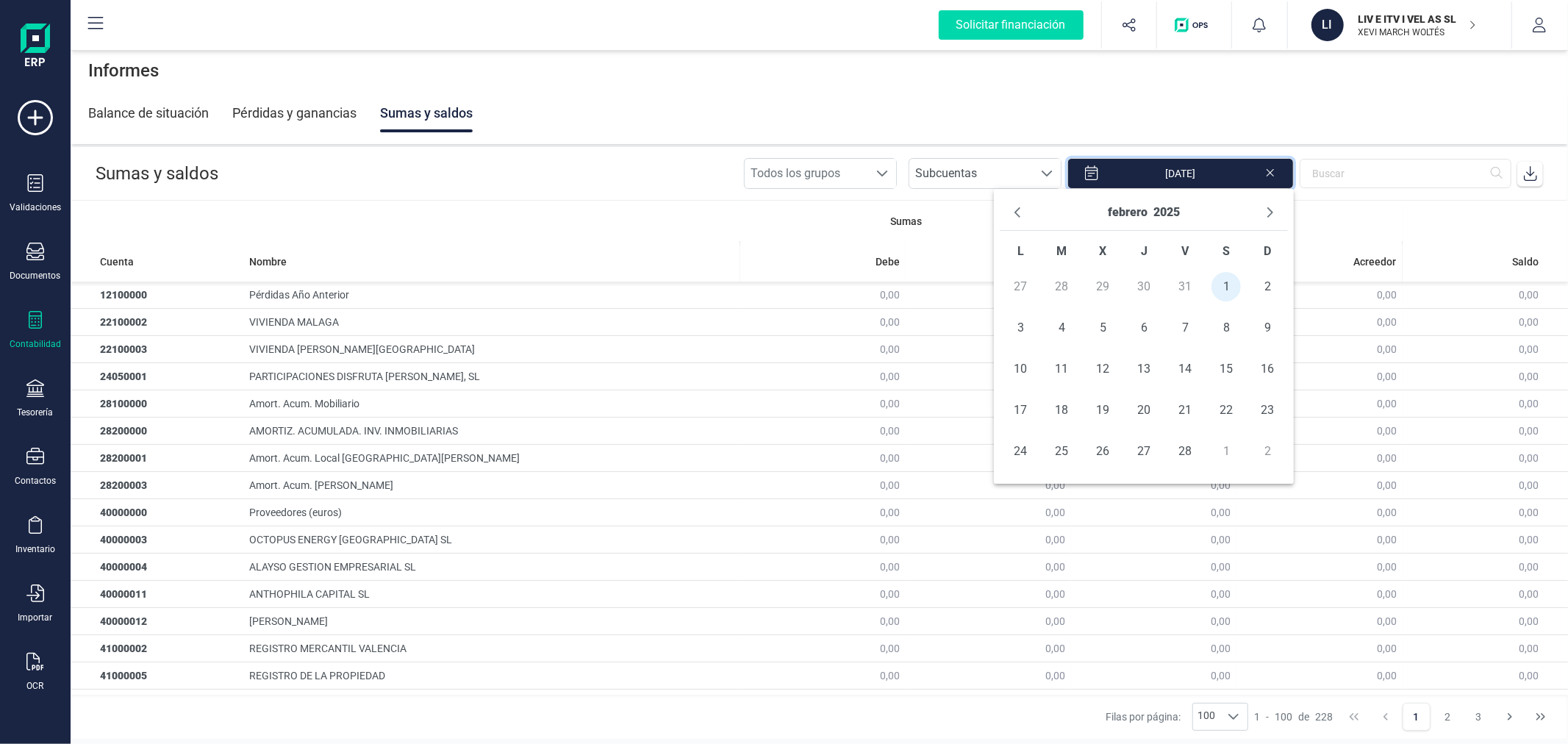
click at [1194, 449] on span "28" at bounding box center [1185, 451] width 30 height 30
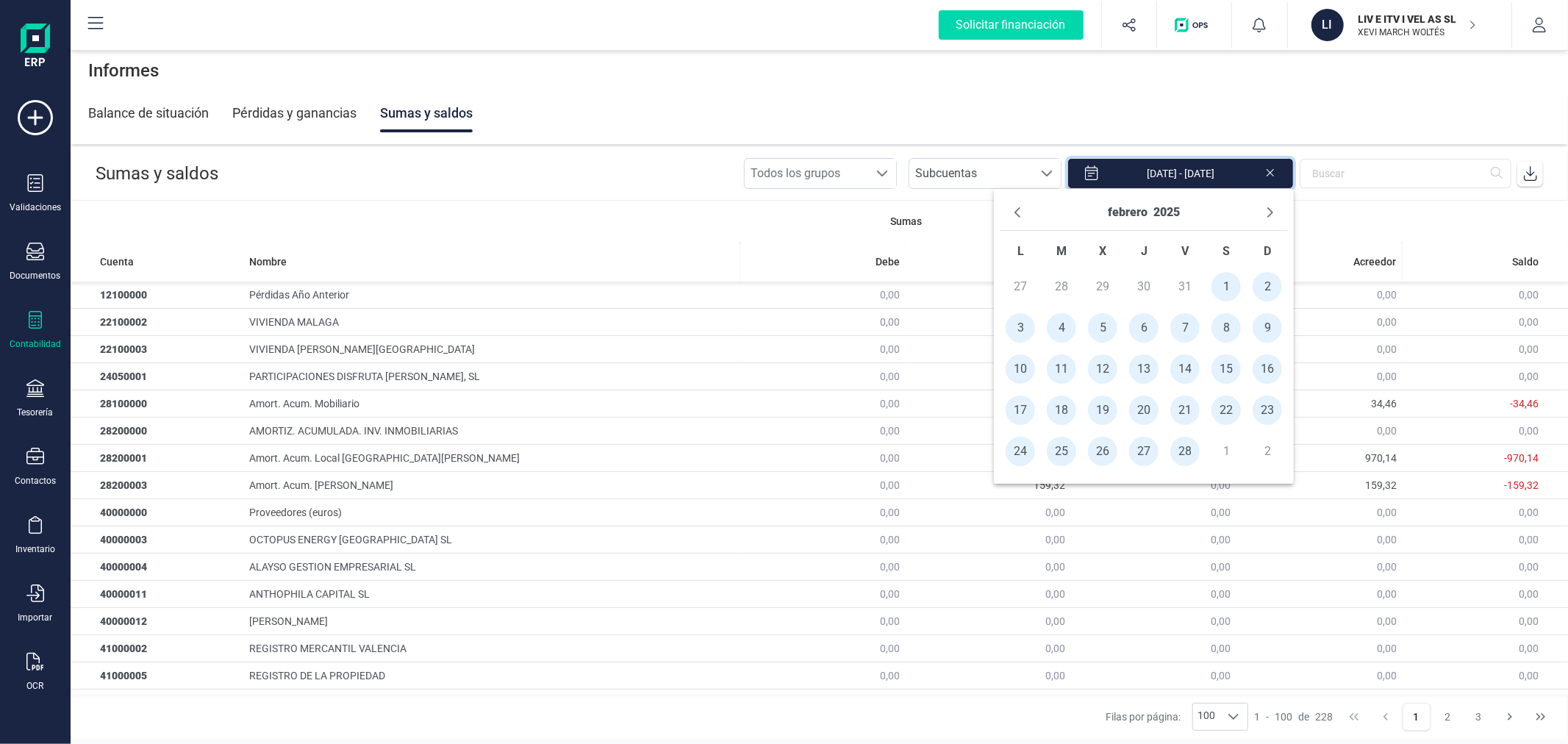
click at [1532, 169] on icon at bounding box center [1530, 173] width 15 height 15
click at [1261, 209] on button "Next Month" at bounding box center [1270, 212] width 24 height 24
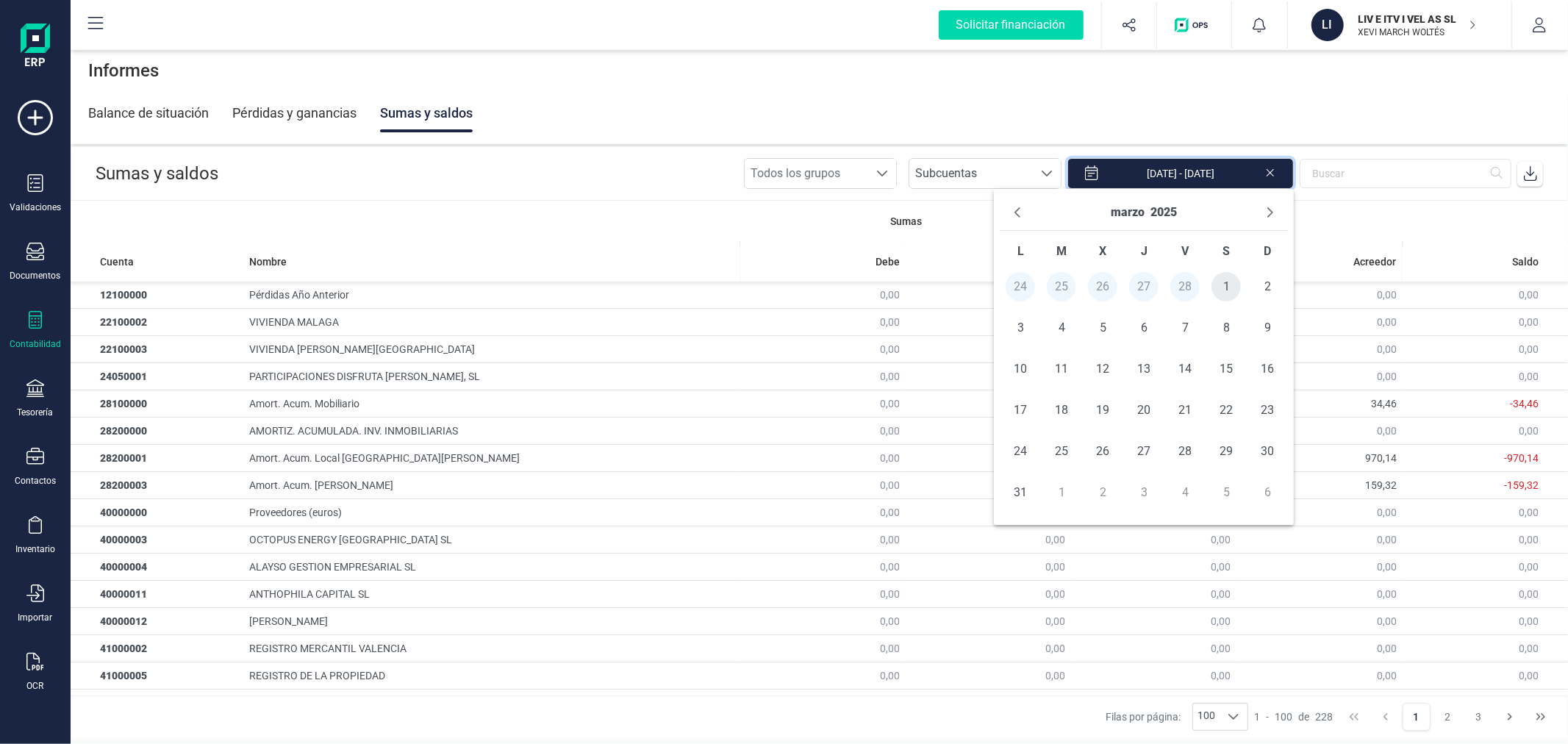
click at [1221, 285] on span "1" at bounding box center [1227, 287] width 30 height 30
click at [1019, 493] on span "31" at bounding box center [1020, 492] width 30 height 30
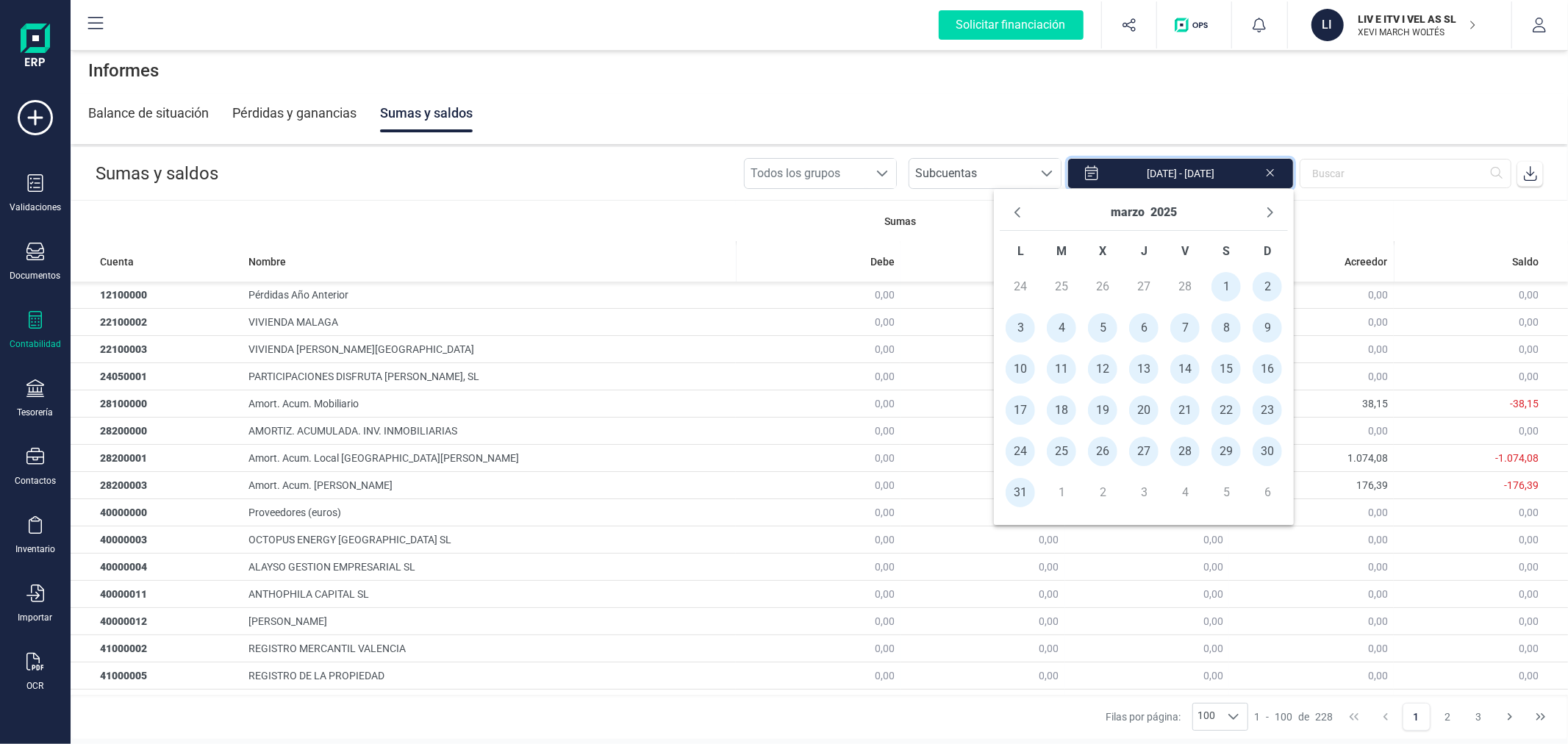
click at [1524, 170] on icon at bounding box center [1530, 173] width 15 height 15
click at [1271, 208] on icon "Next Month" at bounding box center [1270, 212] width 12 height 12
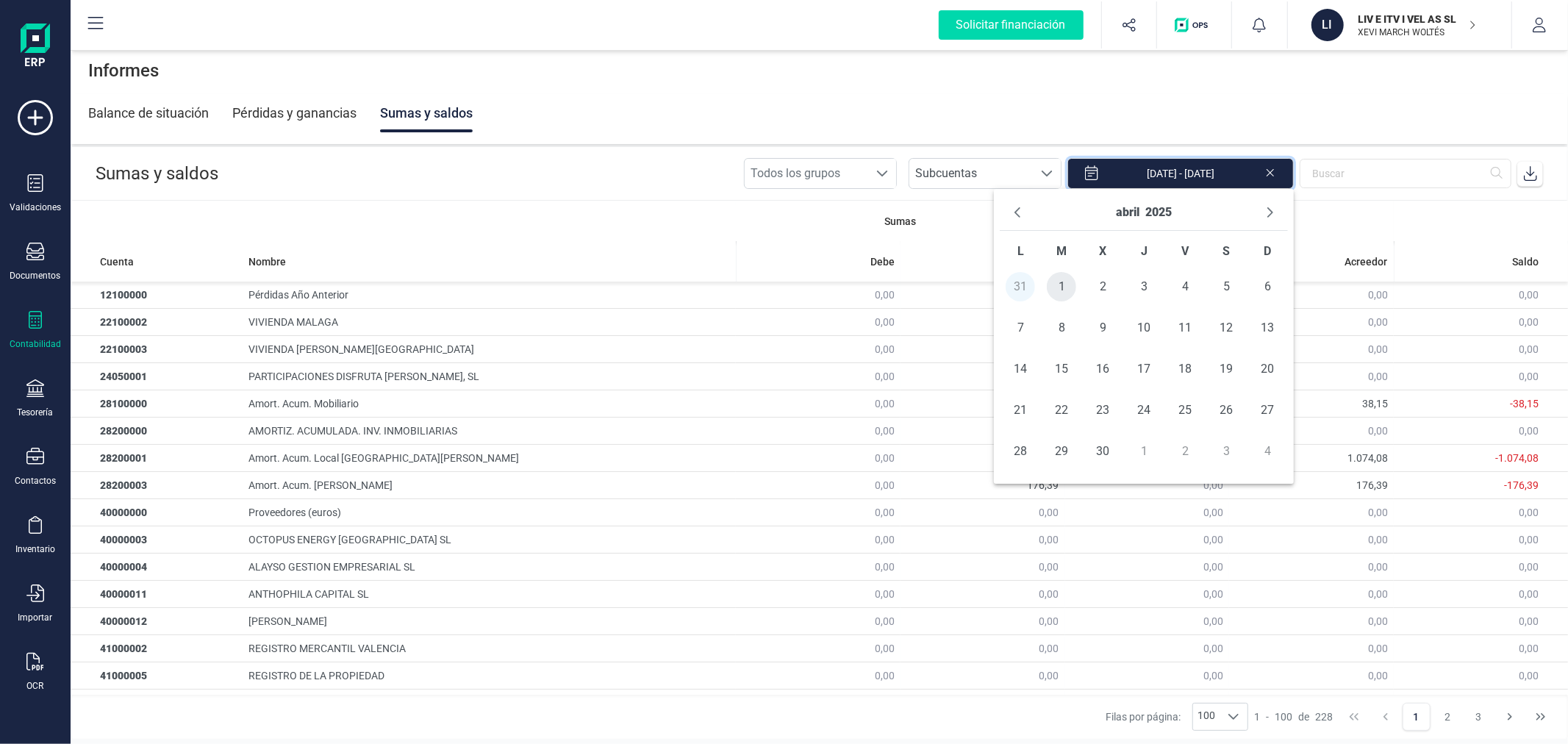
click at [1066, 291] on span "1" at bounding box center [1062, 287] width 30 height 30
click at [1111, 452] on span "30" at bounding box center [1103, 451] width 30 height 30
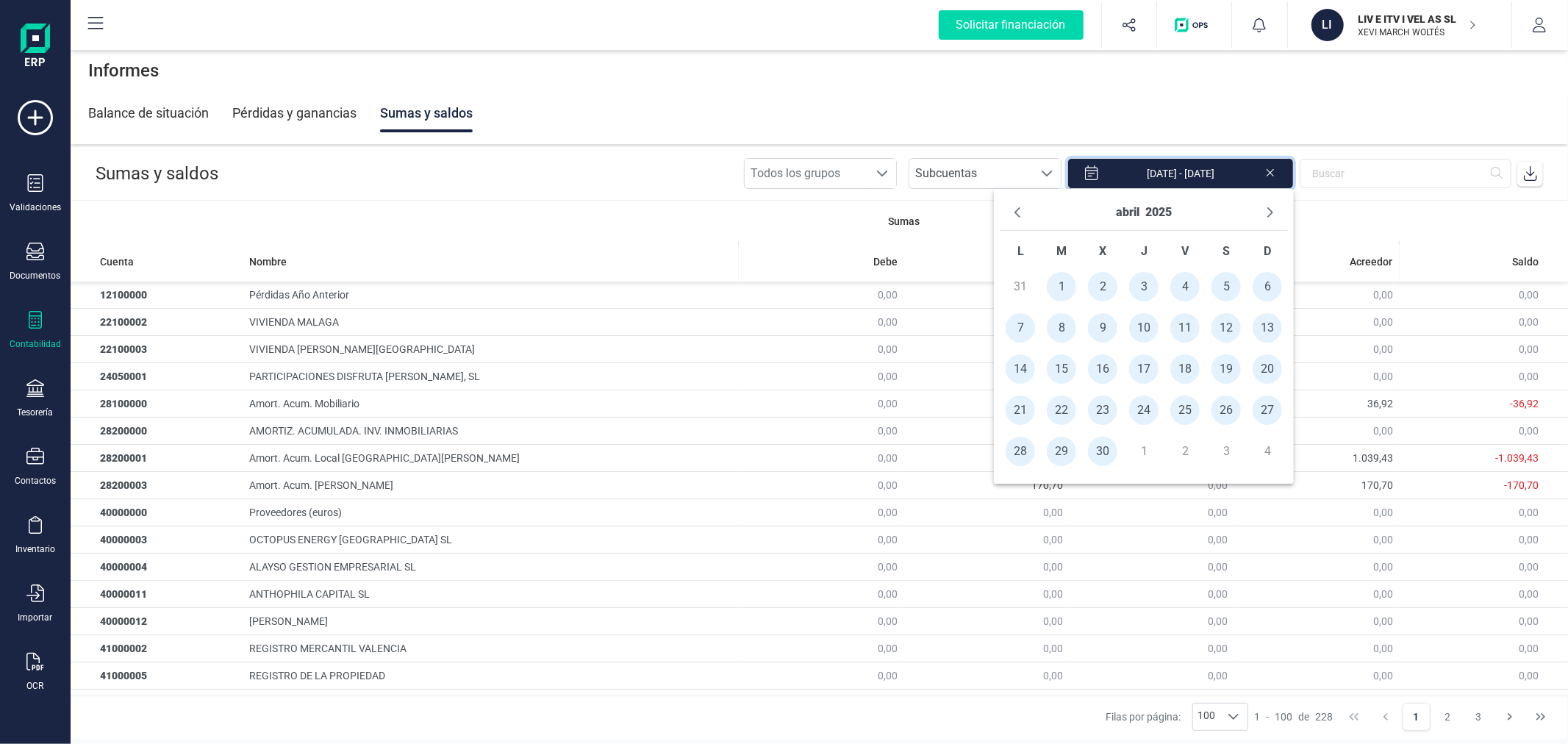
click at [1533, 177] on icon at bounding box center [1530, 173] width 15 height 15
click at [1268, 213] on icon "Next Month" at bounding box center [1270, 212] width 12 height 12
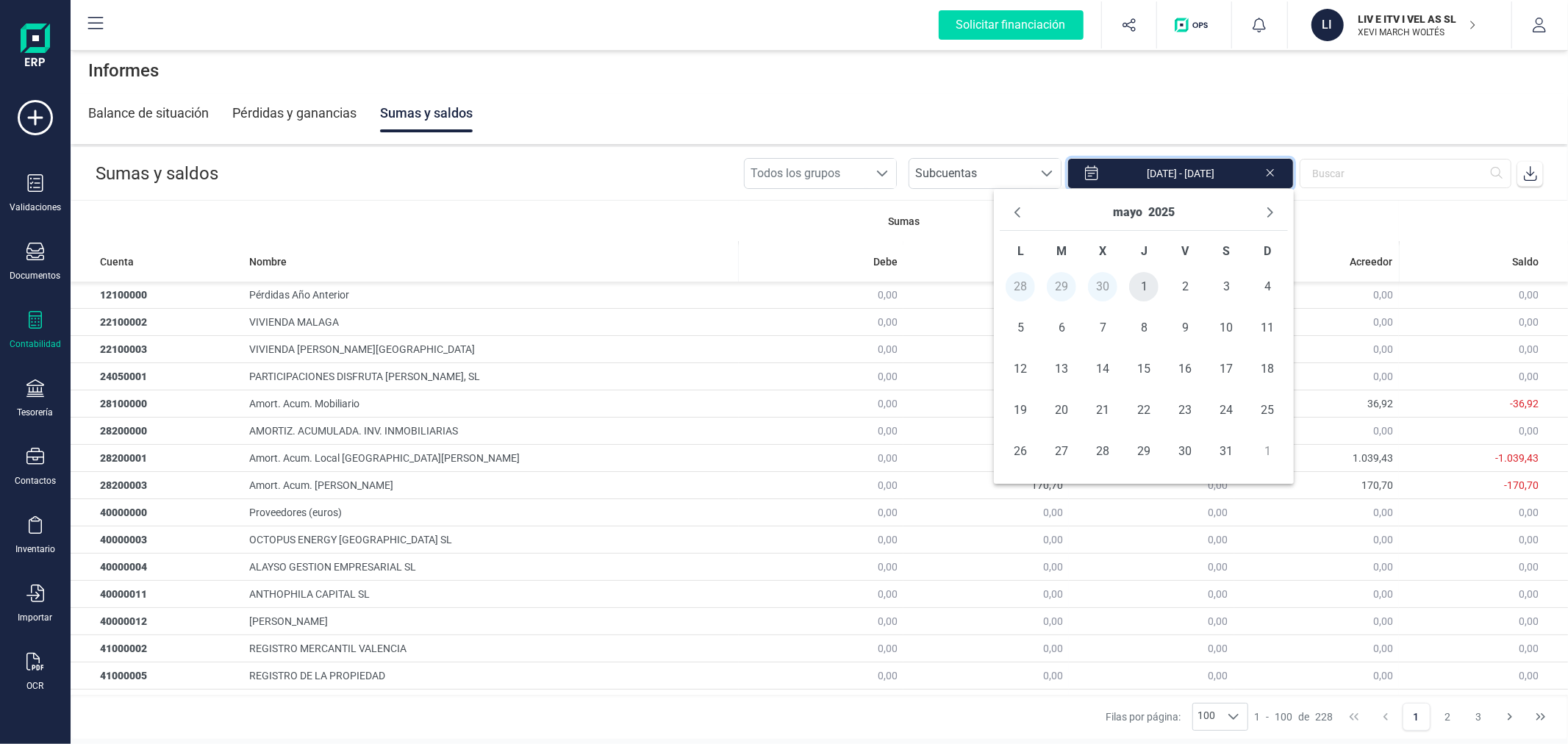
click at [1144, 281] on span "1" at bounding box center [1144, 287] width 30 height 30
click at [1233, 449] on span "31" at bounding box center [1227, 451] width 30 height 30
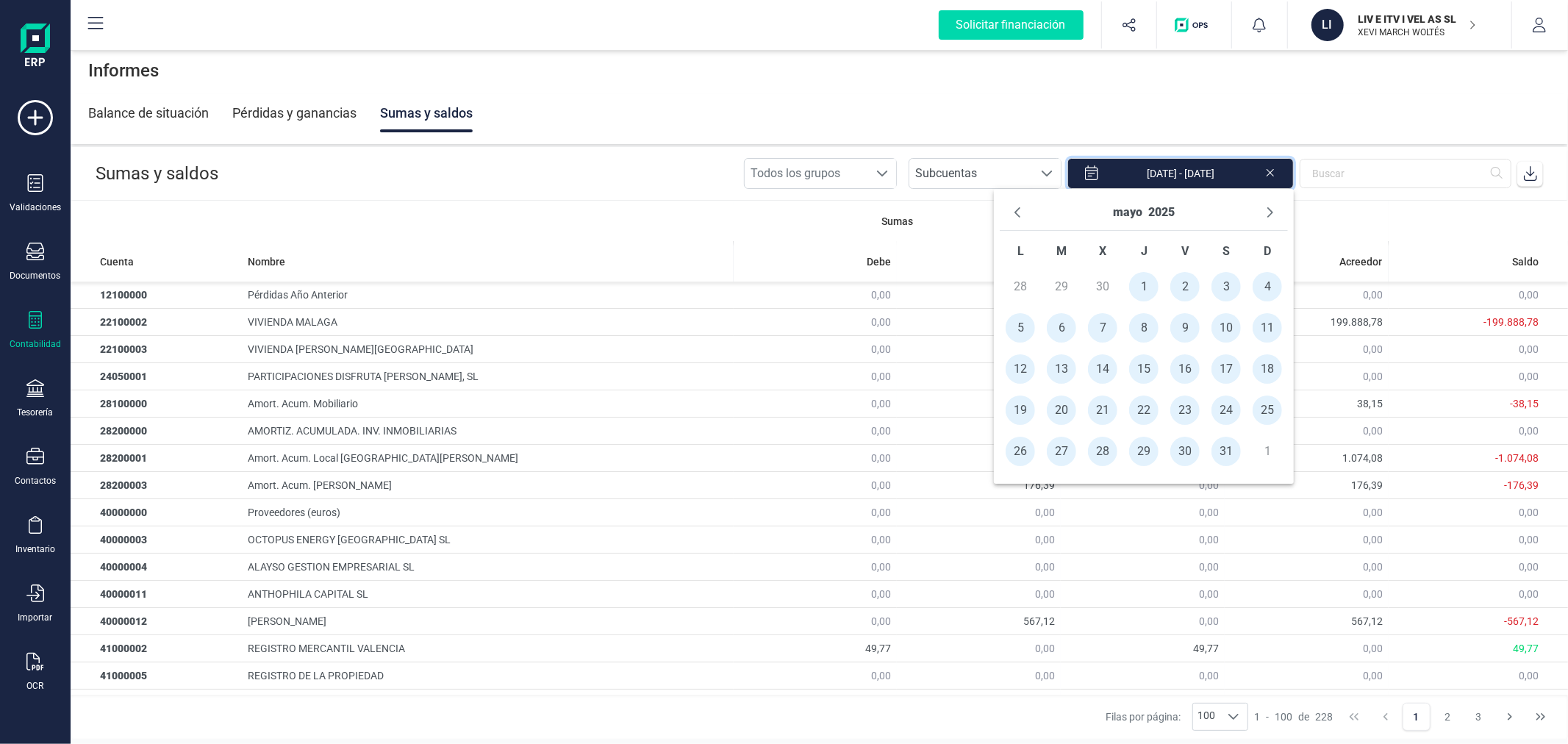
click at [1532, 175] on icon at bounding box center [1530, 173] width 15 height 15
click at [1266, 198] on div "mayo 2025" at bounding box center [1143, 212] width 288 height 36
click at [1277, 214] on button "Next Month" at bounding box center [1270, 212] width 24 height 24
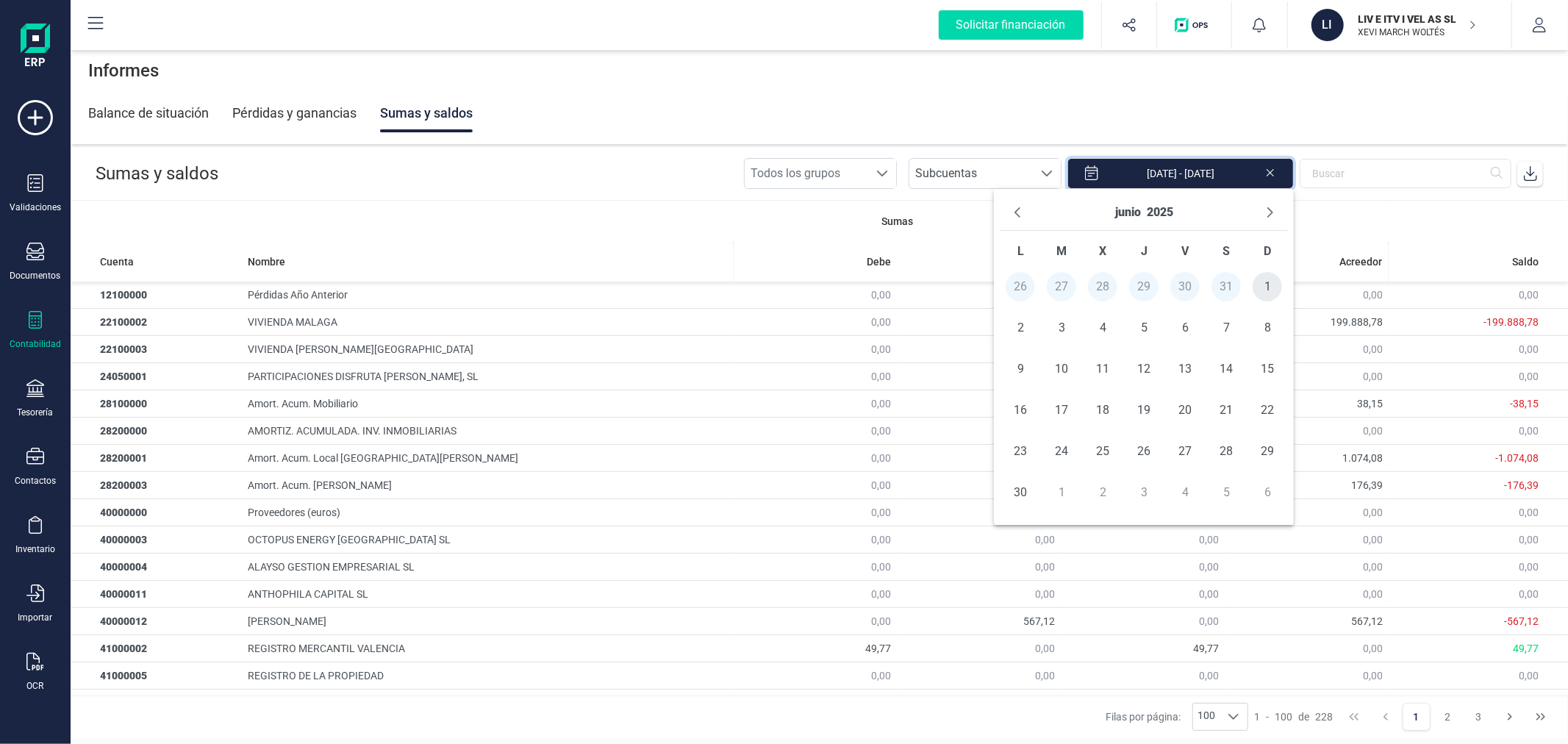
click at [1269, 284] on span "1" at bounding box center [1267, 287] width 30 height 30
click at [1011, 489] on span "30" at bounding box center [1020, 492] width 30 height 30
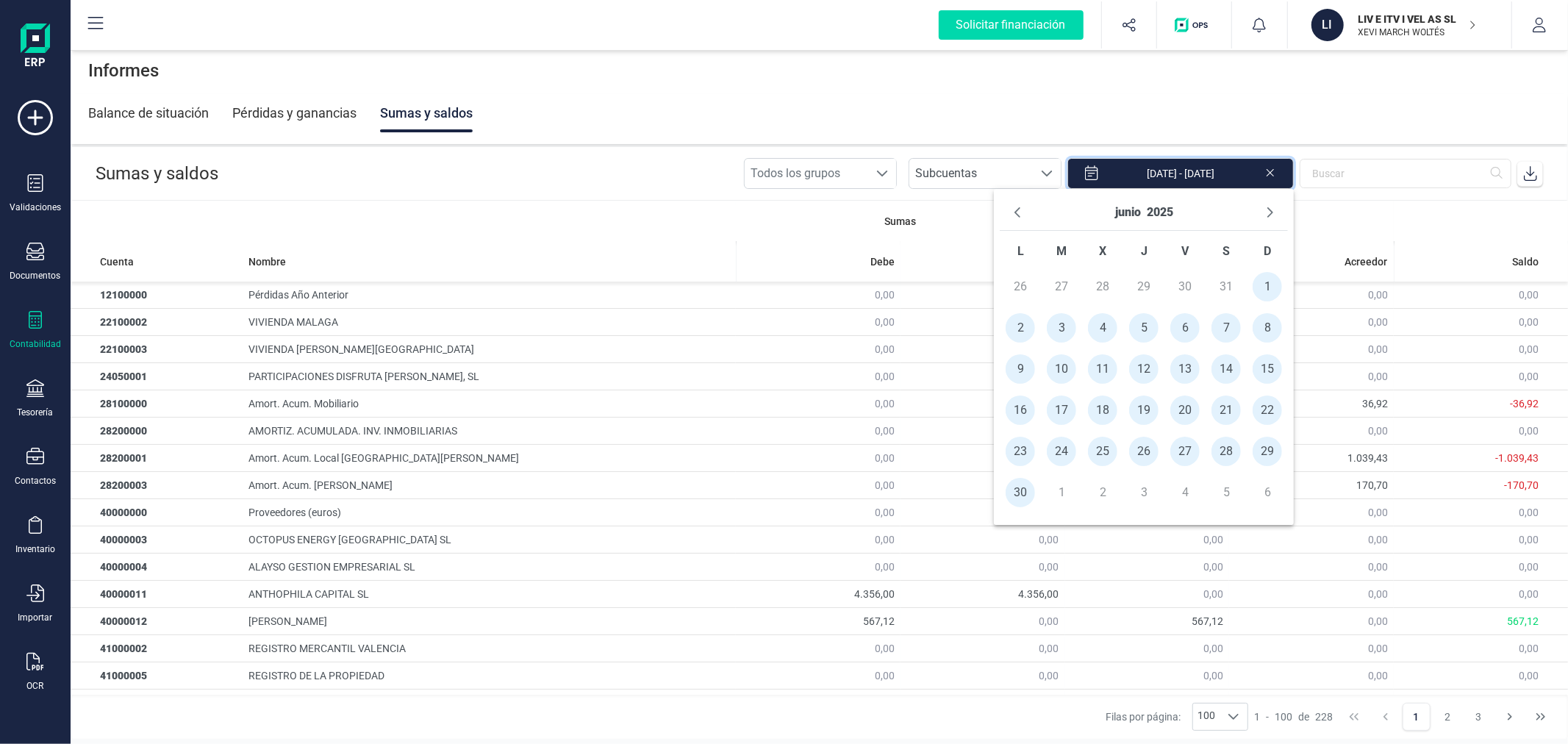
click at [1523, 178] on icon at bounding box center [1530, 173] width 15 height 15
click at [1264, 209] on icon "Next Month" at bounding box center [1270, 212] width 12 height 12
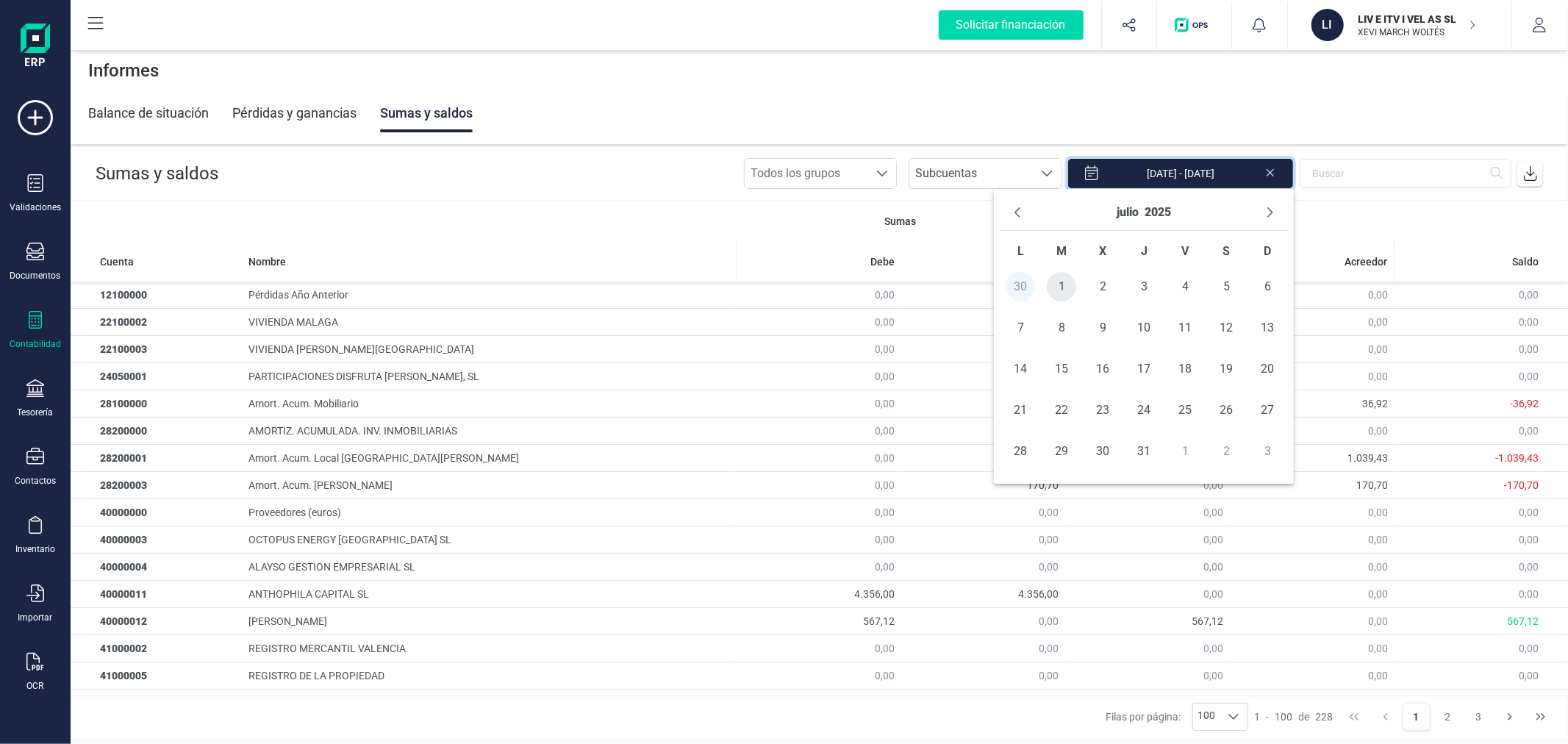
click at [1062, 283] on span "1" at bounding box center [1062, 287] width 30 height 30
click at [1141, 455] on span "31" at bounding box center [1144, 451] width 30 height 30
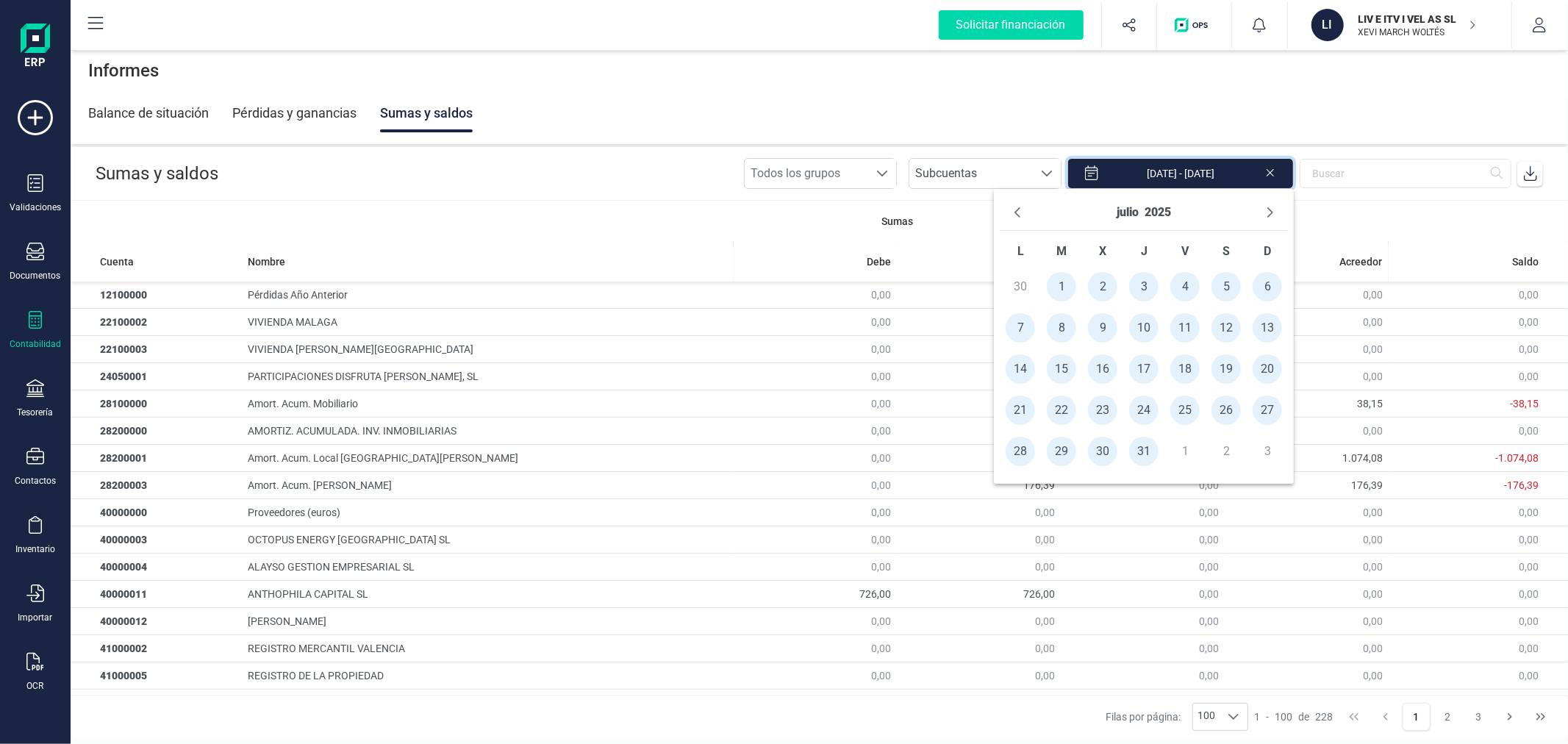
click at [1533, 184] on span at bounding box center [1530, 174] width 30 height 30
click at [1273, 214] on icon "Next Month" at bounding box center [1270, 212] width 12 height 12
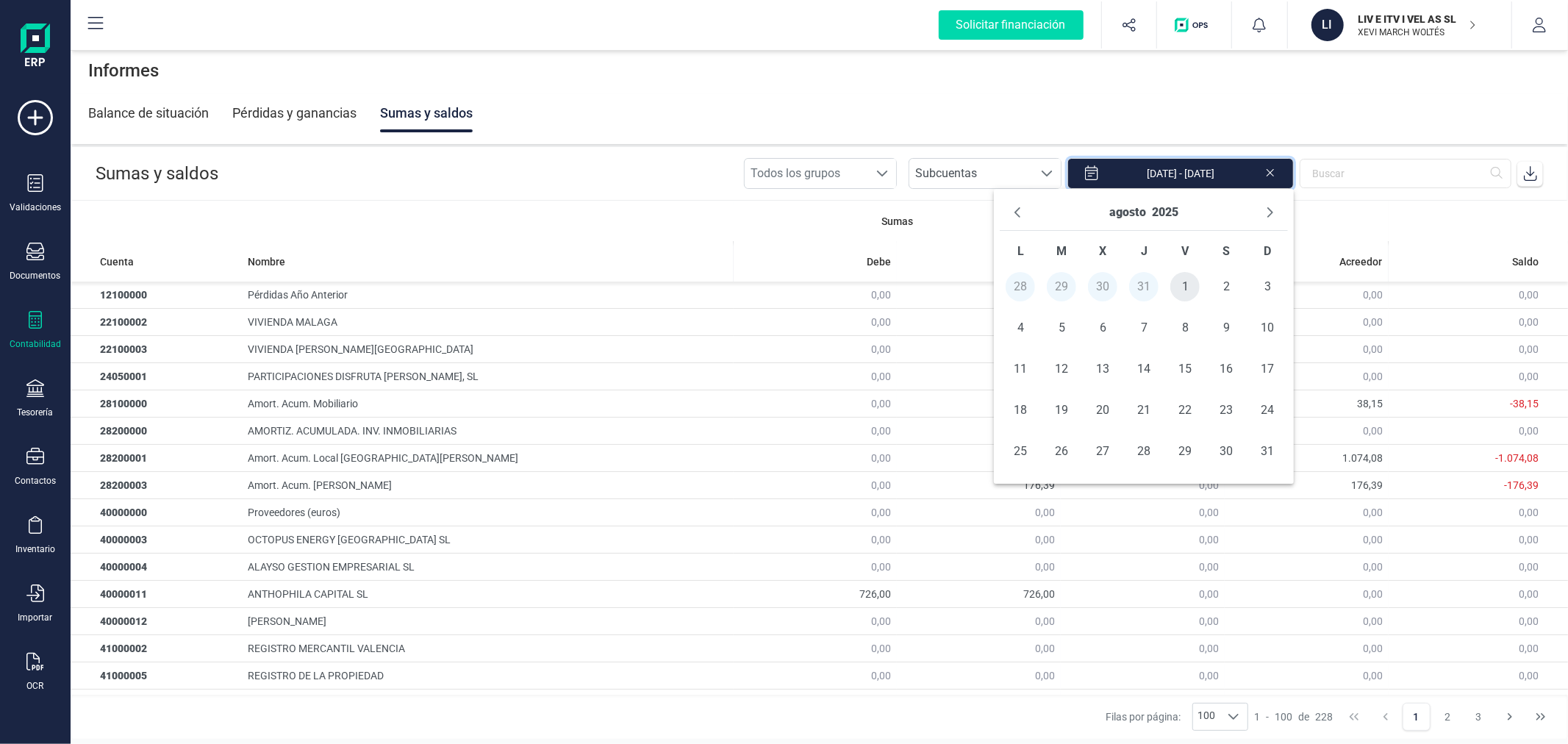
click at [1184, 291] on span "1" at bounding box center [1185, 287] width 30 height 30
click at [1260, 449] on span "31" at bounding box center [1267, 451] width 30 height 30
type input "01/08/2025 - 31/08/2025"
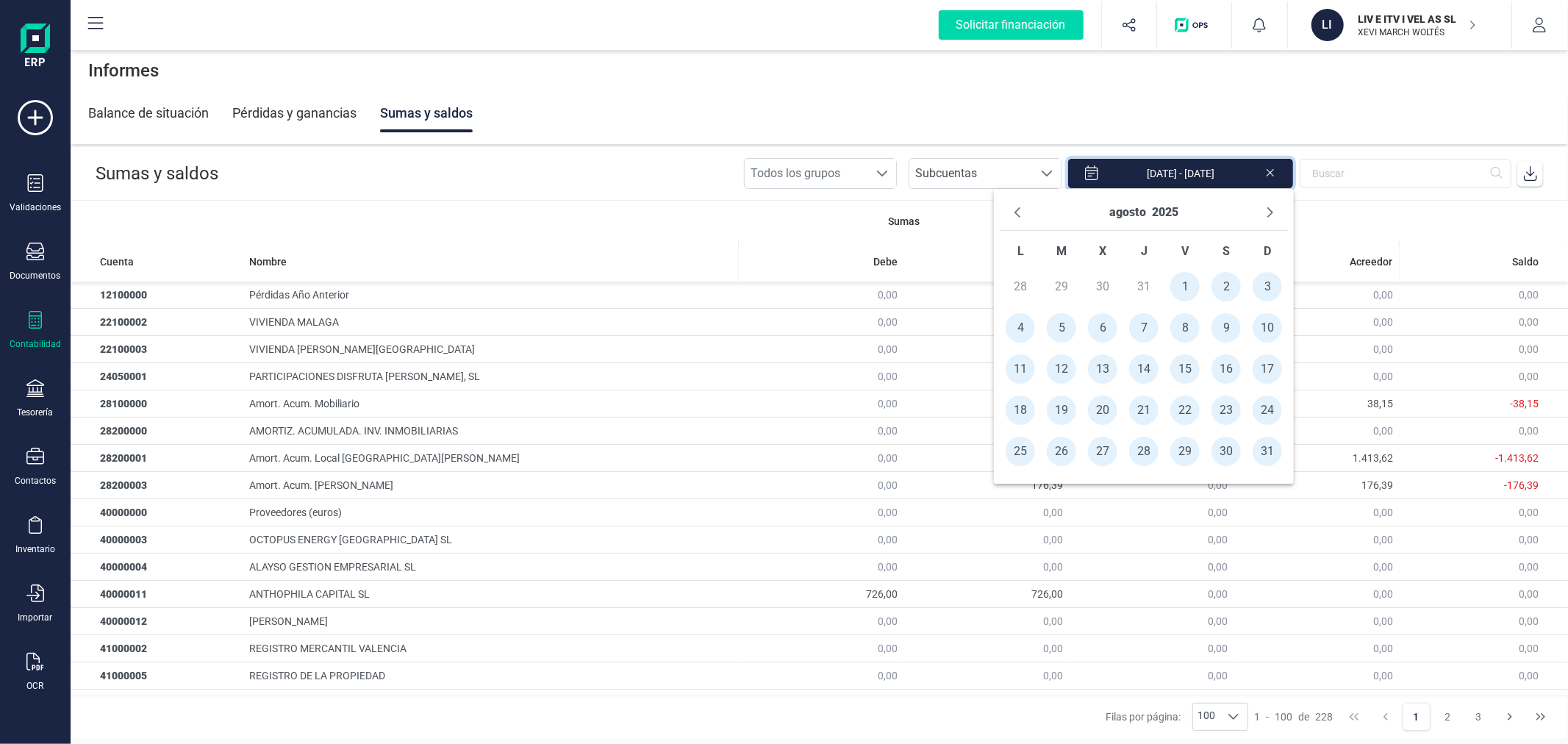
click at [1536, 175] on icon at bounding box center [1530, 173] width 15 height 15
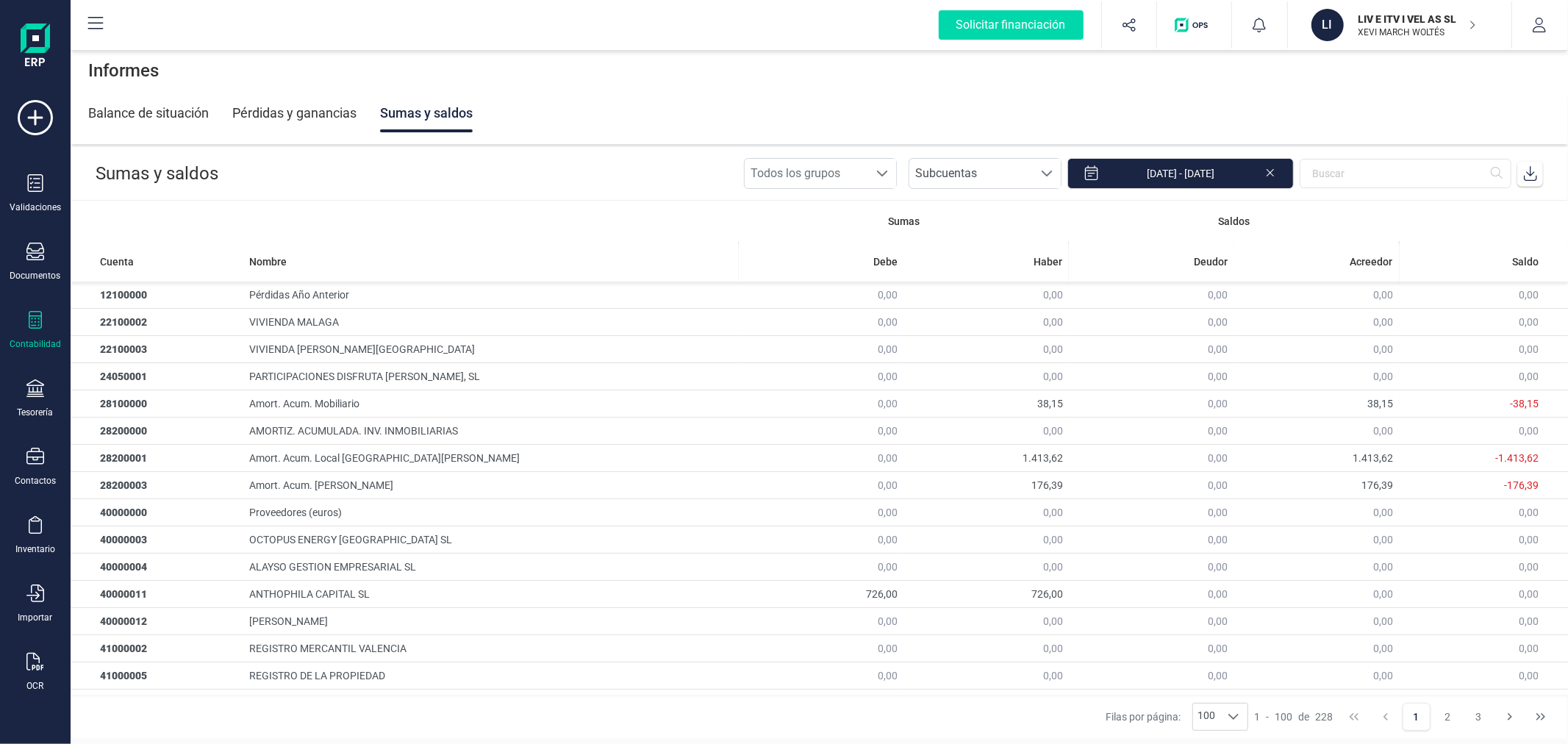
click at [40, 333] on div "Contabilidad" at bounding box center [35, 329] width 59 height 39
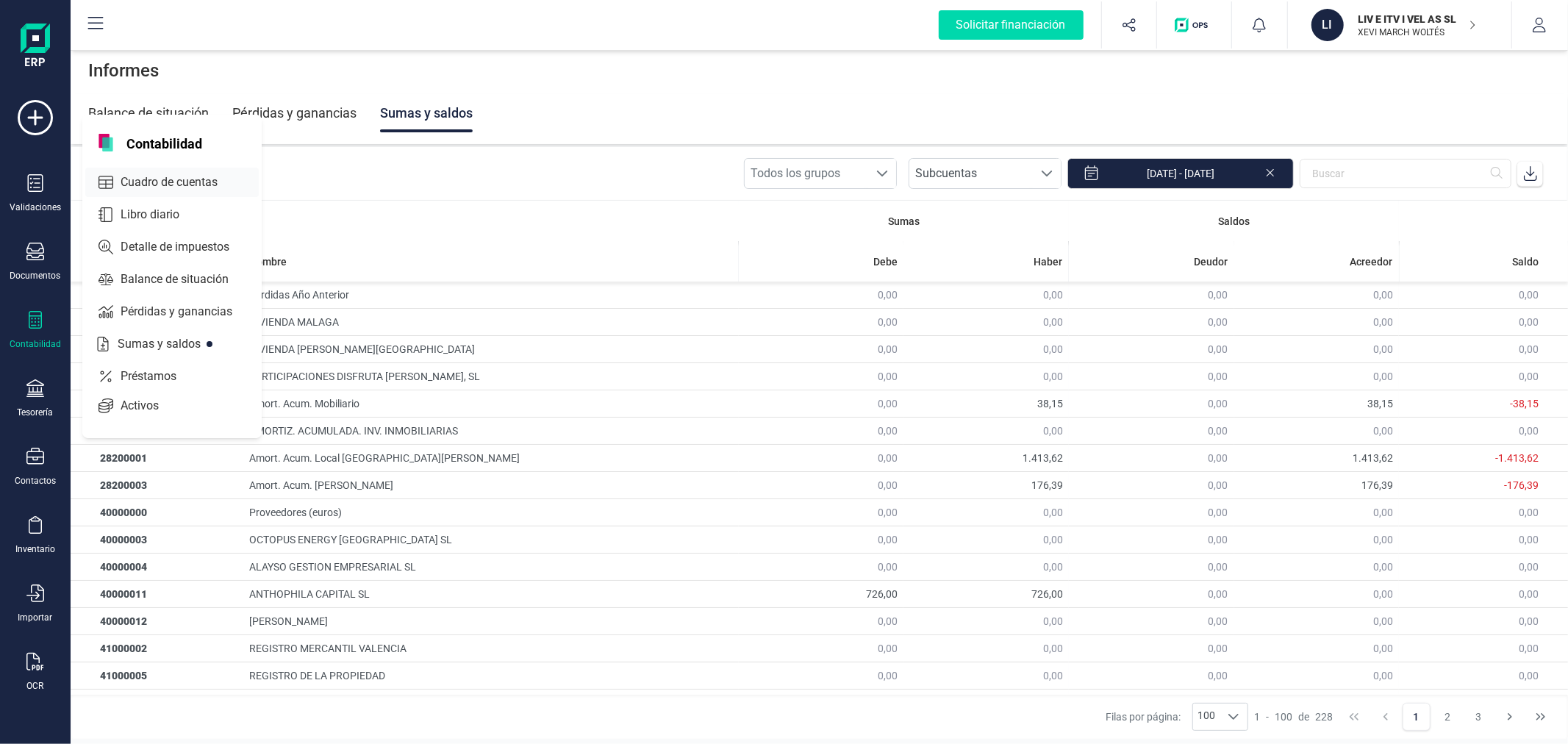
click at [196, 184] on span "Cuadro de cuentas" at bounding box center [180, 183] width 129 height 18
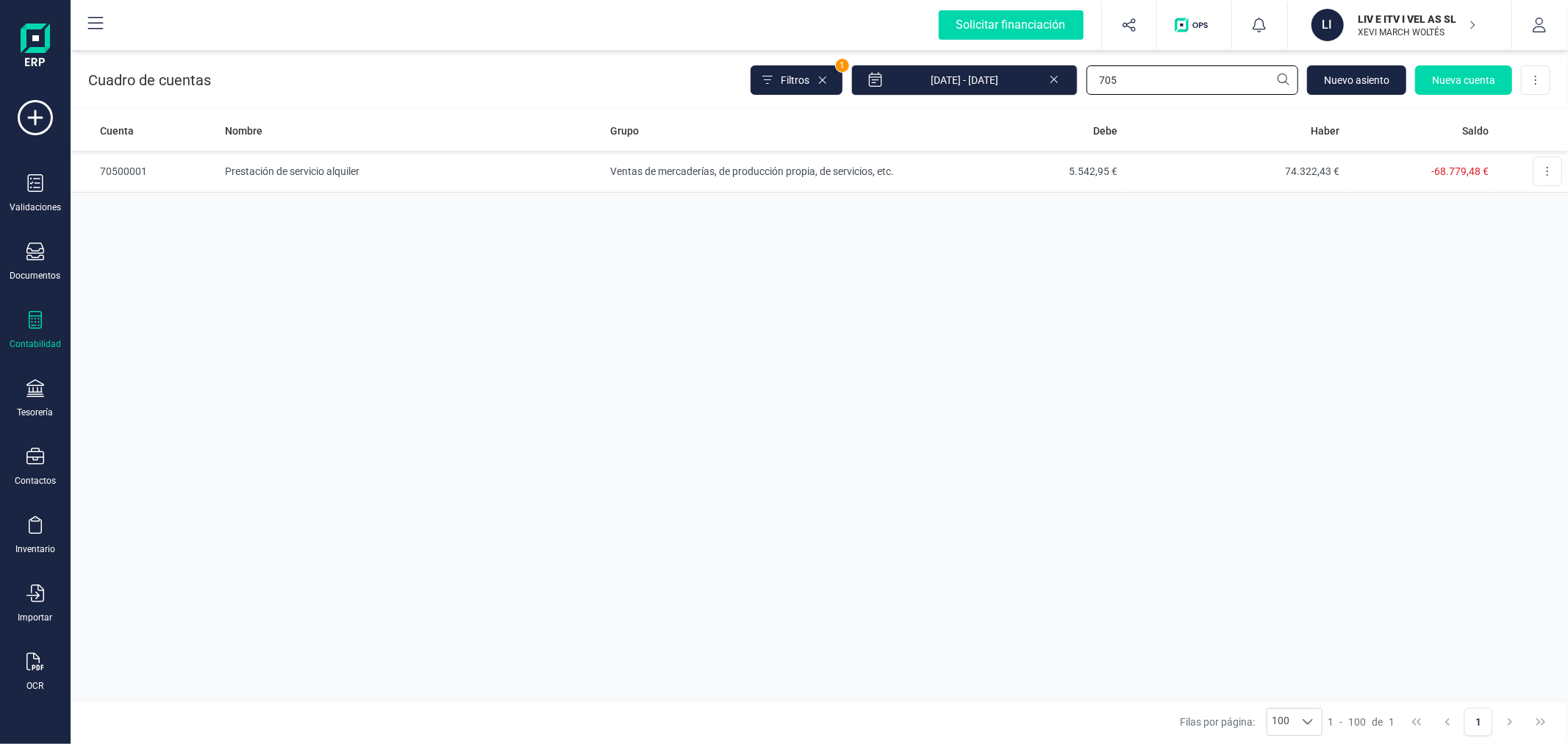
click at [1164, 68] on input "705" at bounding box center [1192, 80] width 211 height 30
type input "exclusi"
click at [634, 168] on td "Acreedores varios" at bounding box center [752, 172] width 297 height 42
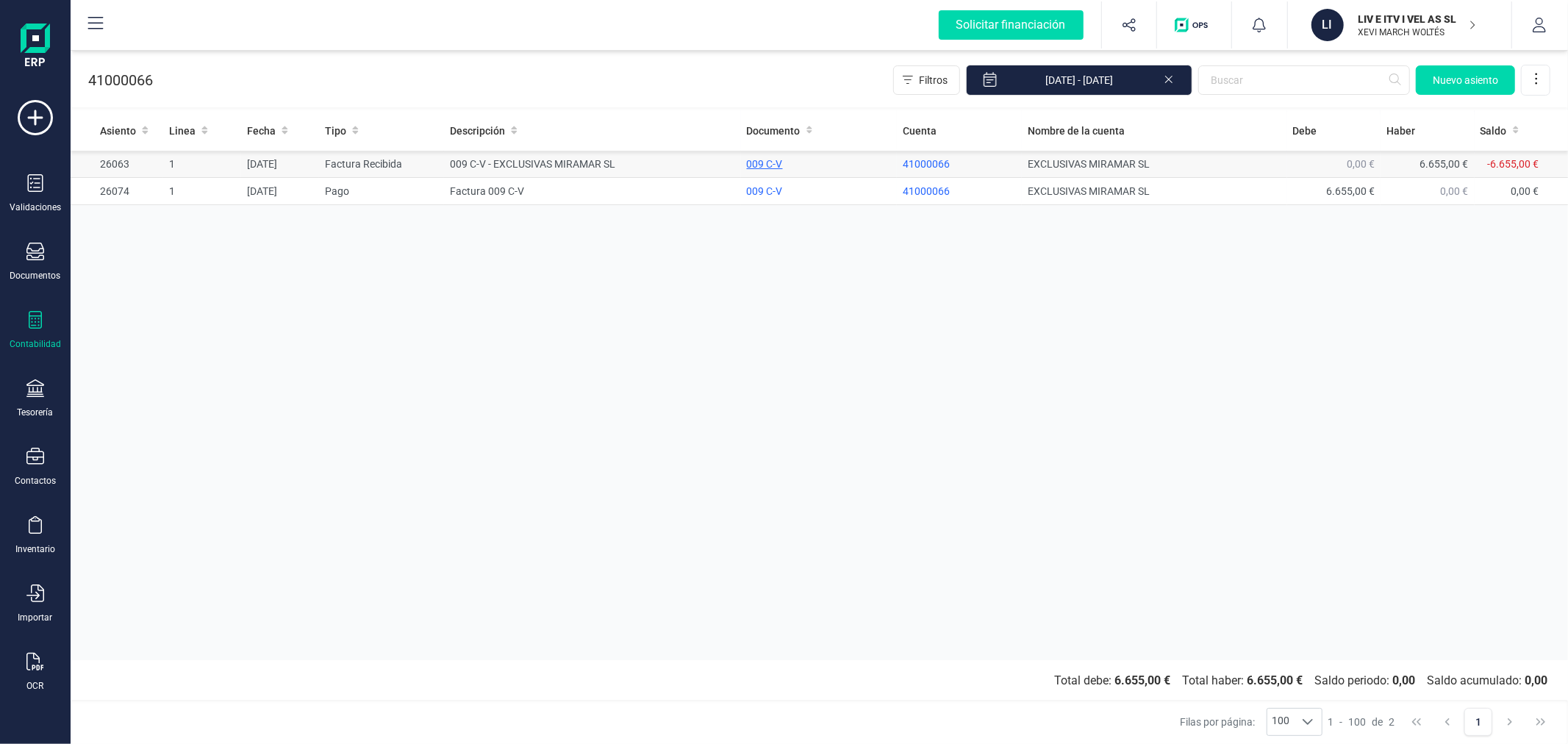
click at [773, 164] on div "009 C-V" at bounding box center [819, 164] width 144 height 15
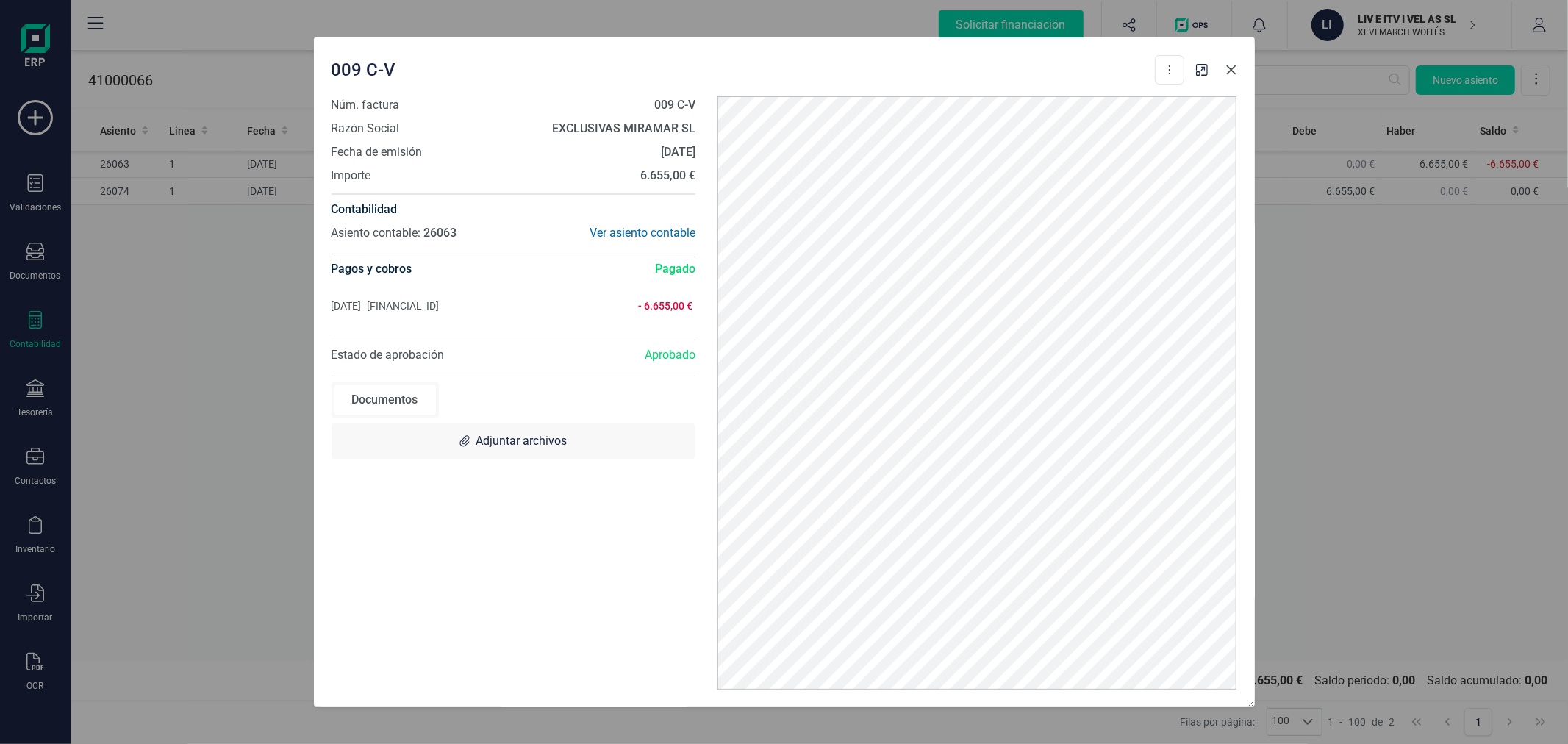
click at [1229, 71] on icon "button" at bounding box center [1232, 69] width 10 height 10
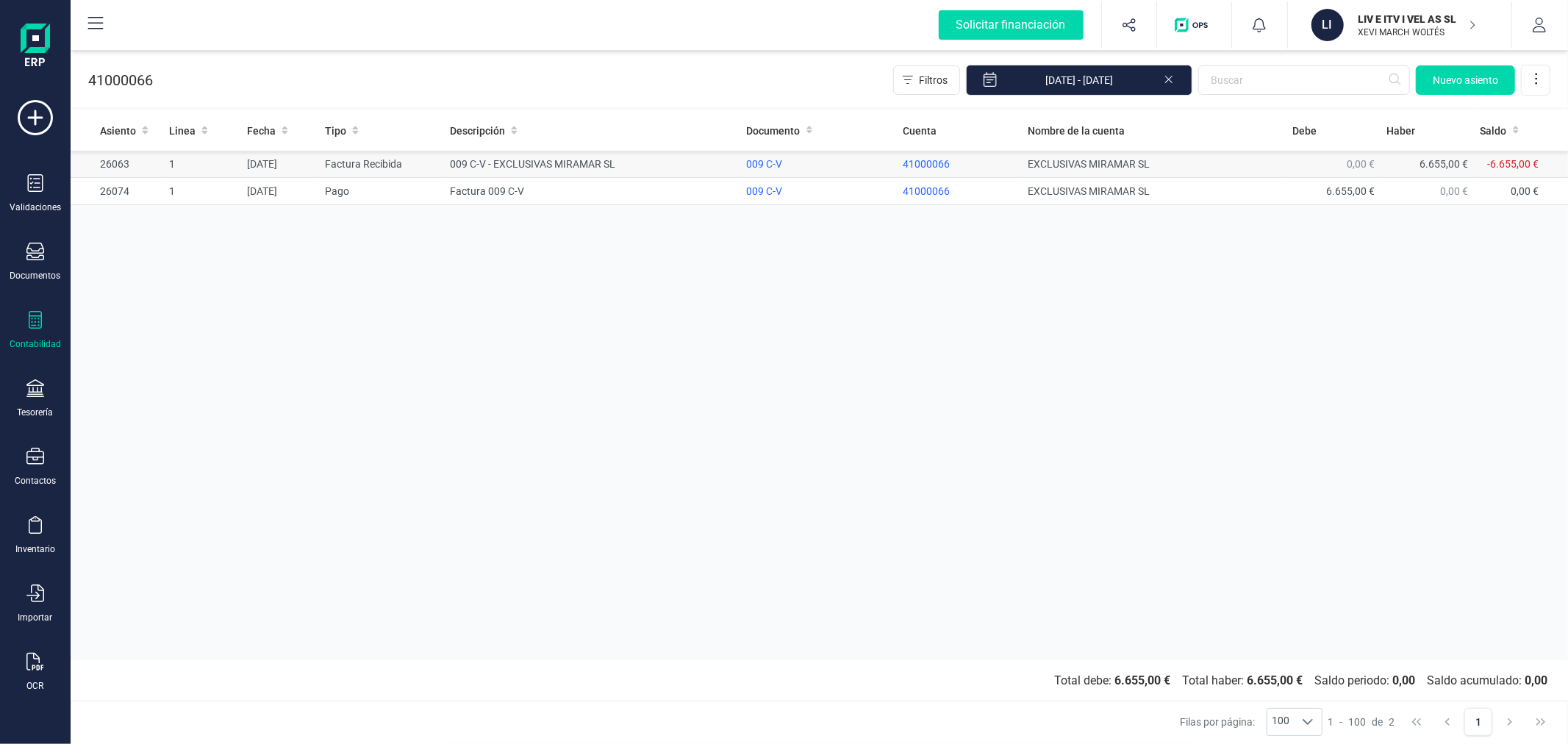
click at [477, 163] on td "009 C-V - EXCLUSIVAS MIRAMAR SL" at bounding box center [591, 164] width 297 height 27
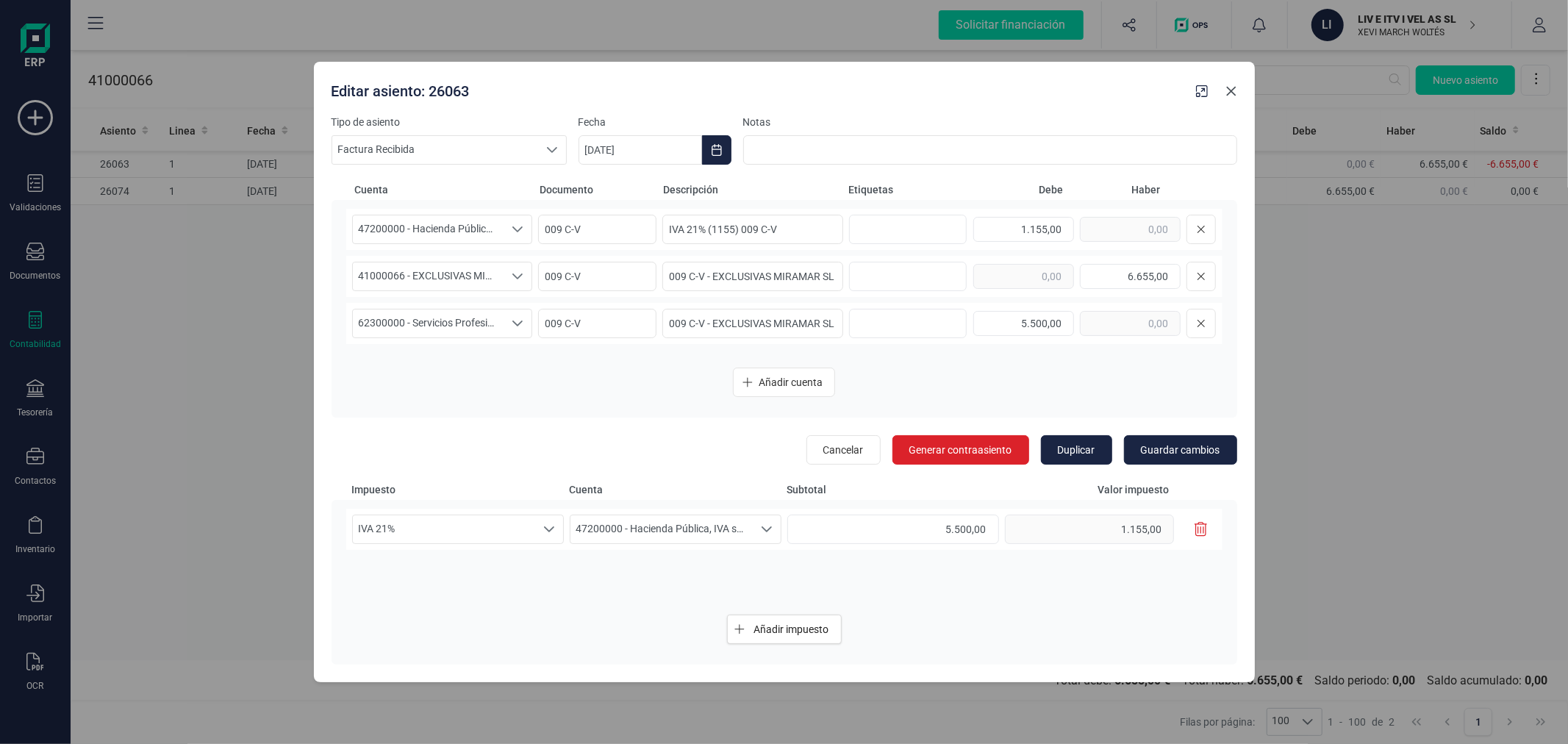
click at [1231, 88] on icon "button" at bounding box center [1232, 91] width 12 height 12
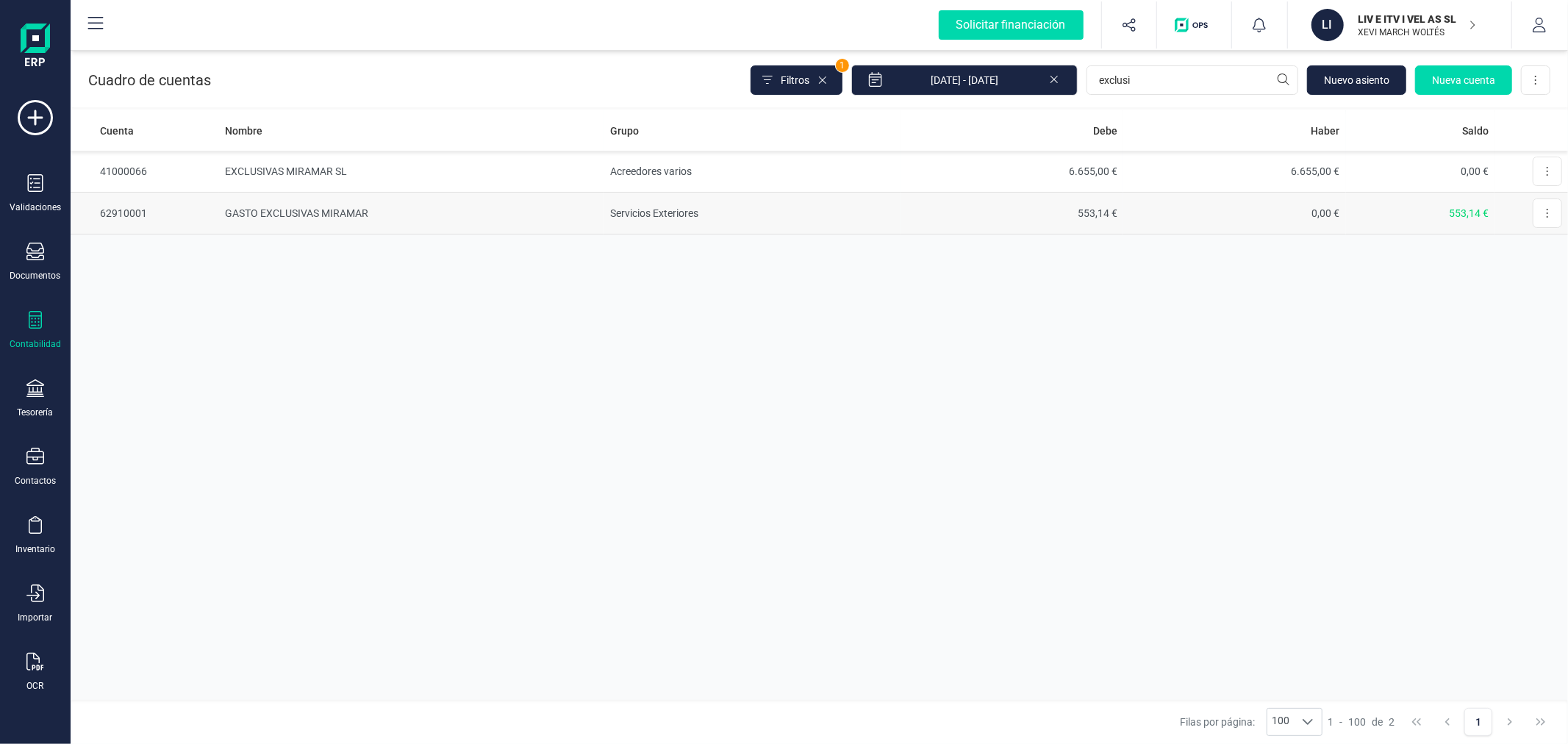
click at [375, 203] on td "GASTO EXCLUSIVAS MIRAMAR" at bounding box center [412, 213] width 385 height 42
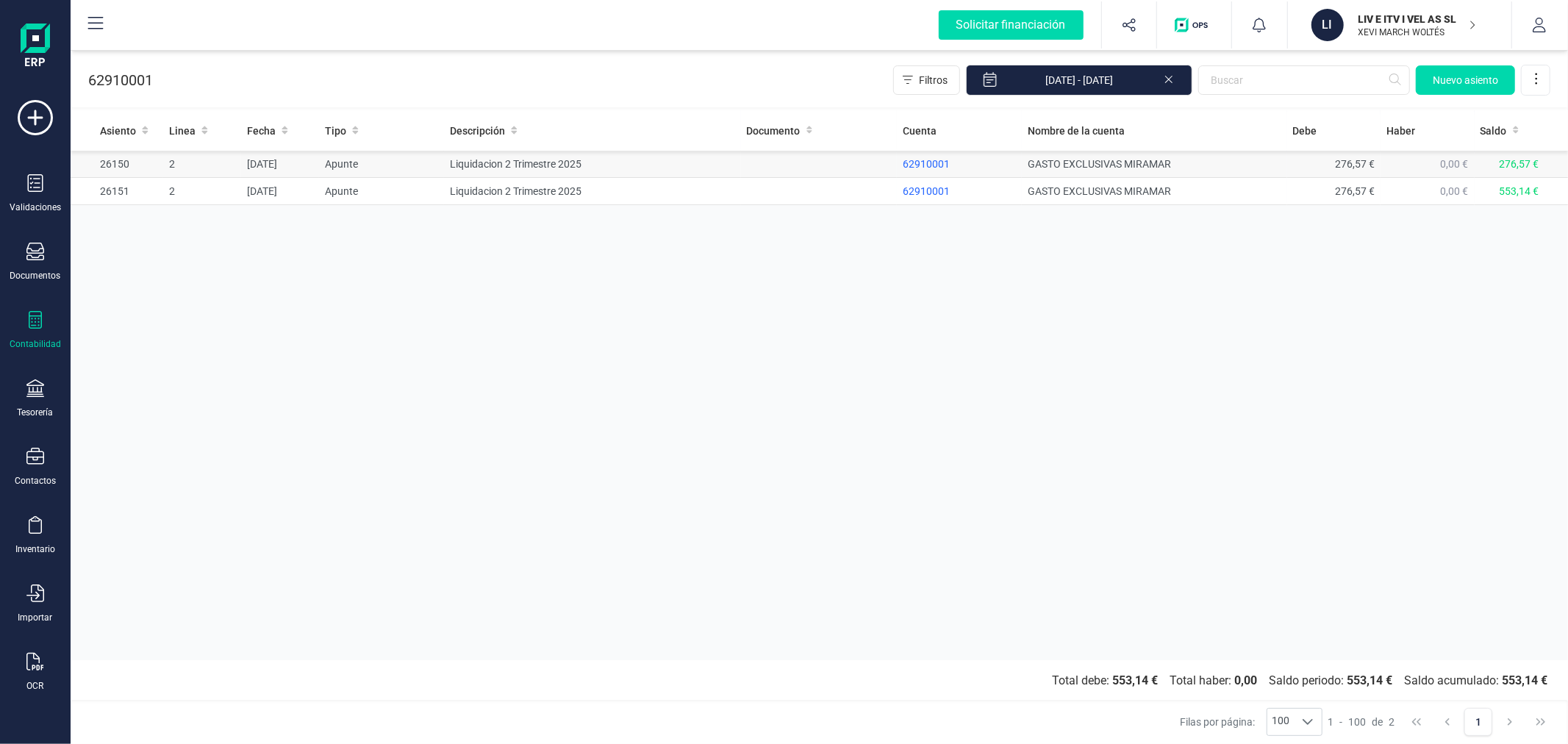
click at [592, 158] on td "Liquidacion 2 Trimestre 2025" at bounding box center [591, 164] width 297 height 27
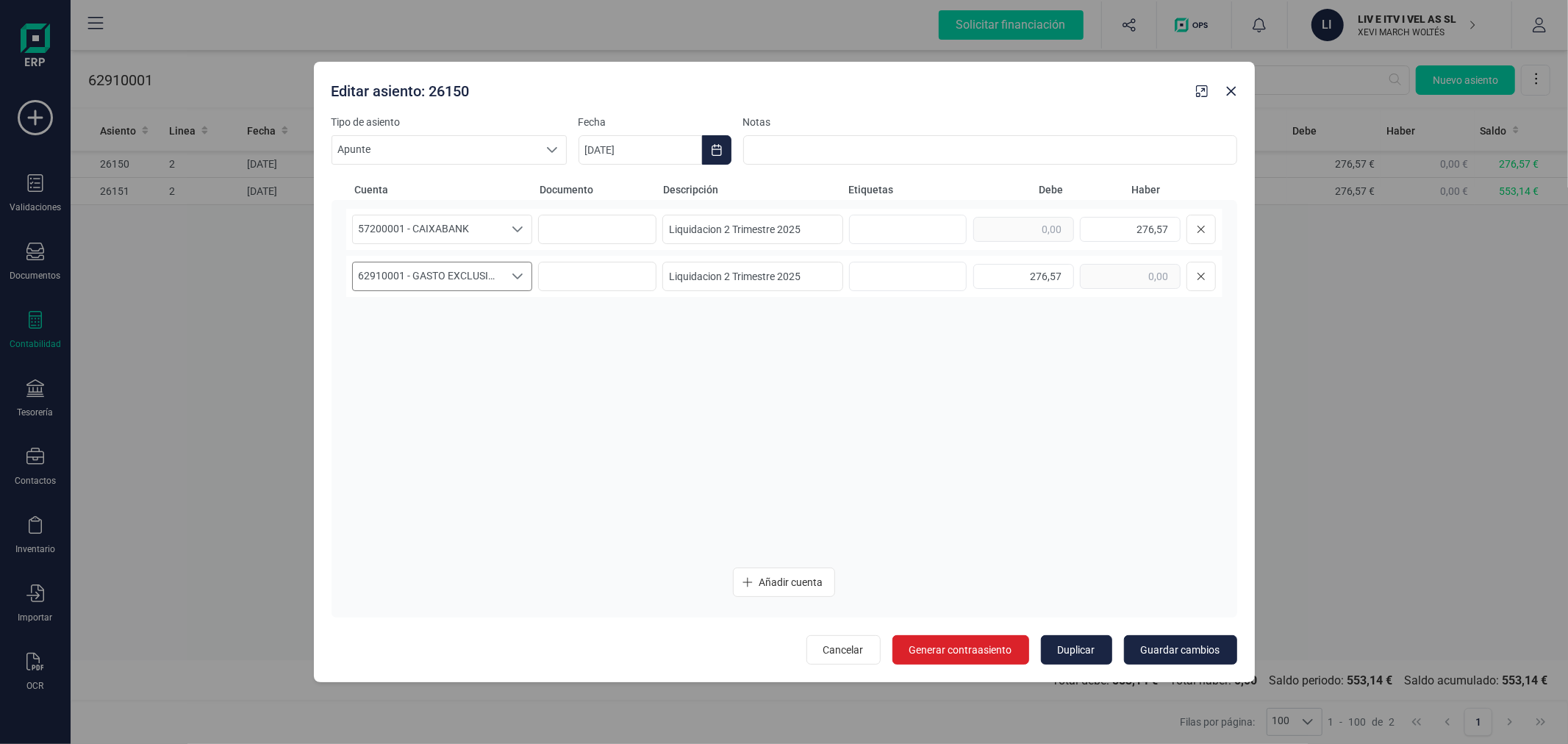
click at [475, 278] on span "62910001 - GASTO EXCLUSIVAS MIRAMAR" at bounding box center [429, 276] width 152 height 28
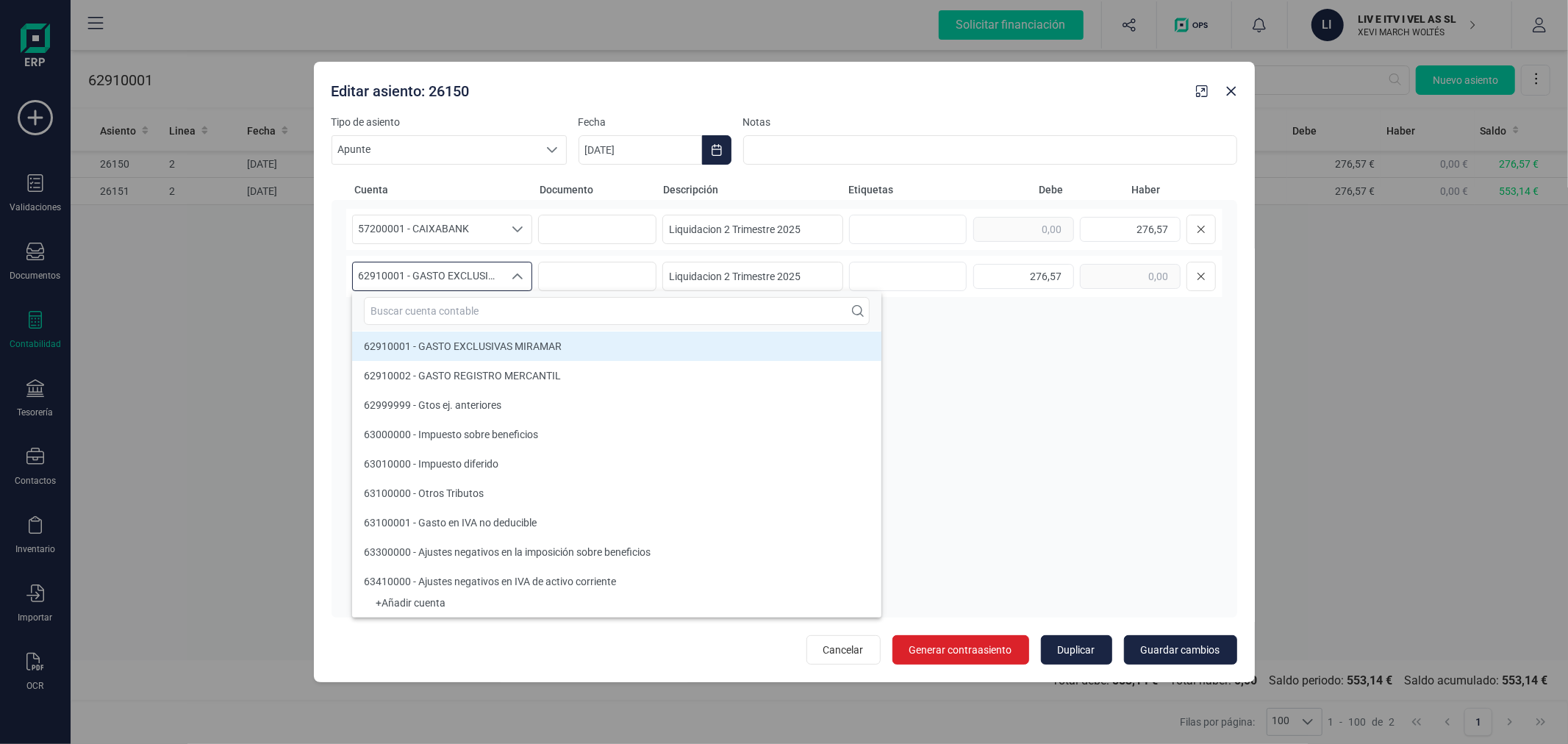
click at [487, 310] on input "text" at bounding box center [617, 310] width 506 height 28
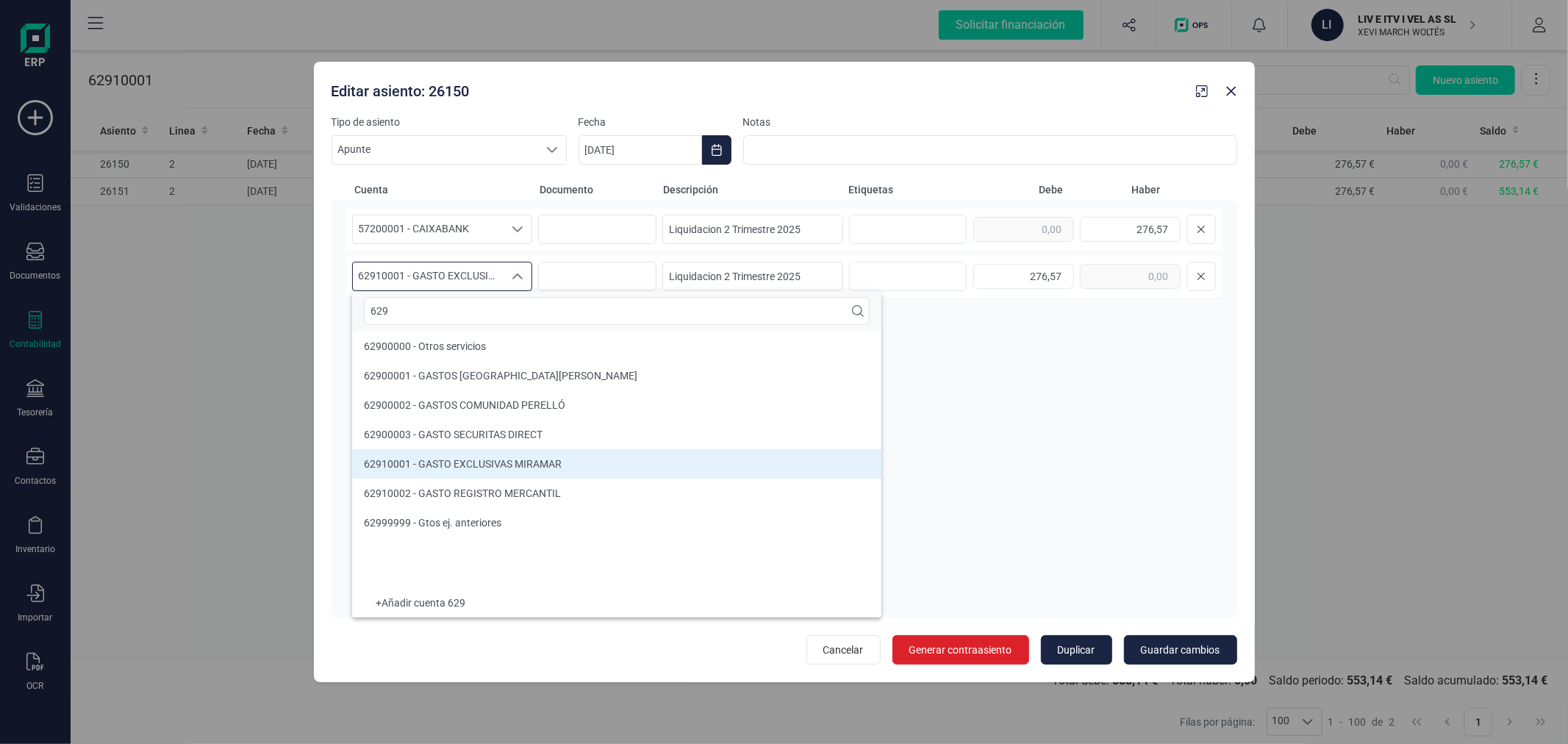
scroll to position [0, 0]
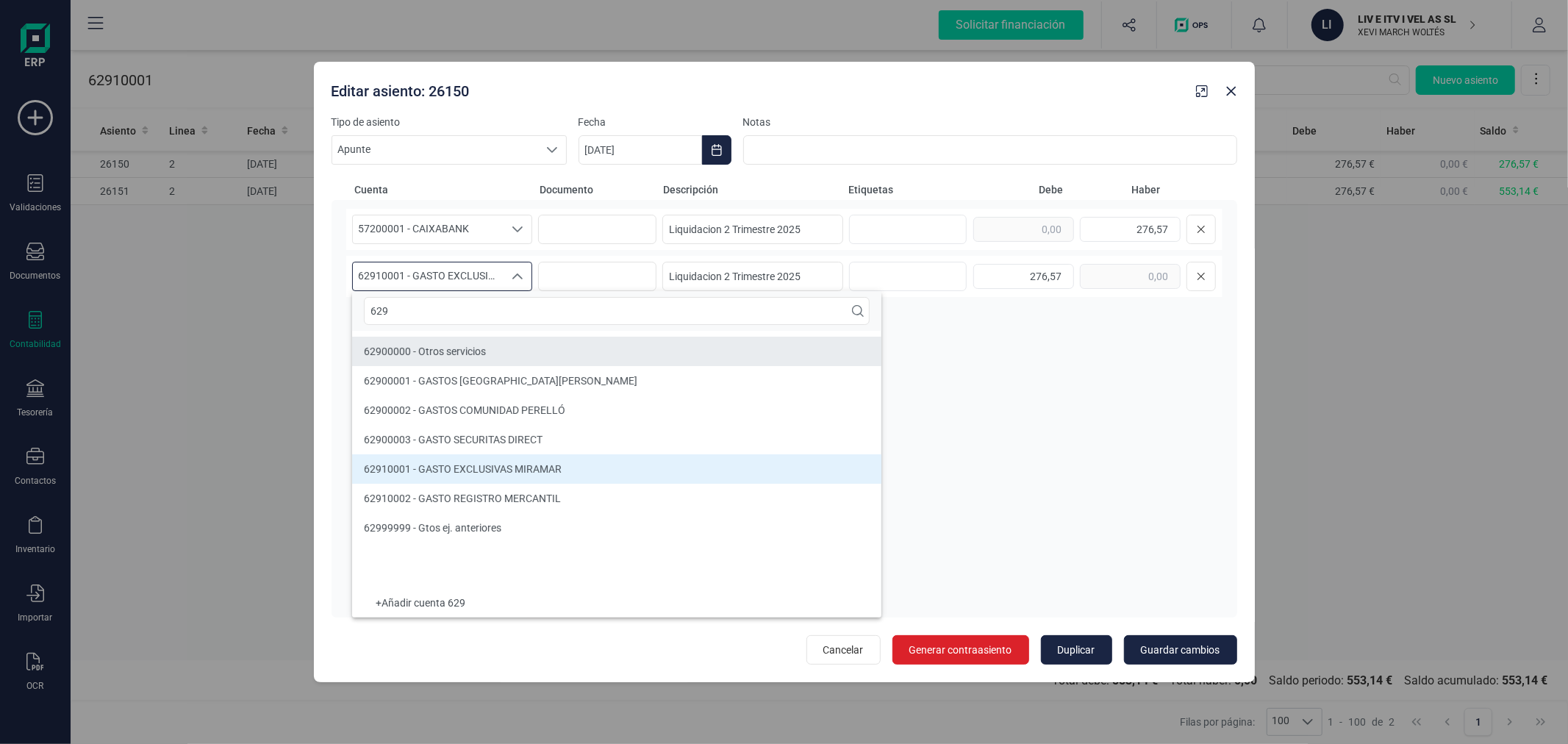
type input "629"
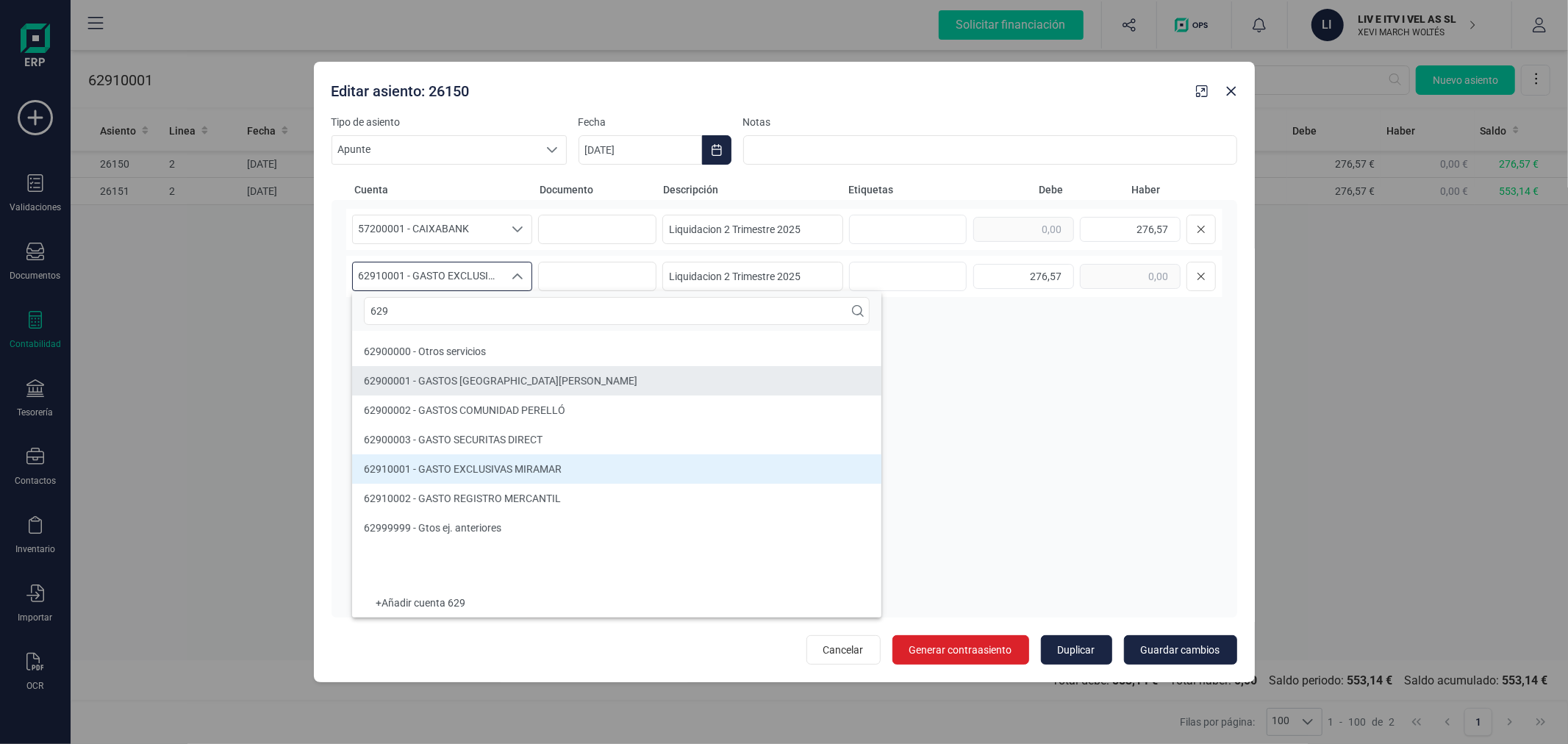
click at [532, 384] on span "62900001 - GASTOS COMUNIDAD SAN VICENTE" at bounding box center [501, 381] width 274 height 12
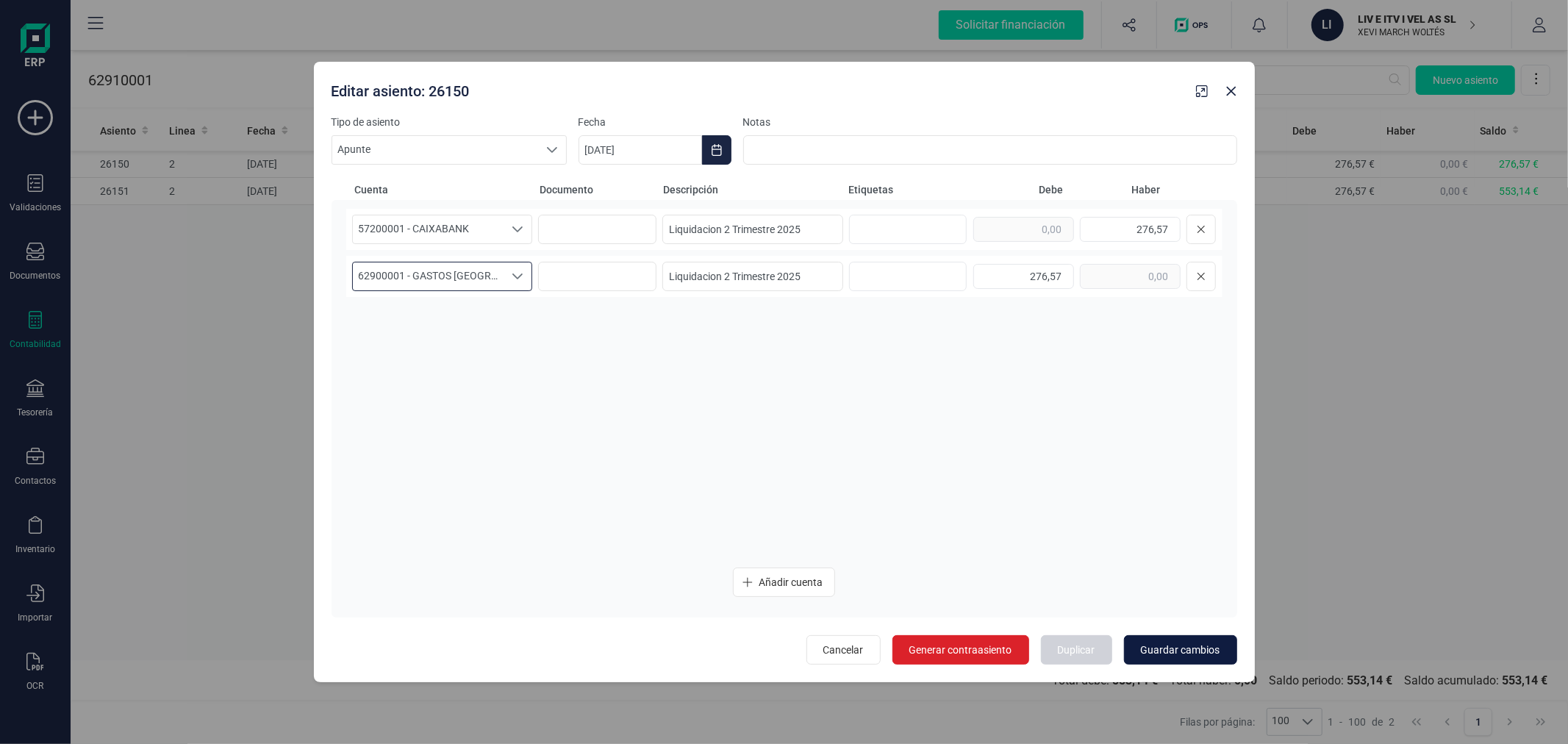
click at [1169, 653] on span "Guardar cambios" at bounding box center [1181, 649] width 79 height 15
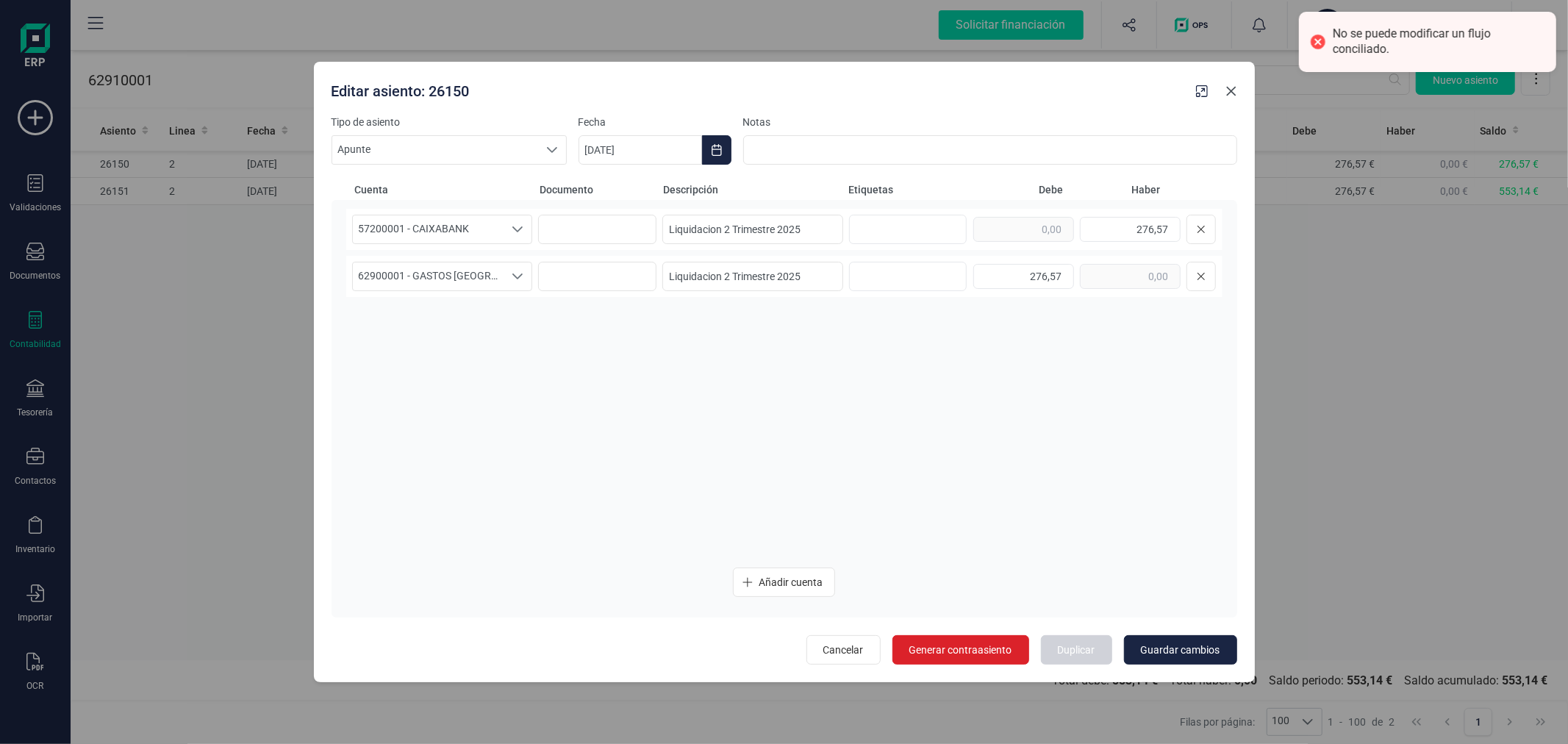
click at [1230, 83] on button "button" at bounding box center [1232, 91] width 24 height 24
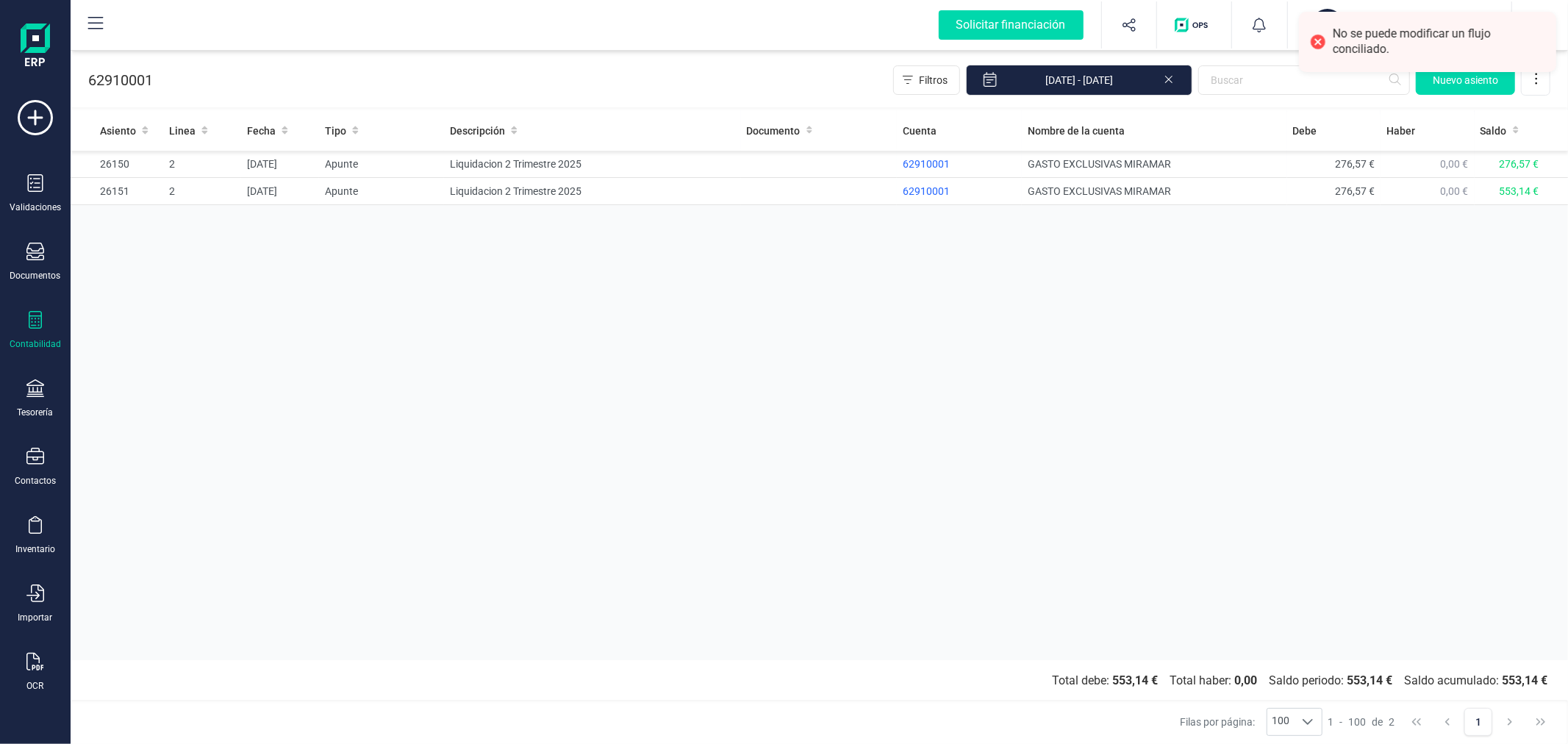
click at [548, 355] on div "Asiento Linea Fecha Tipo Descripción Documento Cuenta Nombre de la cuenta Debe …" at bounding box center [819, 385] width 1498 height 550
click at [770, 162] on td at bounding box center [819, 164] width 156 height 27
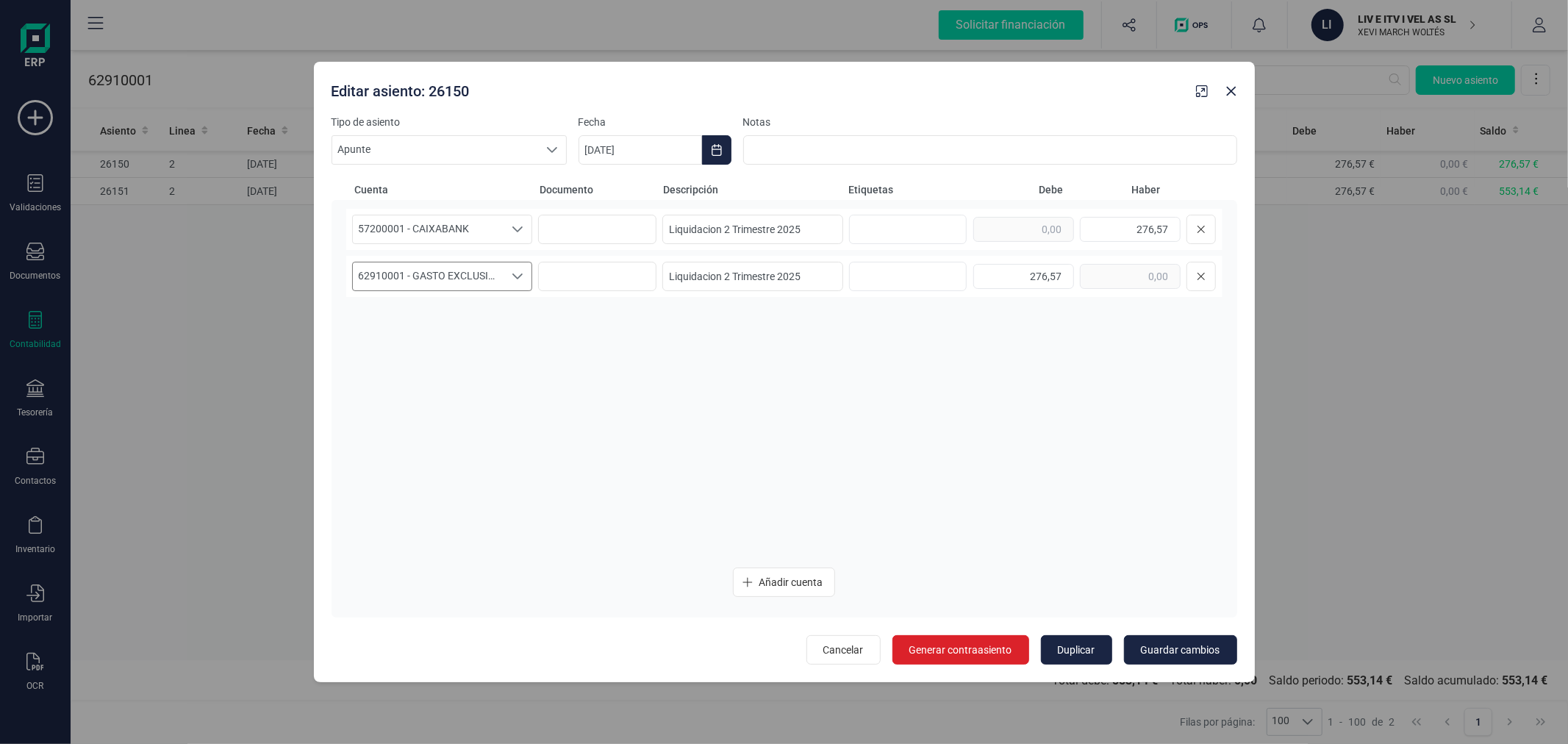
click at [481, 287] on span "62910001 - GASTO EXCLUSIVAS MIRAMAR" at bounding box center [429, 276] width 152 height 28
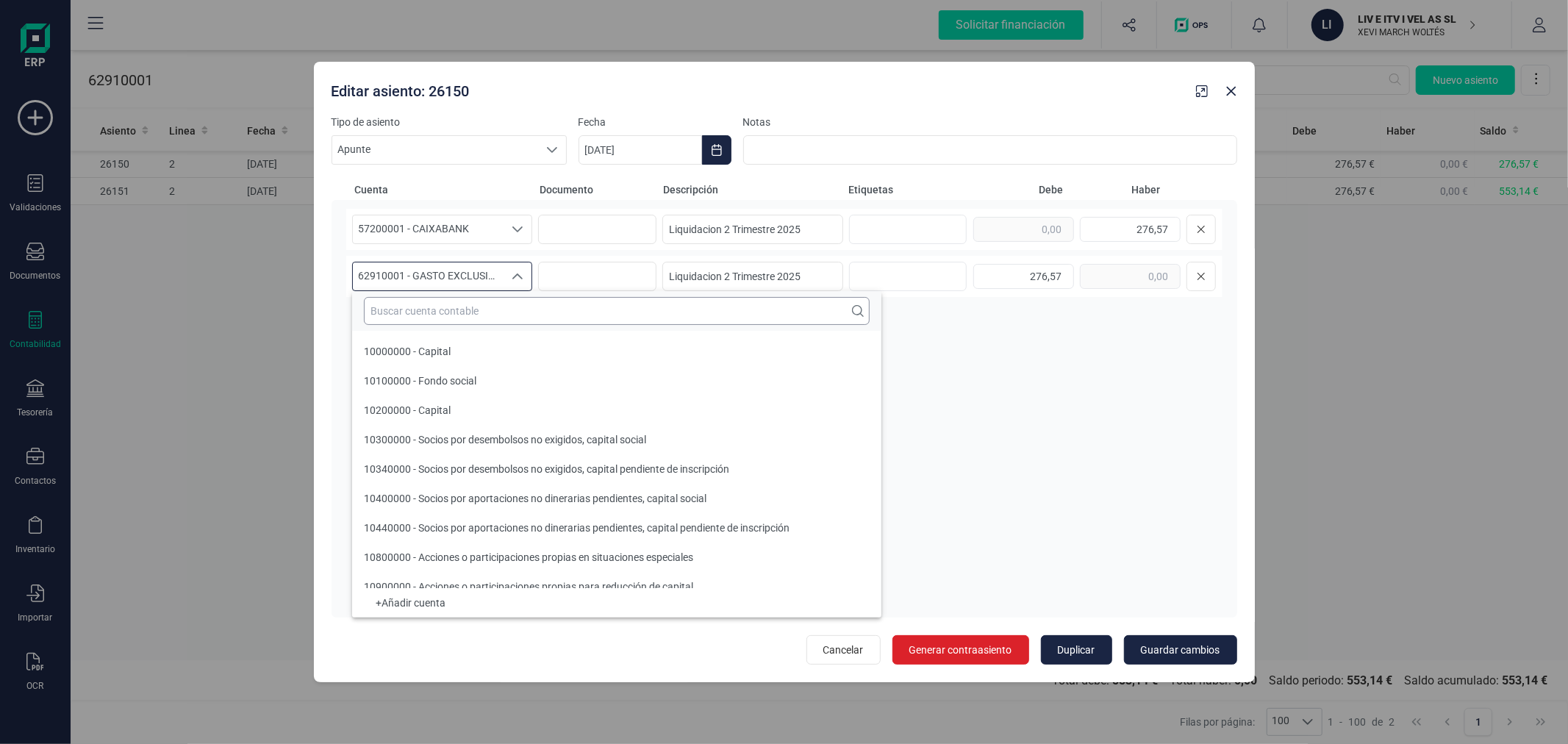
scroll to position [18993, 0]
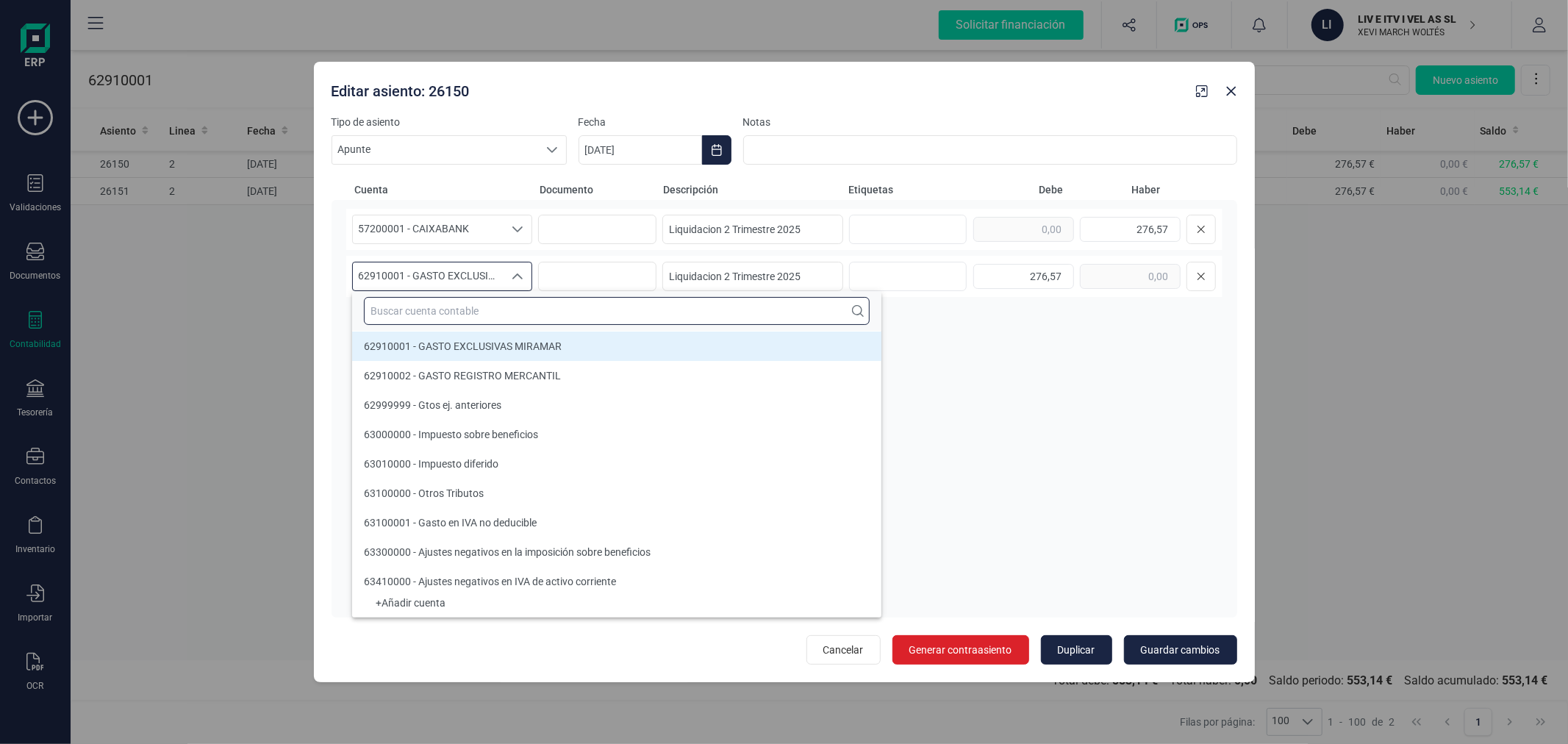
click at [490, 317] on input "text" at bounding box center [617, 310] width 506 height 28
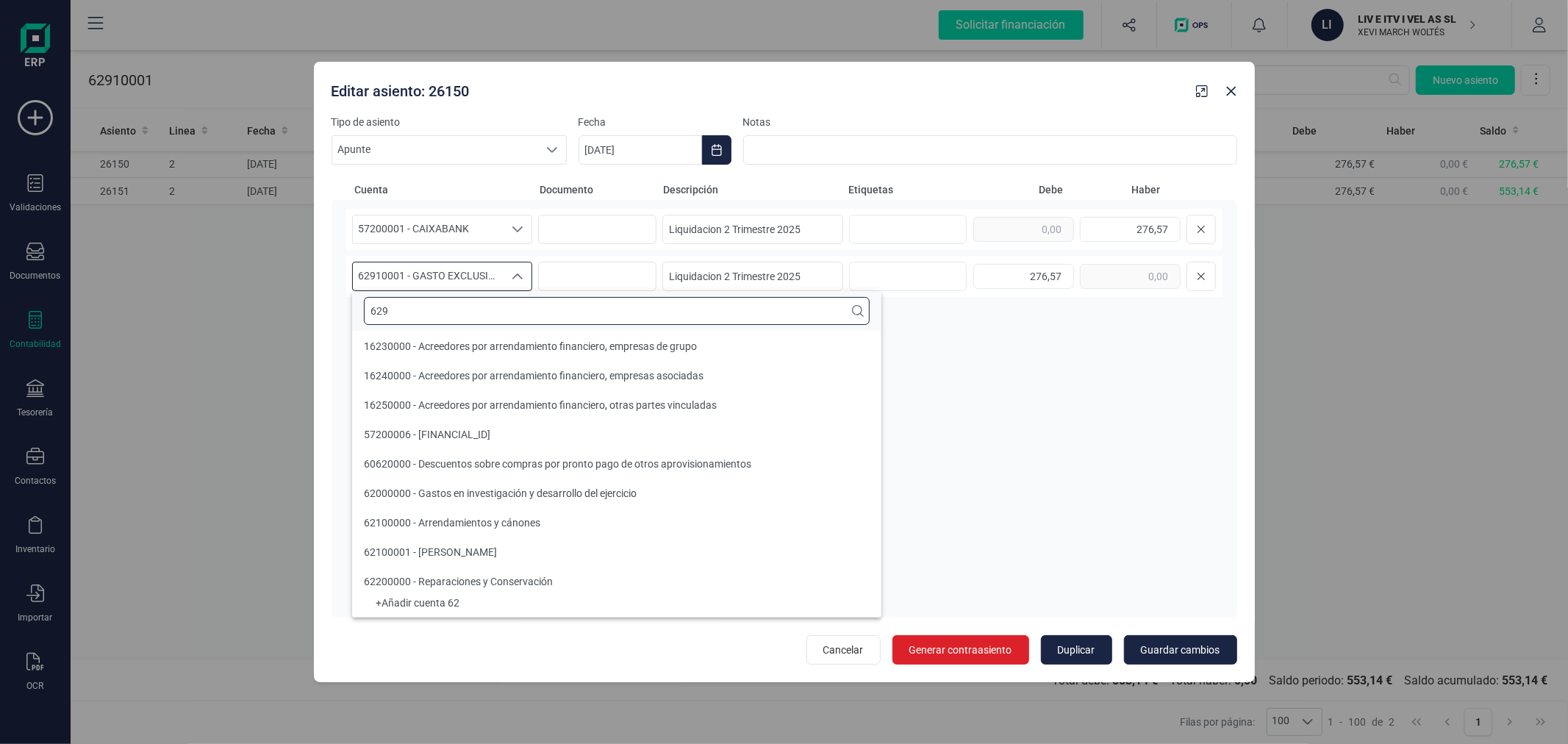
scroll to position [0, 0]
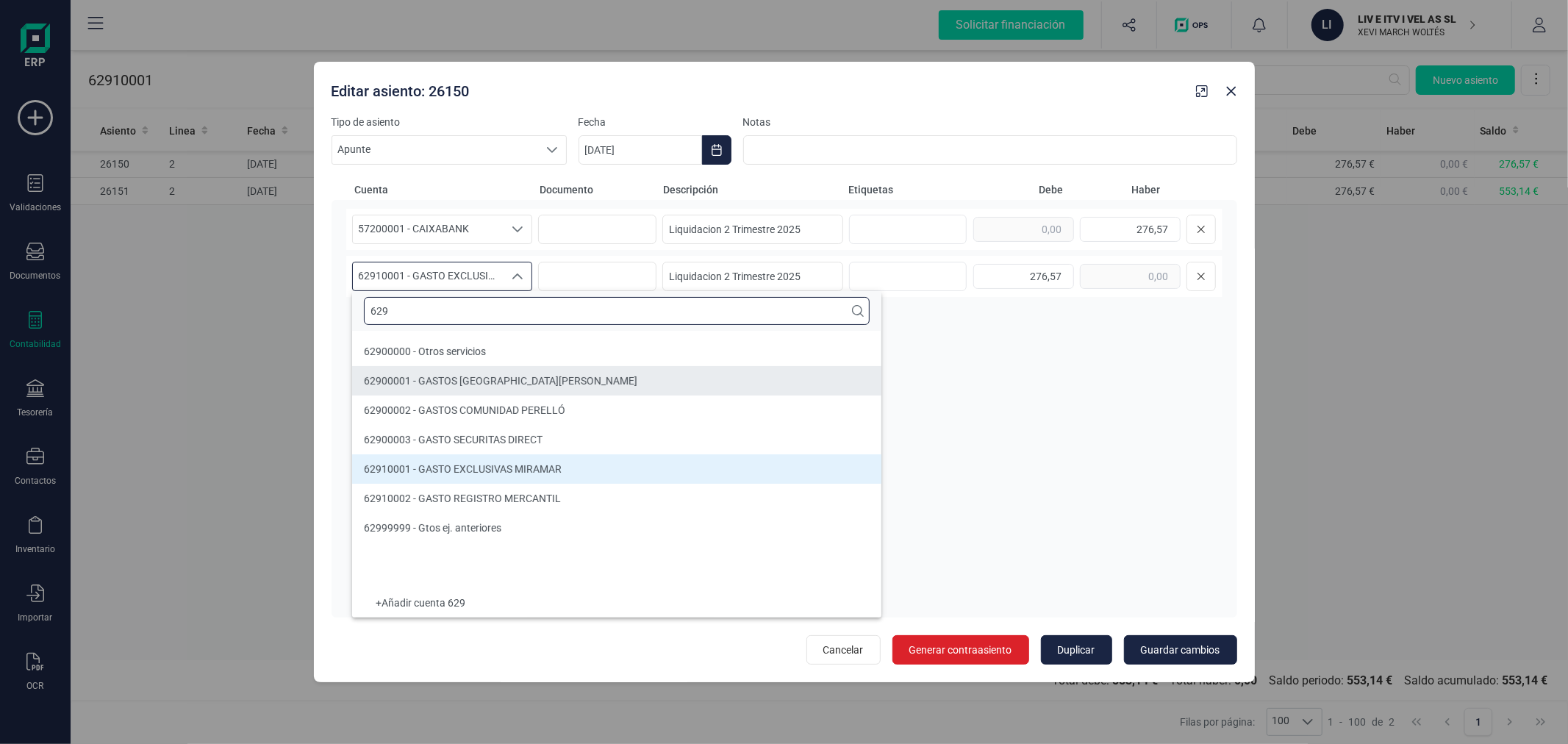
type input "629"
click at [495, 387] on div "62900001 - GASTOS COMUNIDAD SAN VICENTE" at bounding box center [501, 380] width 274 height 15
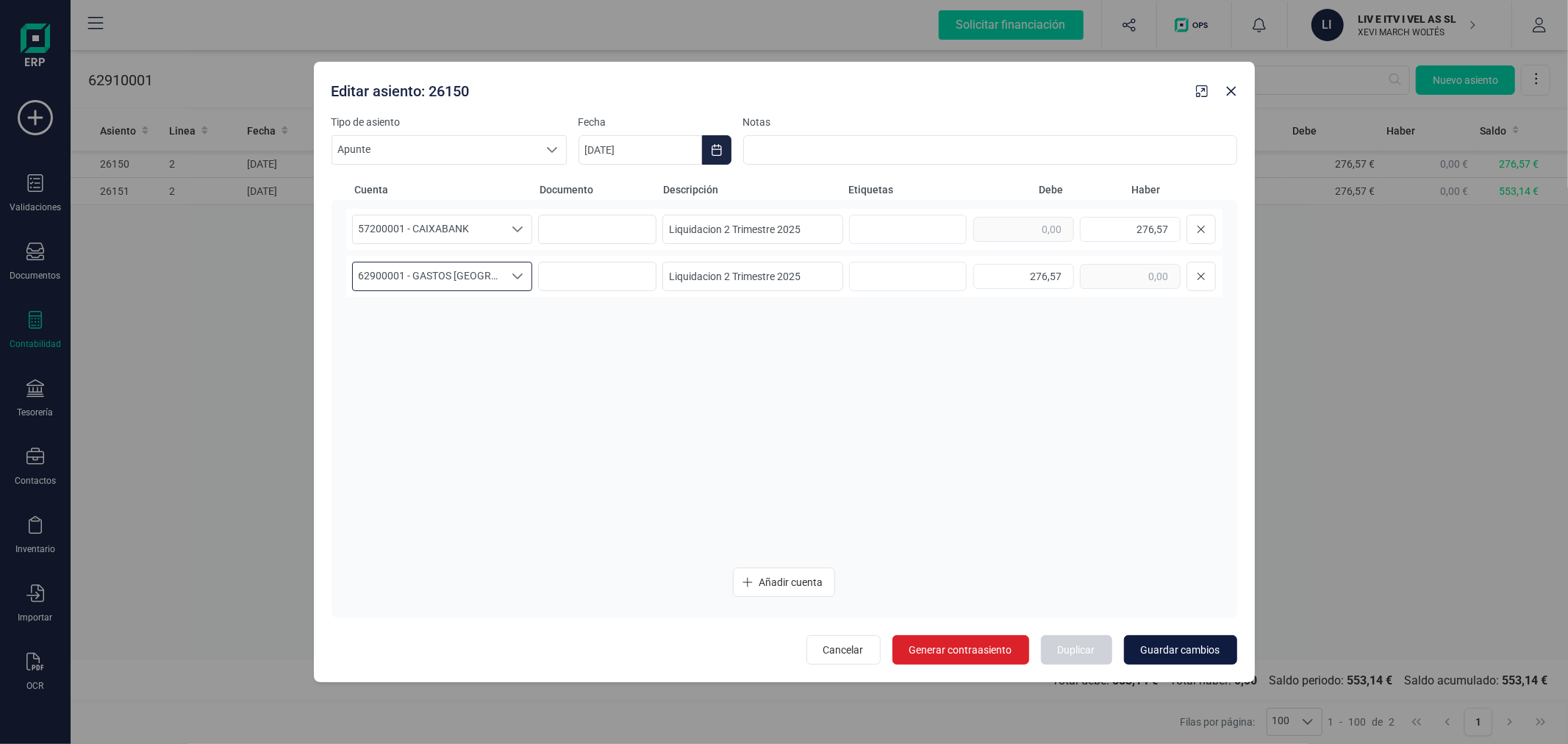
click at [1190, 642] on span "Guardar cambios" at bounding box center [1181, 649] width 79 height 15
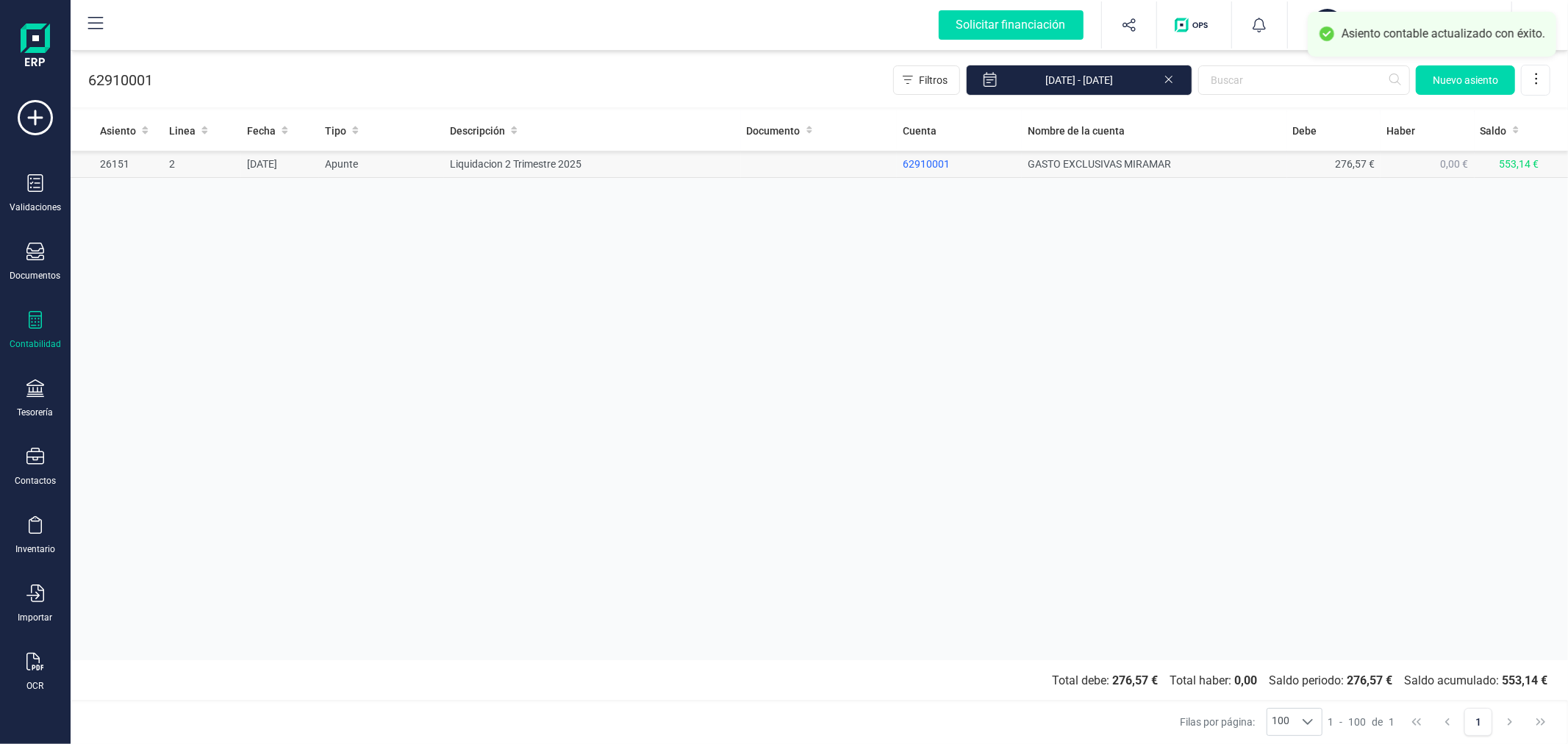
click at [474, 166] on td "Liquidacion 2 Trimestre 2025" at bounding box center [591, 164] width 297 height 27
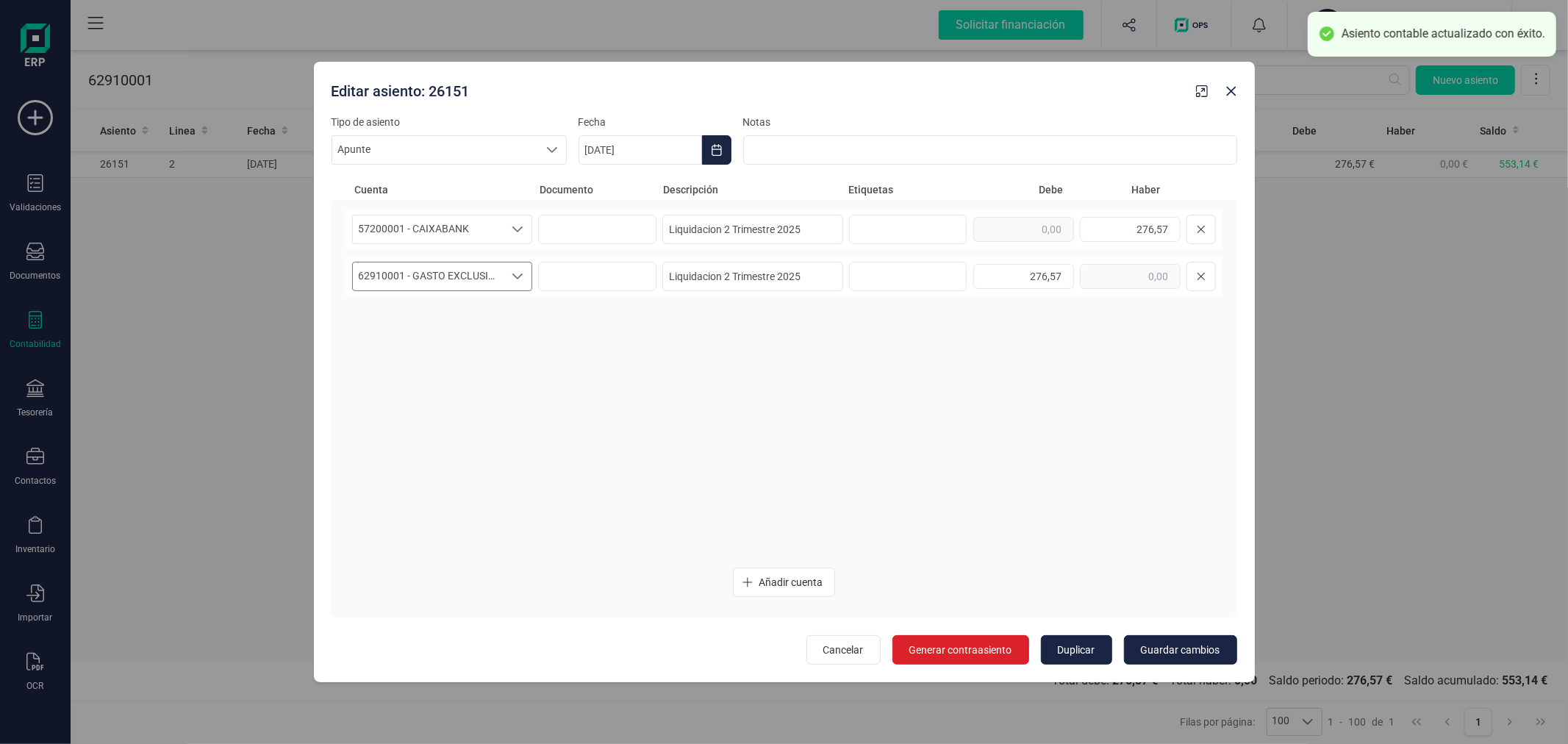
click at [455, 273] on span "62910001 - GASTO EXCLUSIVAS MIRAMAR" at bounding box center [429, 276] width 152 height 28
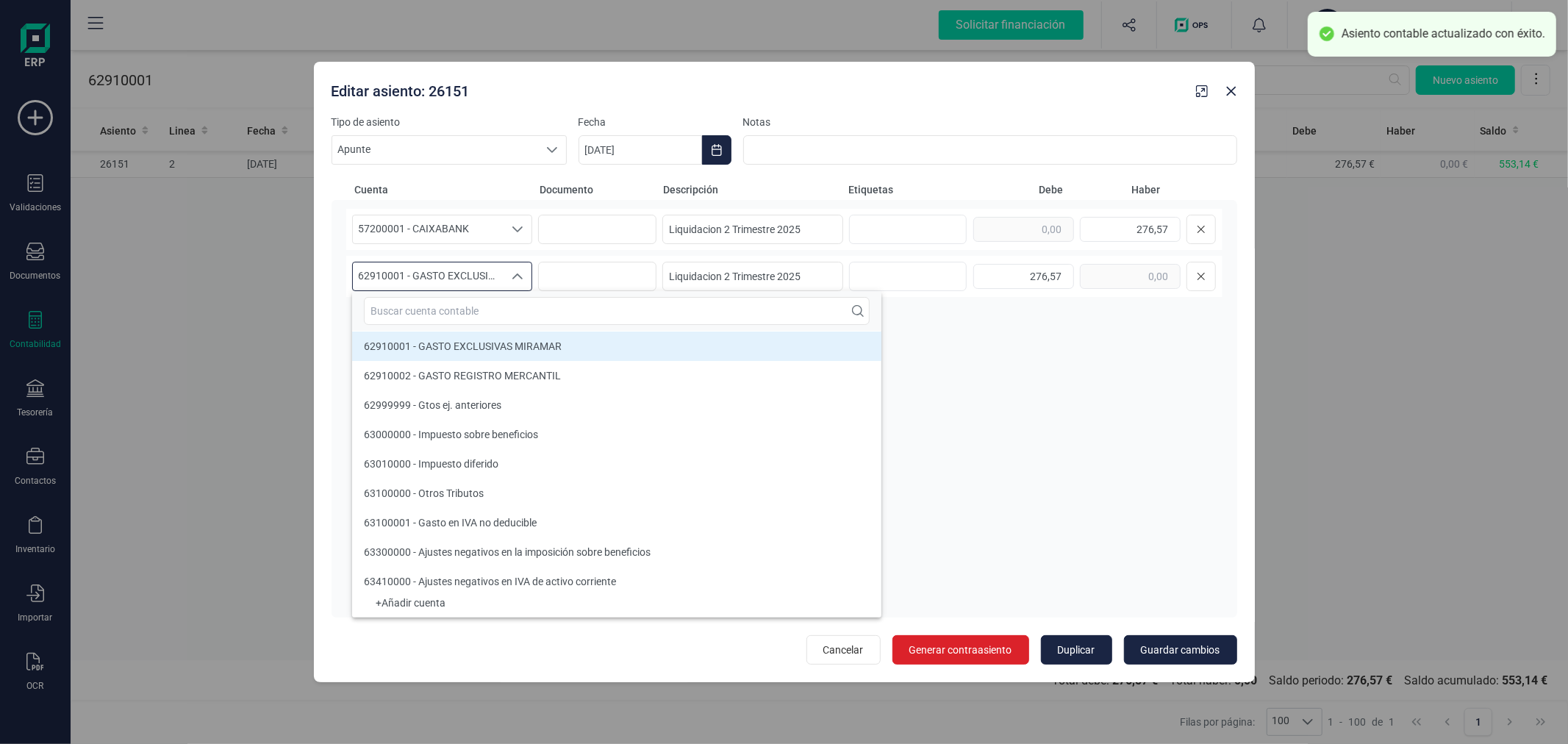
click at [457, 314] on input "text" at bounding box center [617, 310] width 506 height 28
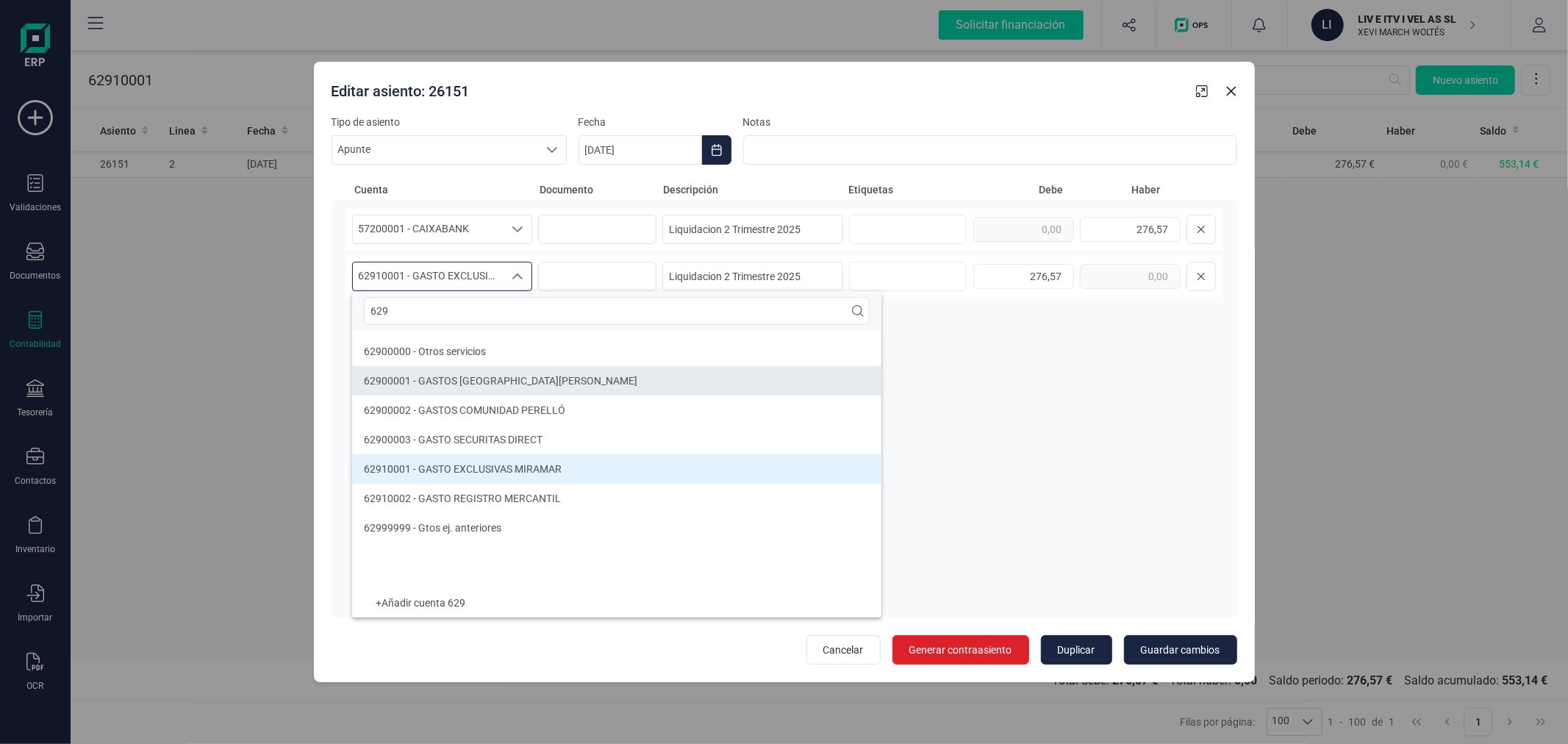
type input "629"
click at [472, 391] on li "62900001 - GASTOS COMUNIDAD SAN VICENTE" at bounding box center [616, 381] width 529 height 30
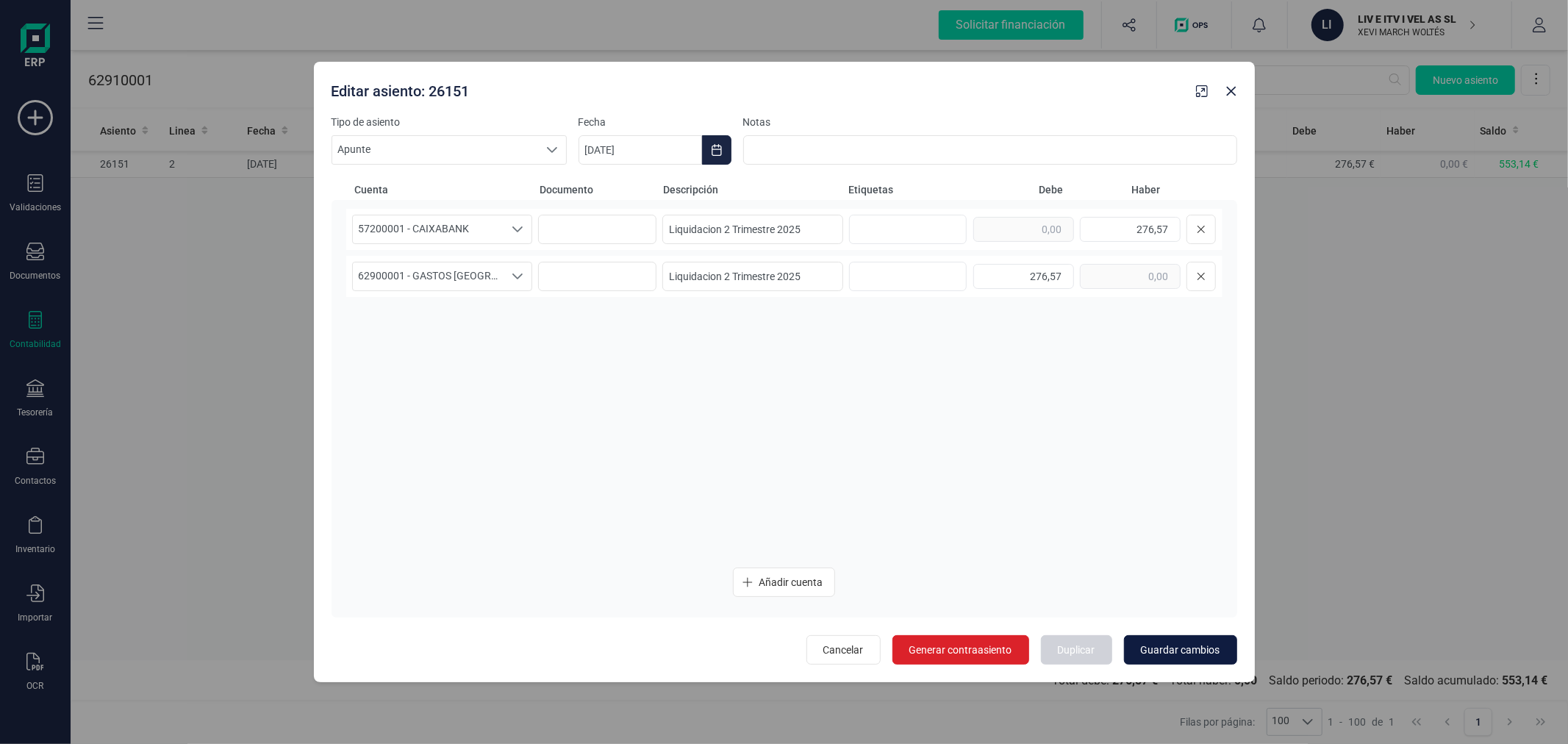
click at [1165, 652] on span "Guardar cambios" at bounding box center [1181, 649] width 79 height 15
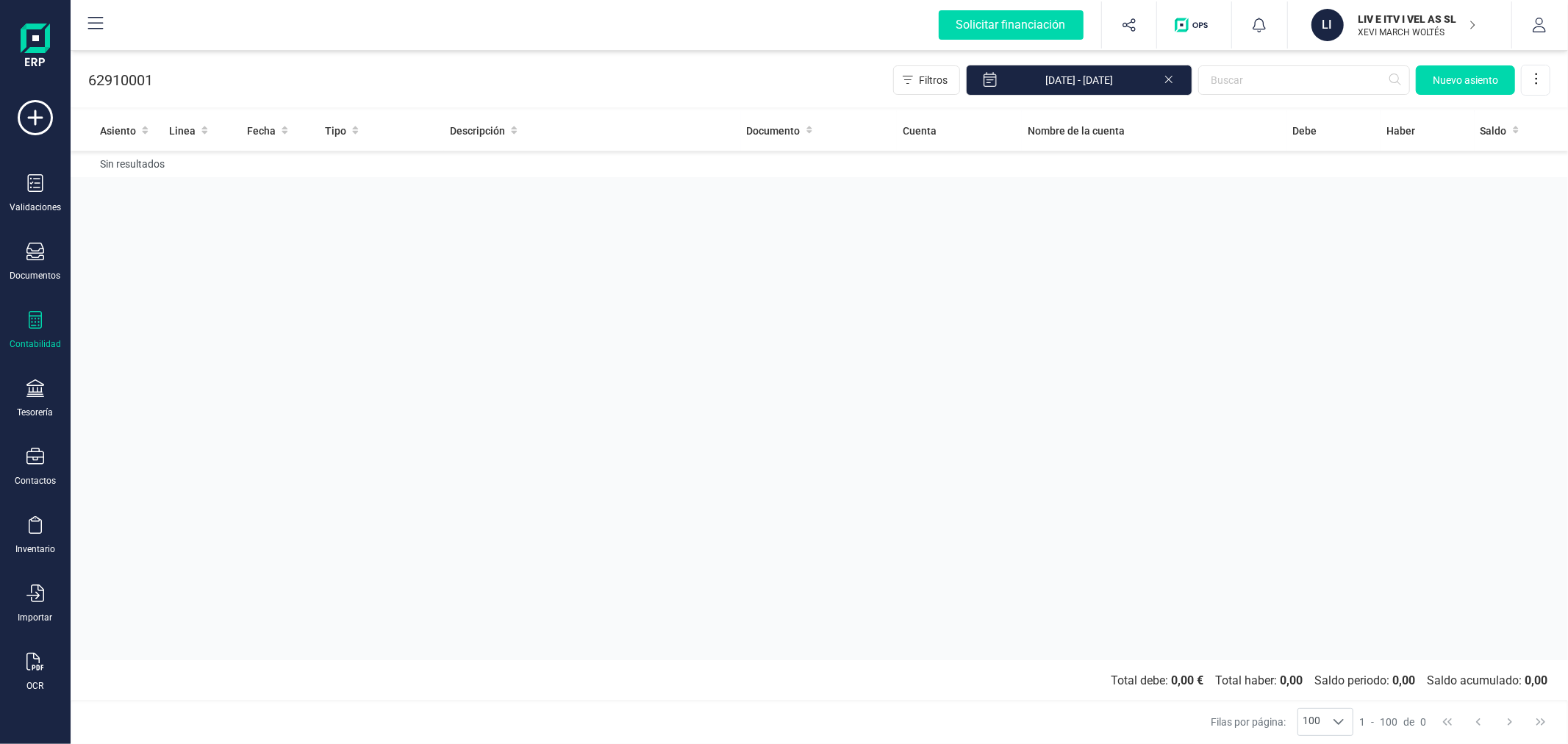
drag, startPoint x: 483, startPoint y: 302, endPoint x: 500, endPoint y: 300, distance: 17.1
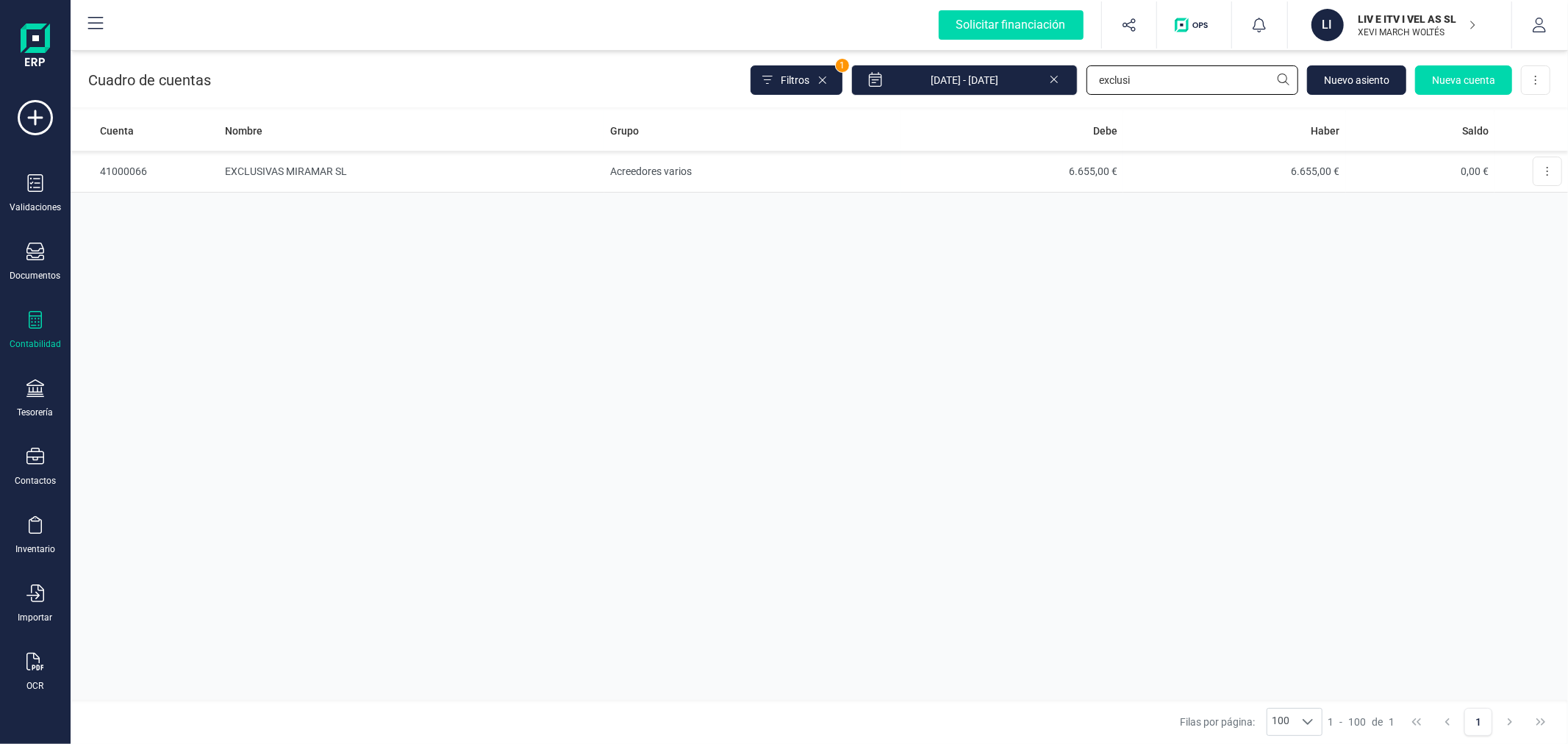
click at [1135, 90] on input "exclusi" at bounding box center [1192, 80] width 211 height 30
type input "572"
click at [393, 215] on td "ES1621005266352200005577" at bounding box center [412, 213] width 385 height 42
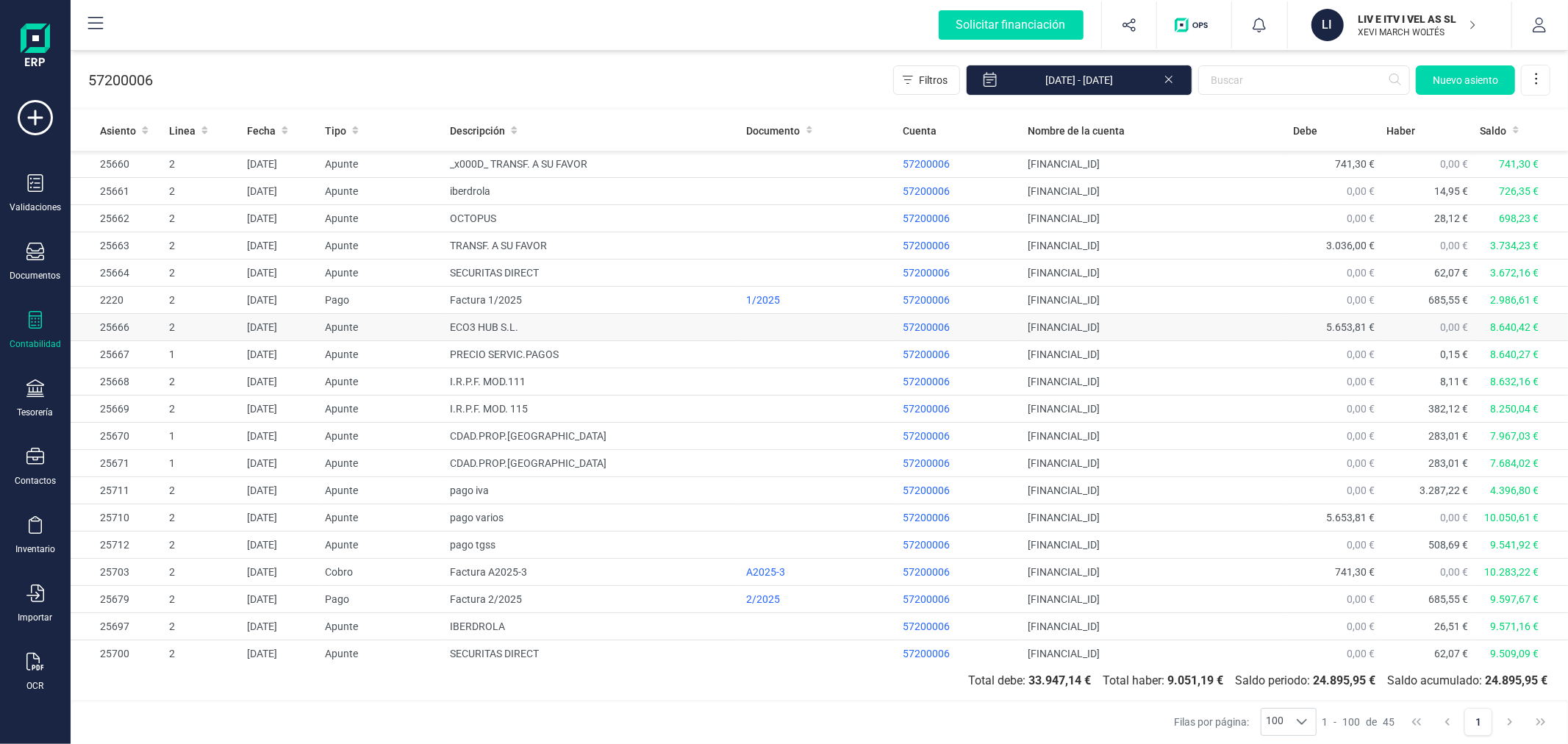
drag, startPoint x: 466, startPoint y: 332, endPoint x: 457, endPoint y: 336, distance: 9.8
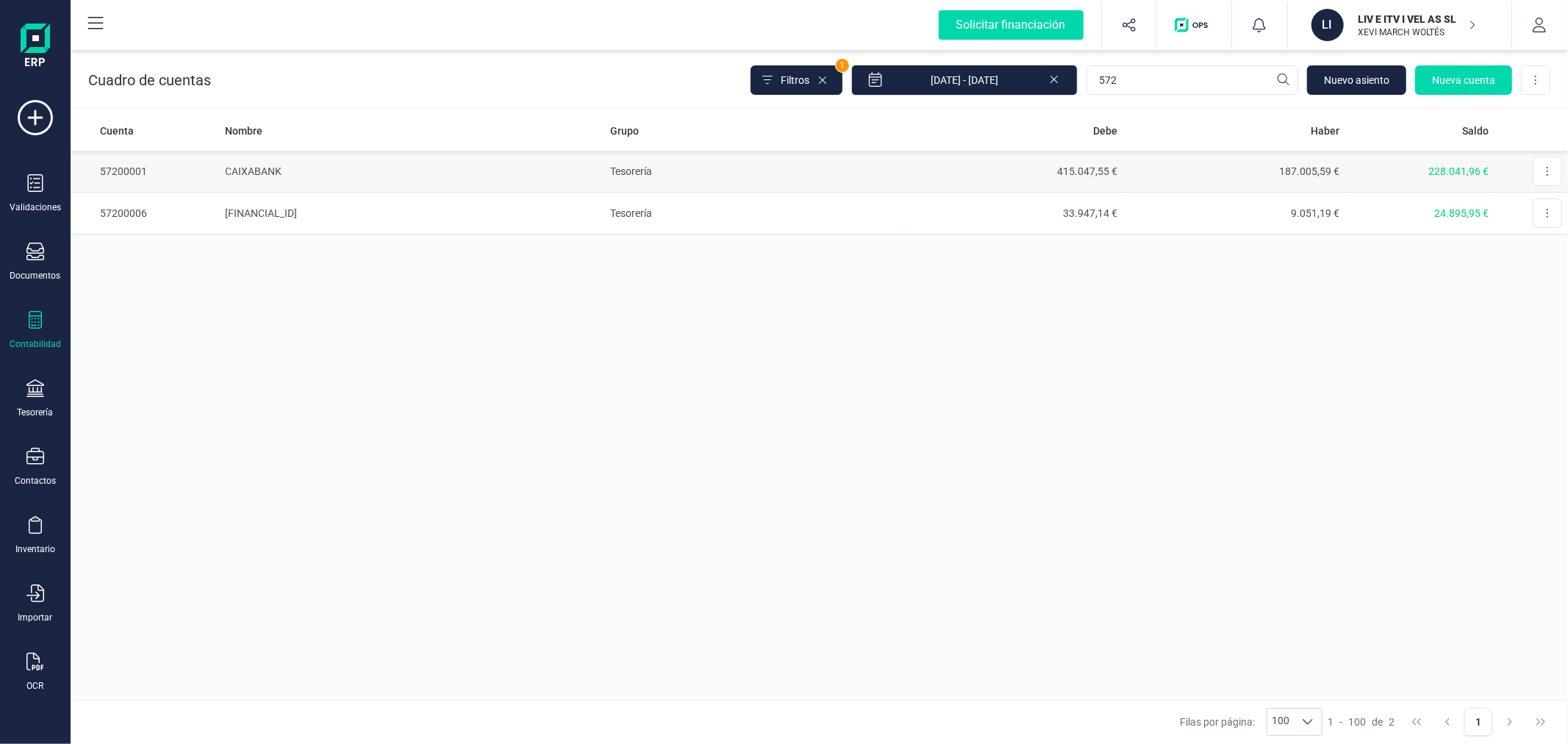
click at [328, 169] on td "CAIXABANK" at bounding box center [412, 172] width 385 height 42
click at [430, 347] on div "Cuenta Nombre Grupo Debe Haber Saldo 57200001 CAIXABANK Tesorería 415.047,55 € …" at bounding box center [819, 405] width 1498 height 589
click at [398, 217] on td "ES1621005266352200005577" at bounding box center [412, 213] width 385 height 42
click at [413, 338] on div "Cuenta Nombre Grupo Debe Haber Saldo 57200001 CAIXABANK Tesorería 415.047,55 € …" at bounding box center [819, 405] width 1498 height 589
click at [446, 321] on div "Cuenta Nombre Grupo Debe Haber Saldo 57200001 CAIXABANK Tesorería 415.047,55 € …" at bounding box center [819, 405] width 1498 height 589
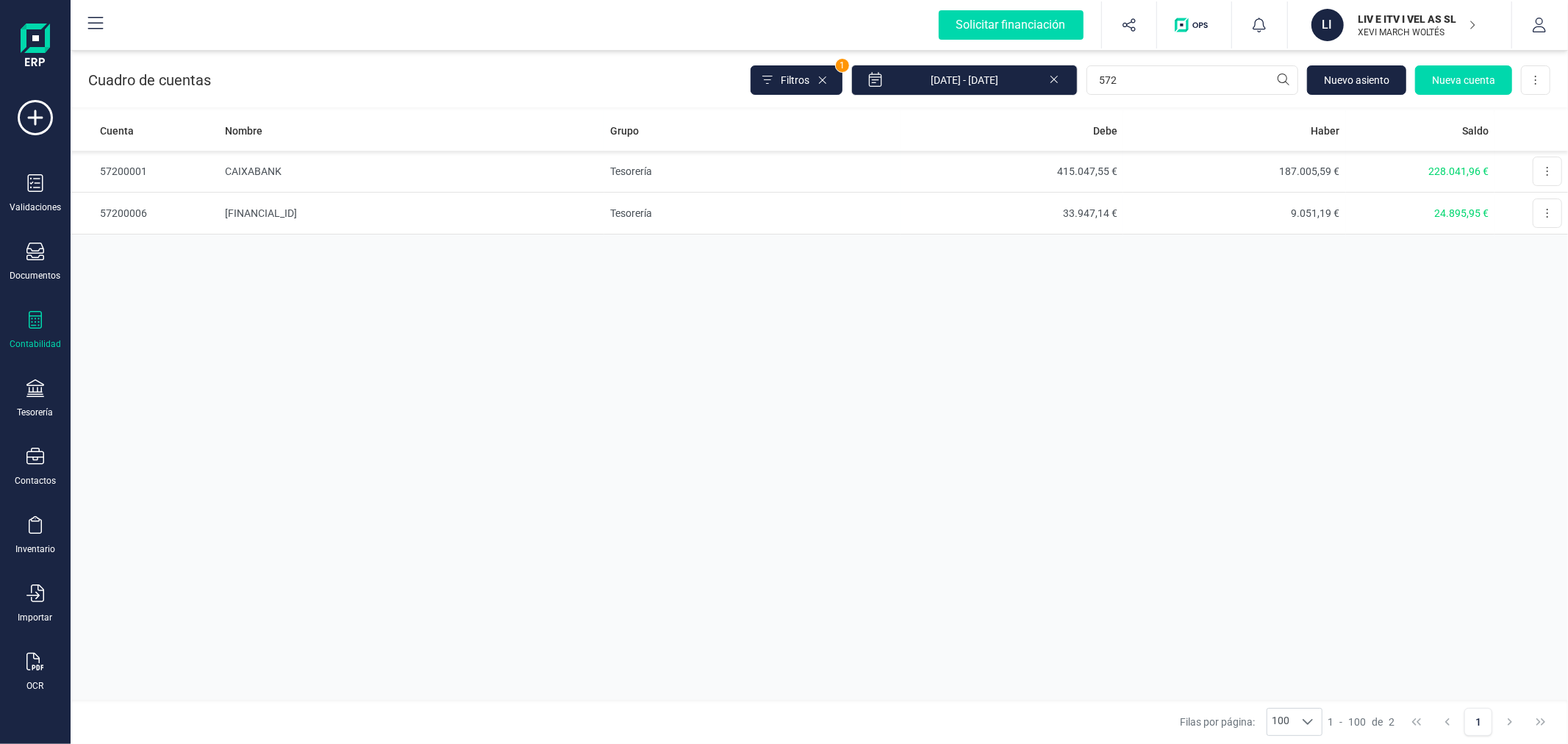
click at [46, 324] on div "Contabilidad" at bounding box center [35, 329] width 59 height 39
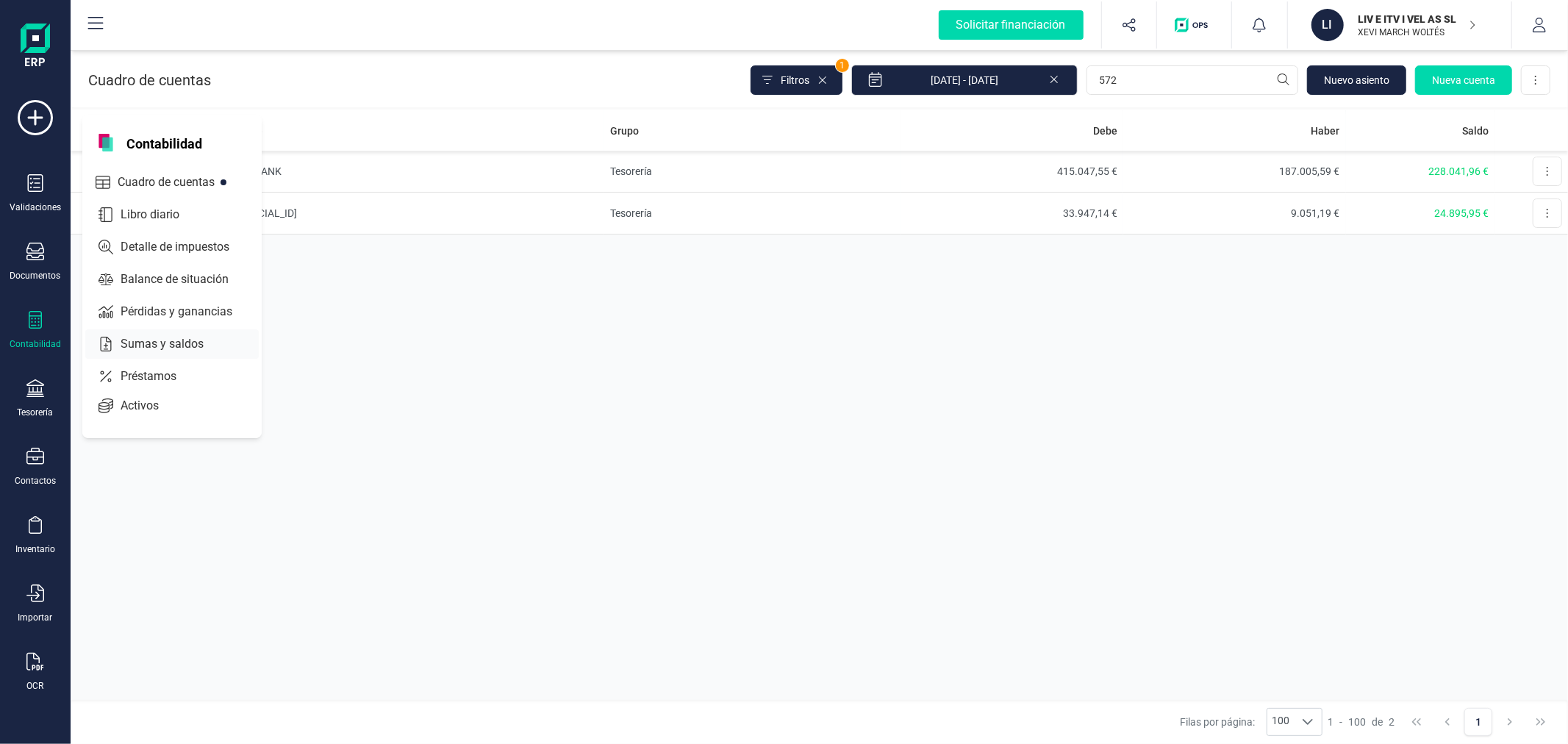
click at [155, 342] on span "Sumas y saldos" at bounding box center [173, 344] width 115 height 18
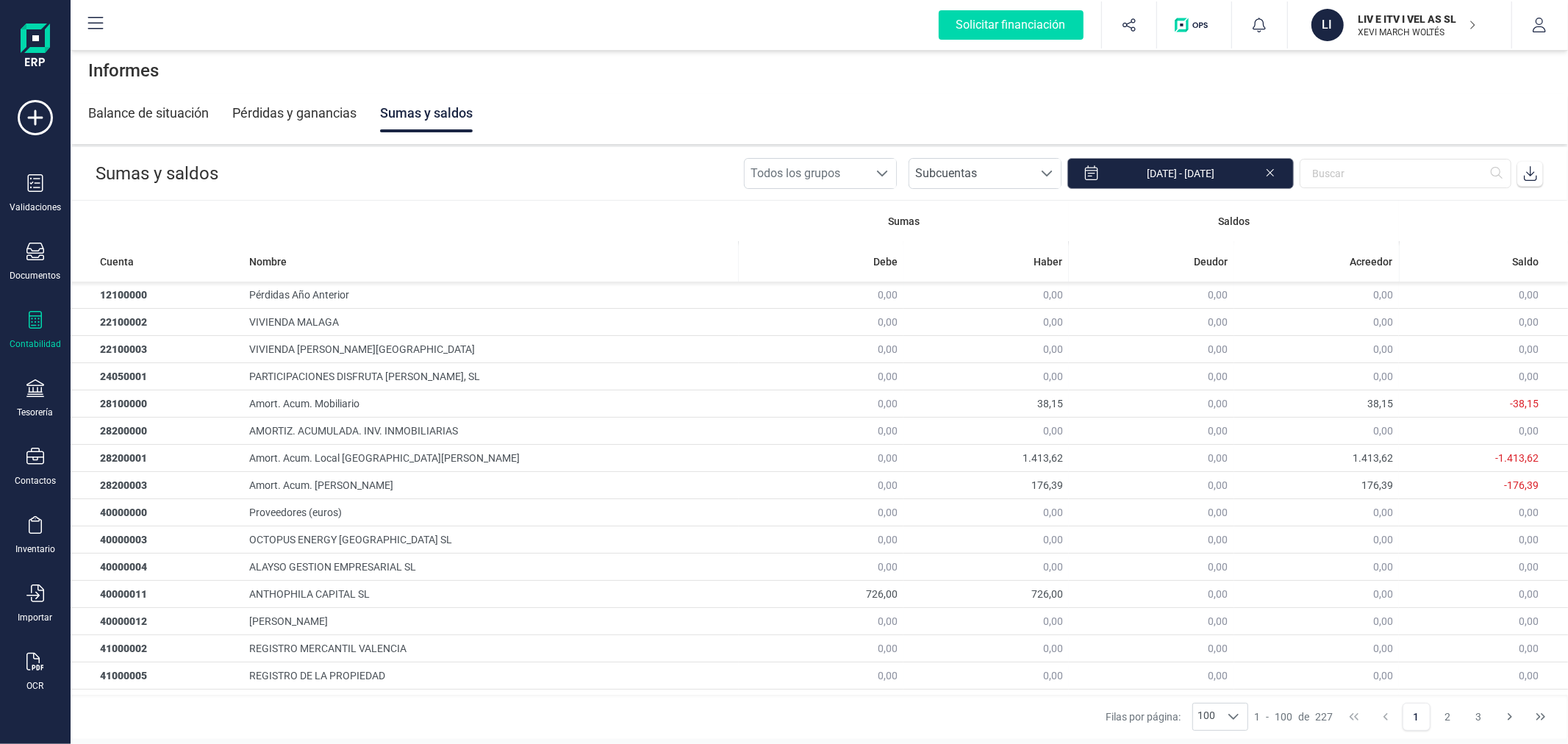
click at [1233, 165] on input "01/08/2025 - 31/08/2025" at bounding box center [1181, 173] width 226 height 31
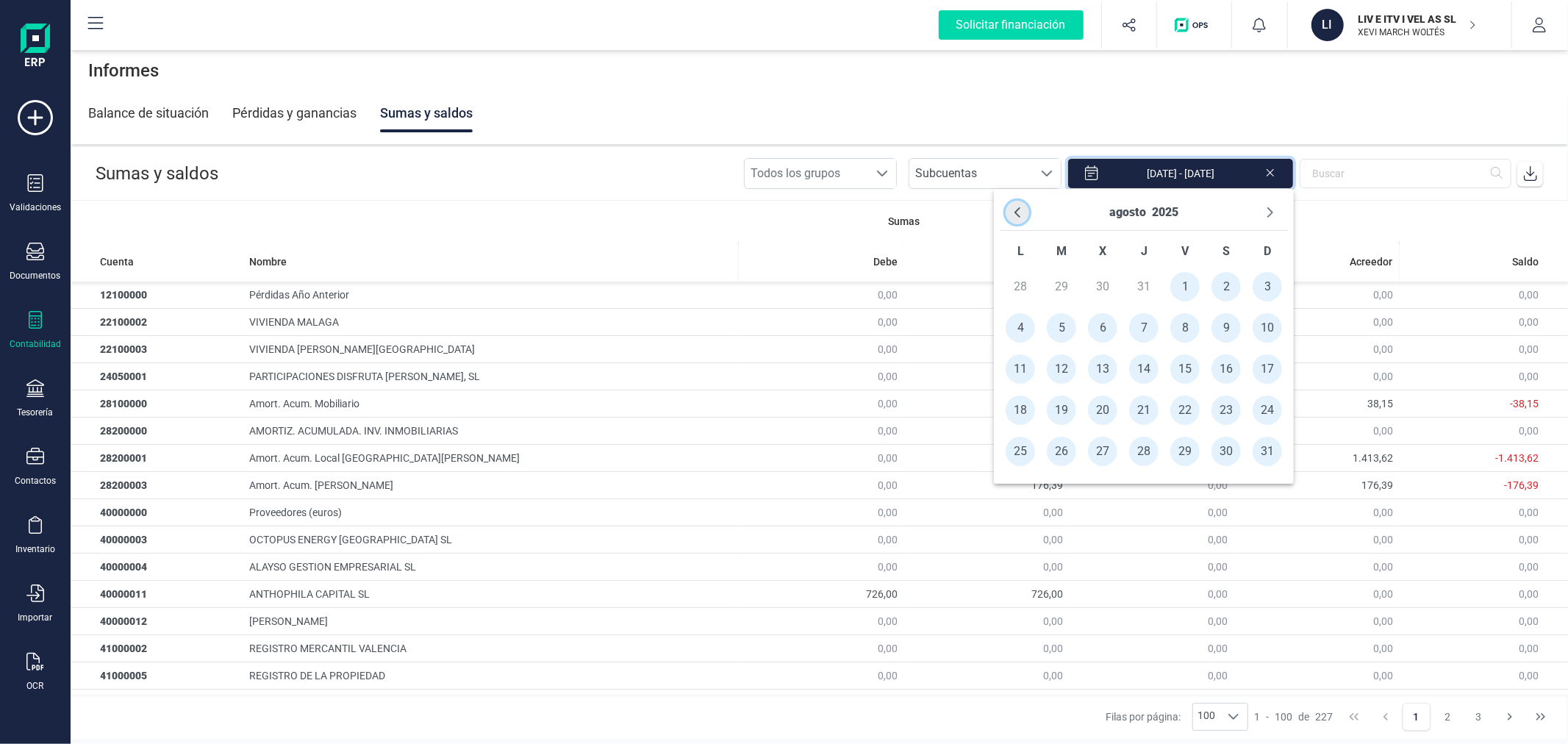
click at [1020, 206] on icon "Previous Month" at bounding box center [1017, 212] width 12 height 12
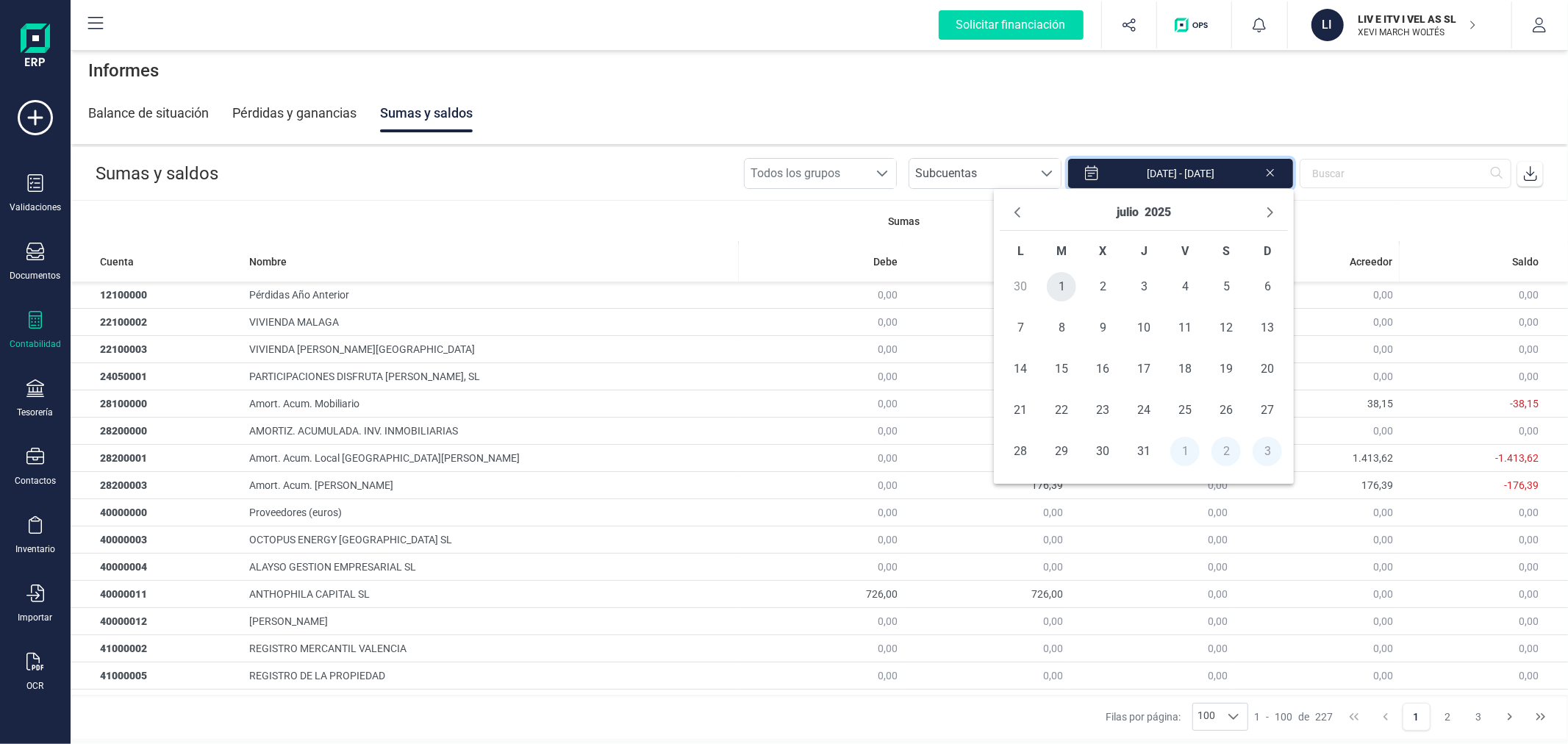
click at [1049, 281] on span "1" at bounding box center [1062, 287] width 30 height 30
click at [1144, 448] on span "31" at bounding box center [1144, 451] width 30 height 30
type input "01/07/2025 - 31/07/2025"
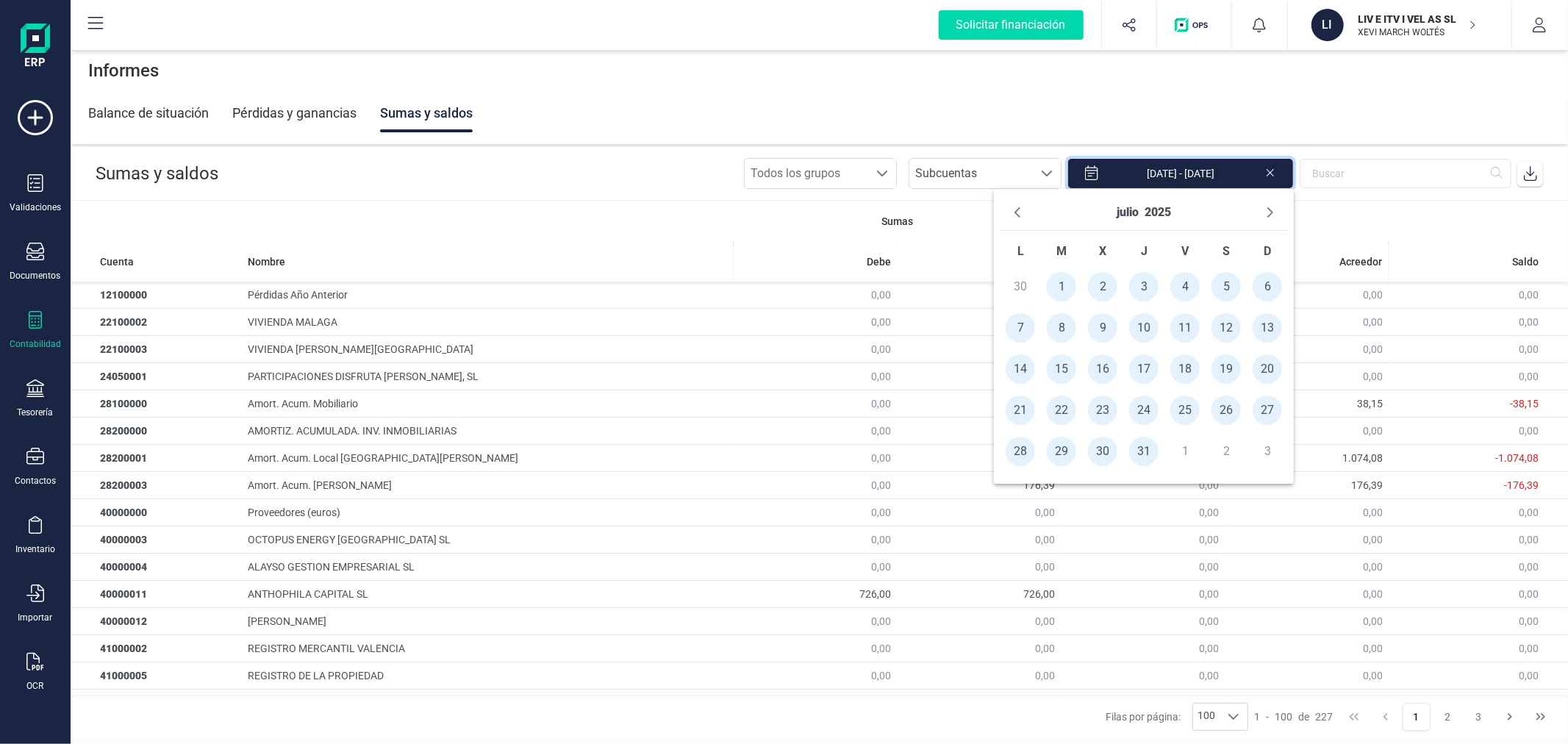
click at [1530, 170] on icon at bounding box center [1530, 173] width 13 height 15
click at [21, 409] on div "Tesorería" at bounding box center [36, 413] width 36 height 12
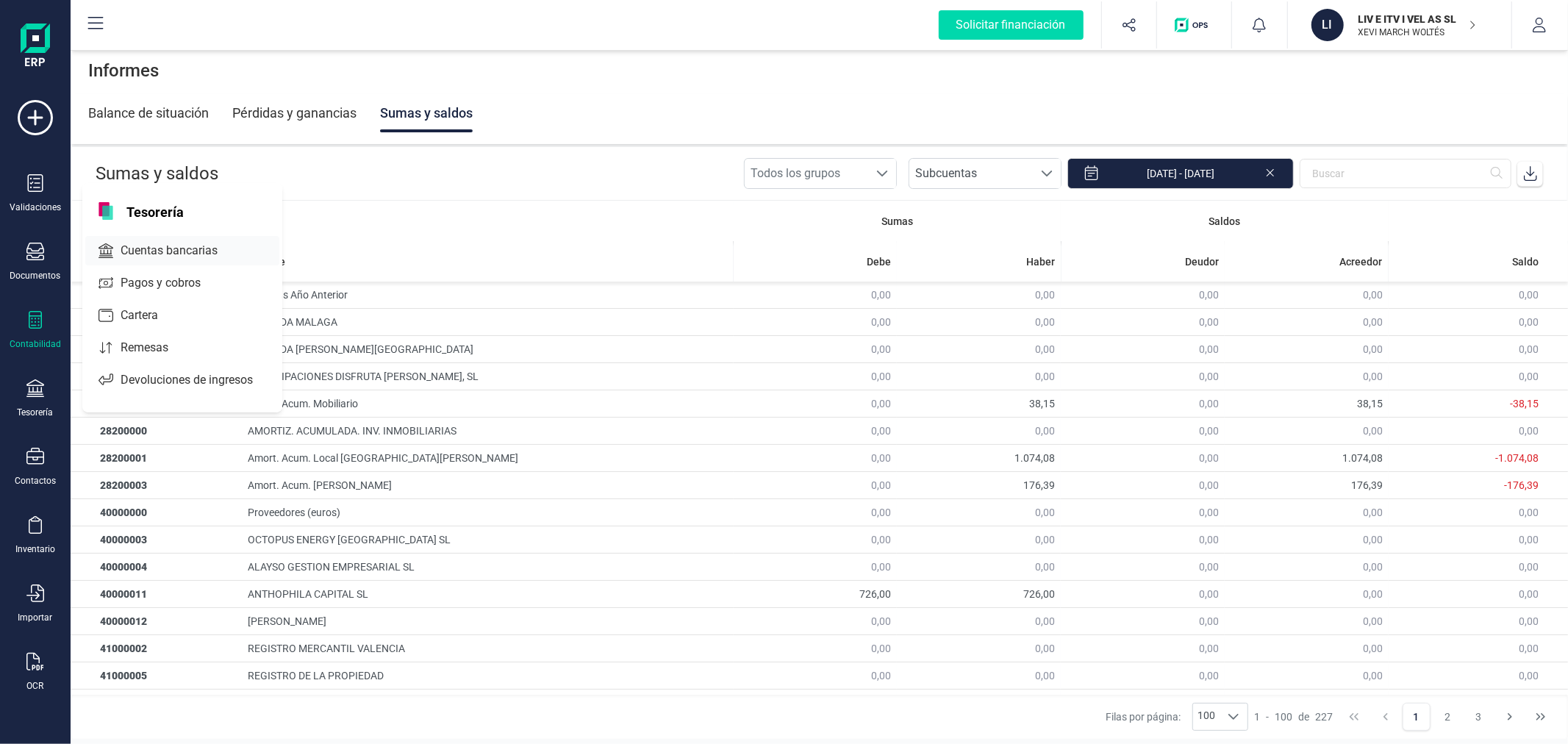
click at [188, 251] on span "Cuentas bancarias" at bounding box center [180, 251] width 129 height 18
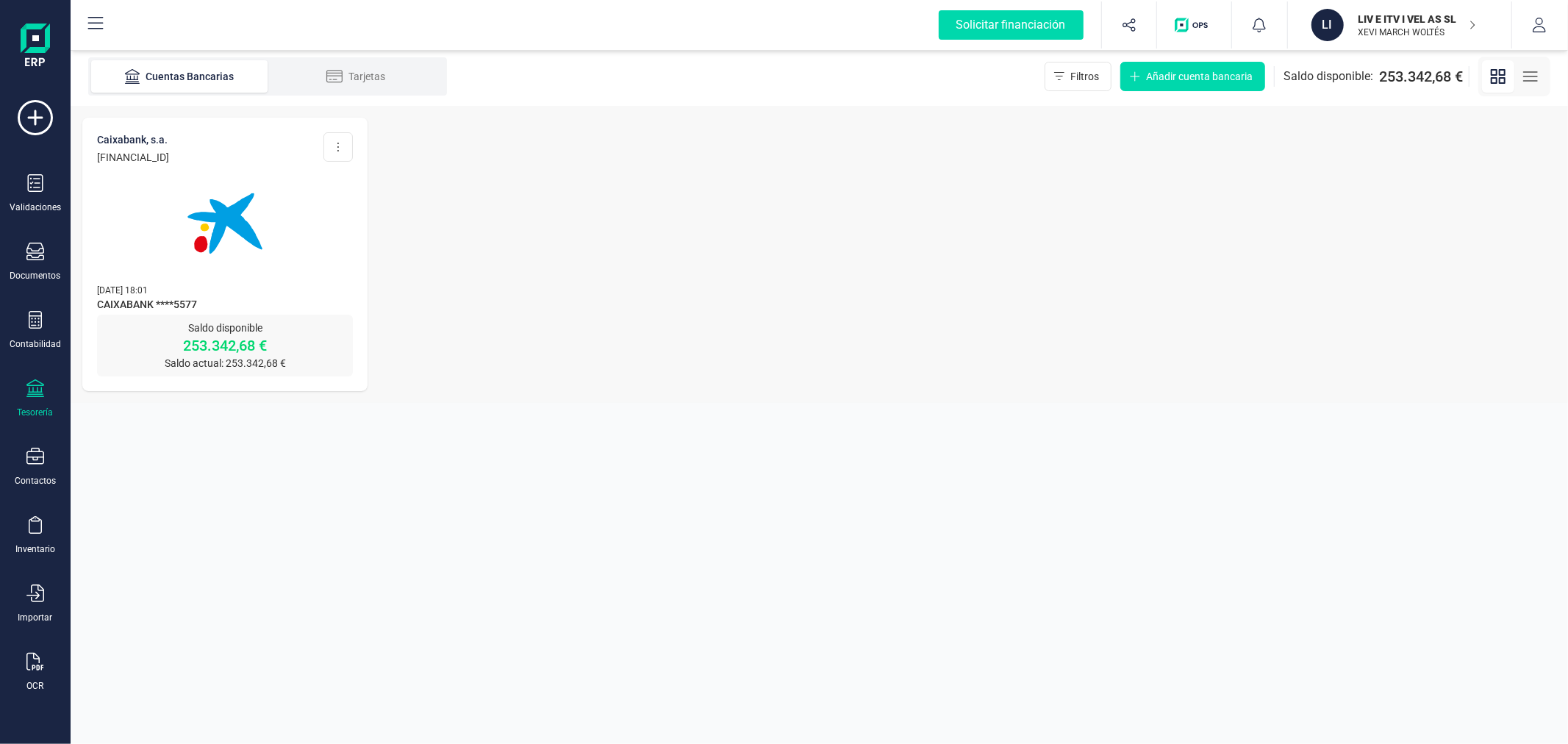
click at [295, 299] on span "CAIXABANK ****5577" at bounding box center [225, 306] width 256 height 18
click at [251, 222] on img at bounding box center [224, 223] width 123 height 123
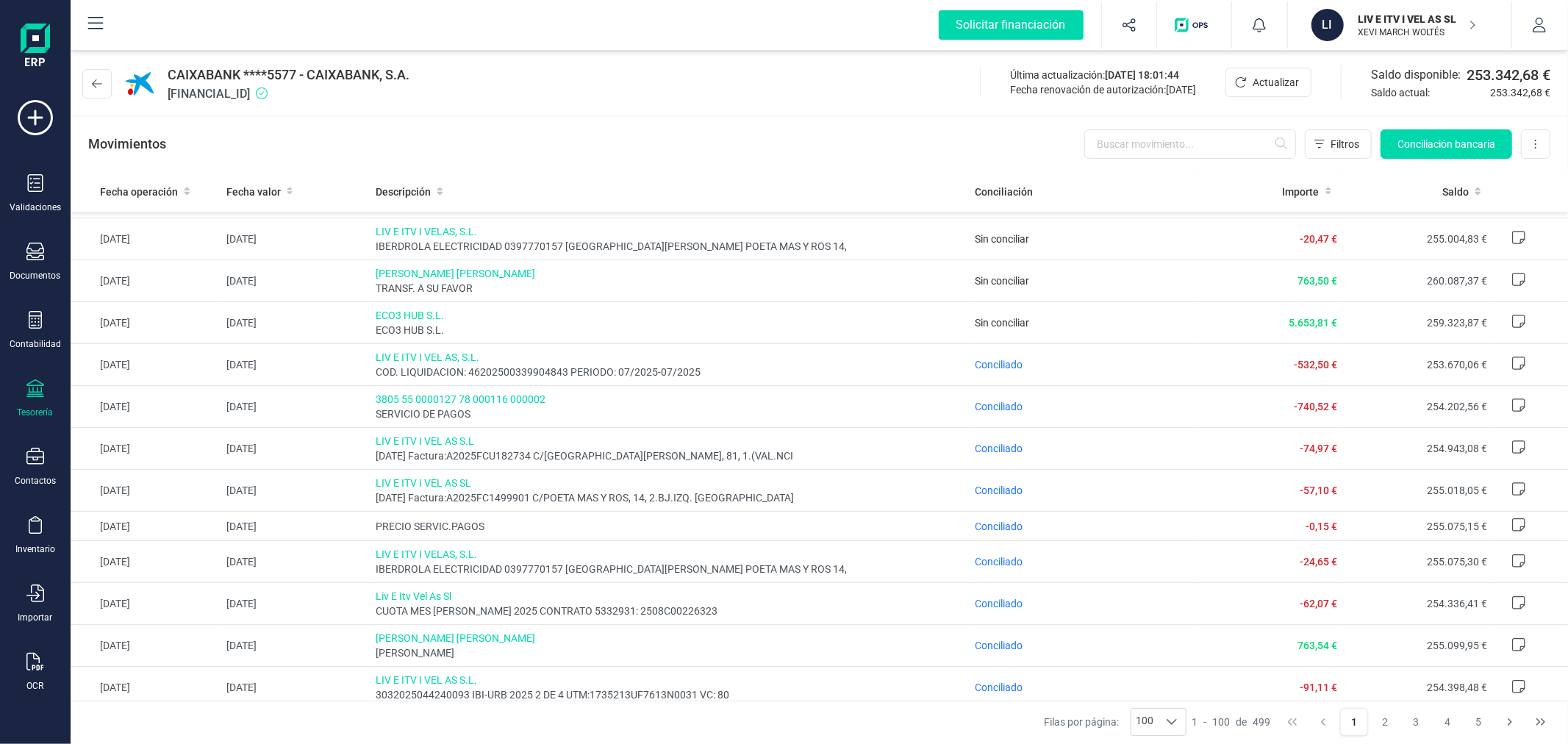
scroll to position [163, 0]
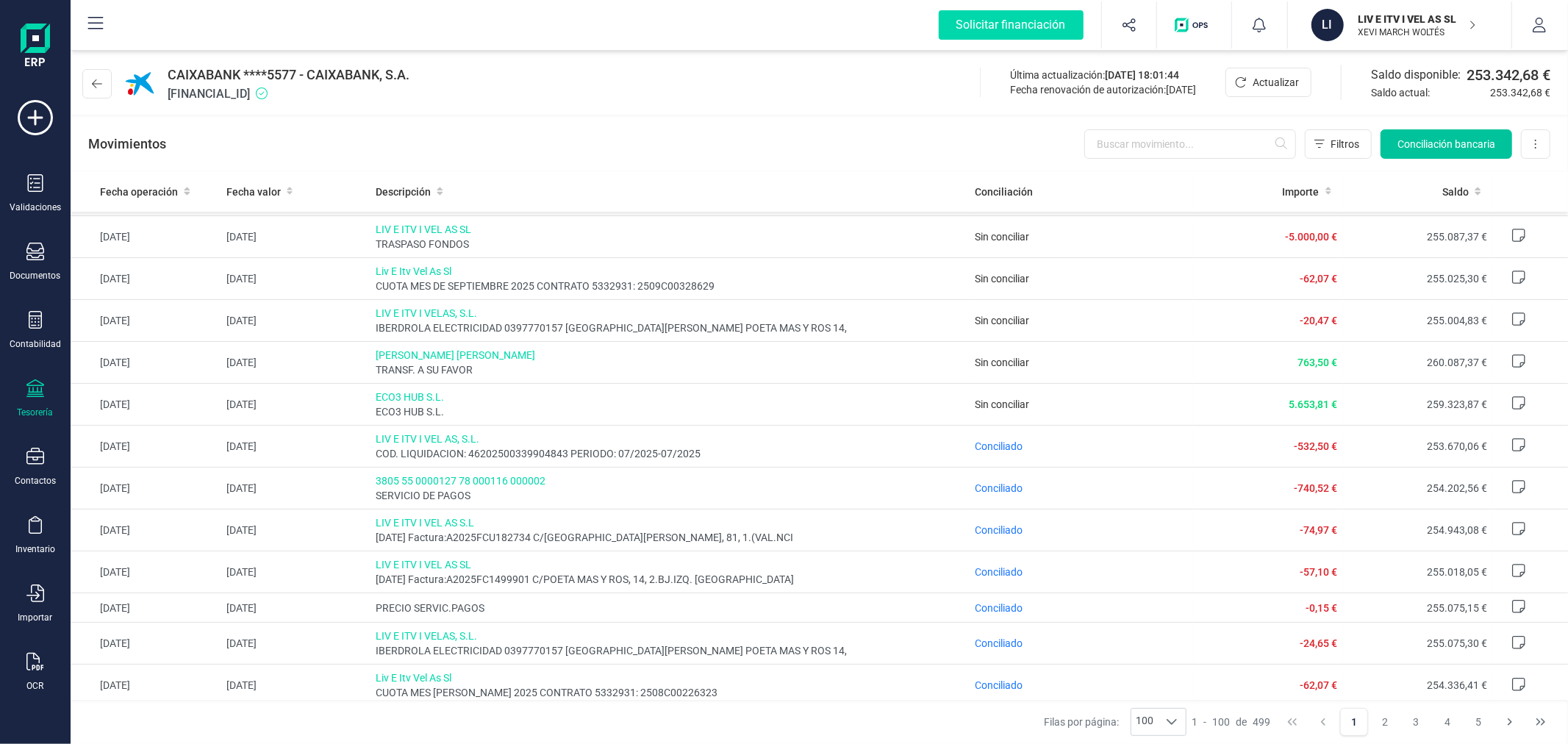
click at [1446, 149] on span "Conciliación bancaria" at bounding box center [1446, 144] width 98 height 15
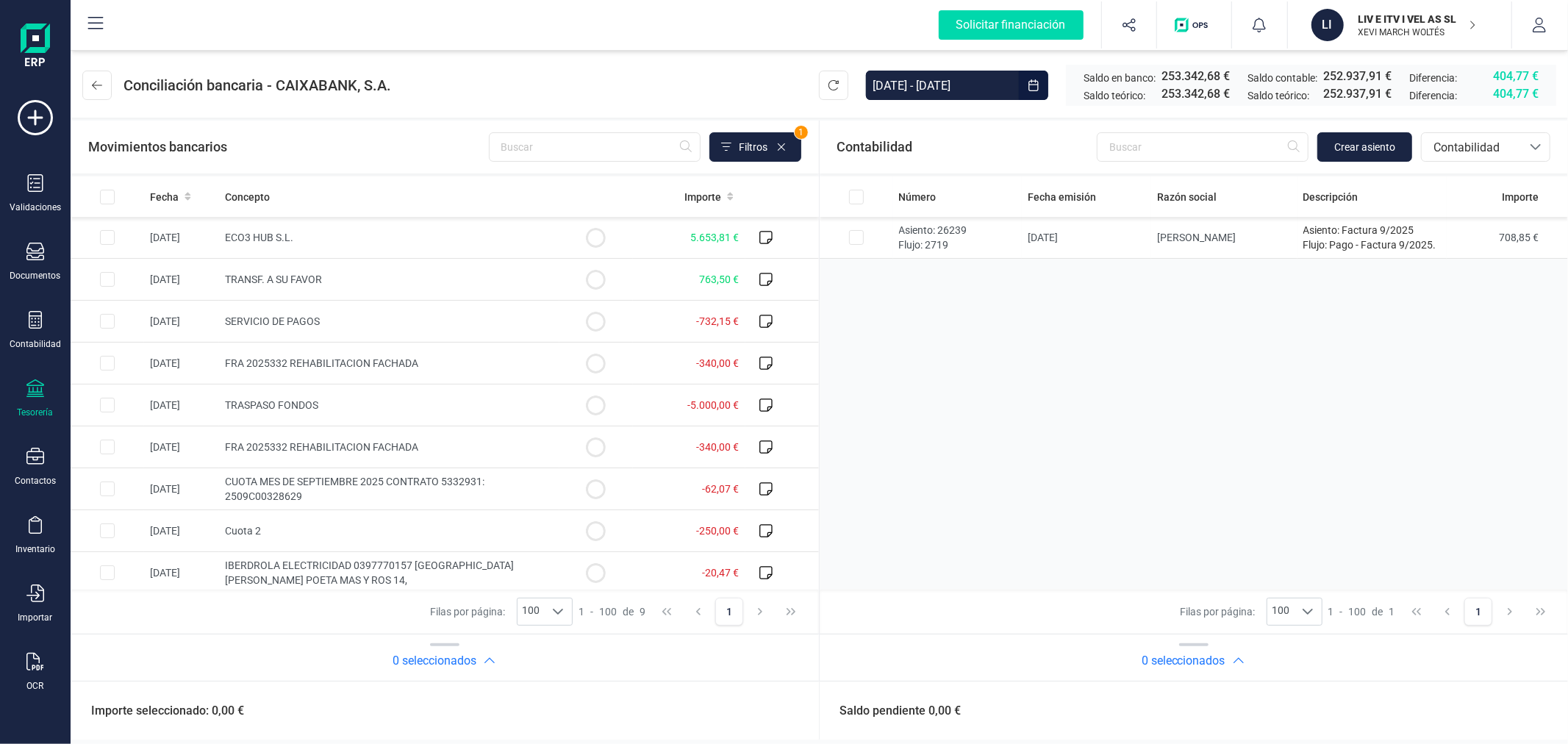
click at [934, 85] on input "[DATE] - [DATE]" at bounding box center [943, 85] width 153 height 30
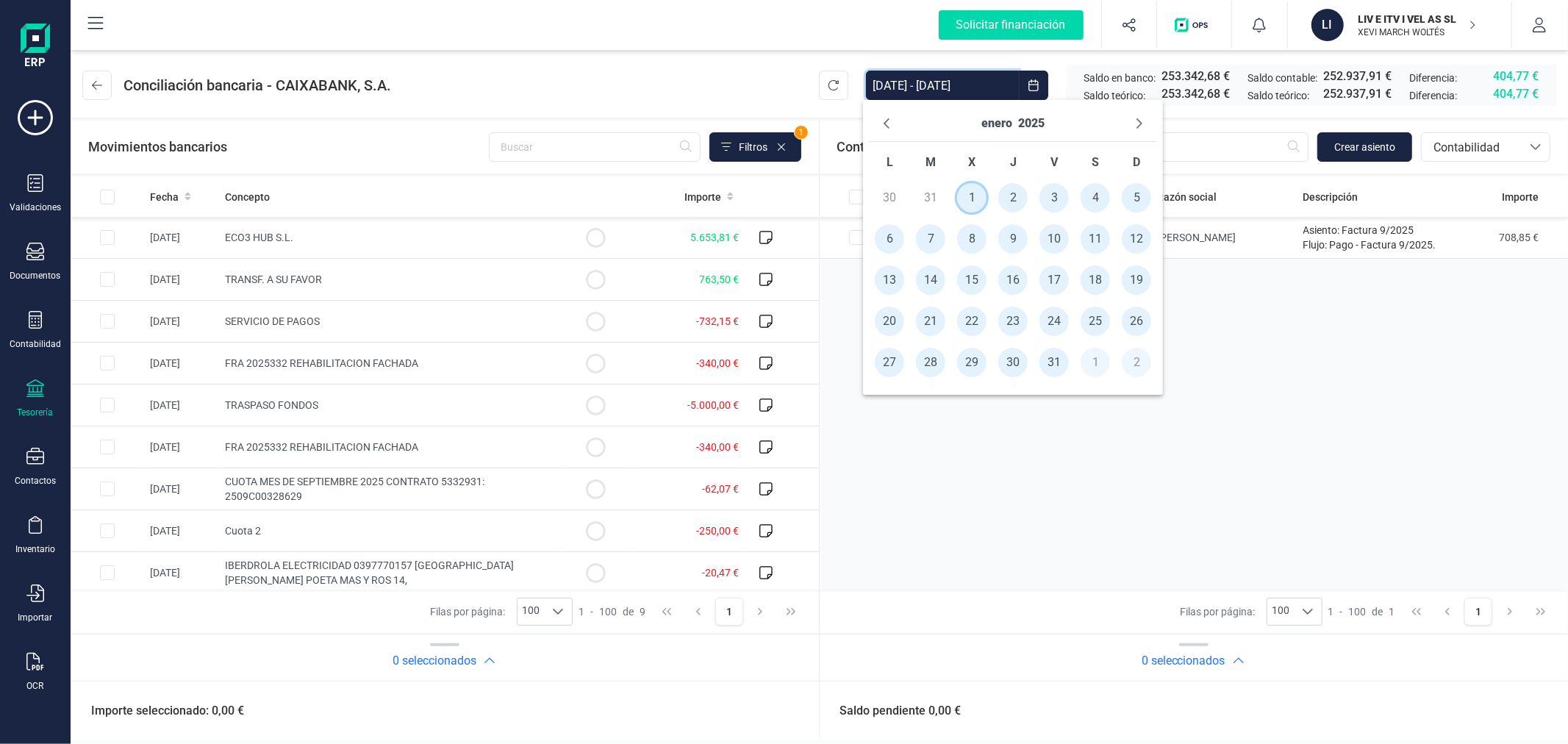
click at [972, 192] on span "1" at bounding box center [972, 197] width 30 height 30
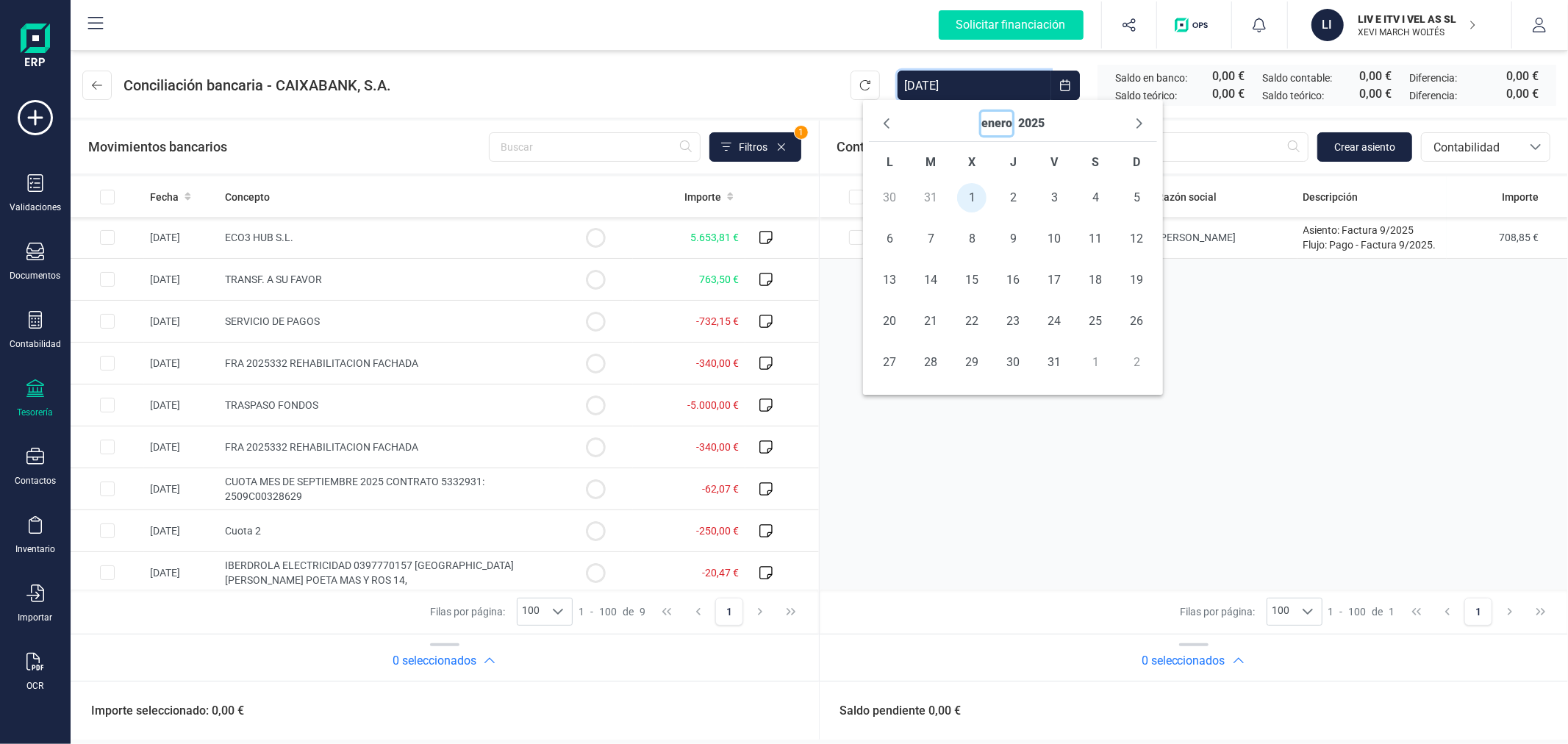
click at [996, 128] on button "enero" at bounding box center [996, 124] width 31 height 24
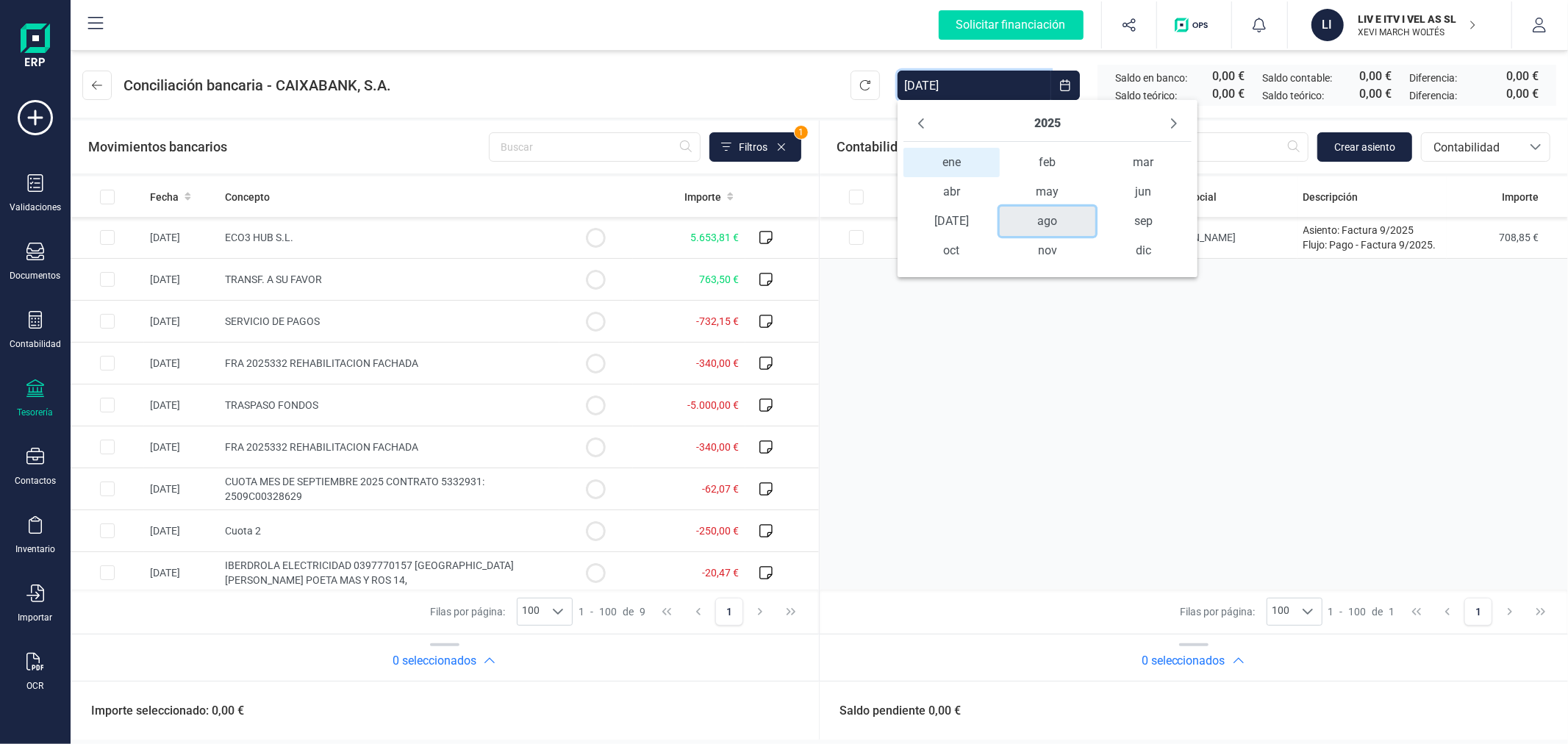
click at [1053, 211] on span "ago" at bounding box center [1047, 221] width 95 height 30
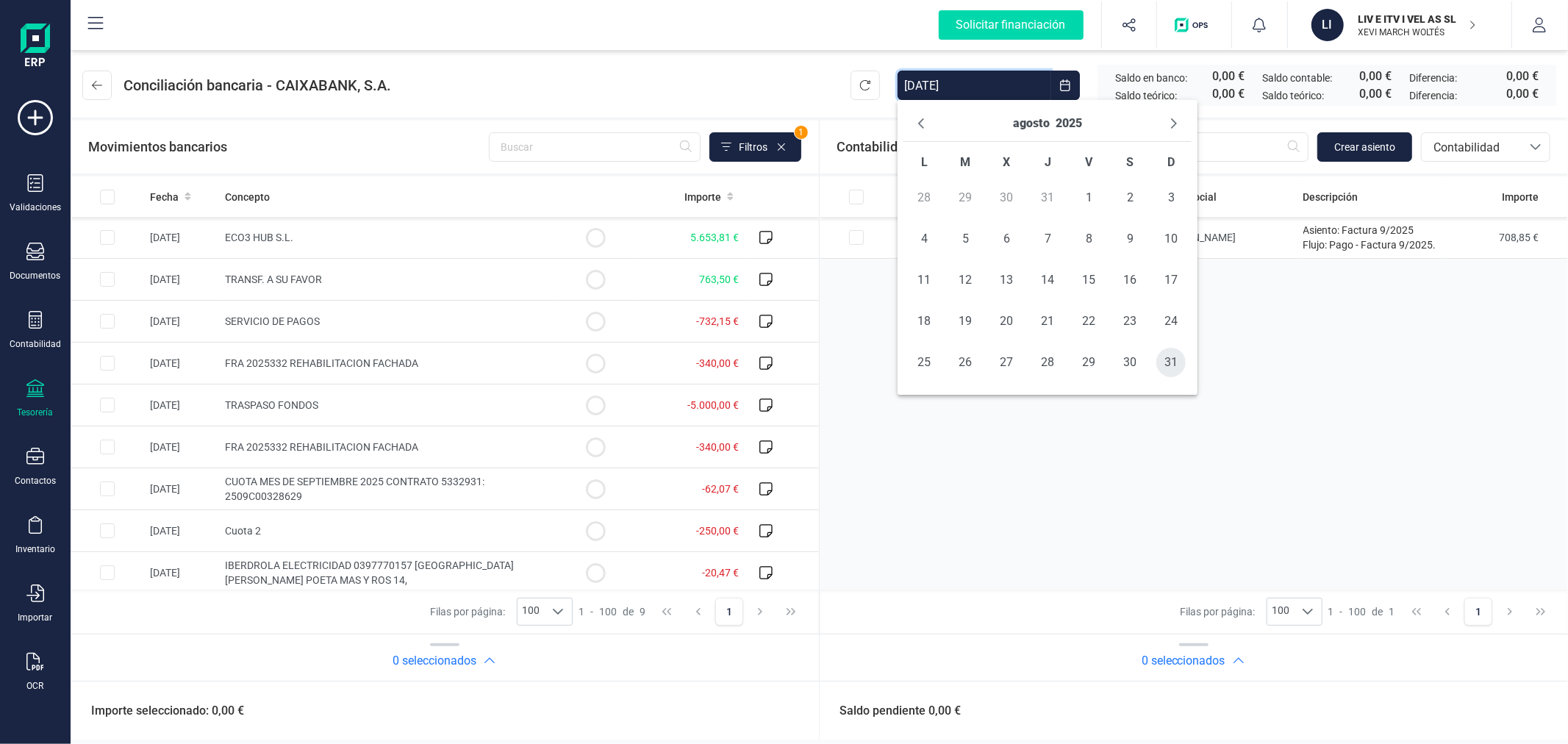
click at [1172, 365] on span "31" at bounding box center [1171, 362] width 30 height 30
type input "01/01/2025 - 31/08/2025"
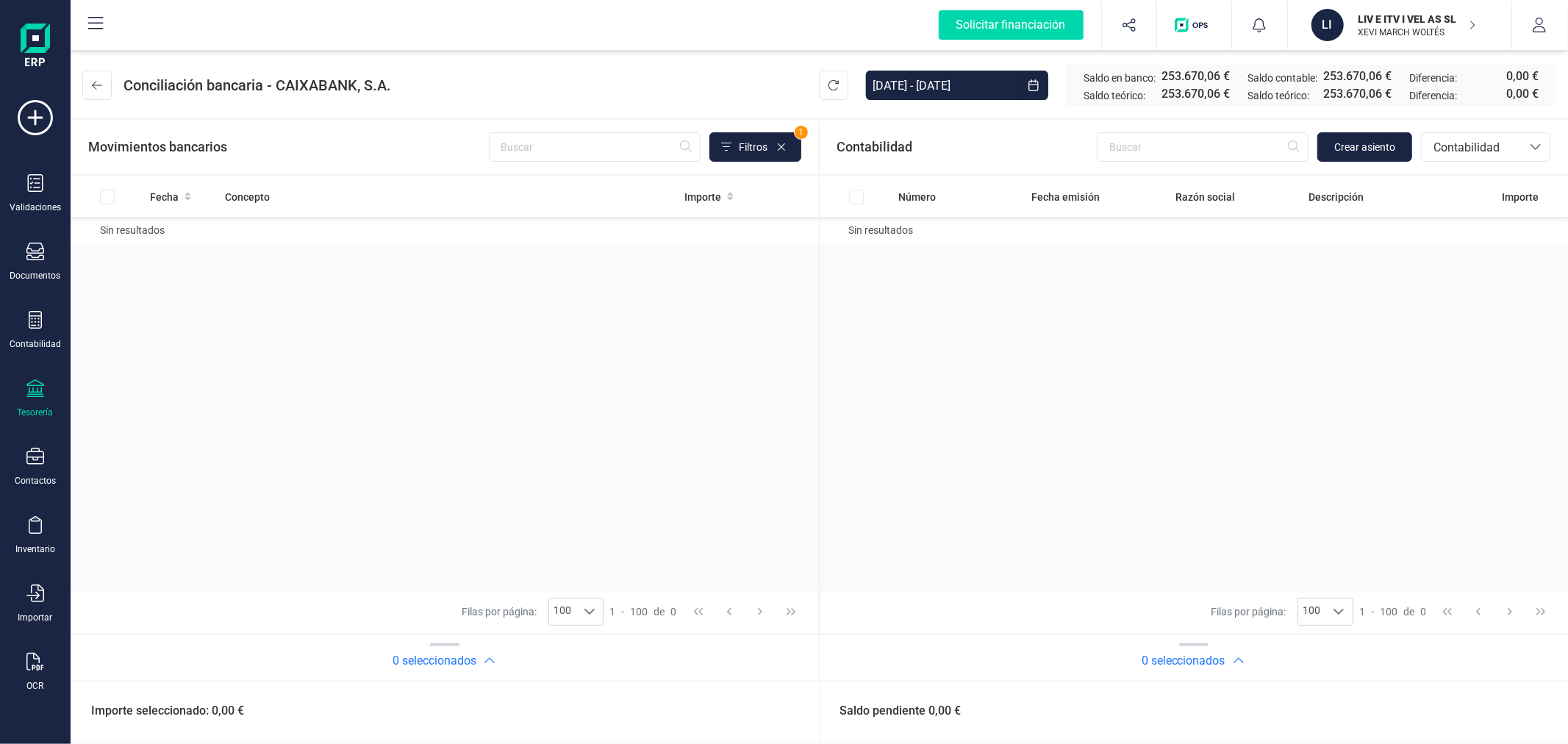
click at [943, 471] on div "Número Fecha emisión Razón social Descripción Importe Sin resultados" at bounding box center [1194, 383] width 749 height 413
click at [93, 86] on icon at bounding box center [97, 84] width 10 height 9
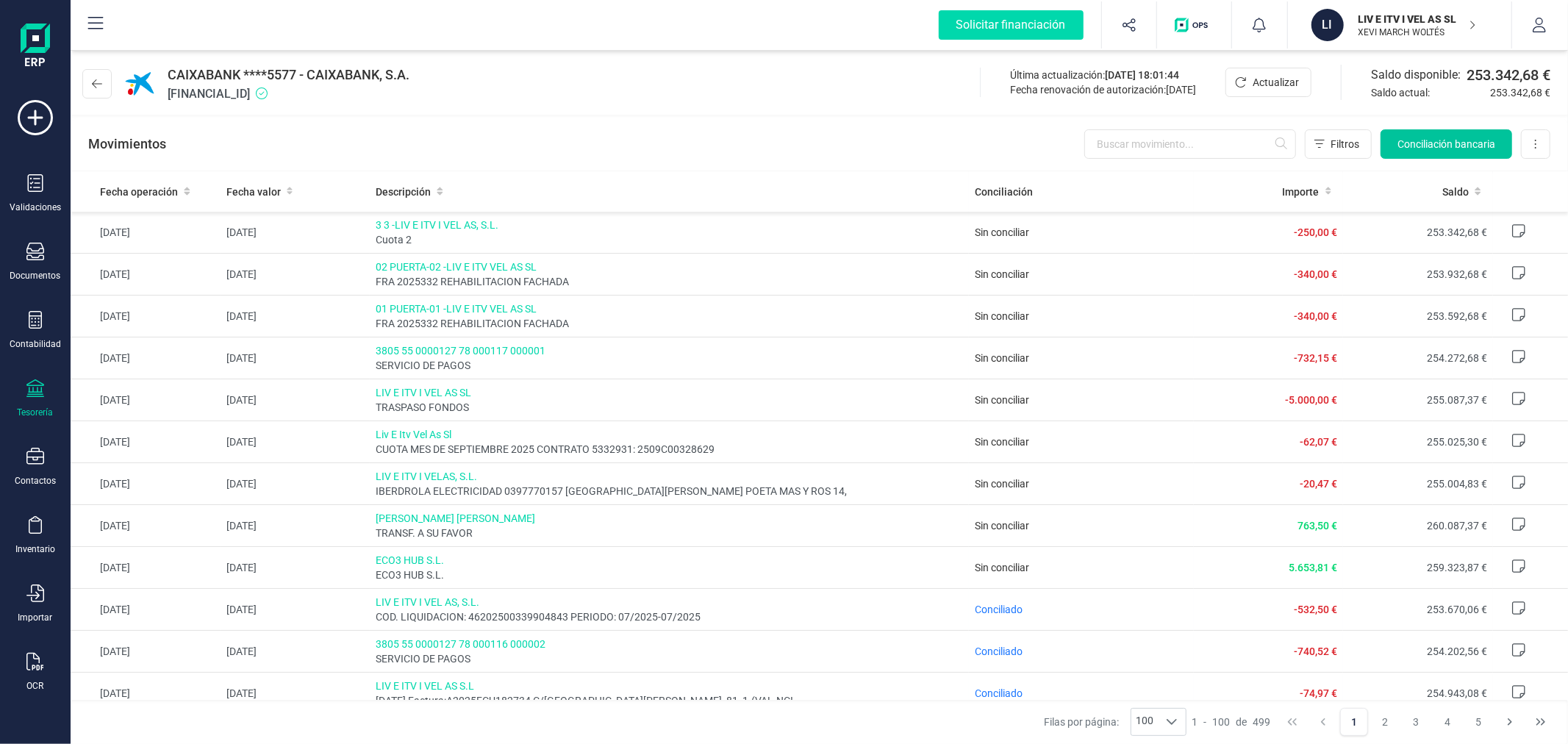
click at [1465, 140] on span "Conciliación bancaria" at bounding box center [1446, 144] width 98 height 15
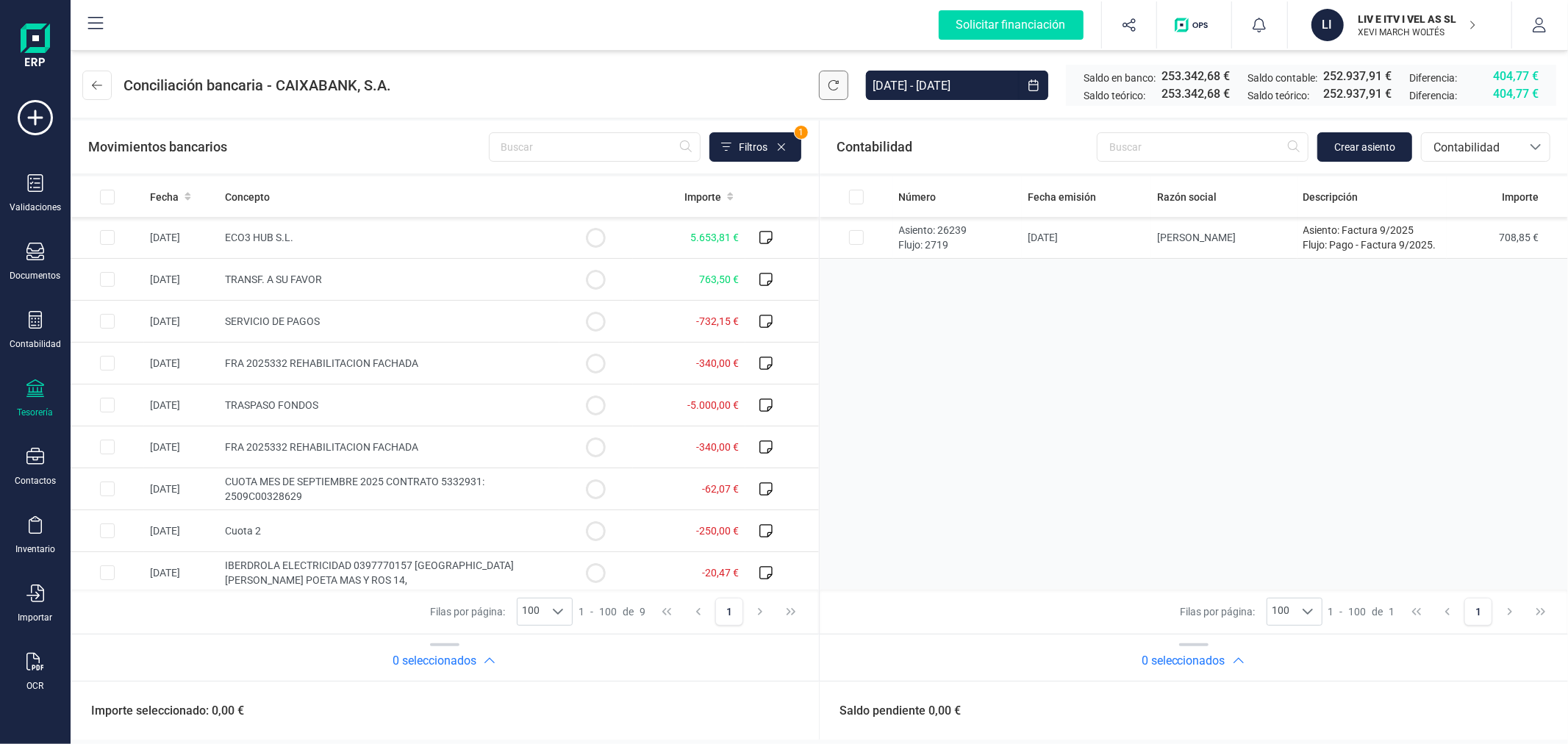
click at [832, 95] on button at bounding box center [834, 85] width 30 height 30
click at [856, 238] on input "Row Selected 15410280-5ad1-406e-be79-3cf068c43ed1" at bounding box center [856, 237] width 15 height 15
checkbox input "true"
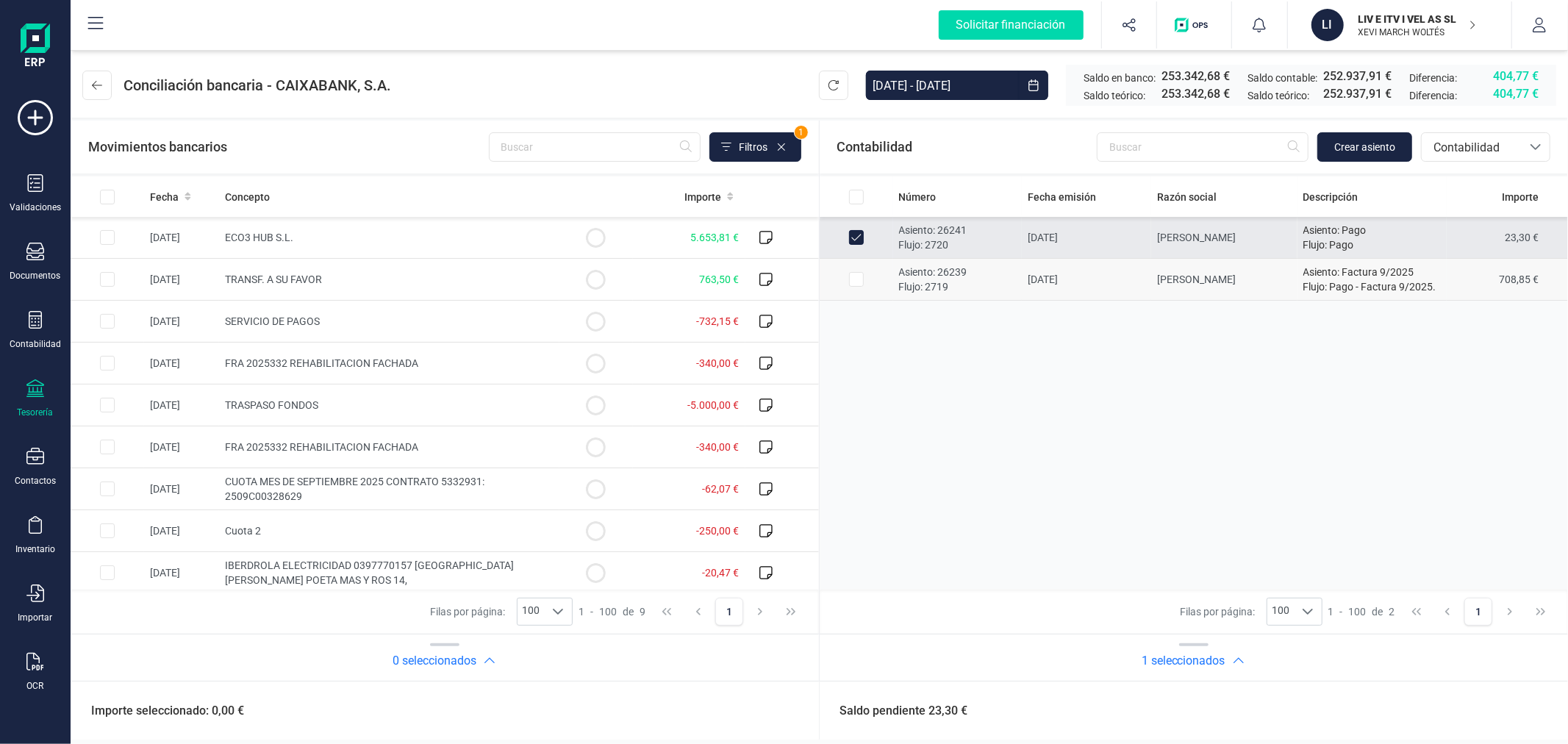
click at [853, 285] on input "Row Selected a1c2e751-a911-4d47-b8e8-baa0270d9b7e" at bounding box center [856, 279] width 15 height 15
checkbox input "true"
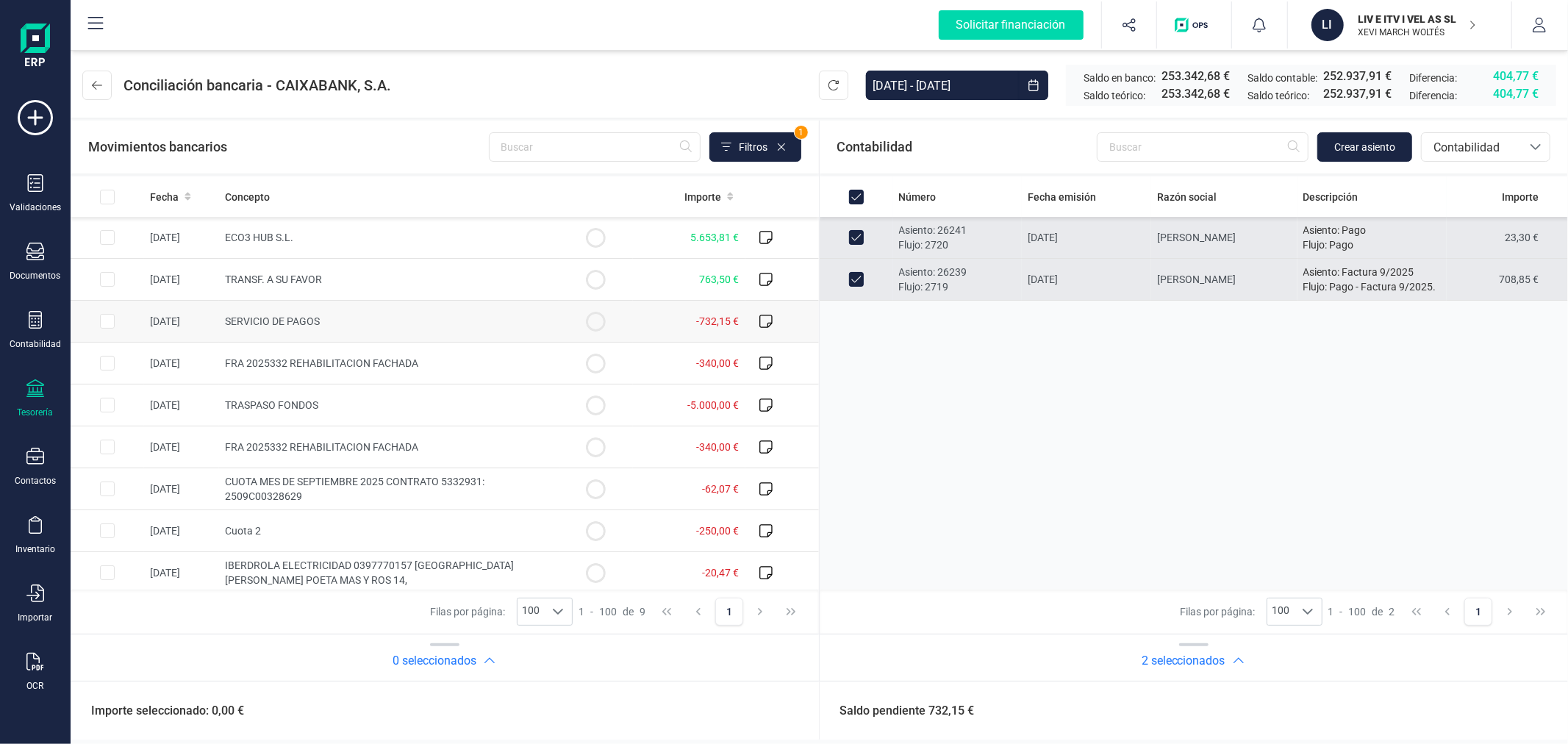
click at [100, 321] on input "Row Selected c0018256-536d-4eaa-bf5f-943f46ef55d5" at bounding box center [107, 320] width 15 height 15
checkbox input "true"
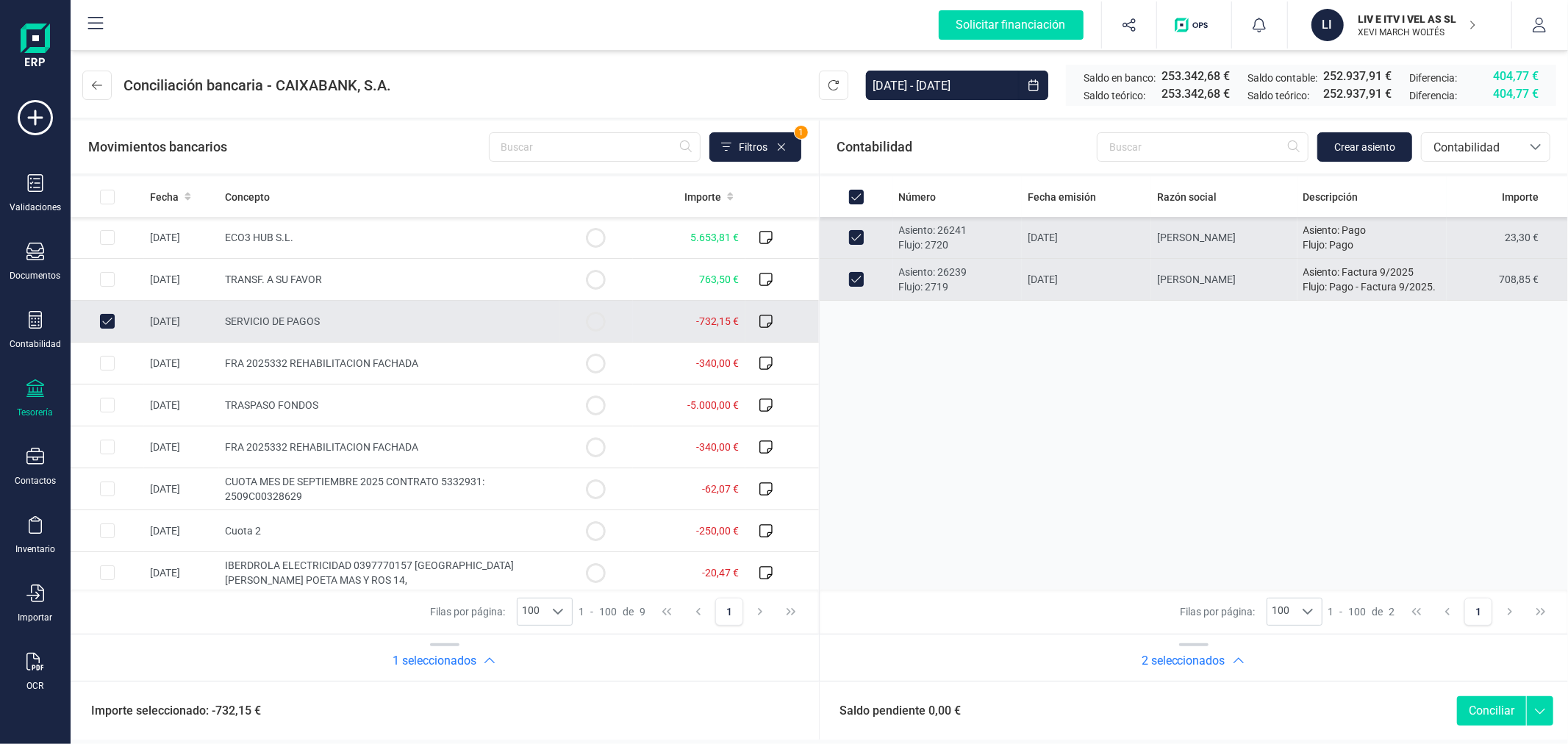
click at [1479, 700] on button "Conciliar" at bounding box center [1492, 710] width 69 height 30
checkbox input "false"
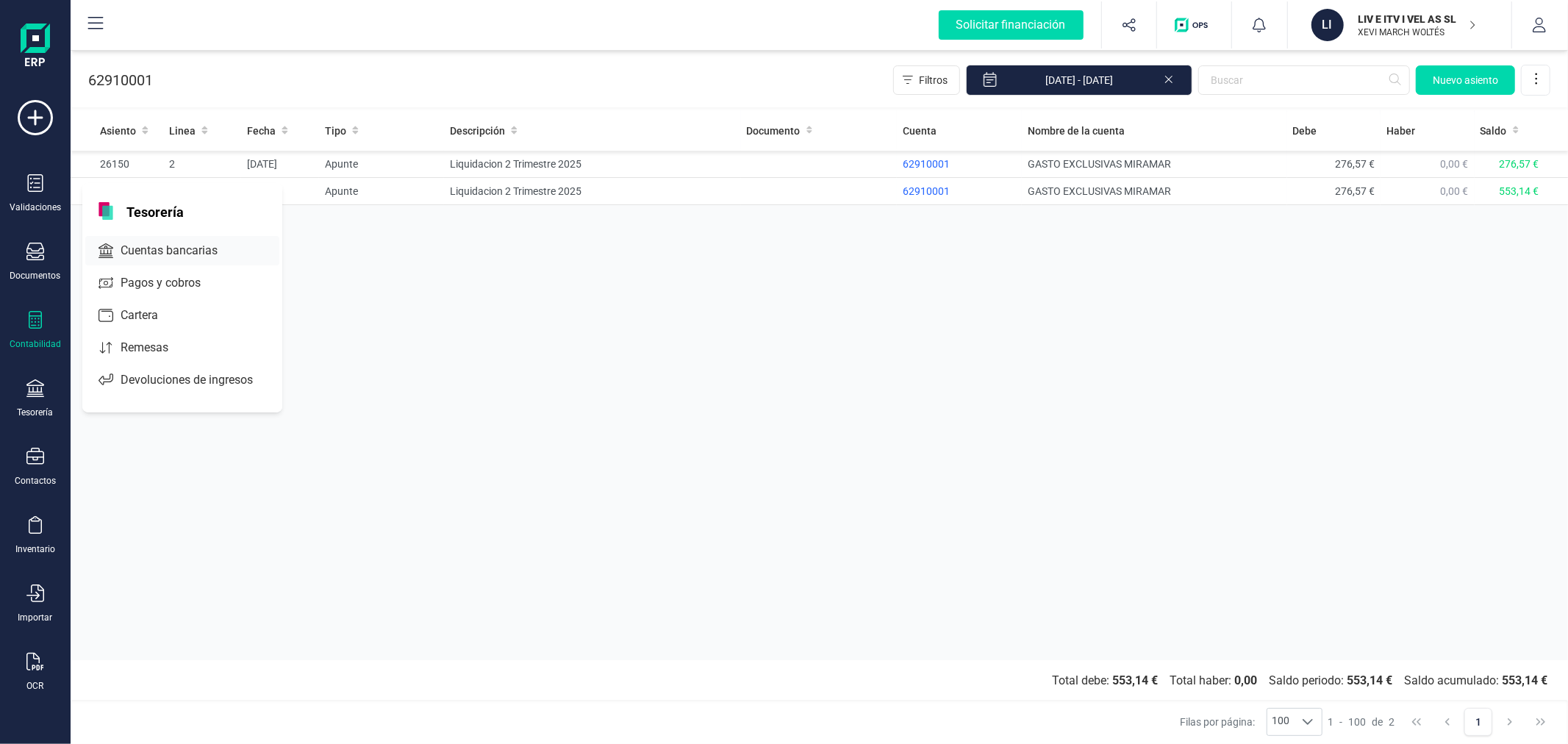
click at [196, 252] on span "Cuentas bancarias" at bounding box center [180, 251] width 129 height 18
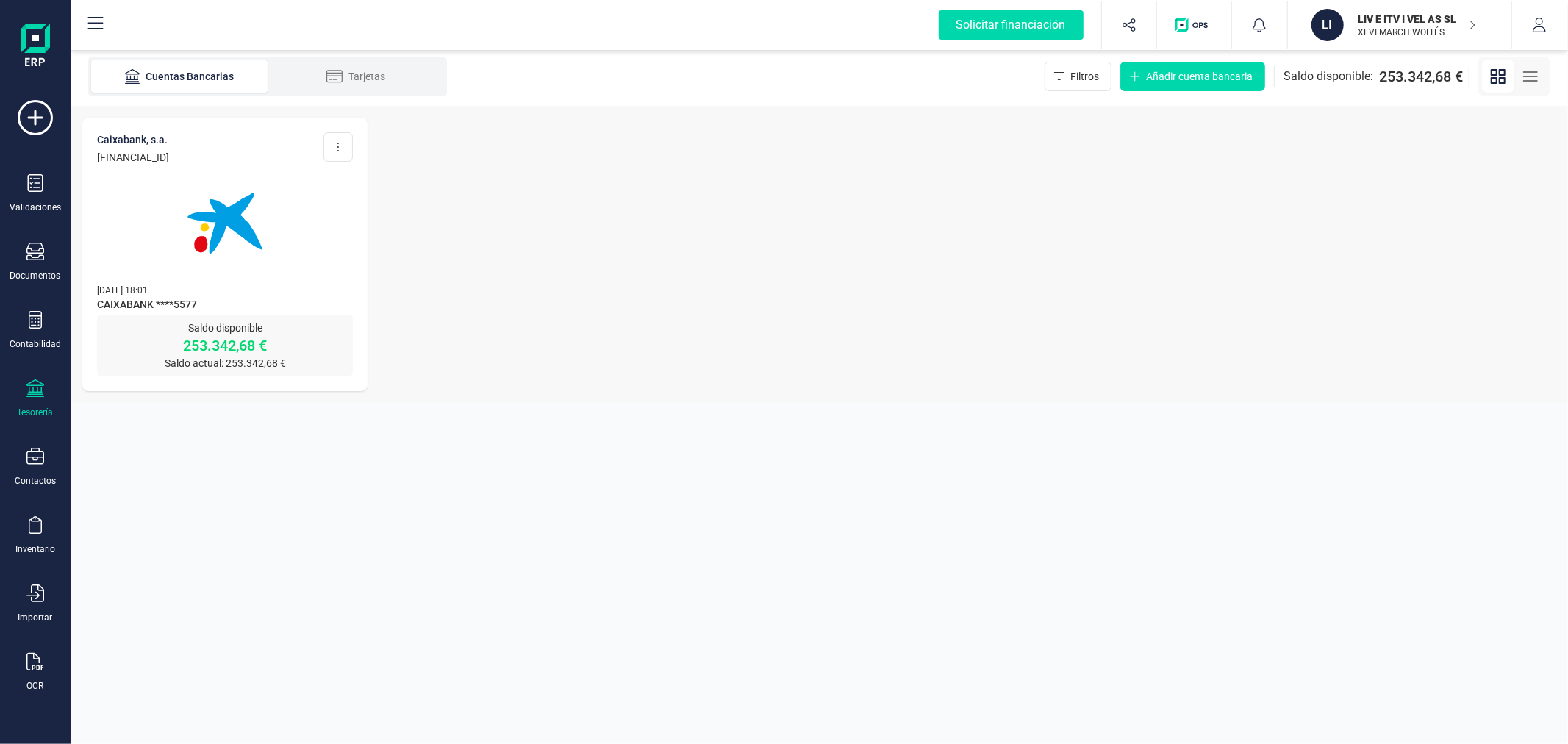
click at [269, 230] on img at bounding box center [224, 223] width 123 height 123
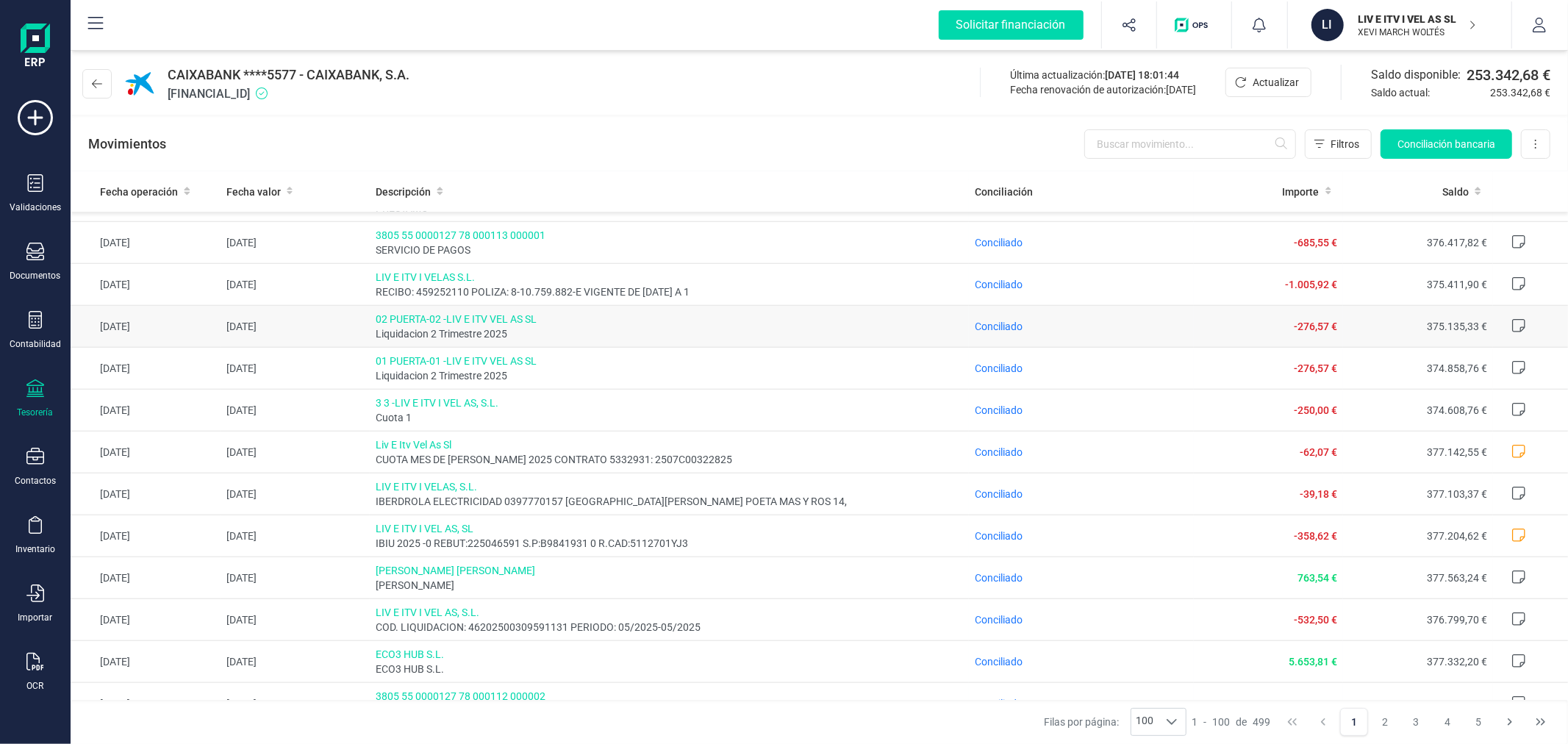
scroll to position [1224, 0]
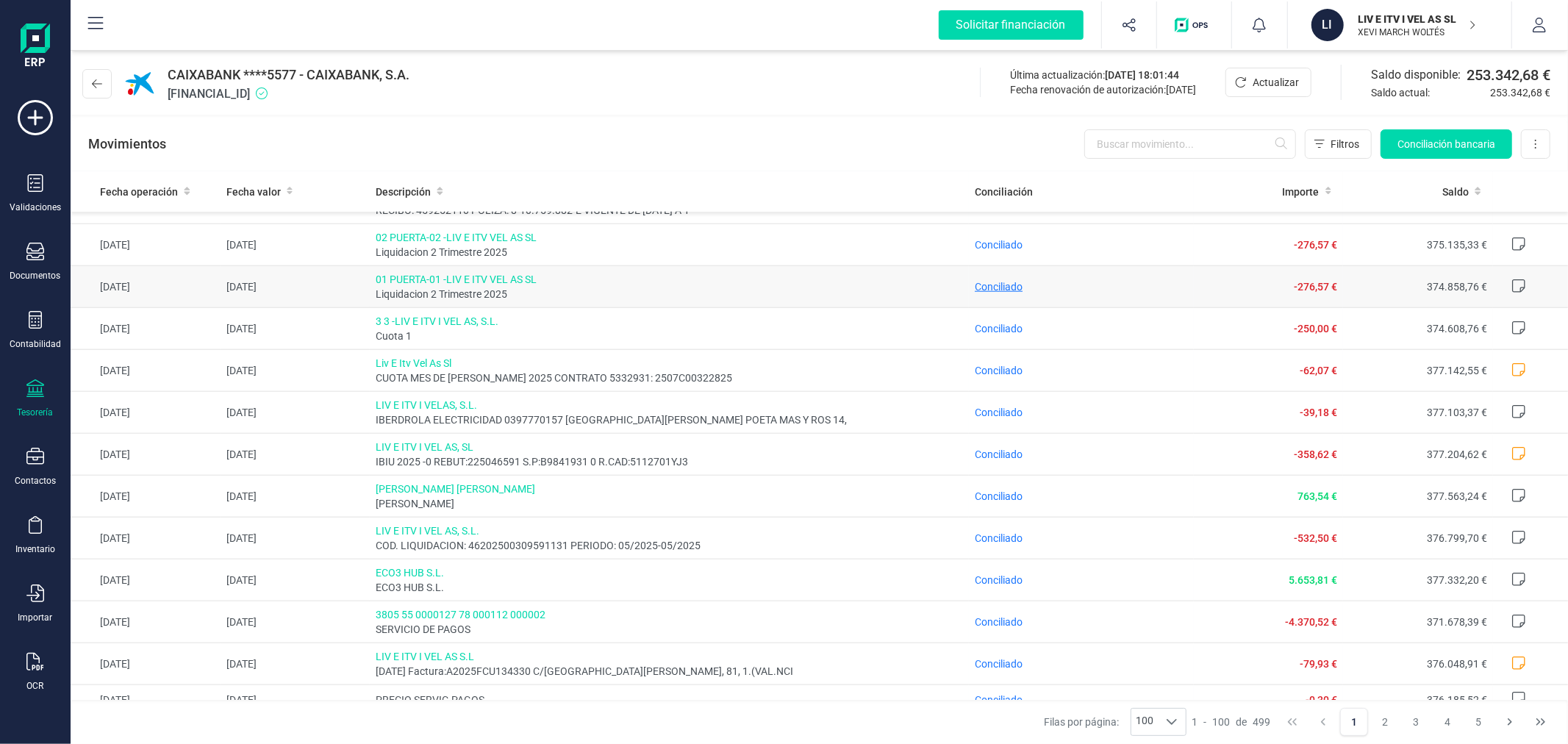
click at [982, 293] on span "Conciliado" at bounding box center [998, 287] width 48 height 12
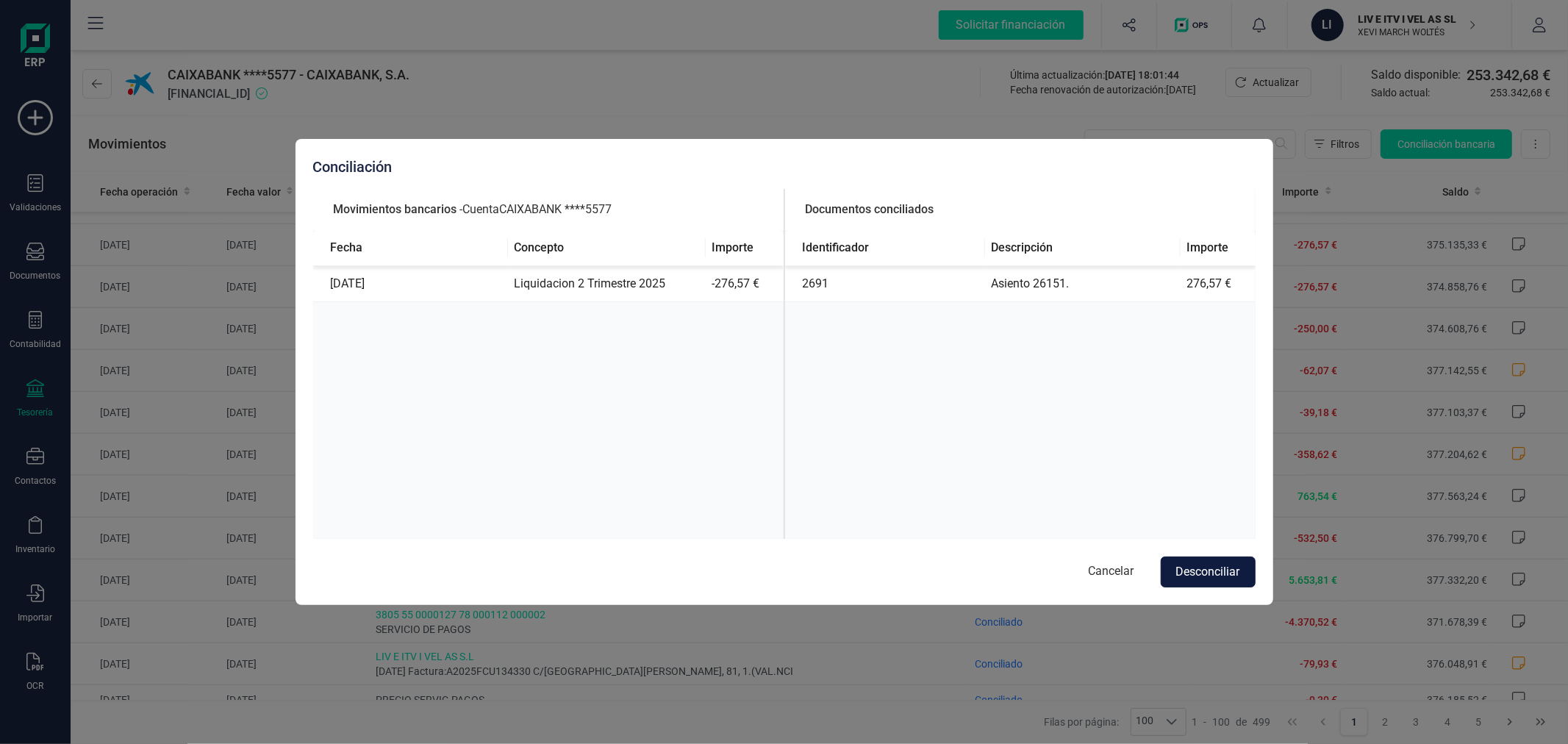
click at [1193, 564] on button "Desconciliar" at bounding box center [1209, 571] width 95 height 31
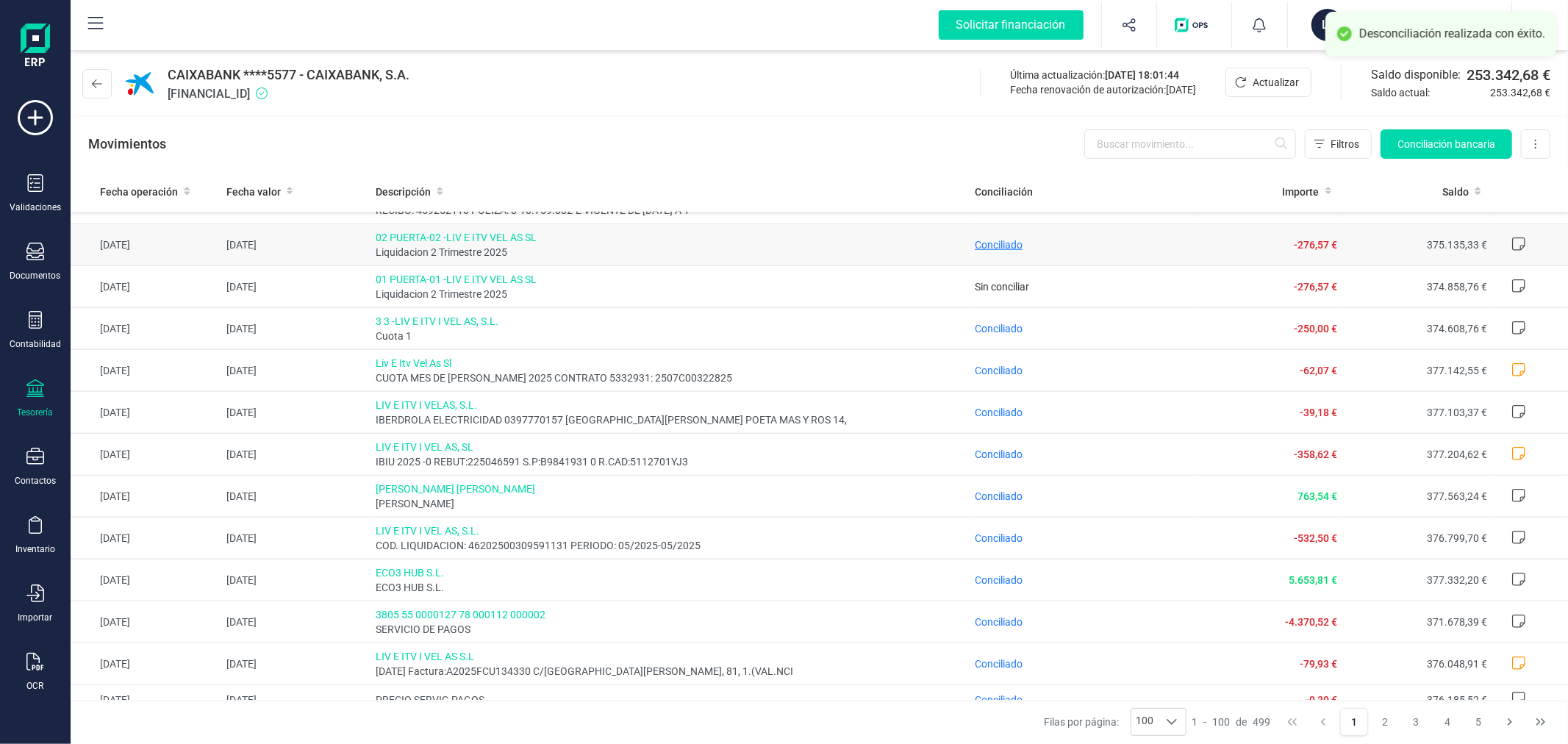
click at [991, 247] on span "Conciliado" at bounding box center [998, 245] width 48 height 12
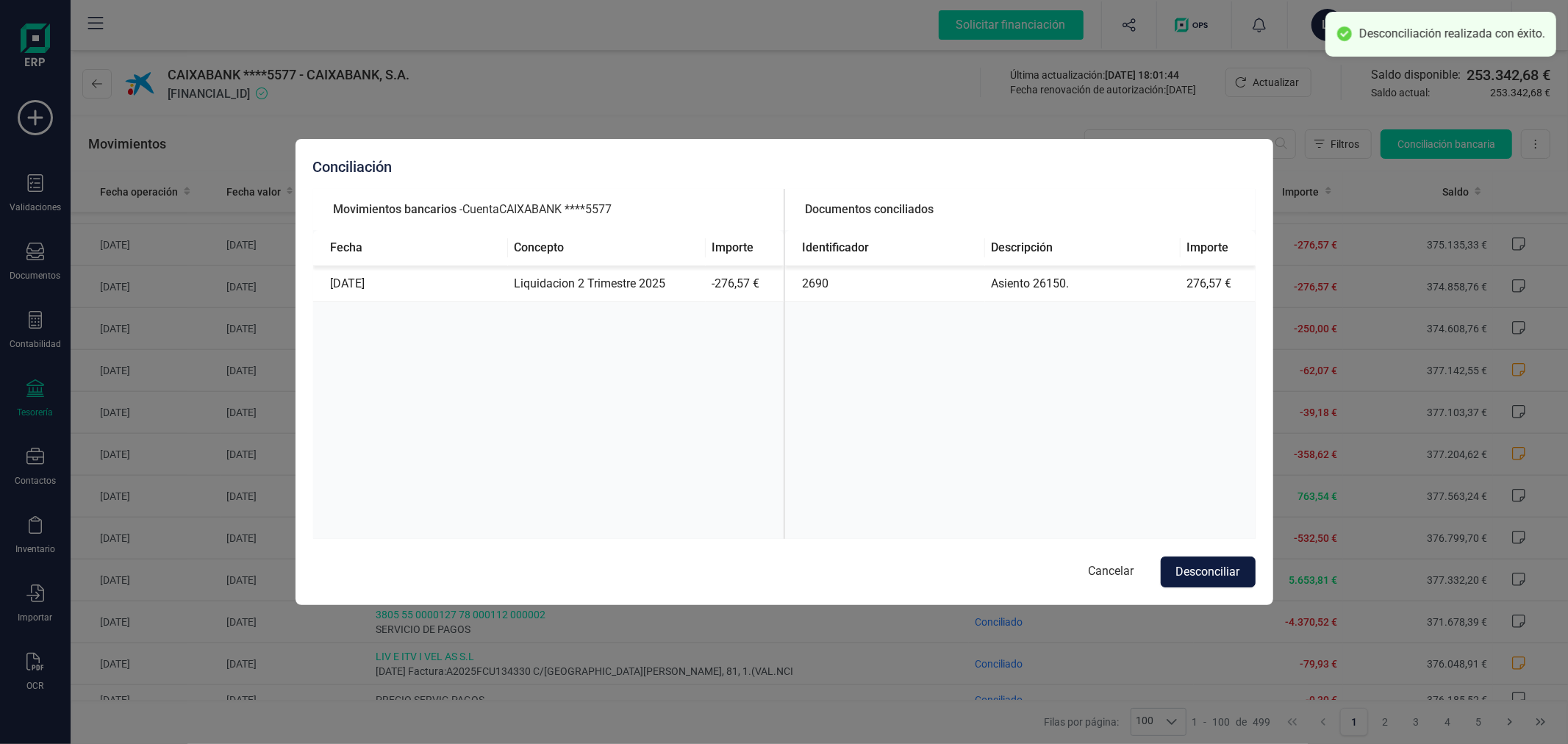
click at [1210, 565] on button "Desconciliar" at bounding box center [1209, 571] width 95 height 31
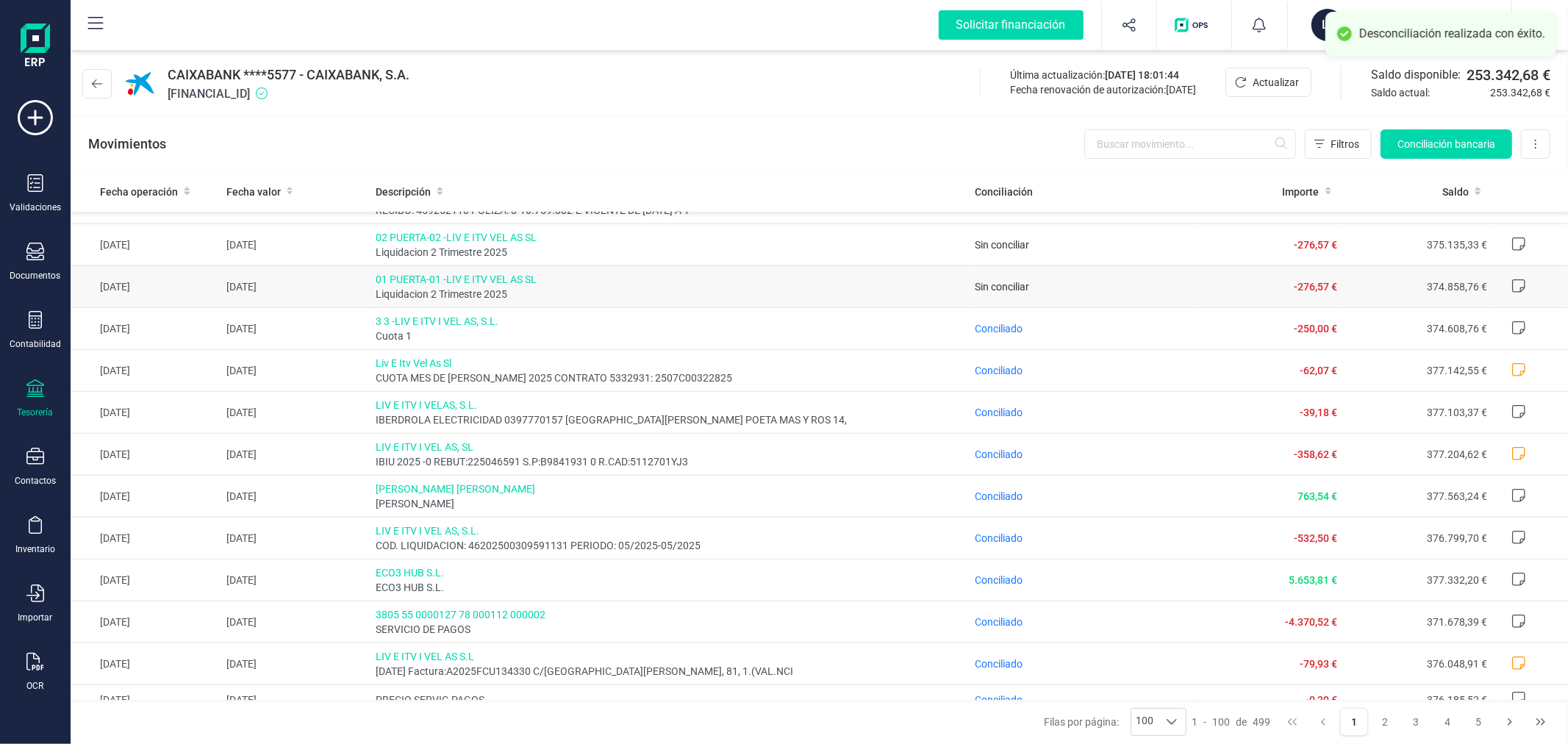
scroll to position [1143, 0]
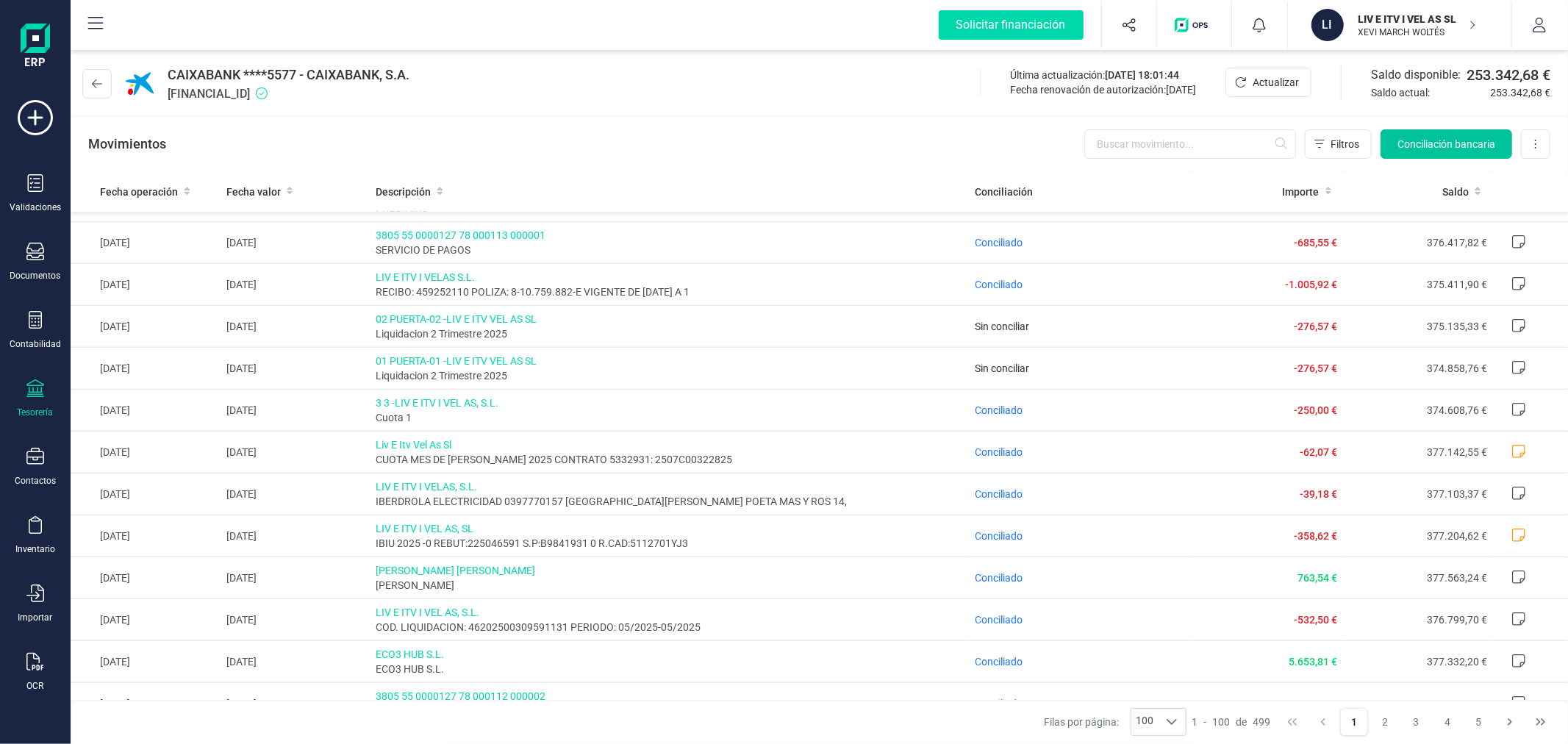
click at [1467, 145] on span "Conciliación bancaria" at bounding box center [1446, 144] width 98 height 15
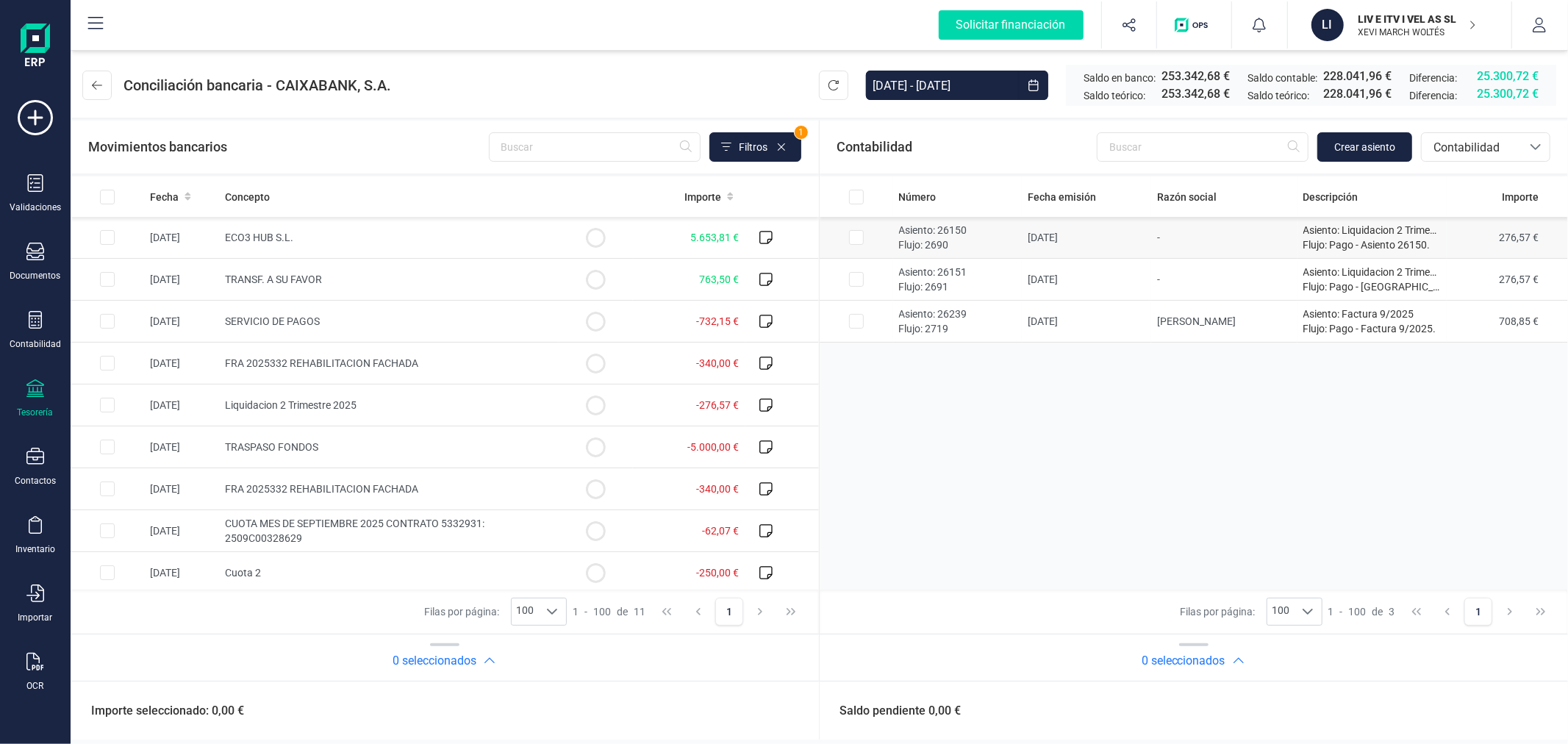
click at [854, 234] on input "Row Selected 8bbf5faf-8852-4222-835f-3ba0fbb9f199" at bounding box center [856, 237] width 15 height 15
checkbox input "true"
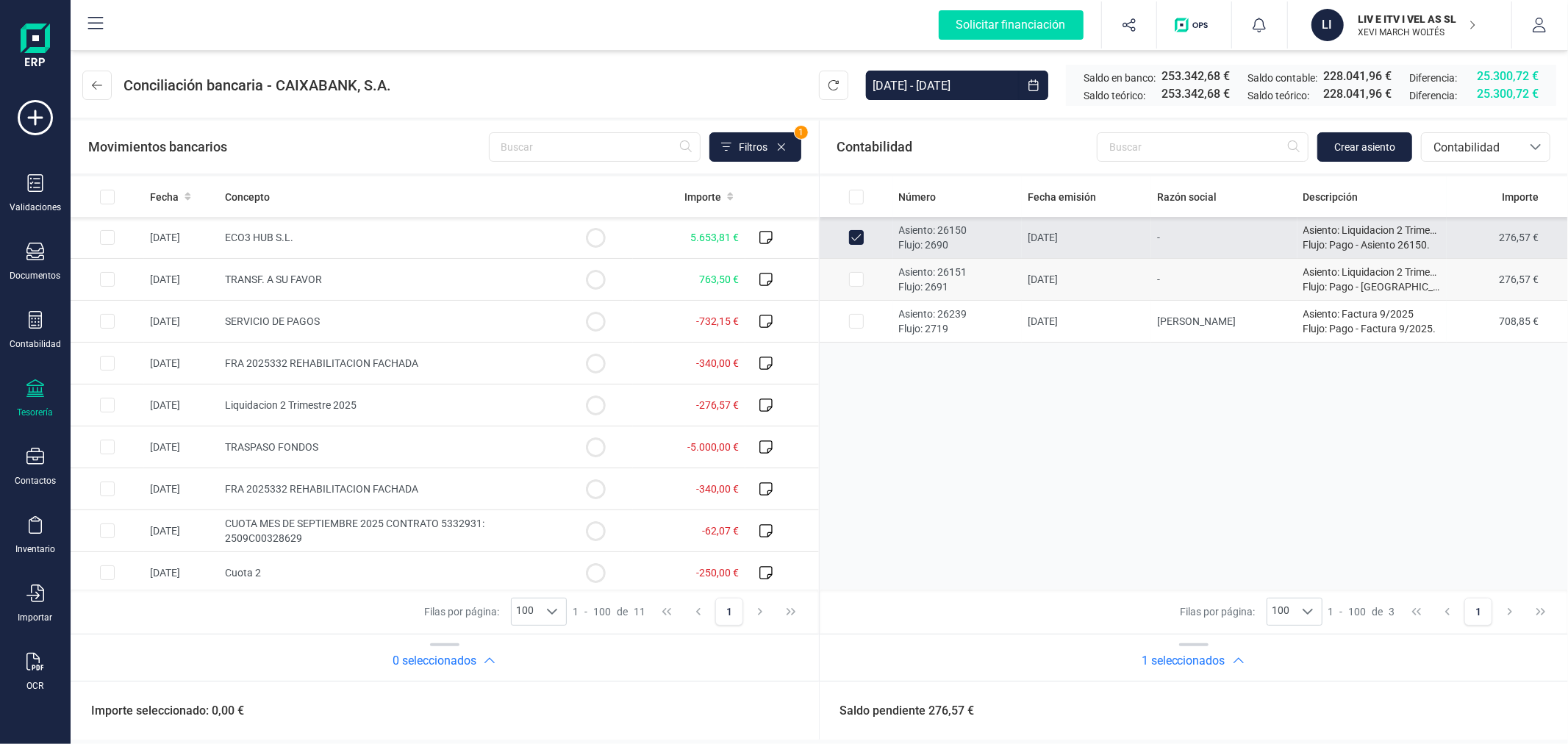
click at [860, 282] on input "Row Selected 6131ae1d-fda0-43f1-bc4d-04909e3fa84f" at bounding box center [856, 279] width 15 height 15
checkbox input "true"
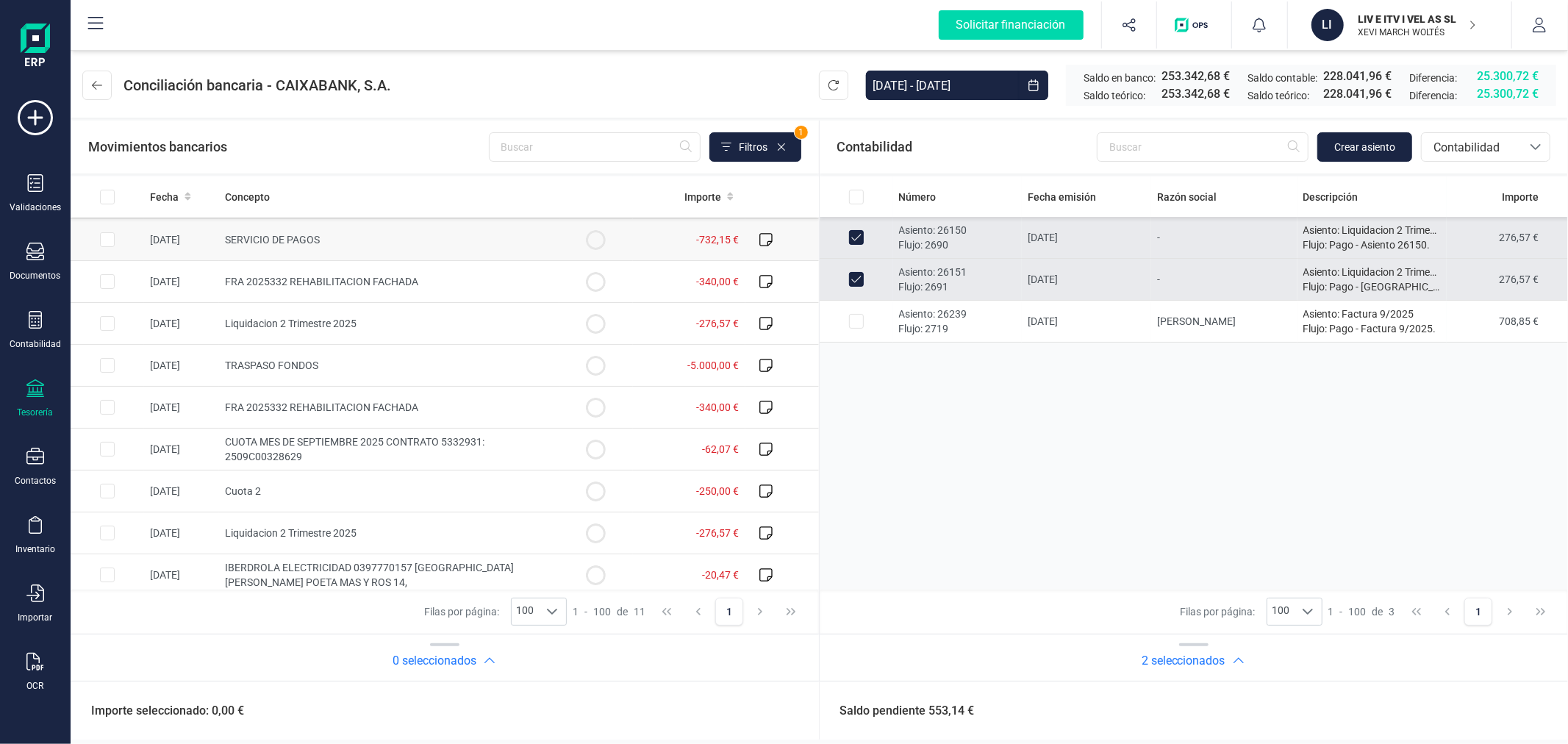
scroll to position [89, 0]
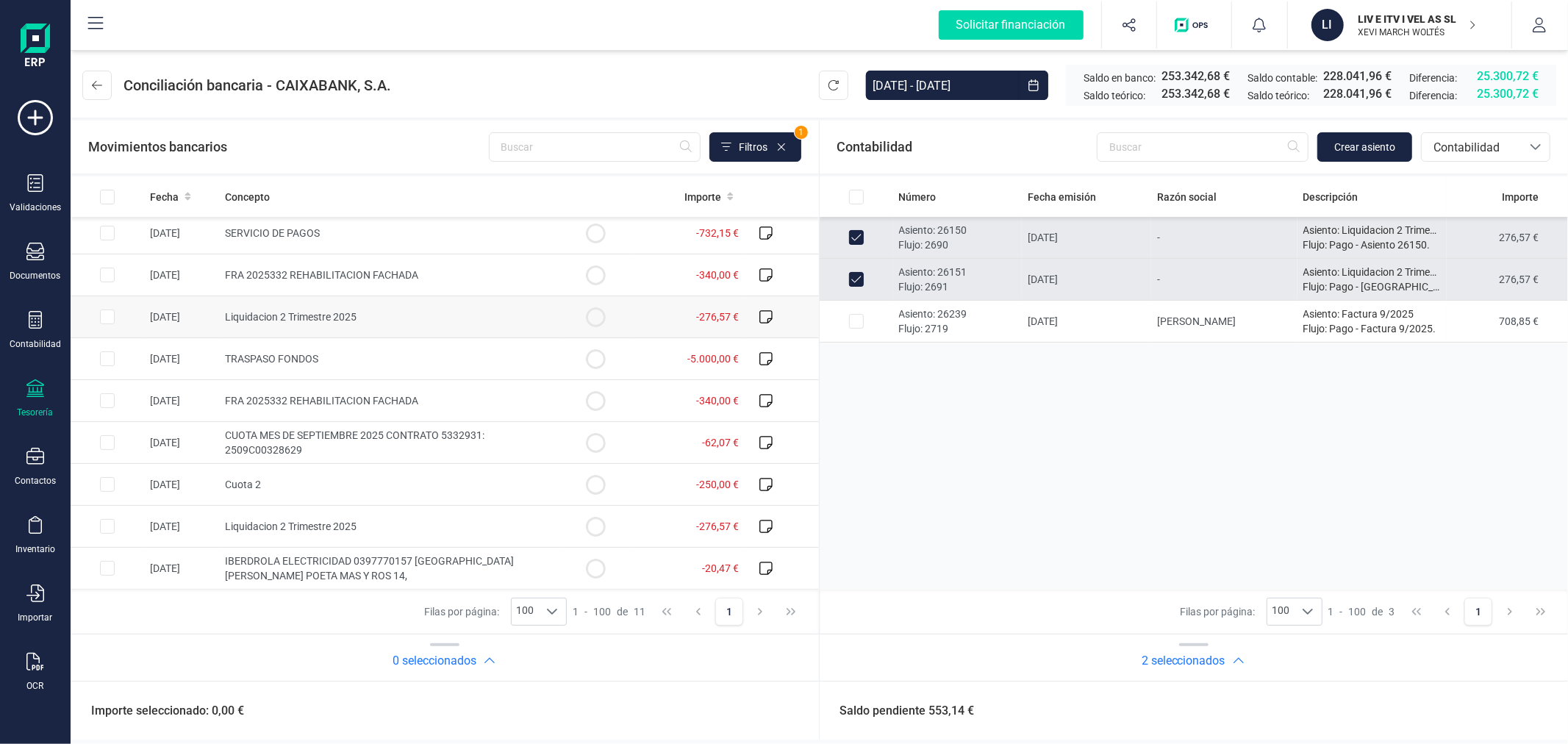
click at [110, 320] on input "Row Selected ff24cb38-ff2c-446a-9be9-b431b2545b5c" at bounding box center [107, 316] width 15 height 15
checkbox input "true"
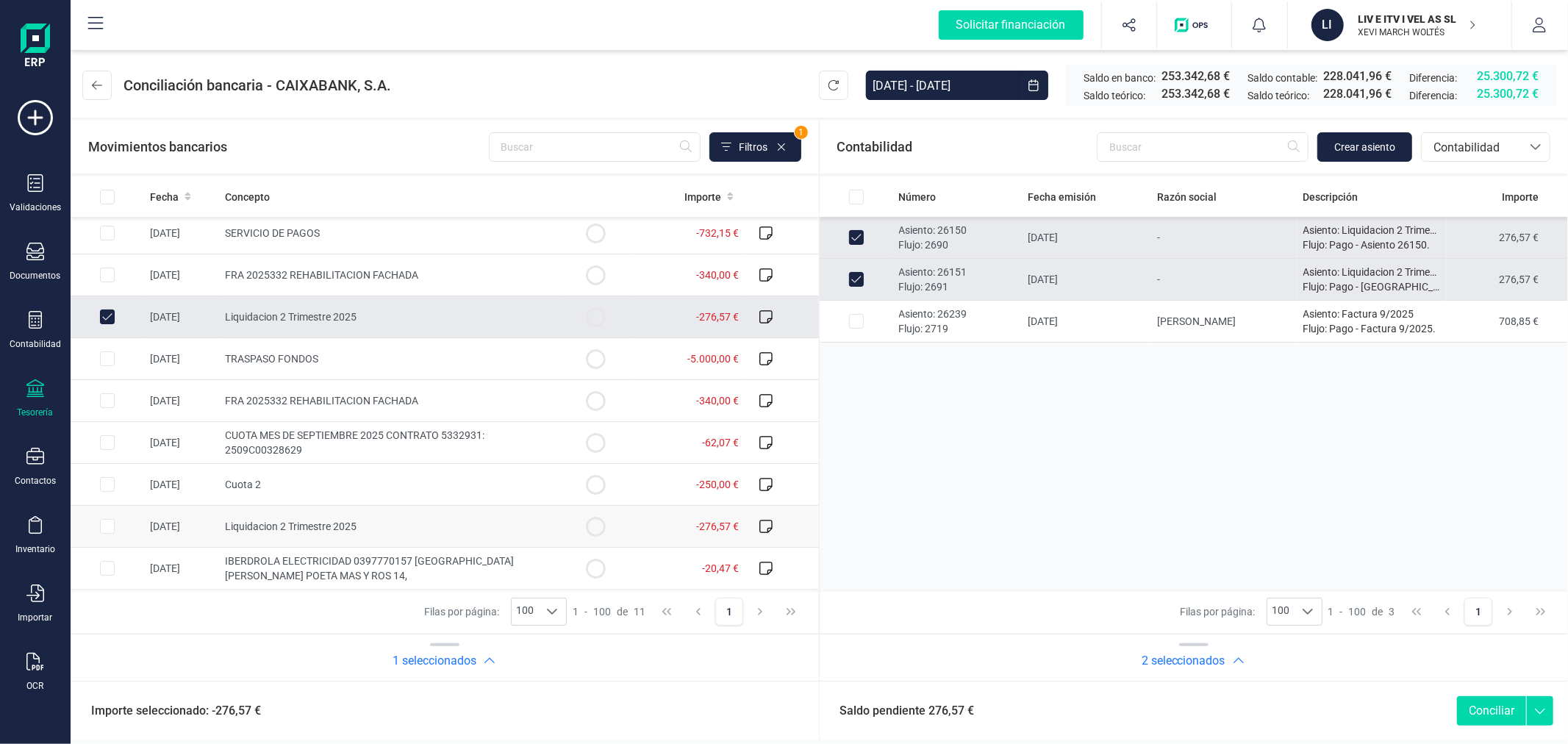
click at [110, 523] on input "Row Selected 3c3946c1-e848-4302-a6bf-e94aa852e358" at bounding box center [107, 526] width 15 height 15
checkbox input "true"
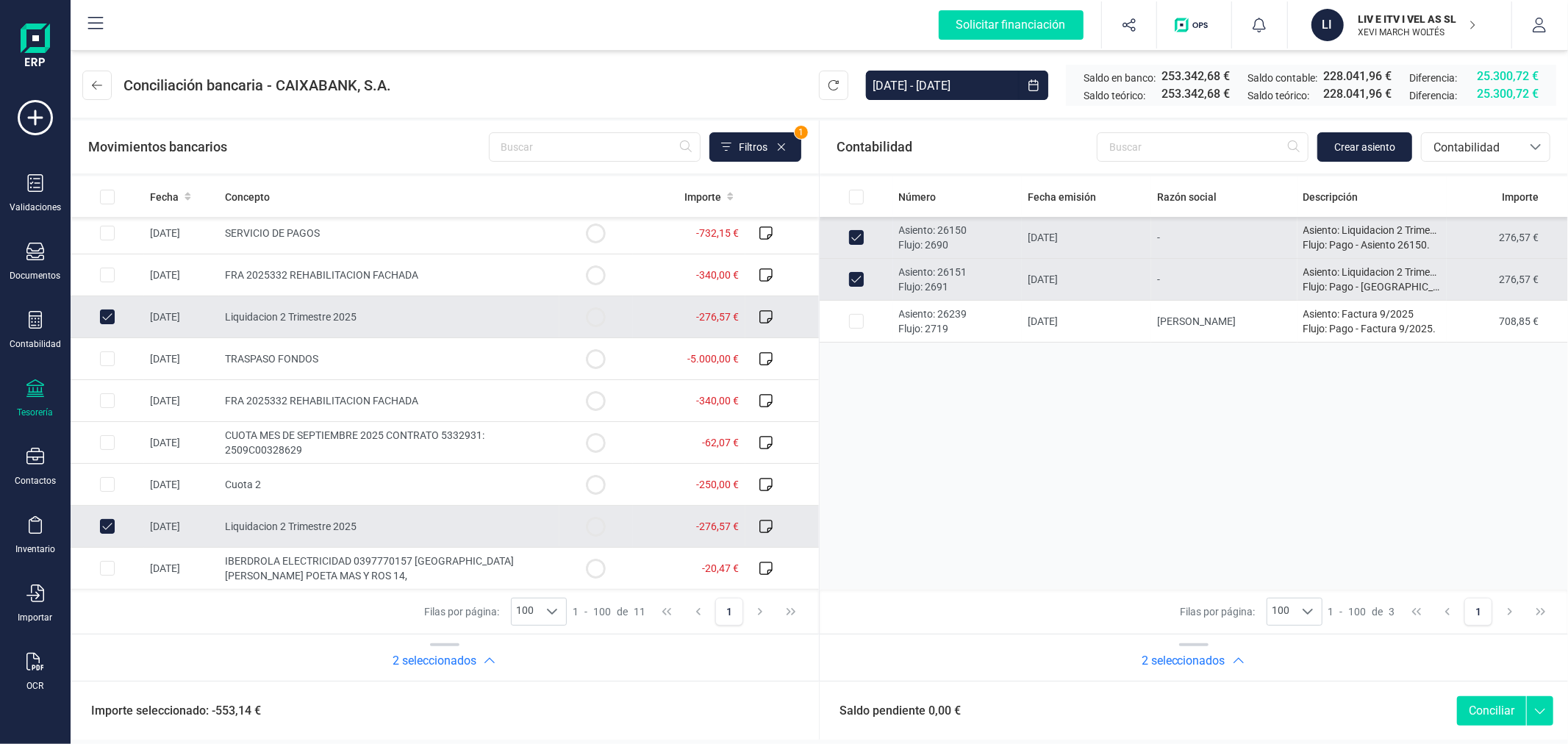
click at [1496, 701] on button "Conciliar" at bounding box center [1492, 710] width 69 height 30
checkbox input "false"
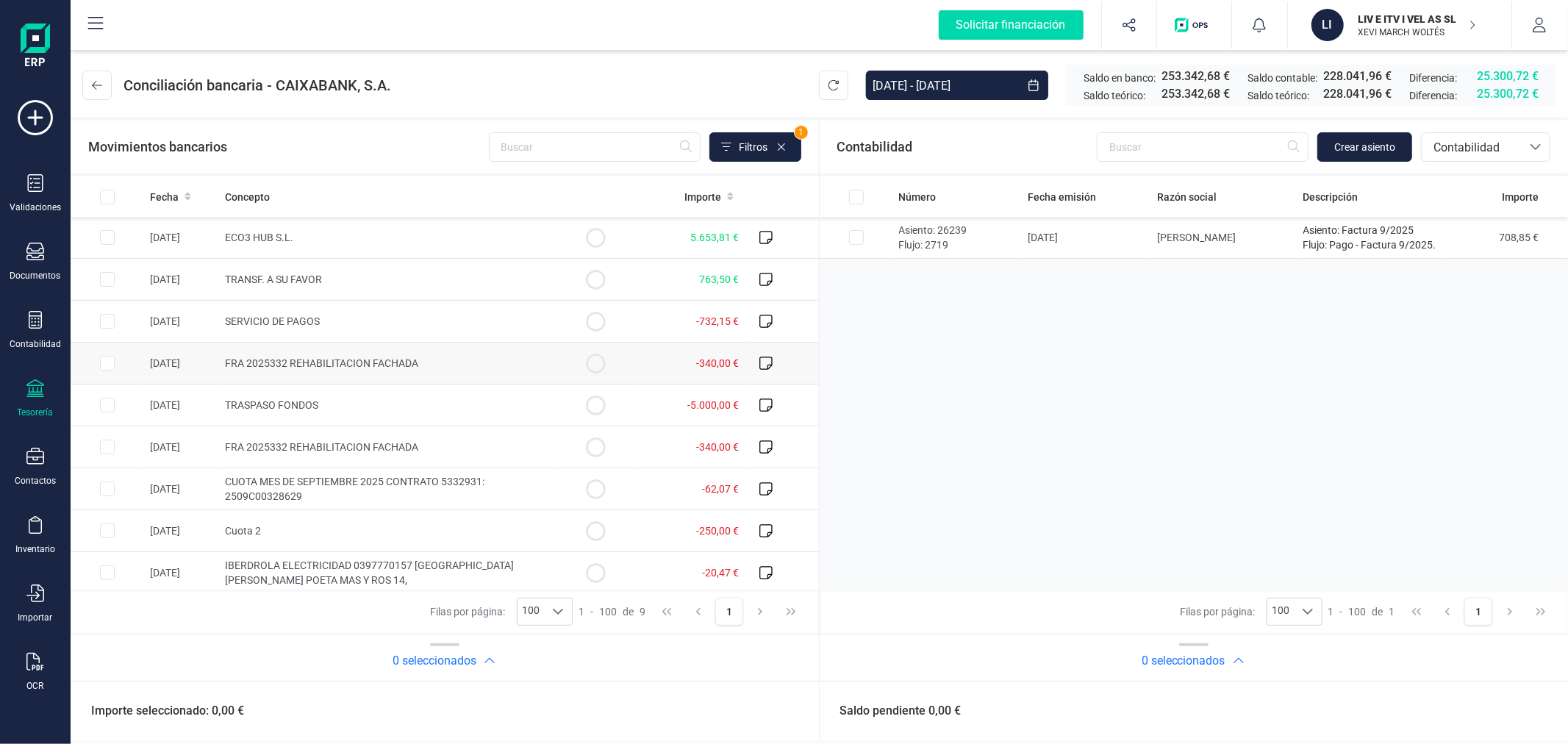
scroll to position [4, 0]
click at [27, 321] on icon at bounding box center [36, 319] width 18 height 18
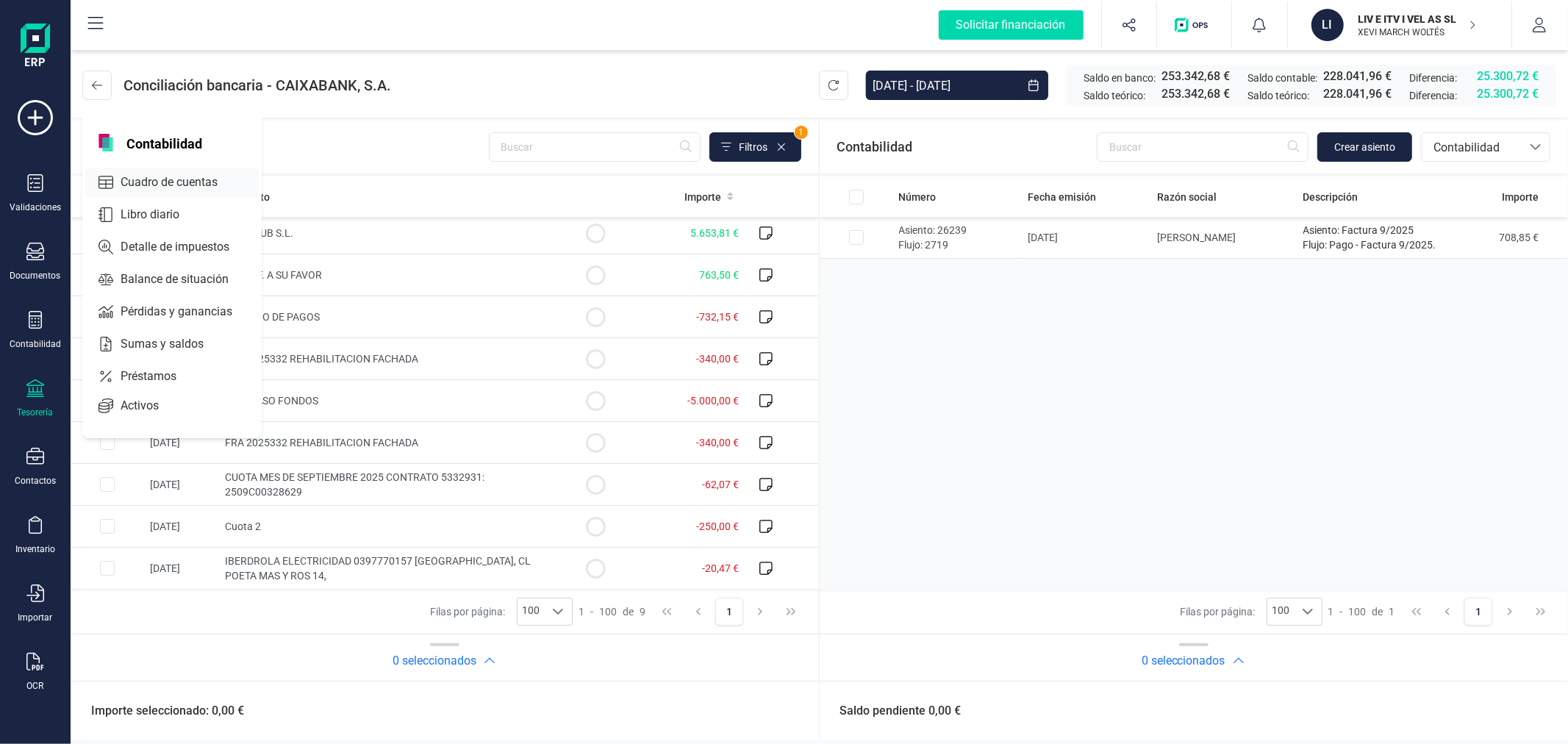
click at [140, 185] on span "Cuadro de cuentas" at bounding box center [180, 183] width 129 height 18
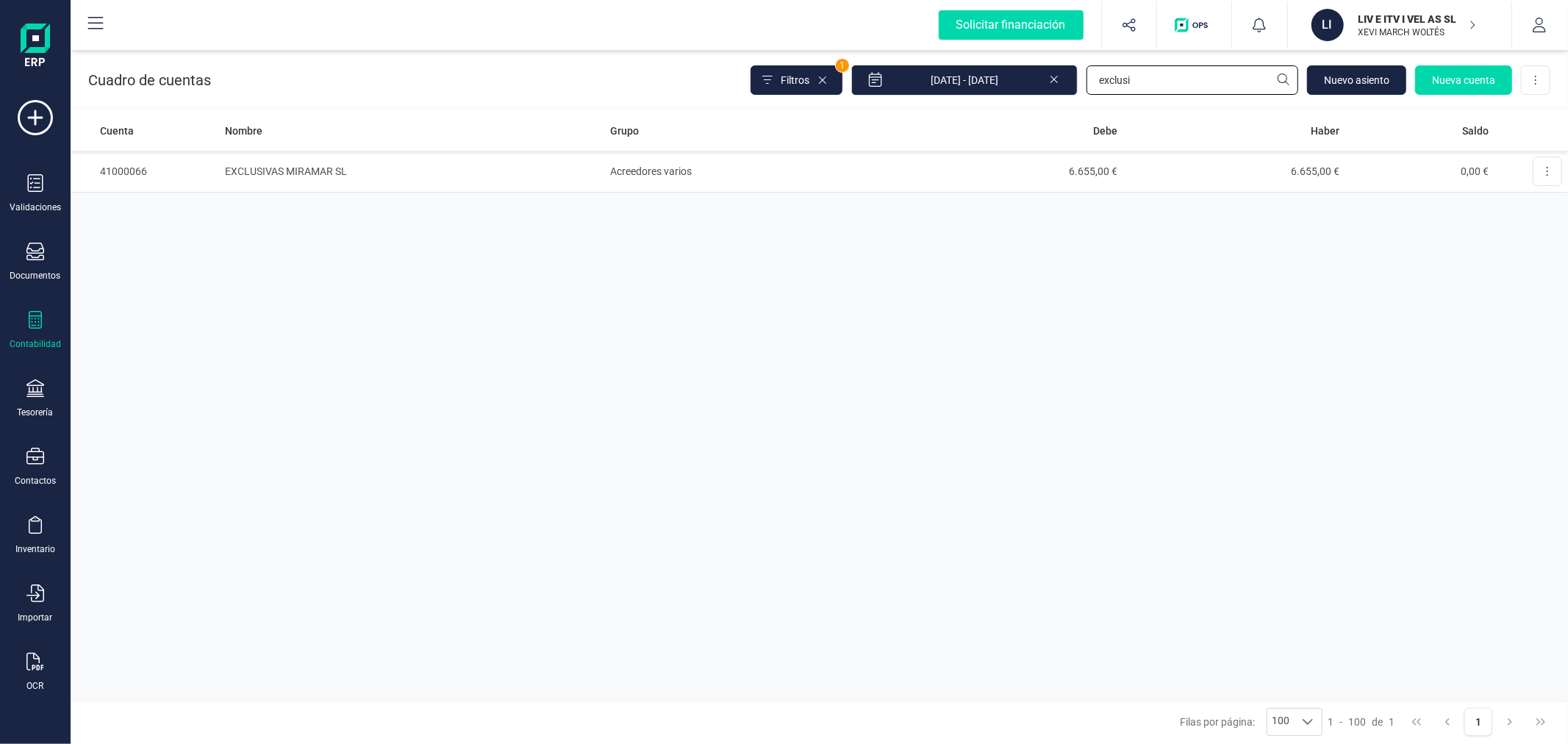
click at [1199, 80] on input "exclusi" at bounding box center [1192, 80] width 211 height 30
type input "572"
click at [1082, 180] on td "448.994,69 €" at bounding box center [1011, 172] width 222 height 42
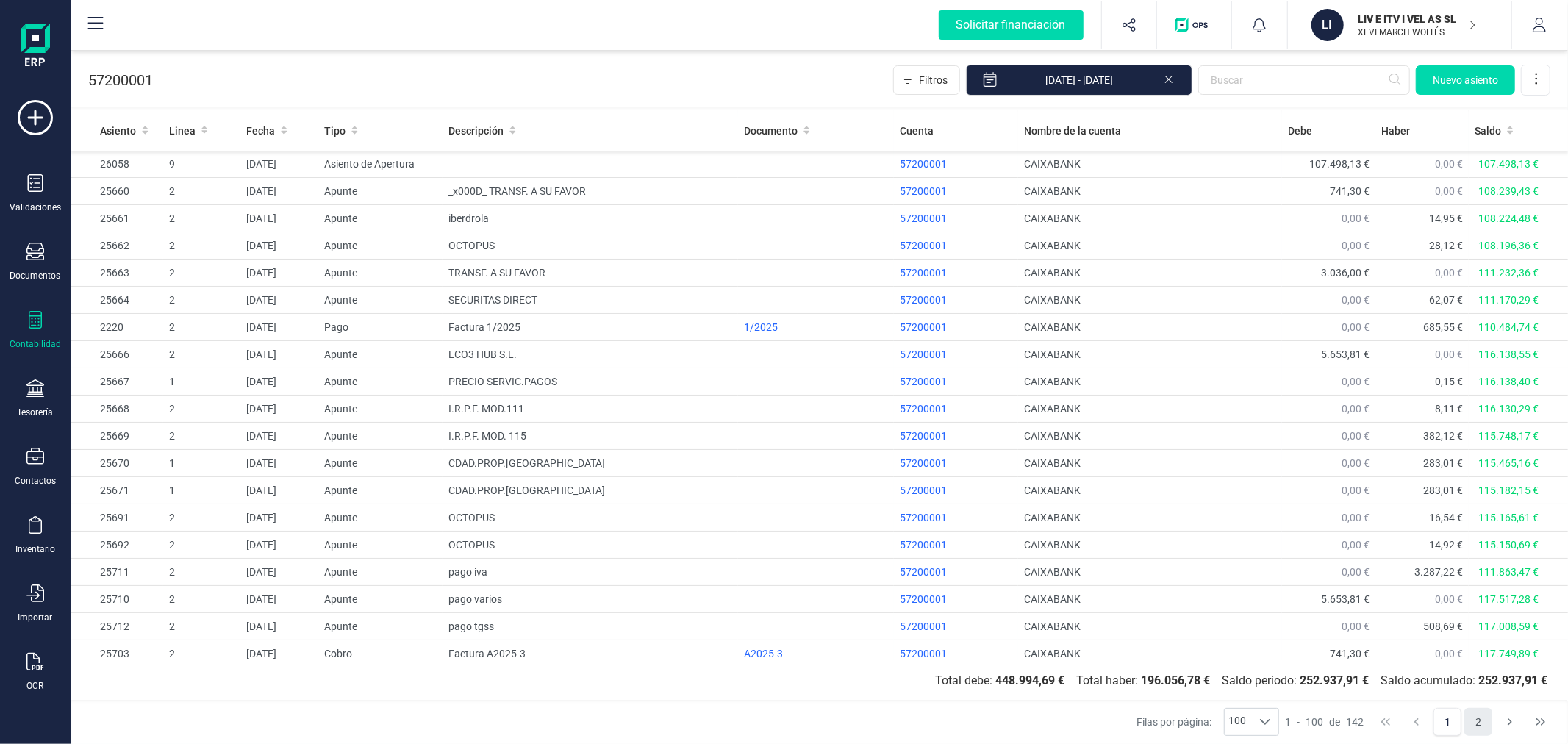
click at [1479, 724] on button "2" at bounding box center [1479, 721] width 28 height 28
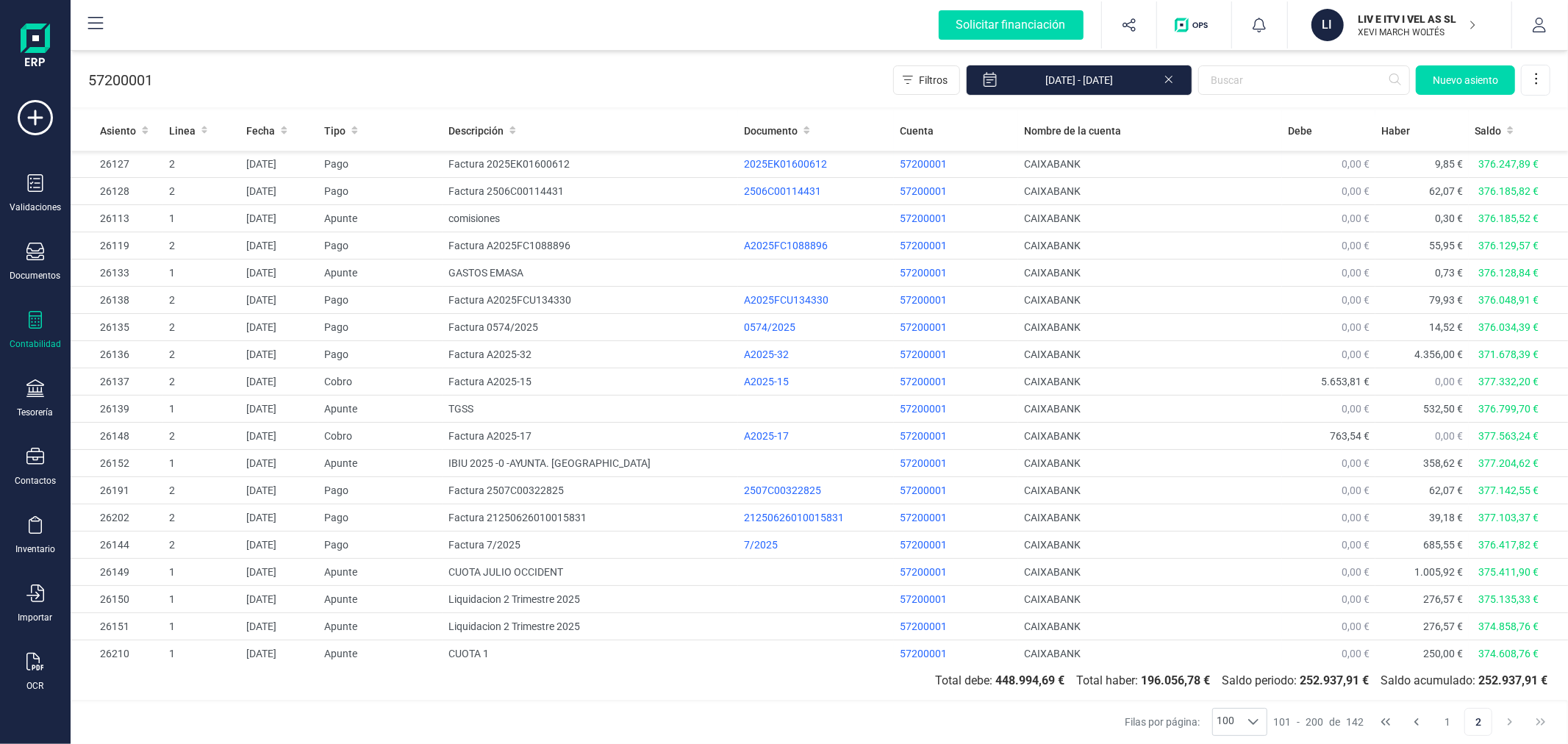
scroll to position [634, 0]
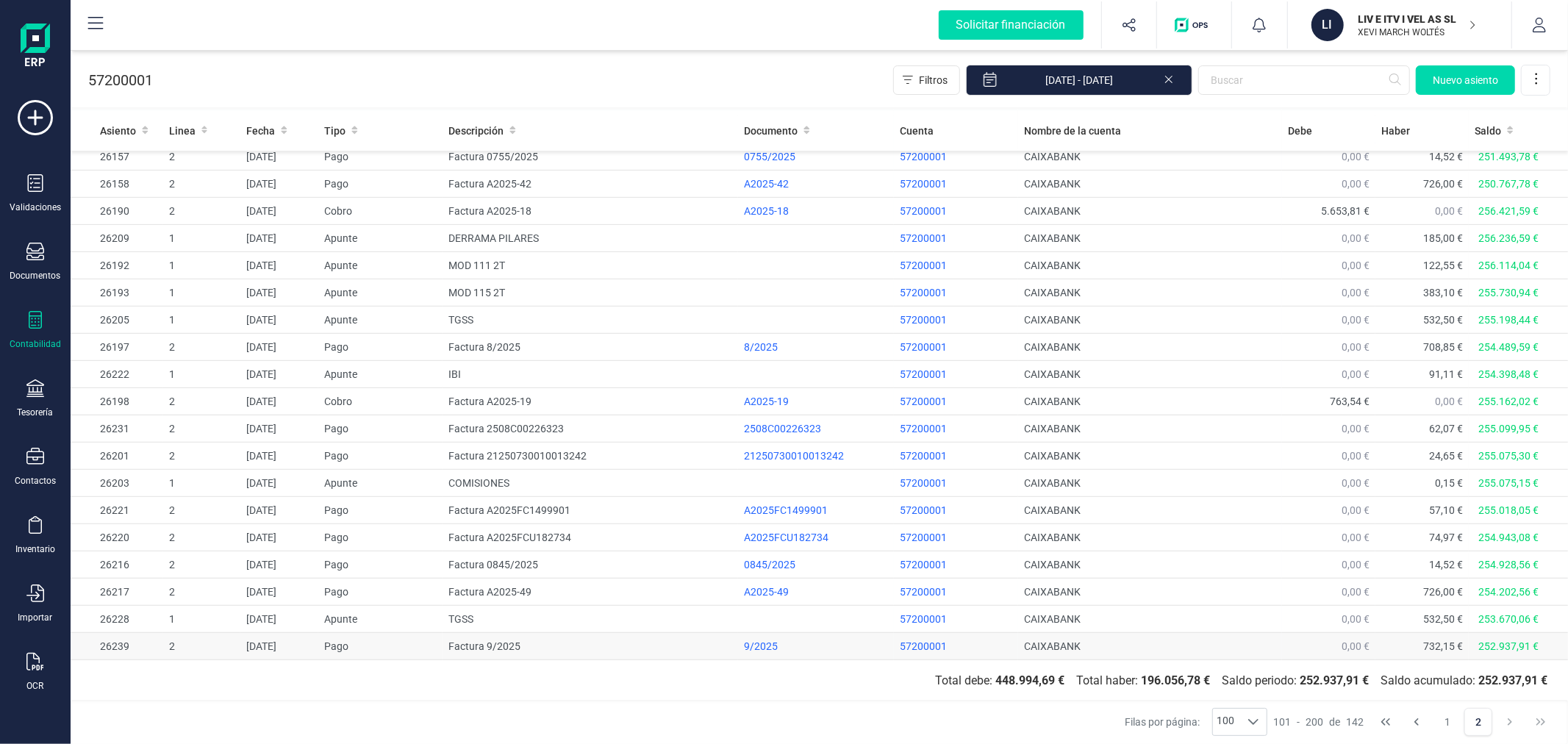
click at [489, 645] on td "Factura 9/2025" at bounding box center [590, 646] width 296 height 27
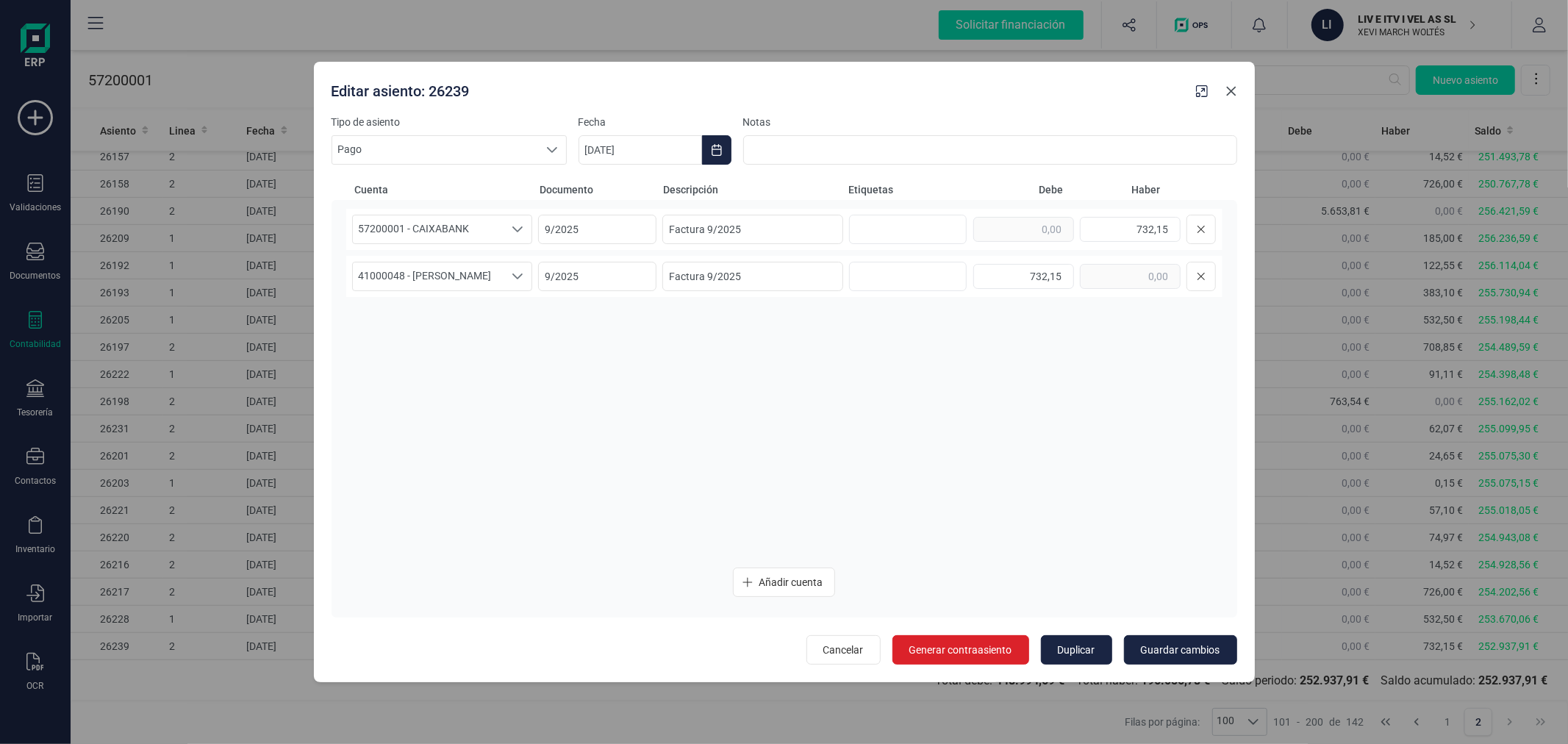
click at [1228, 86] on icon "button" at bounding box center [1232, 91] width 10 height 10
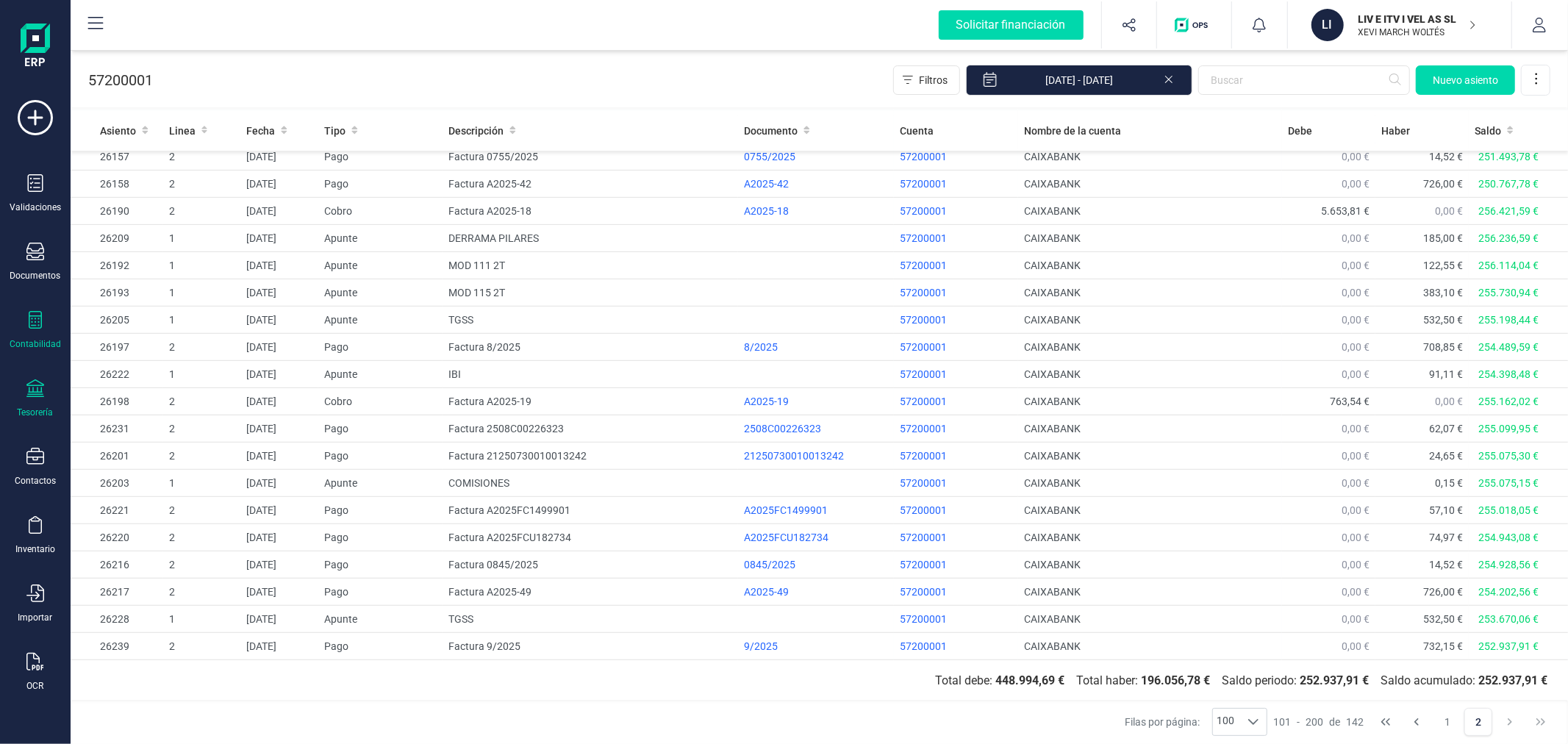
click at [39, 395] on icon at bounding box center [36, 388] width 18 height 18
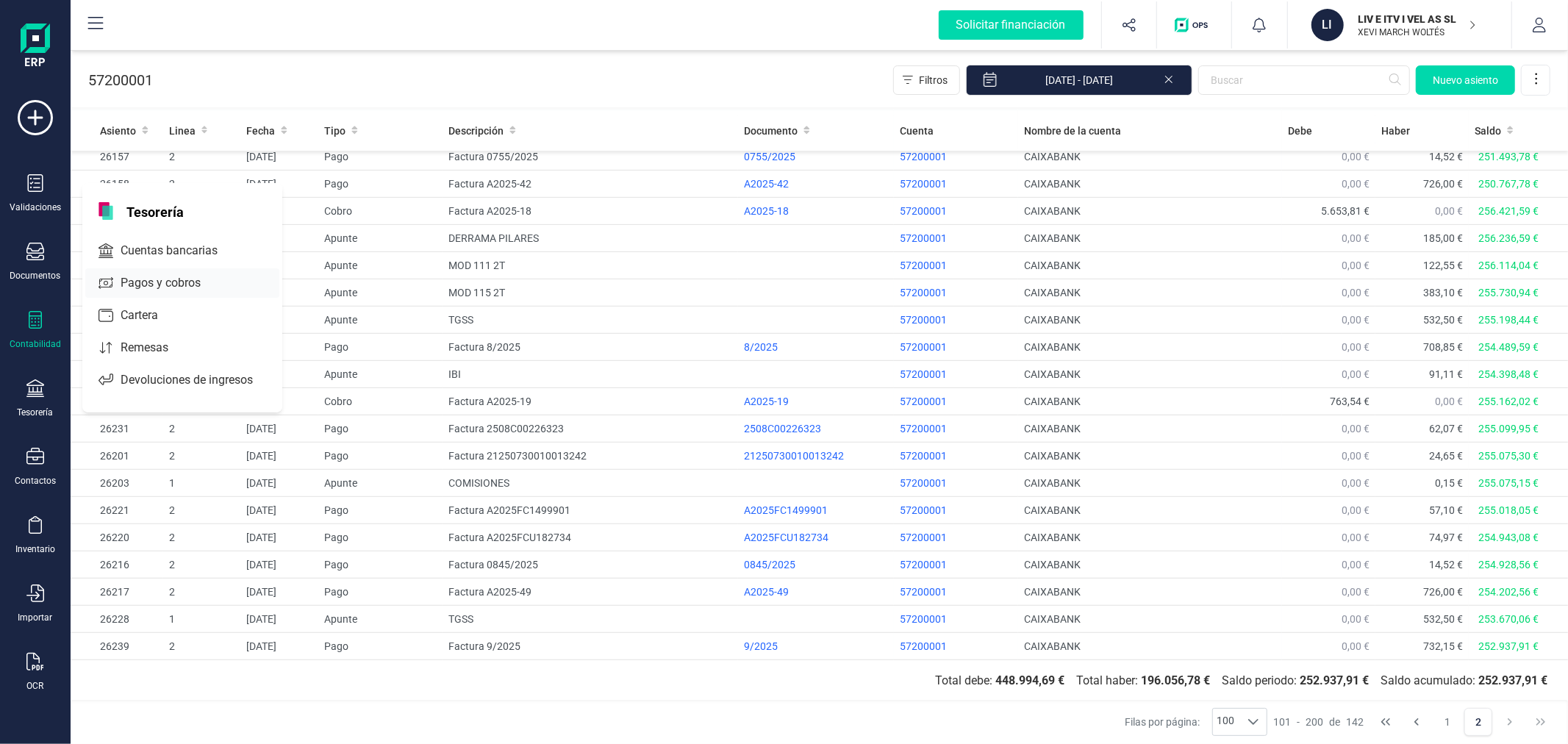
click at [170, 283] on span "Pagos y cobros" at bounding box center [171, 283] width 112 height 18
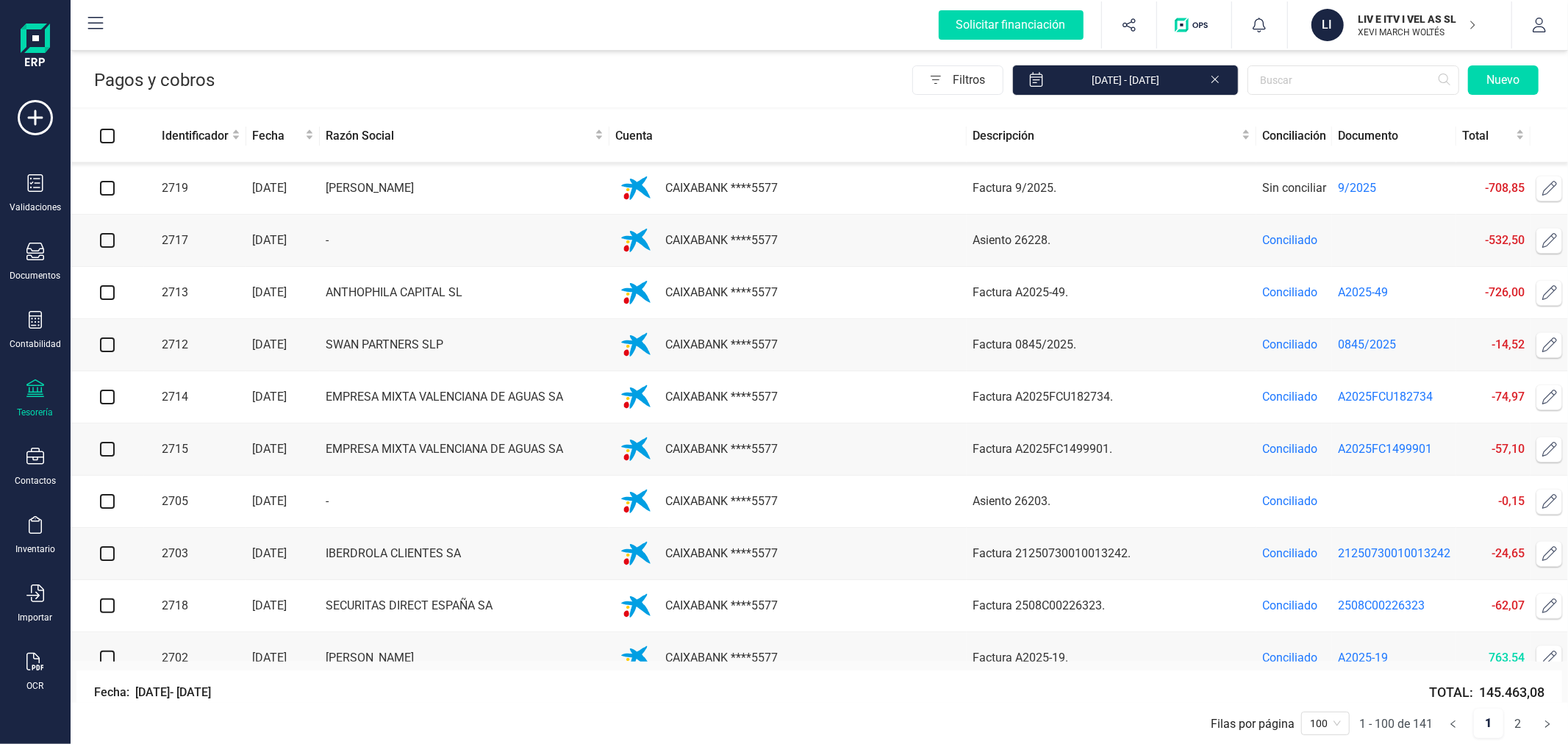
click at [1542, 180] on span at bounding box center [1550, 188] width 30 height 30
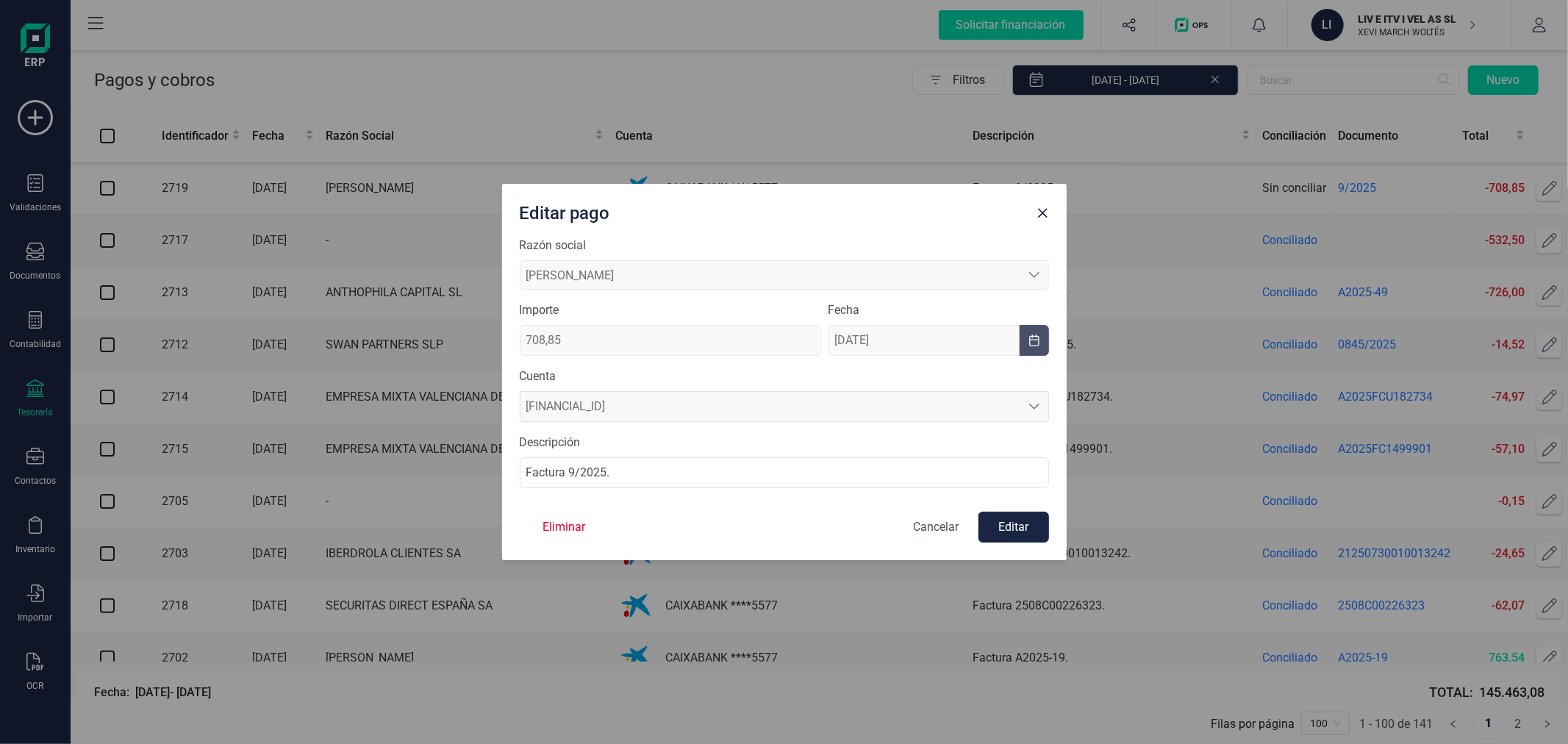
click at [628, 341] on span "708,85" at bounding box center [671, 339] width 302 height 31
click at [1024, 529] on button "Editar" at bounding box center [1013, 527] width 70 height 31
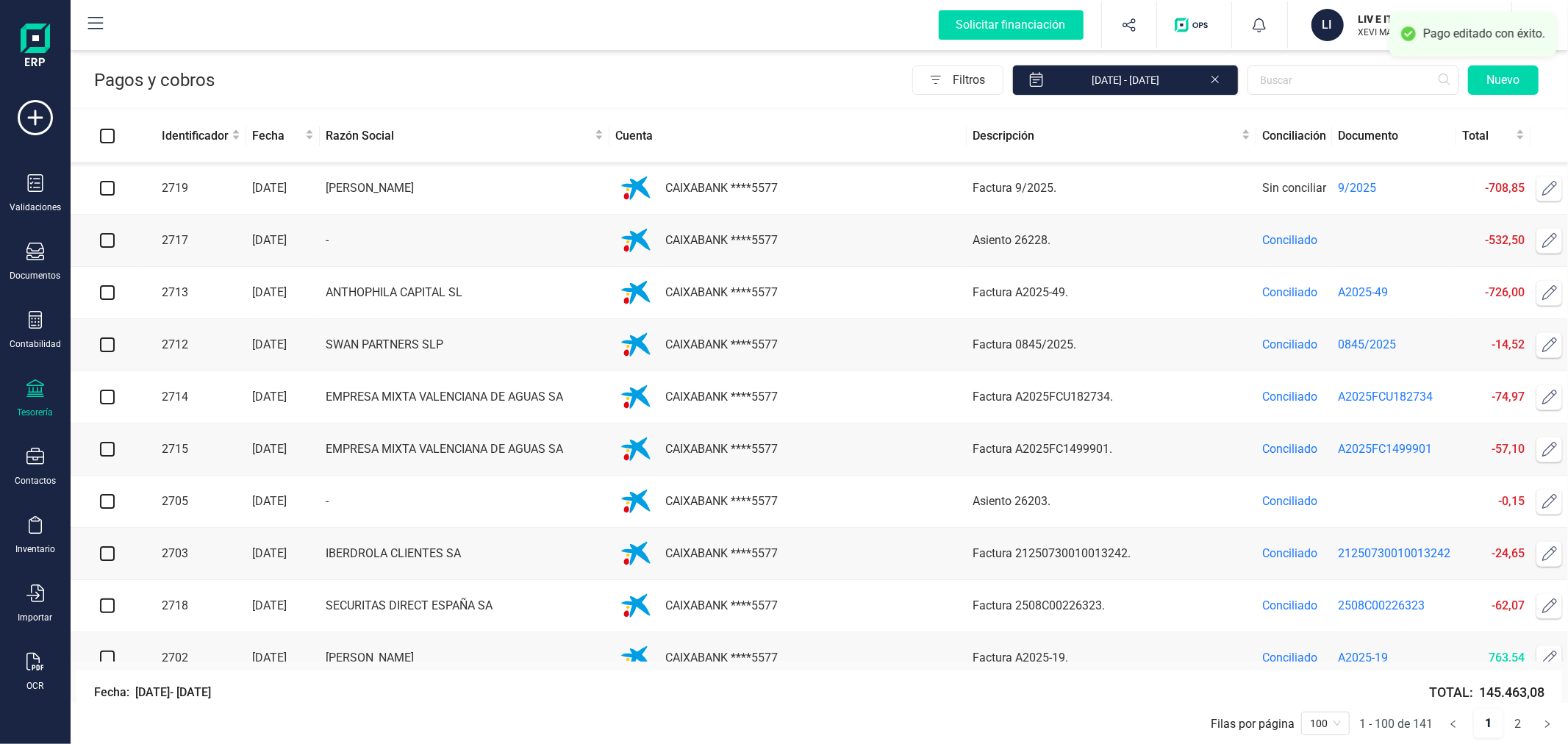
click at [1544, 194] on icon at bounding box center [1549, 187] width 15 height 15
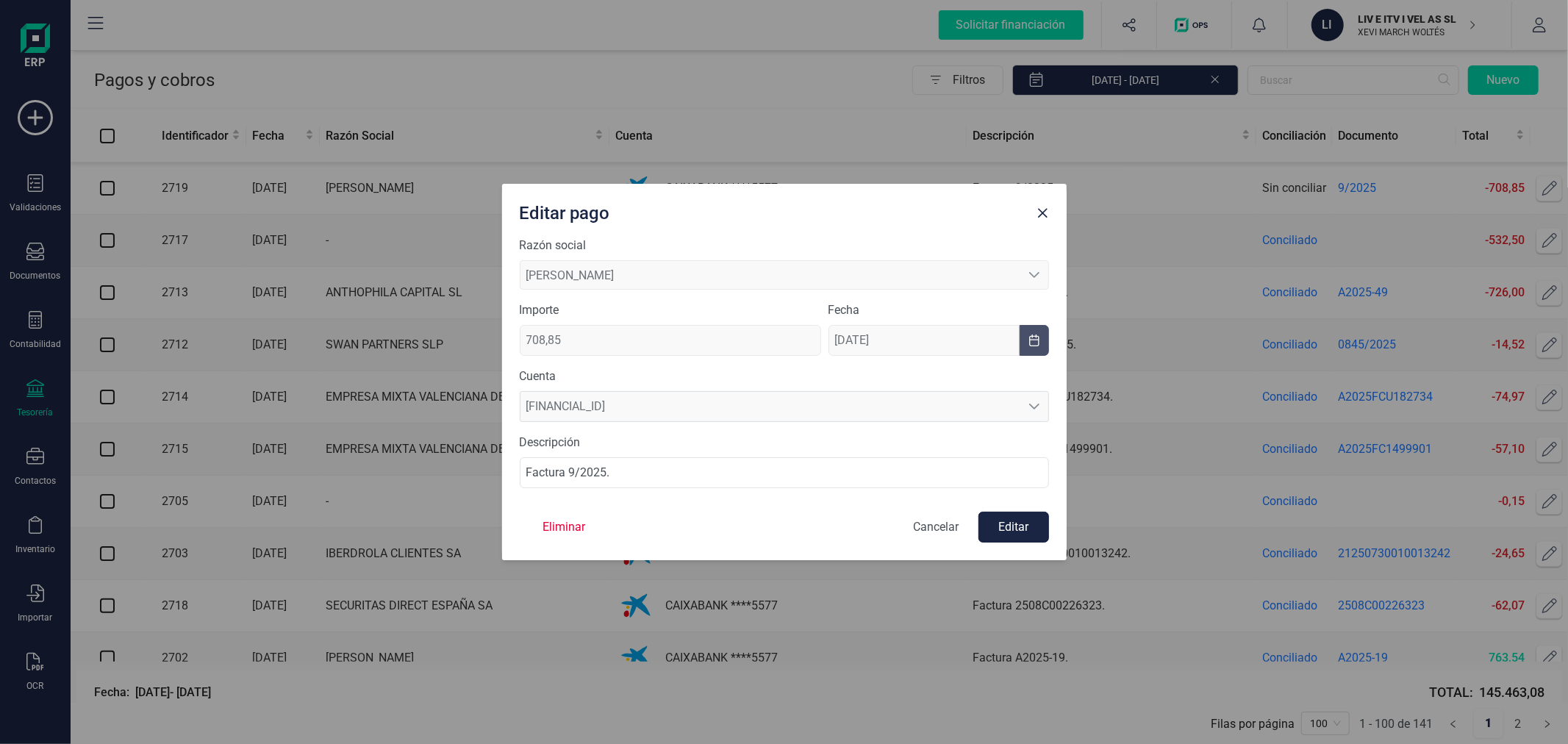
click at [1023, 529] on button "Editar" at bounding box center [1013, 527] width 70 height 31
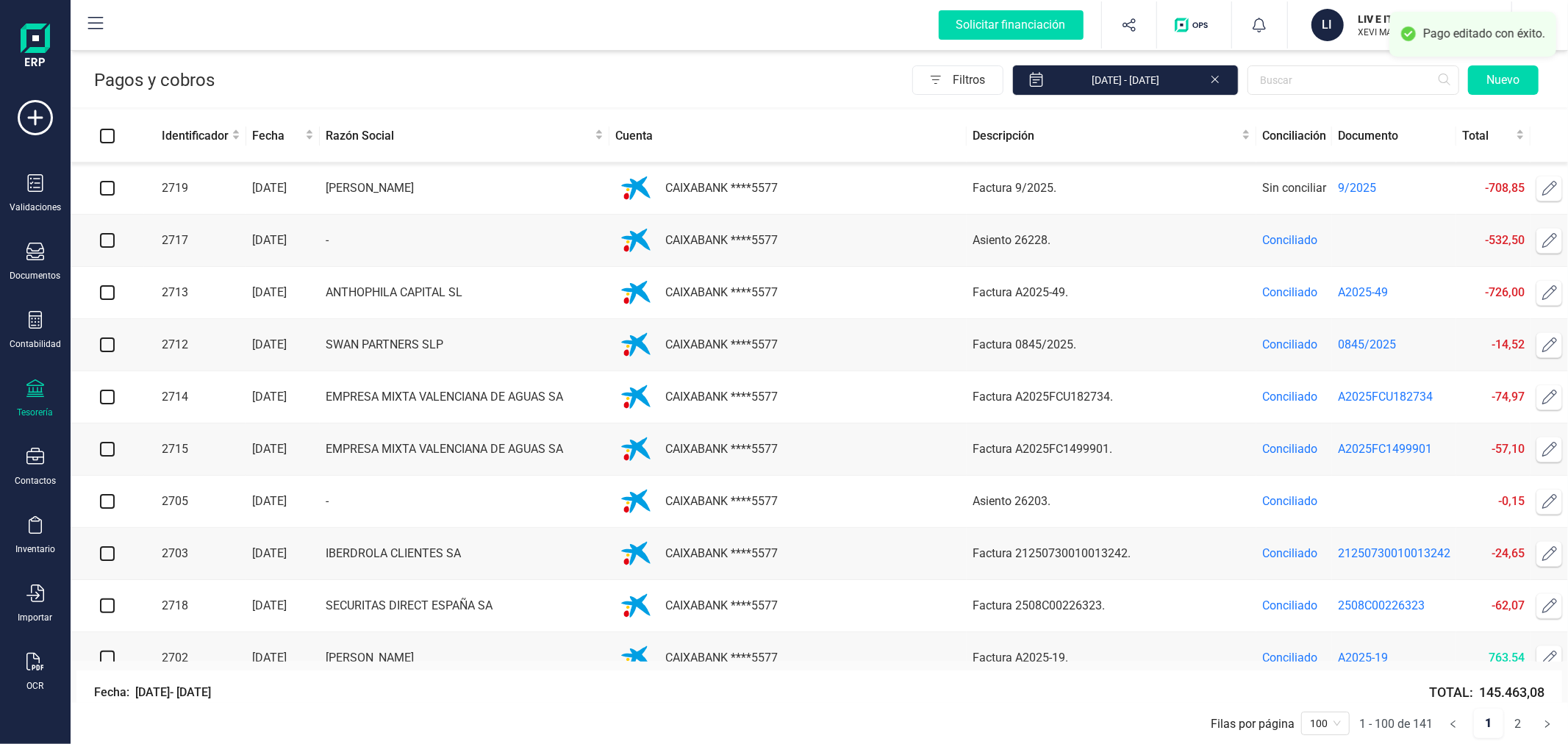
click at [1359, 185] on span "9/2025" at bounding box center [1357, 187] width 39 height 14
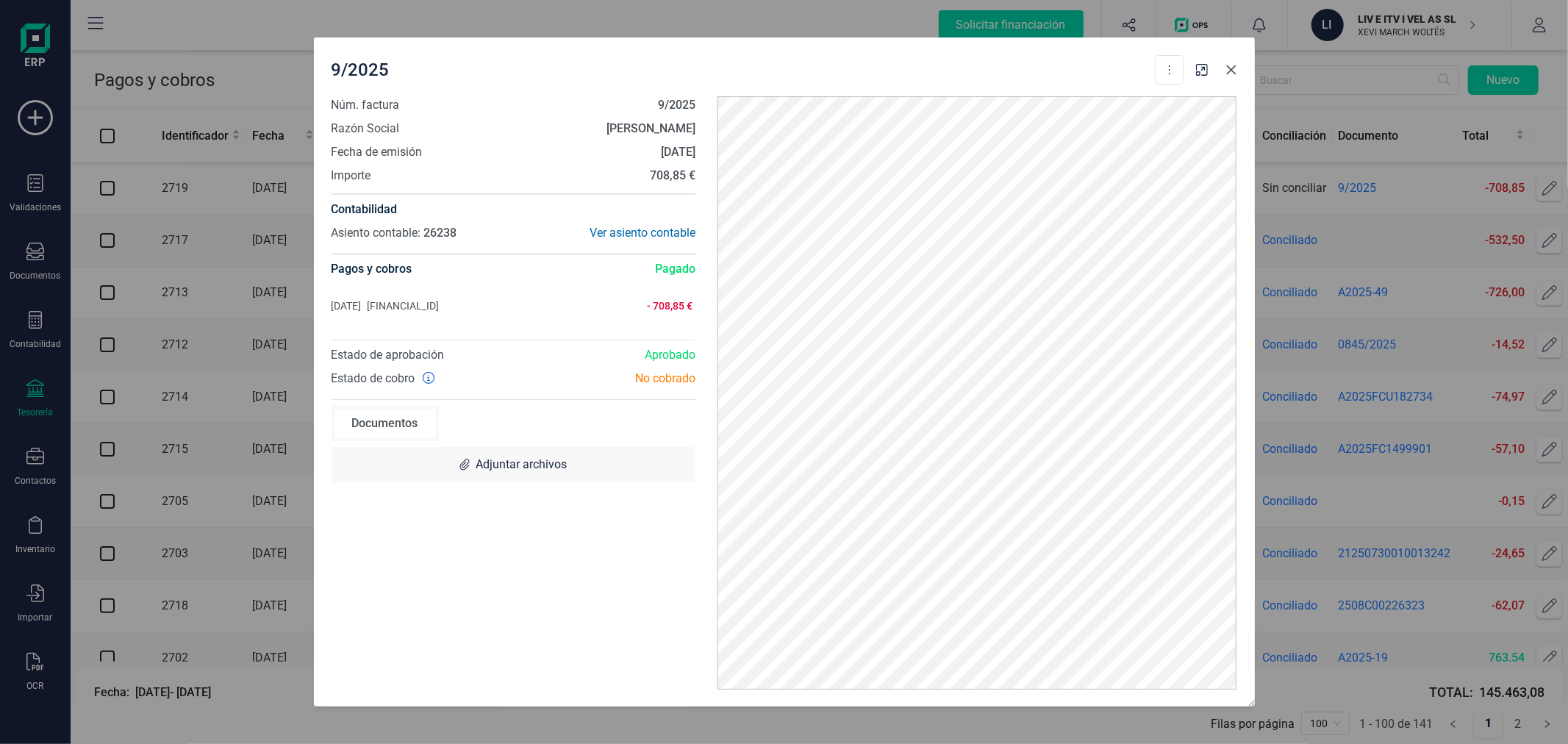
click at [1228, 69] on icon "button" at bounding box center [1232, 69] width 12 height 12
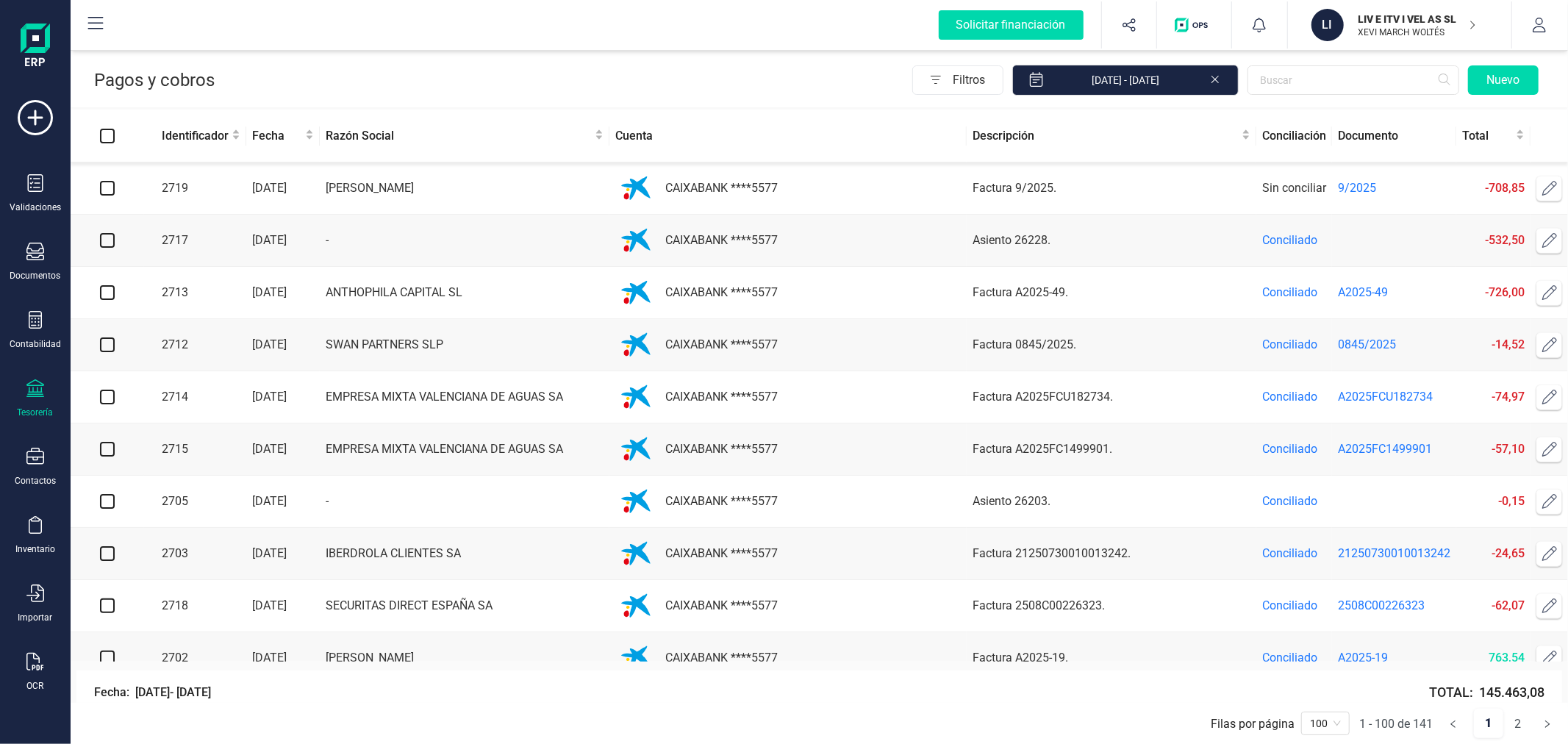
click at [1542, 191] on icon at bounding box center [1549, 187] width 15 height 15
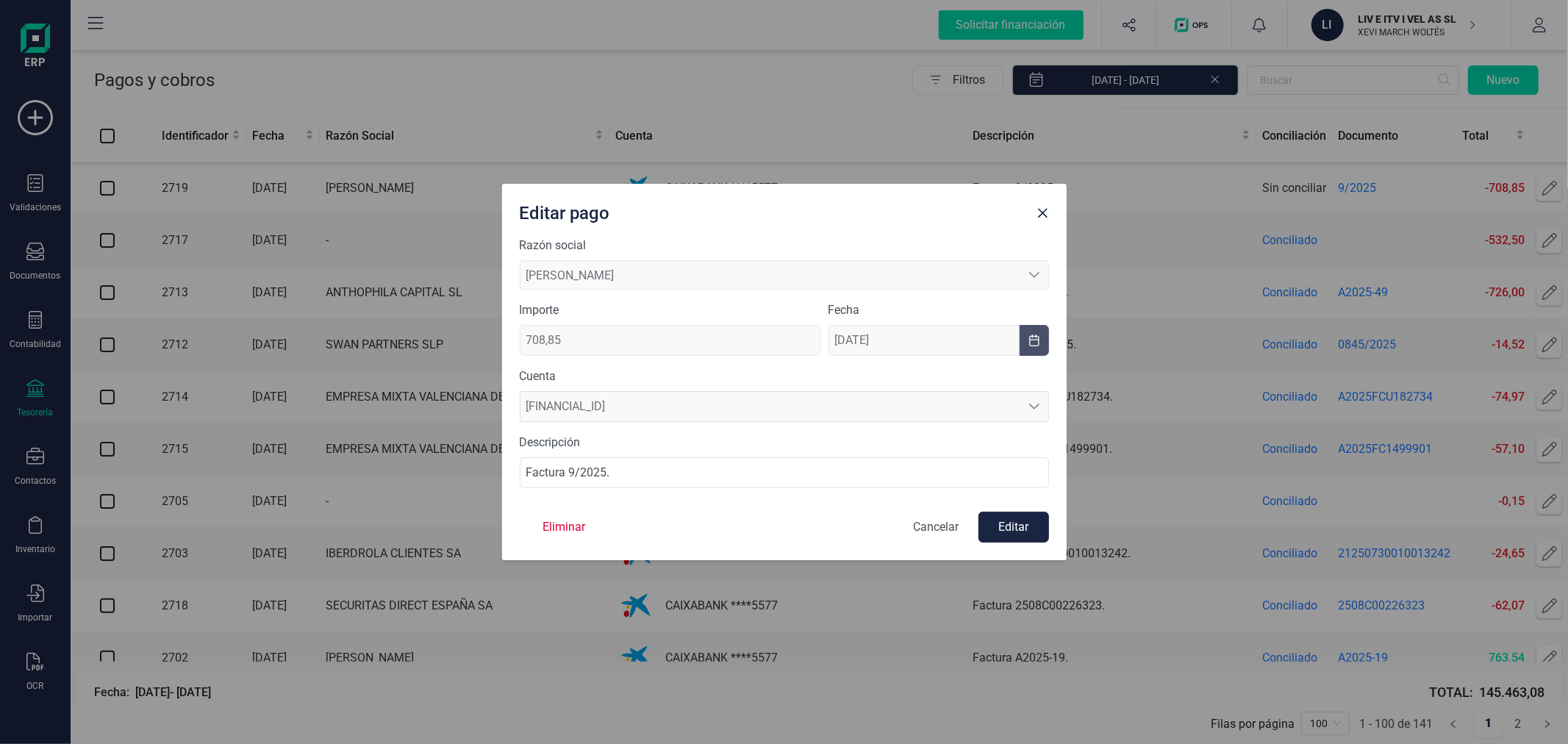
click at [937, 528] on p "Cancelar" at bounding box center [937, 527] width 46 height 18
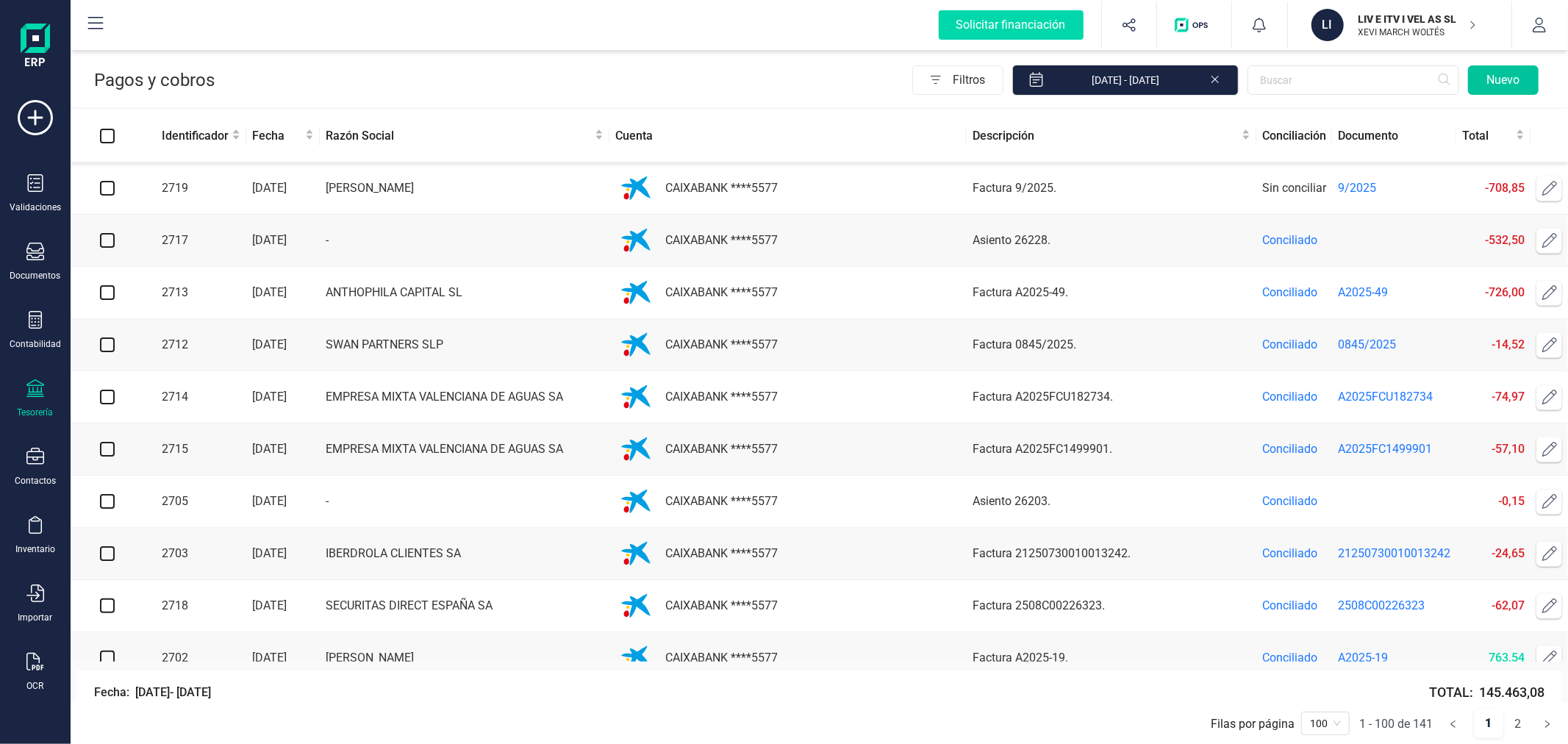
click at [1503, 75] on button "Nuevo" at bounding box center [1503, 80] width 70 height 30
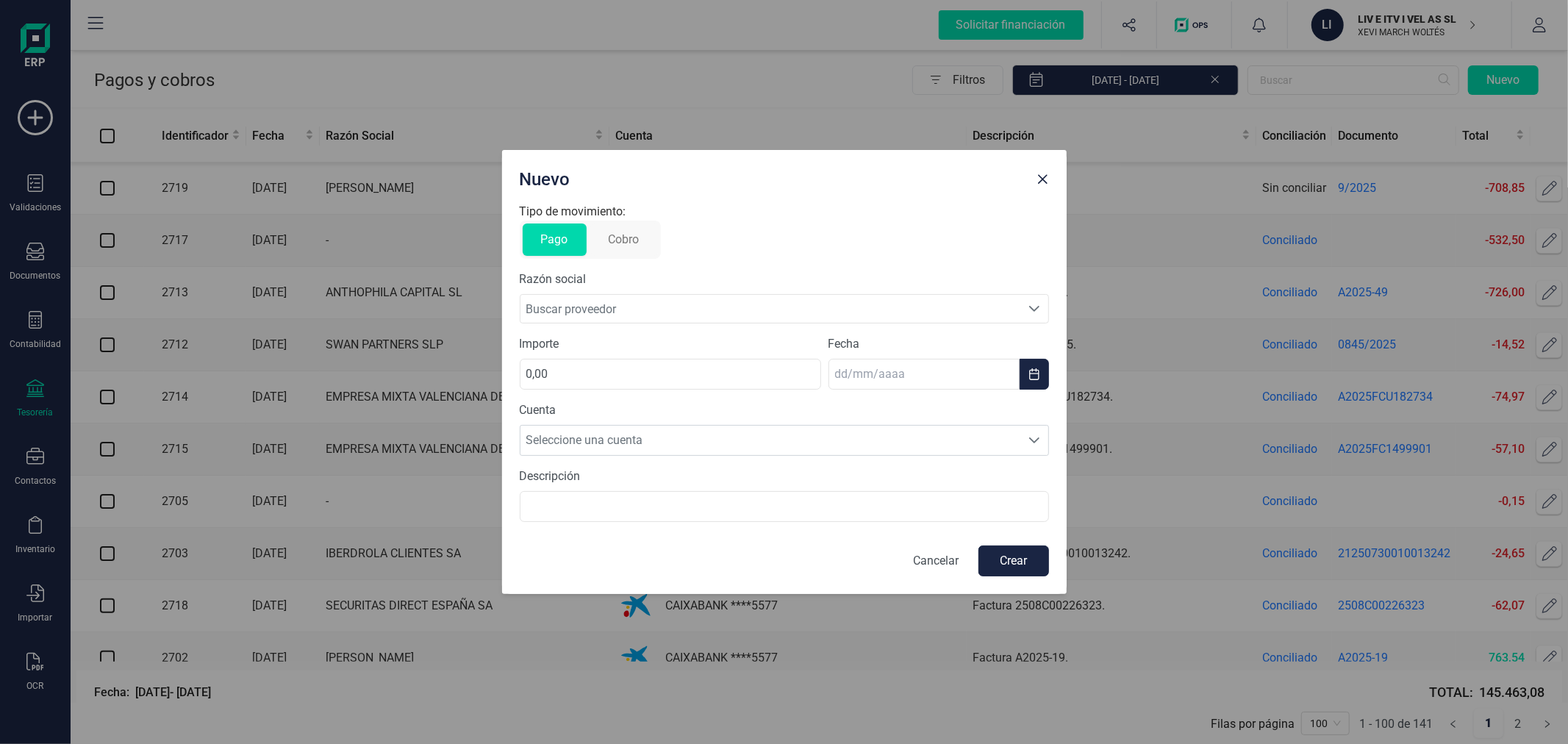
click at [659, 313] on span "Buscar proveedor" at bounding box center [770, 309] width 500 height 28
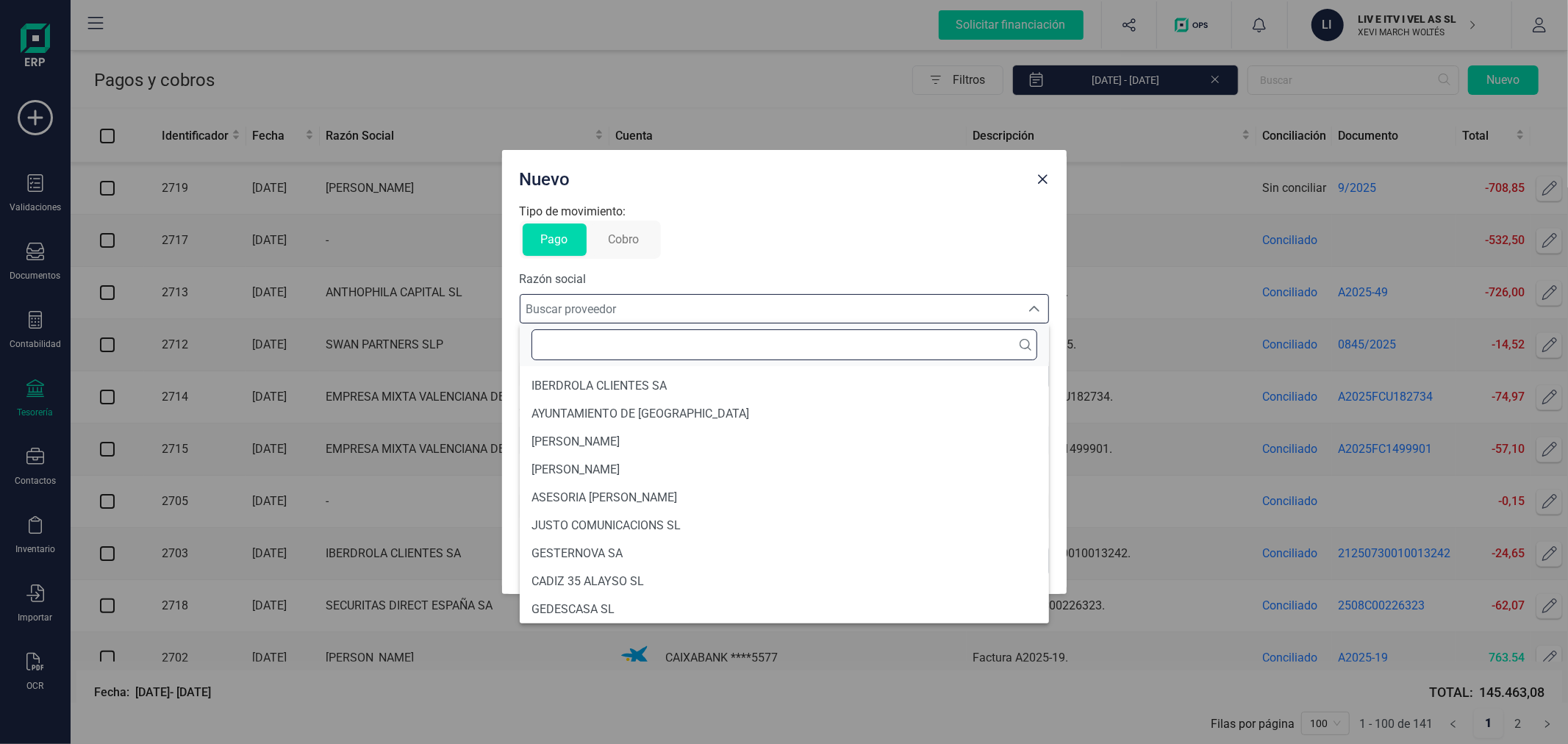
click at [652, 345] on input "text" at bounding box center [785, 344] width 506 height 31
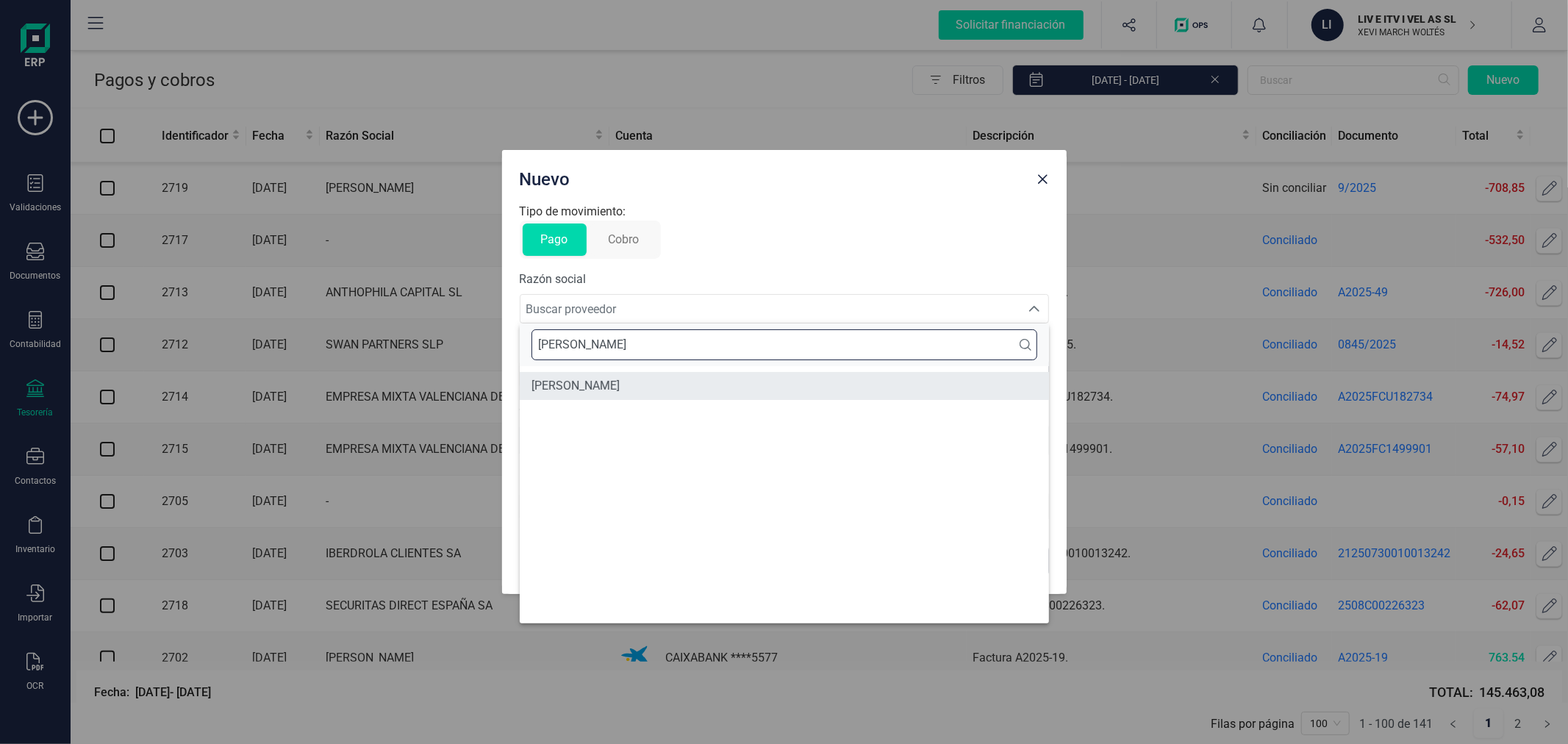
type input "[PERSON_NAME]"
click at [619, 384] on span "[PERSON_NAME]" at bounding box center [576, 386] width 88 height 18
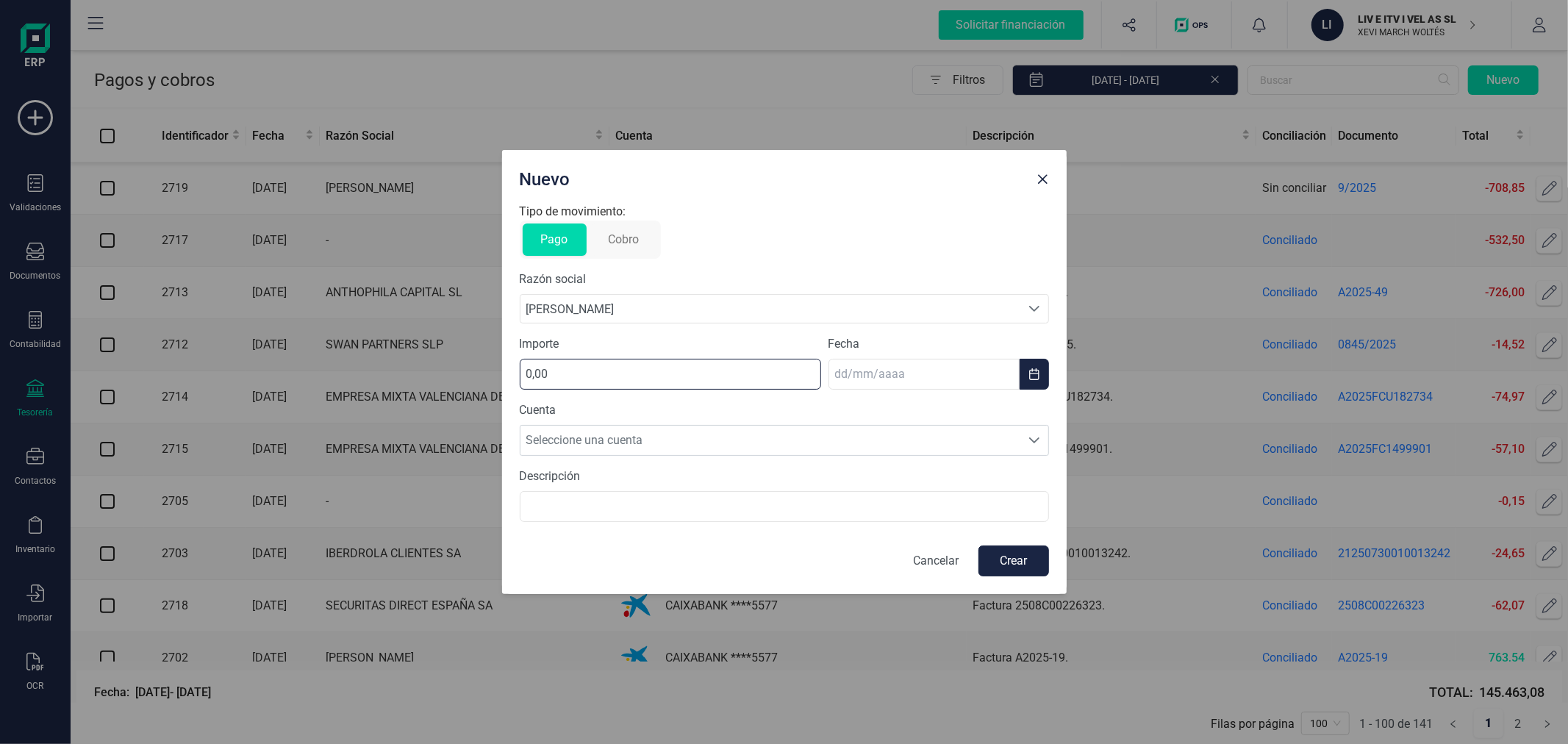
click at [659, 384] on input "0,00" at bounding box center [671, 373] width 302 height 31
type input "23,30"
click at [1040, 369] on button "Choose Date" at bounding box center [1034, 373] width 30 height 31
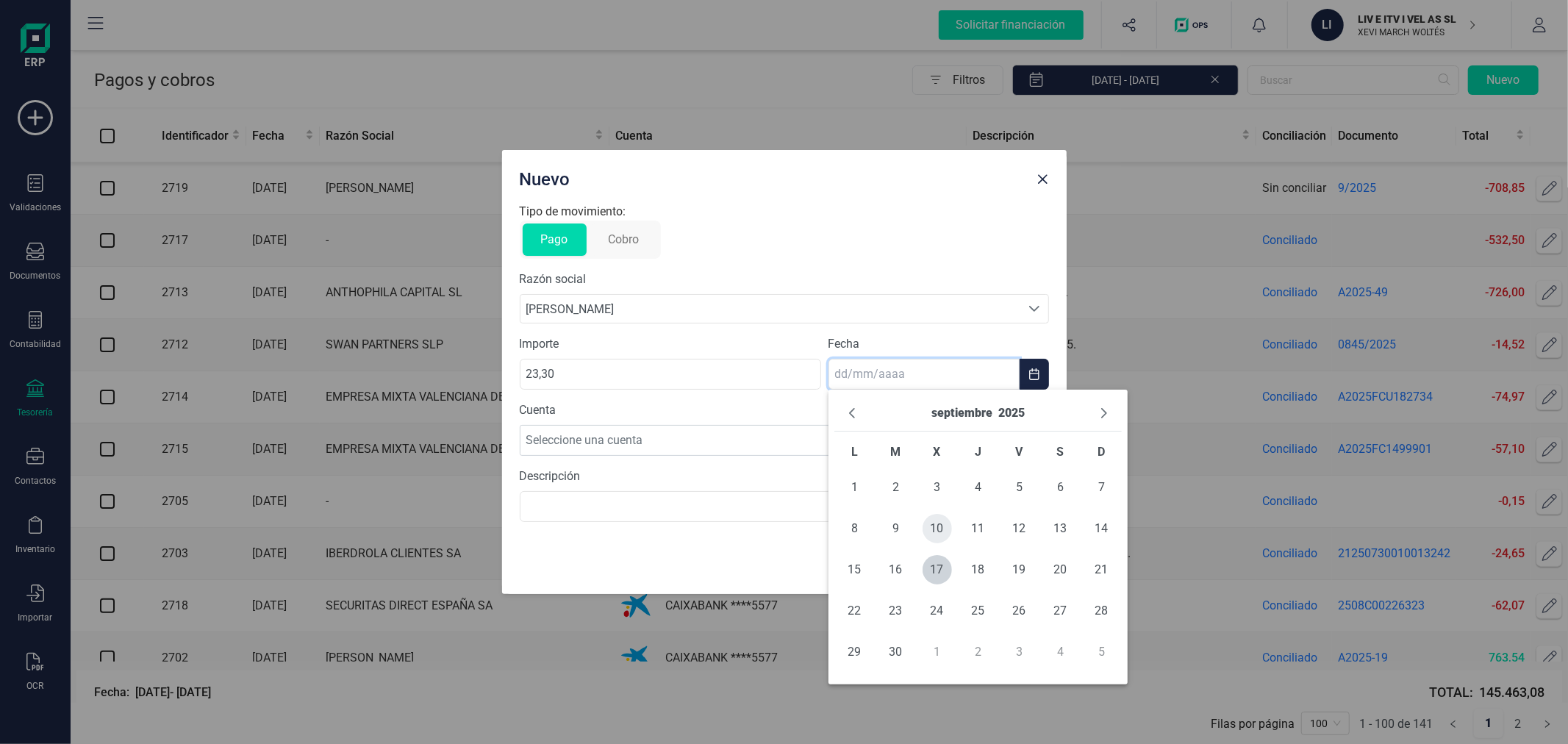
click at [935, 523] on span "10" at bounding box center [938, 529] width 30 height 30
type input "[DATE]"
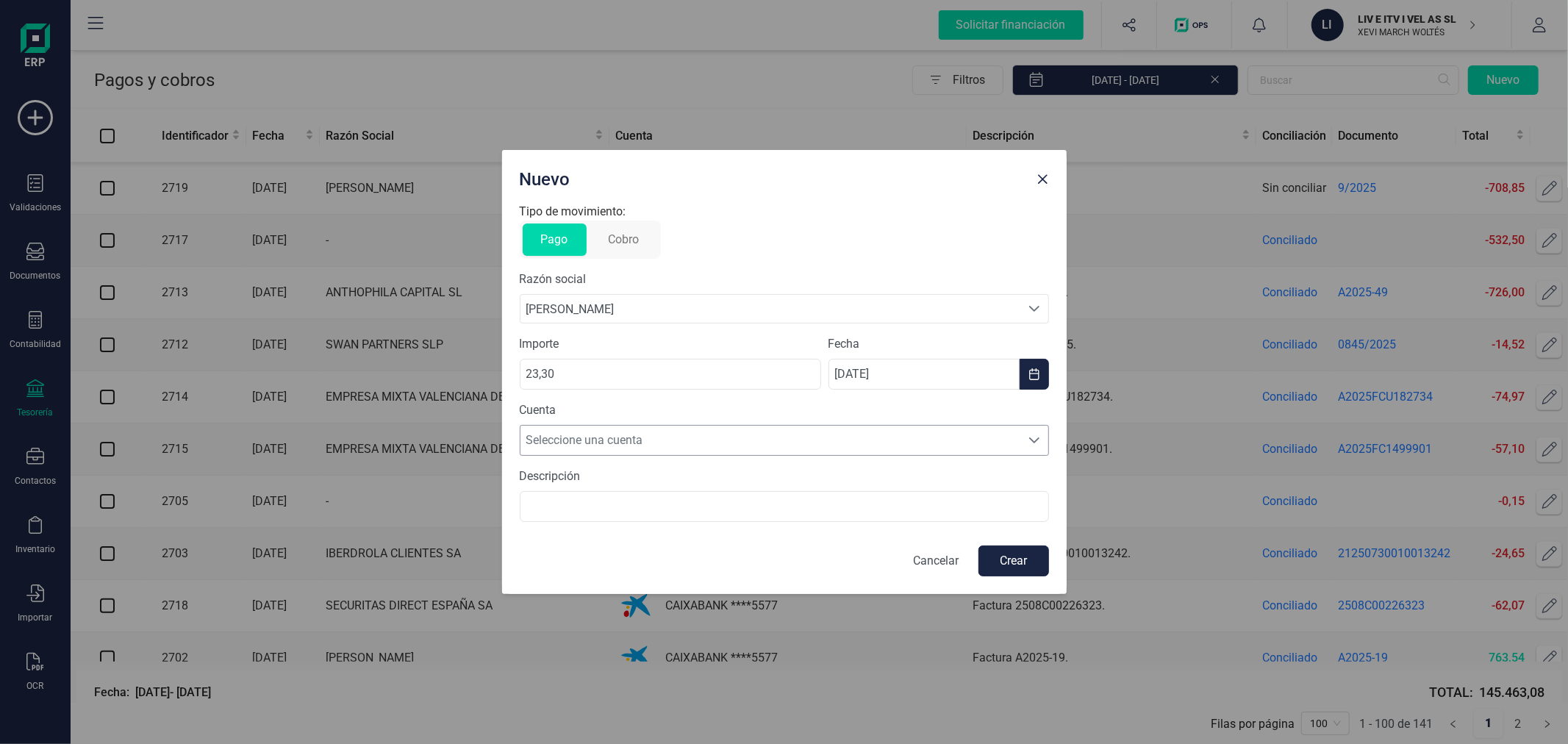
click at [759, 431] on span "Seleccione una cuenta" at bounding box center [770, 440] width 500 height 30
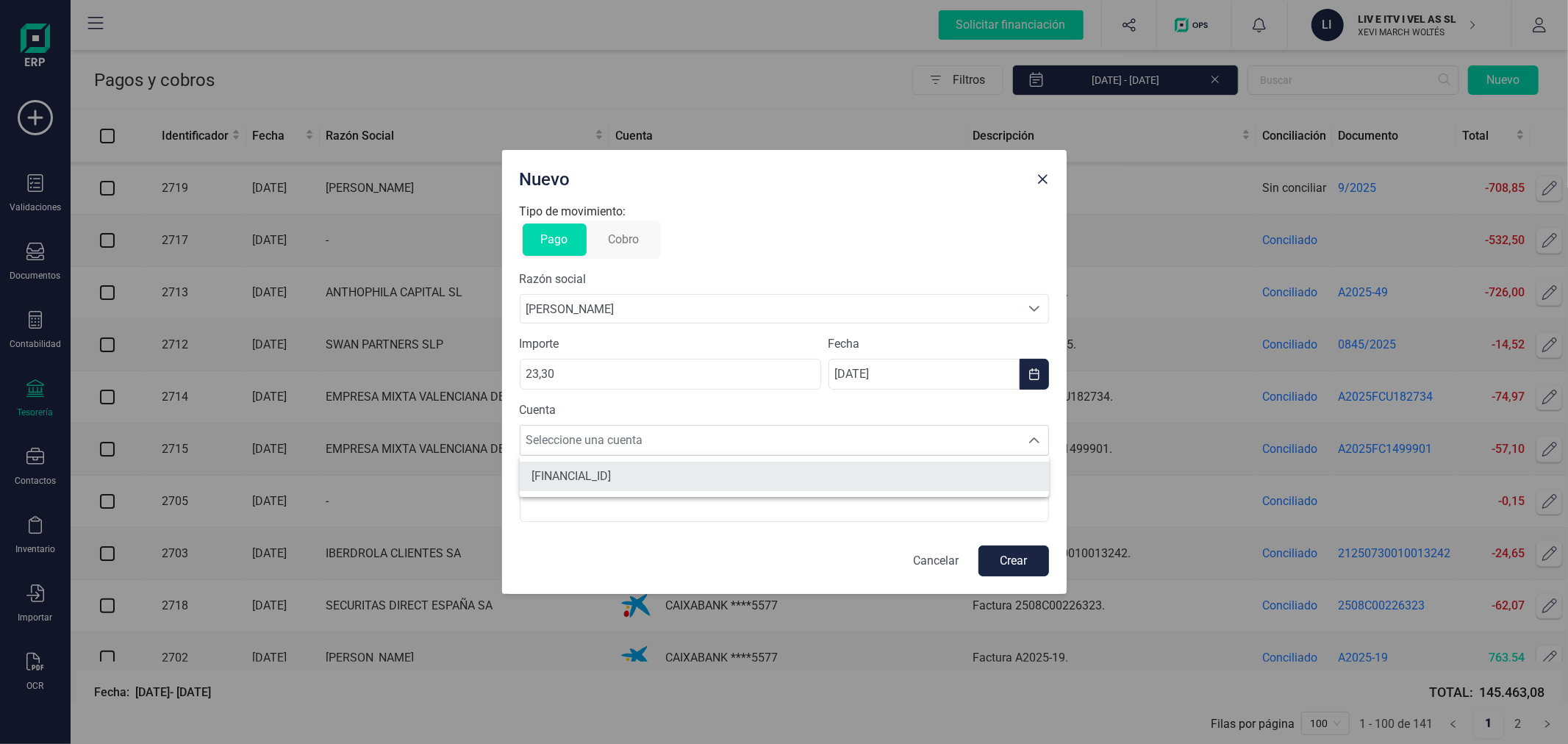
click at [751, 470] on li "[FINANCIAL_ID]" at bounding box center [784, 476] width 529 height 30
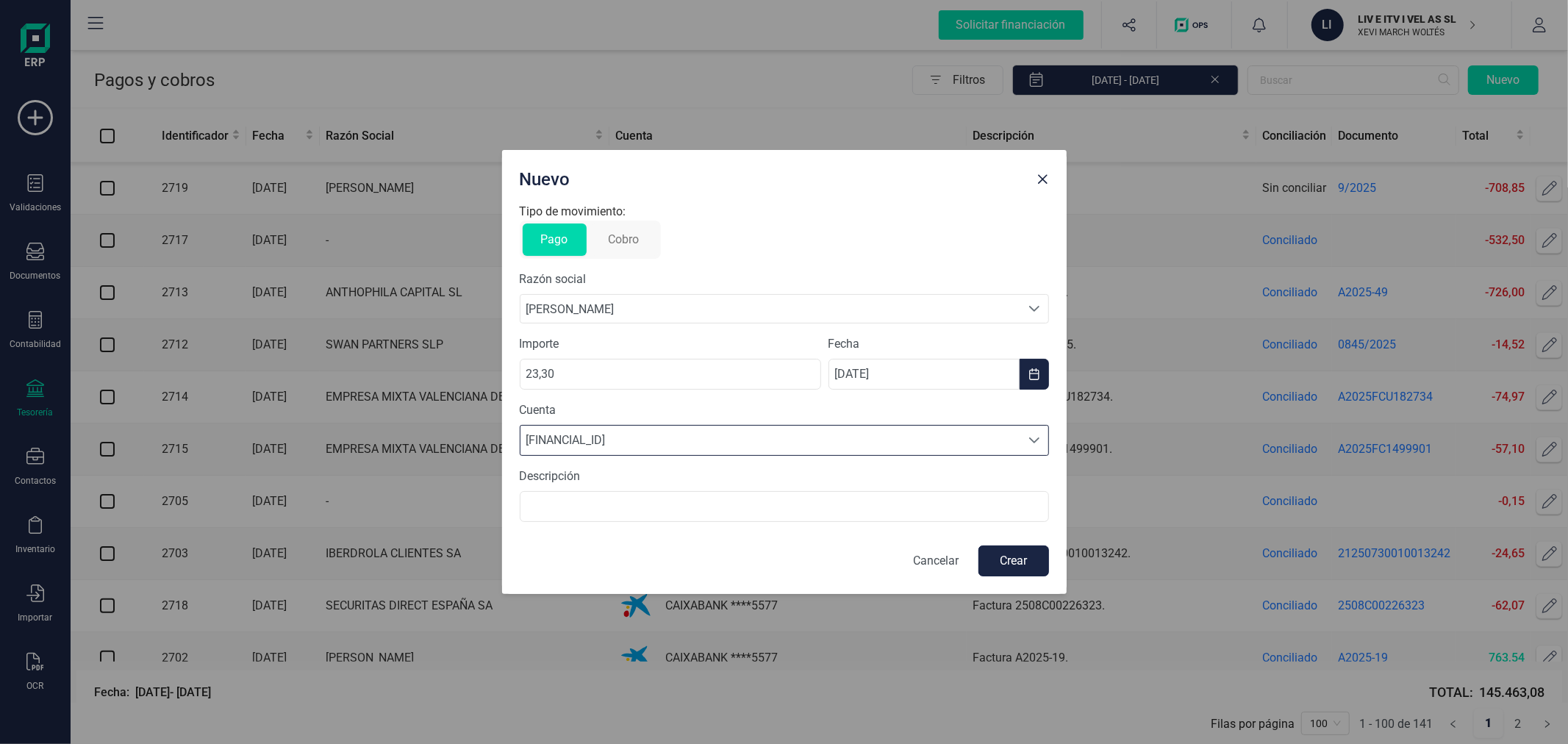
click at [993, 558] on button "Crear" at bounding box center [1013, 560] width 70 height 31
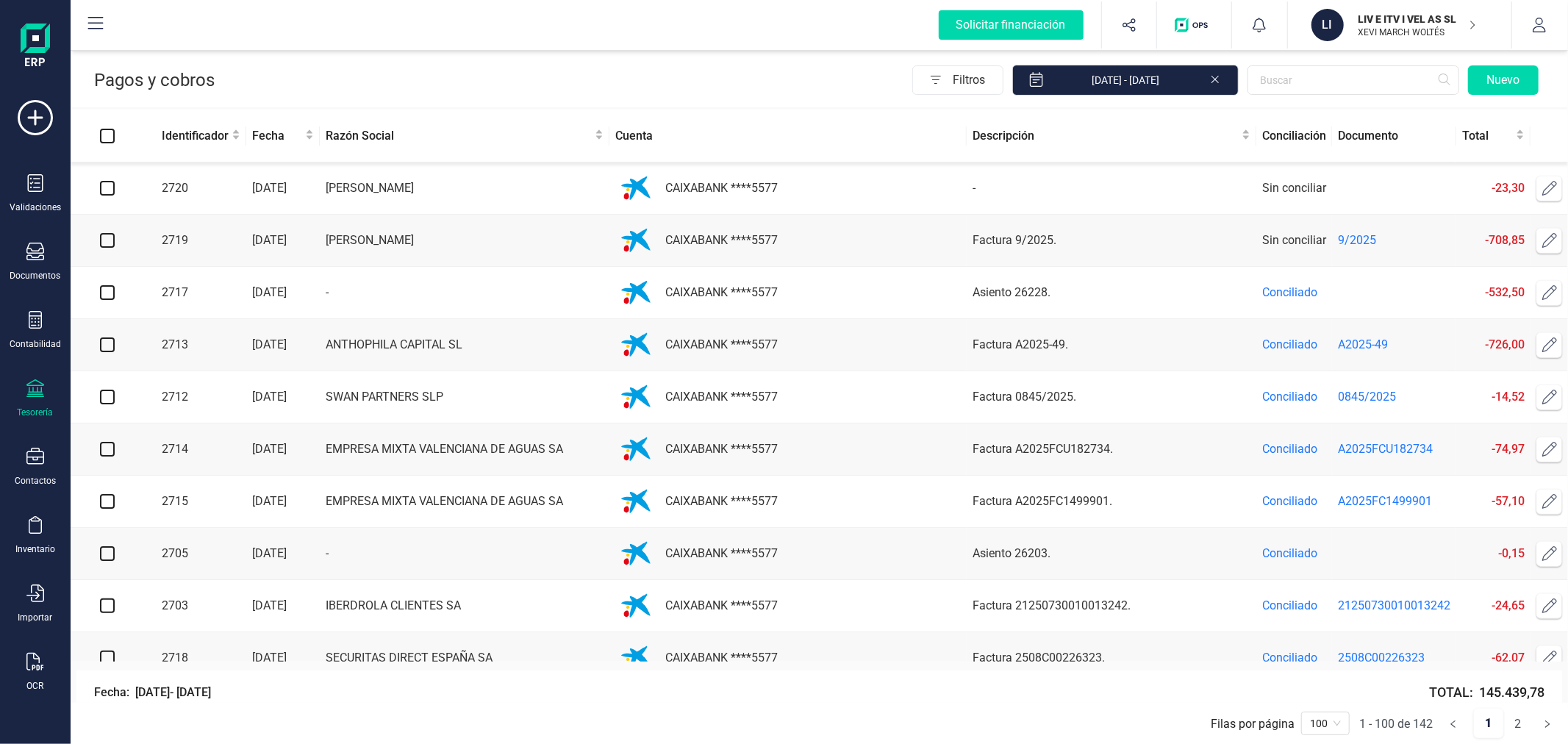
click at [655, 68] on div "Filtros [DATE] - [DATE] Nuevo" at bounding box center [879, 79] width 1330 height 31
drag, startPoint x: 651, startPoint y: 63, endPoint x: 671, endPoint y: 72, distance: 21.9
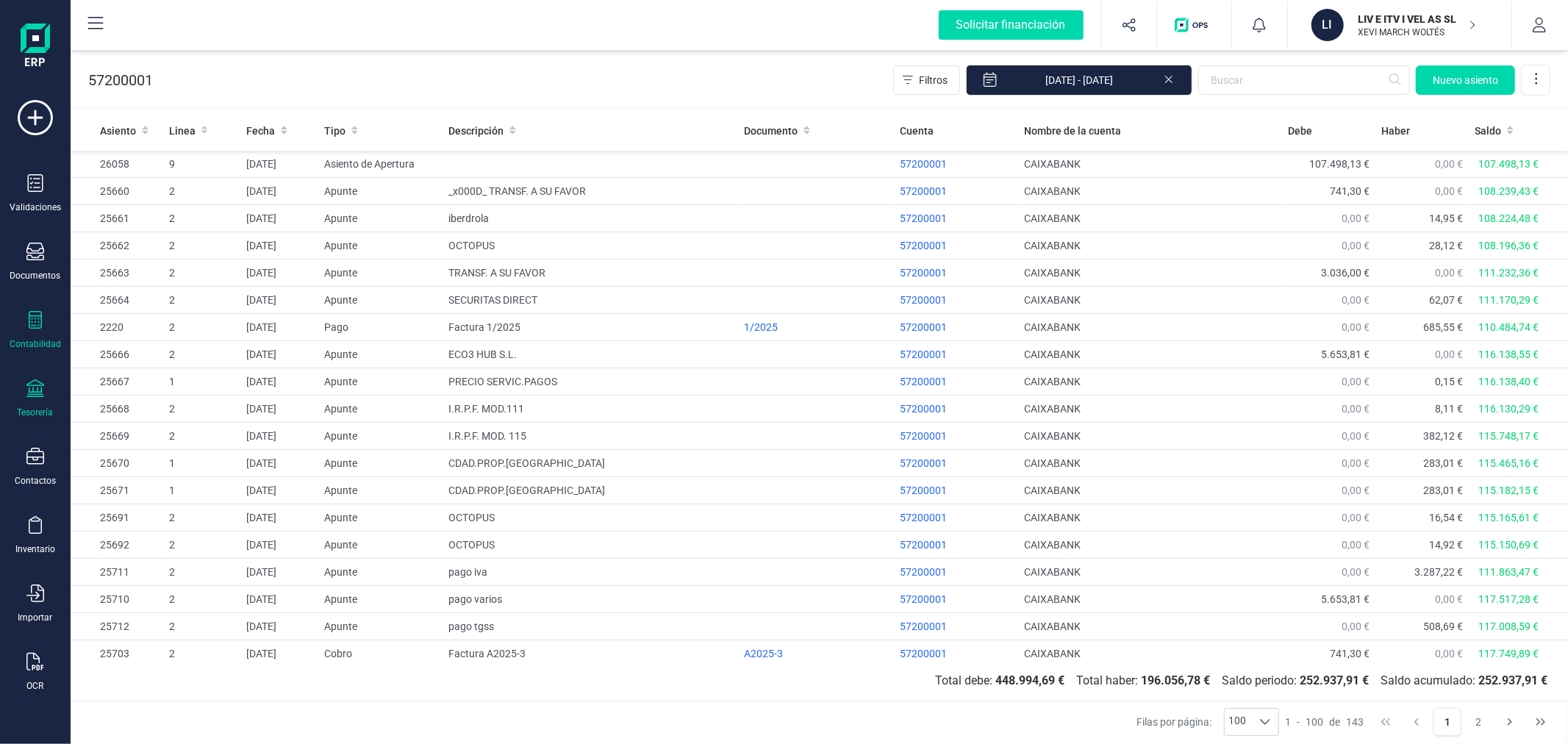
click at [30, 387] on icon at bounding box center [36, 388] width 18 height 18
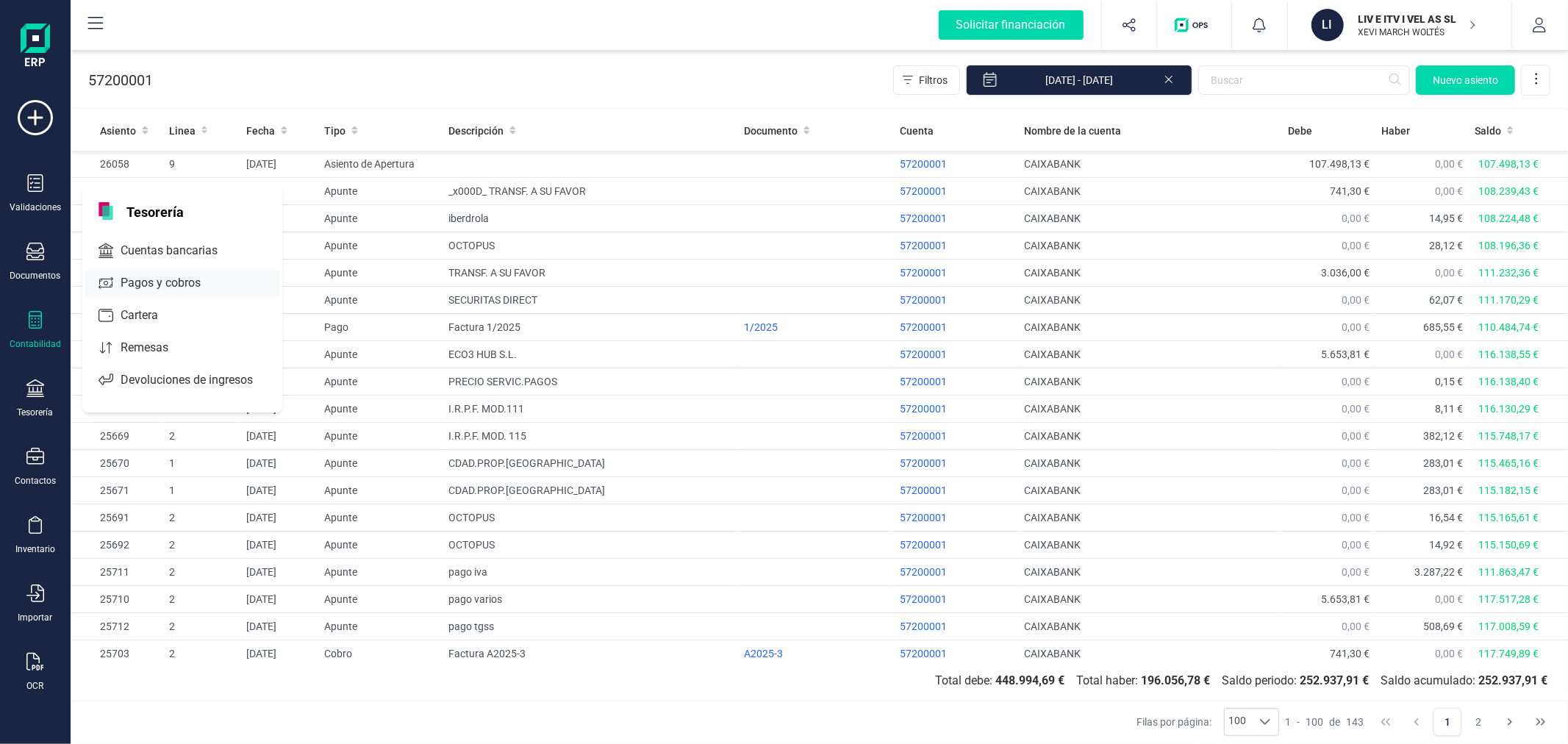
click at [187, 290] on span "Pagos y cobros" at bounding box center [171, 283] width 112 height 18
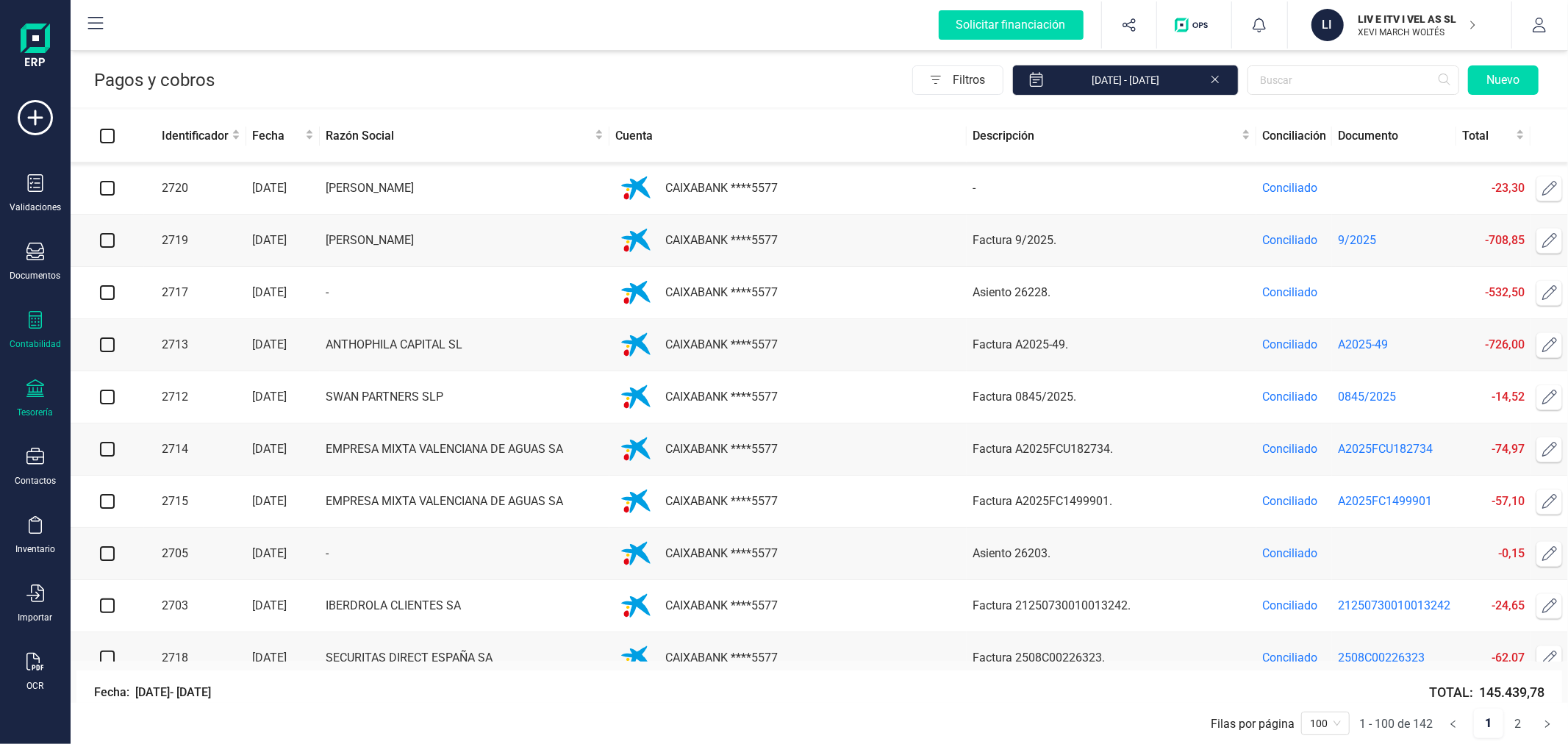
click at [30, 316] on icon at bounding box center [35, 319] width 13 height 18
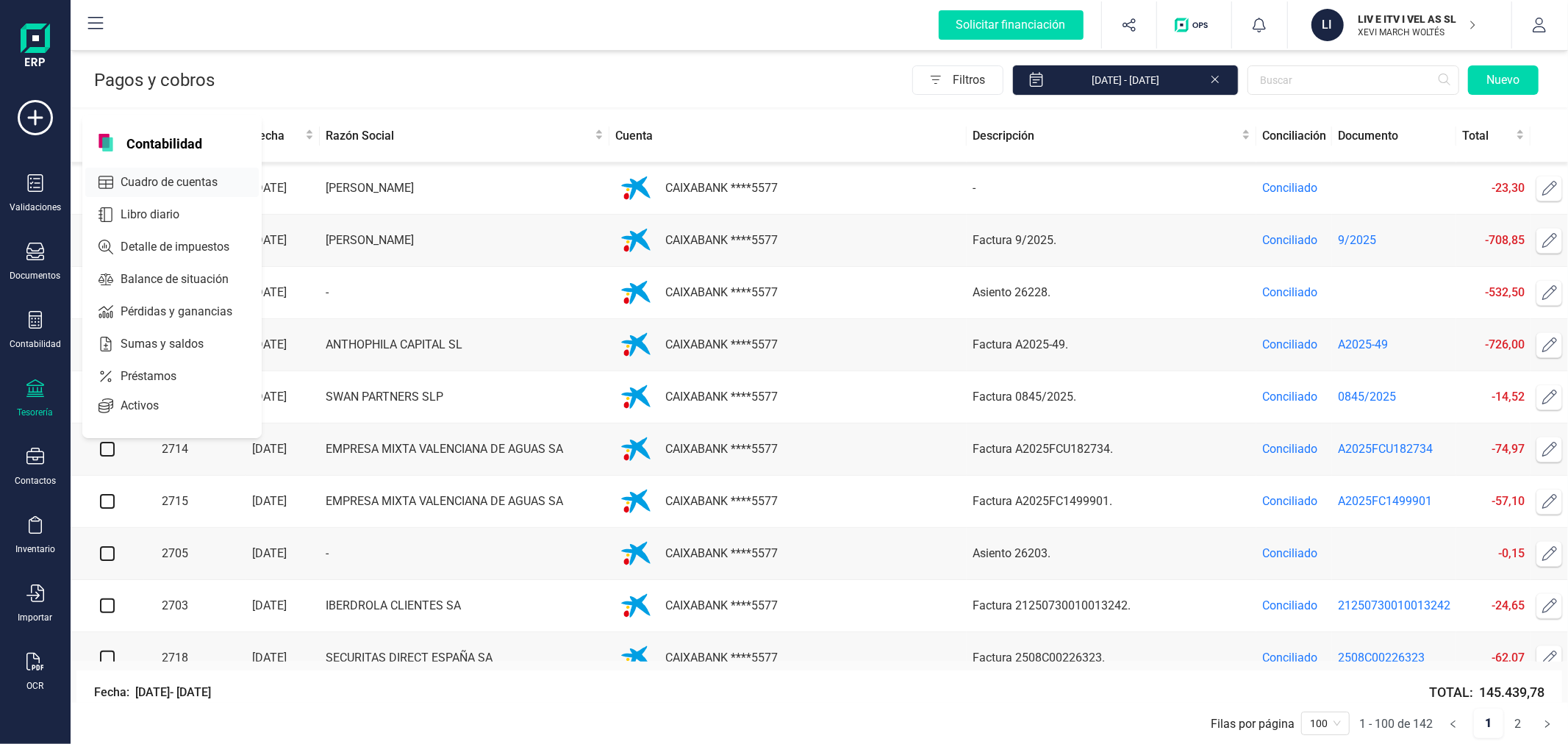
click at [163, 186] on span "Cuadro de cuentas" at bounding box center [180, 183] width 129 height 18
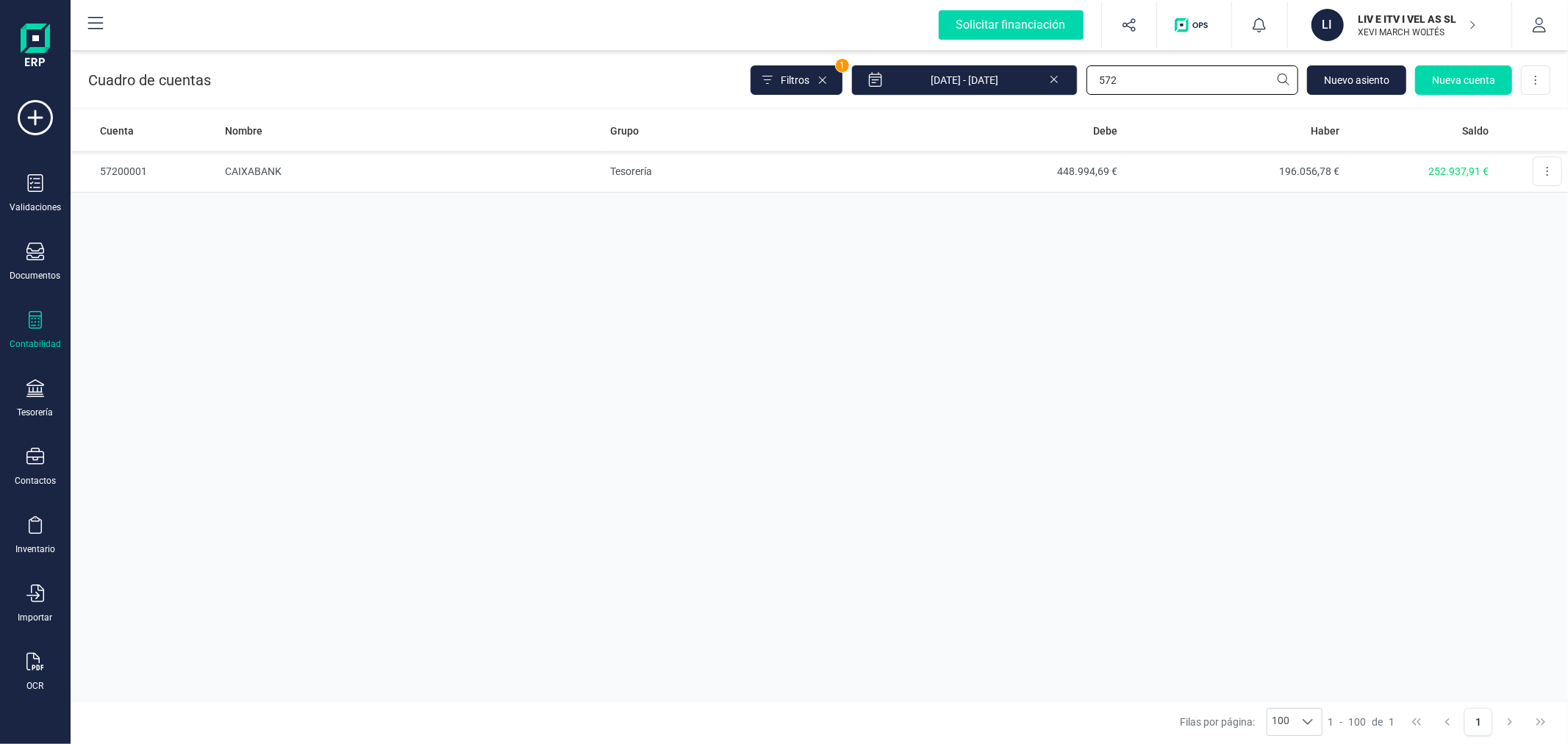
click at [1148, 83] on input "572" at bounding box center [1192, 80] width 211 height 30
type input "sec"
click at [688, 217] on td "Servicios Exteriores" at bounding box center [752, 213] width 297 height 42
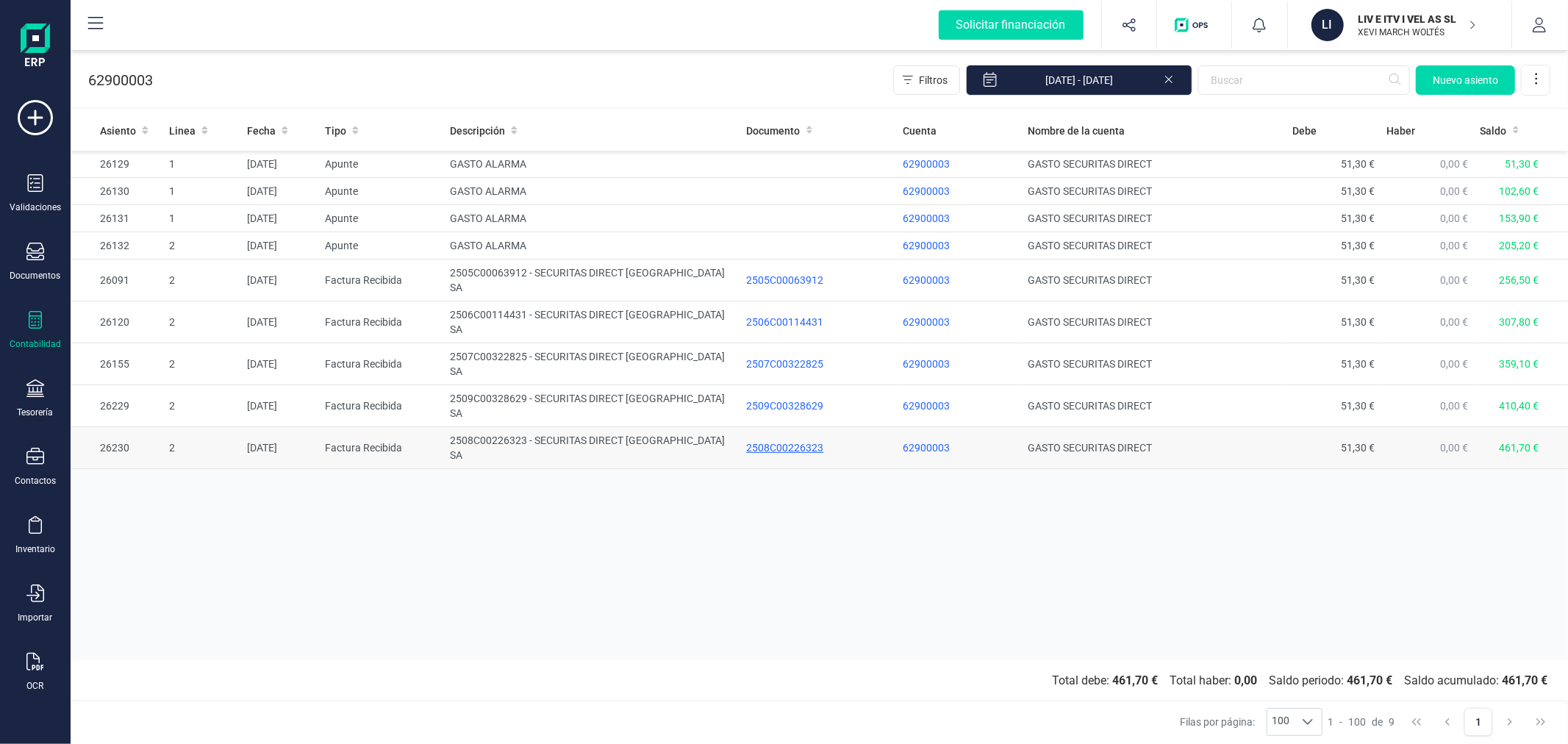
click at [813, 440] on div "2508C00226323" at bounding box center [819, 447] width 144 height 15
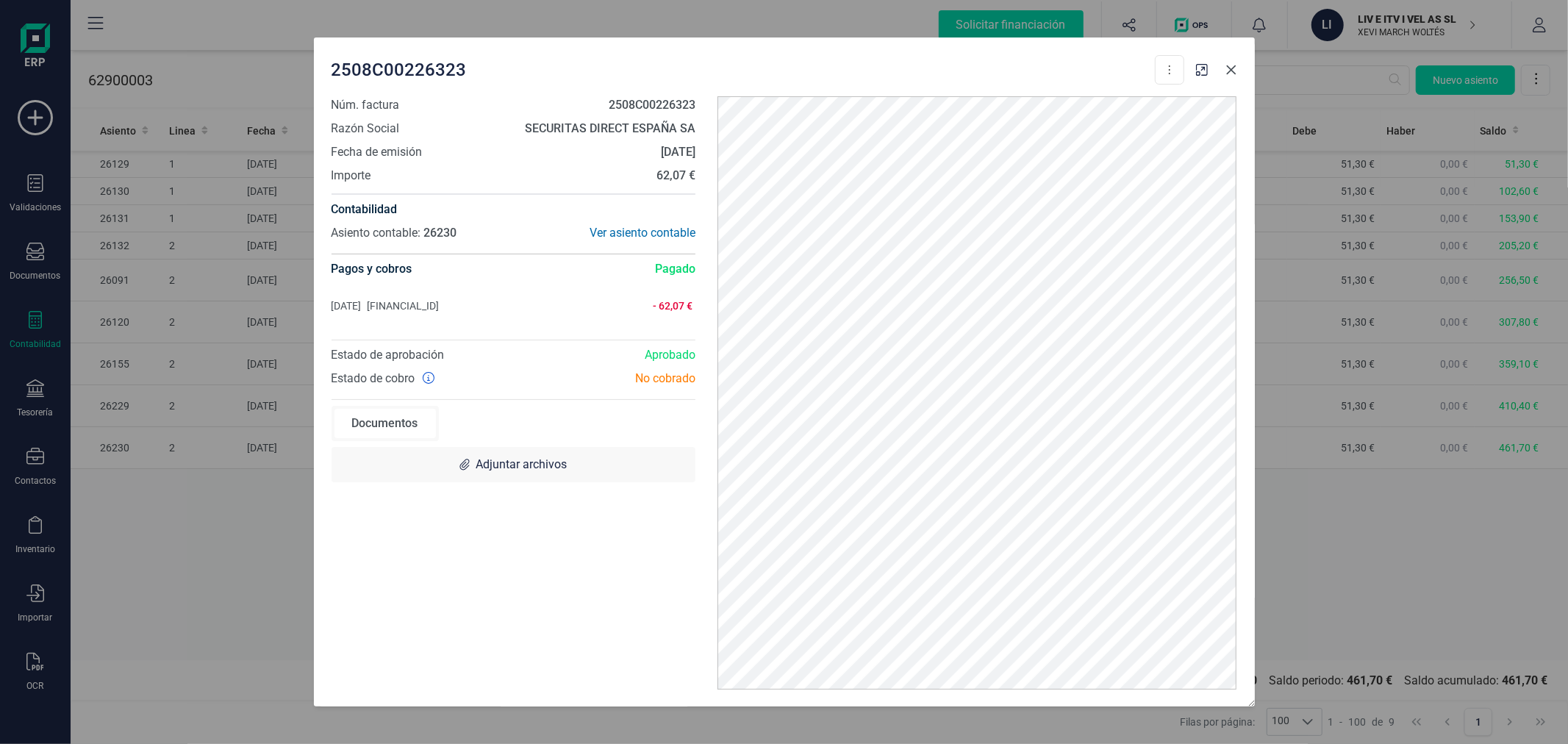
click at [1238, 70] on button "button" at bounding box center [1232, 70] width 24 height 24
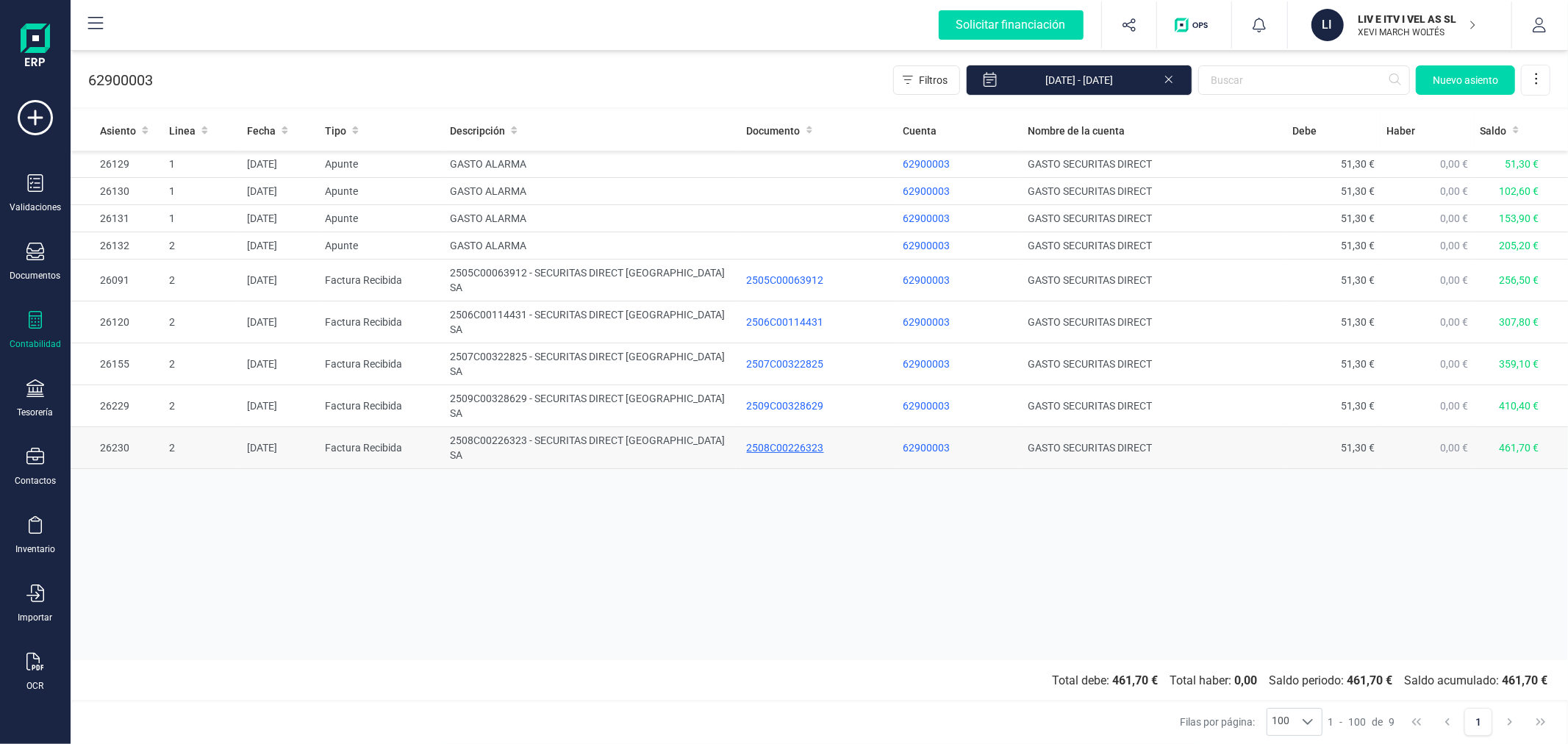
click at [766, 440] on div "2508C00226323" at bounding box center [819, 447] width 144 height 15
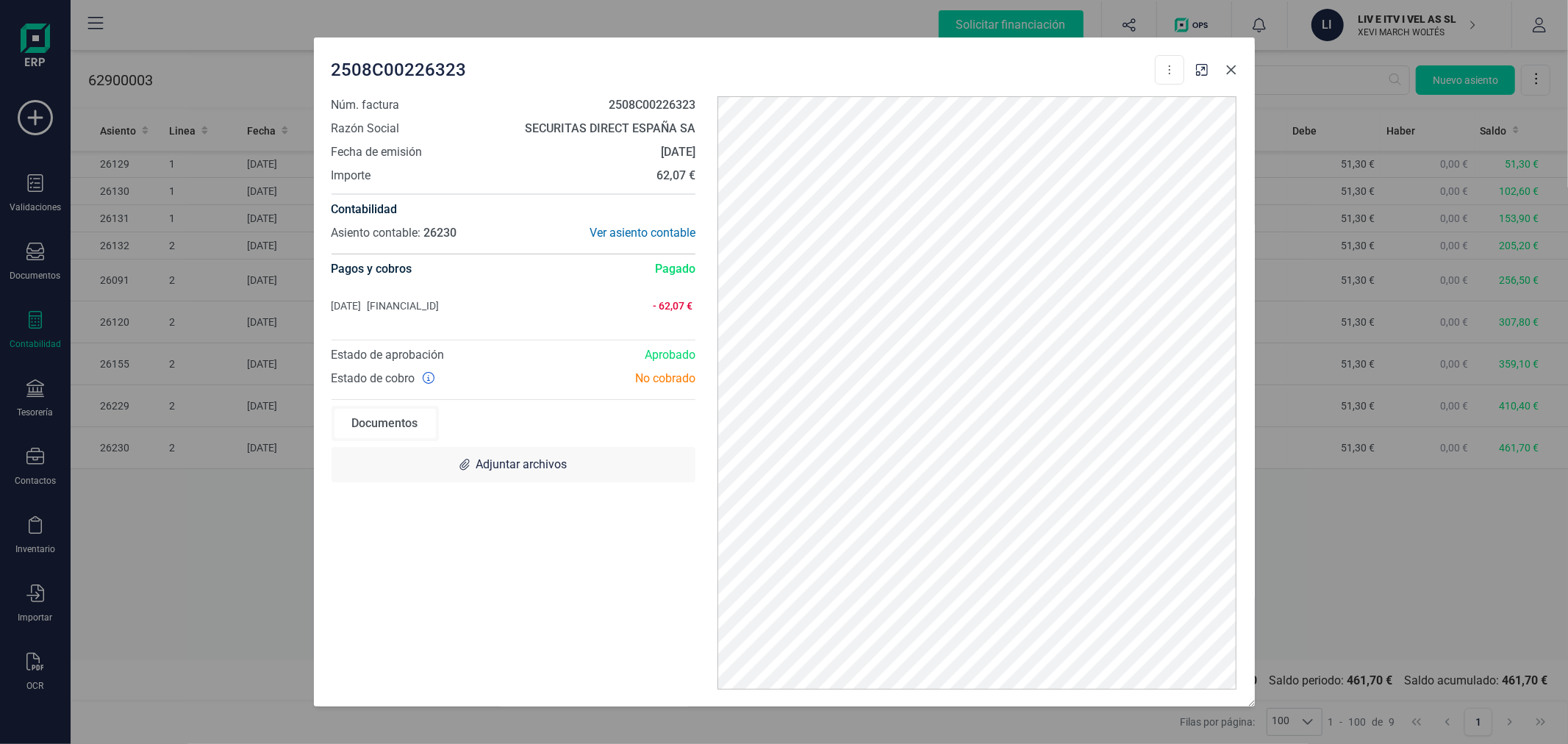
click at [1231, 66] on icon "button" at bounding box center [1232, 69] width 12 height 12
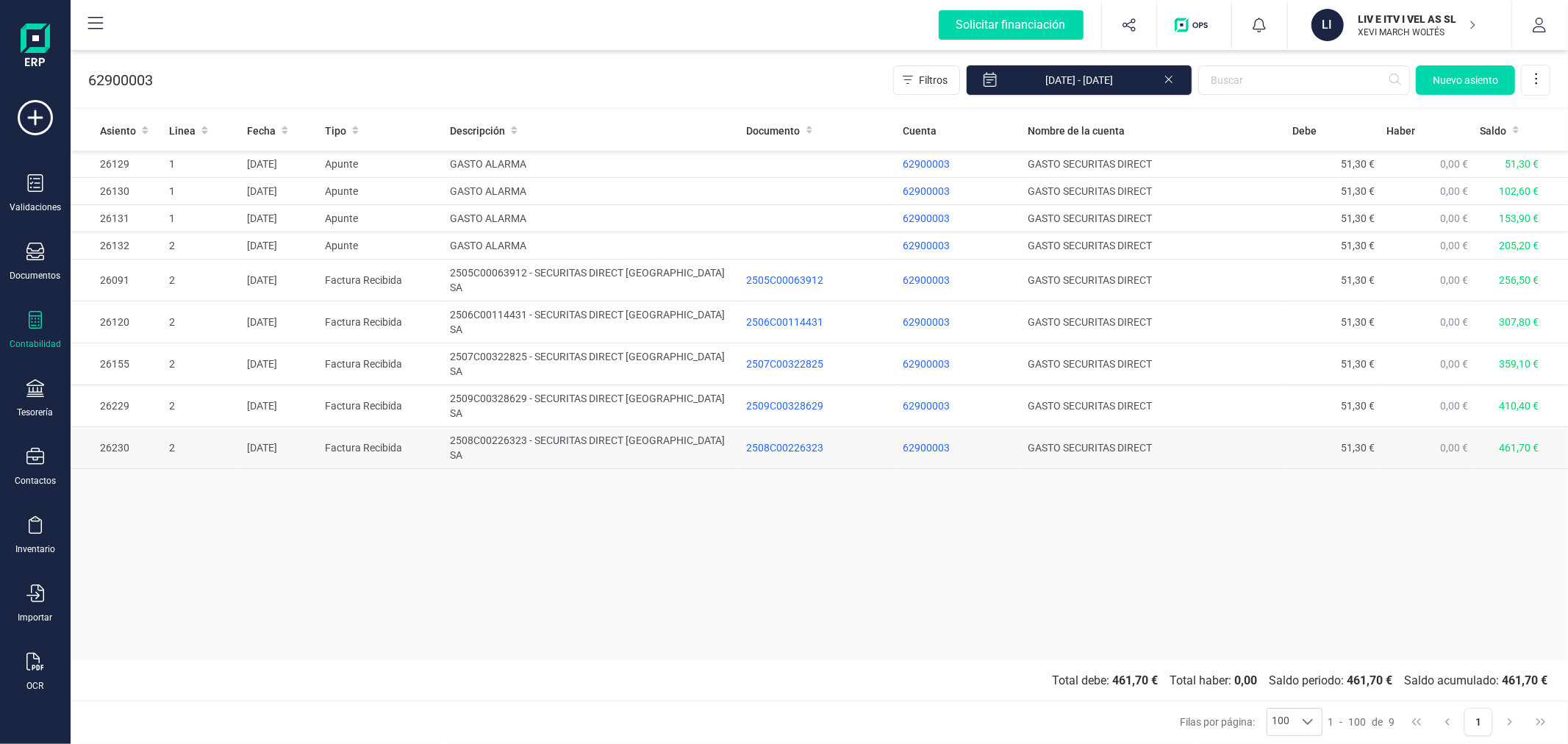
click at [639, 427] on td "2508C00226323 - SECURITAS DIRECT [GEOGRAPHIC_DATA] SA" at bounding box center [591, 447] width 297 height 42
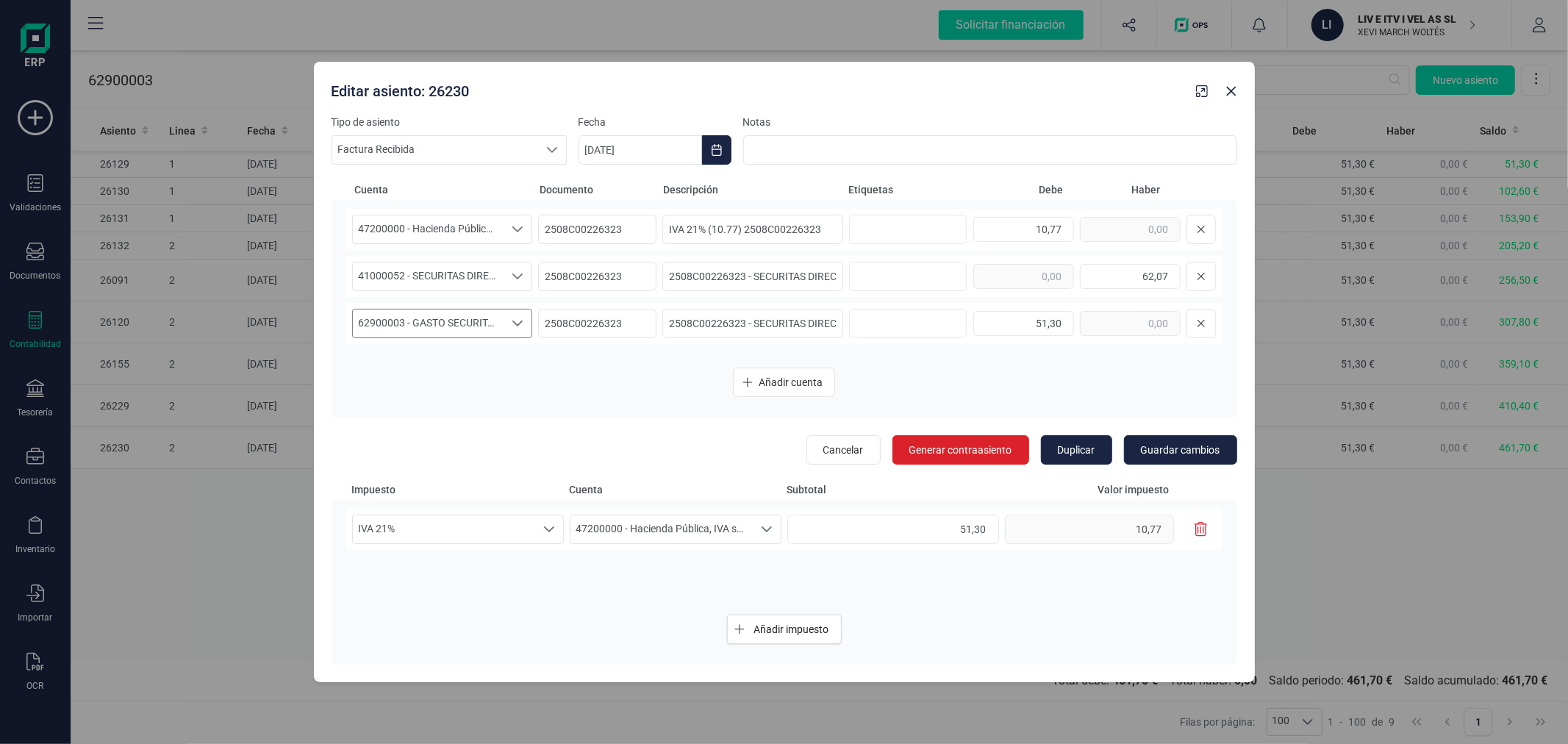
click at [474, 325] on span "62900003 - GASTO SECURITAS DIRECT" at bounding box center [429, 323] width 152 height 28
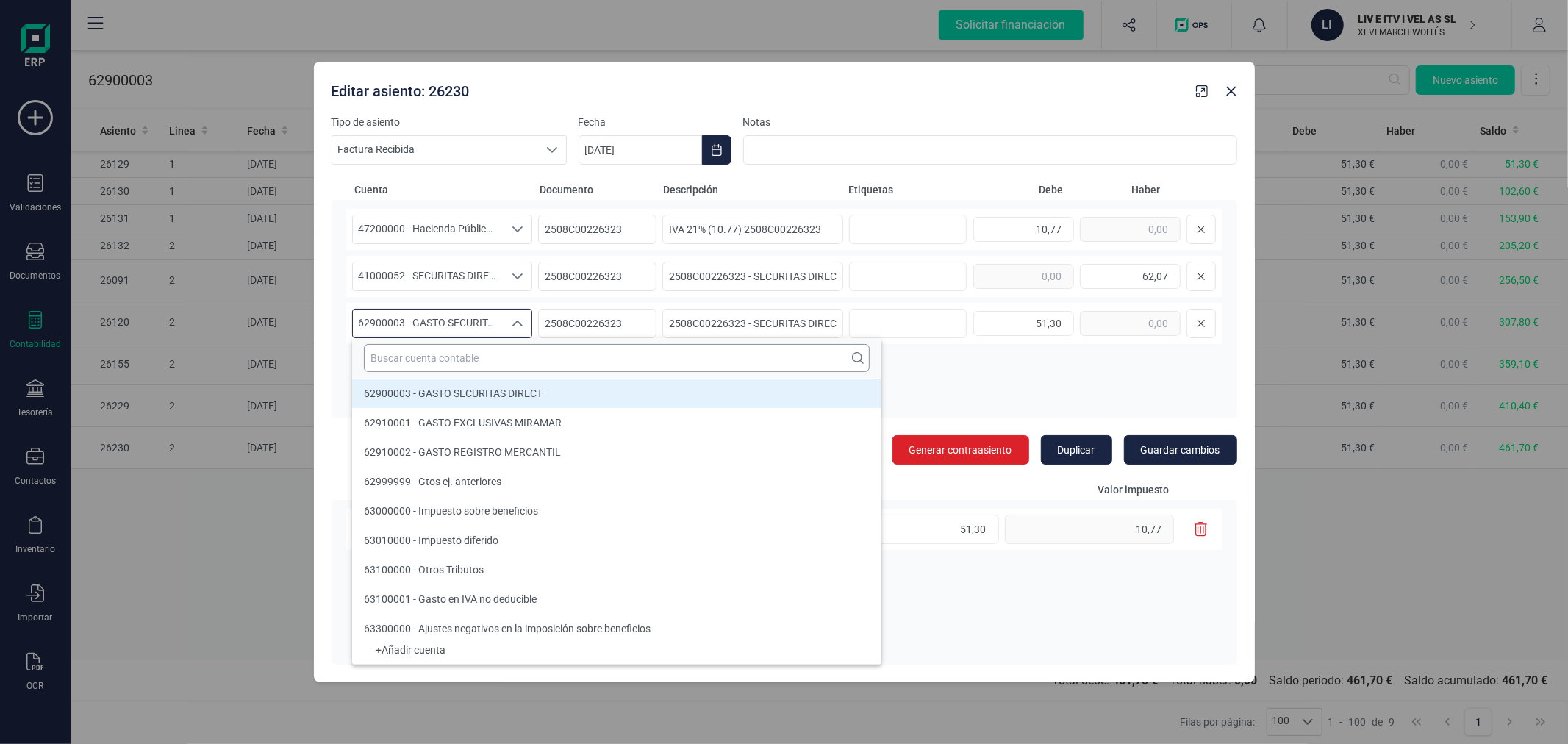
click at [483, 356] on input "text" at bounding box center [617, 358] width 506 height 28
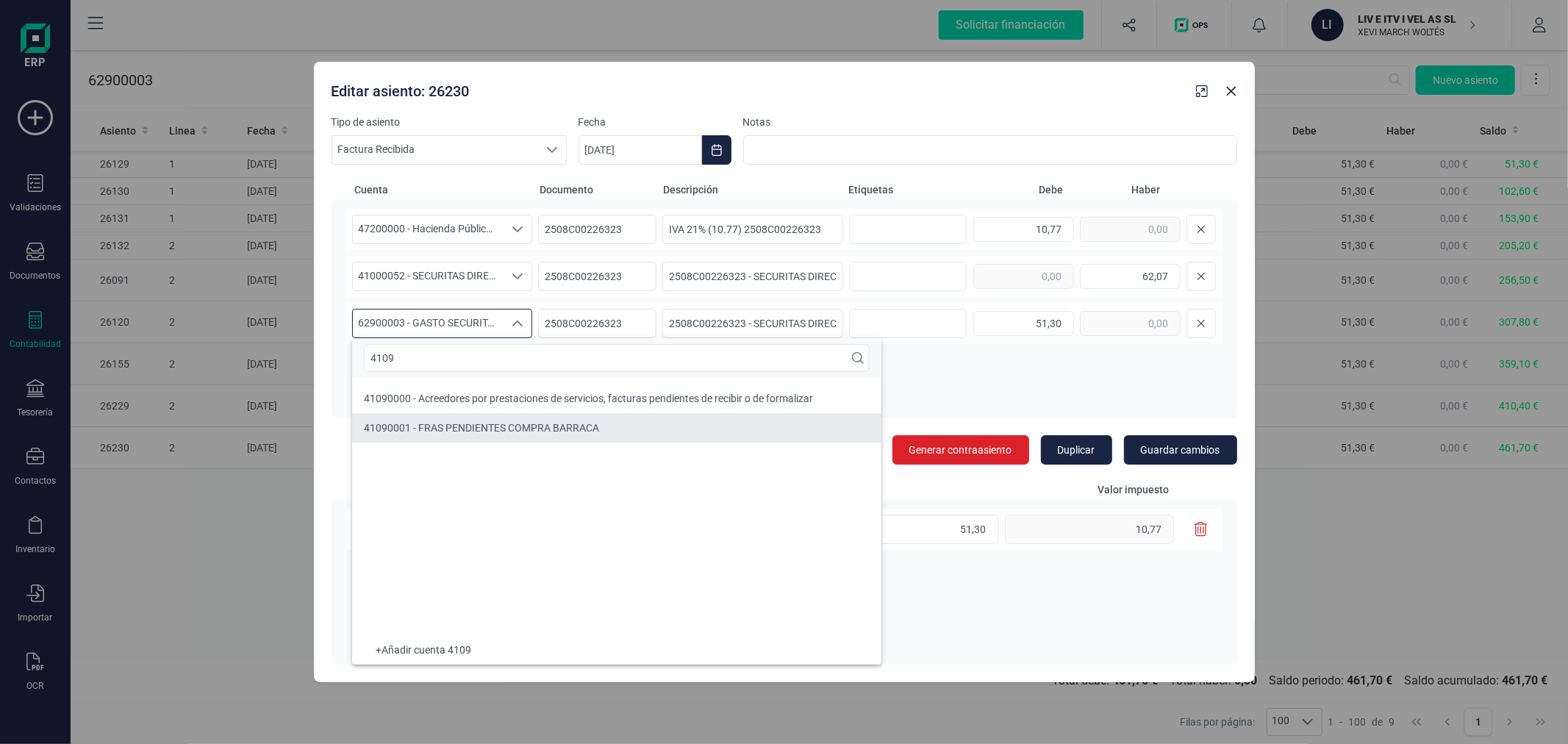
type input "4109"
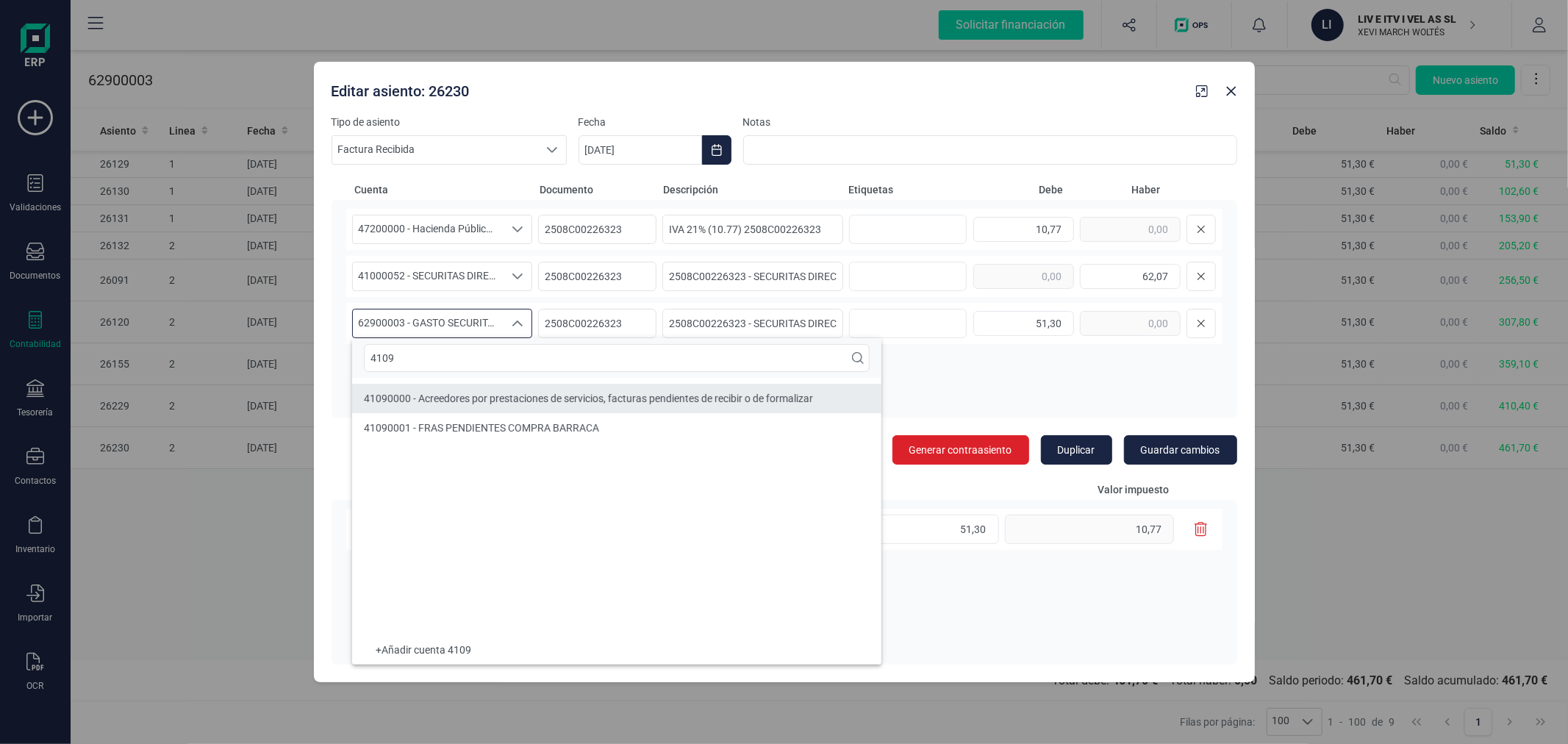
click at [500, 397] on span "41090000 - Acreedores por prestaciones de servicios, facturas pendientes de rec…" at bounding box center [588, 399] width 450 height 12
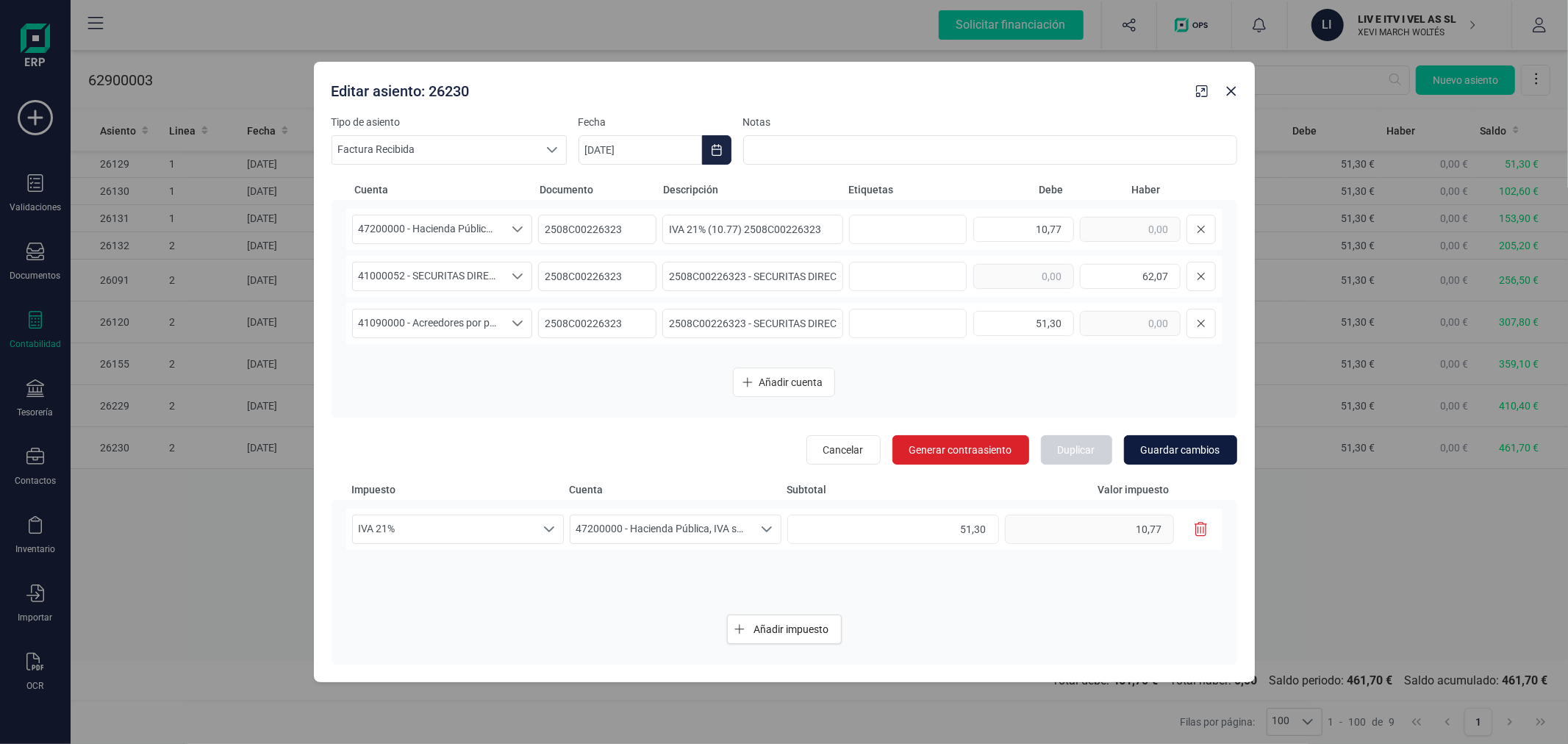
click at [1163, 449] on span "Guardar cambios" at bounding box center [1181, 449] width 79 height 15
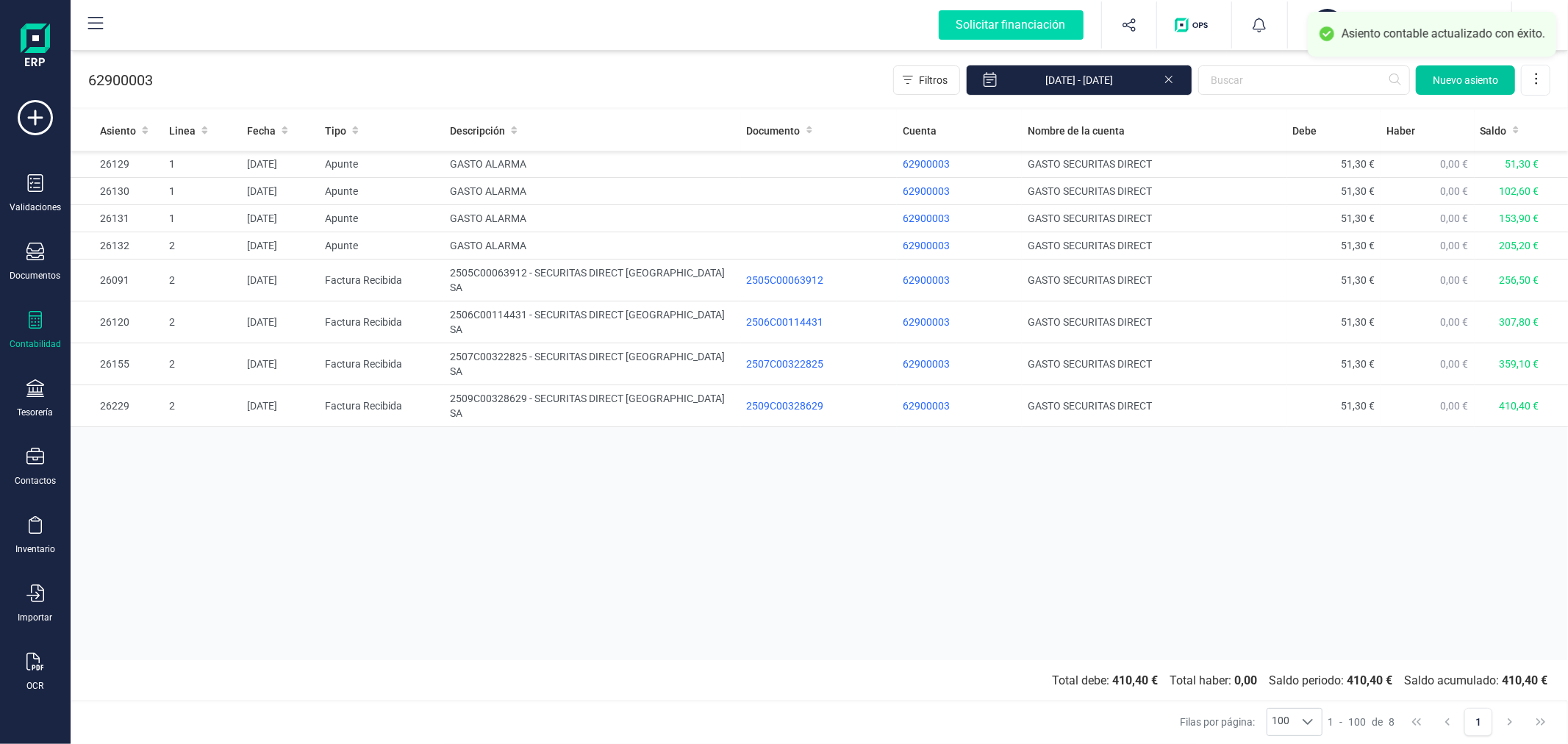
click at [1470, 74] on span "Nuevo asiento" at bounding box center [1466, 79] width 65 height 15
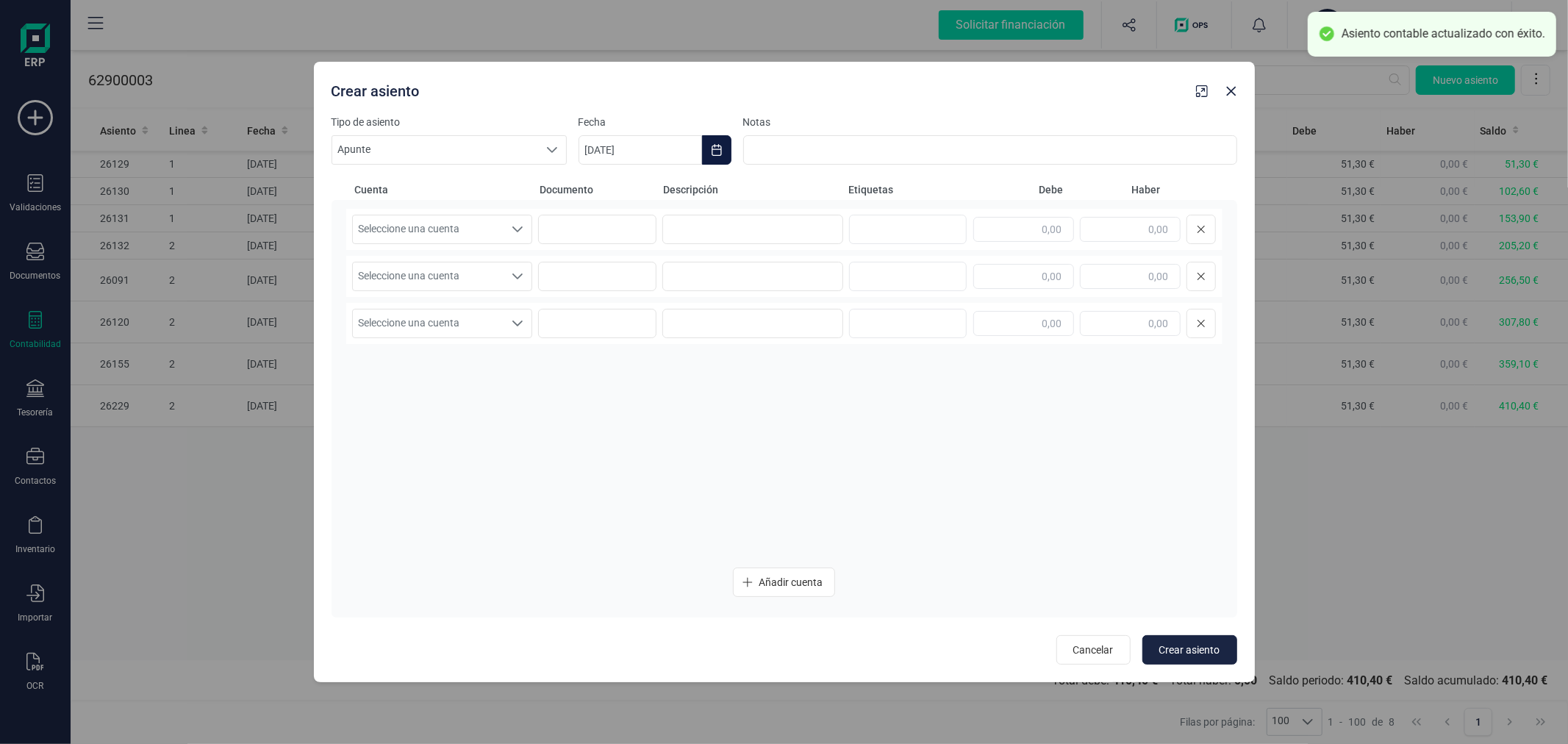
click at [711, 155] on icon "Choose Date" at bounding box center [717, 150] width 12 height 12
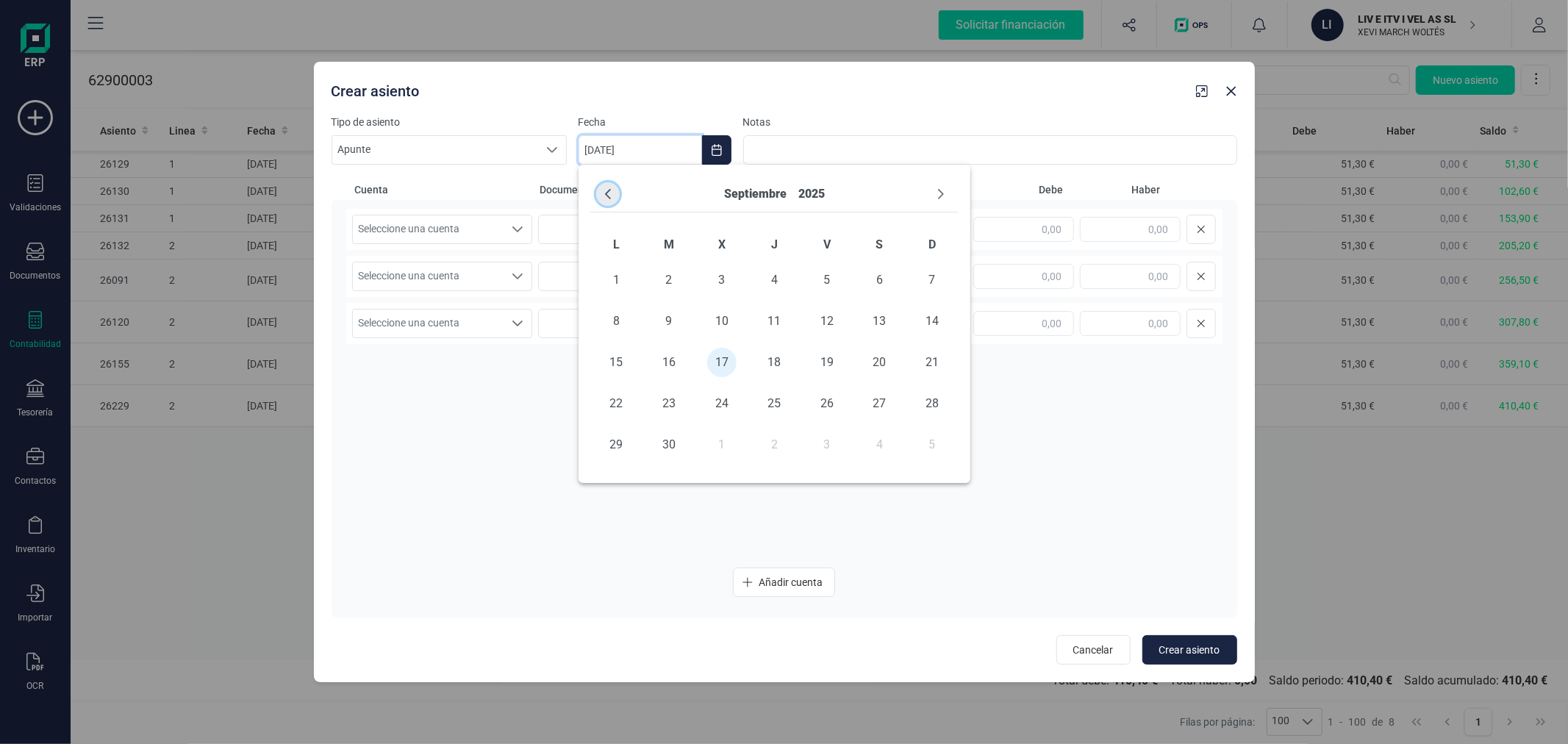
click at [611, 194] on icon "Previous Month" at bounding box center [608, 194] width 12 height 12
click at [937, 441] on span "31" at bounding box center [932, 444] width 30 height 30
type input "[DATE]"
click at [455, 225] on span "Seleccione una cuenta" at bounding box center [429, 229] width 152 height 28
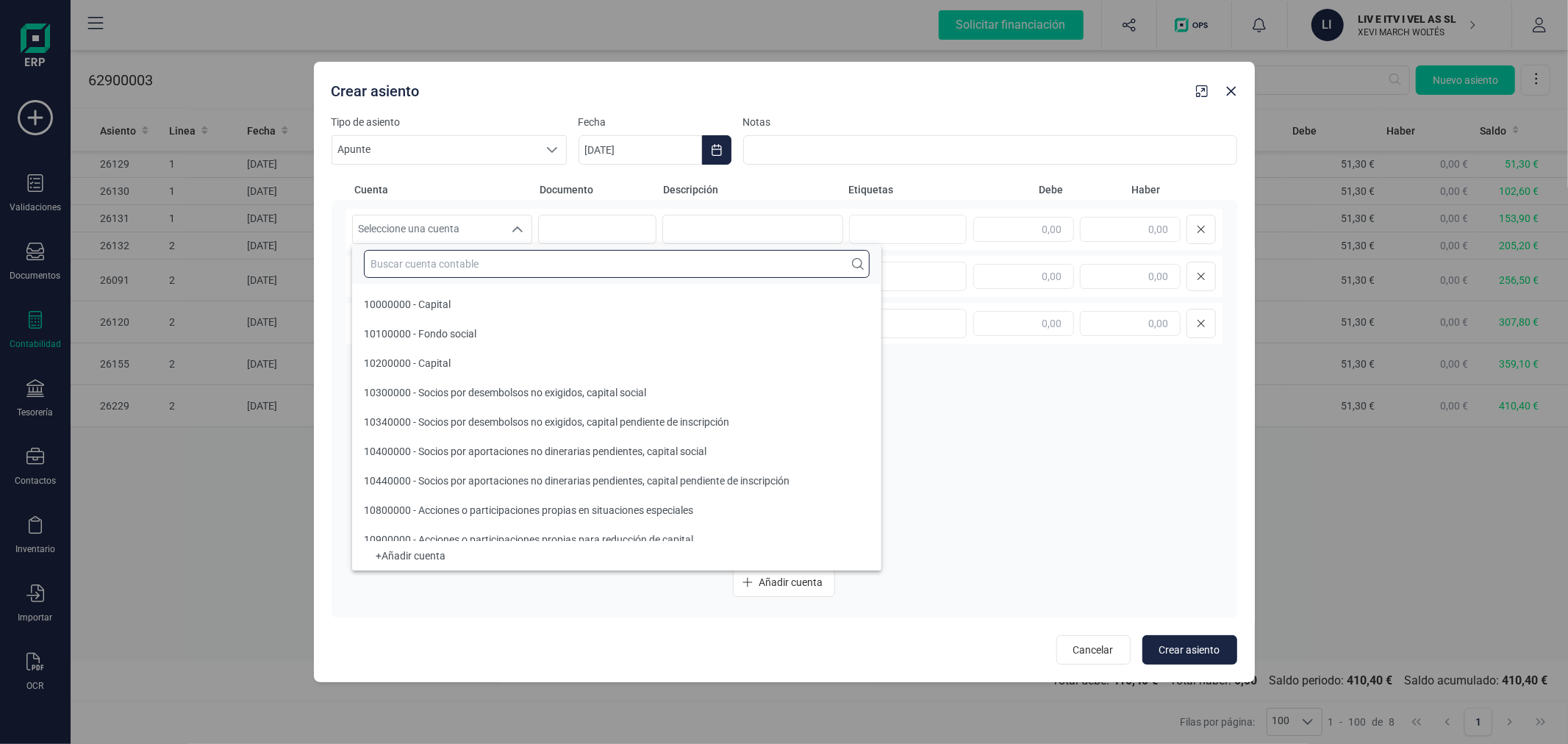
click at [472, 268] on input "text" at bounding box center [617, 264] width 506 height 28
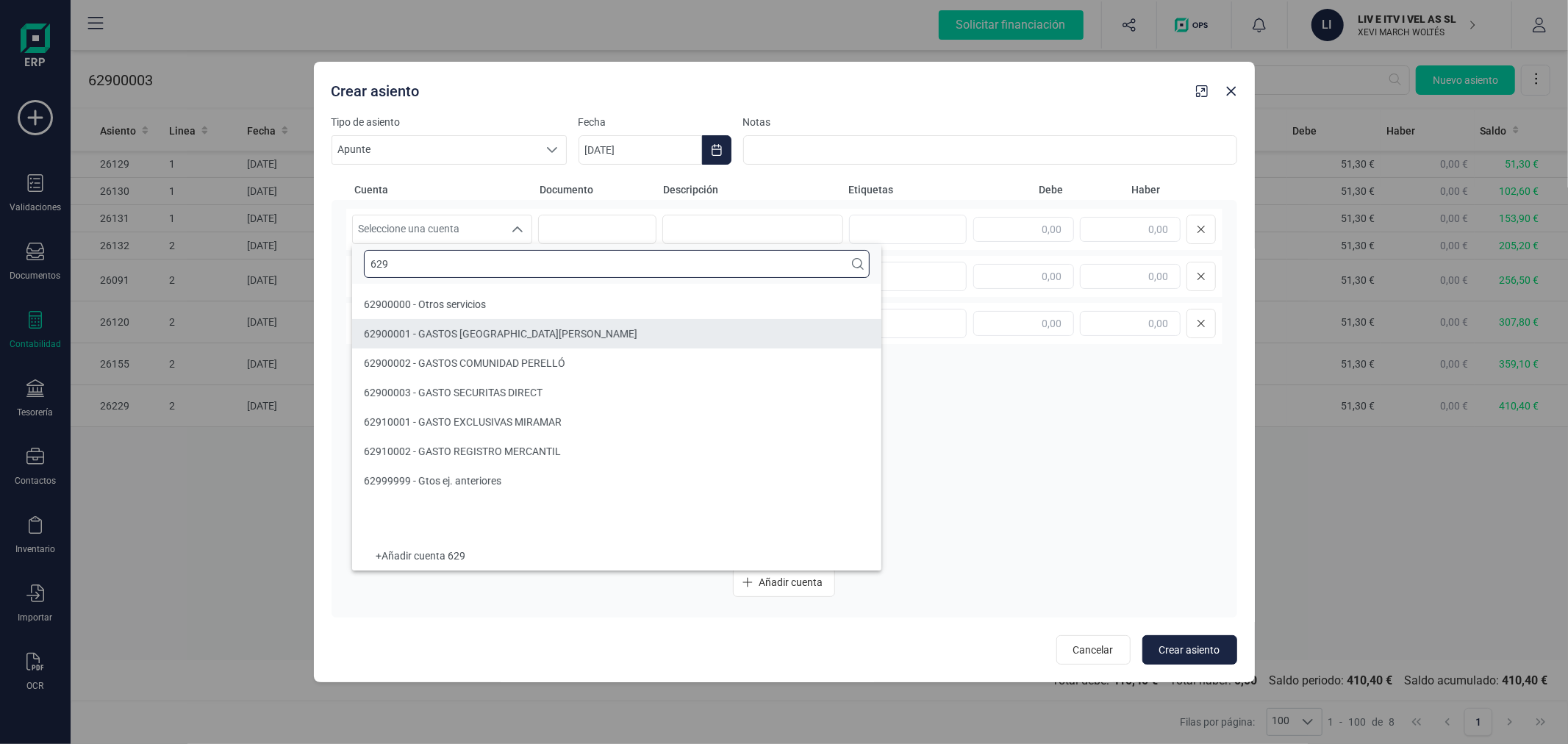
type input "629"
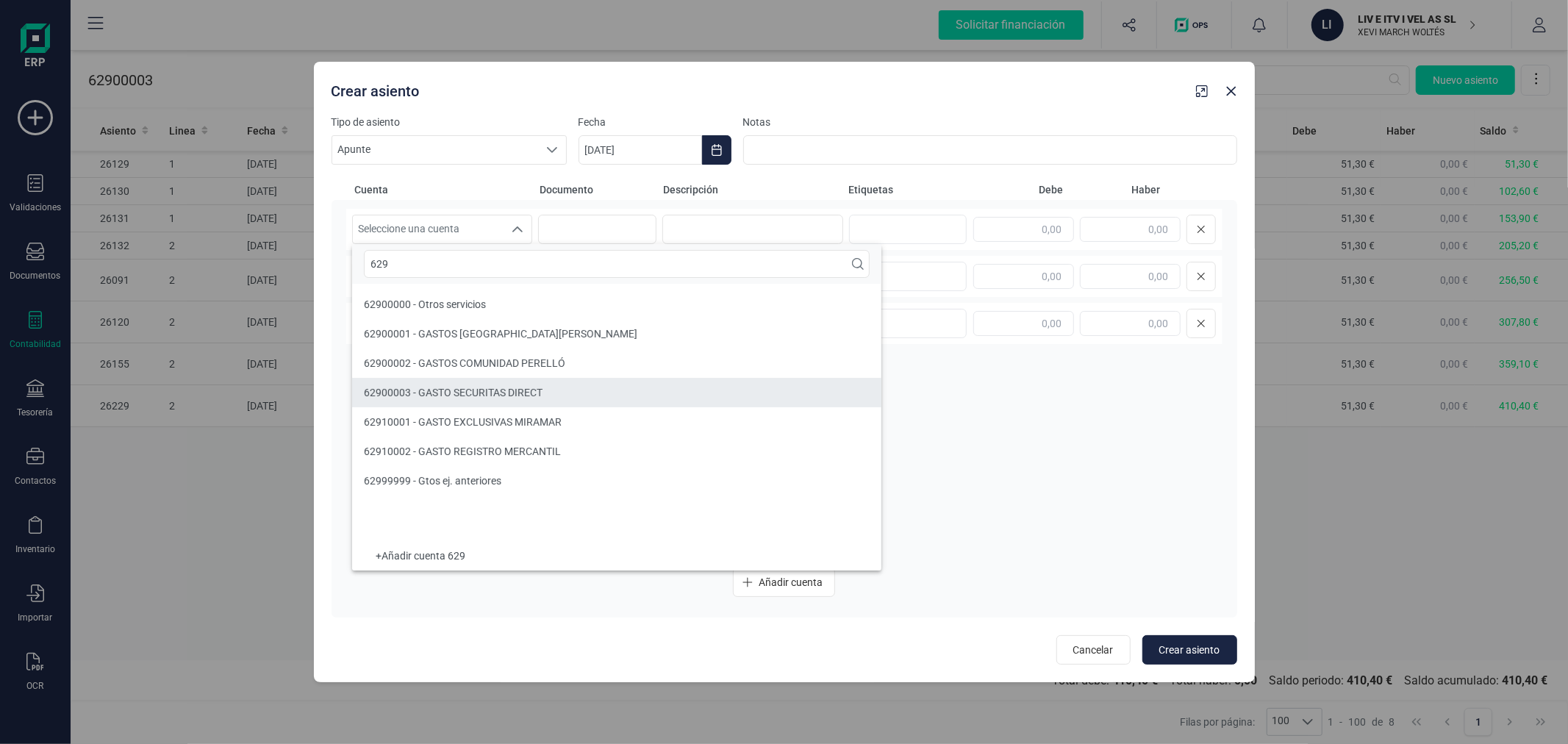
click at [498, 390] on span "62900003 - GASTO SECURITAS DIRECT" at bounding box center [454, 393] width 179 height 12
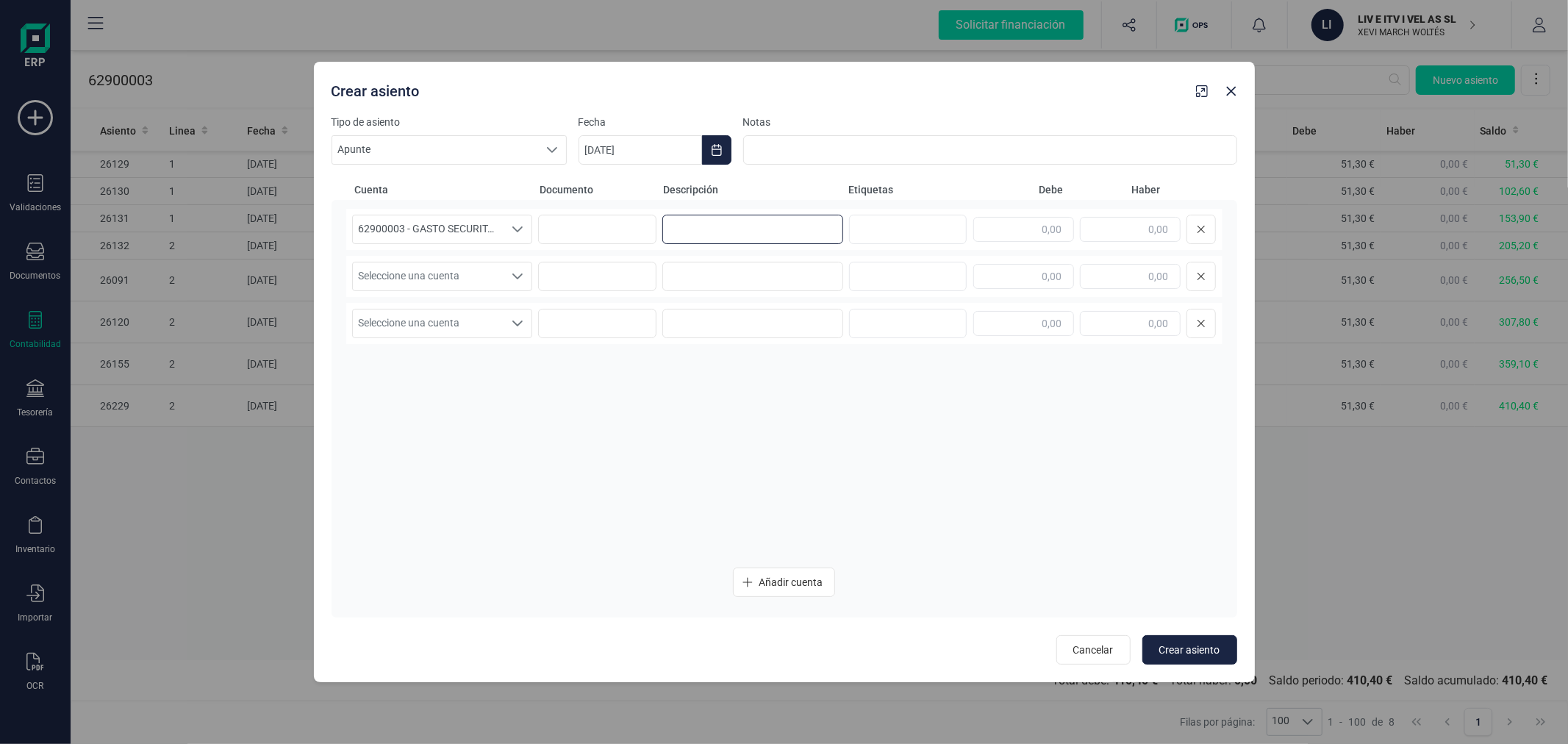
click at [793, 218] on input at bounding box center [752, 229] width 181 height 30
type input "Provision Securitas Direct"
type input "51,30"
click at [453, 272] on span "Seleccione una cuenta" at bounding box center [429, 276] width 152 height 28
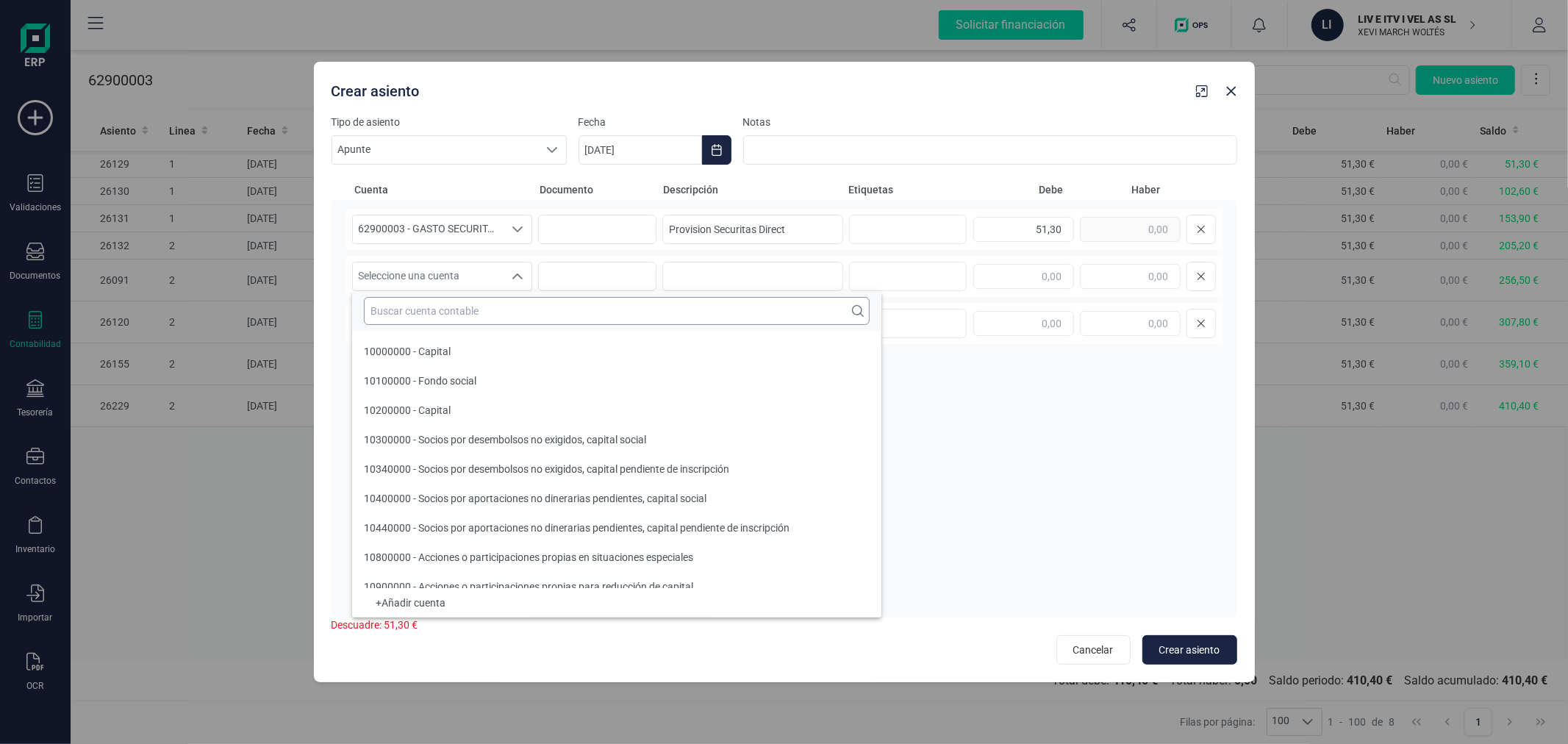
click at [466, 311] on input "text" at bounding box center [617, 310] width 506 height 28
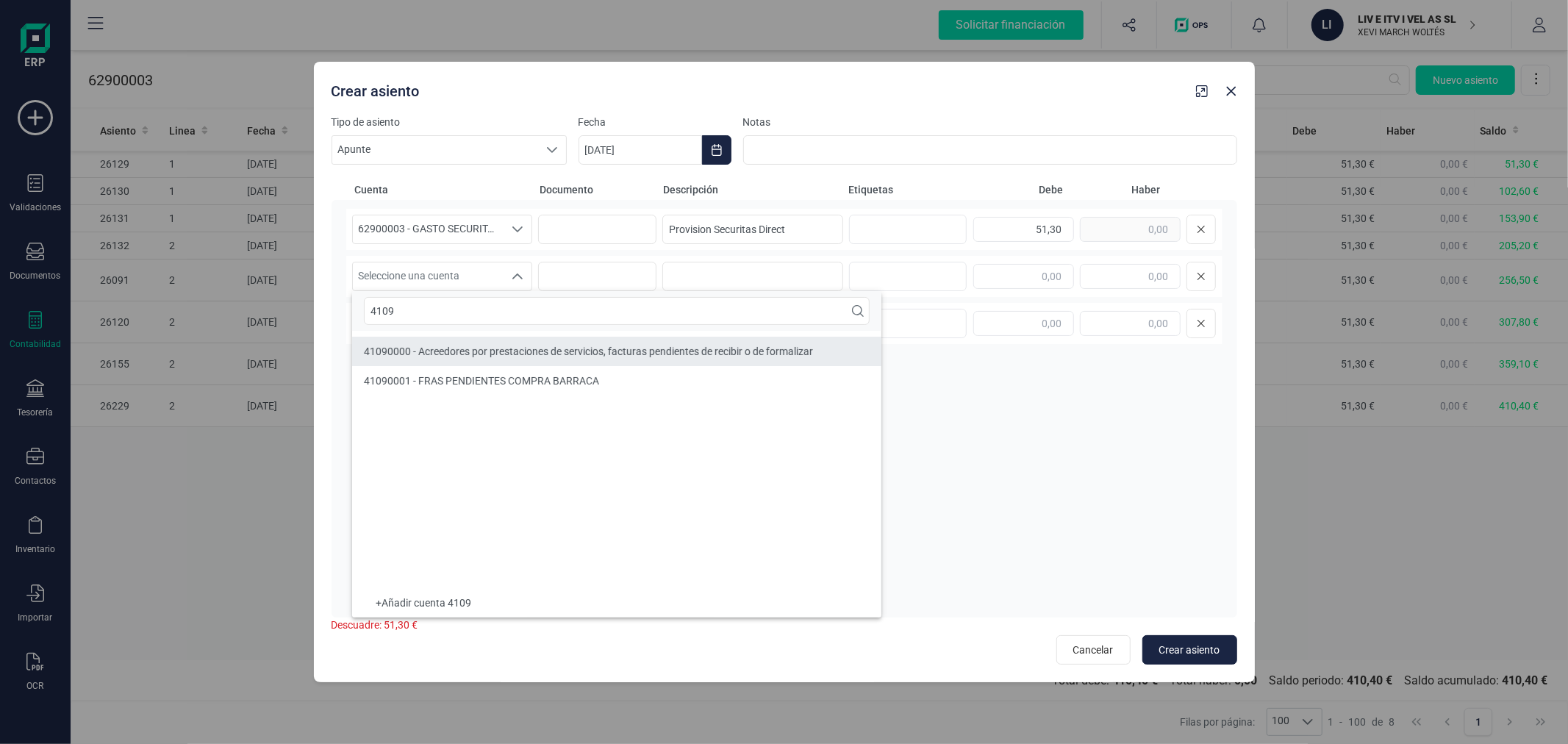
type input "4109"
click at [498, 345] on span "41090000 - Acreedores por prestaciones de servicios, facturas pendientes de rec…" at bounding box center [588, 351] width 450 height 12
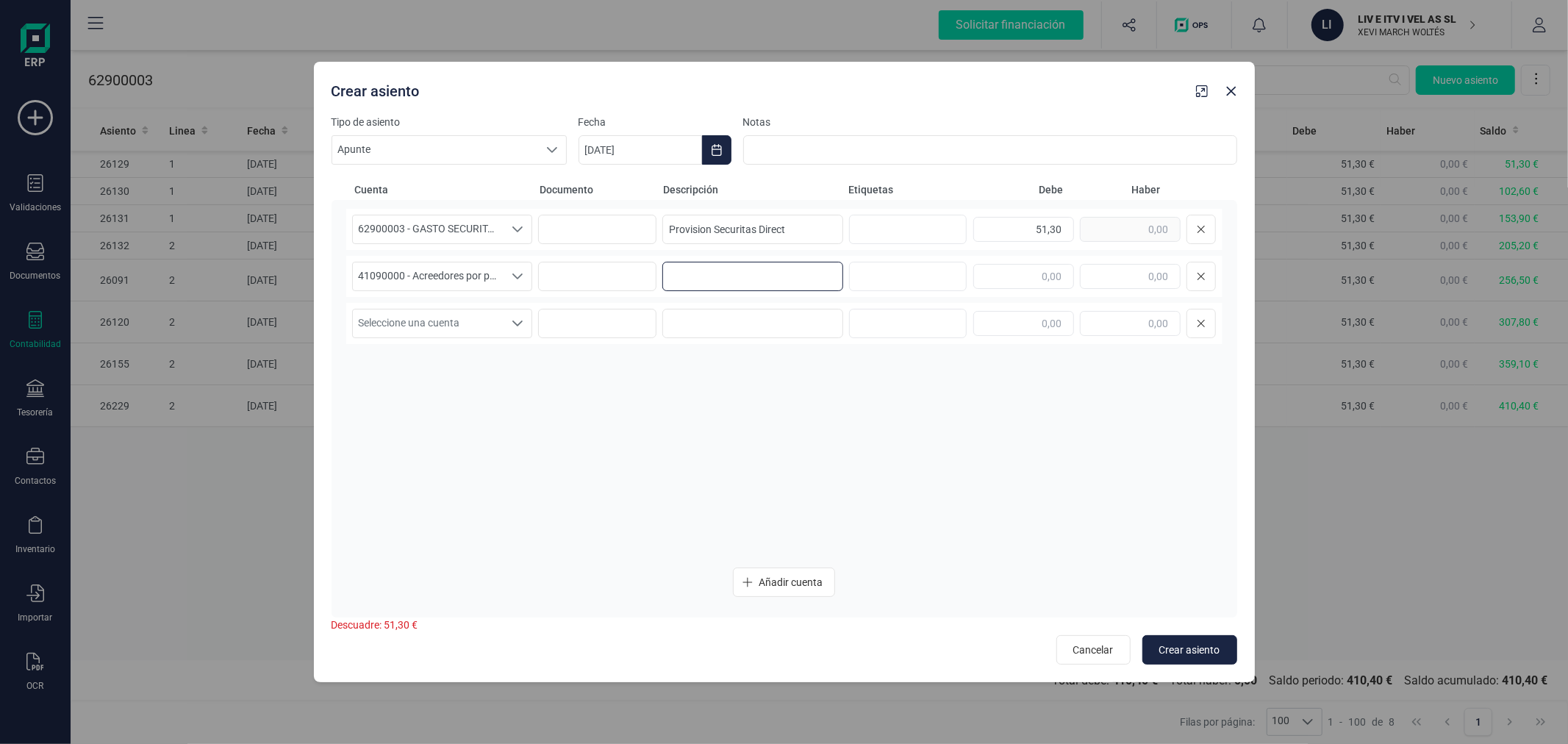
paste input "Provision Securitas Direct"
type input "Provision Securitas Direct"
type input "51,30"
click at [1215, 642] on span "Crear asiento" at bounding box center [1189, 649] width 61 height 15
type input "[DATE]"
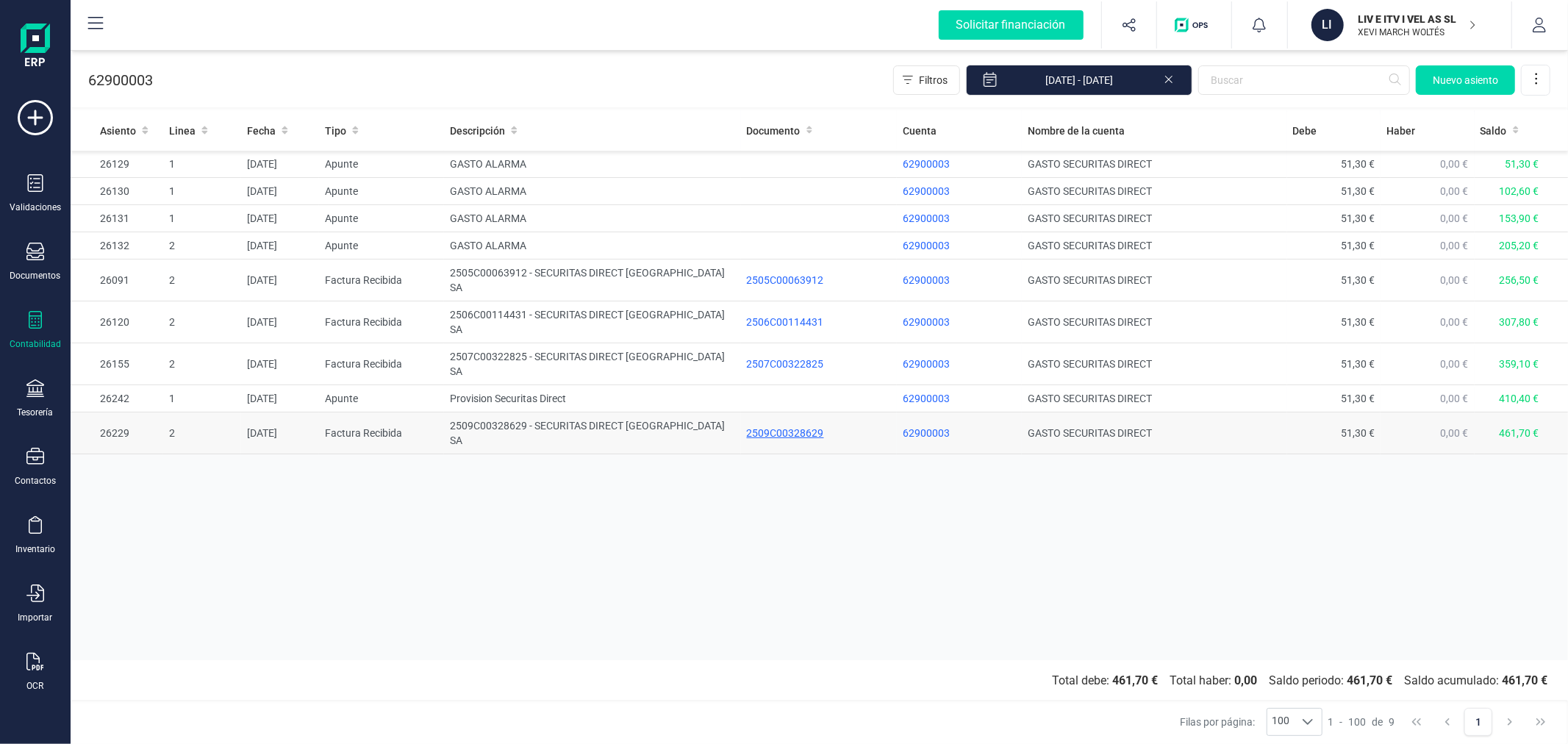
click at [772, 426] on div "2509C00328629" at bounding box center [819, 433] width 144 height 15
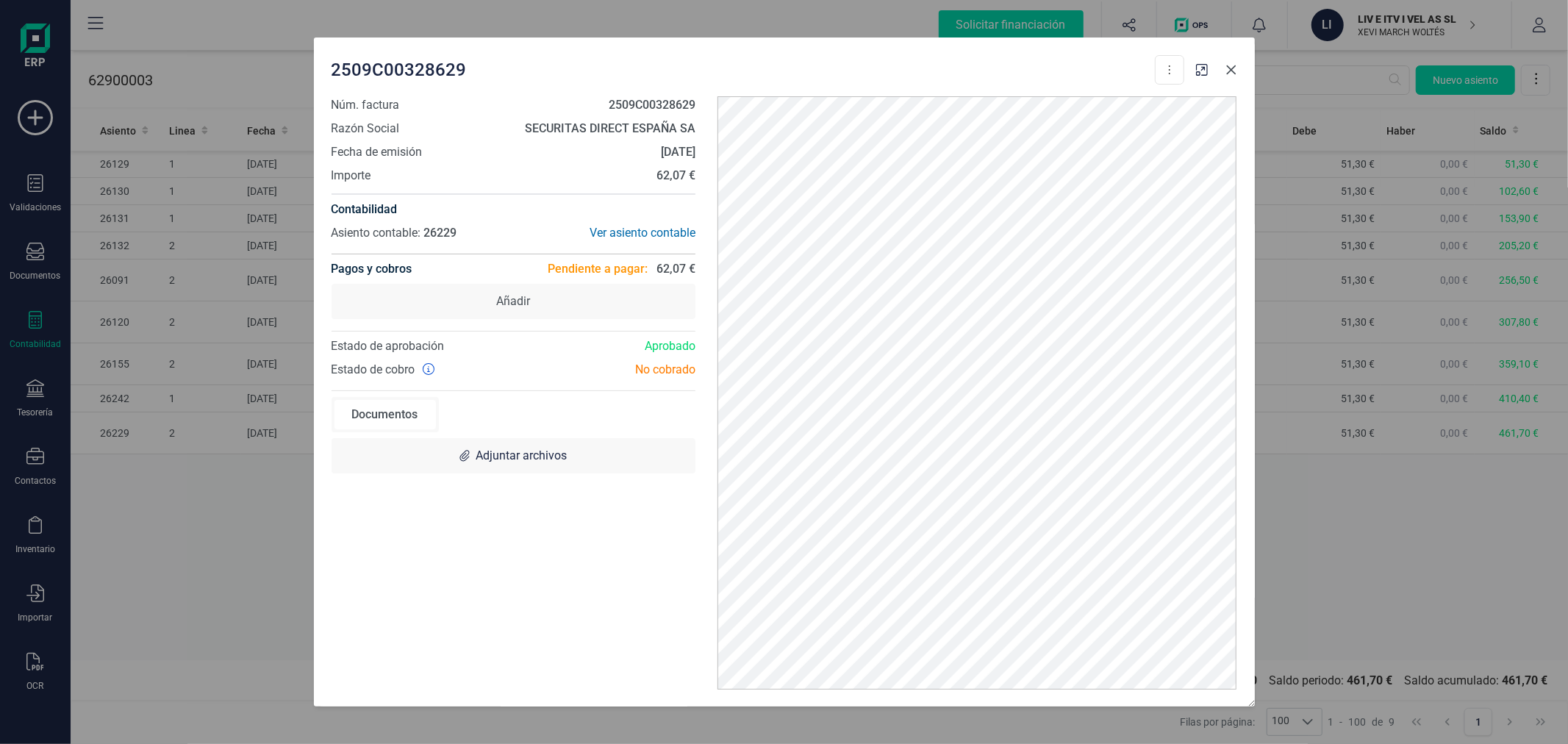
click at [1229, 63] on icon "button" at bounding box center [1232, 69] width 12 height 12
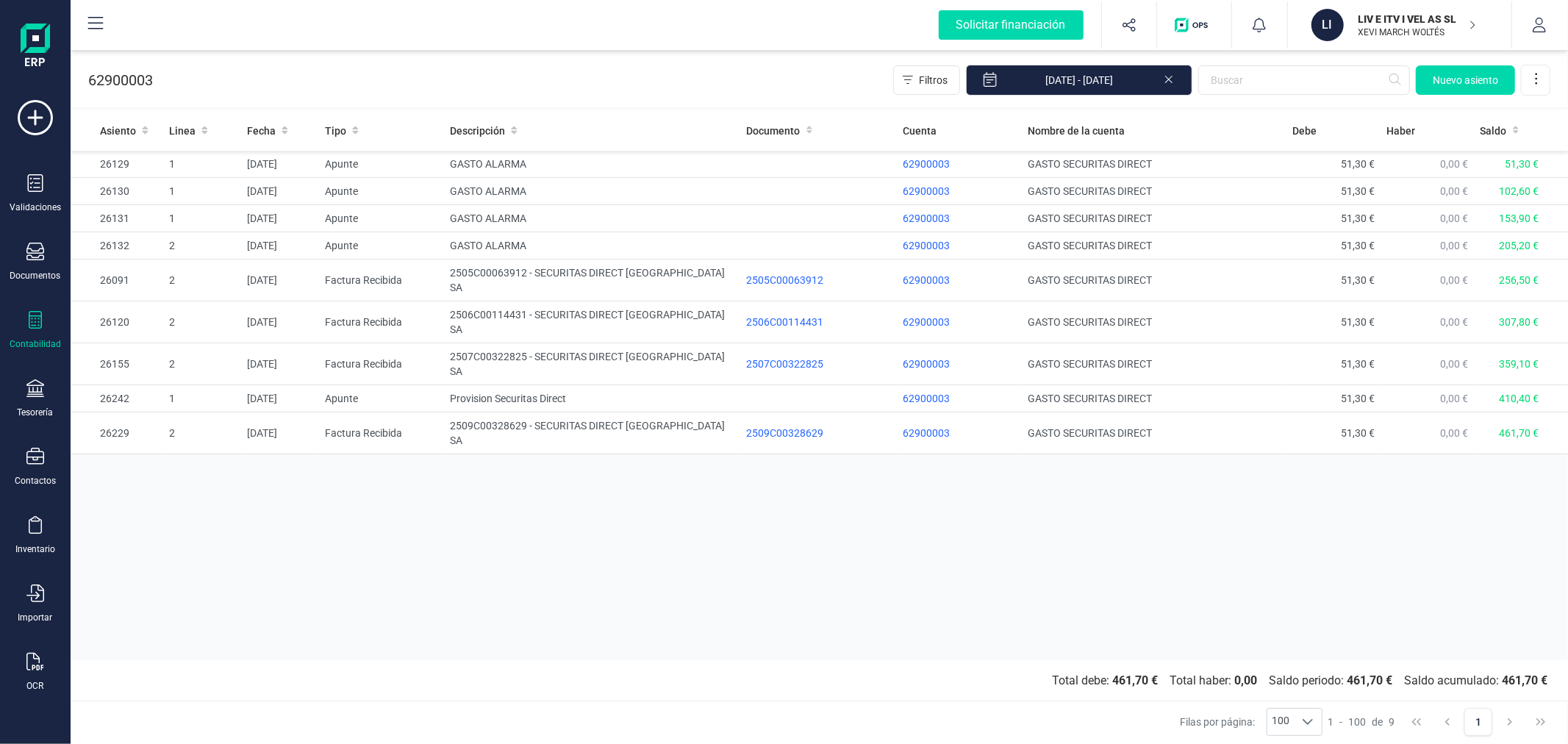
click at [537, 603] on div "Asiento Linea Fecha Tipo Descripción Documento Cuenta Nombre de la cuenta Debe …" at bounding box center [819, 385] width 1498 height 550
drag, startPoint x: 917, startPoint y: 149, endPoint x: 921, endPoint y: 160, distance: 11.7
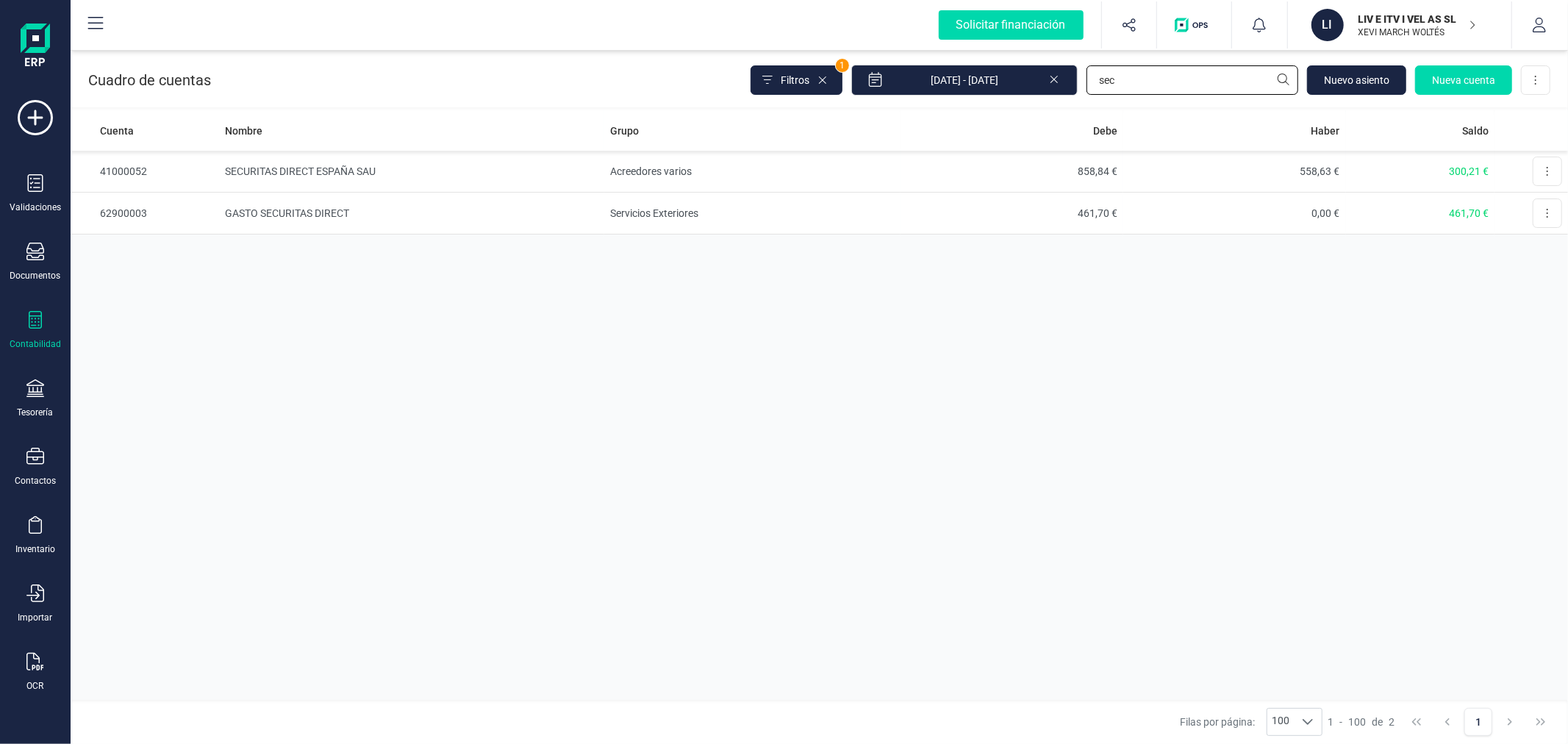
click at [1180, 74] on input "sec" at bounding box center [1192, 80] width 211 height 30
type input "octo"
click at [871, 199] on td "Servicios Exteriores" at bounding box center [753, 213] width 297 height 42
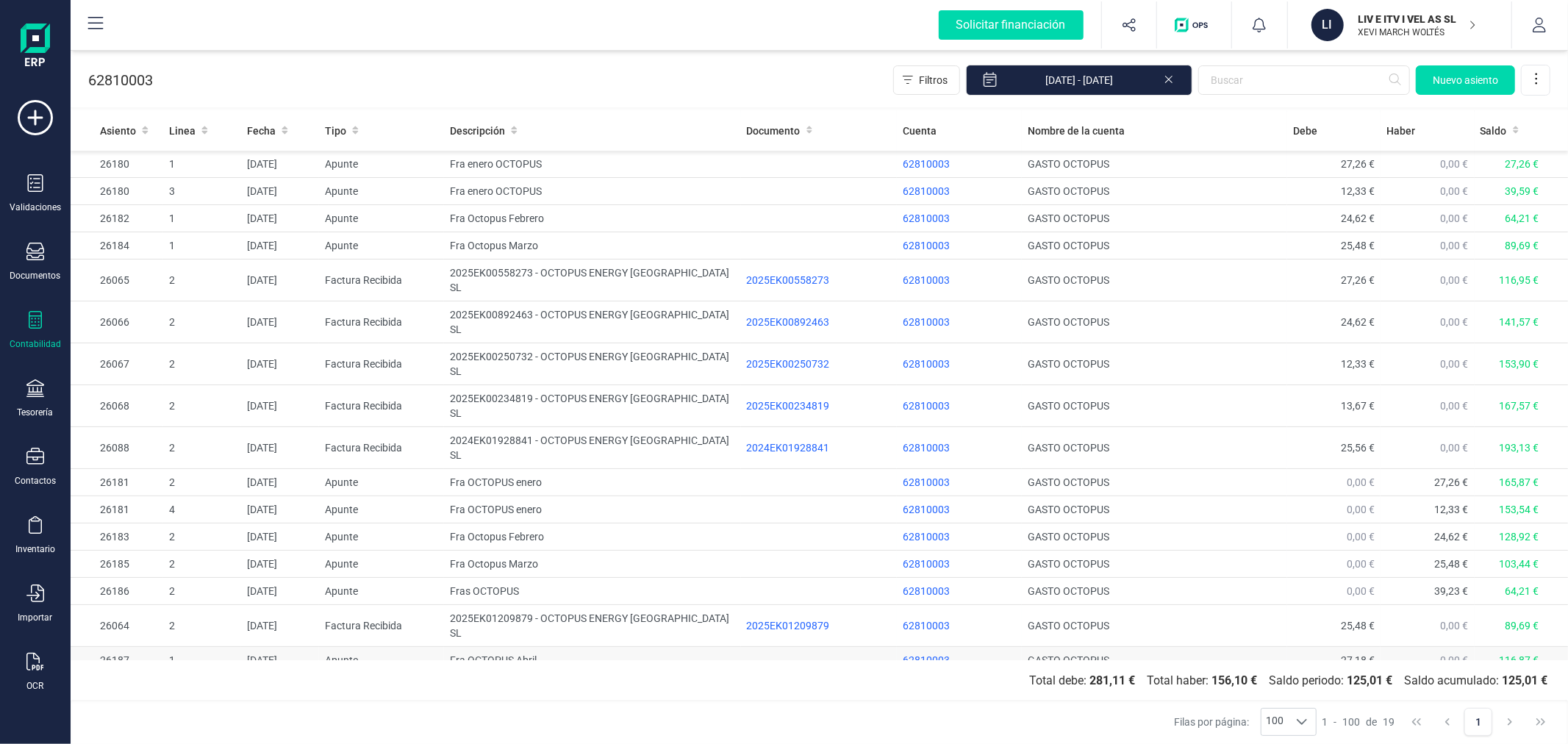
scroll to position [8, 0]
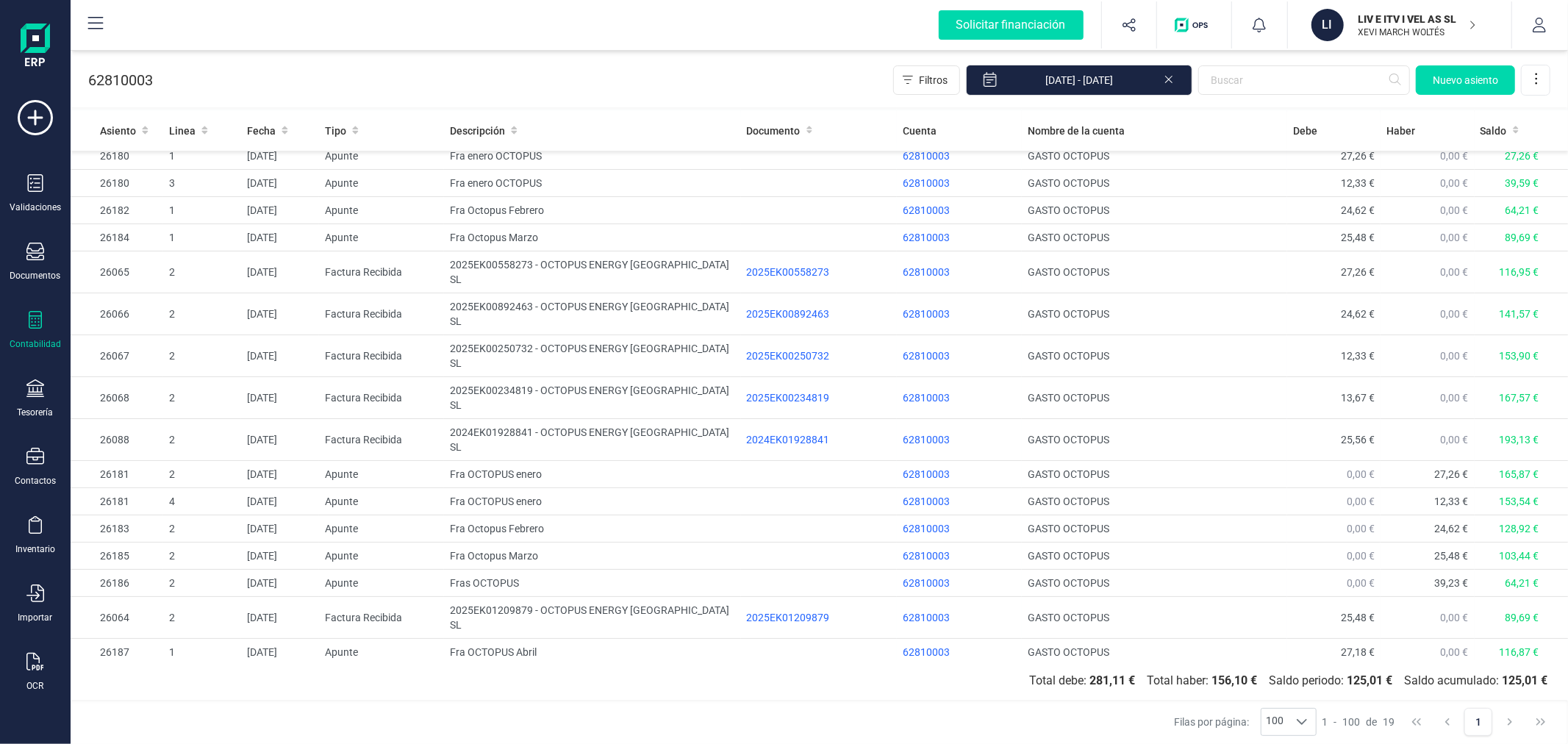
click at [762, 743] on div "2025EK01600612" at bounding box center [819, 755] width 144 height 15
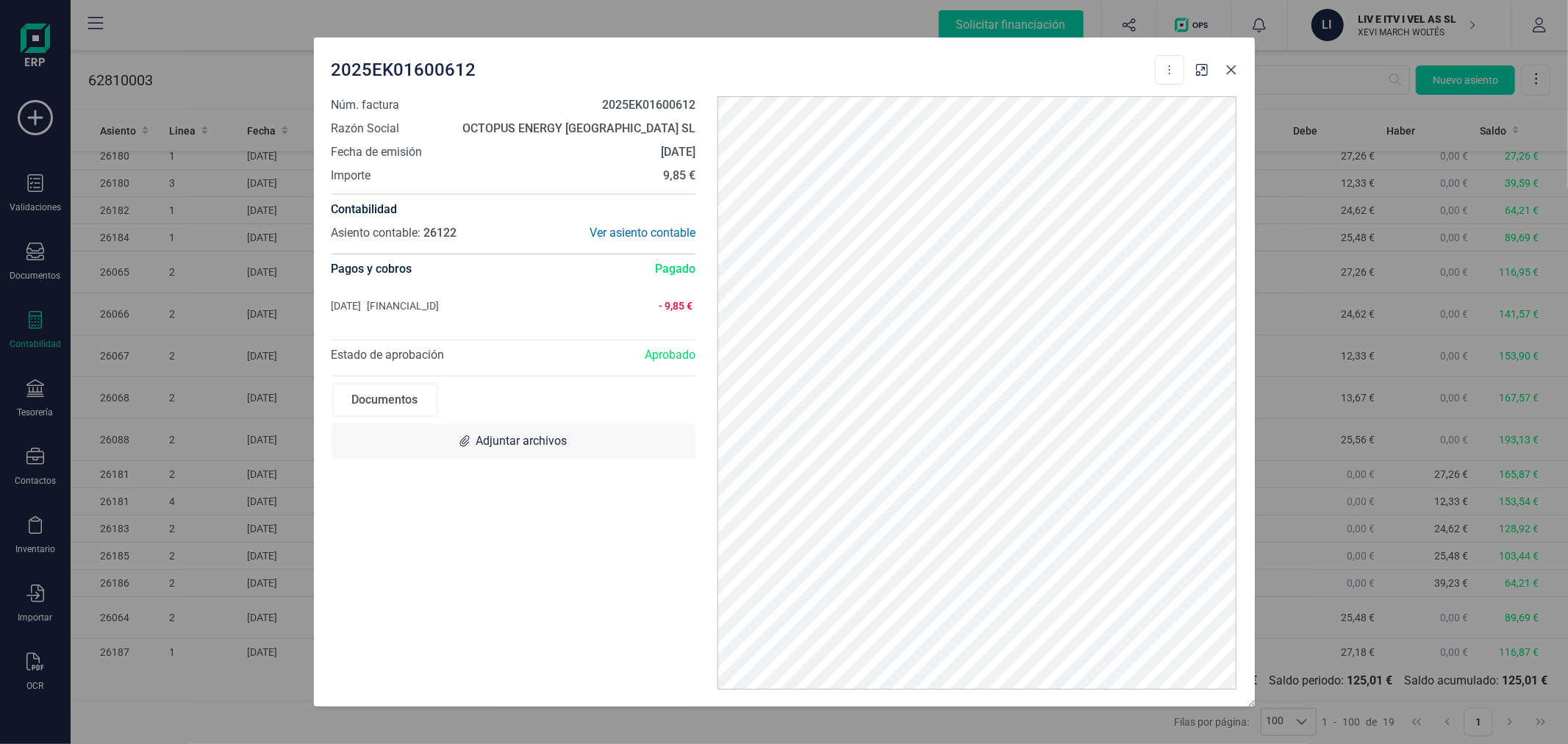
click at [1235, 63] on icon "button" at bounding box center [1232, 69] width 12 height 12
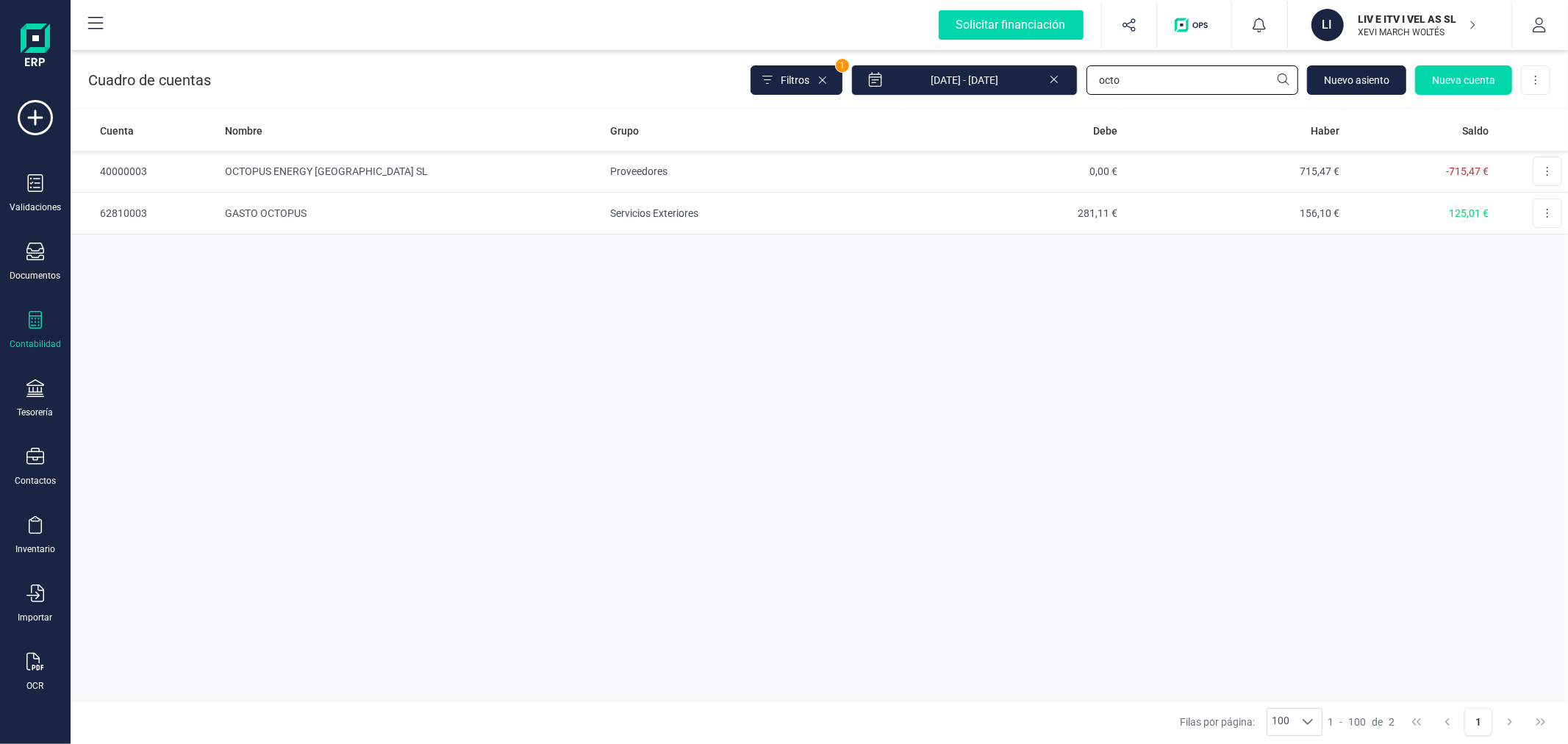
click at [1243, 84] on input "octo" at bounding box center [1192, 80] width 211 height 30
type input "iber"
click at [833, 208] on td "Servicios Exteriores" at bounding box center [752, 213] width 297 height 42
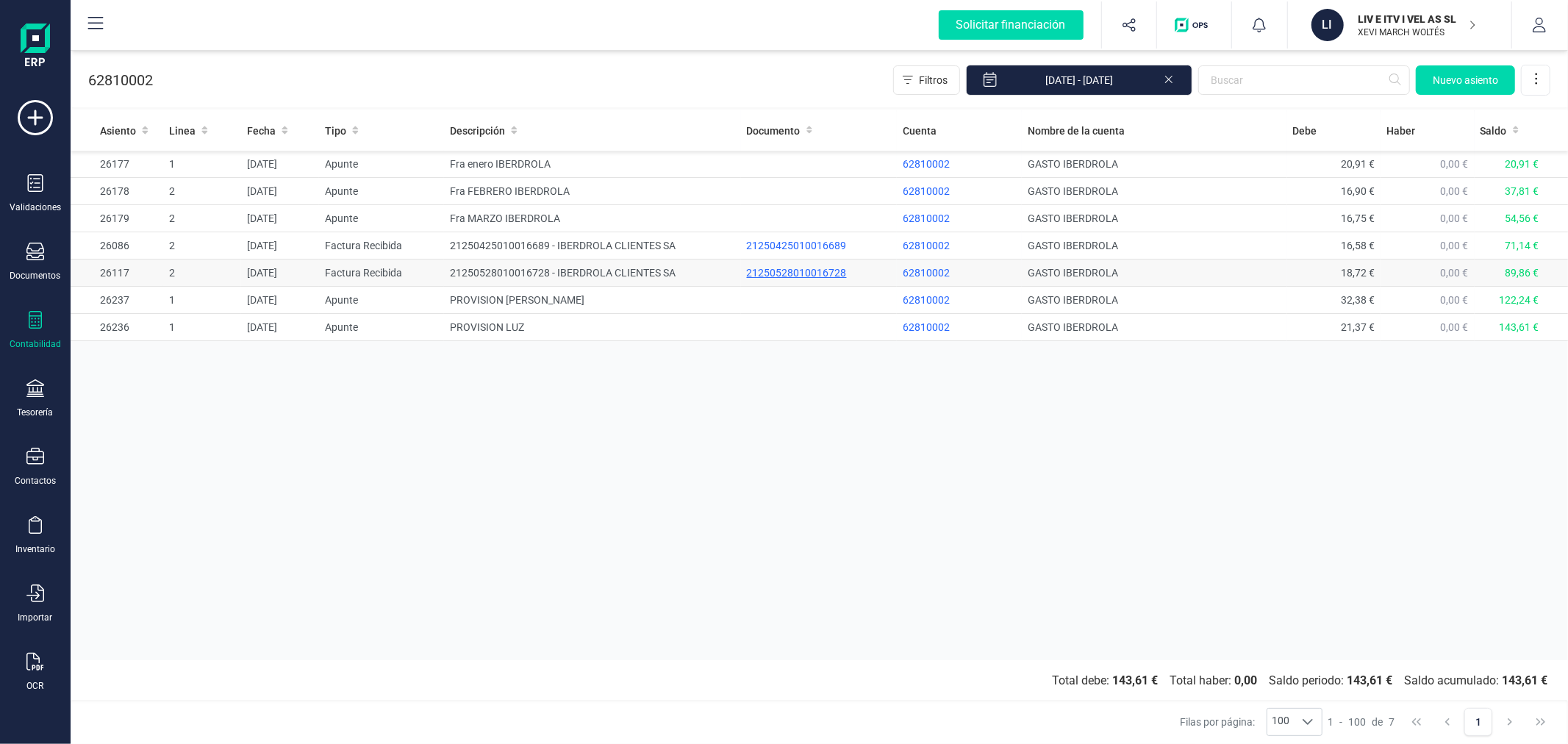
click at [760, 271] on div "21250528010016728" at bounding box center [819, 272] width 144 height 15
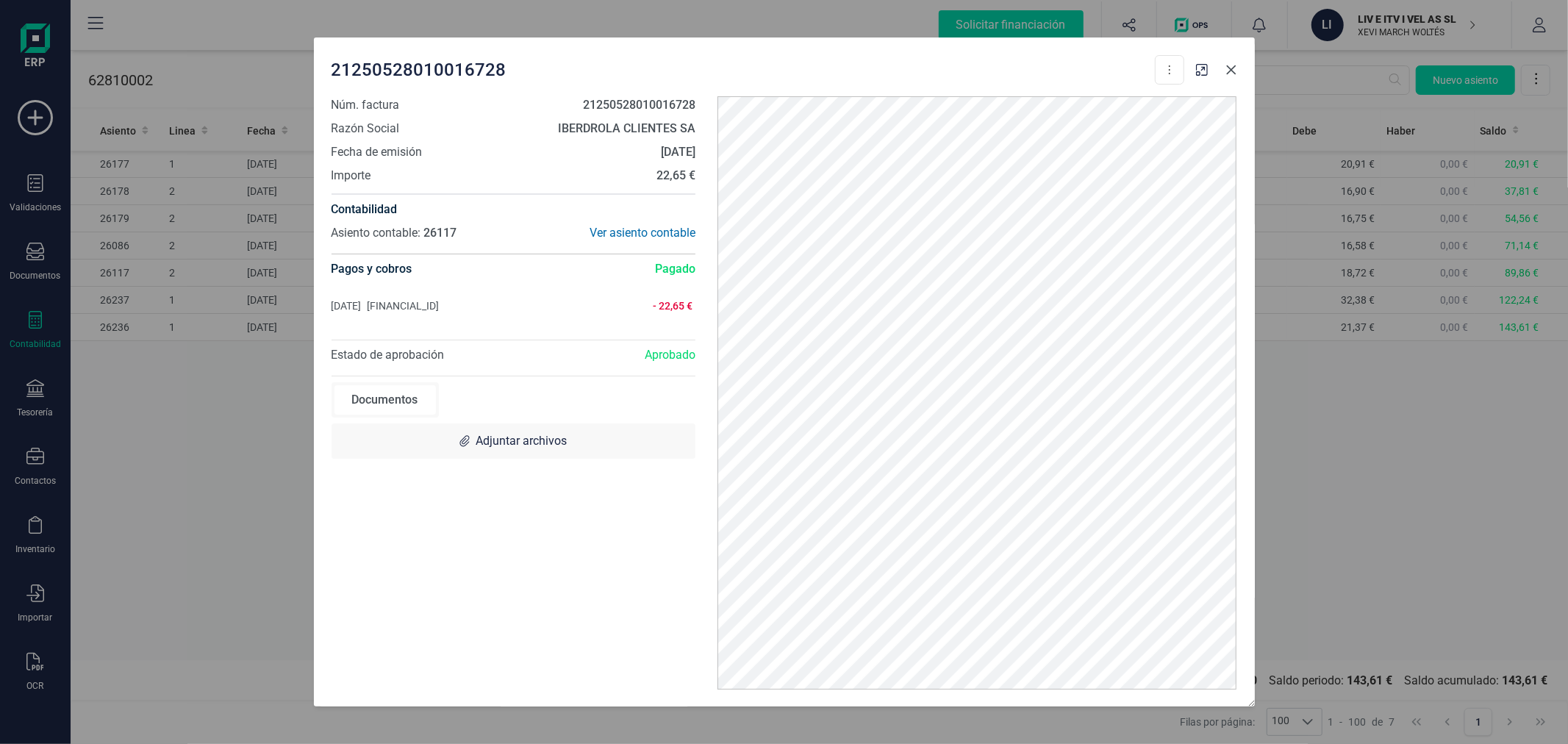
click at [1229, 68] on icon "button" at bounding box center [1232, 69] width 12 height 12
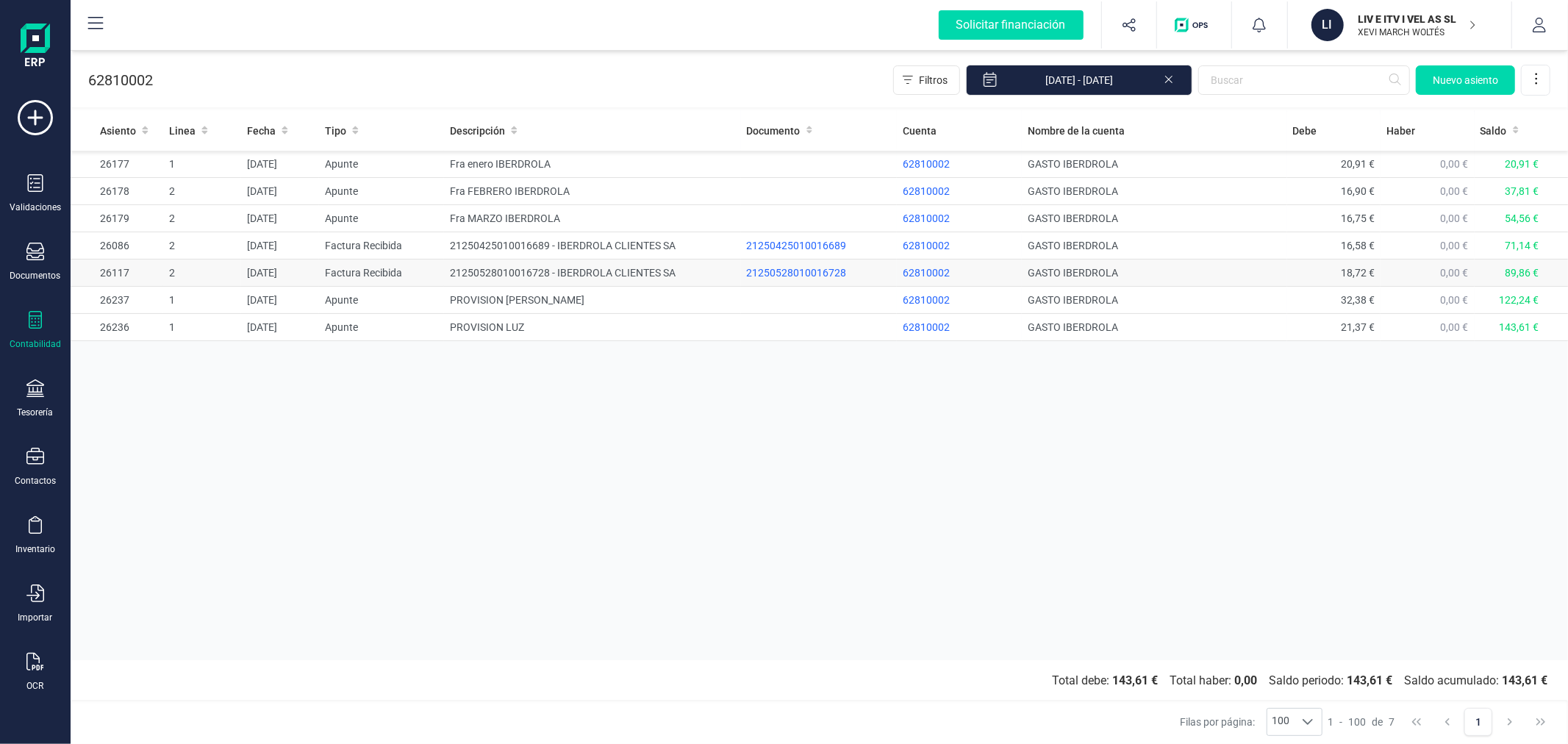
click at [755, 262] on td "21250528010016728" at bounding box center [819, 272] width 156 height 27
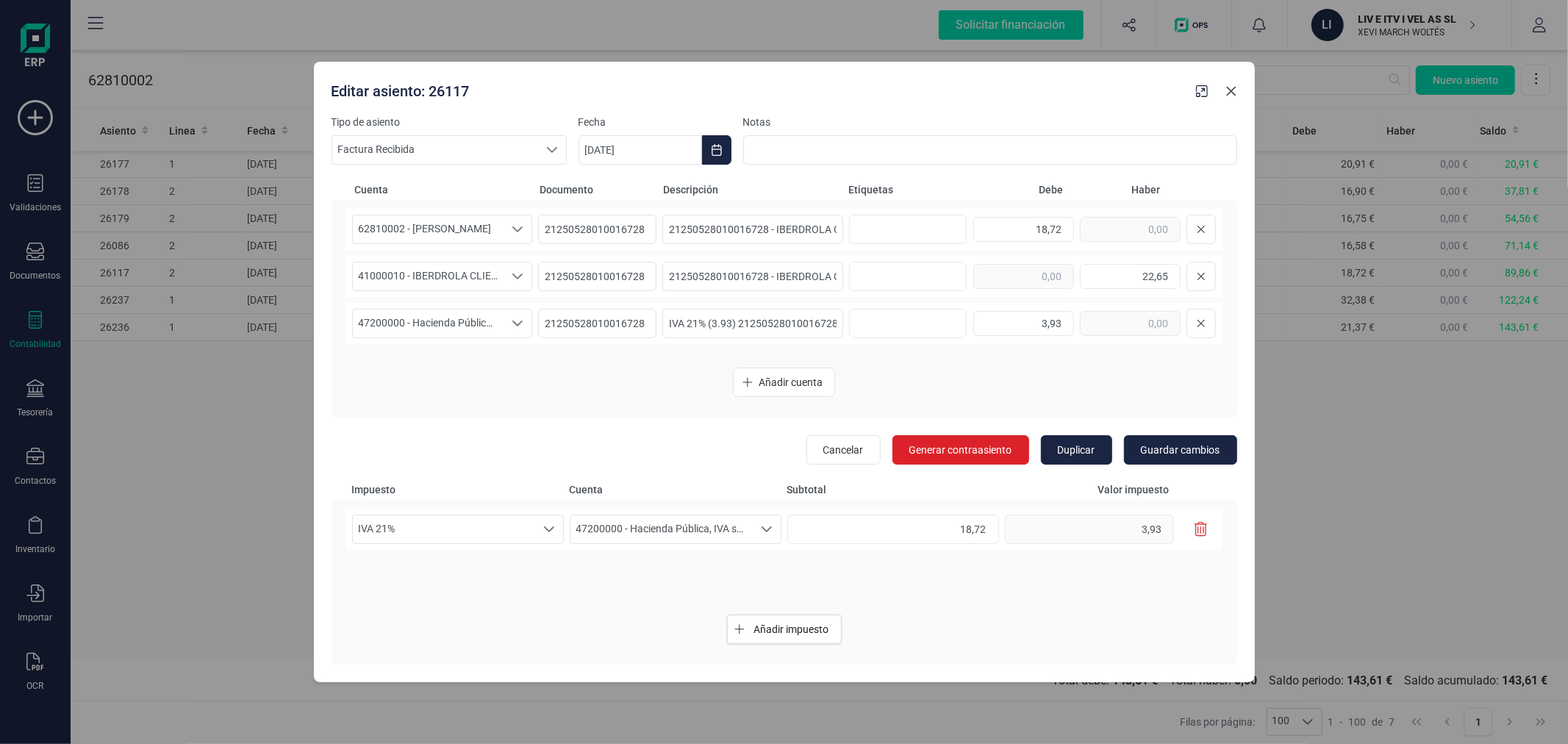
click at [1232, 91] on icon "button" at bounding box center [1232, 91] width 12 height 12
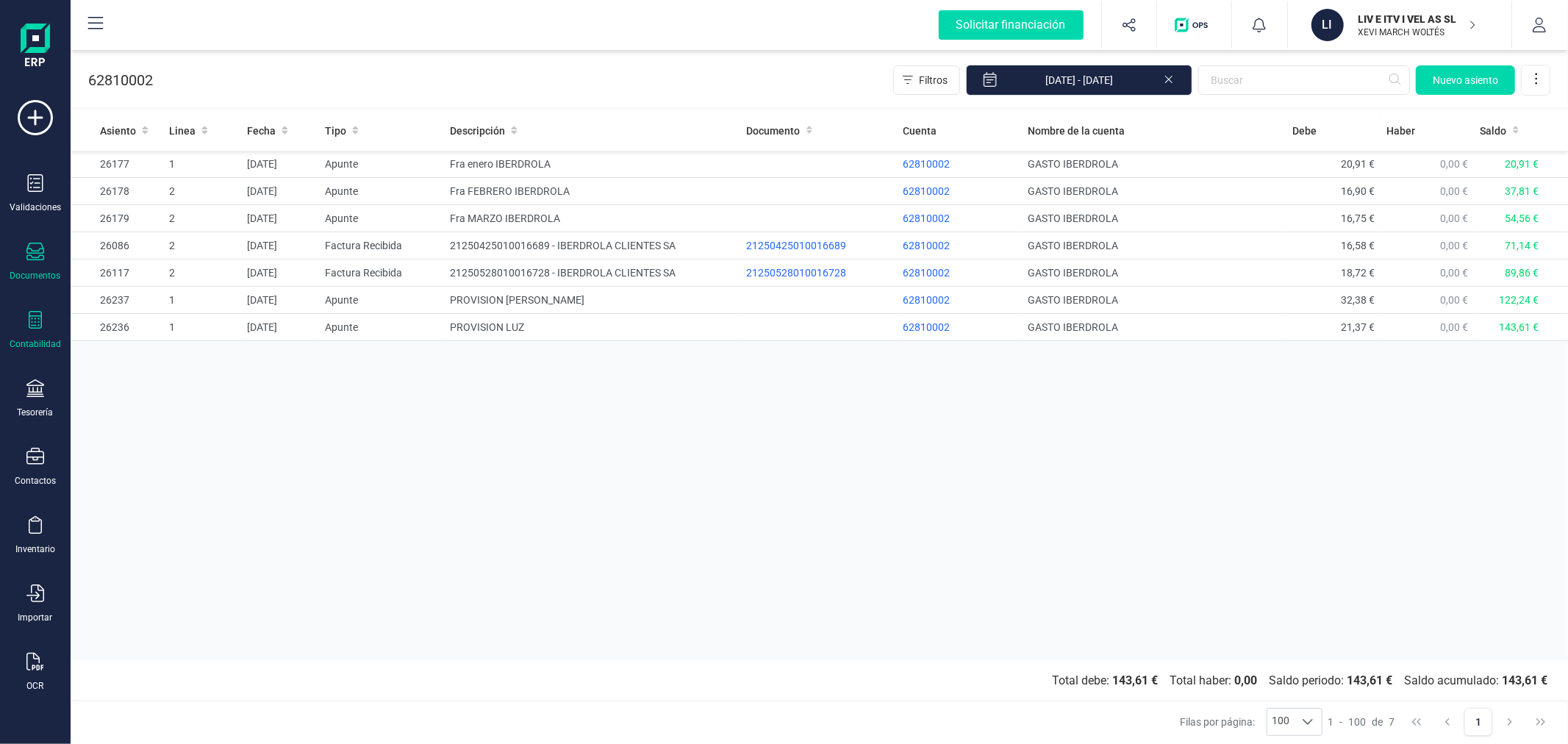
click at [37, 254] on icon at bounding box center [36, 251] width 18 height 18
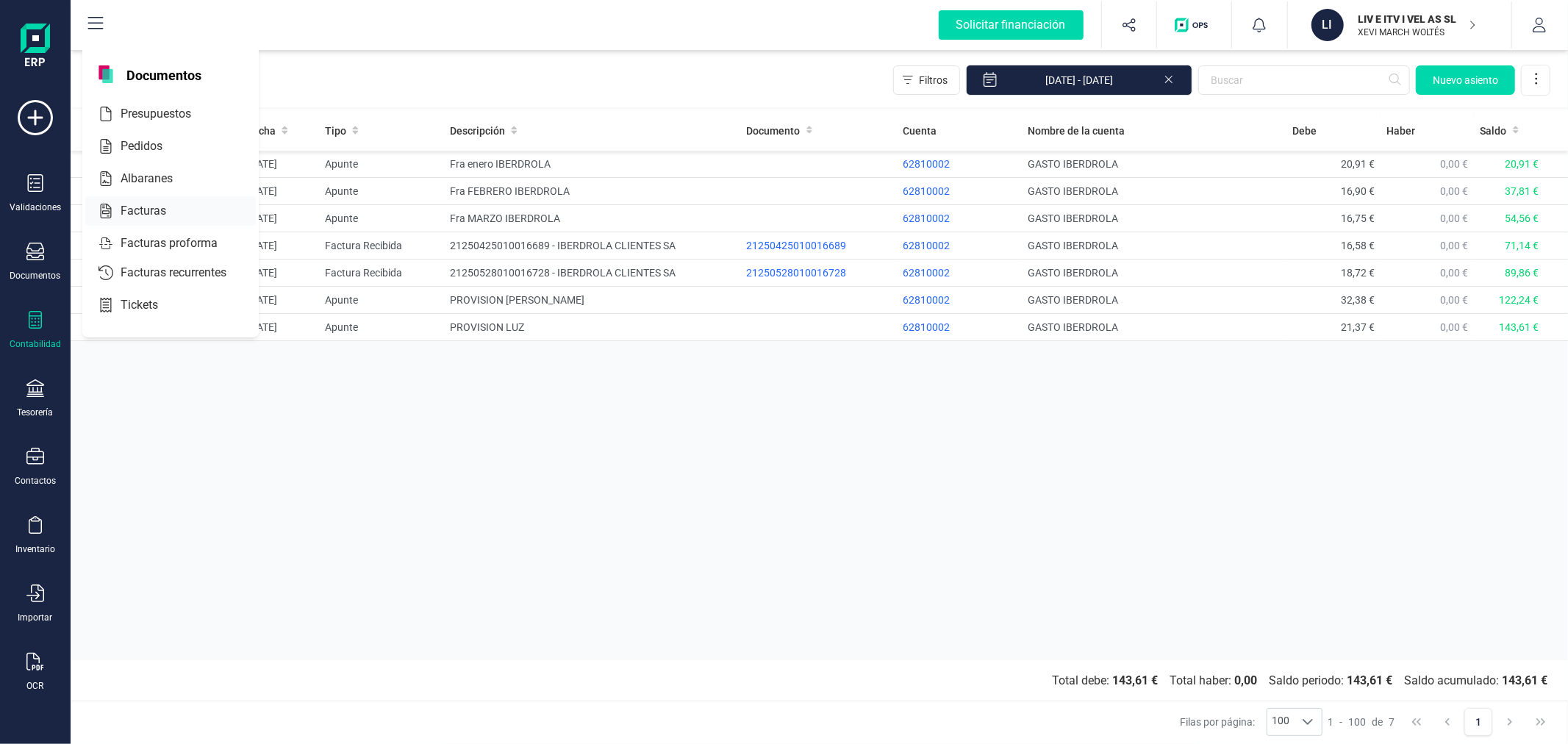
click at [129, 201] on div "Facturas" at bounding box center [171, 211] width 171 height 30
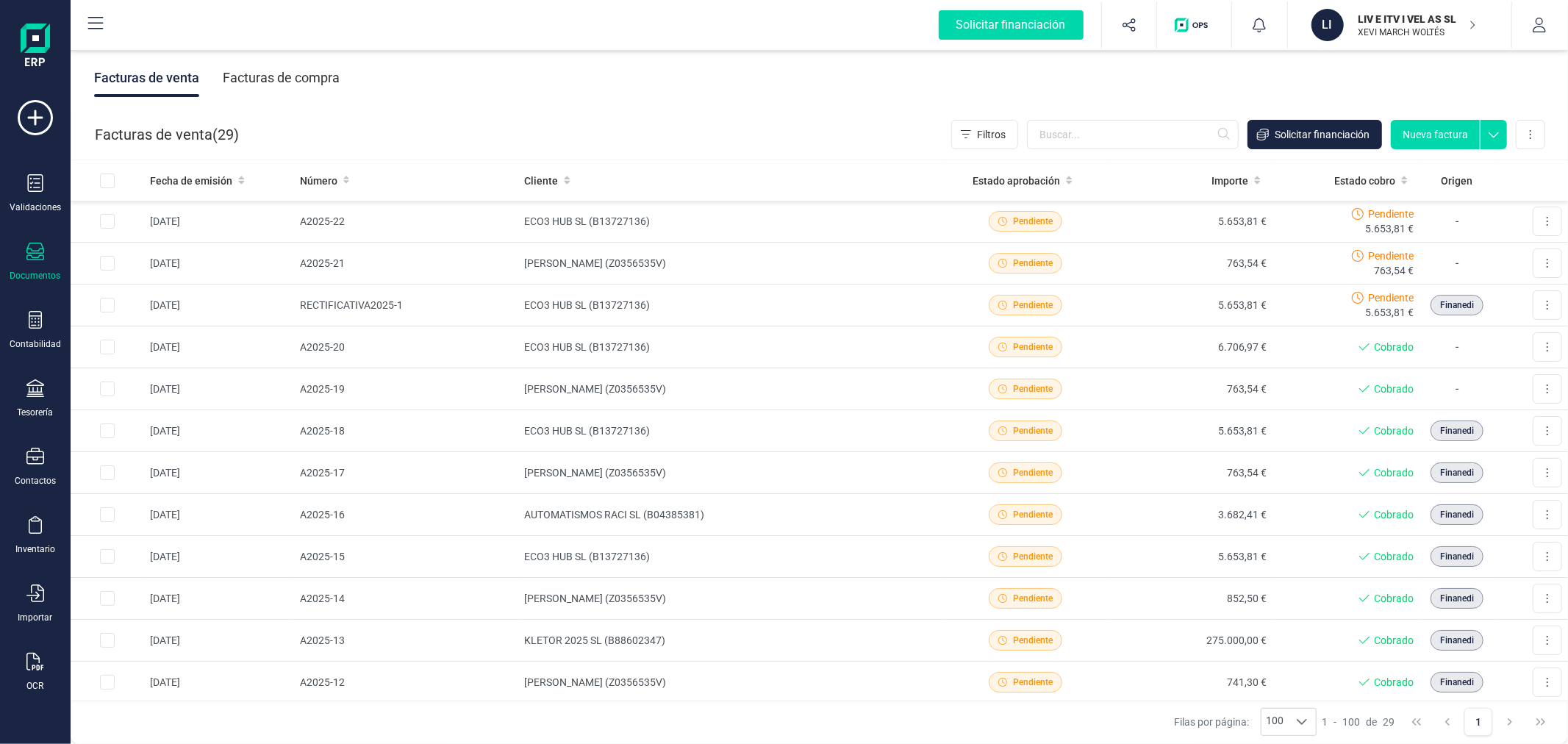
click at [268, 66] on div "Facturas de compra" at bounding box center [281, 77] width 117 height 39
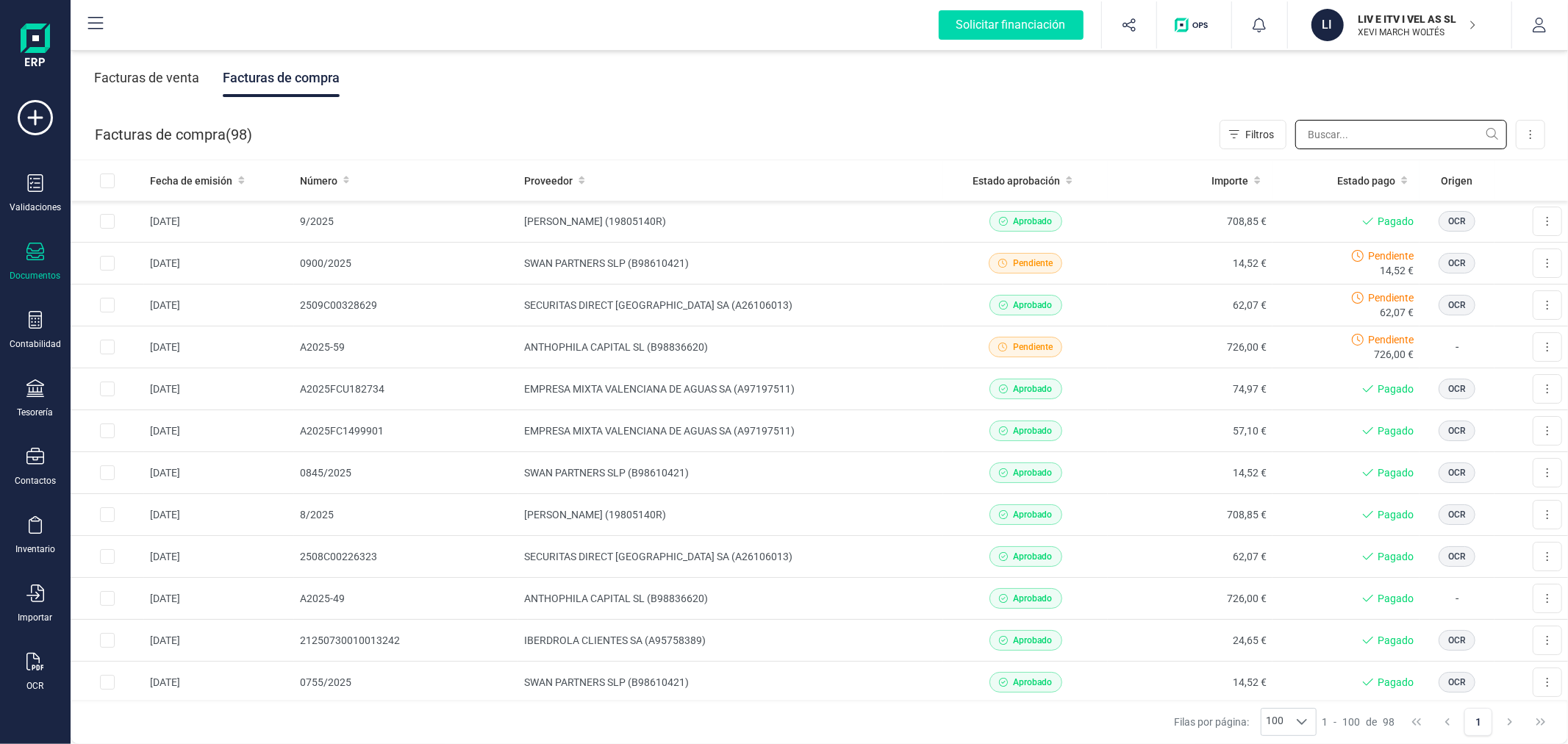
click at [1350, 138] on input "text" at bounding box center [1400, 135] width 211 height 30
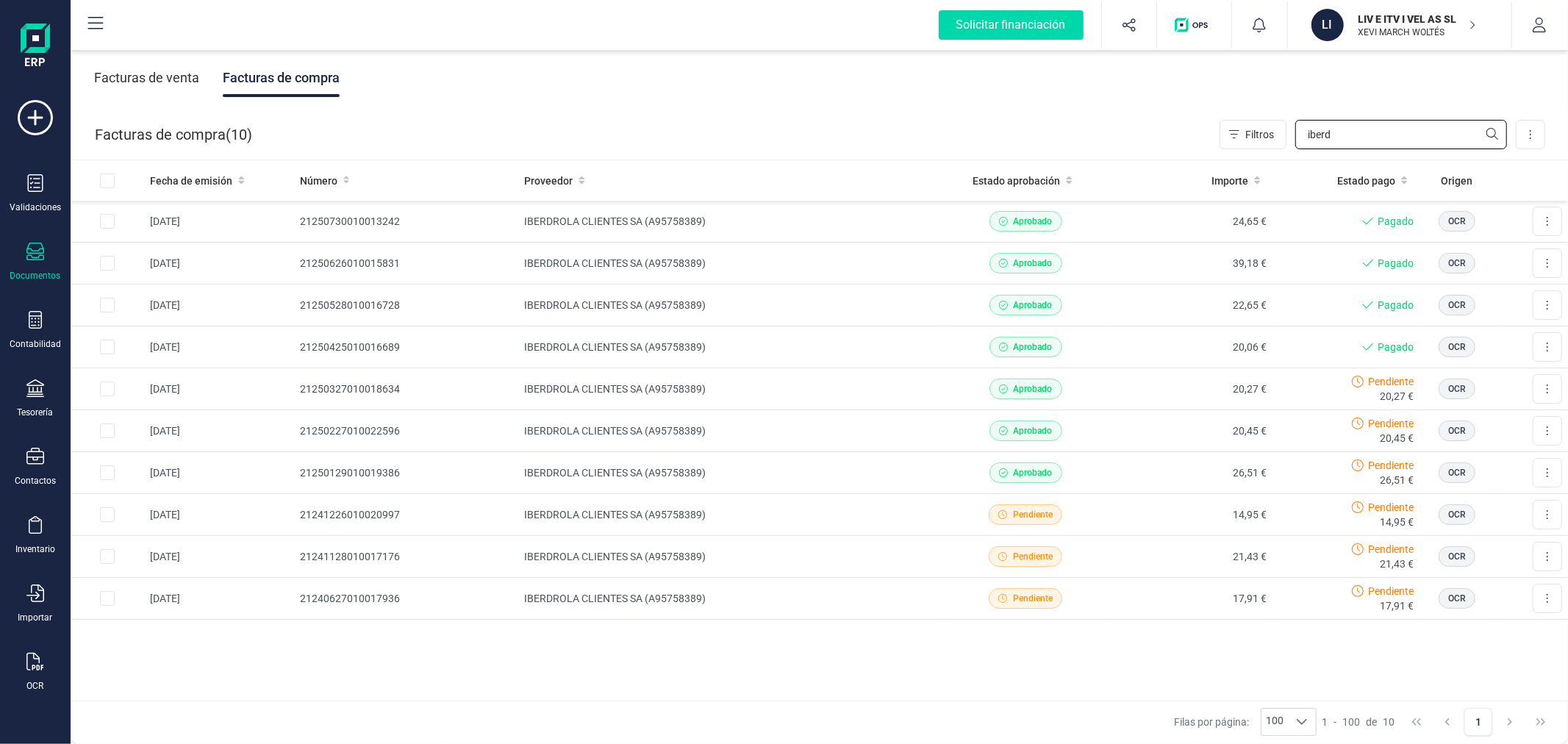
type input "iberd"
click at [38, 664] on icon at bounding box center [36, 662] width 18 height 18
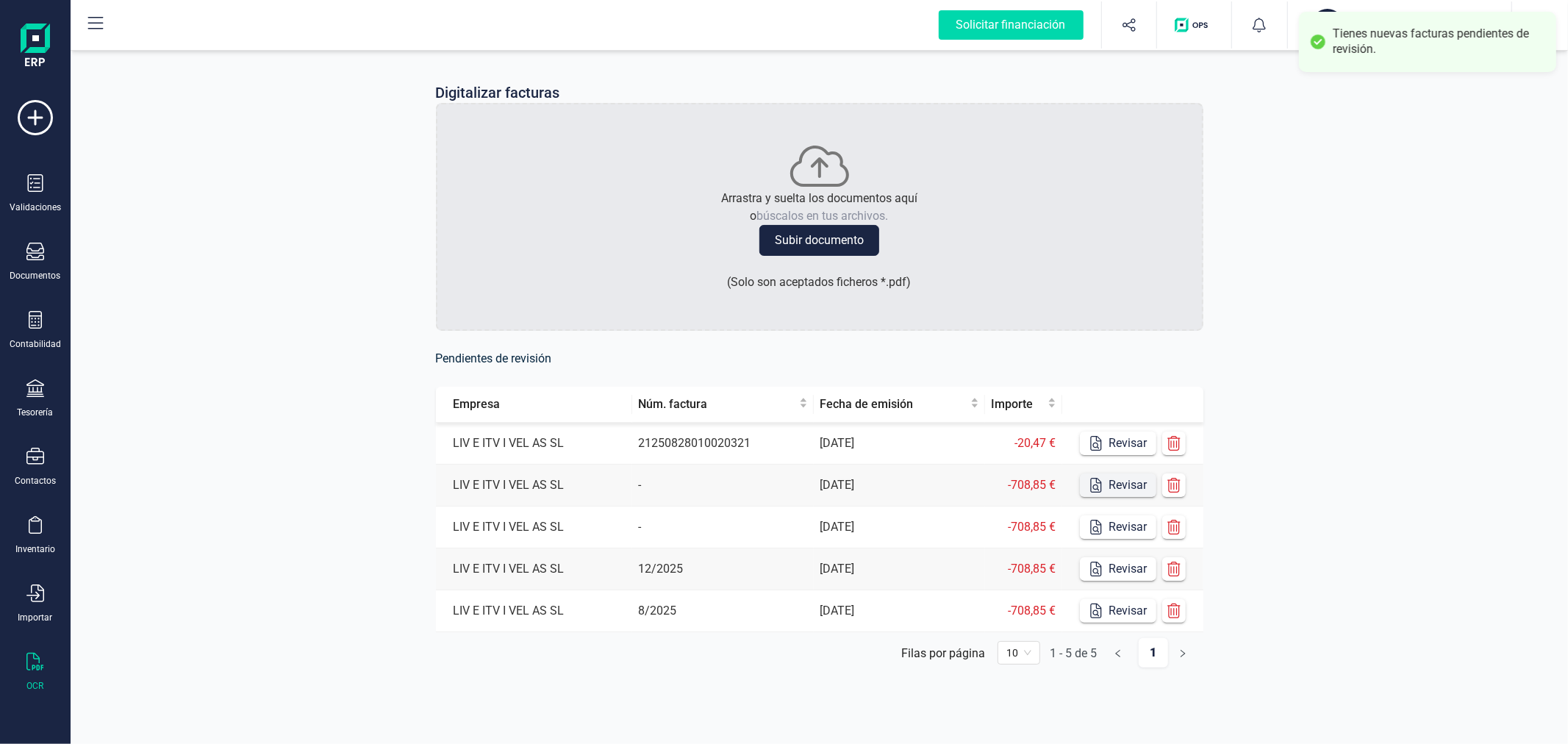
click at [1114, 438] on button "Revisar" at bounding box center [1117, 443] width 76 height 24
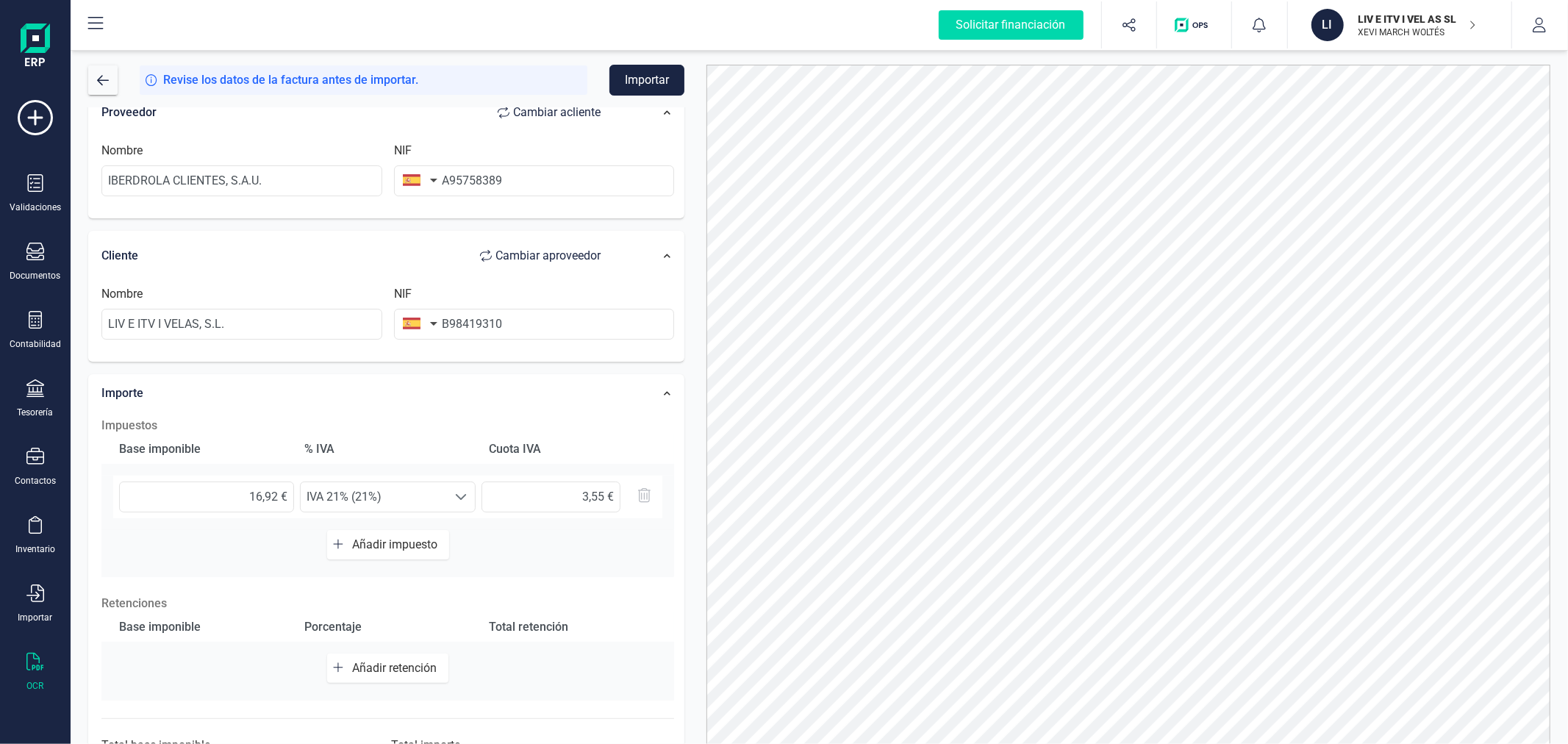
scroll to position [232, 0]
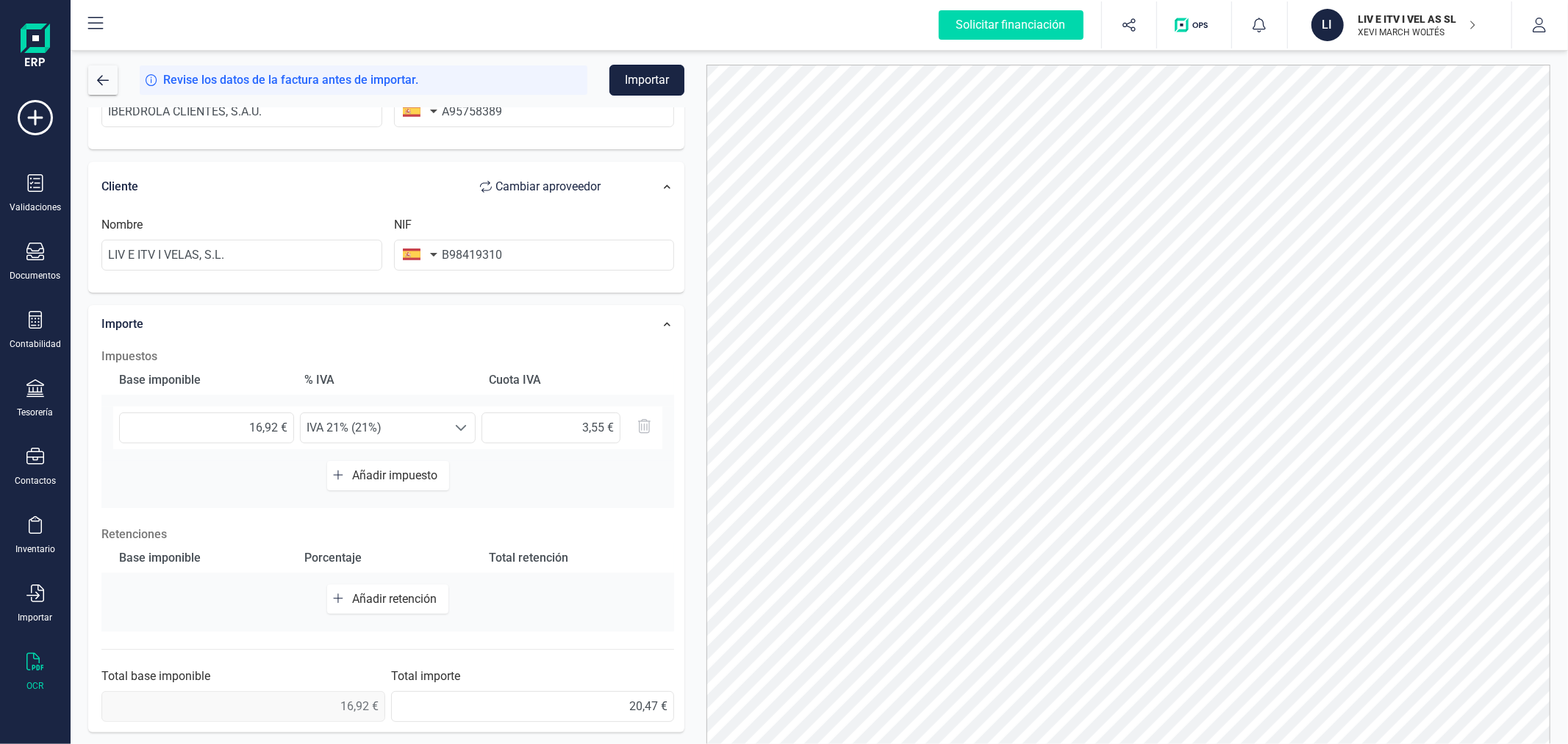
click at [645, 81] on button "Importar" at bounding box center [647, 79] width 75 height 31
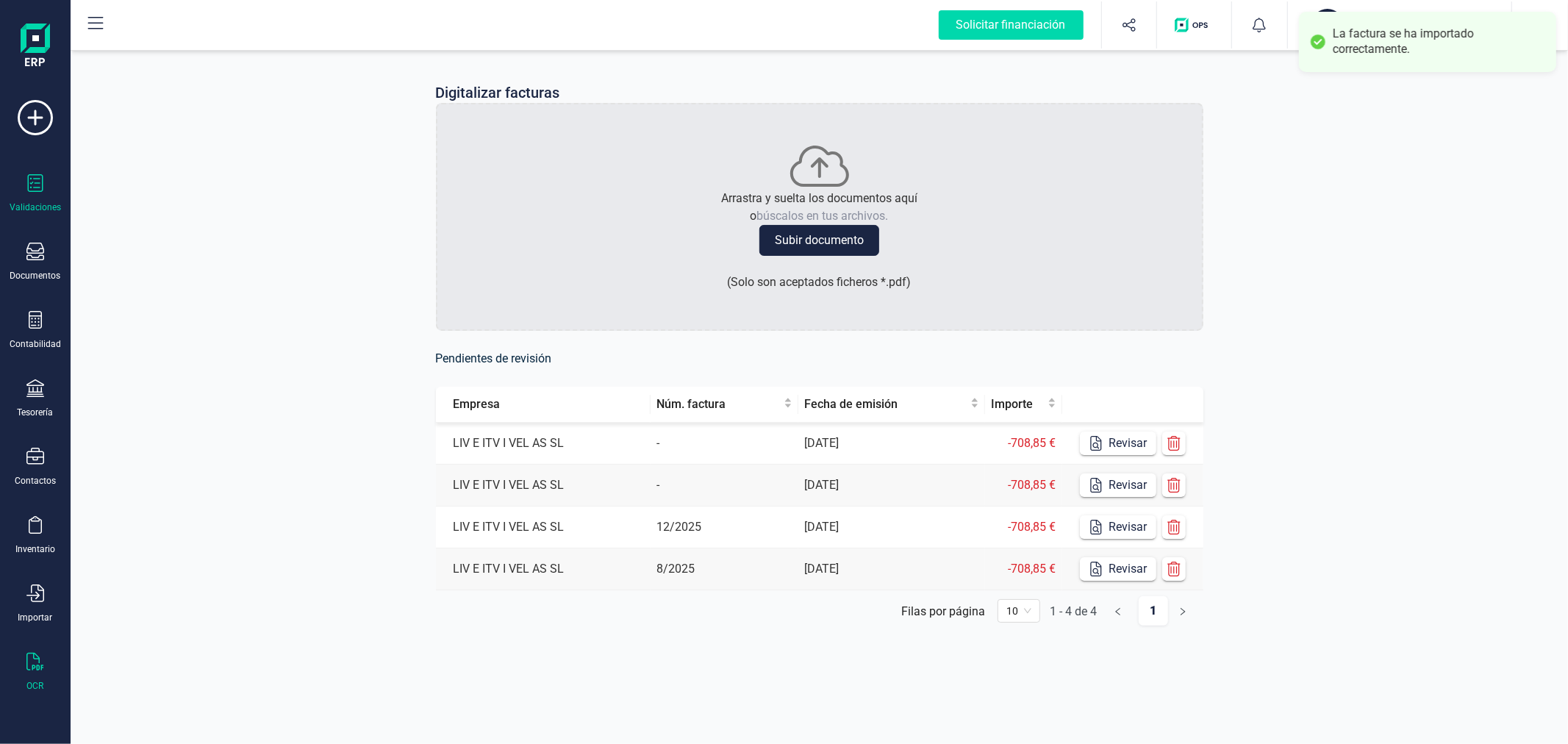
click at [47, 200] on div "Validaciones" at bounding box center [35, 193] width 59 height 39
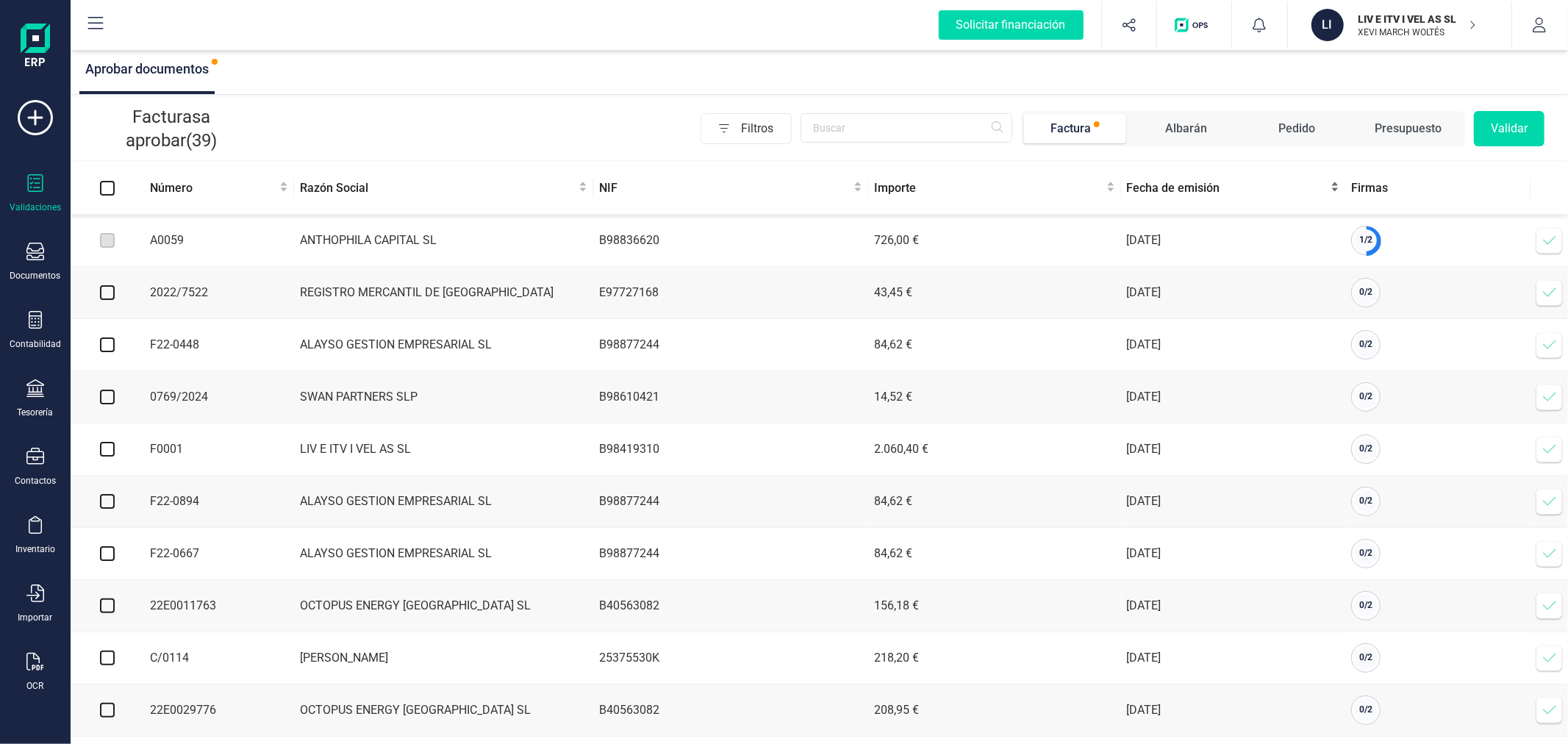
click at [1164, 180] on div "Fecha de emisión" at bounding box center [1234, 188] width 213 height 18
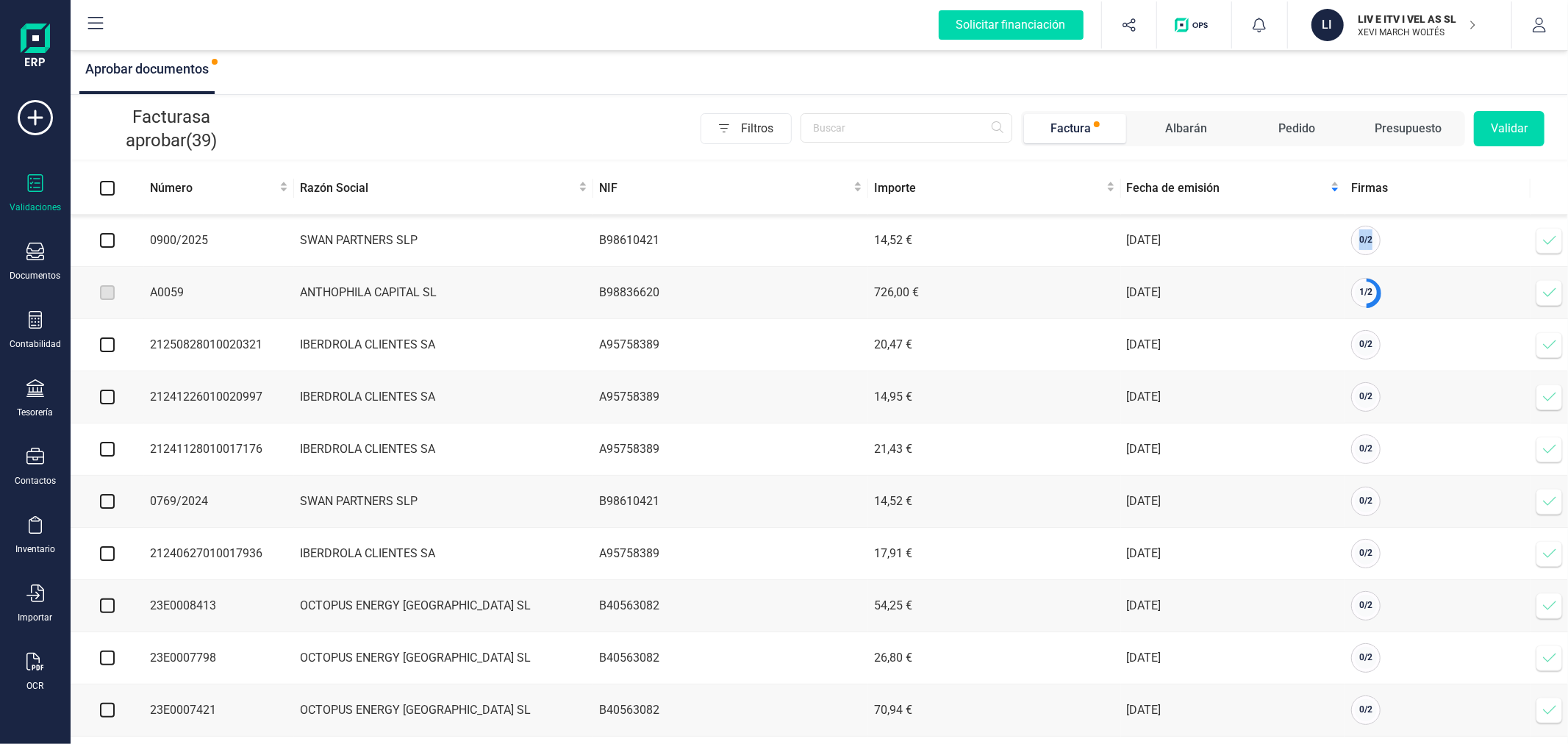
drag, startPoint x: 1545, startPoint y: 233, endPoint x: 1480, endPoint y: 245, distance: 66.1
click at [1480, 245] on tr "0900/2025 [PERSON_NAME] PARTNERS SLP B98610421 14,52 € [DATE] 0 / 2 Verificar f…" at bounding box center [819, 240] width 1498 height 53
click at [1552, 341] on icon at bounding box center [1549, 344] width 15 height 15
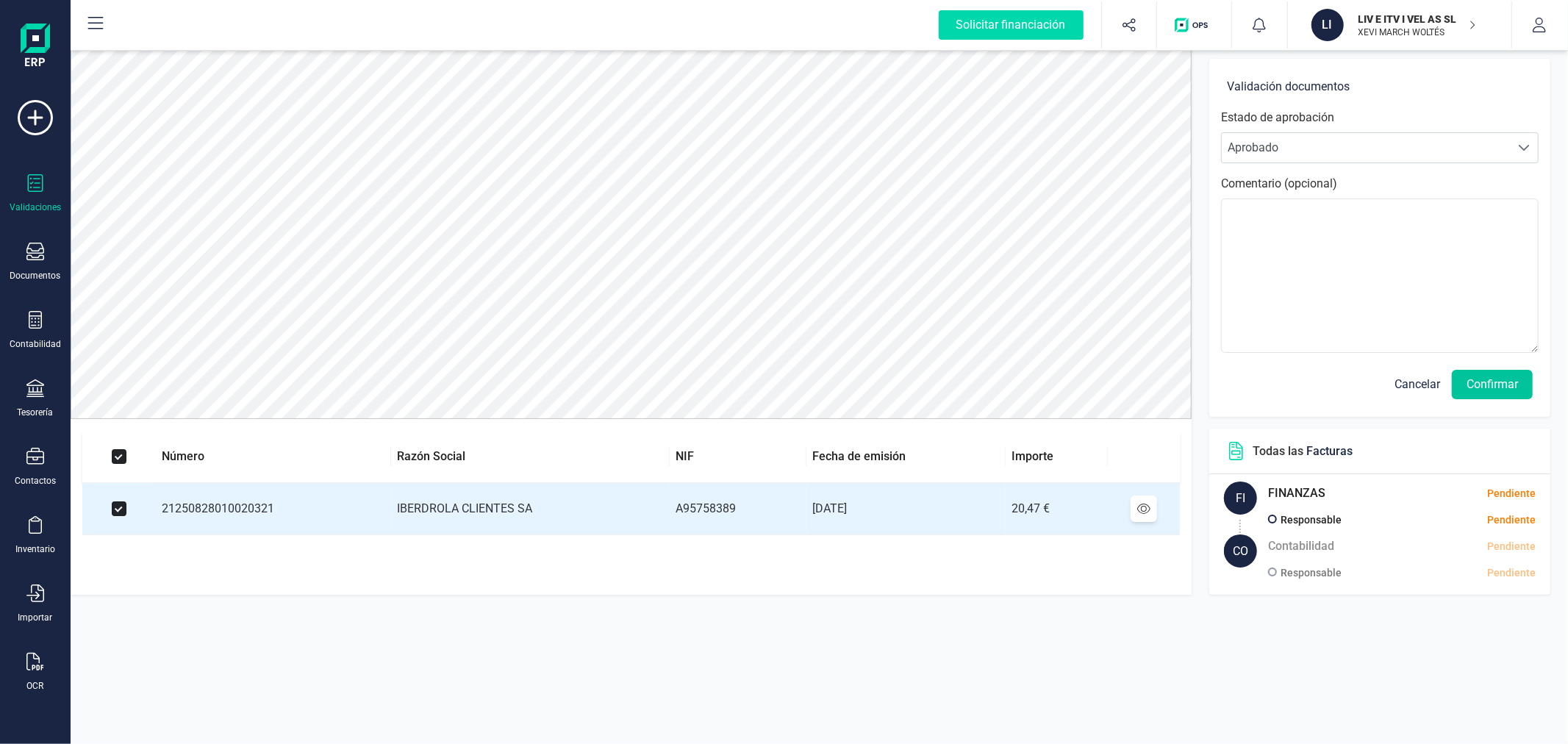
click at [1488, 393] on button "Confirmar" at bounding box center [1492, 385] width 80 height 30
click at [1481, 382] on button "Confirmar" at bounding box center [1492, 385] width 80 height 30
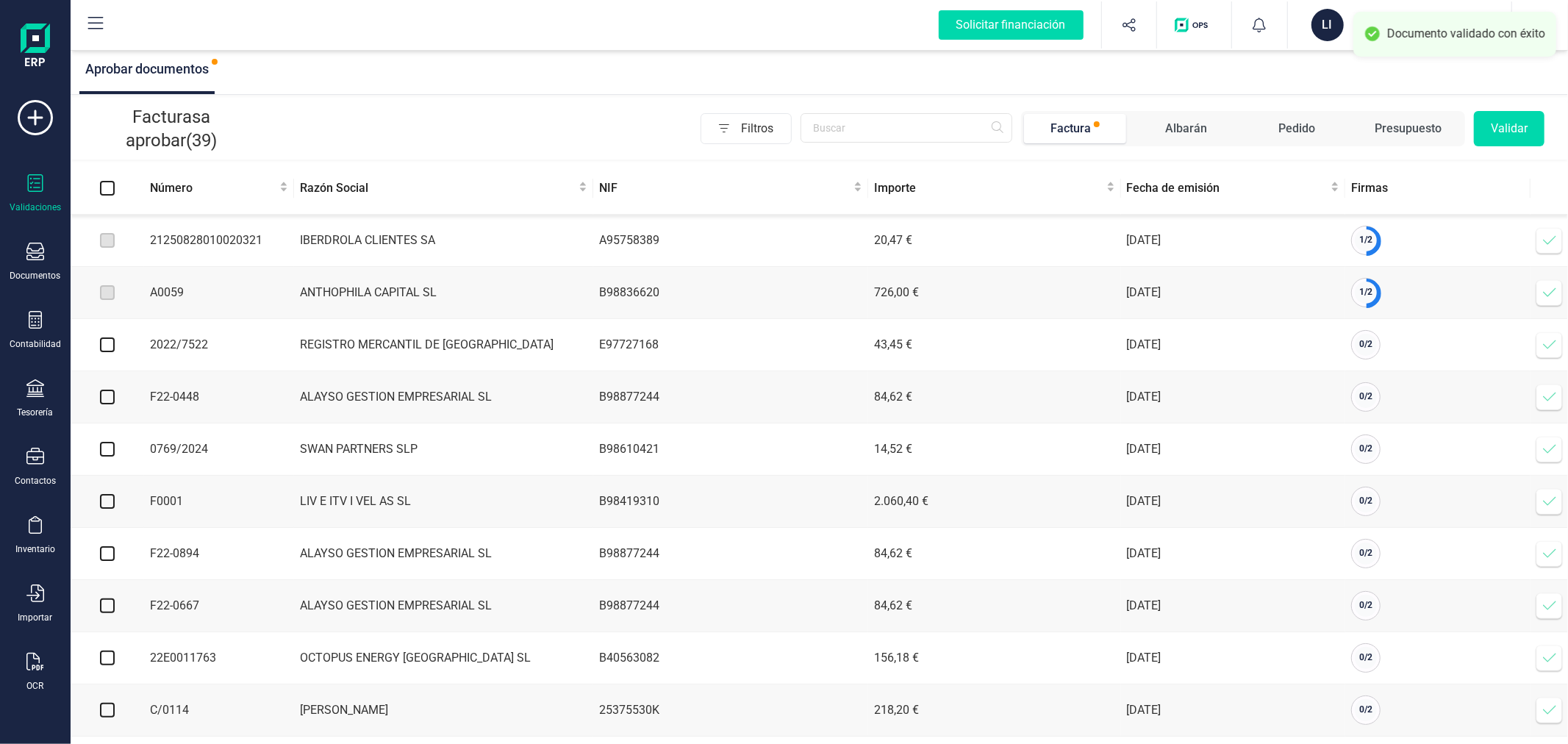
click at [1549, 239] on icon at bounding box center [1549, 240] width 15 height 15
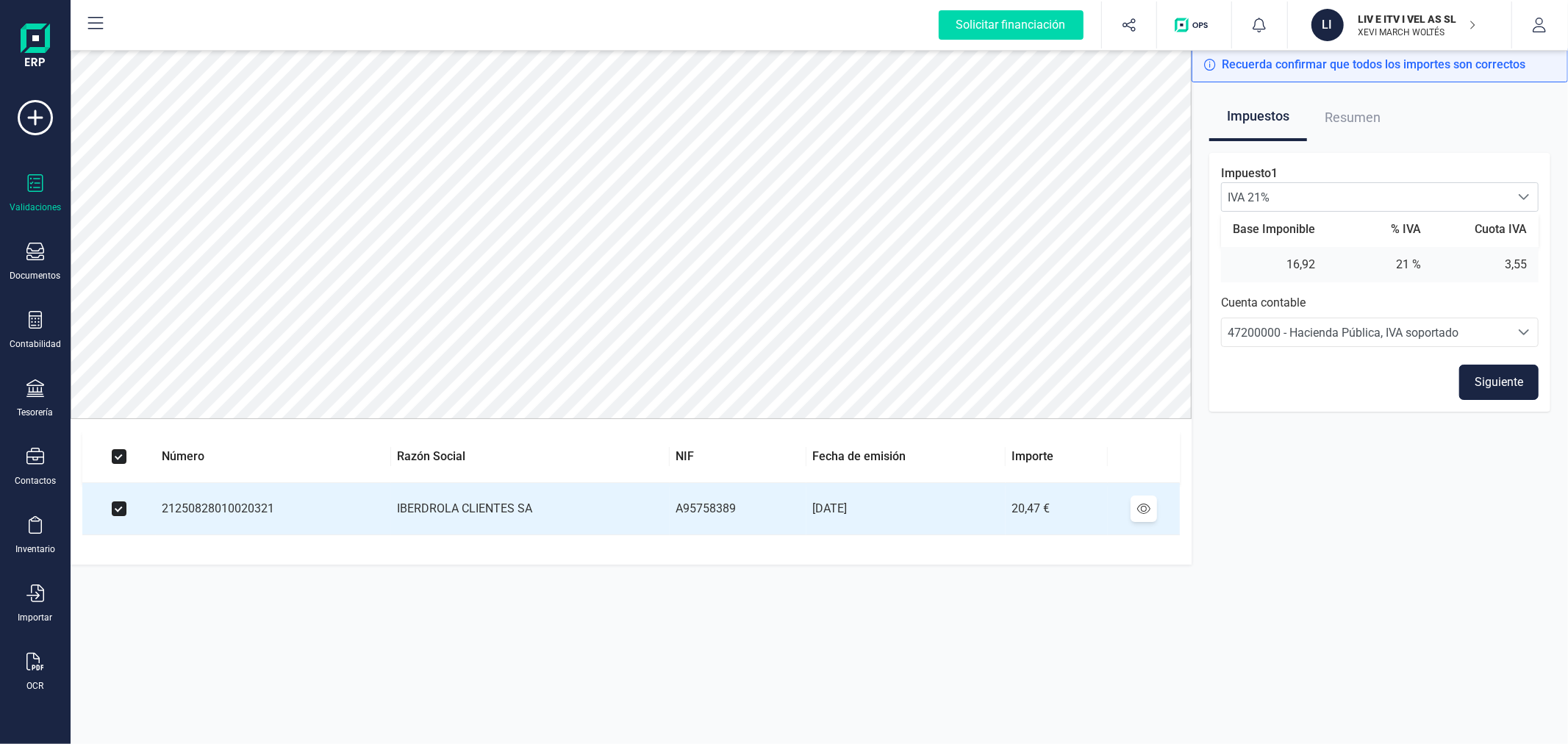
click at [1503, 378] on button "Siguiente" at bounding box center [1499, 382] width 79 height 36
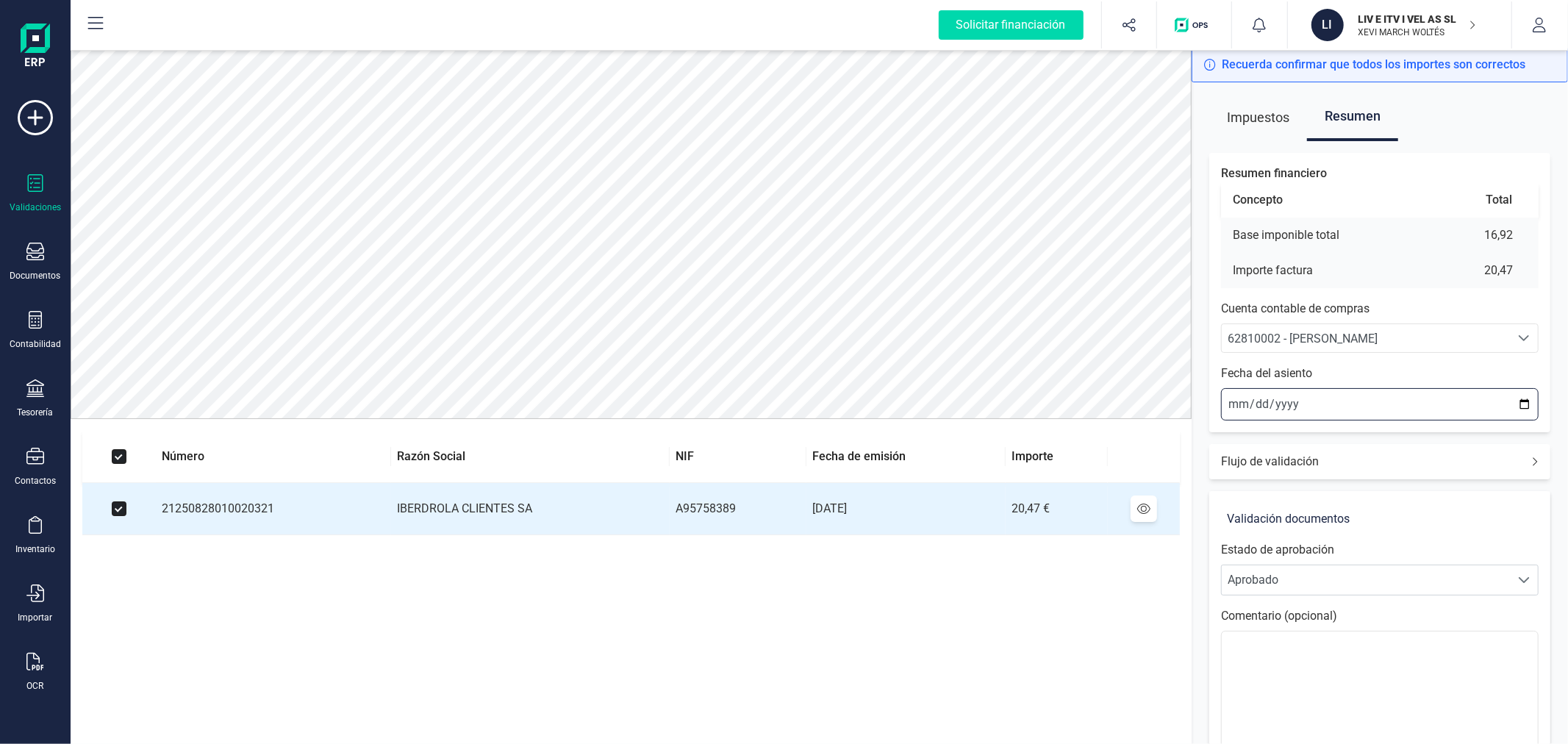
click at [1518, 405] on input "[DATE]" at bounding box center [1379, 404] width 318 height 33
type input "[DATE]"
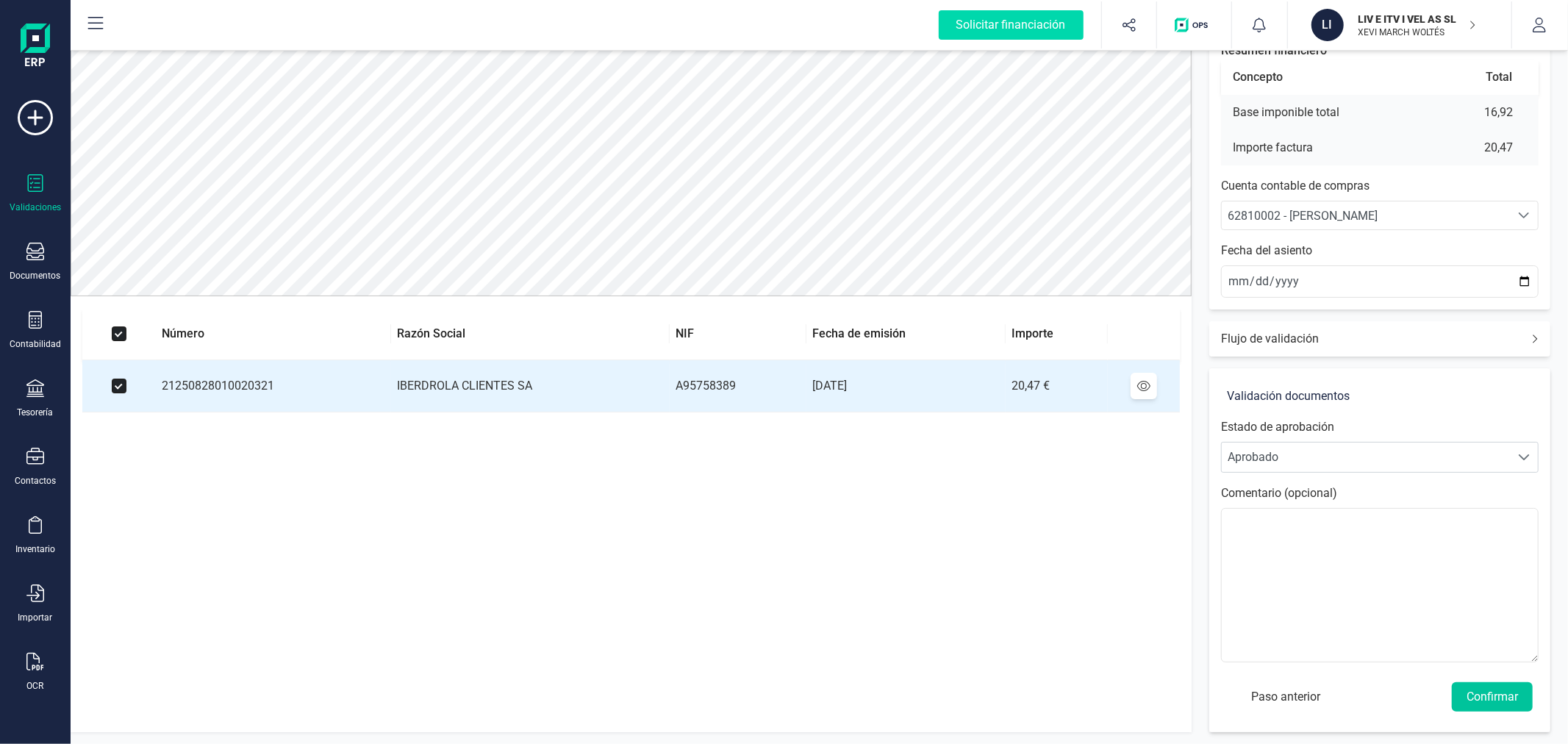
click at [1500, 691] on button "Confirmar" at bounding box center [1492, 696] width 80 height 30
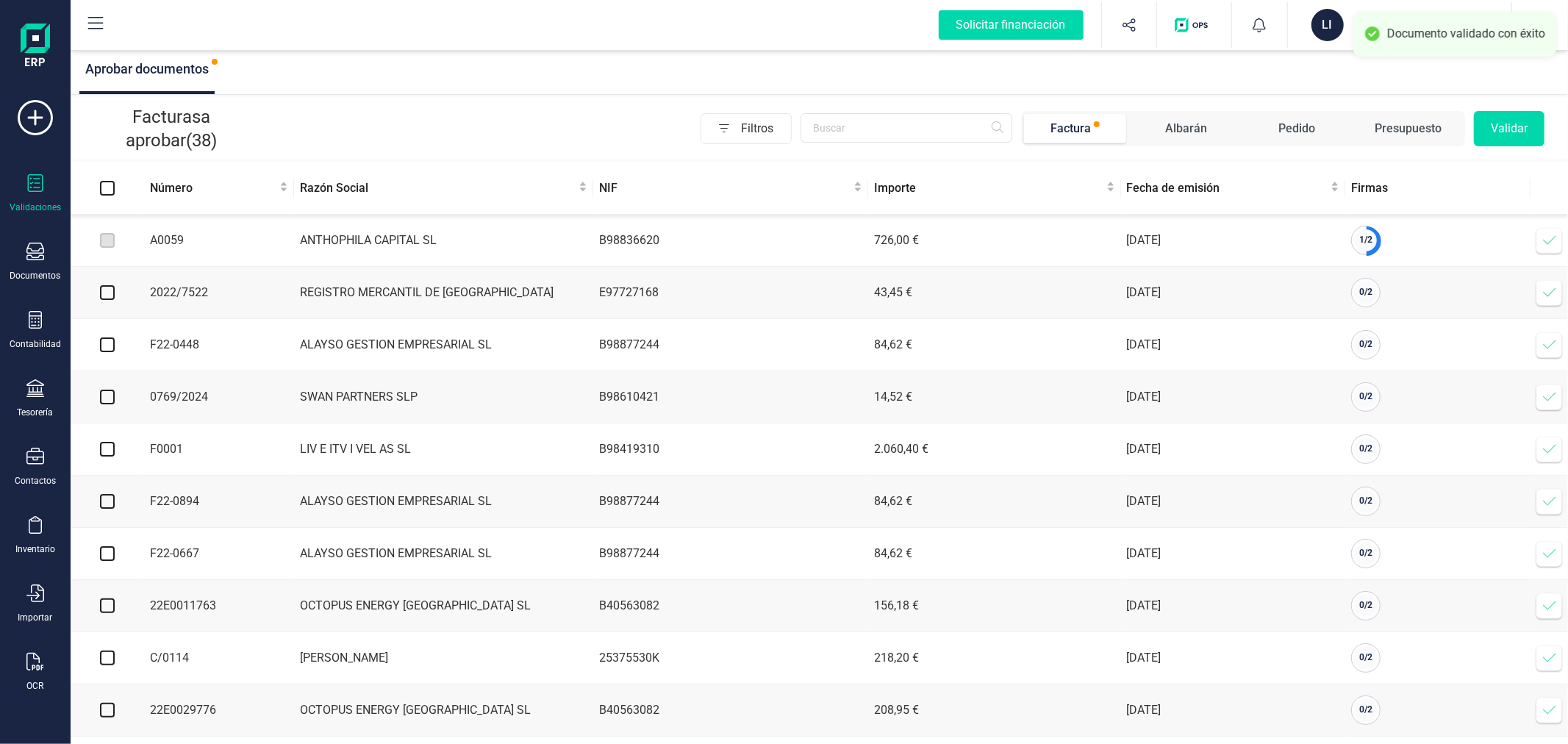
click at [1545, 244] on icon at bounding box center [1549, 240] width 15 height 15
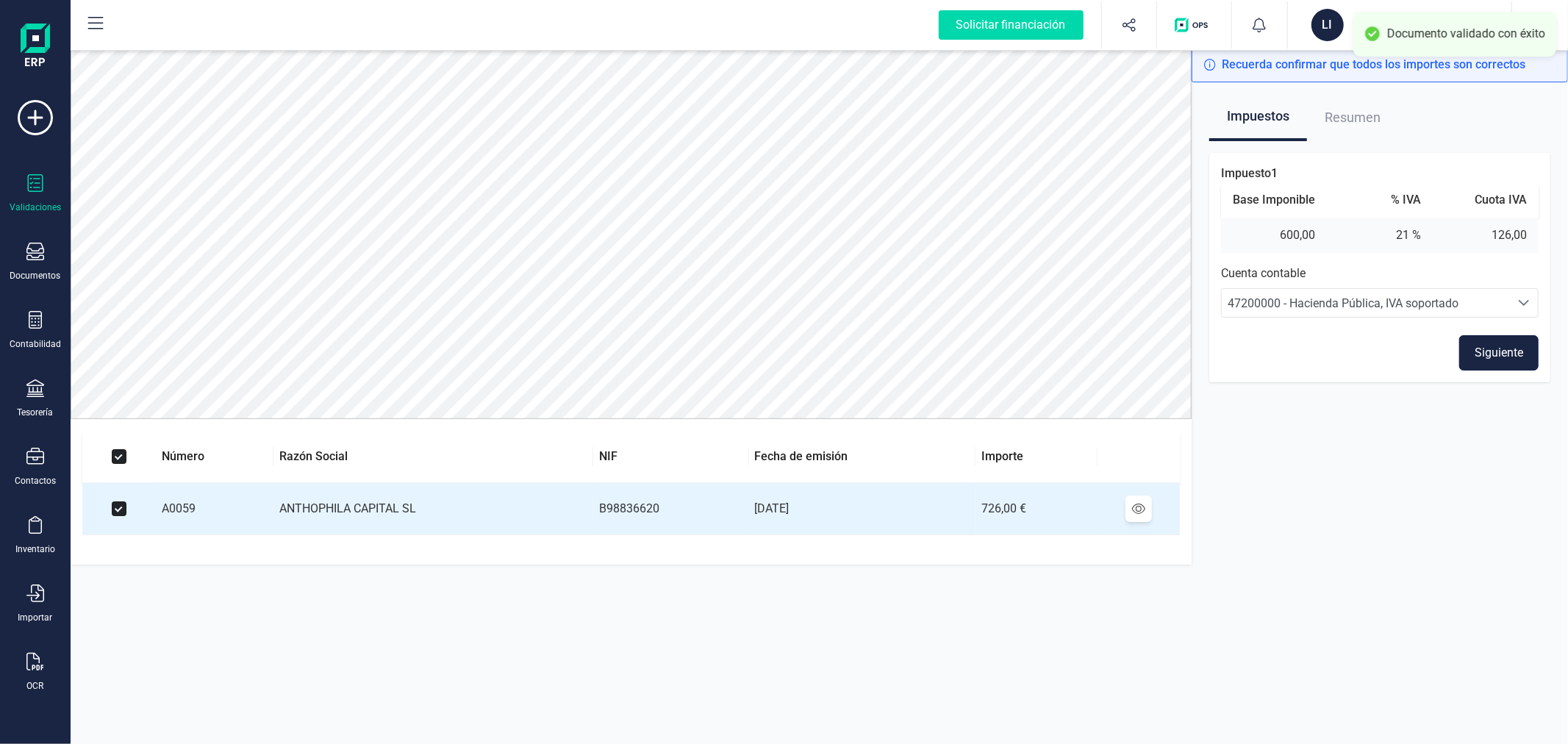
click at [1489, 350] on button "Siguiente" at bounding box center [1499, 353] width 79 height 36
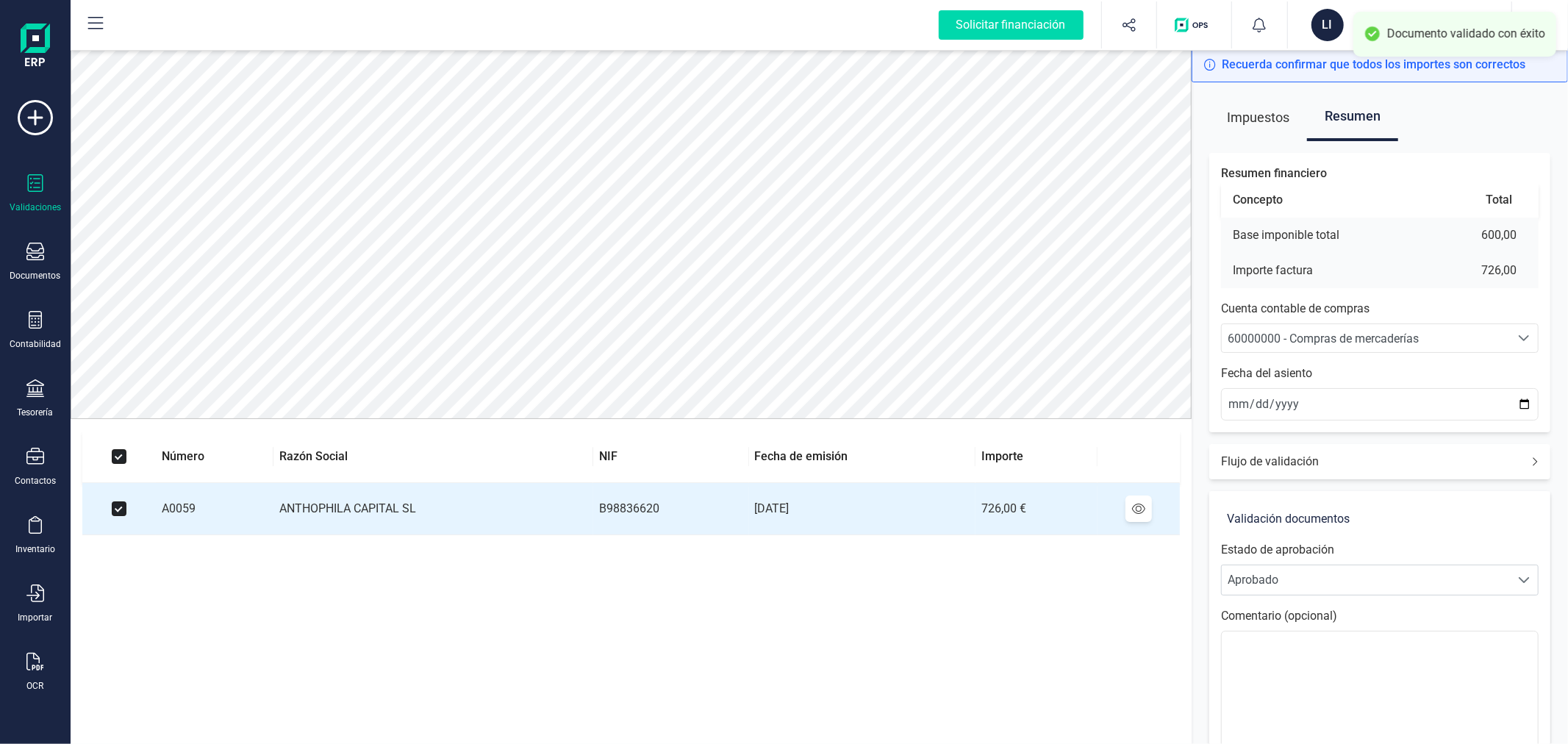
click at [1408, 332] on span "60000000 - Compras de mercaderías" at bounding box center [1323, 338] width 192 height 14
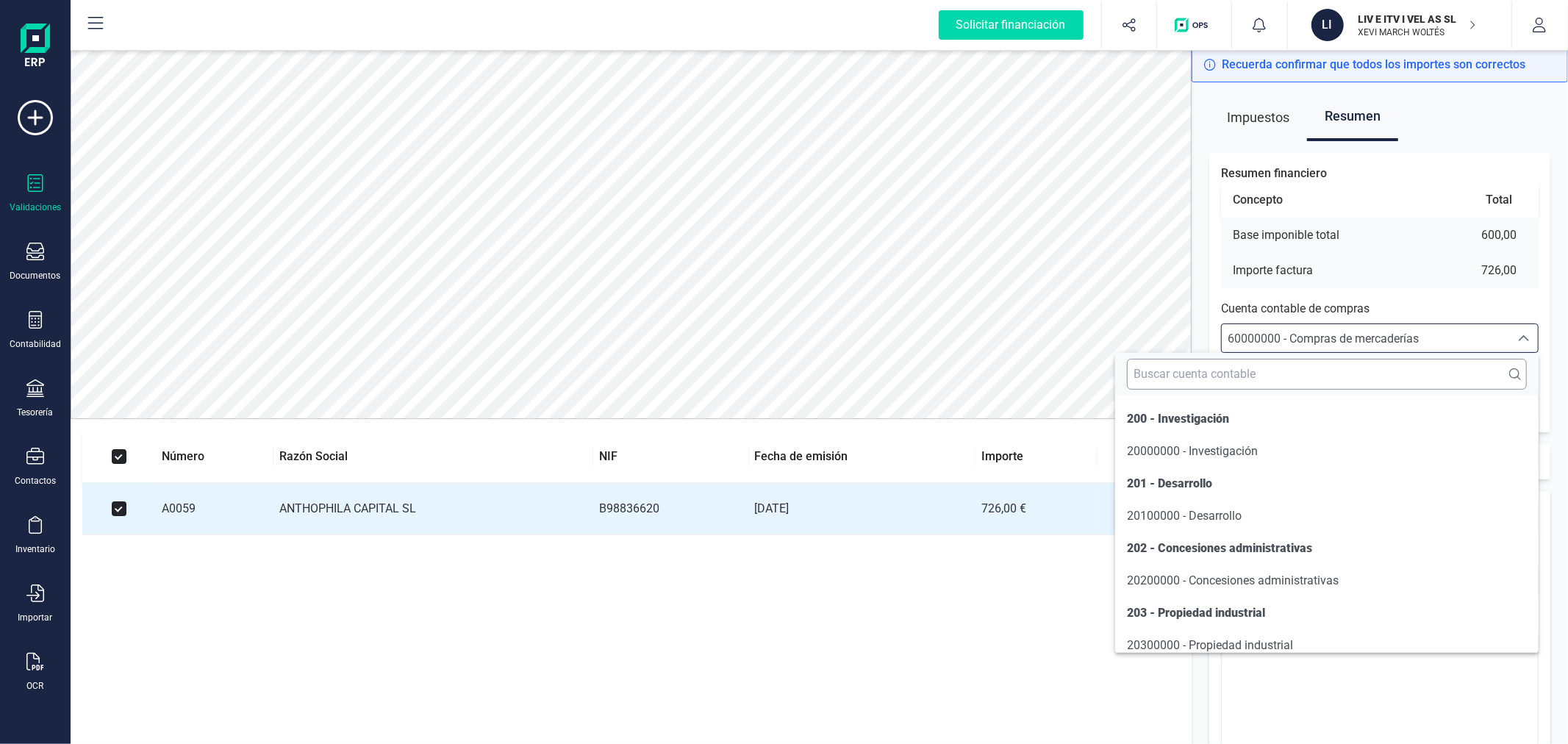
scroll to position [7382, 0]
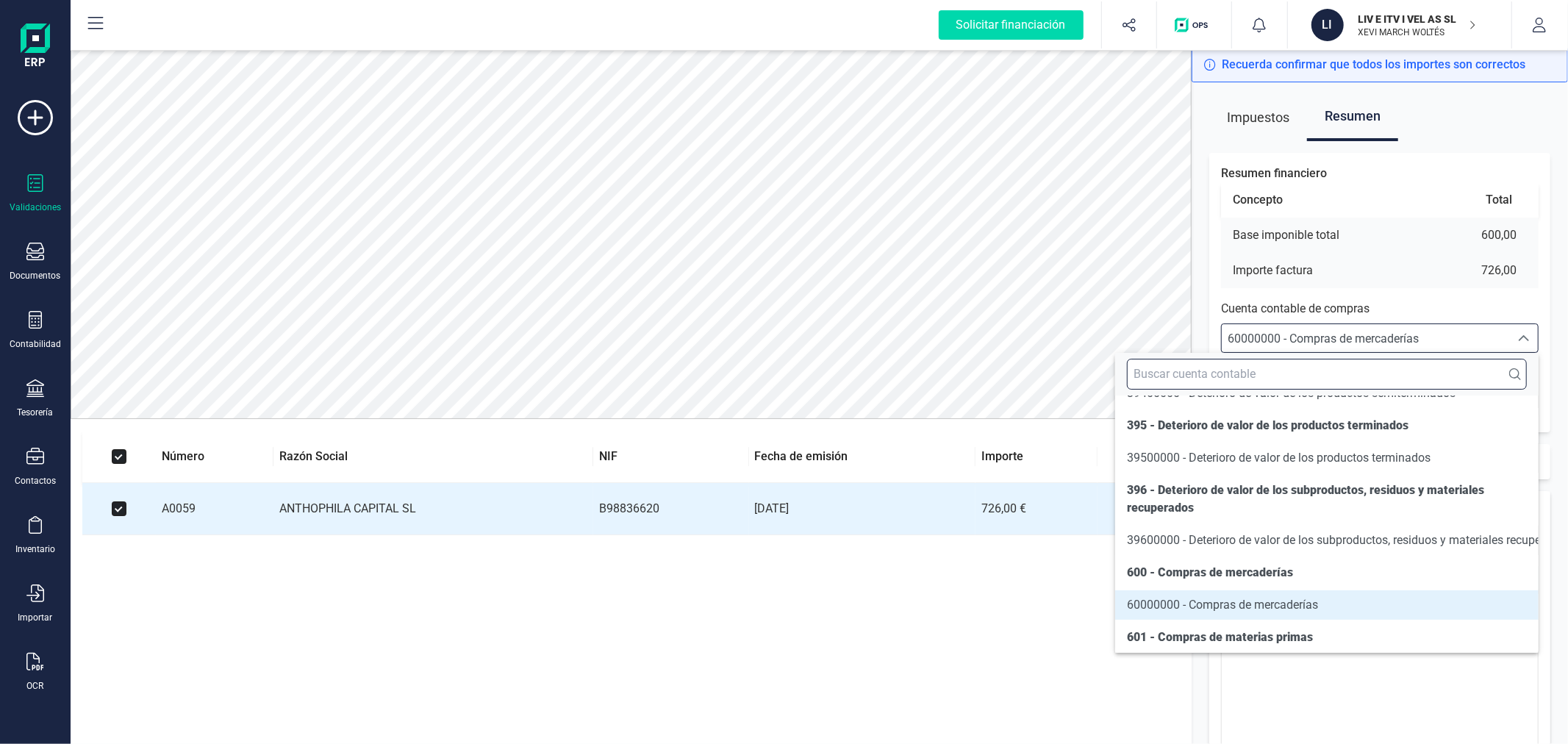
click at [1388, 370] on input "text" at bounding box center [1327, 373] width 400 height 31
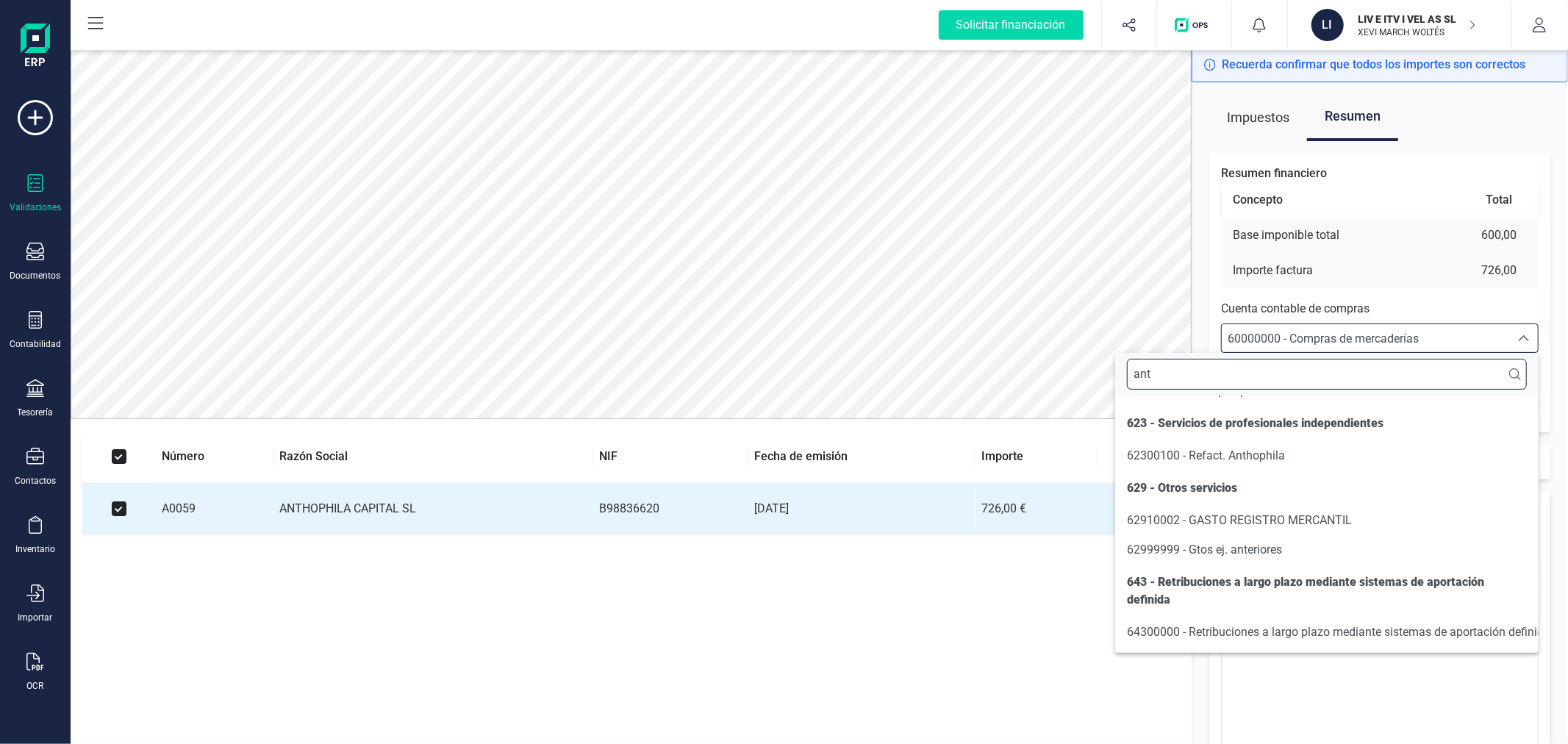
scroll to position [0, 0]
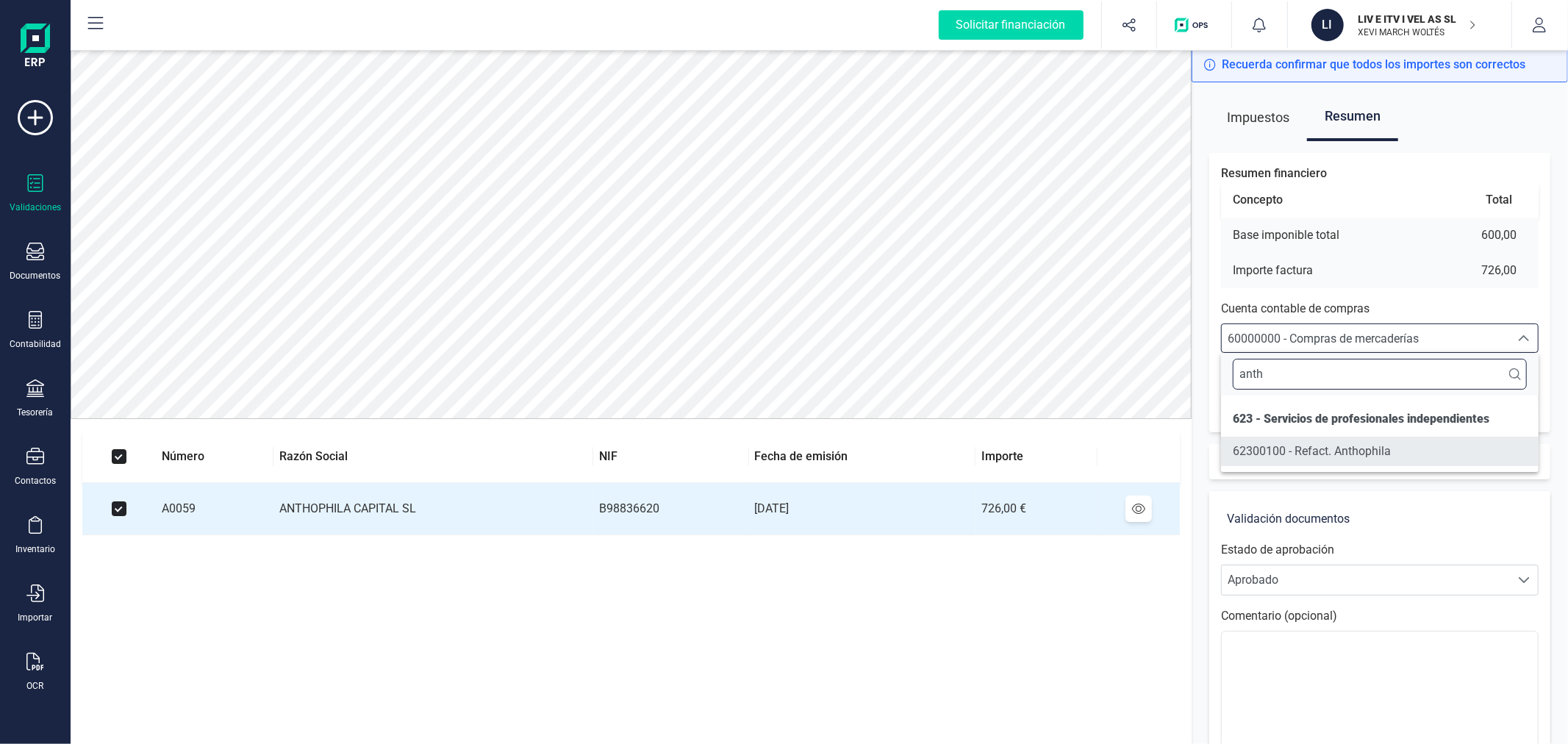
type input "anth"
click at [1415, 456] on li "62300100 - Refact. Anthophila" at bounding box center [1379, 451] width 318 height 30
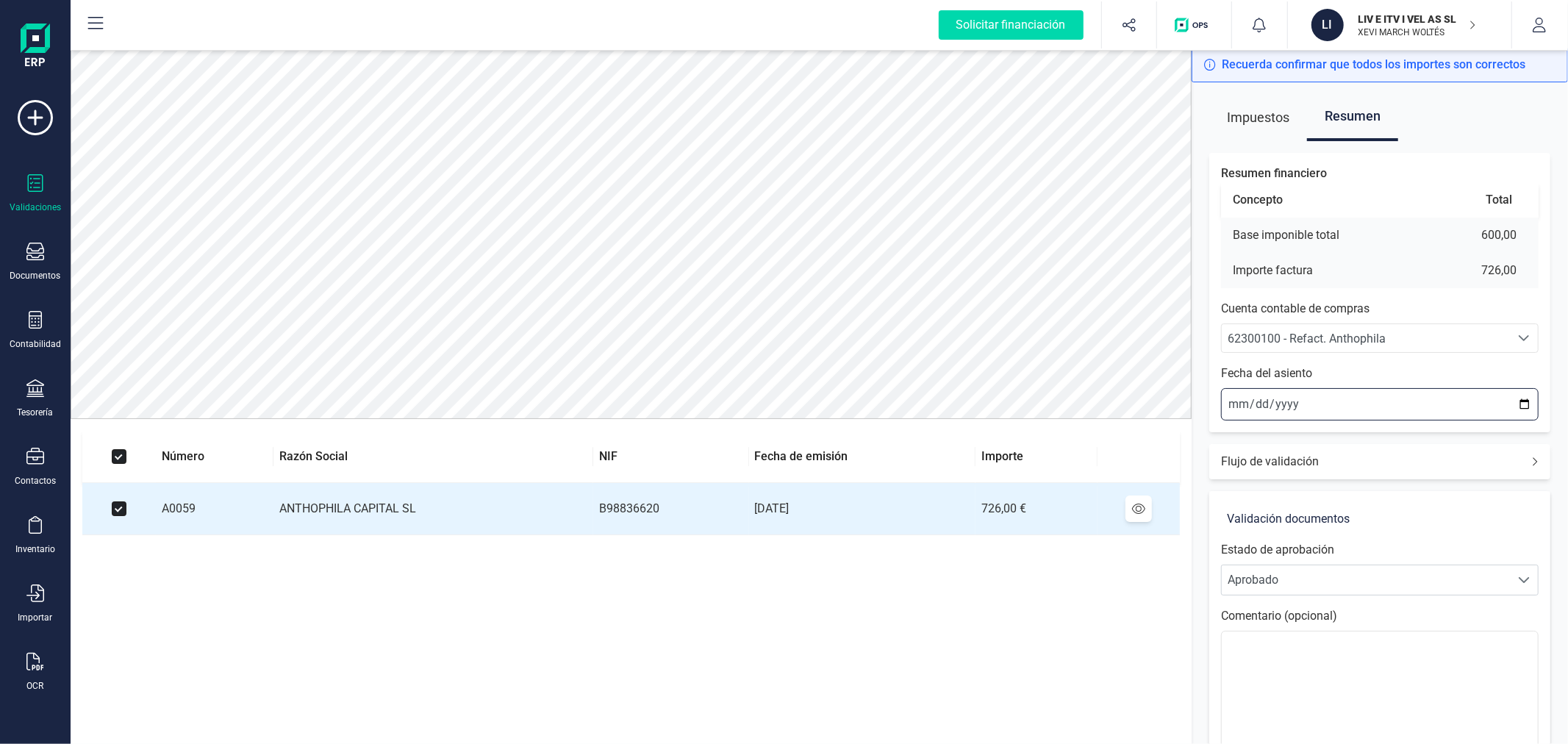
click at [1521, 401] on input "[DATE]" at bounding box center [1379, 404] width 318 height 33
type input "[DATE]"
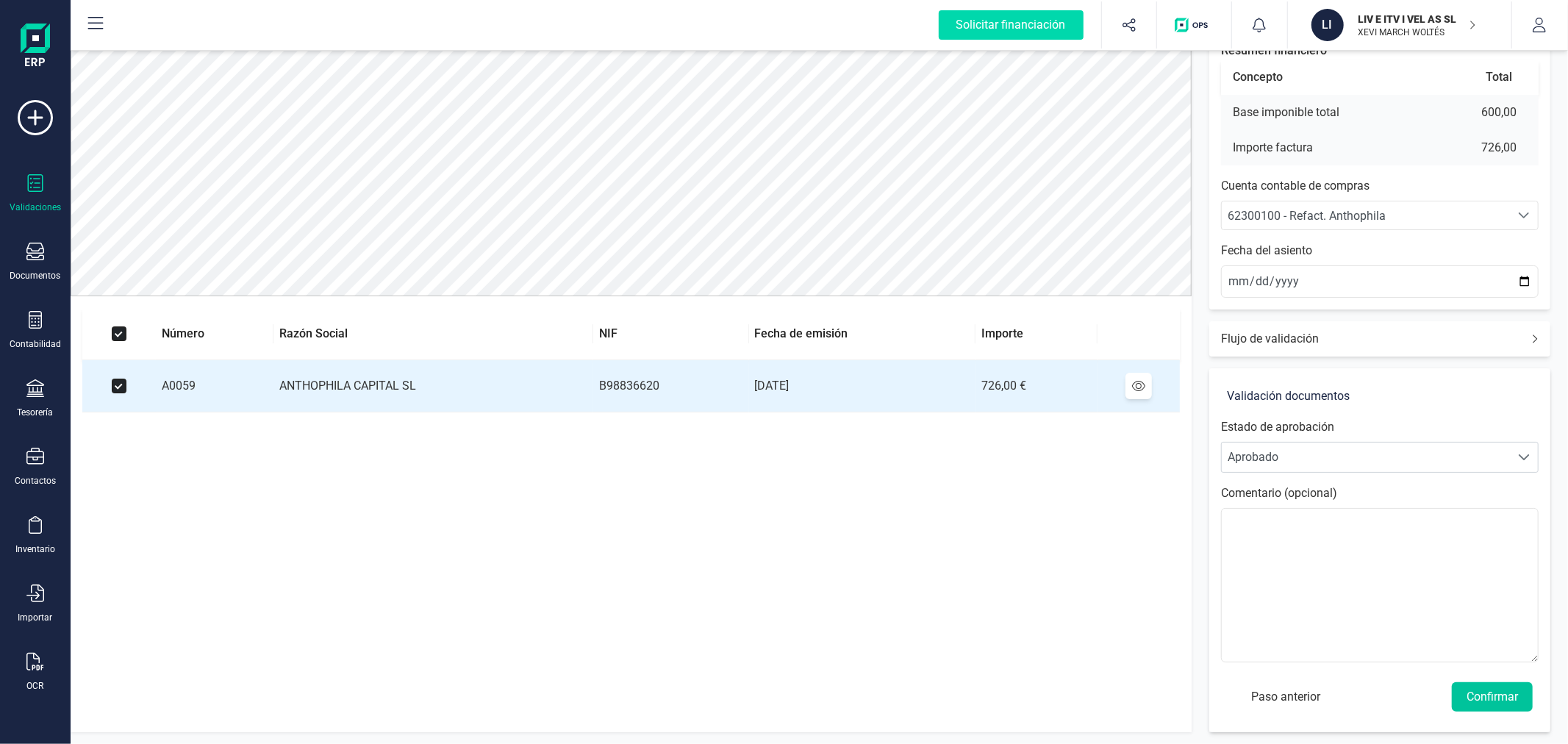
click at [1488, 685] on button "Confirmar" at bounding box center [1492, 696] width 80 height 30
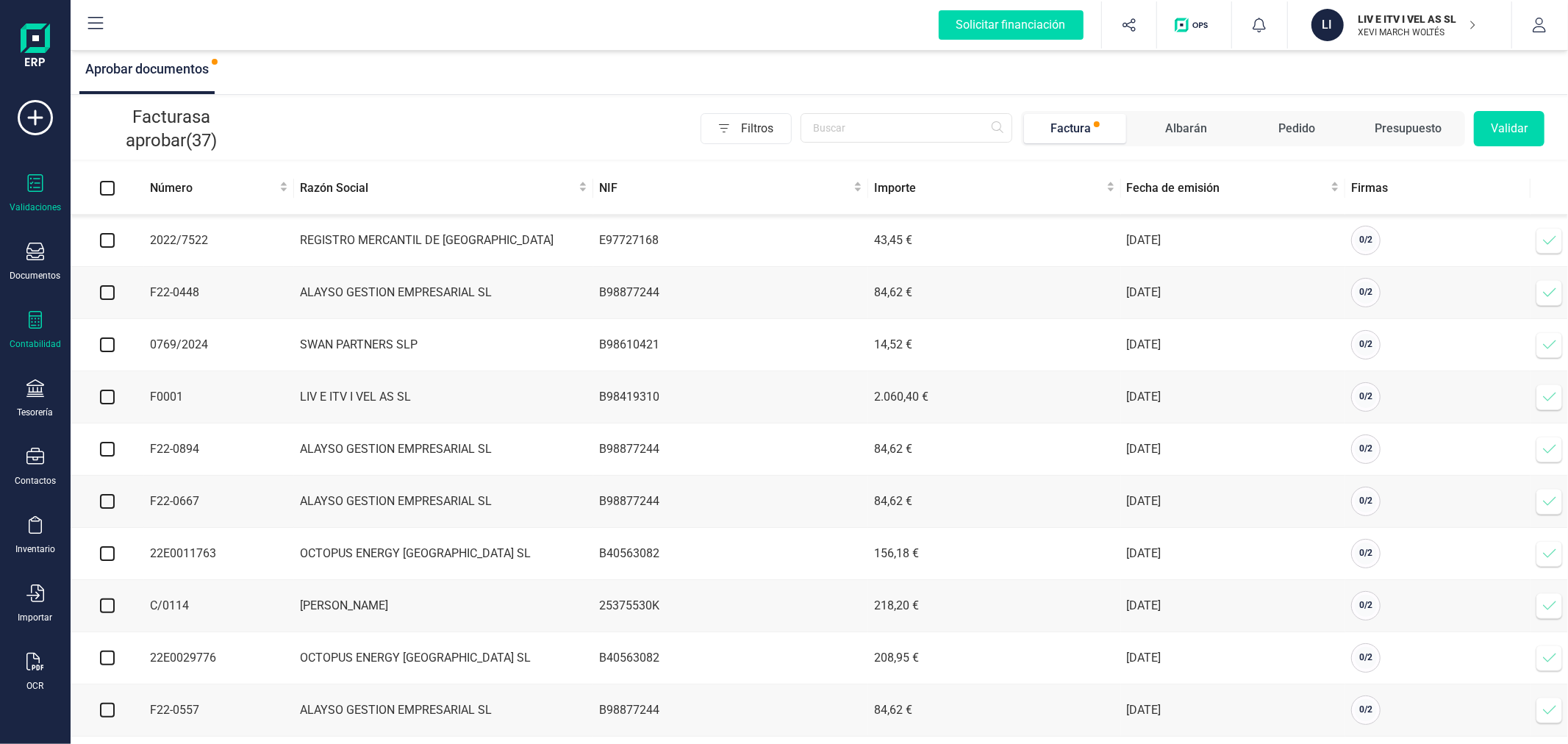
click at [44, 323] on div "Contabilidad" at bounding box center [35, 329] width 59 height 39
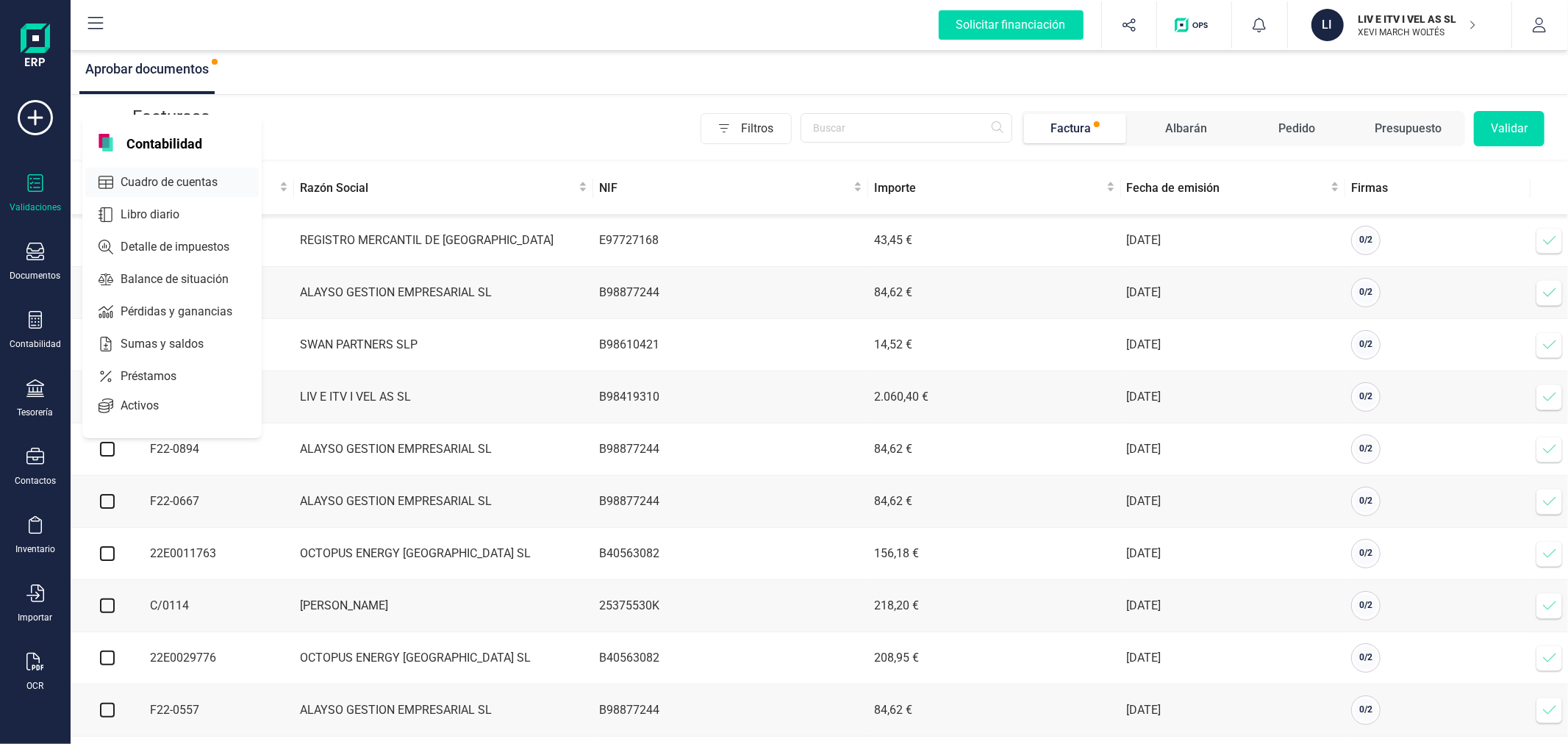
click at [145, 186] on span "Cuadro de cuentas" at bounding box center [180, 183] width 129 height 18
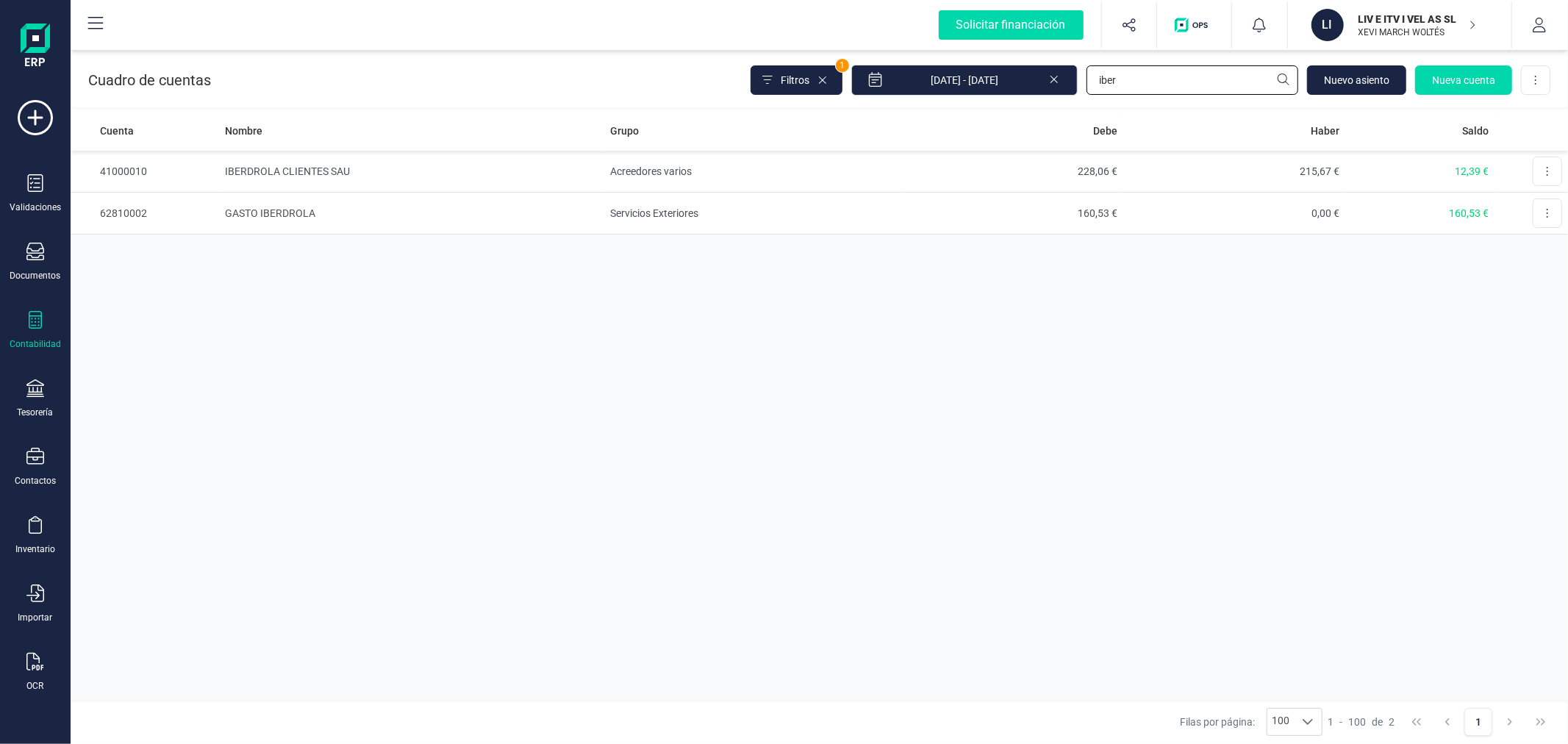
click at [1195, 86] on input "iber" at bounding box center [1192, 80] width 211 height 30
click at [1195, 85] on input "iber" at bounding box center [1192, 80] width 211 height 30
type input "swa"
click at [645, 217] on td "Servicios Exteriores" at bounding box center [752, 213] width 297 height 42
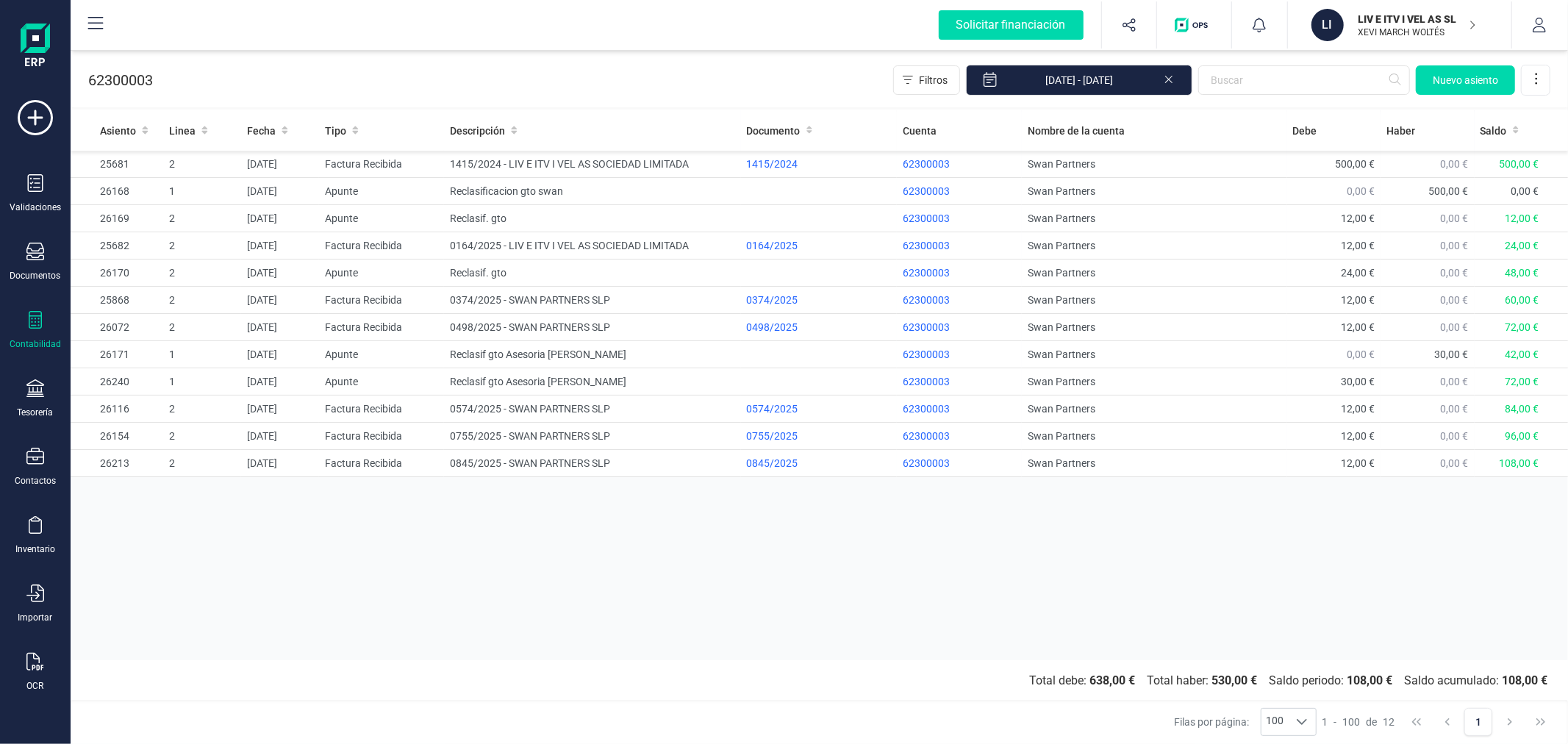
click at [656, 550] on div "Asiento Linea Fecha Tipo Descripción Documento Cuenta Nombre de la cuenta Debe …" at bounding box center [819, 385] width 1498 height 550
click at [1466, 72] on span "Nuevo asiento" at bounding box center [1466, 79] width 65 height 15
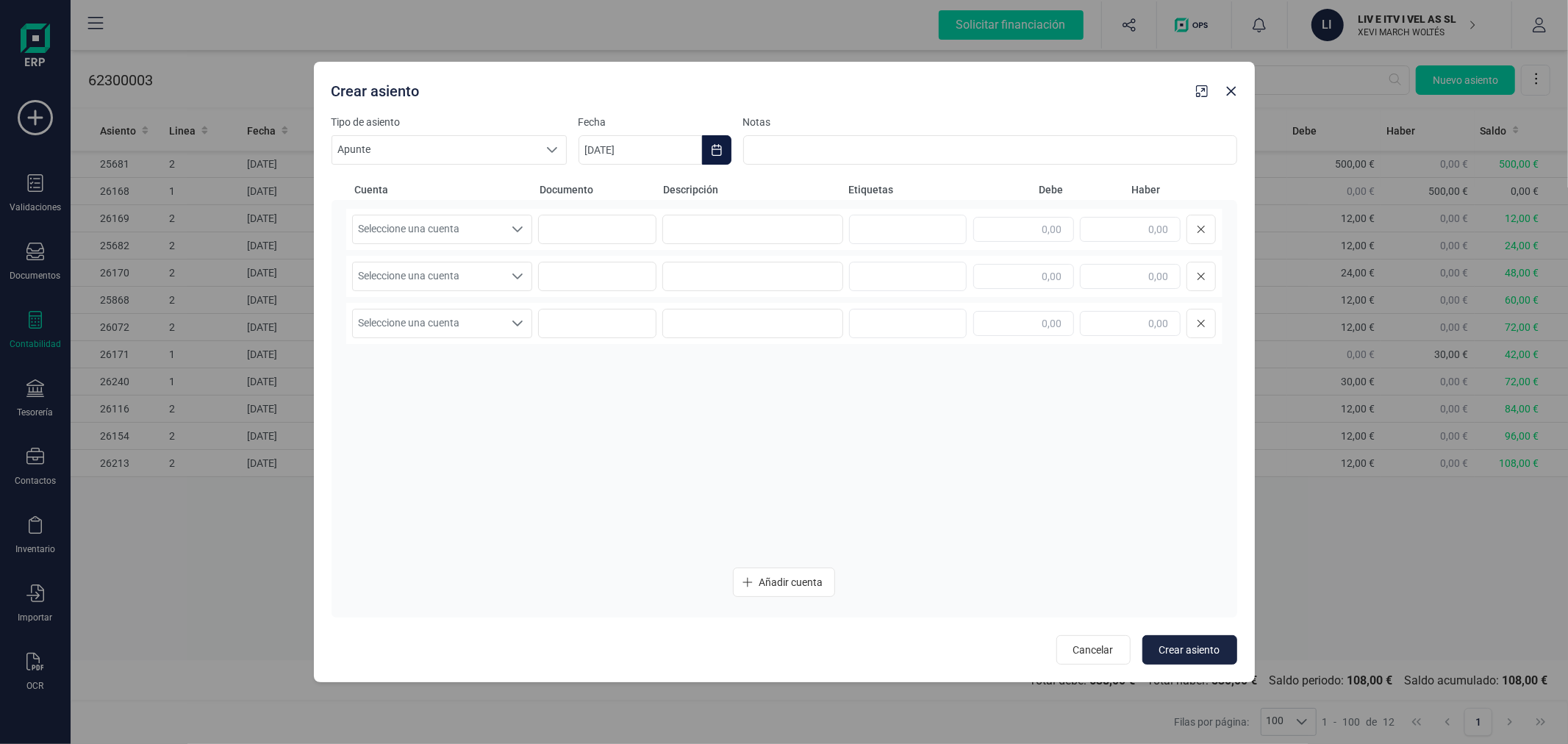
click at [717, 149] on icon "Choose Date" at bounding box center [717, 150] width 10 height 12
click at [738, 186] on button "septiembre" at bounding box center [755, 194] width 63 height 24
click at [605, 245] on span "ene" at bounding box center [610, 245] width 40 height 30
click at [833, 449] on span "31" at bounding box center [828, 444] width 30 height 30
type input "[DATE]"
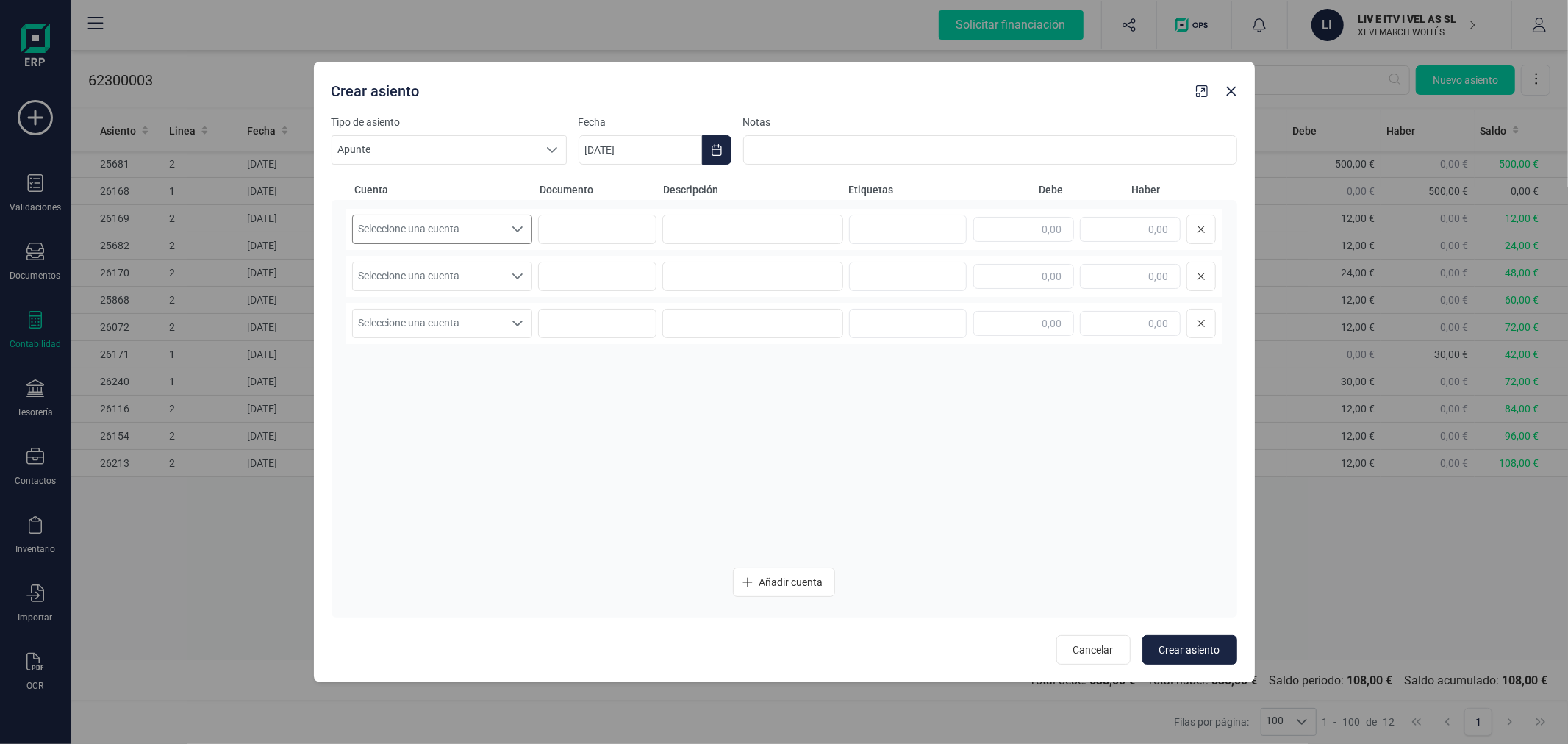
click at [473, 218] on span "Seleccione una cuenta" at bounding box center [429, 229] width 152 height 28
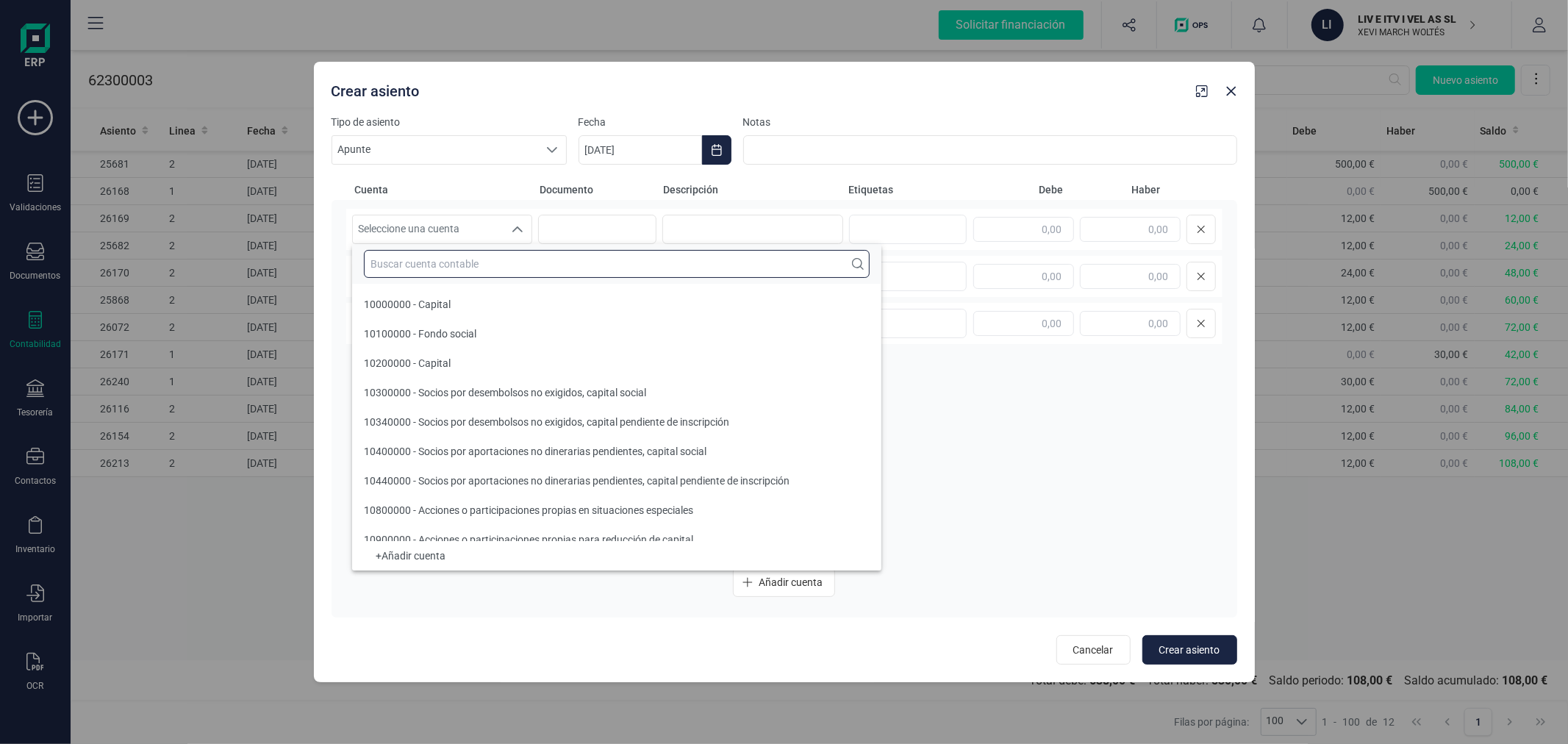
click at [495, 271] on input "text" at bounding box center [617, 264] width 506 height 28
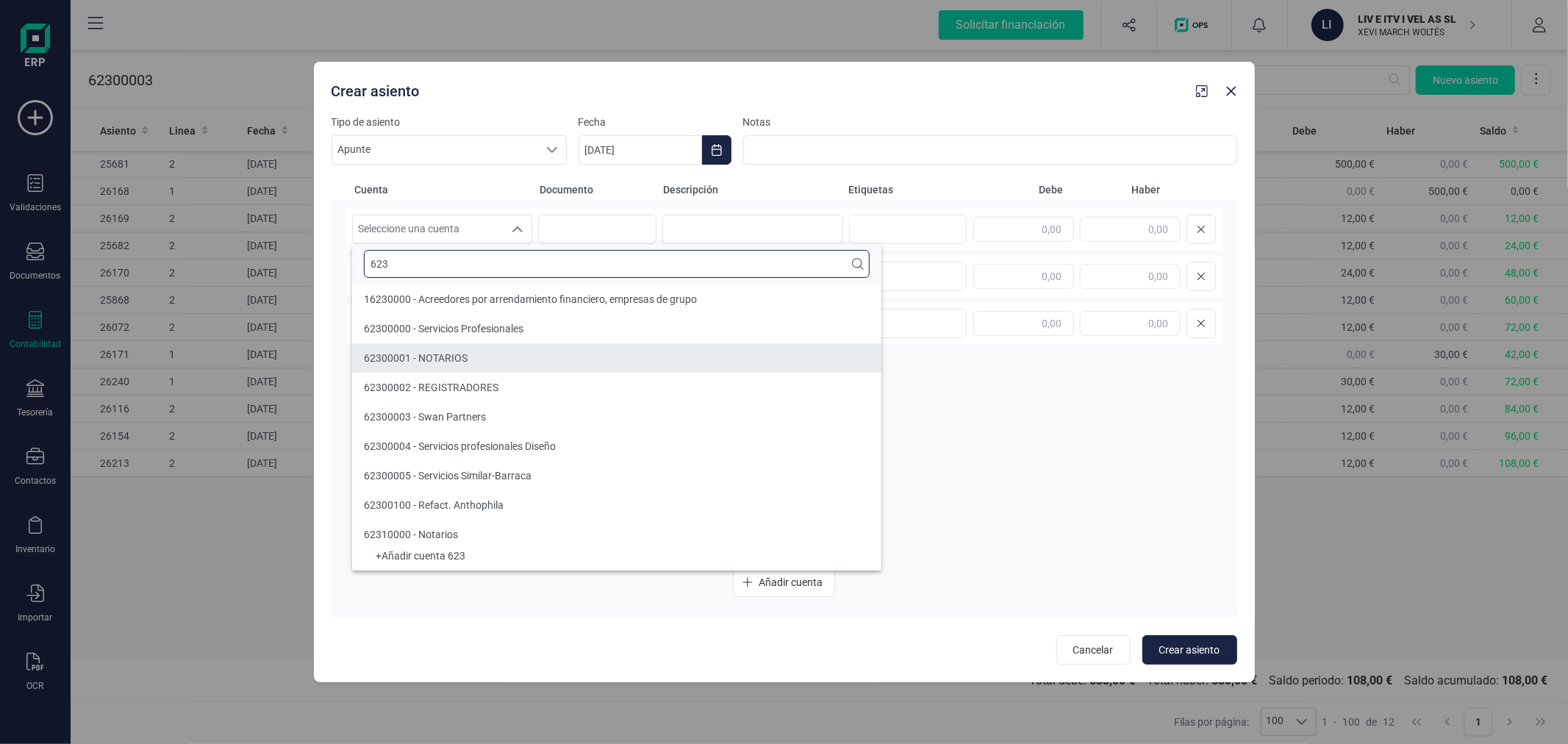
type input "623"
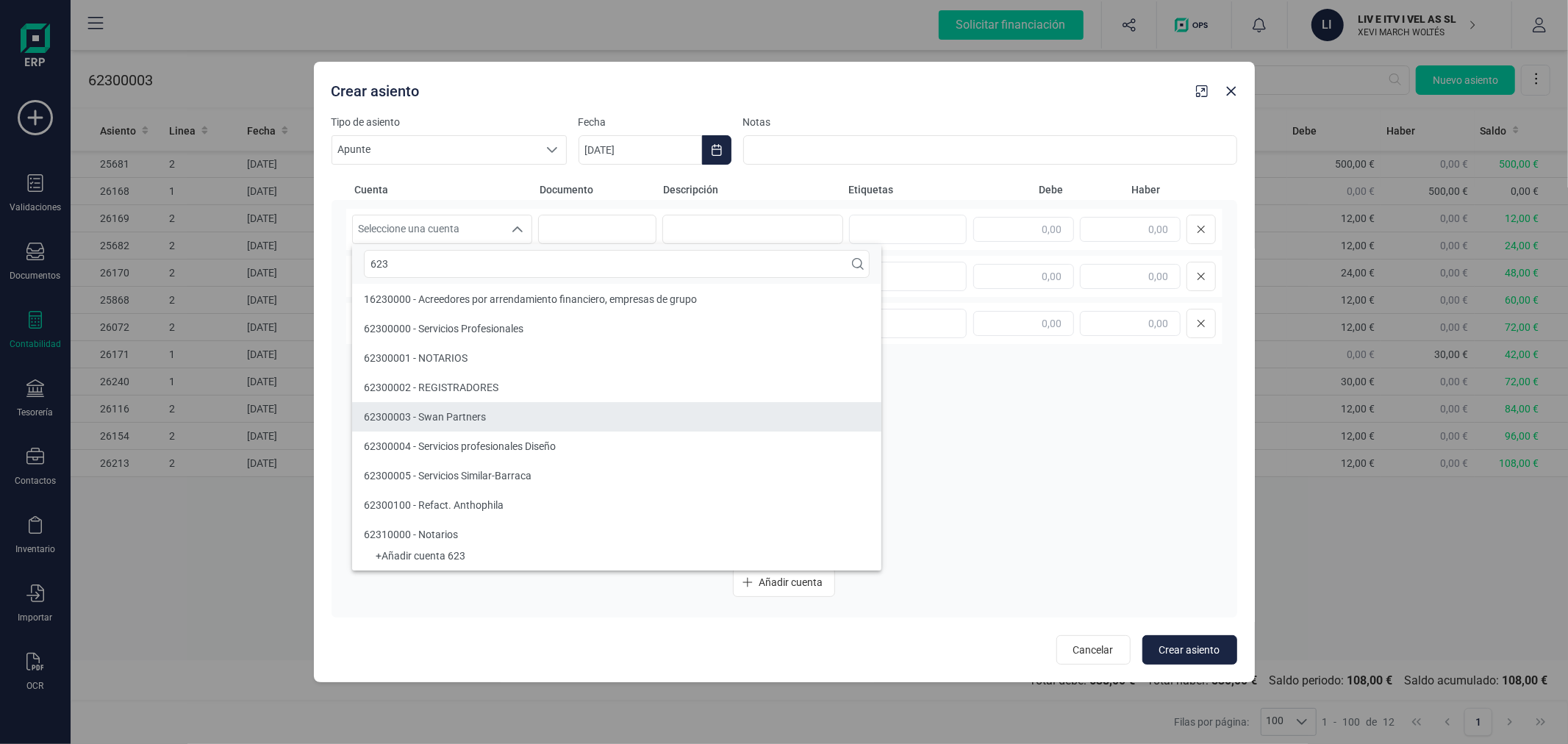
click at [503, 409] on li "62300003 - Swan Partners" at bounding box center [616, 417] width 529 height 30
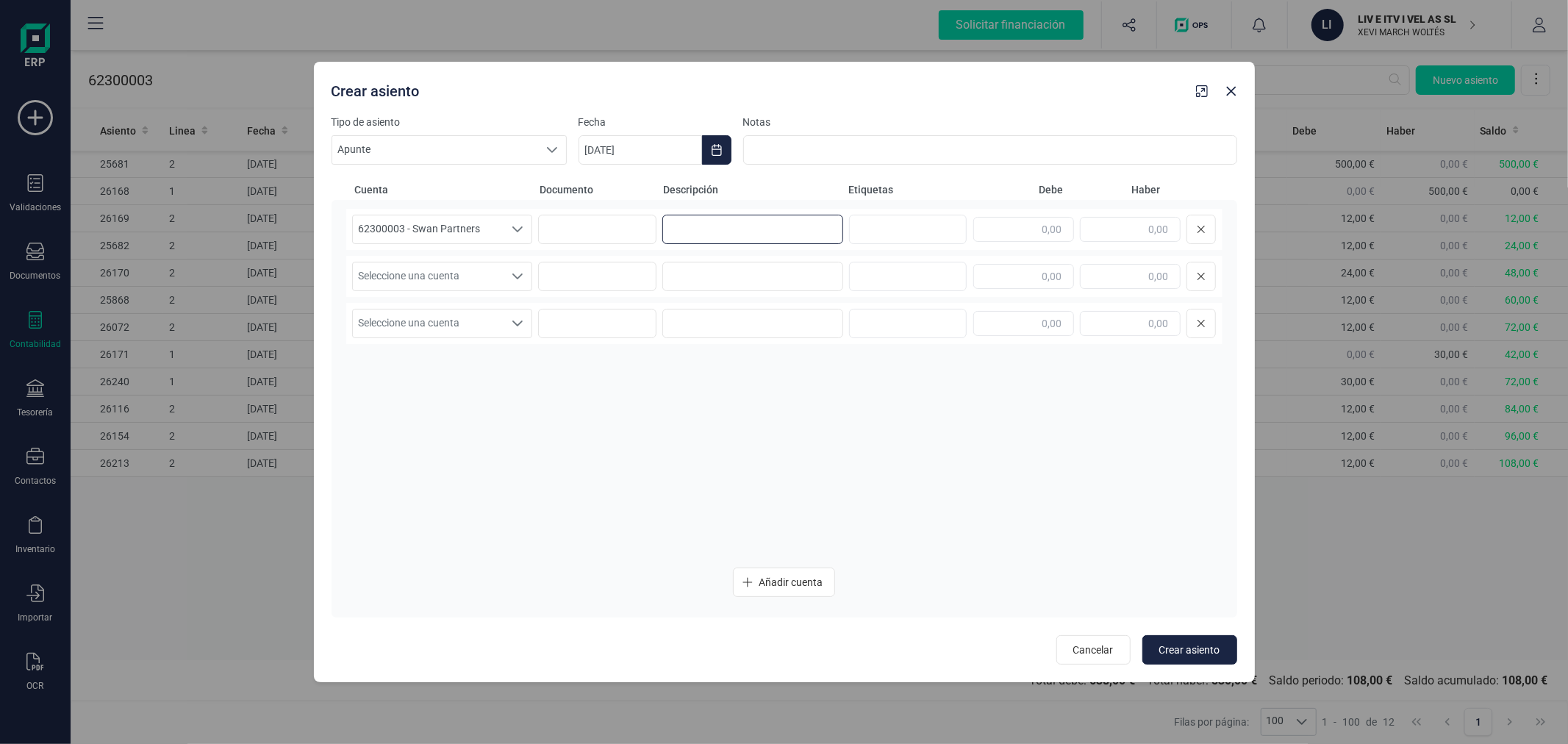
click at [754, 223] on input at bounding box center [752, 229] width 181 height 30
type input "ANT-VEN"
type input "300,00"
click at [467, 285] on span "Seleccione una cuenta" at bounding box center [429, 276] width 152 height 28
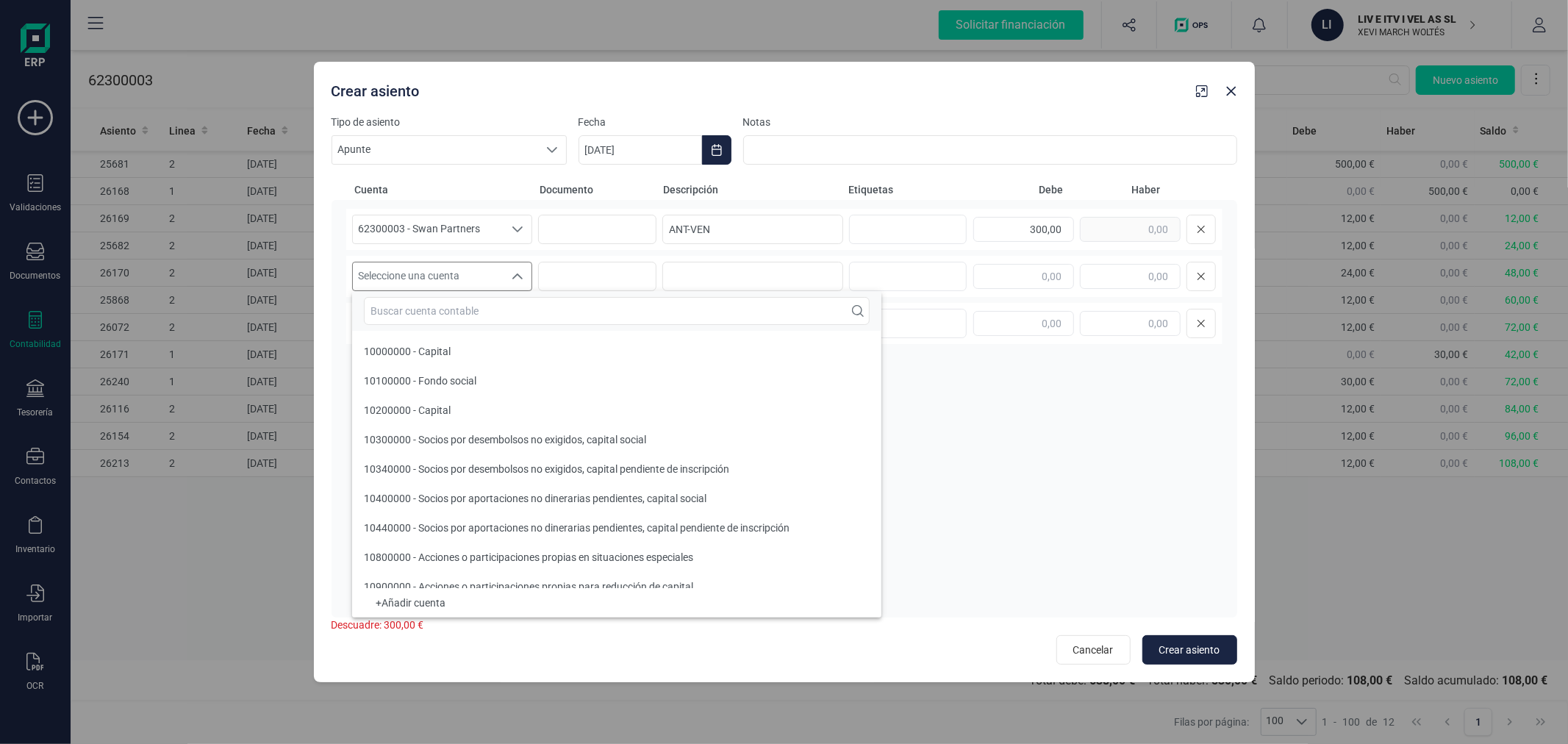
click at [472, 308] on input "text" at bounding box center [617, 310] width 506 height 28
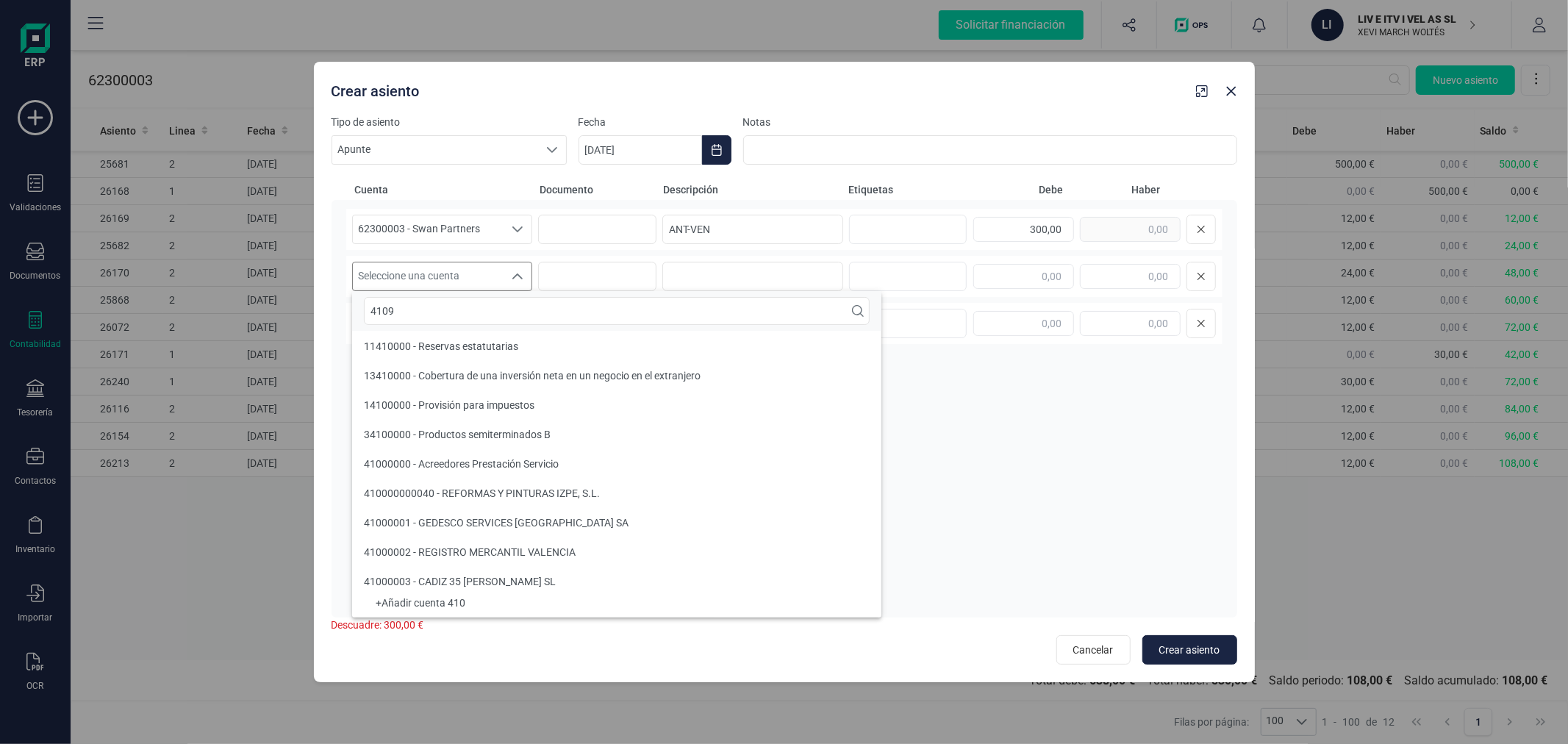
scroll to position [0, 0]
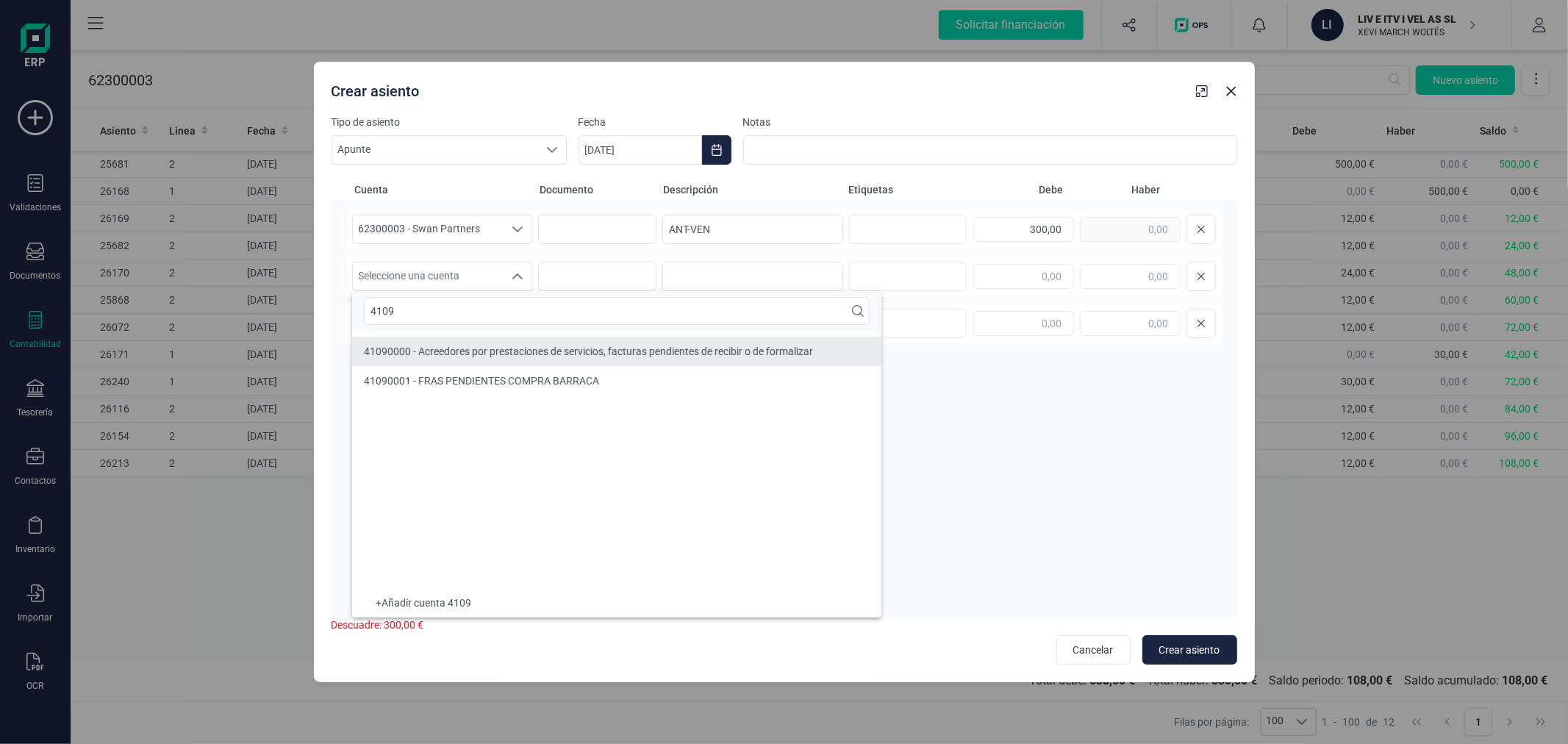
type input "4109"
click at [486, 339] on li "41090000 - Acreedores por prestaciones de servicios, facturas pendientes de rec…" at bounding box center [616, 351] width 529 height 30
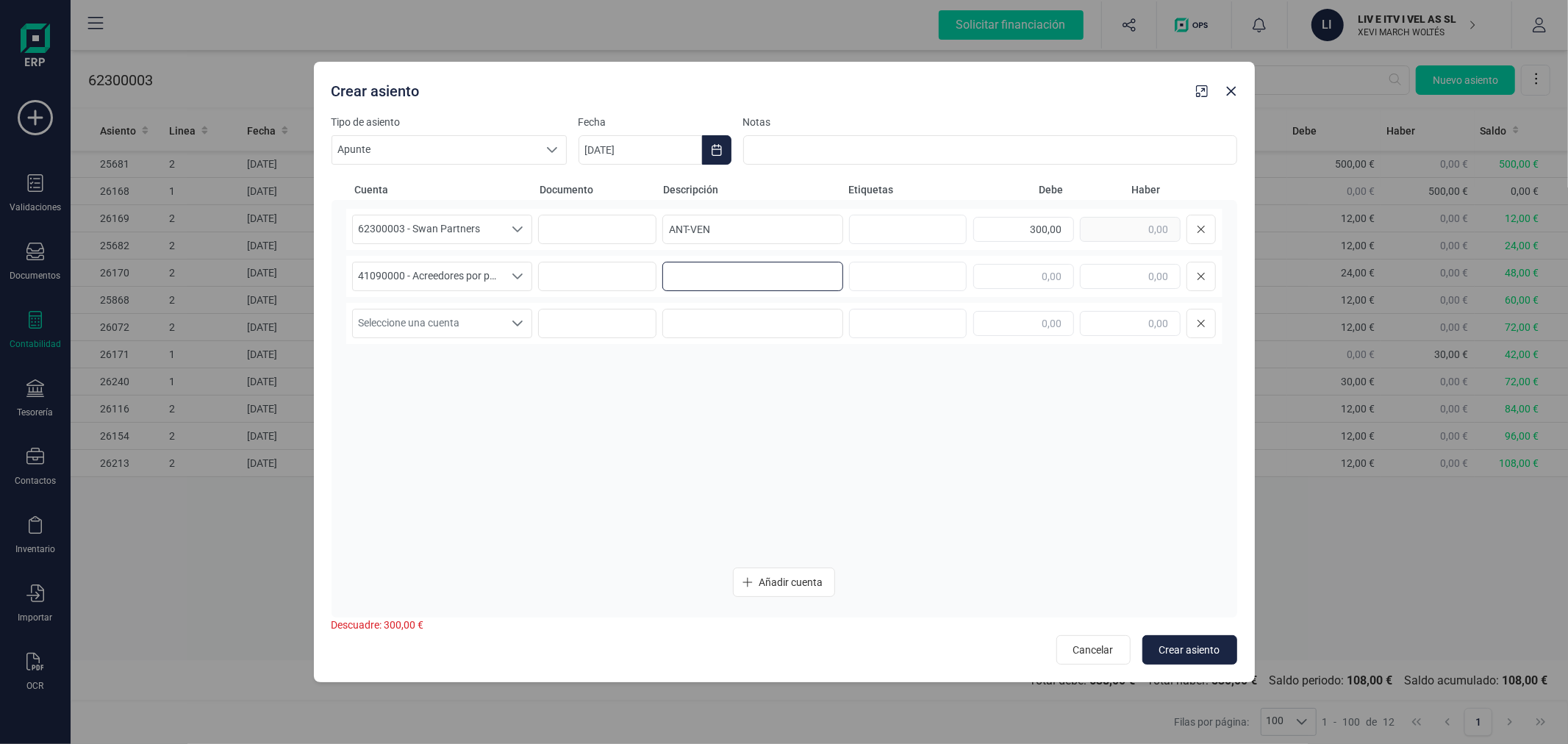
paste input "ANT-VEN"
type input "ANT-VEN"
type input "300,00"
click at [1178, 654] on span "Crear asiento" at bounding box center [1189, 649] width 61 height 15
type input "[DATE]"
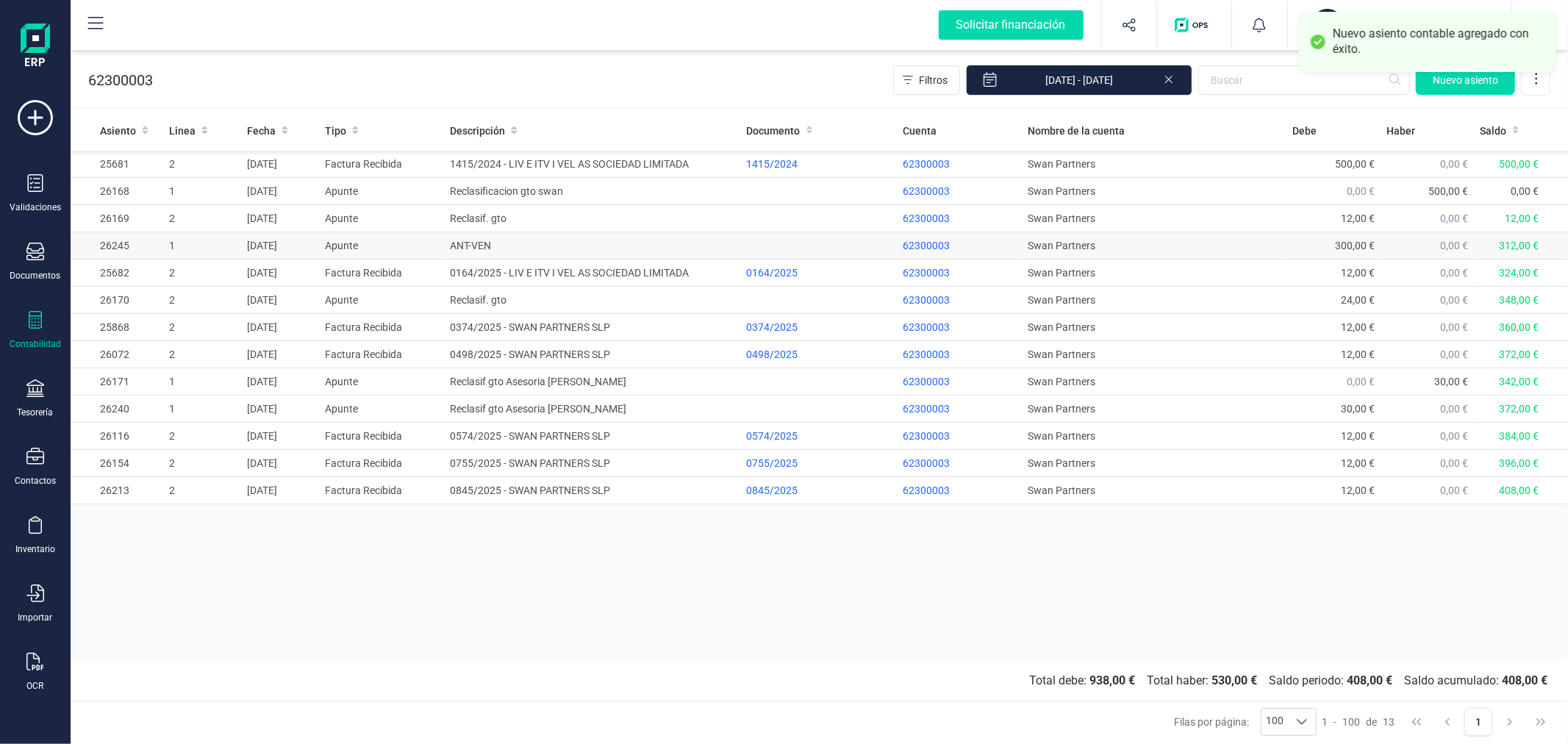
click at [572, 246] on td "ANT-VEN" at bounding box center [591, 245] width 297 height 27
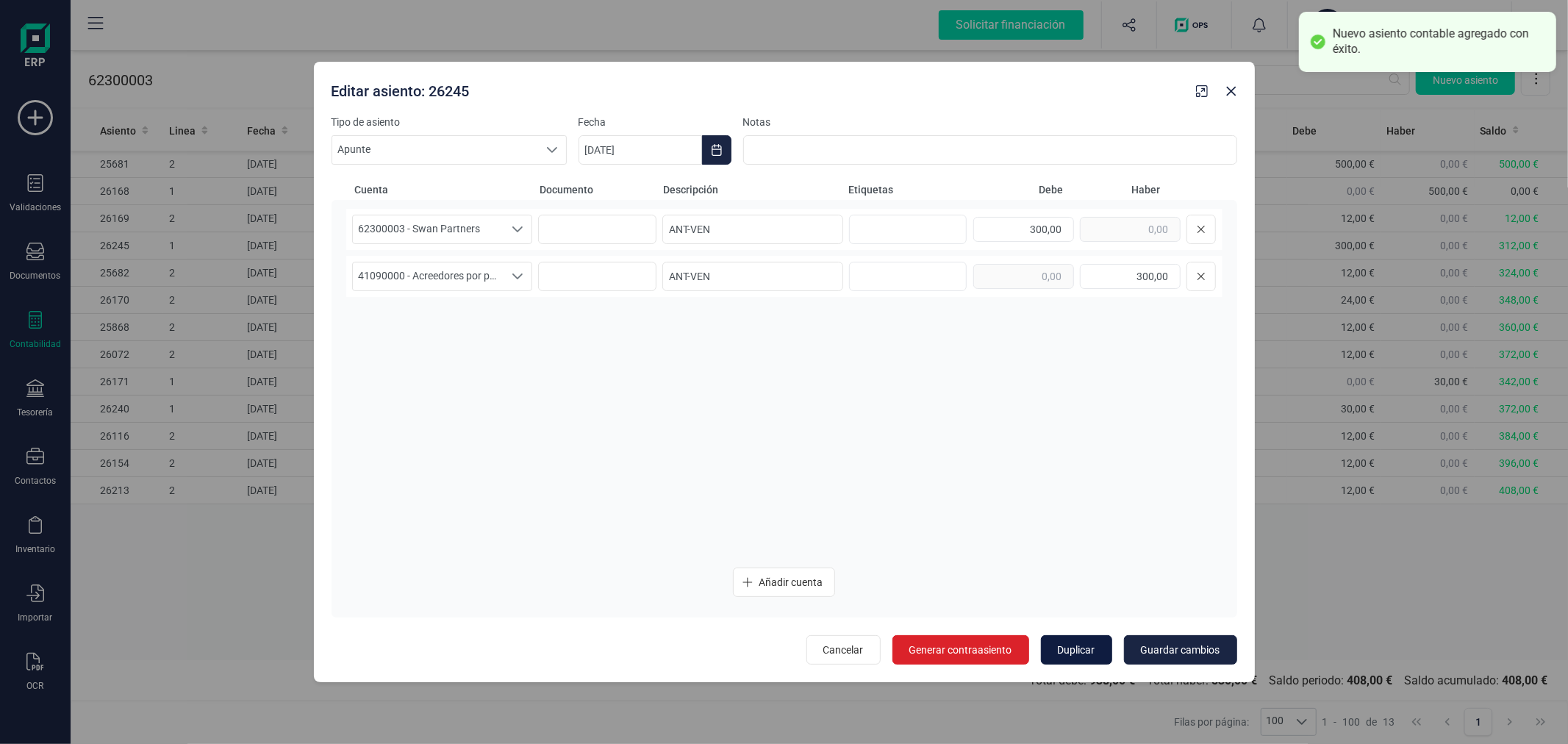
click at [1085, 654] on span "Duplicar" at bounding box center [1077, 649] width 38 height 15
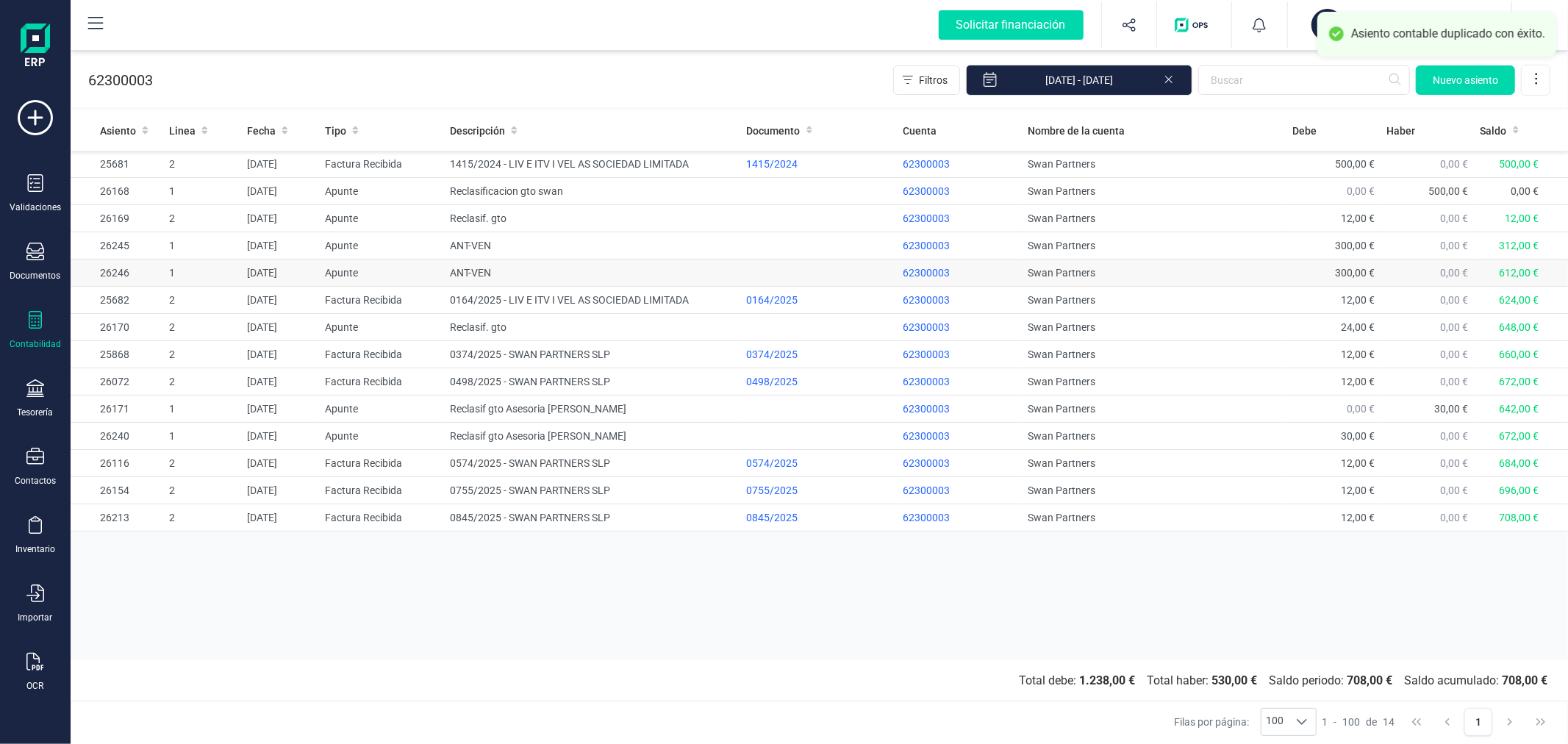
click at [492, 259] on td "ANT-VEN" at bounding box center [591, 272] width 297 height 27
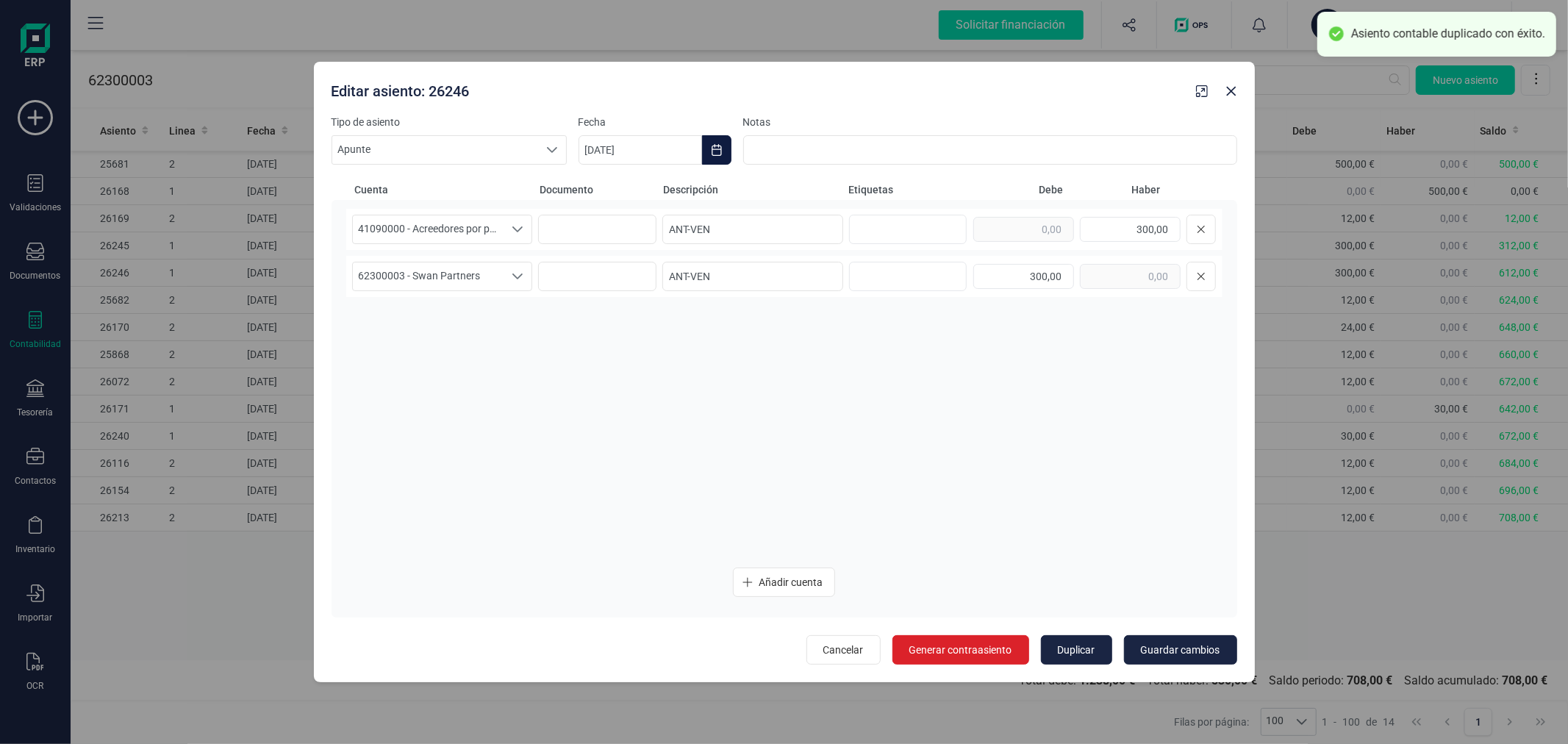
click at [725, 143] on button "Choose Date" at bounding box center [717, 150] width 30 height 30
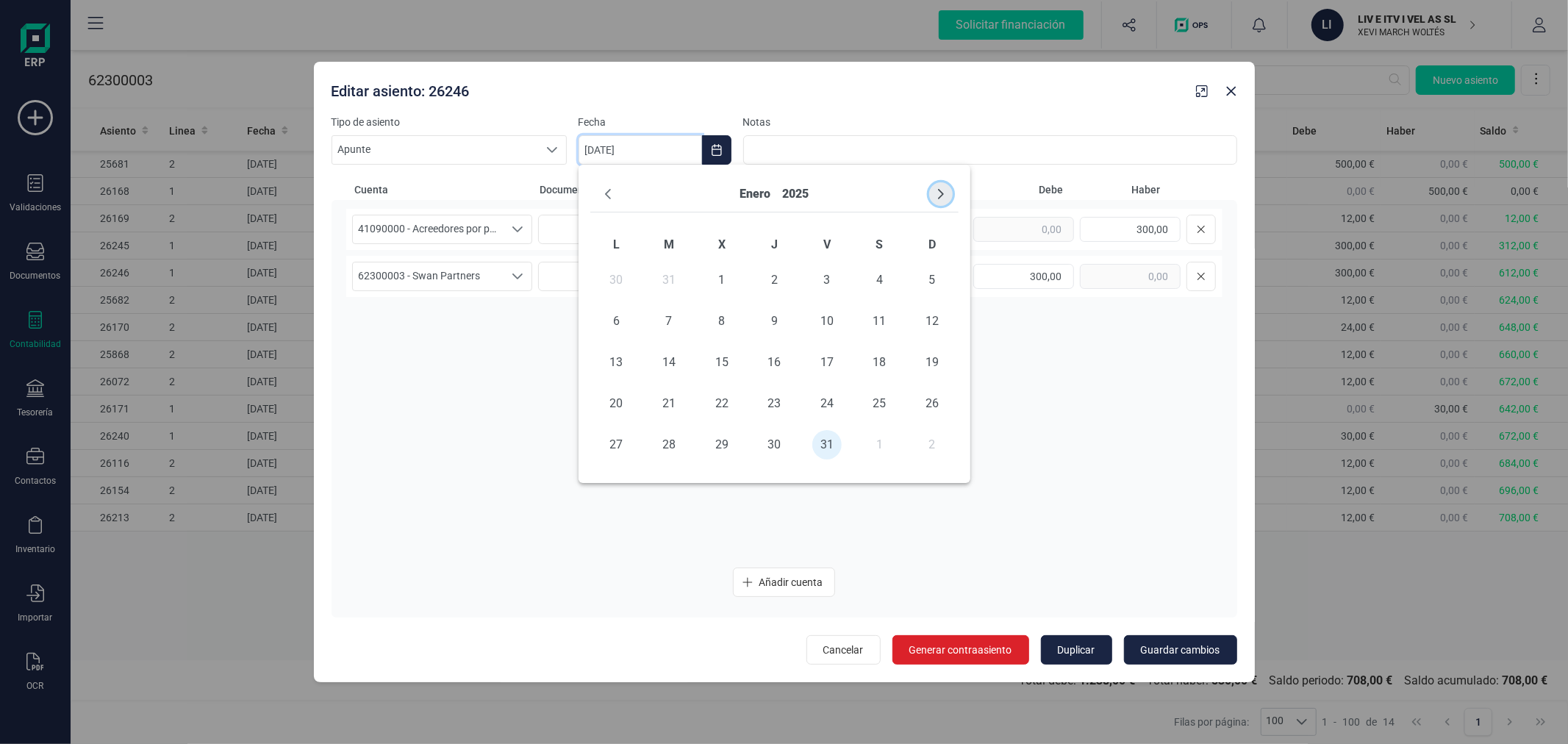
click at [934, 189] on button "Next Month" at bounding box center [941, 194] width 24 height 24
click at [836, 446] on span "28" at bounding box center [828, 444] width 30 height 30
type input "[DATE]"
click at [1192, 651] on span "Guardar cambios" at bounding box center [1181, 649] width 79 height 15
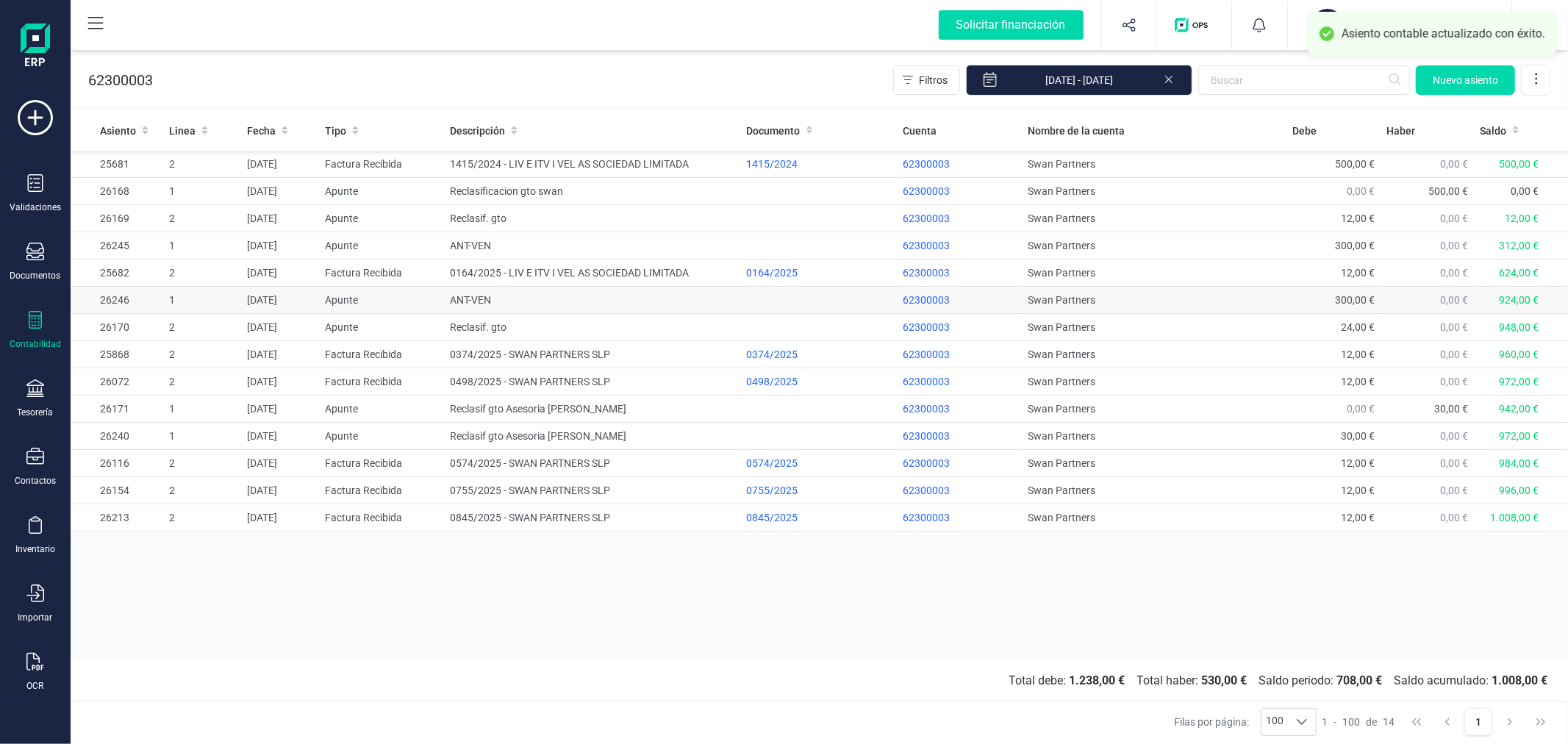
click at [540, 297] on td "ANT-VEN" at bounding box center [591, 300] width 297 height 27
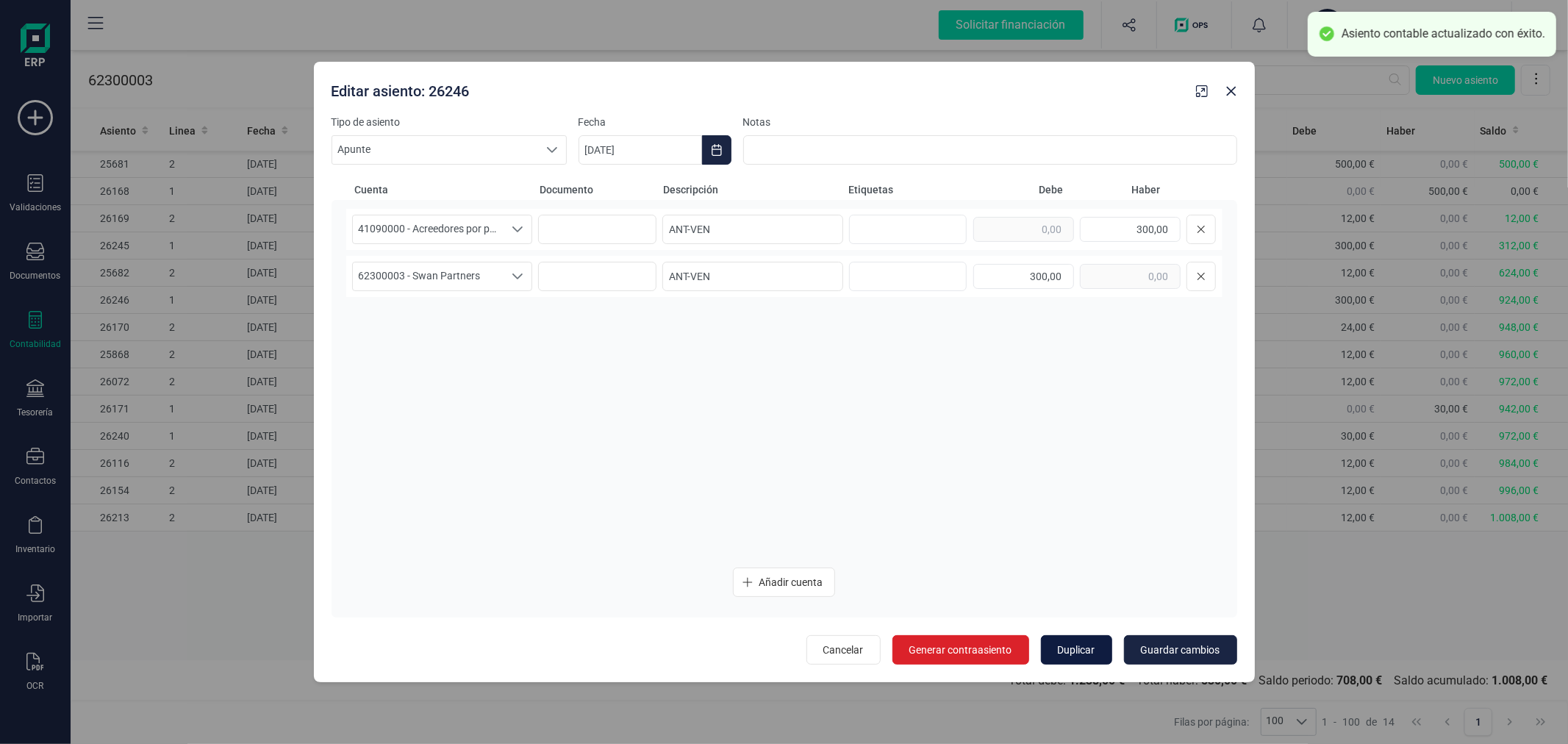
click at [1082, 636] on button "Duplicar" at bounding box center [1077, 650] width 71 height 30
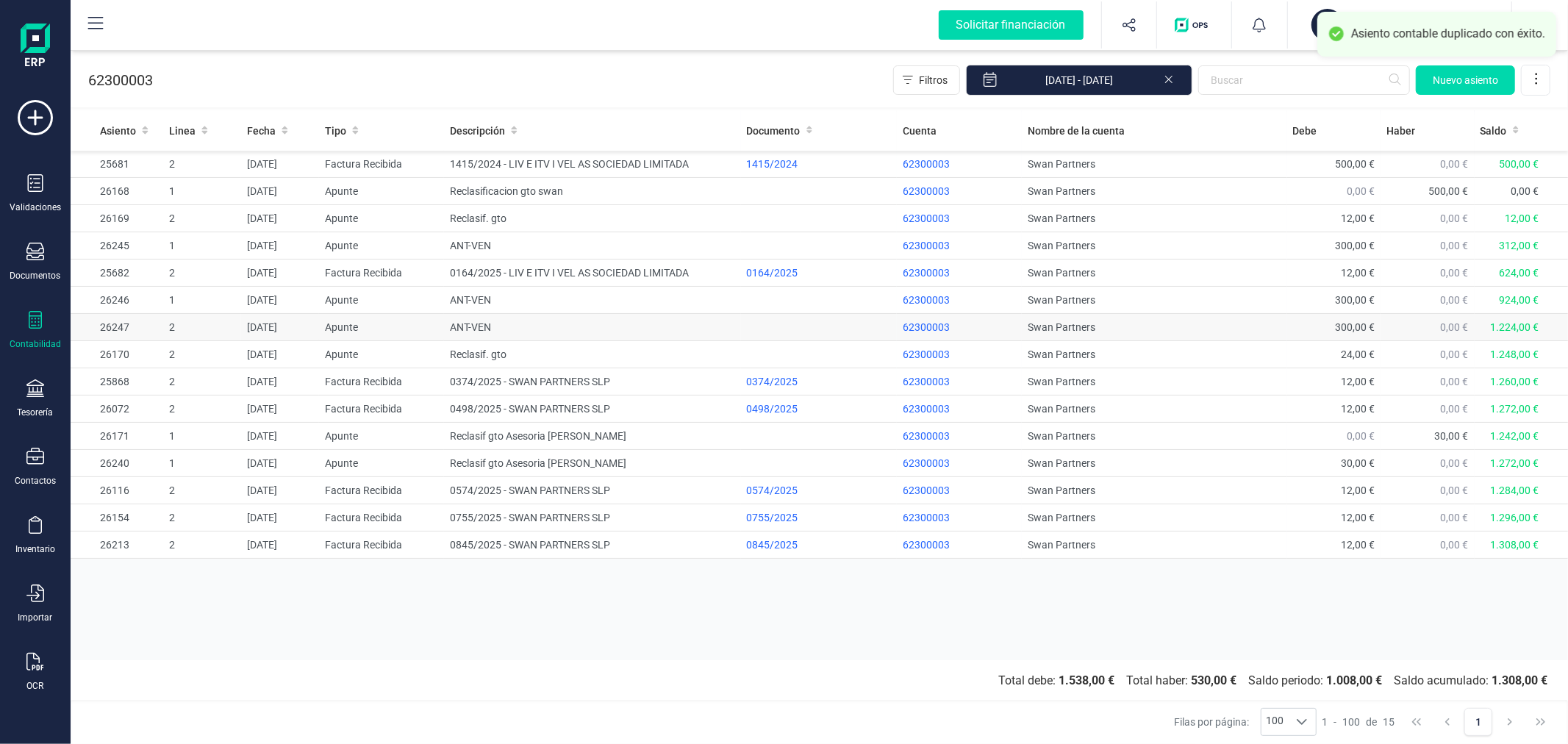
click at [526, 326] on td "ANT-VEN" at bounding box center [591, 326] width 297 height 27
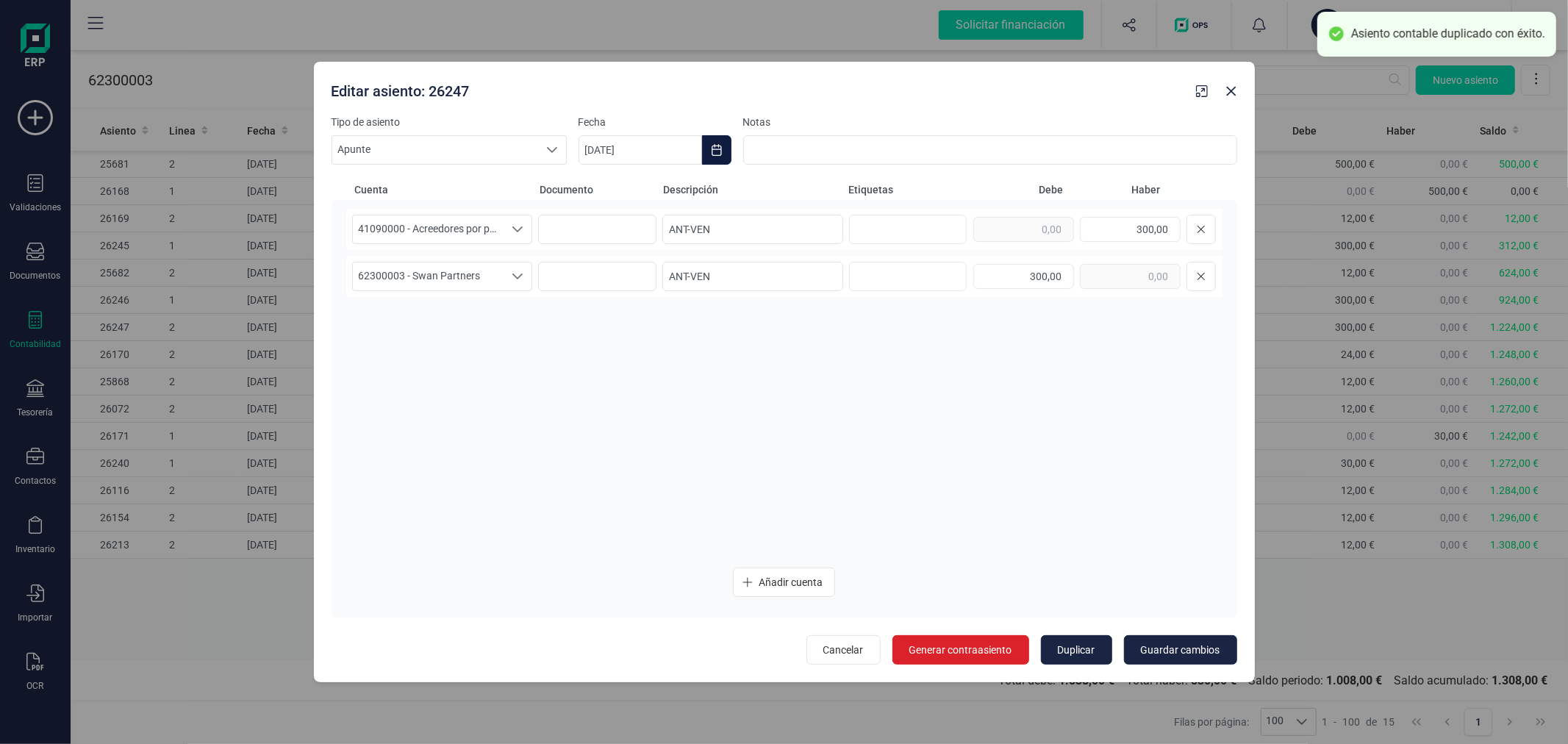
click at [714, 142] on button "Choose Date" at bounding box center [717, 150] width 30 height 30
click at [943, 191] on icon "Next Month" at bounding box center [941, 194] width 12 height 12
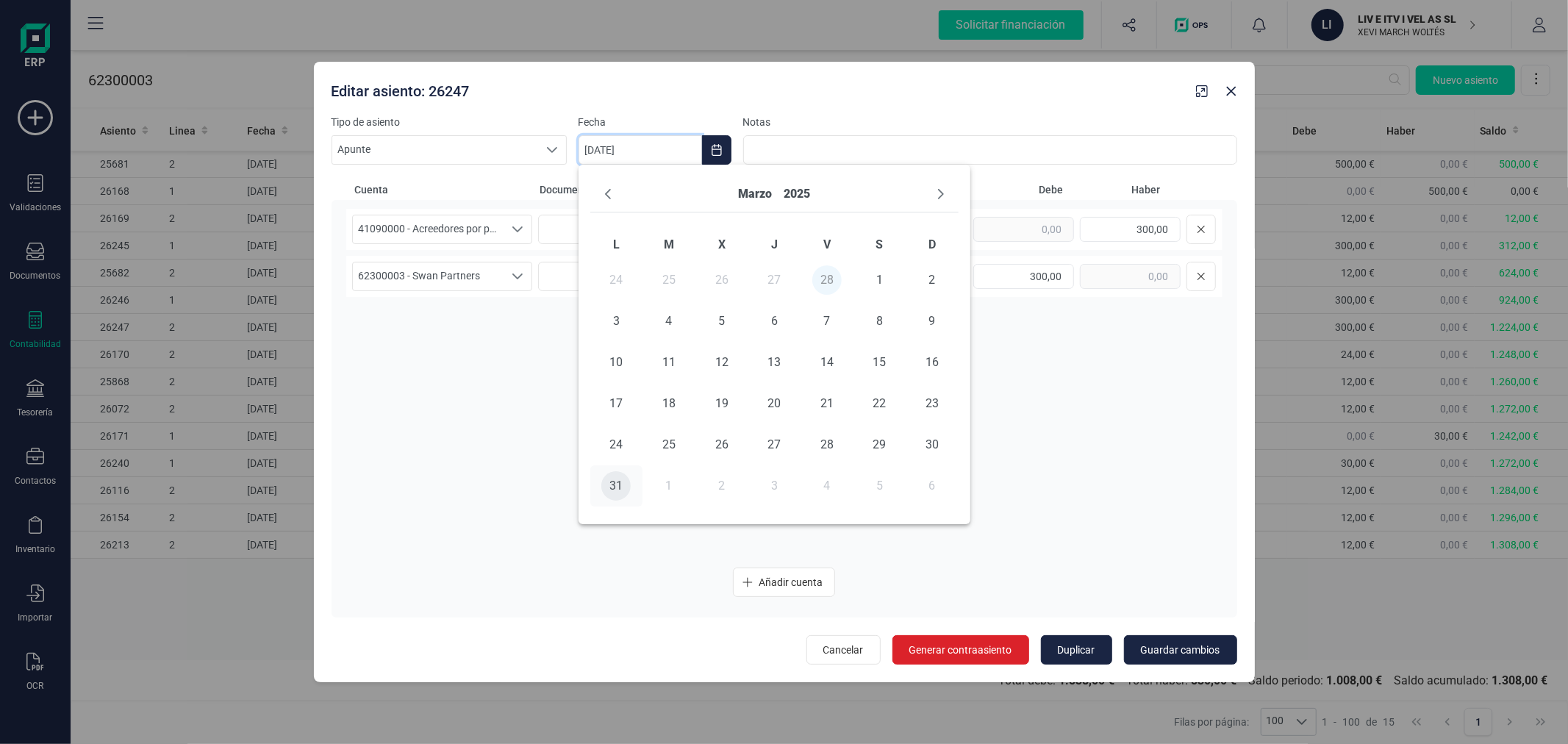
click at [604, 478] on span "31" at bounding box center [616, 486] width 30 height 30
type input "[DATE]"
click at [1184, 645] on span "Guardar cambios" at bounding box center [1181, 649] width 79 height 15
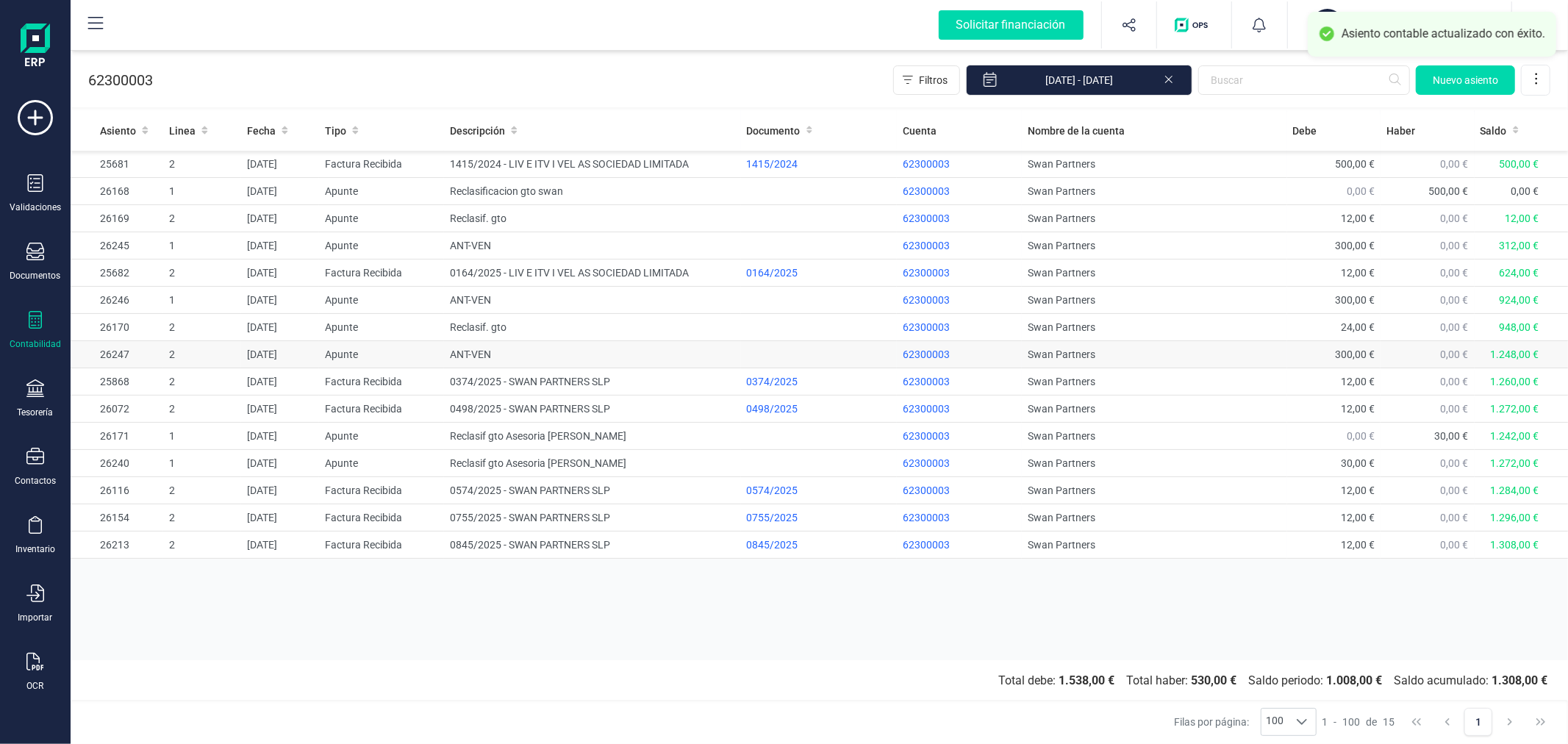
click at [503, 358] on td "ANT-VEN" at bounding box center [591, 354] width 297 height 27
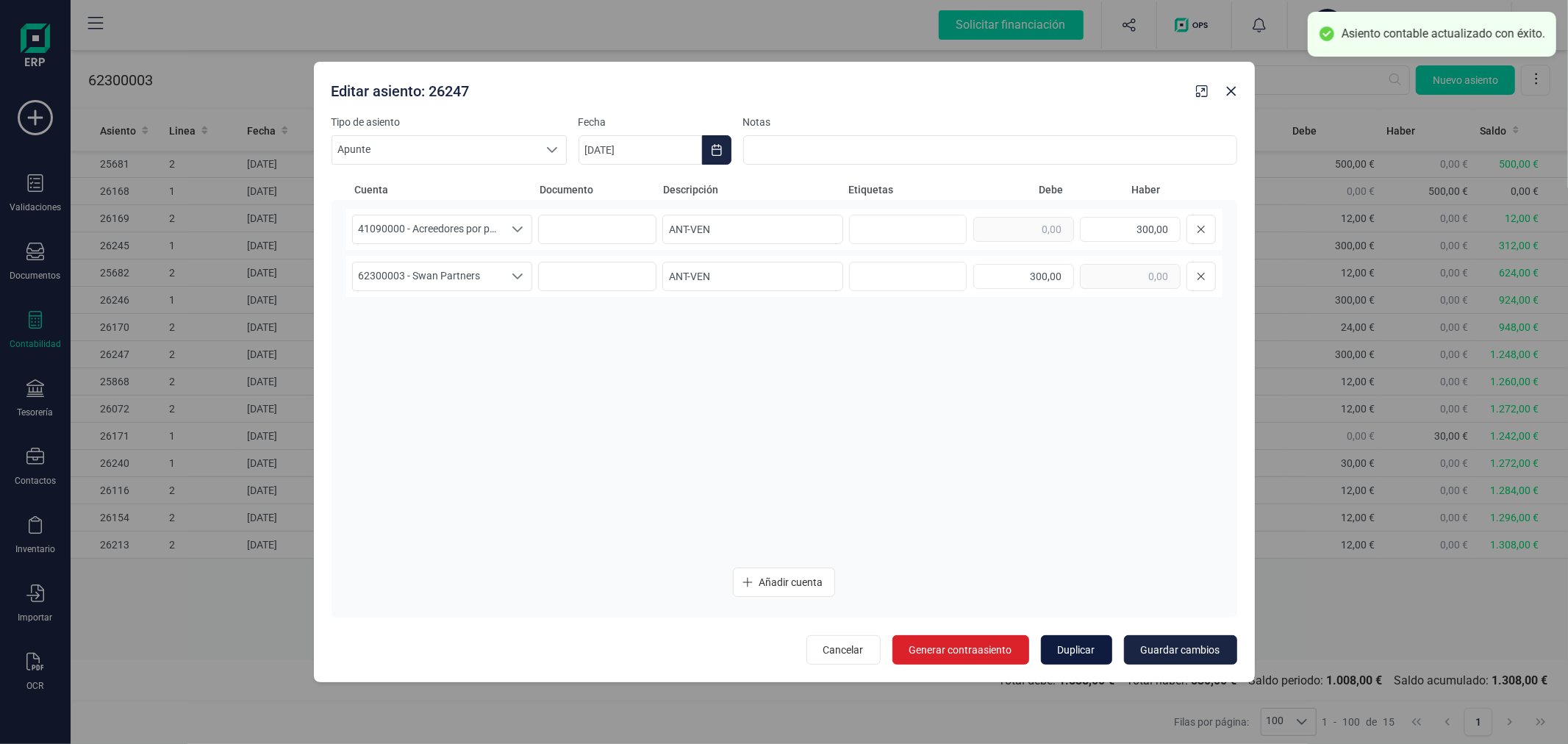
click at [1093, 650] on span "Duplicar" at bounding box center [1077, 649] width 38 height 15
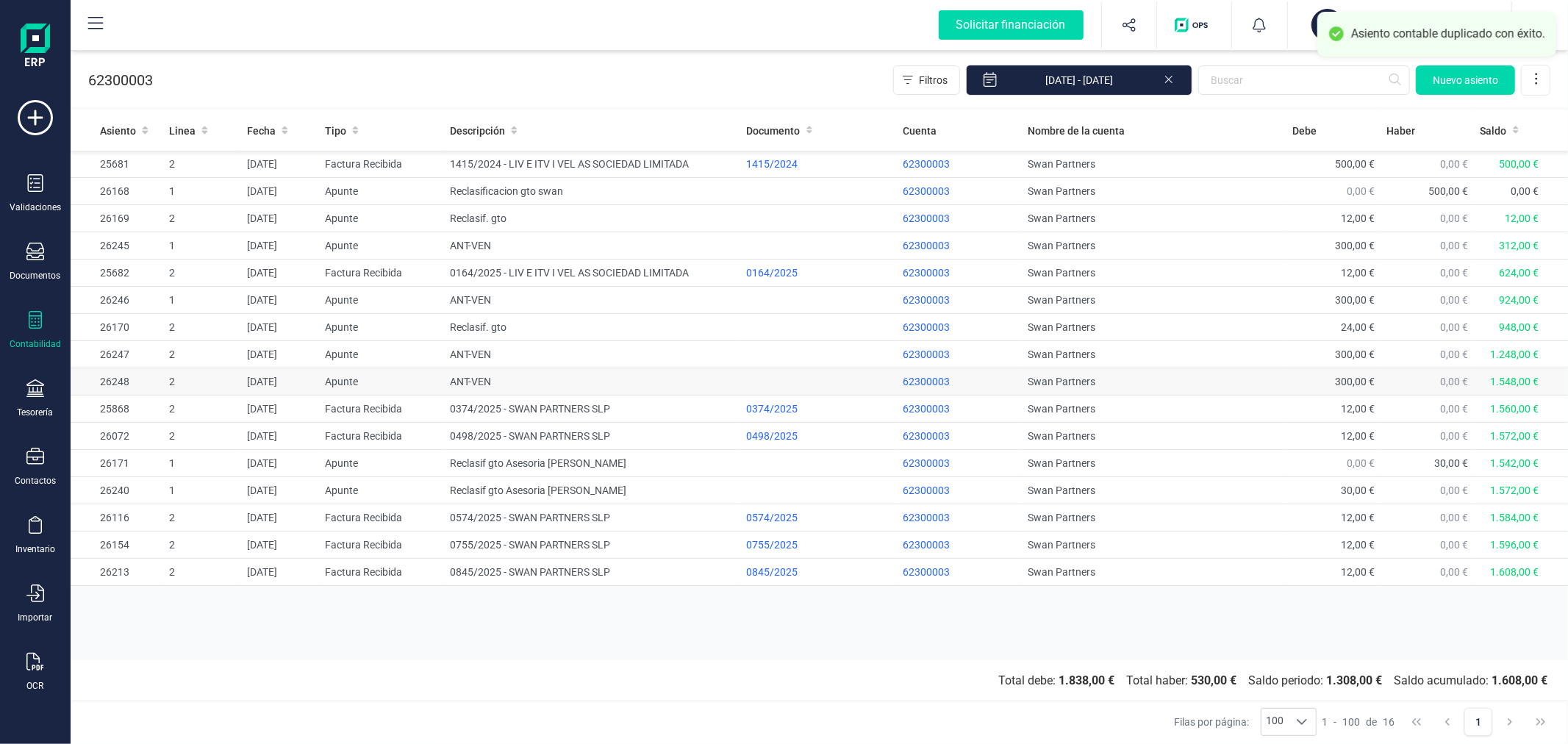
click at [486, 375] on td "ANT-VEN" at bounding box center [591, 381] width 297 height 27
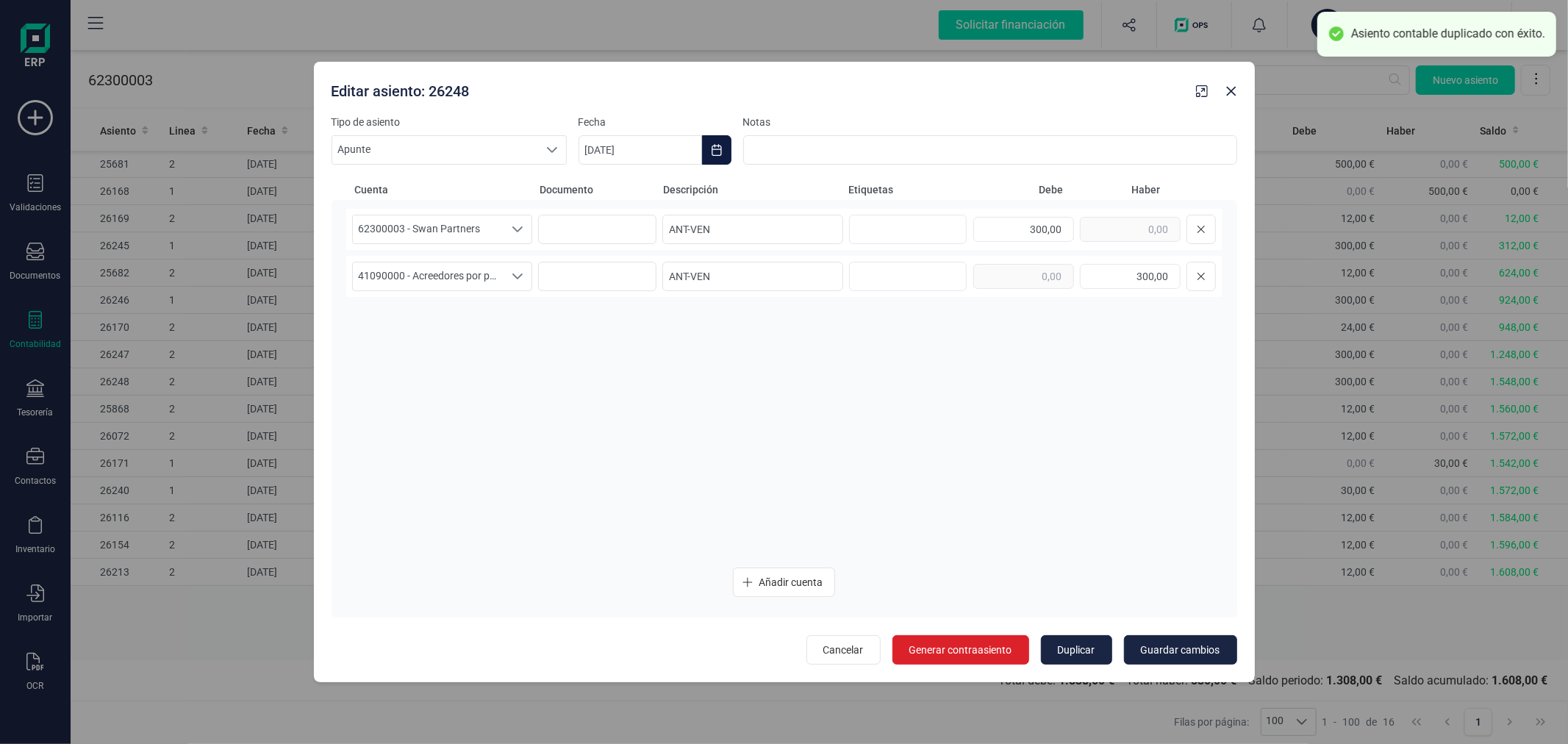
click at [717, 145] on icon "Choose Date" at bounding box center [717, 150] width 12 height 12
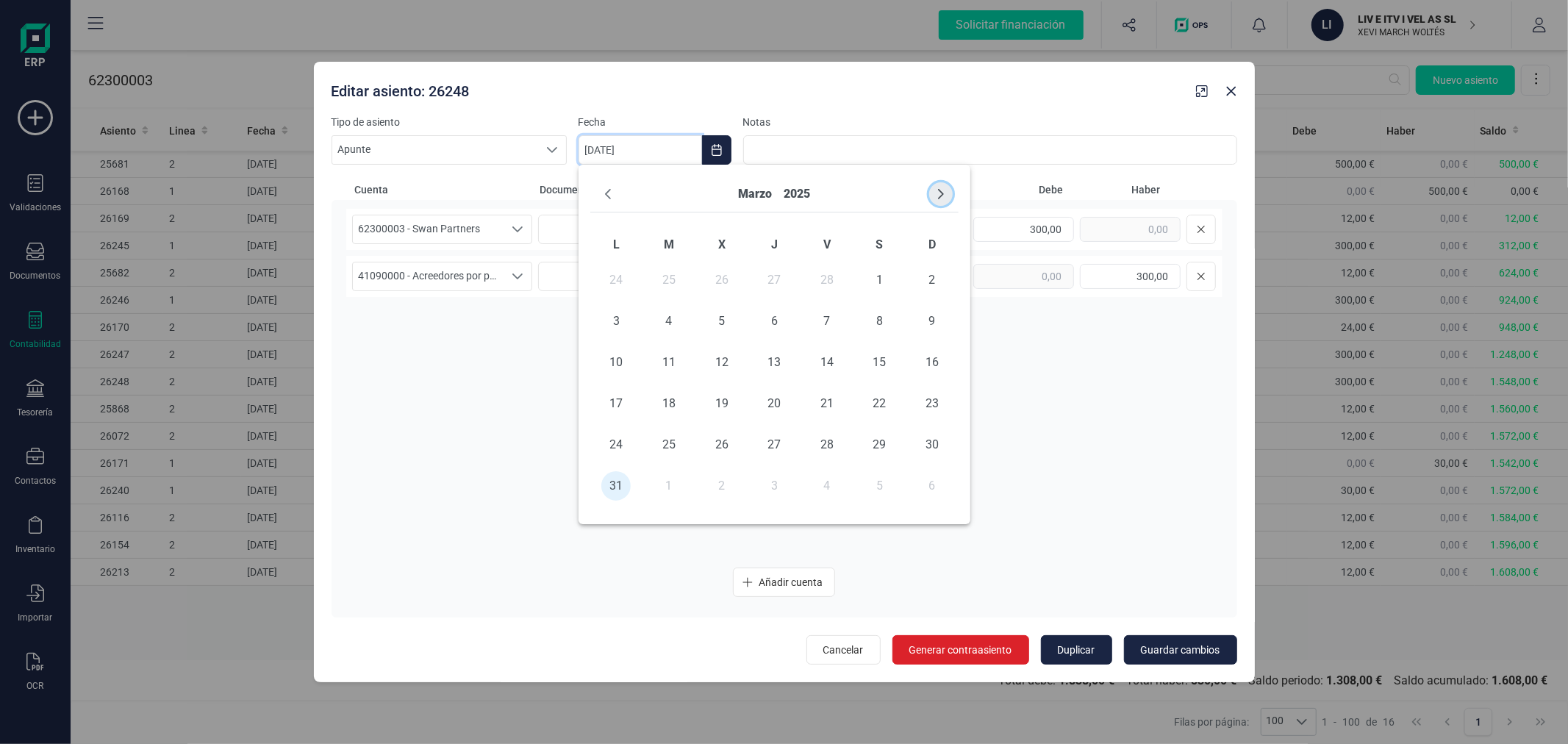
click at [932, 201] on button "Next Month" at bounding box center [941, 194] width 24 height 24
click at [723, 441] on span "30" at bounding box center [722, 444] width 30 height 30
type input "[DATE]"
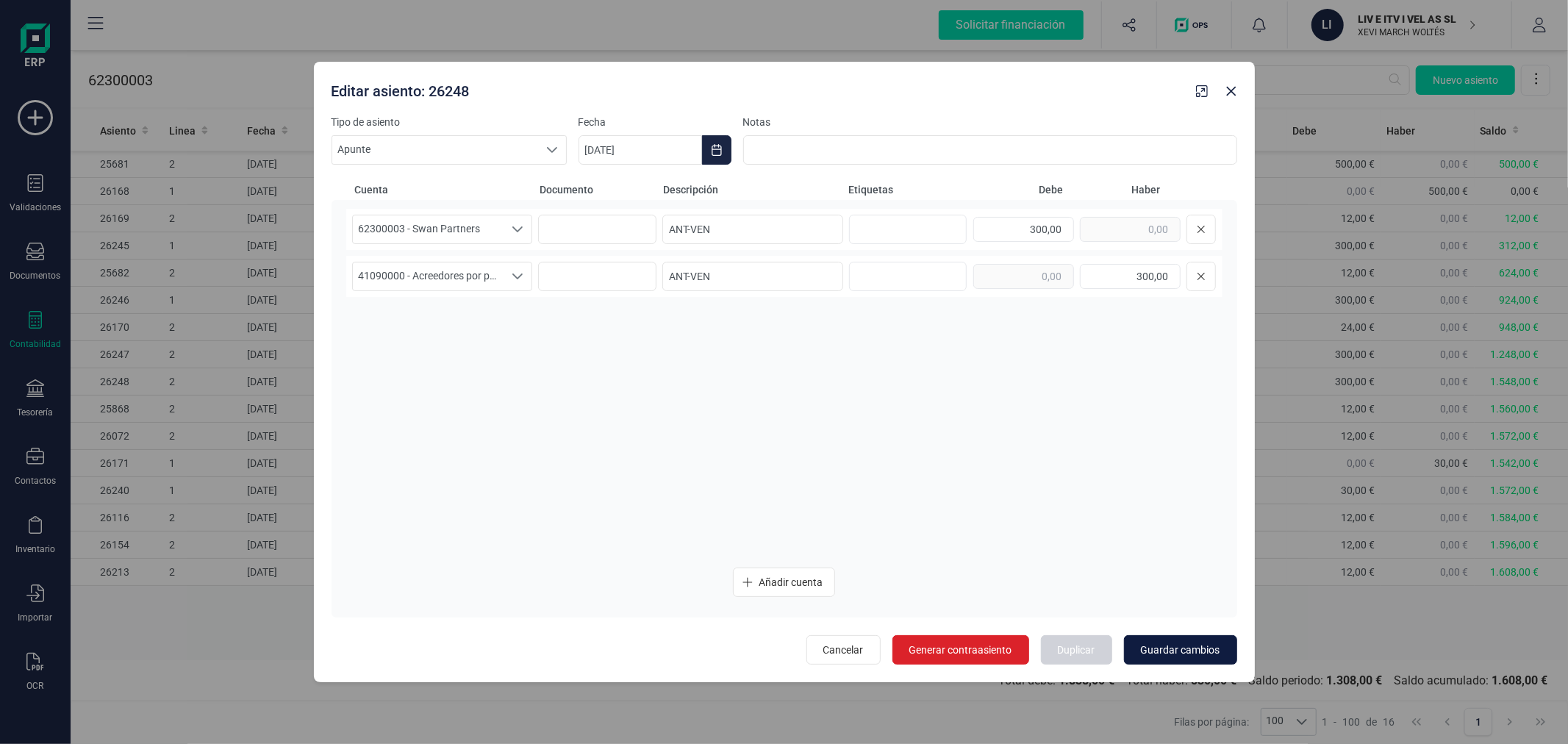
click at [1148, 648] on span "Guardar cambios" at bounding box center [1181, 649] width 79 height 15
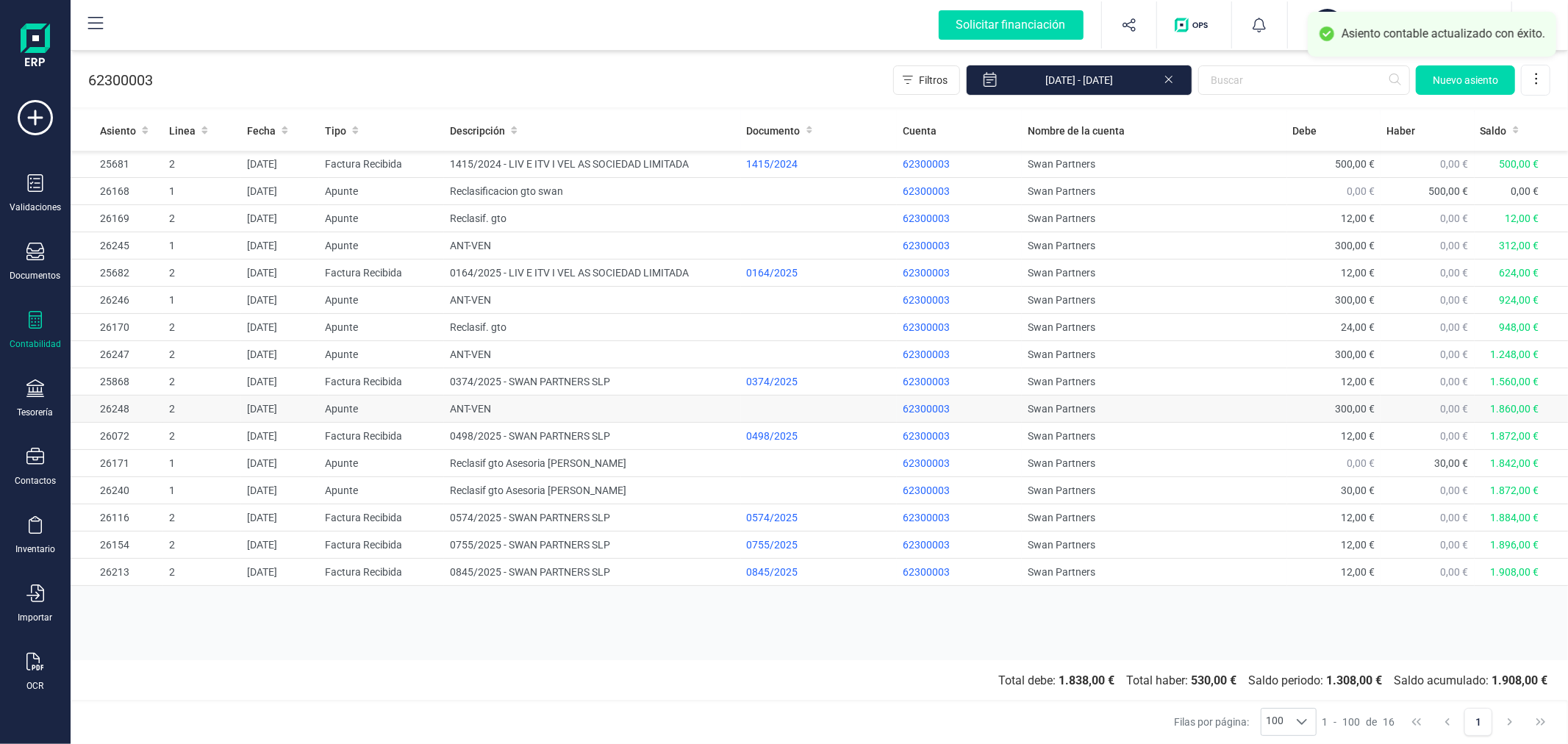
click at [520, 407] on td "ANT-VEN" at bounding box center [591, 409] width 297 height 27
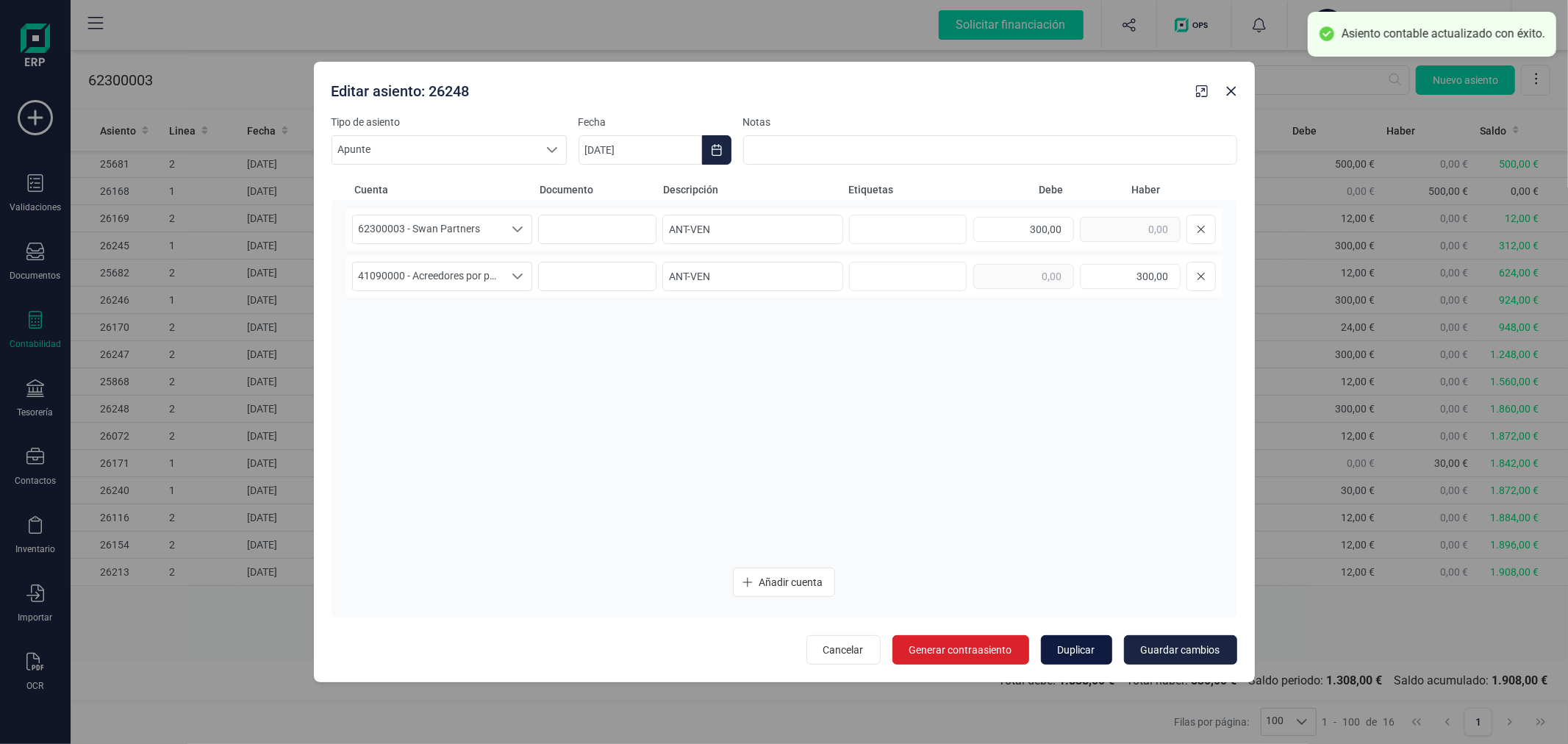
click at [1094, 645] on span "Duplicar" at bounding box center [1077, 649] width 38 height 15
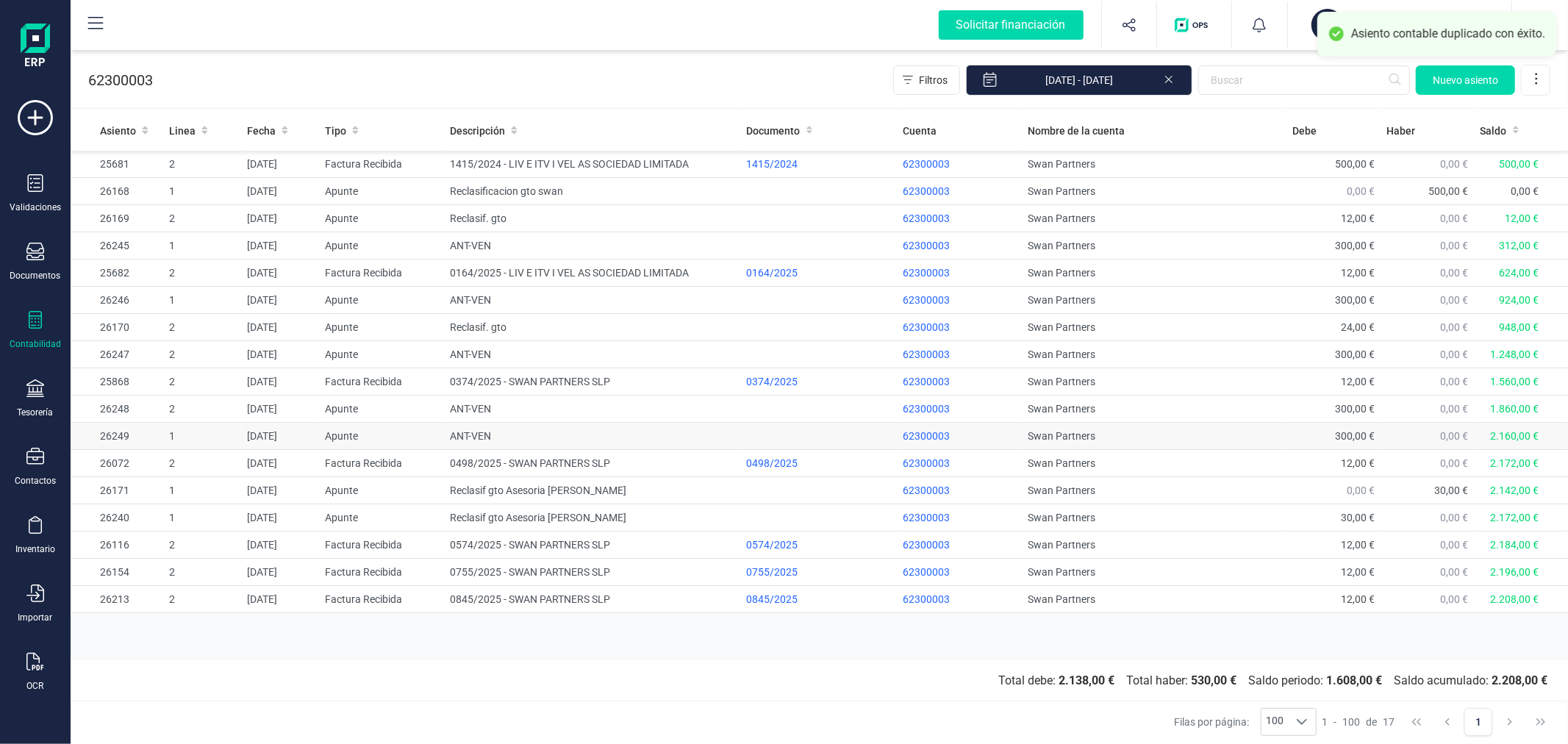
click at [489, 430] on td "ANT-VEN" at bounding box center [591, 435] width 297 height 27
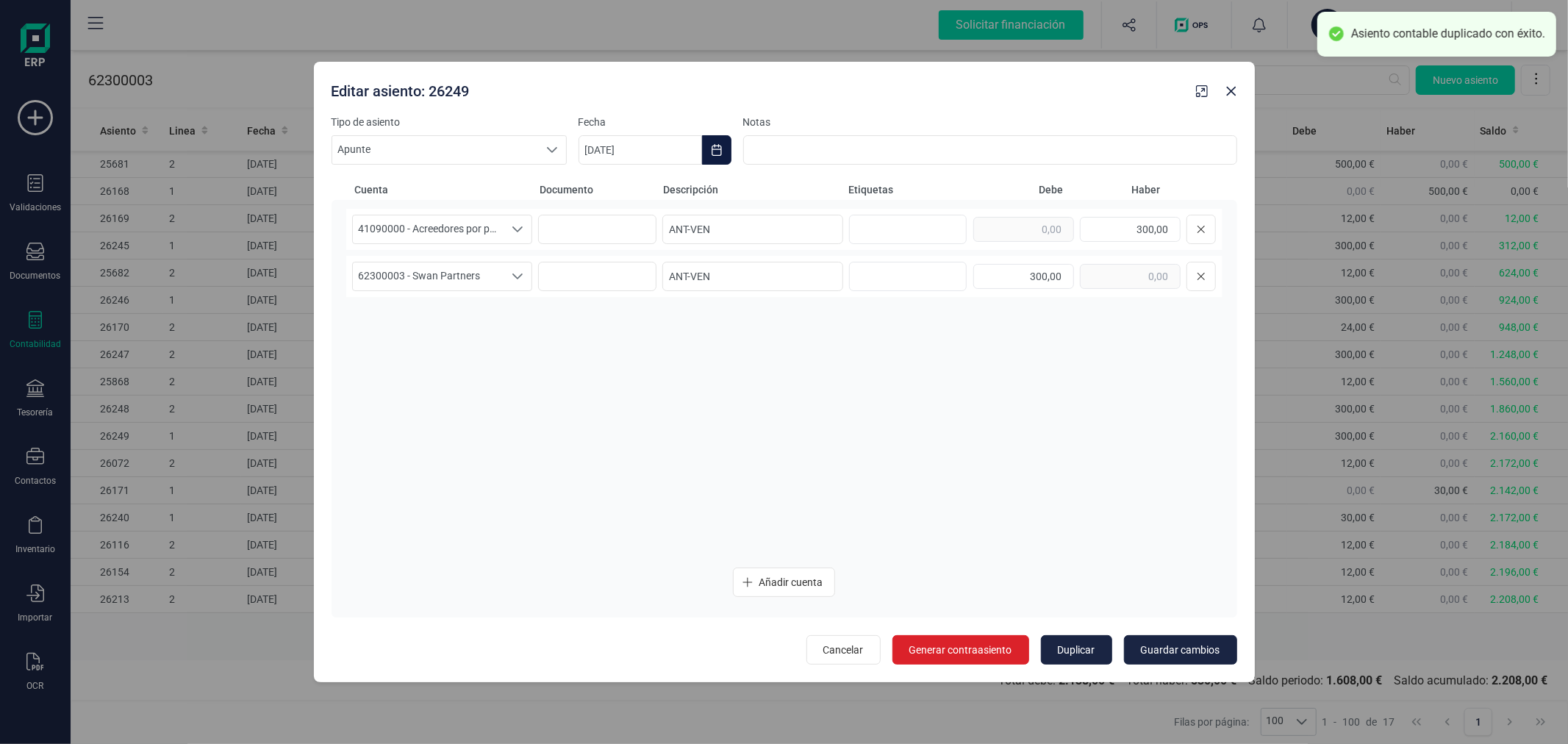
click at [720, 163] on button "Choose Date" at bounding box center [717, 150] width 30 height 30
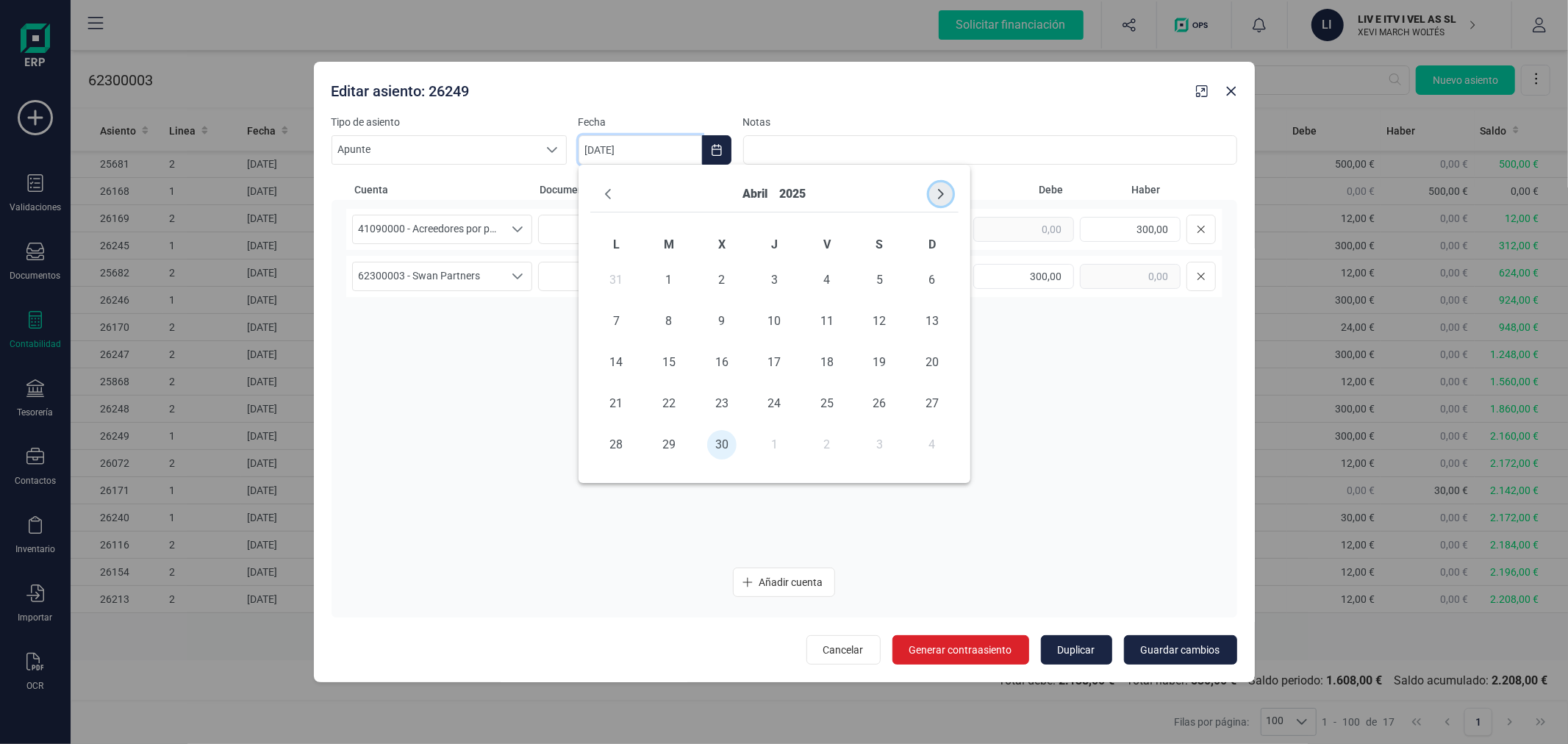
click at [944, 194] on icon "Next Month" at bounding box center [941, 194] width 12 height 12
click at [887, 442] on span "31" at bounding box center [879, 444] width 30 height 30
type input "31/05/2025"
click at [1178, 641] on button "Guardar cambios" at bounding box center [1181, 650] width 113 height 30
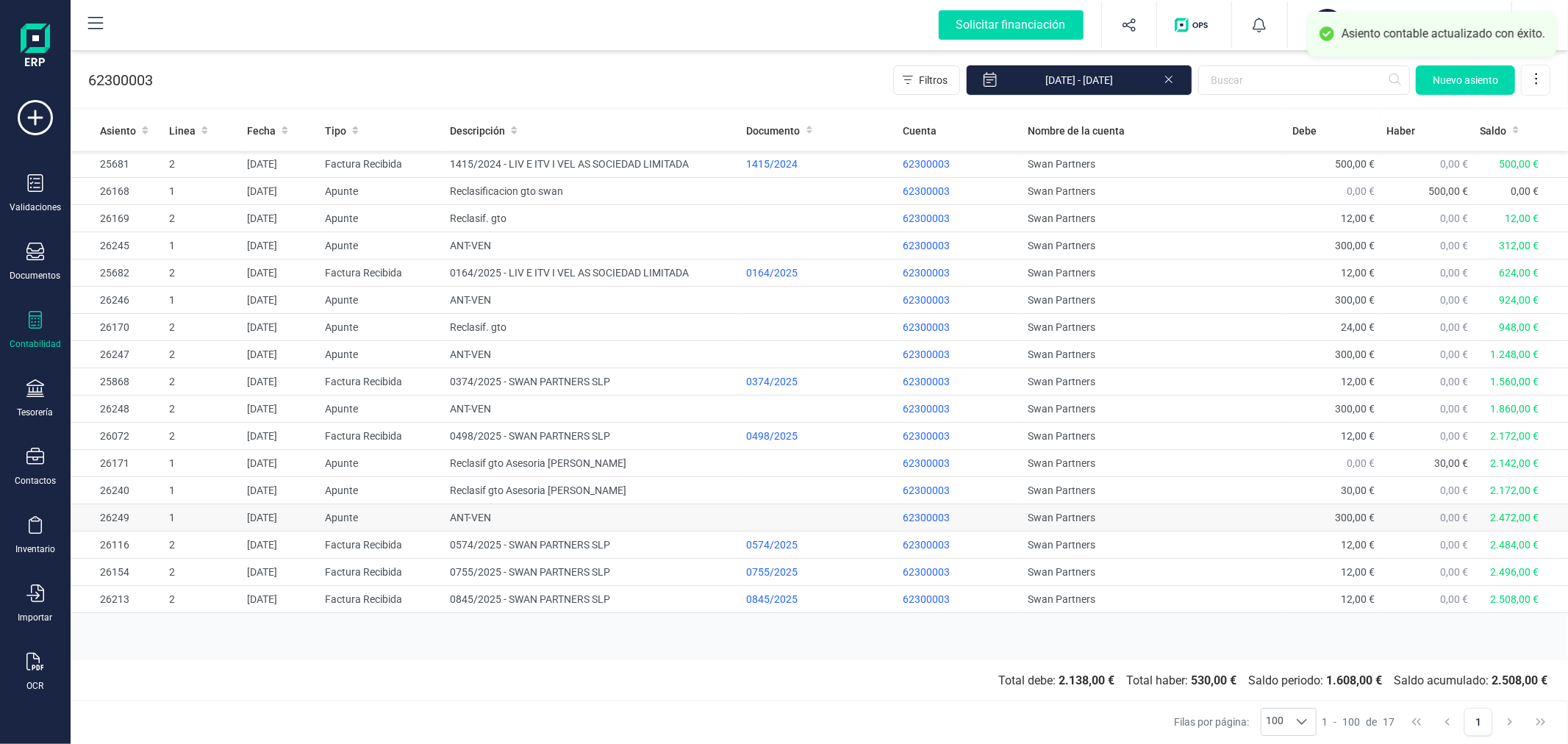
click at [490, 516] on td "ANT-VEN" at bounding box center [591, 517] width 297 height 27
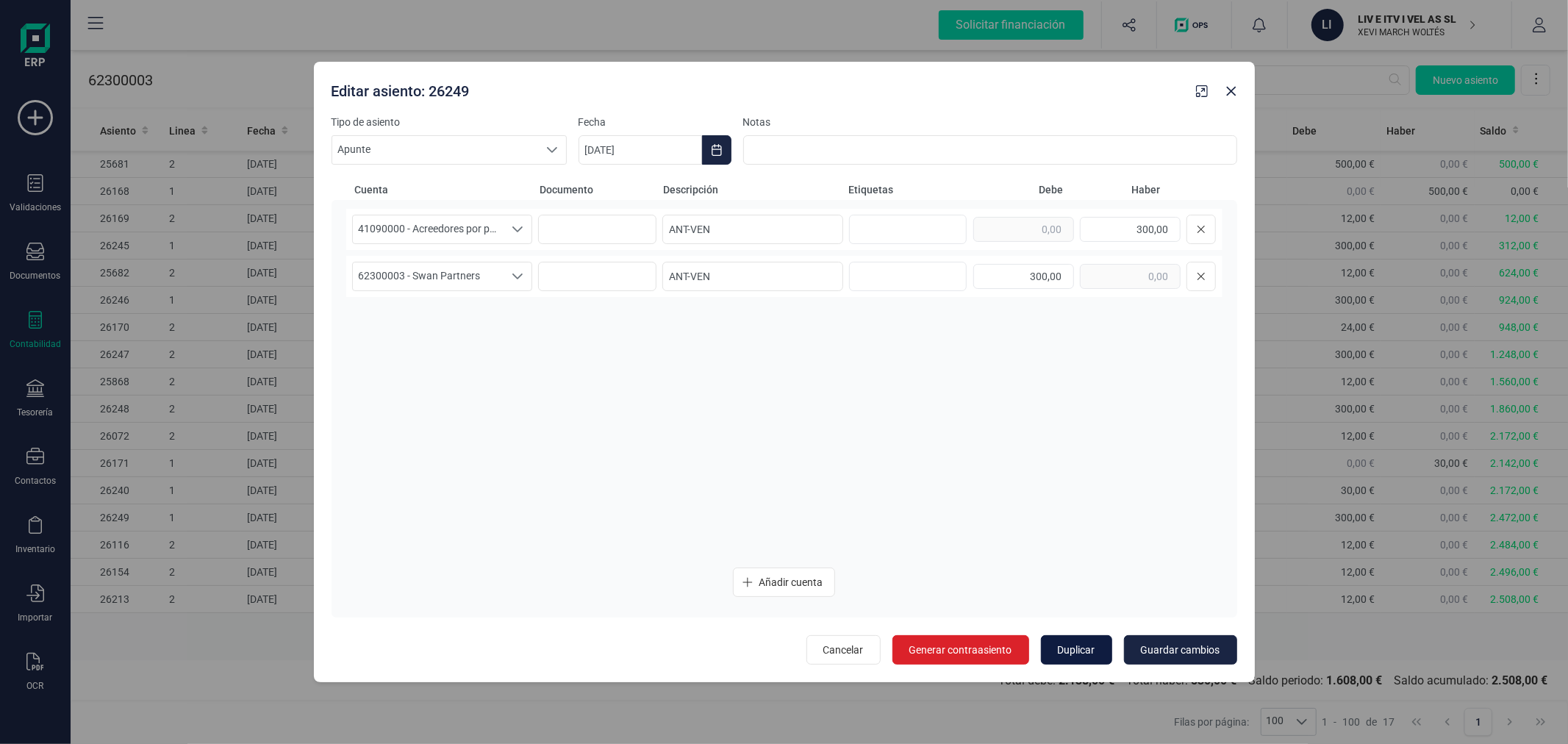
click at [1078, 641] on button "Duplicar" at bounding box center [1077, 650] width 71 height 30
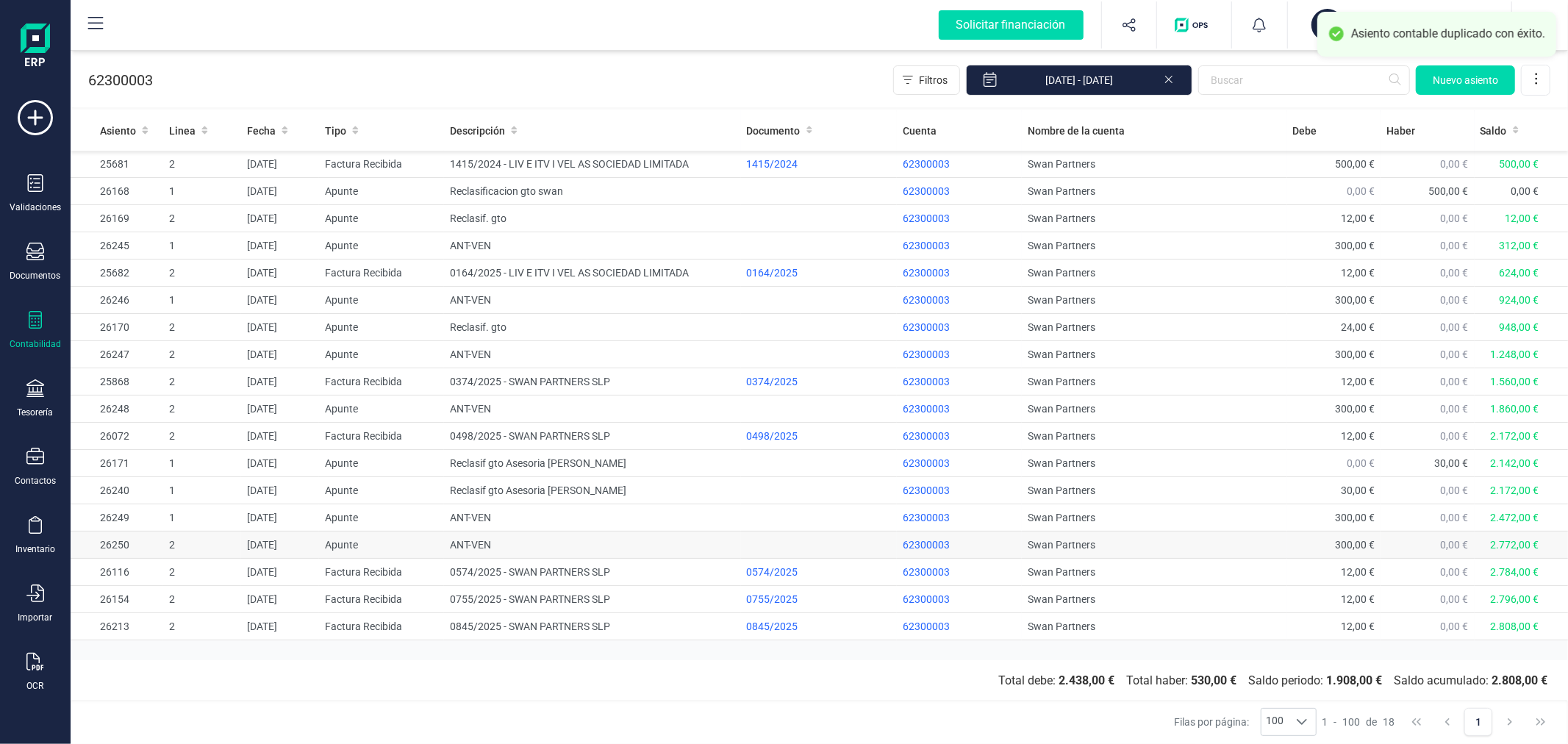
click at [493, 537] on td "ANT-VEN" at bounding box center [591, 545] width 297 height 27
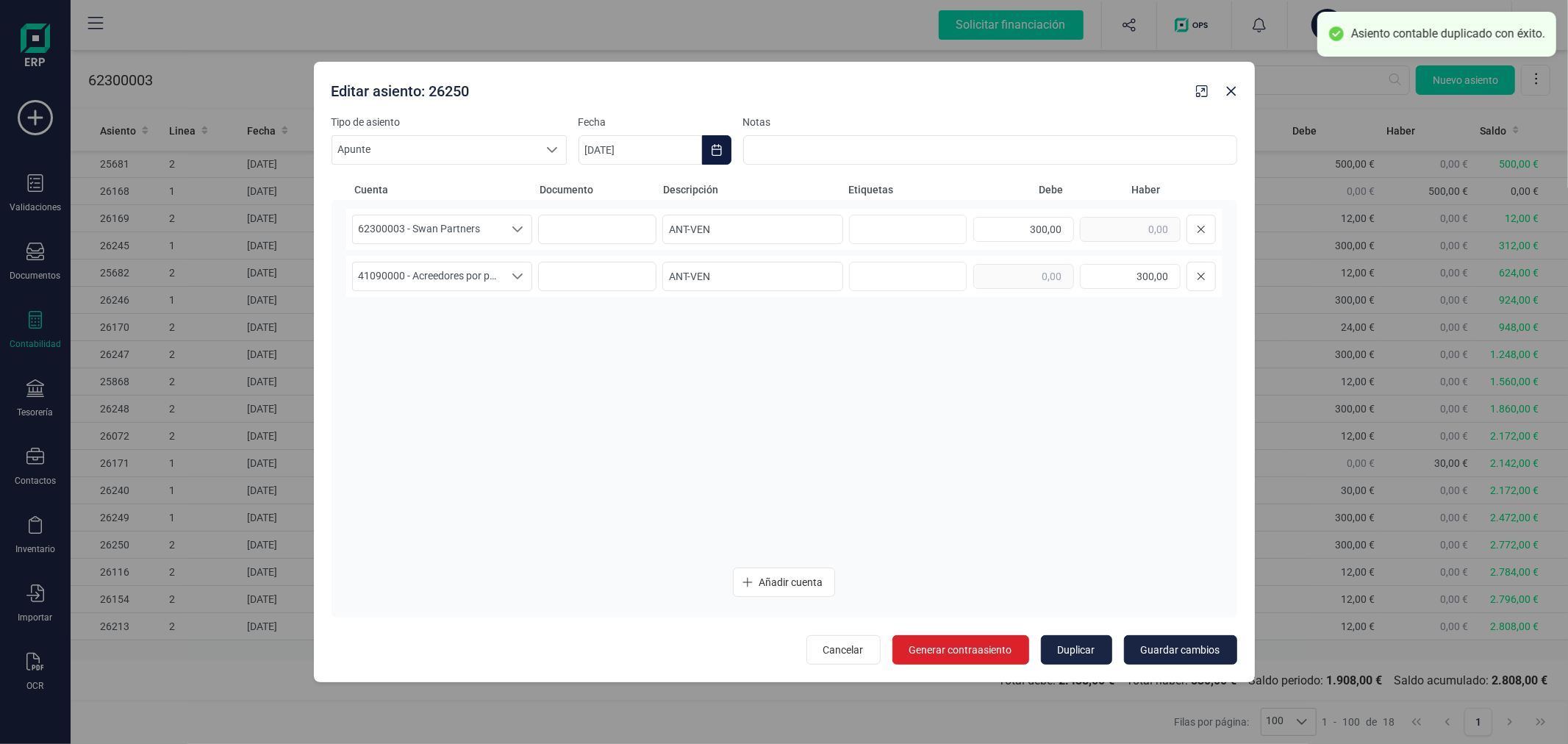
click at [715, 157] on button "Choose Date" at bounding box center [717, 150] width 30 height 30
click at [941, 191] on icon "Next Month" at bounding box center [941, 193] width 6 height 10
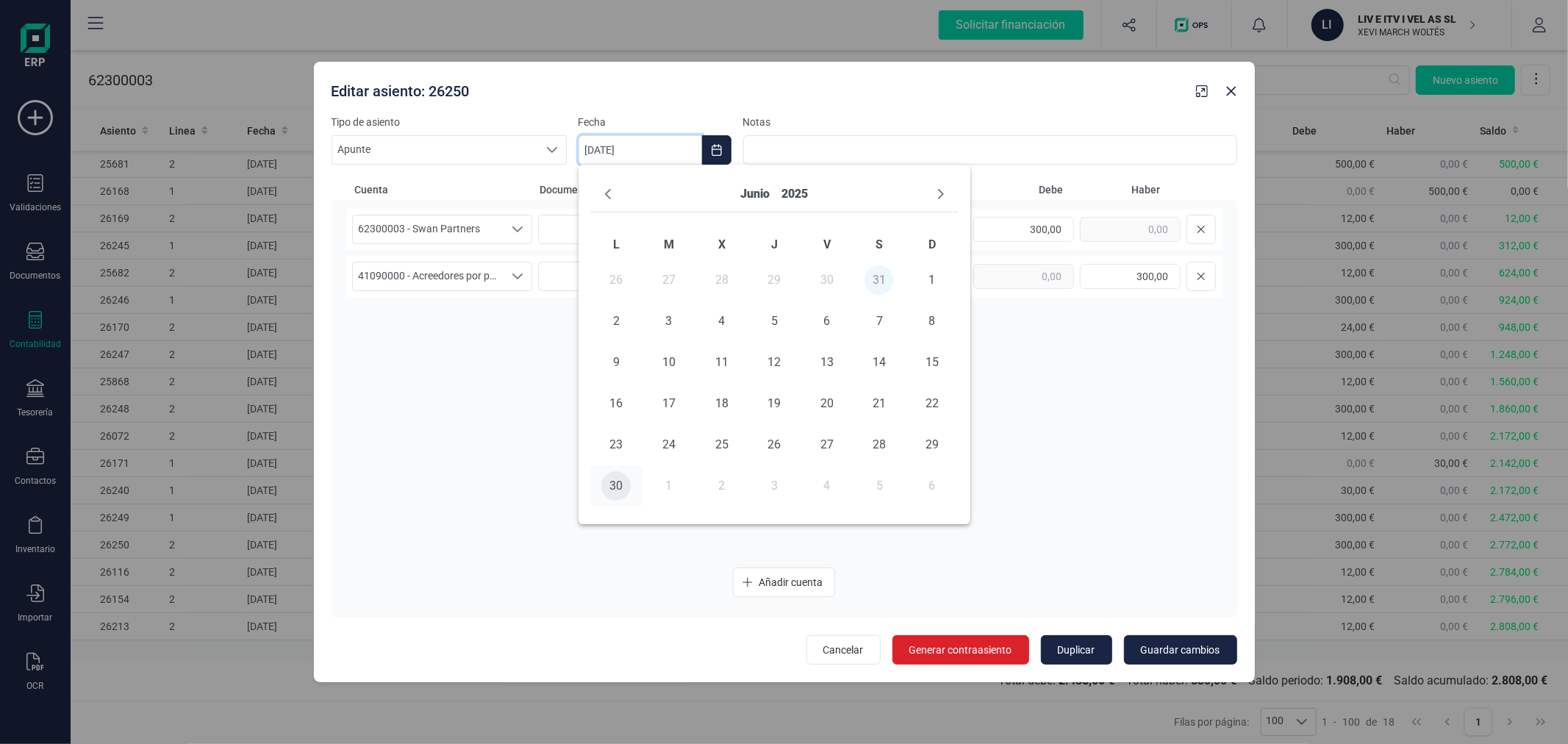
click at [625, 481] on span "30" at bounding box center [616, 486] width 30 height 30
type input "[DATE]"
click at [1177, 642] on span "Guardar cambios" at bounding box center [1181, 649] width 79 height 15
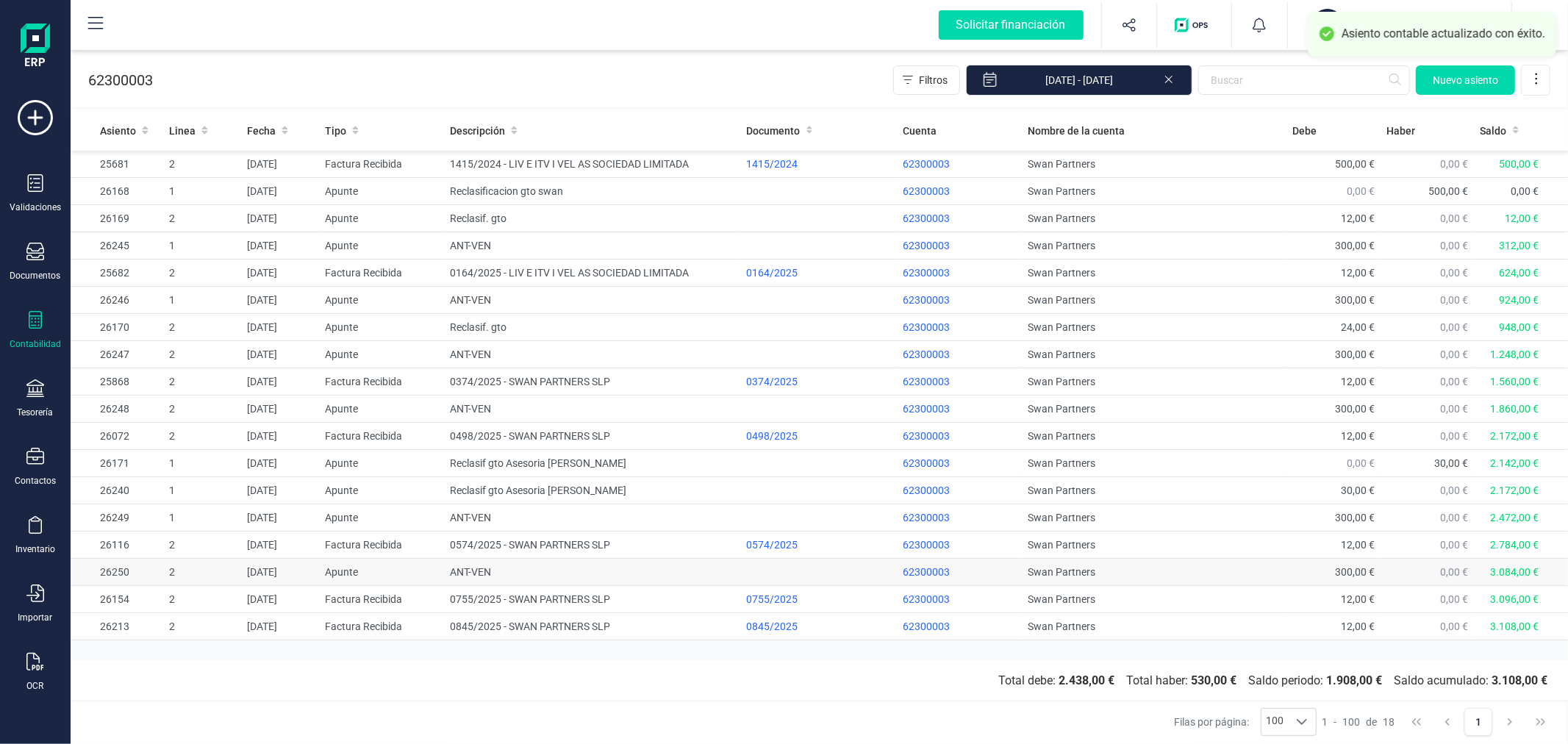
click at [570, 568] on td "ANT-VEN" at bounding box center [591, 571] width 297 height 27
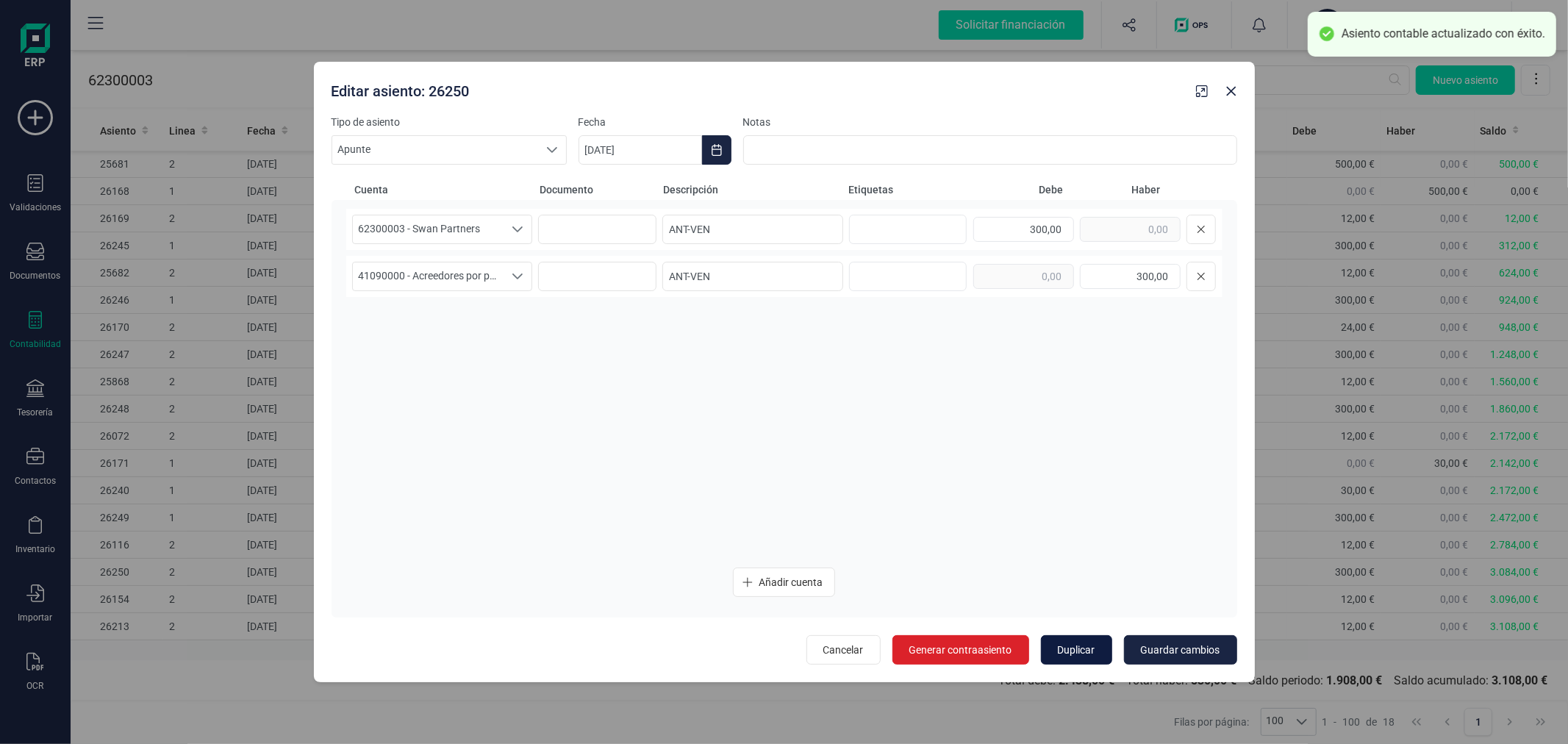
click at [1069, 654] on span "Duplicar" at bounding box center [1077, 649] width 38 height 15
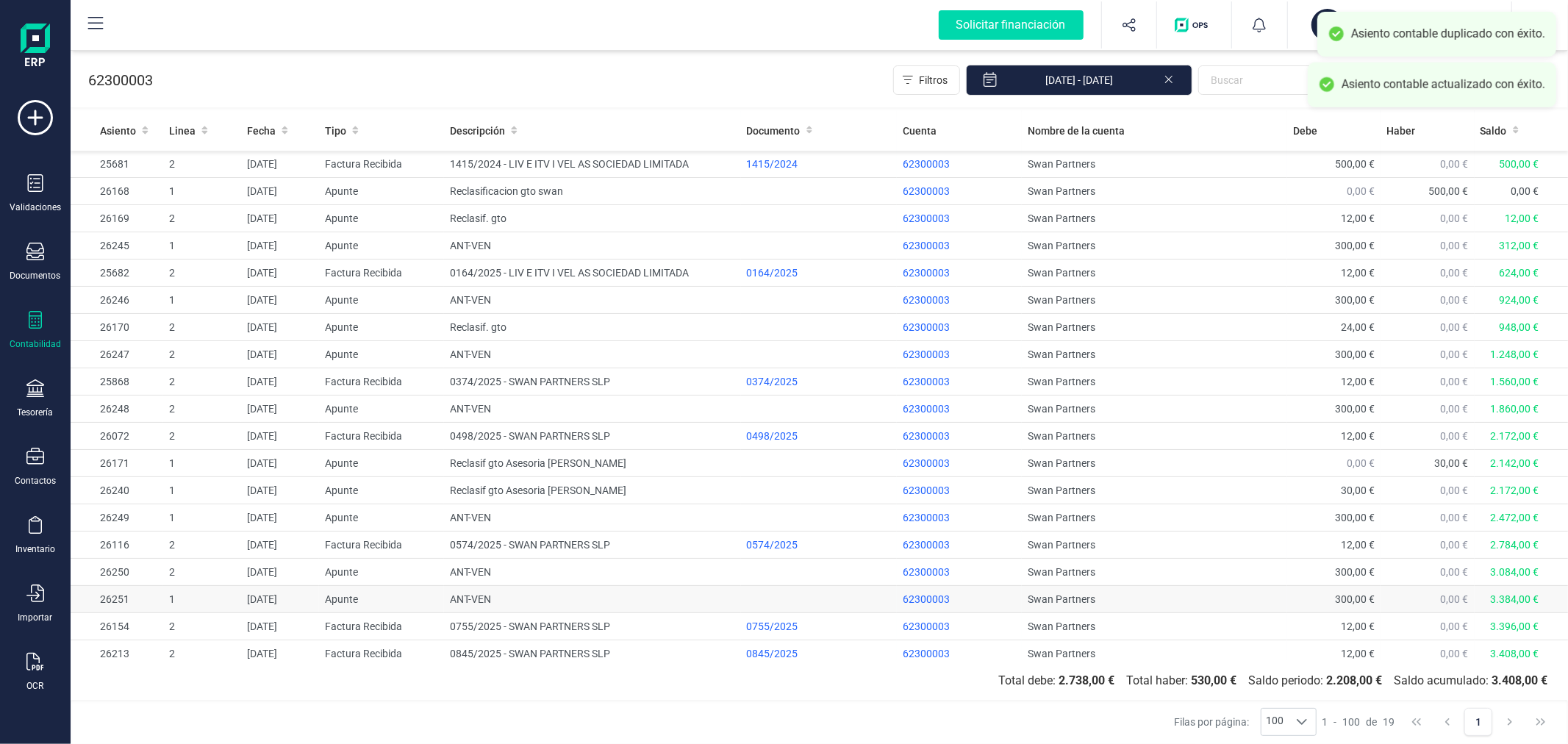
click at [560, 603] on td "ANT-VEN" at bounding box center [591, 598] width 297 height 27
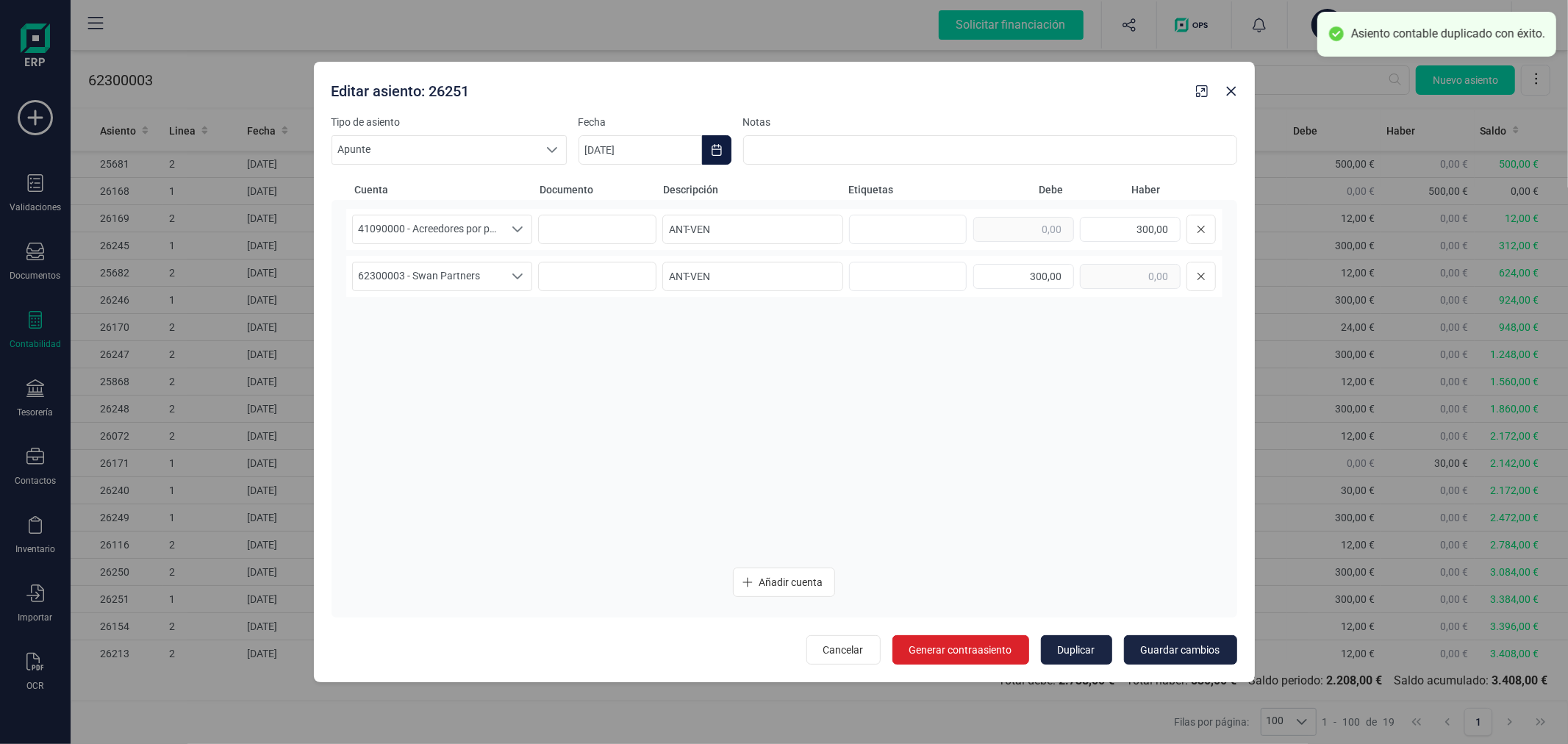
click at [721, 151] on icon "Choose Date" at bounding box center [717, 150] width 10 height 12
click at [944, 188] on icon "Next Month" at bounding box center [941, 194] width 12 height 12
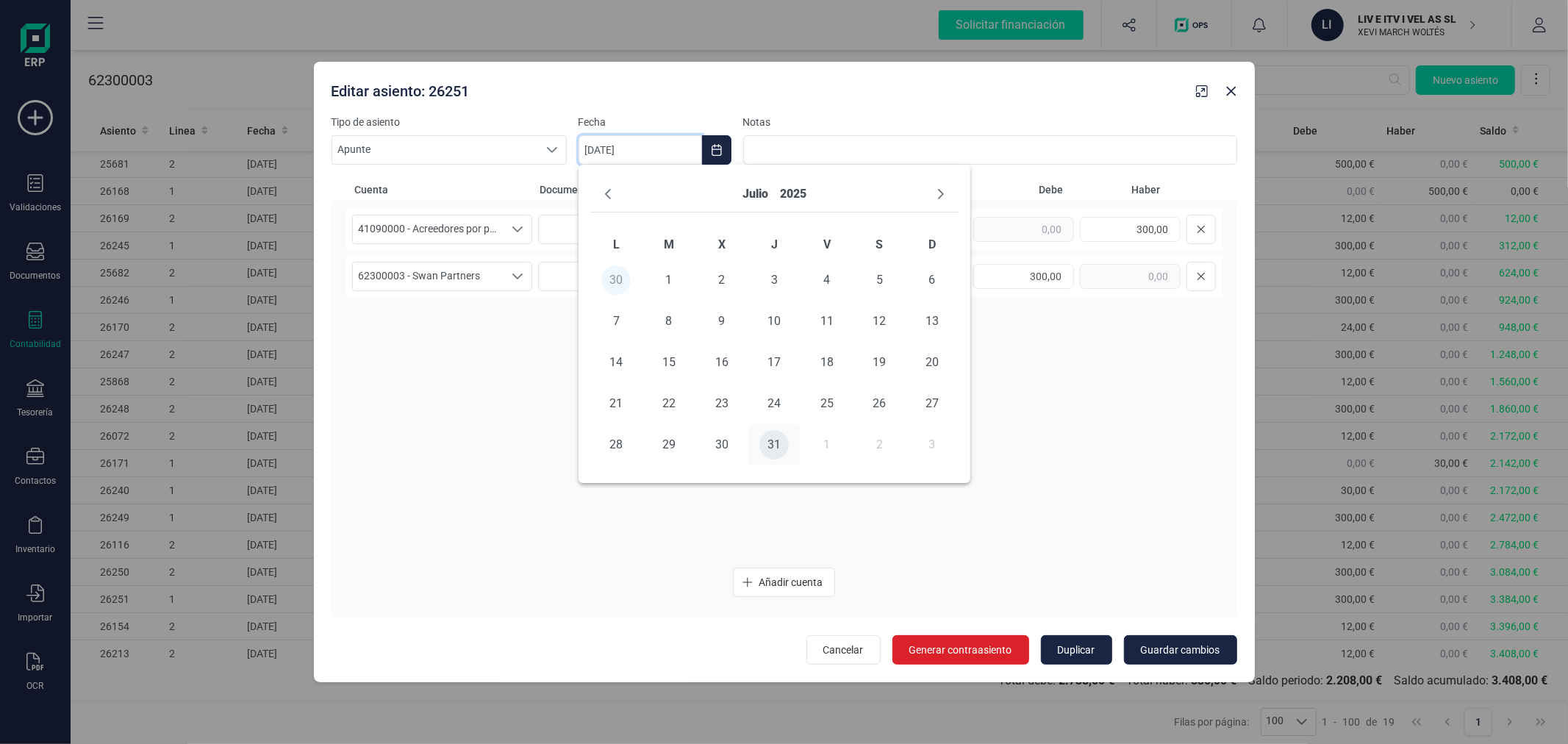
click at [778, 444] on span "31" at bounding box center [774, 444] width 30 height 30
type input "[DATE]"
click at [1163, 649] on span "Guardar cambios" at bounding box center [1181, 649] width 79 height 15
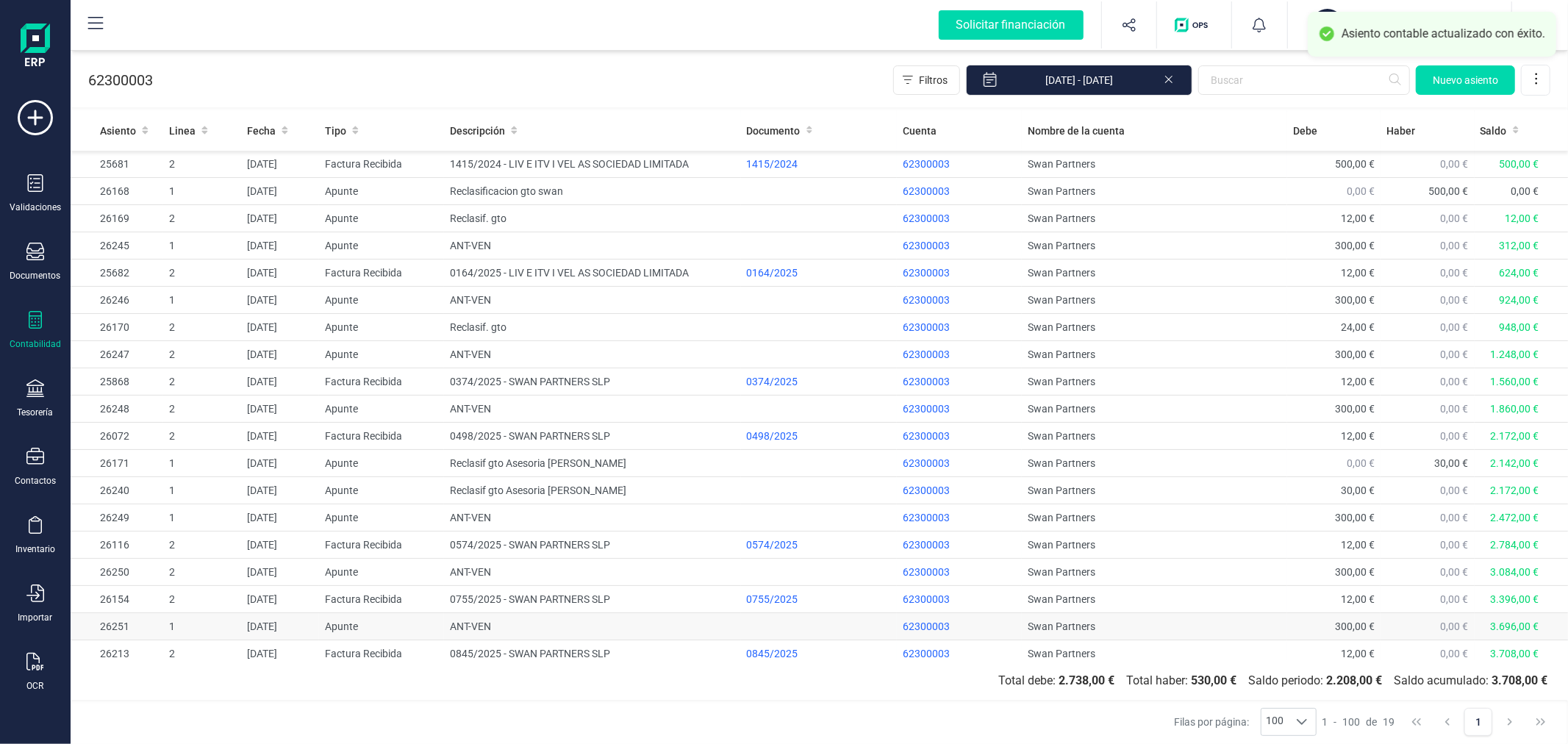
click at [493, 625] on td "ANT-VEN" at bounding box center [591, 626] width 297 height 27
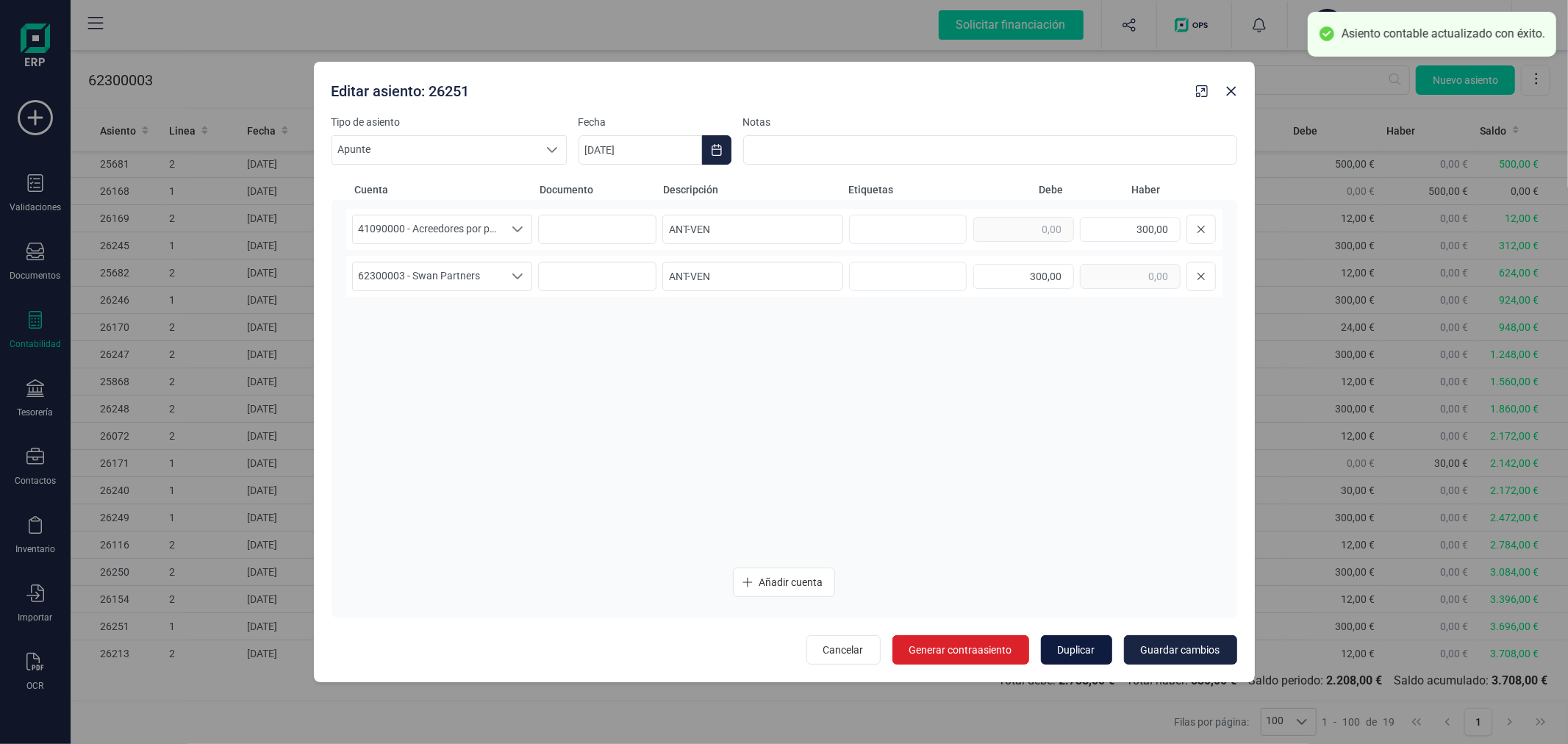
click at [1060, 648] on span "Duplicar" at bounding box center [1077, 649] width 38 height 15
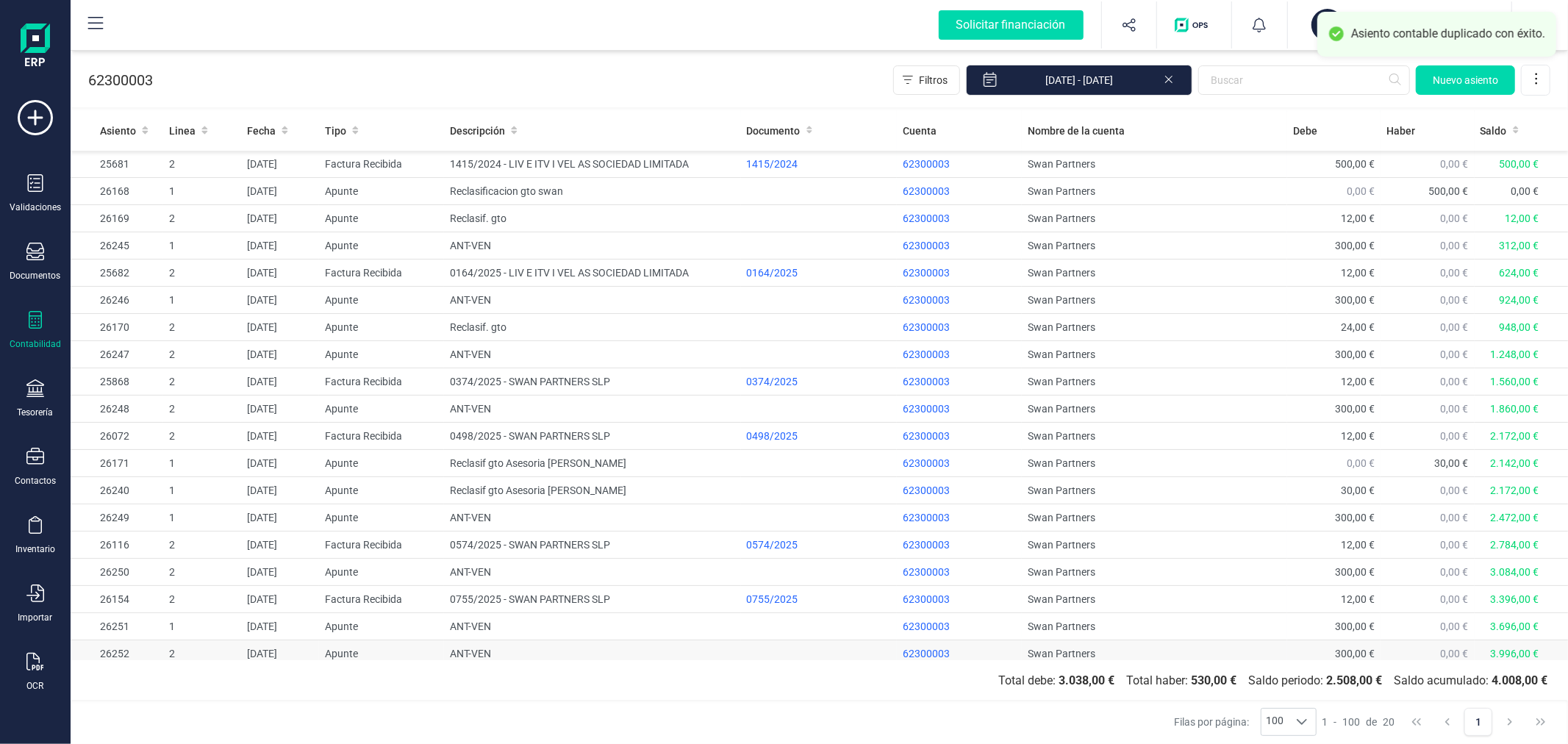
click at [472, 648] on td "ANT-VEN" at bounding box center [591, 653] width 297 height 27
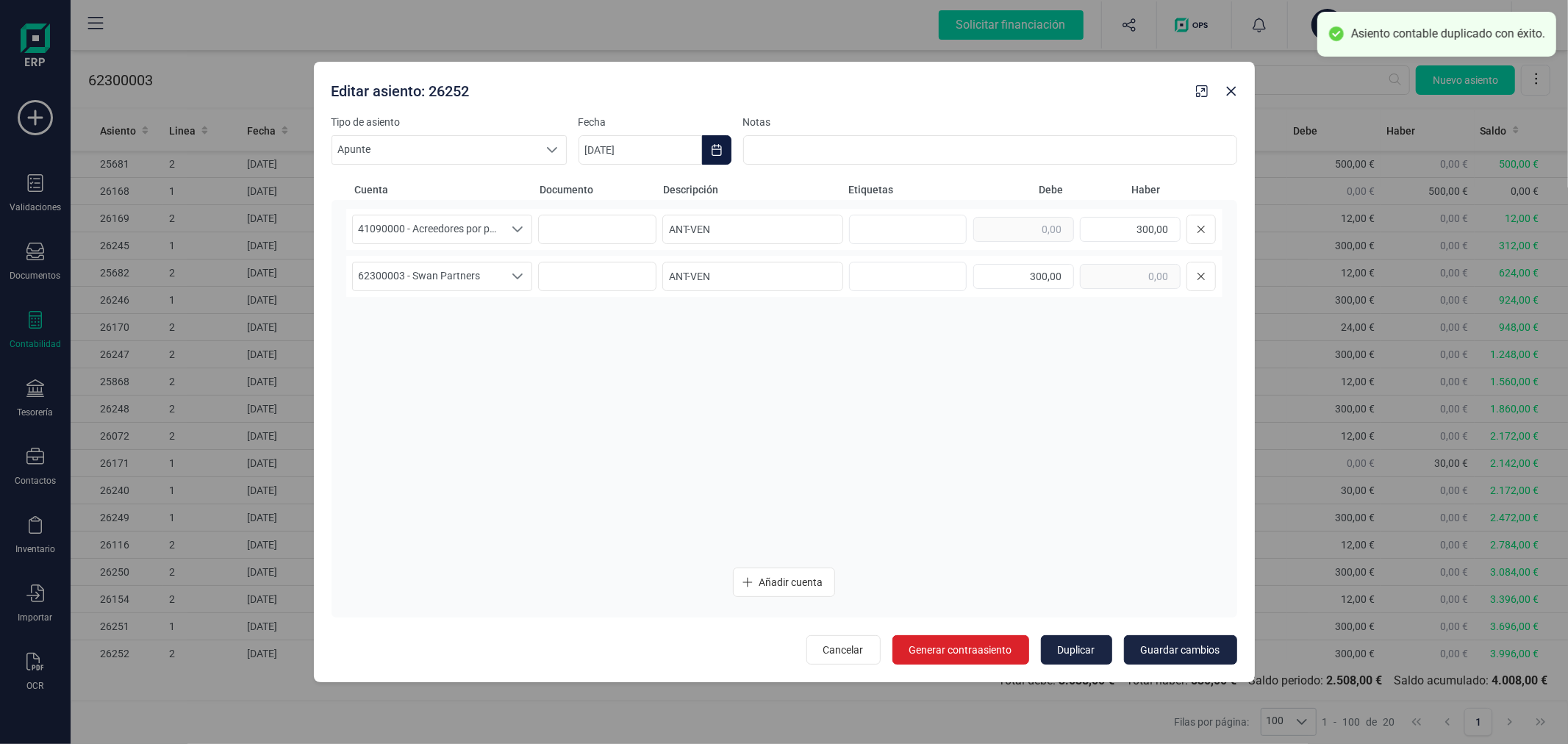
click at [719, 144] on icon "Choose Date" at bounding box center [717, 150] width 10 height 12
click at [943, 194] on icon "Next Month" at bounding box center [941, 194] width 12 height 12
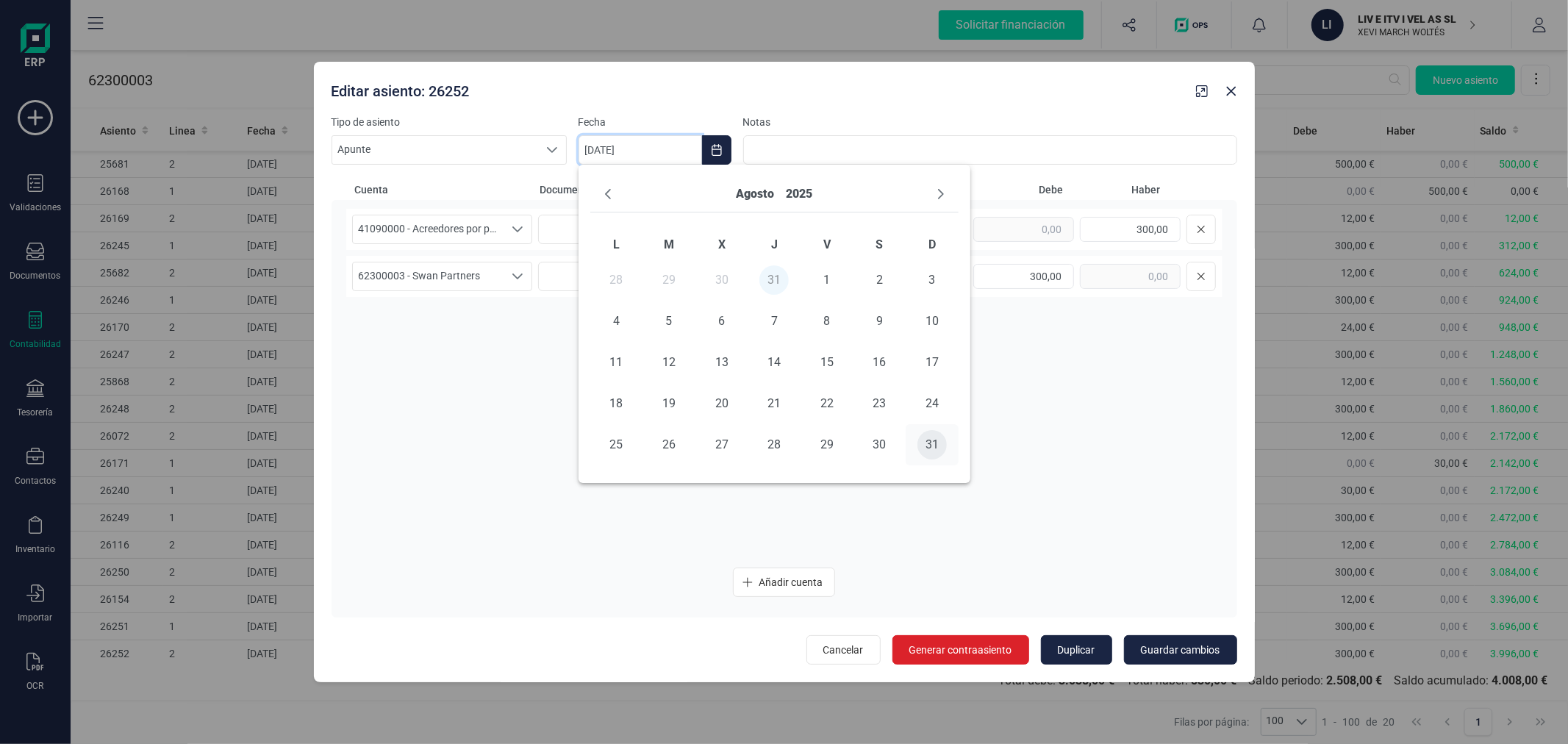
click at [931, 439] on span "31" at bounding box center [932, 444] width 30 height 30
type input "31/08/2025"
click at [1155, 648] on span "Guardar cambios" at bounding box center [1181, 649] width 79 height 15
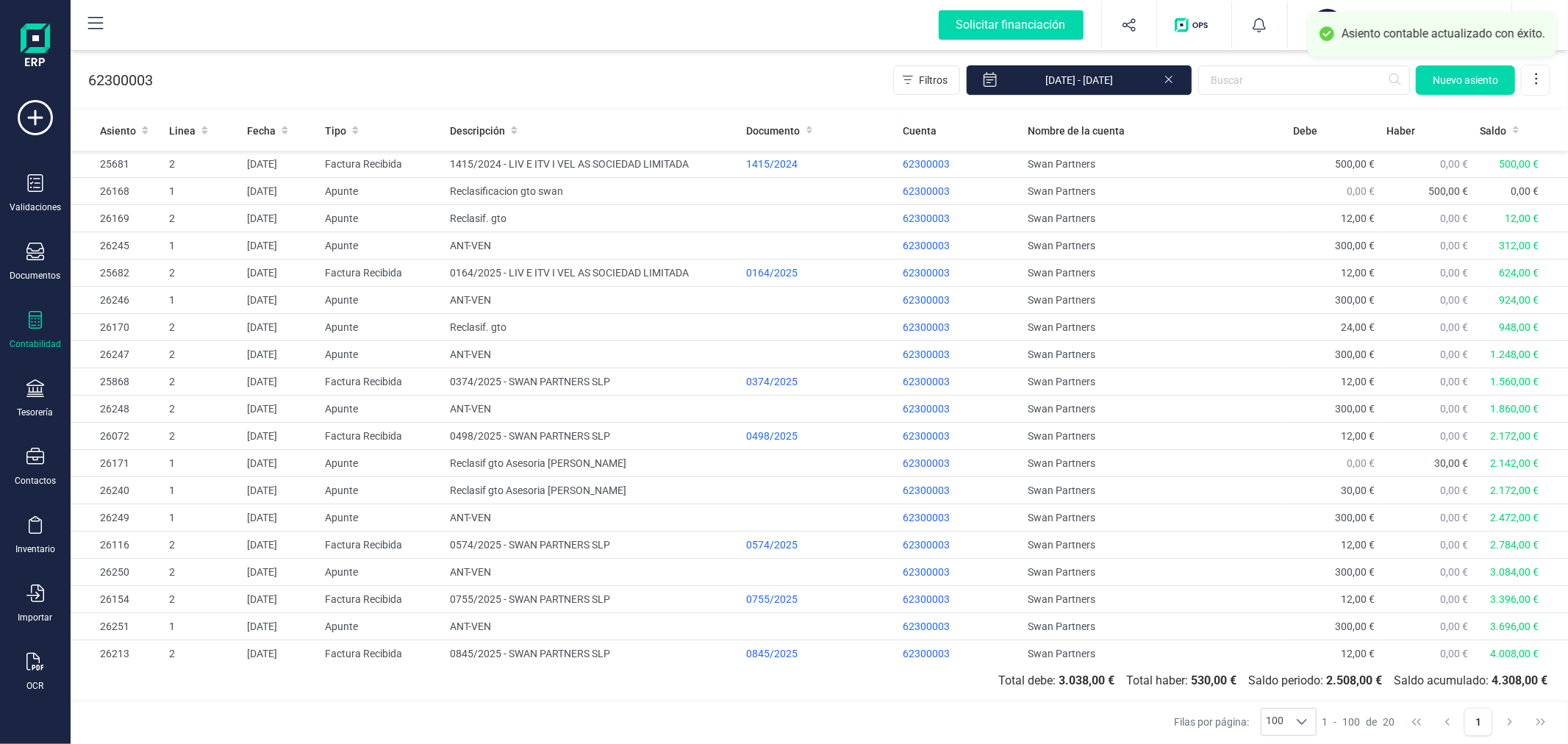
scroll to position [35, 0]
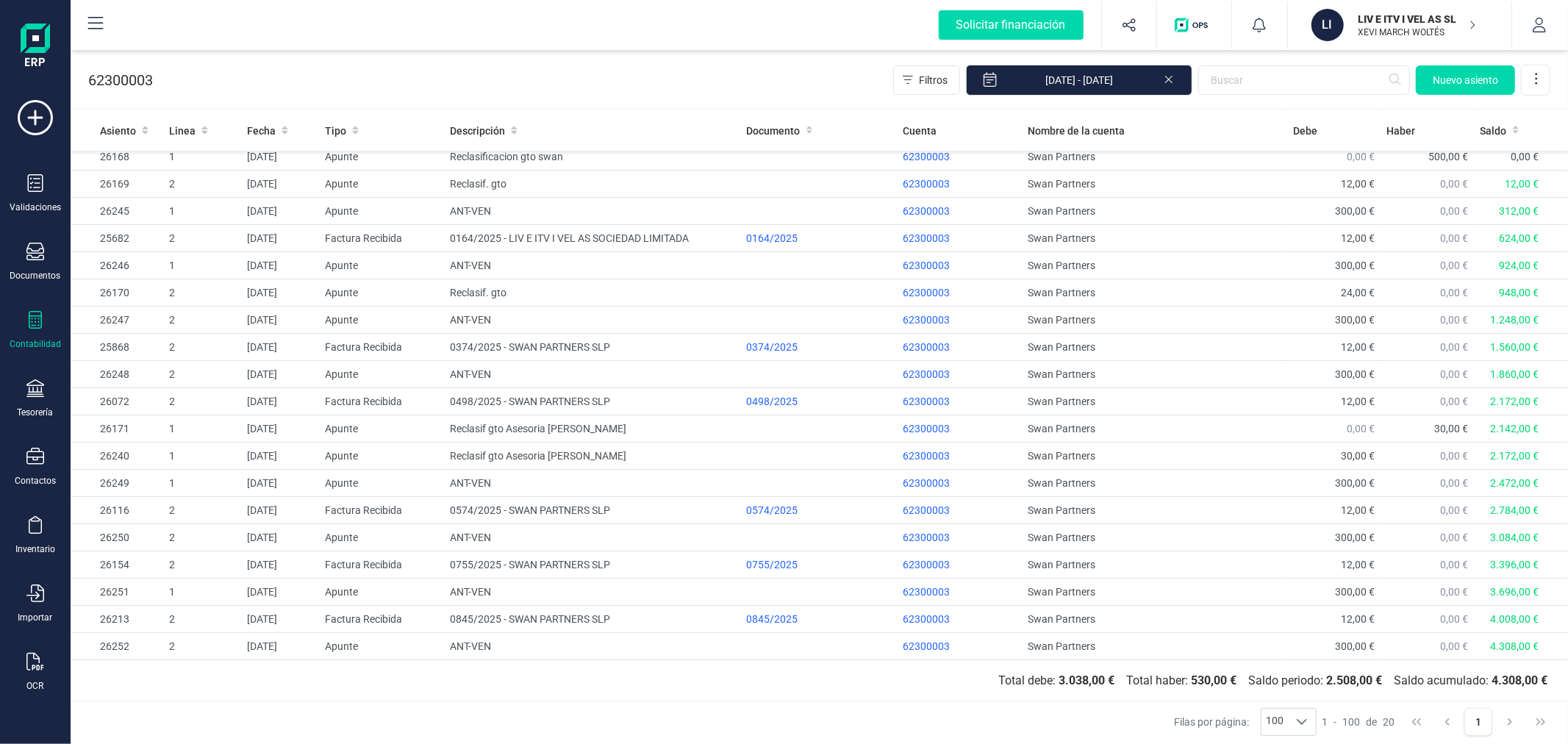
click at [33, 327] on icon at bounding box center [35, 319] width 13 height 18
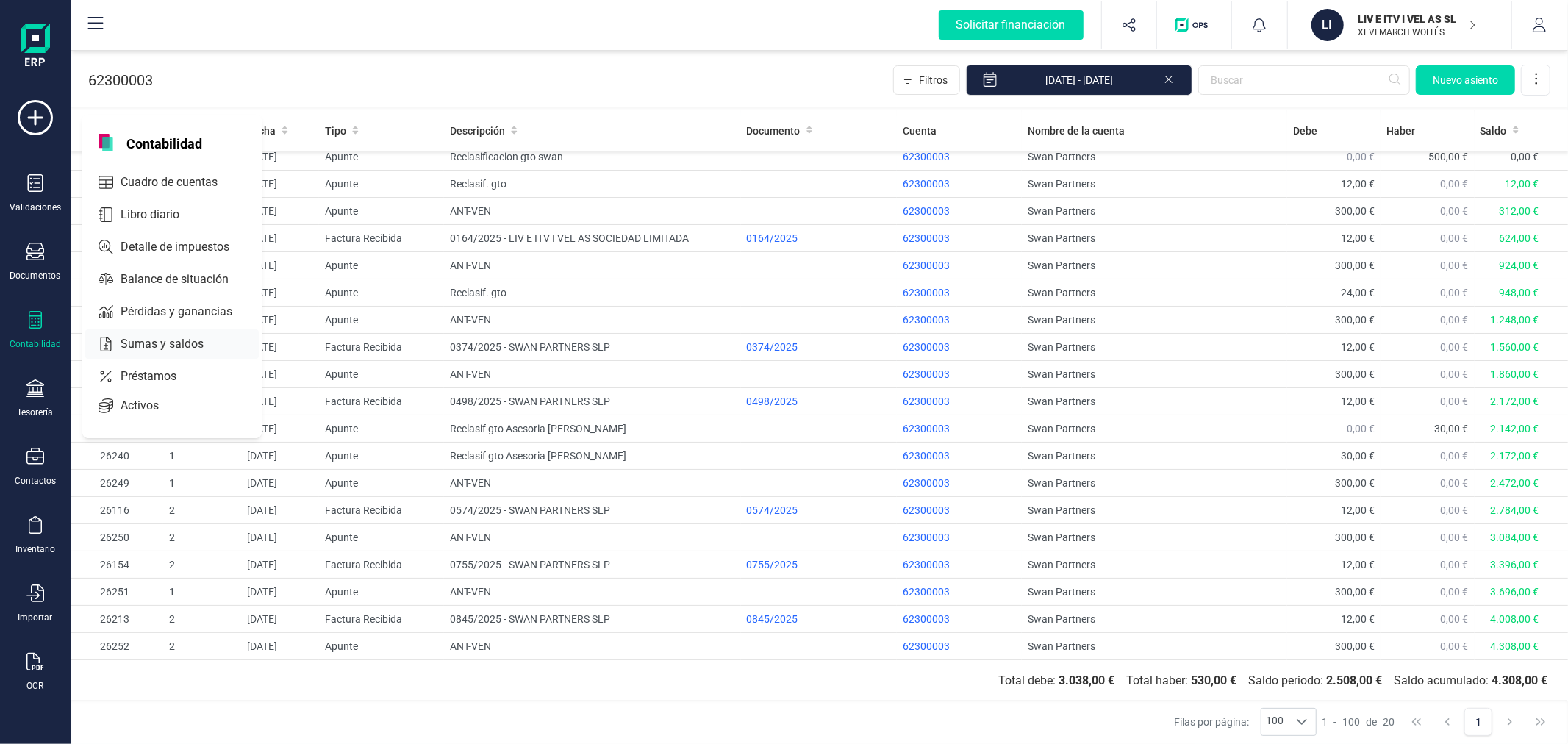
click at [158, 349] on span "Sumas y saldos" at bounding box center [173, 344] width 115 height 18
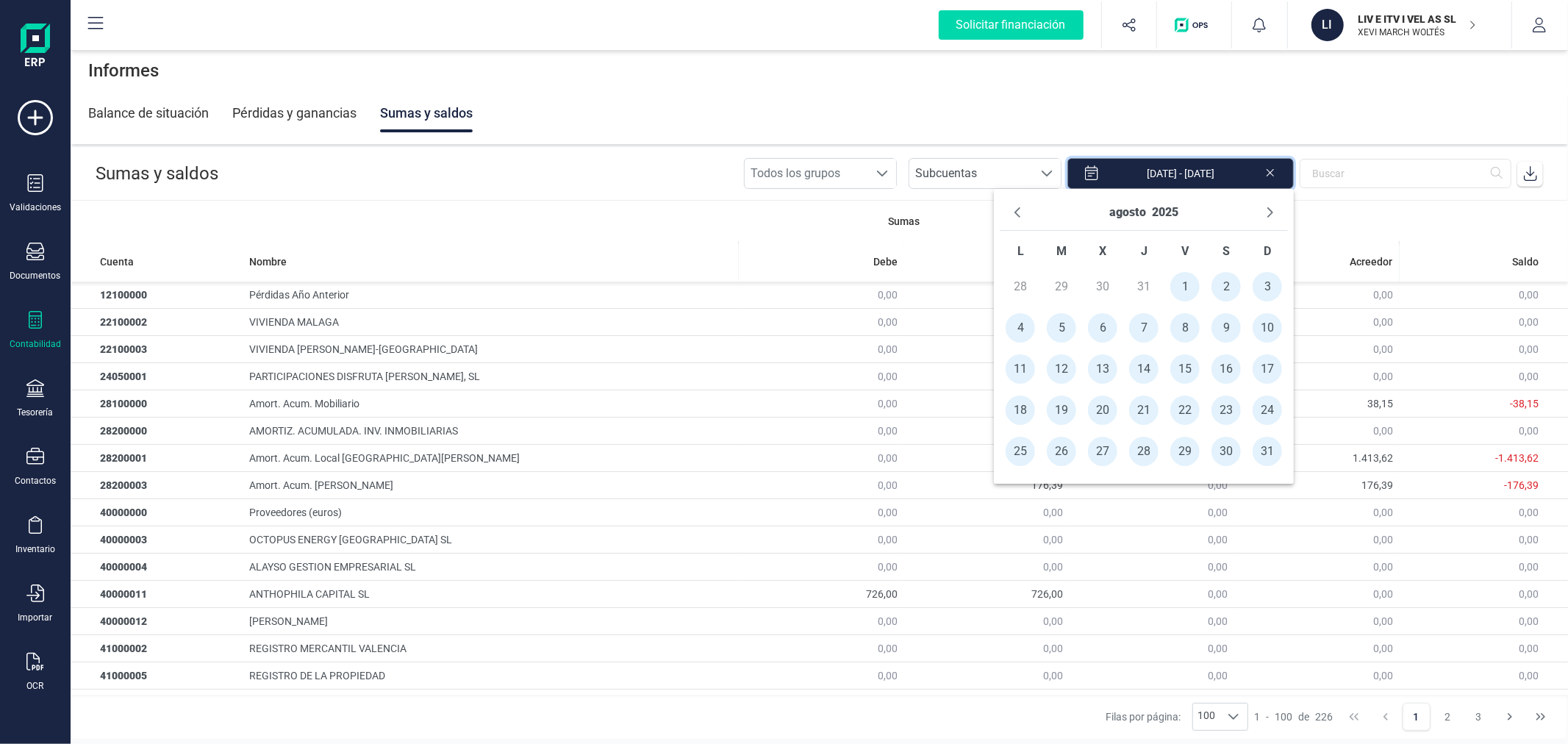
click at [1238, 170] on input "01/08/2025 - 31/08/2025" at bounding box center [1181, 173] width 226 height 31
click at [1128, 202] on button "agosto" at bounding box center [1127, 212] width 37 height 24
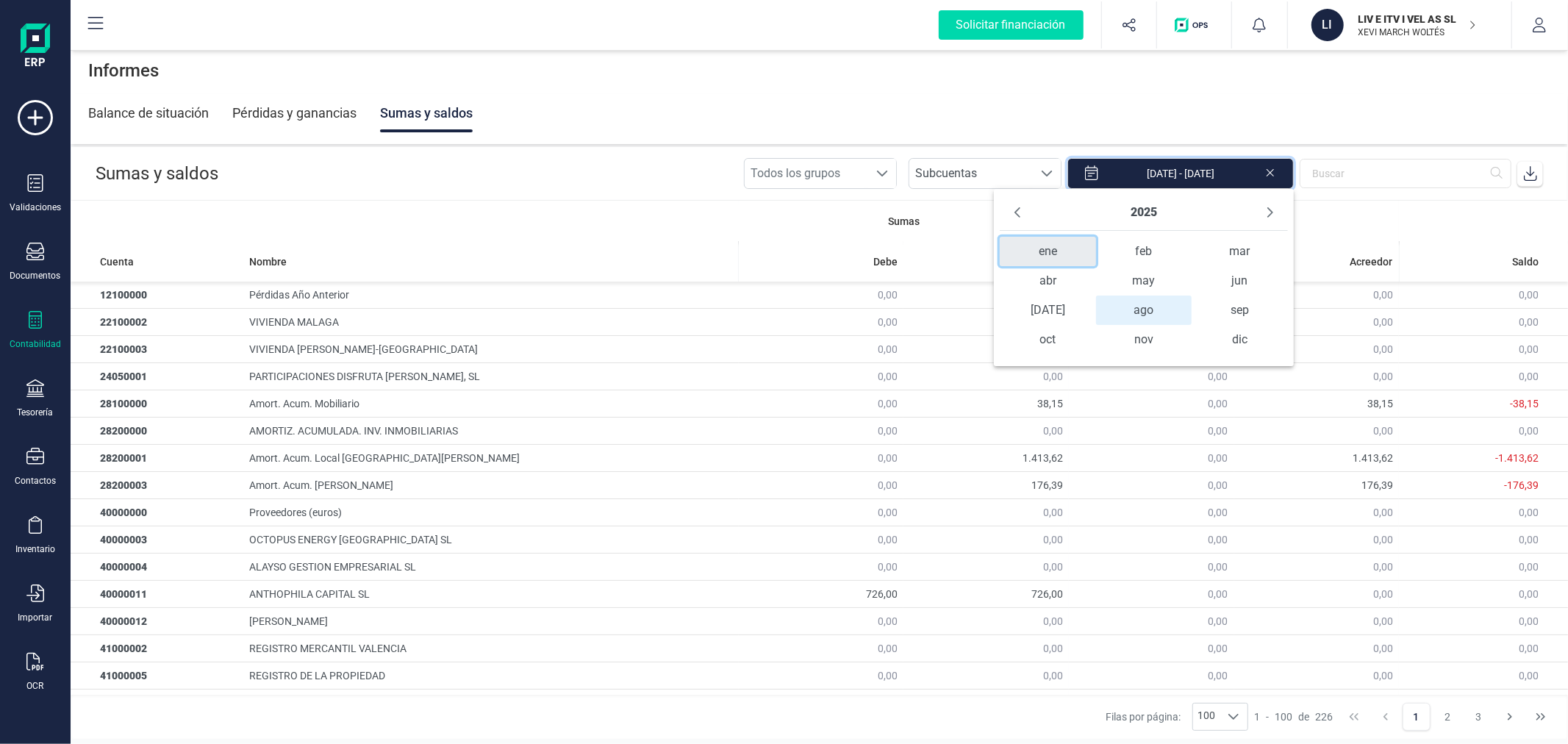
click at [1042, 254] on span "ene" at bounding box center [1047, 252] width 95 height 30
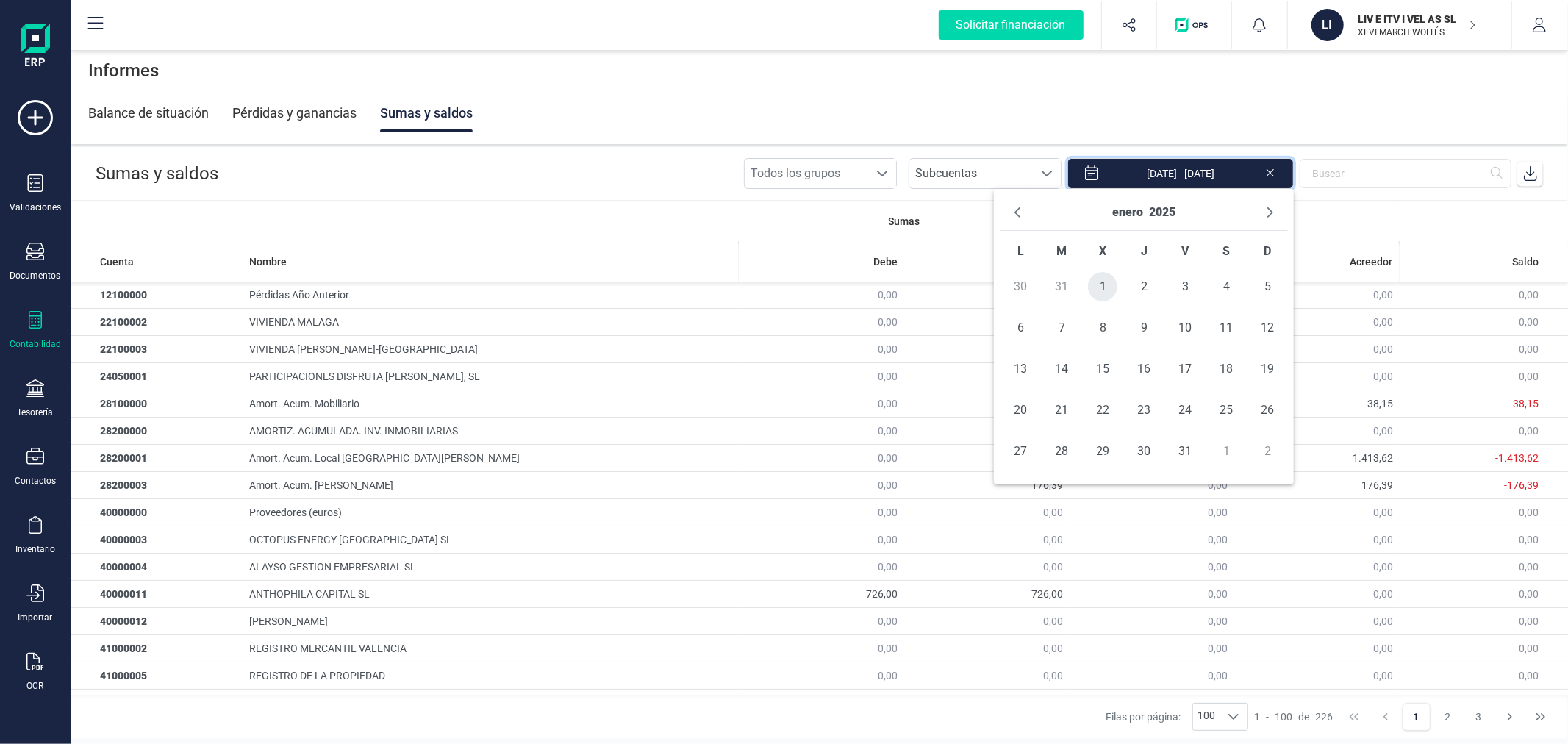
click at [1111, 287] on span "1" at bounding box center [1103, 287] width 30 height 30
click at [1170, 445] on td "31" at bounding box center [1184, 450] width 41 height 41
click at [1184, 448] on span "31" at bounding box center [1185, 451] width 30 height 30
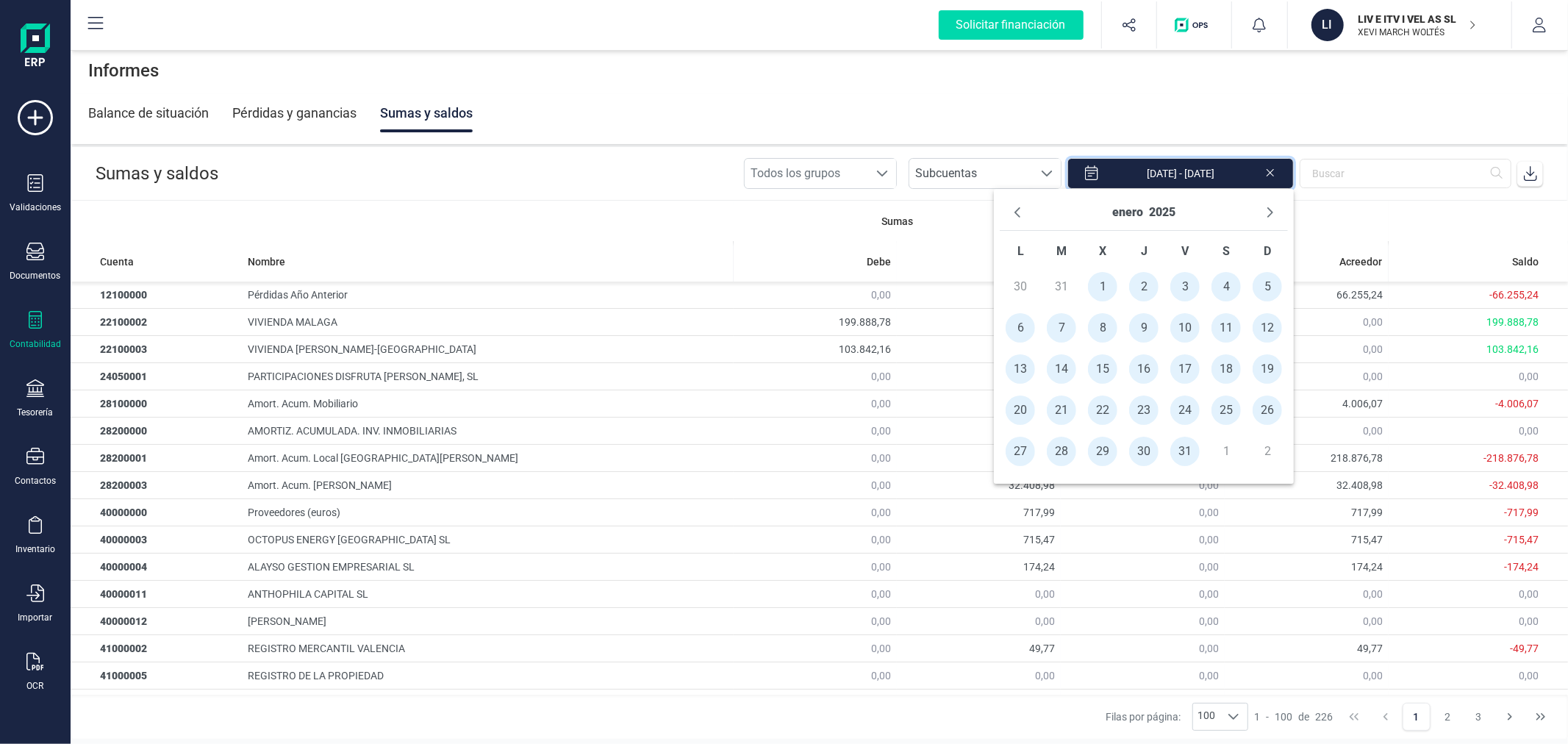
click at [1536, 174] on icon at bounding box center [1530, 173] width 15 height 15
click at [1264, 201] on button "Next Month" at bounding box center [1270, 212] width 24 height 24
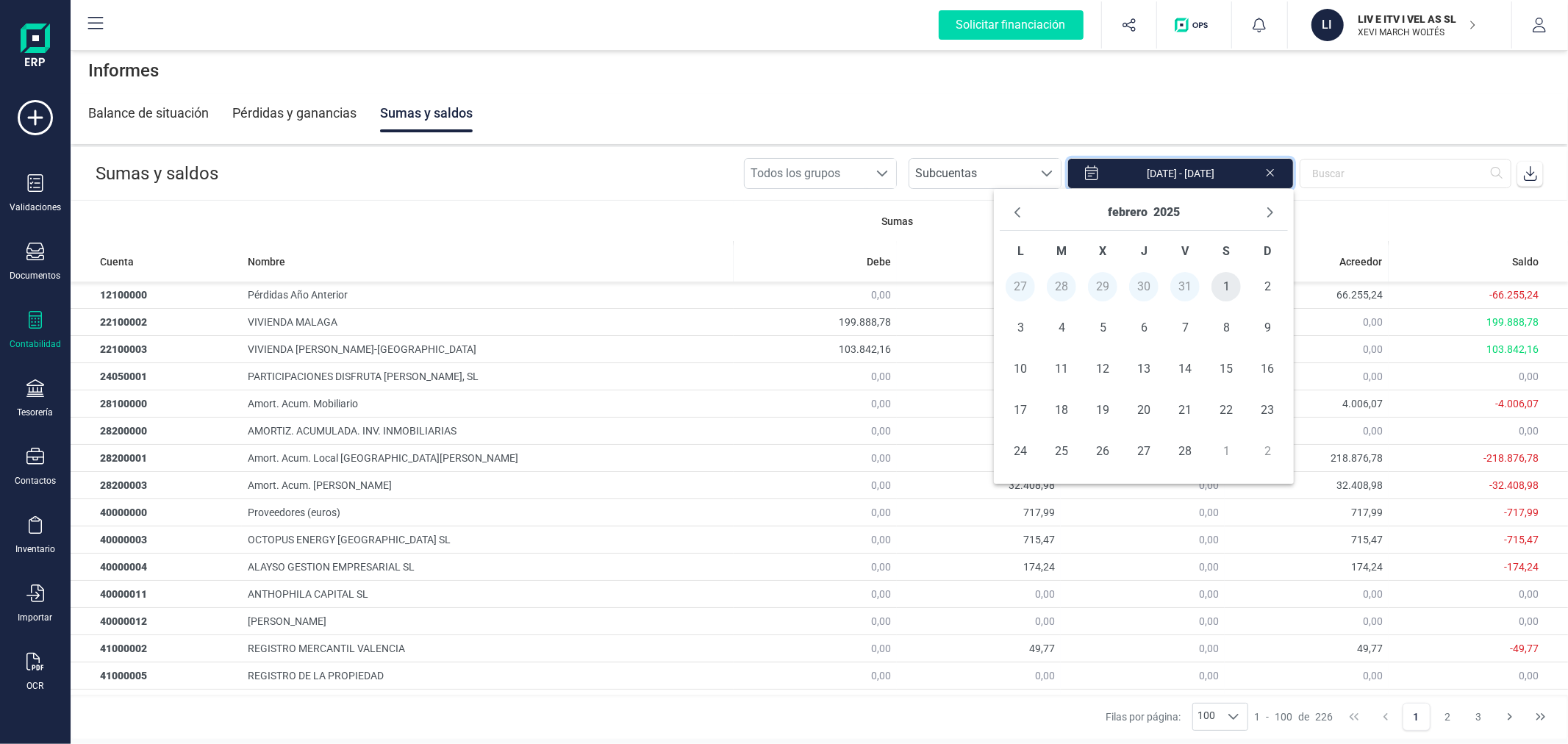
click at [1221, 285] on span "1" at bounding box center [1227, 287] width 30 height 30
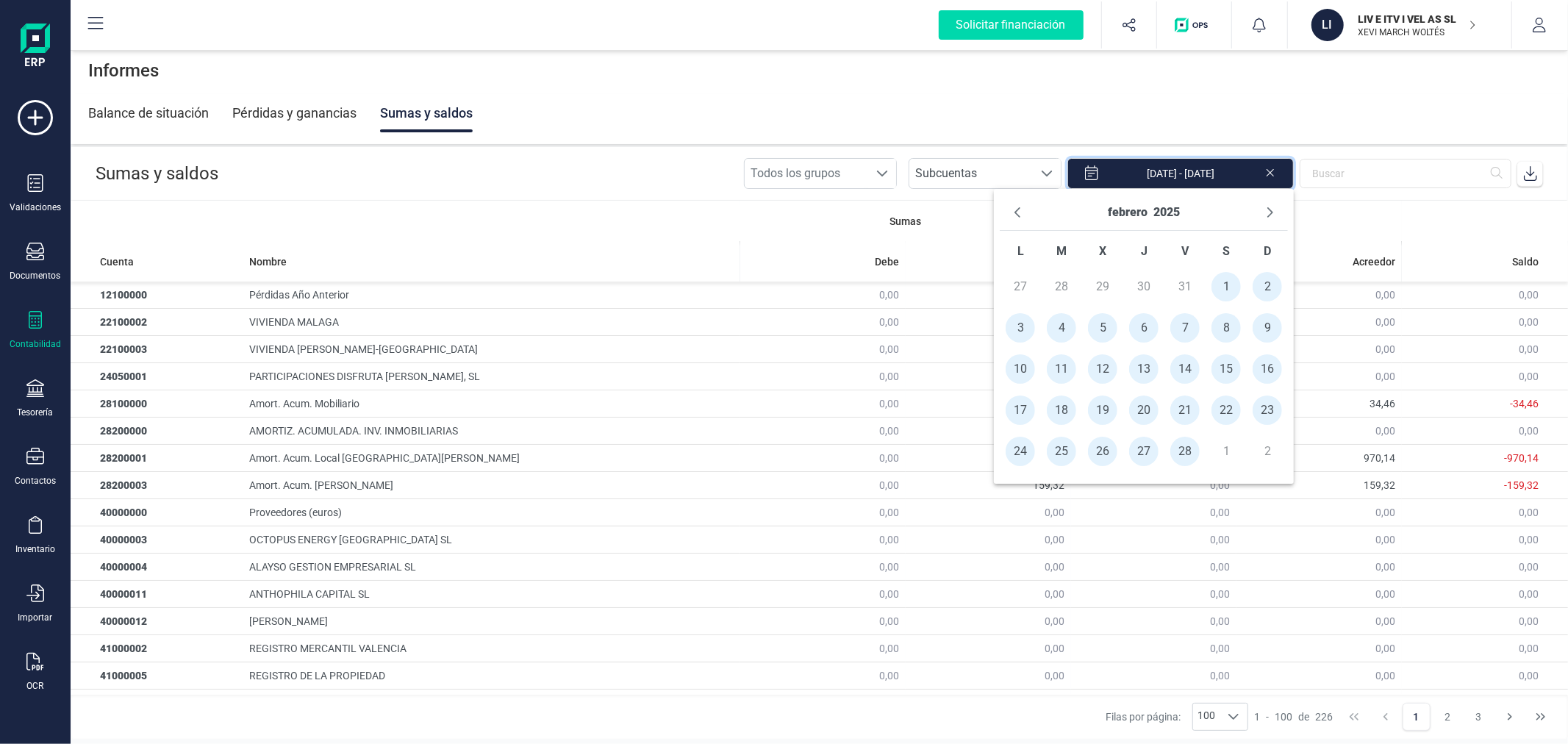
click at [1532, 180] on icon at bounding box center [1530, 173] width 15 height 15
click at [1264, 206] on icon "Next Month" at bounding box center [1270, 212] width 12 height 12
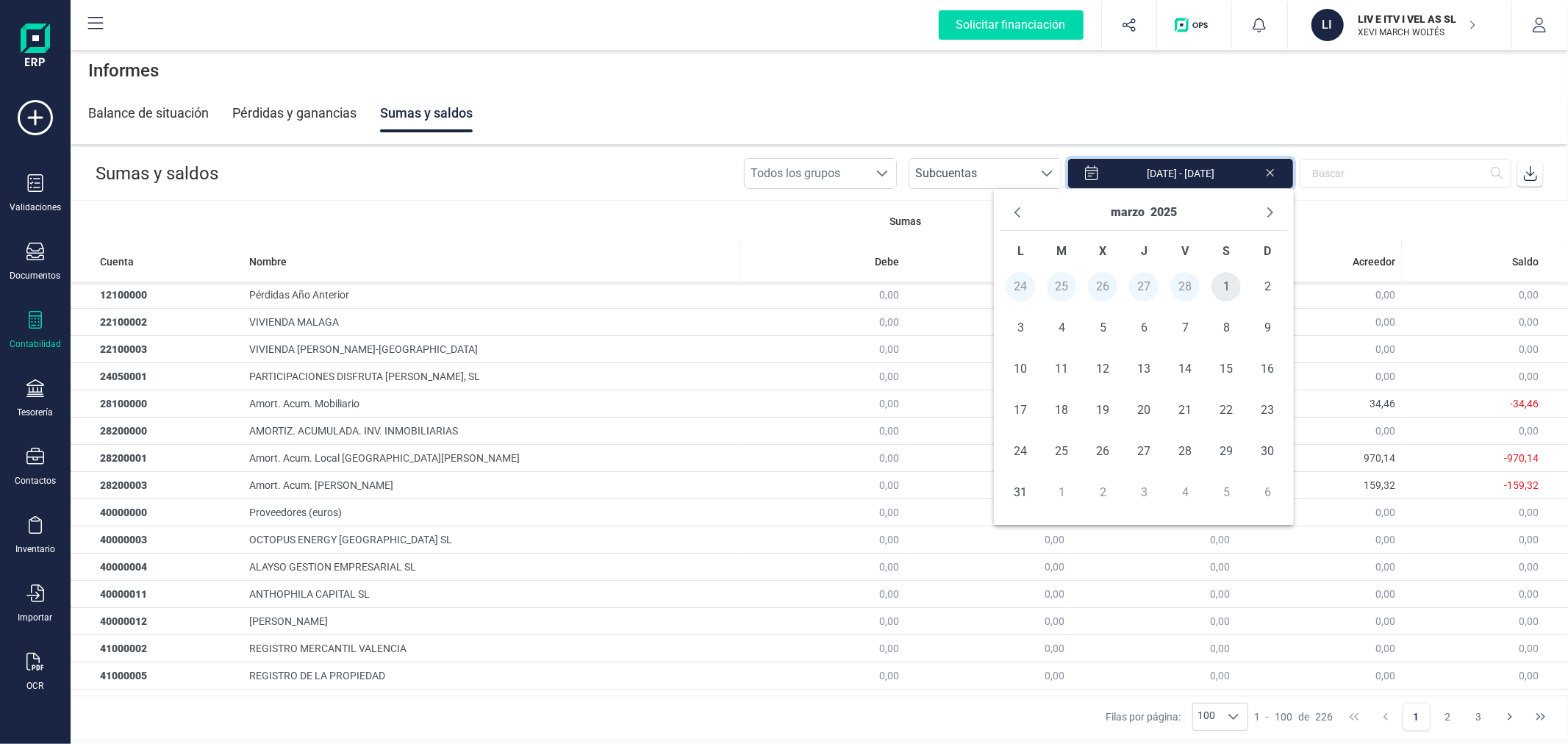
click at [1232, 288] on span "1" at bounding box center [1227, 287] width 30 height 30
click at [1019, 487] on span "31" at bounding box center [1020, 492] width 30 height 30
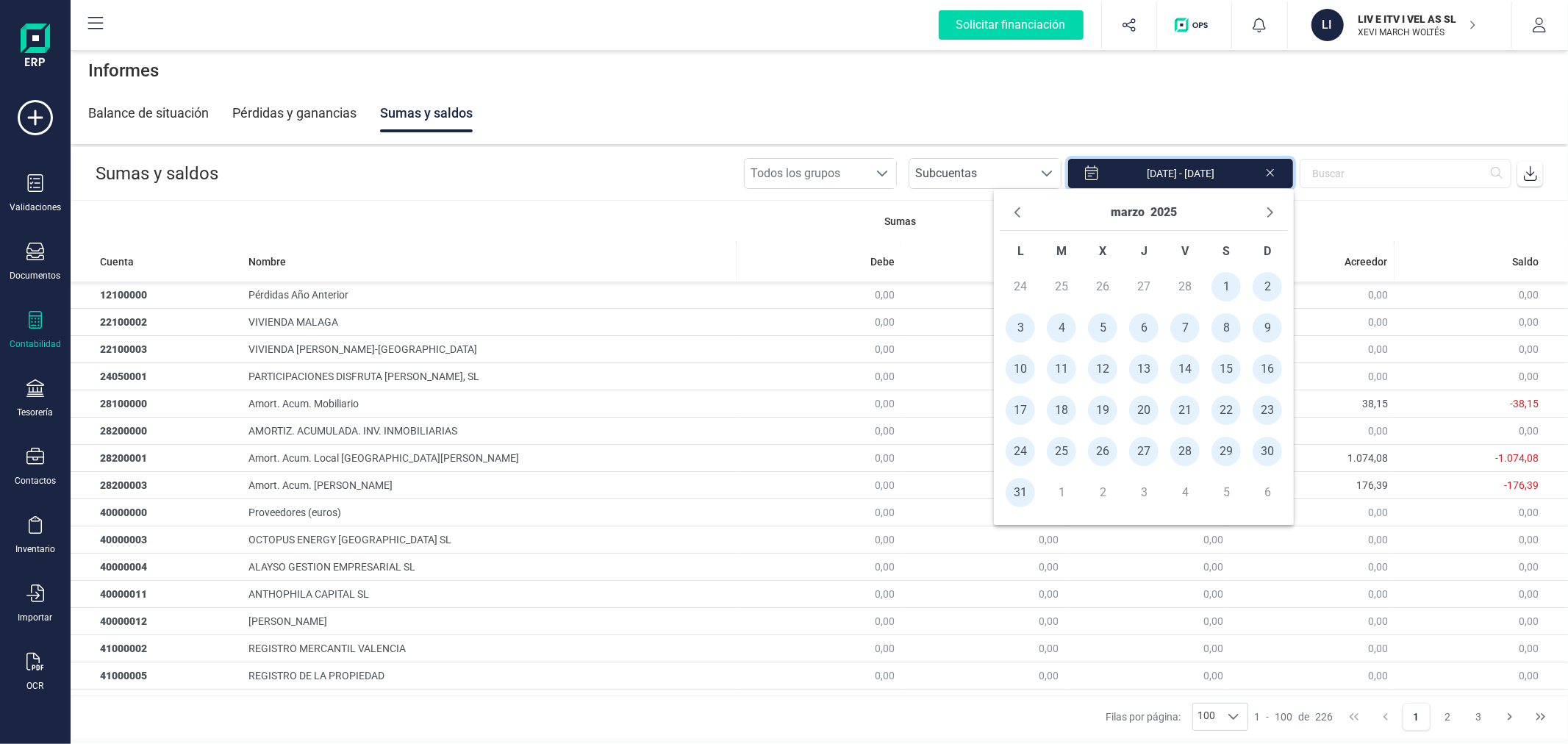
click at [1533, 175] on icon at bounding box center [1530, 173] width 15 height 15
click at [1276, 210] on button "Next Month" at bounding box center [1270, 212] width 24 height 24
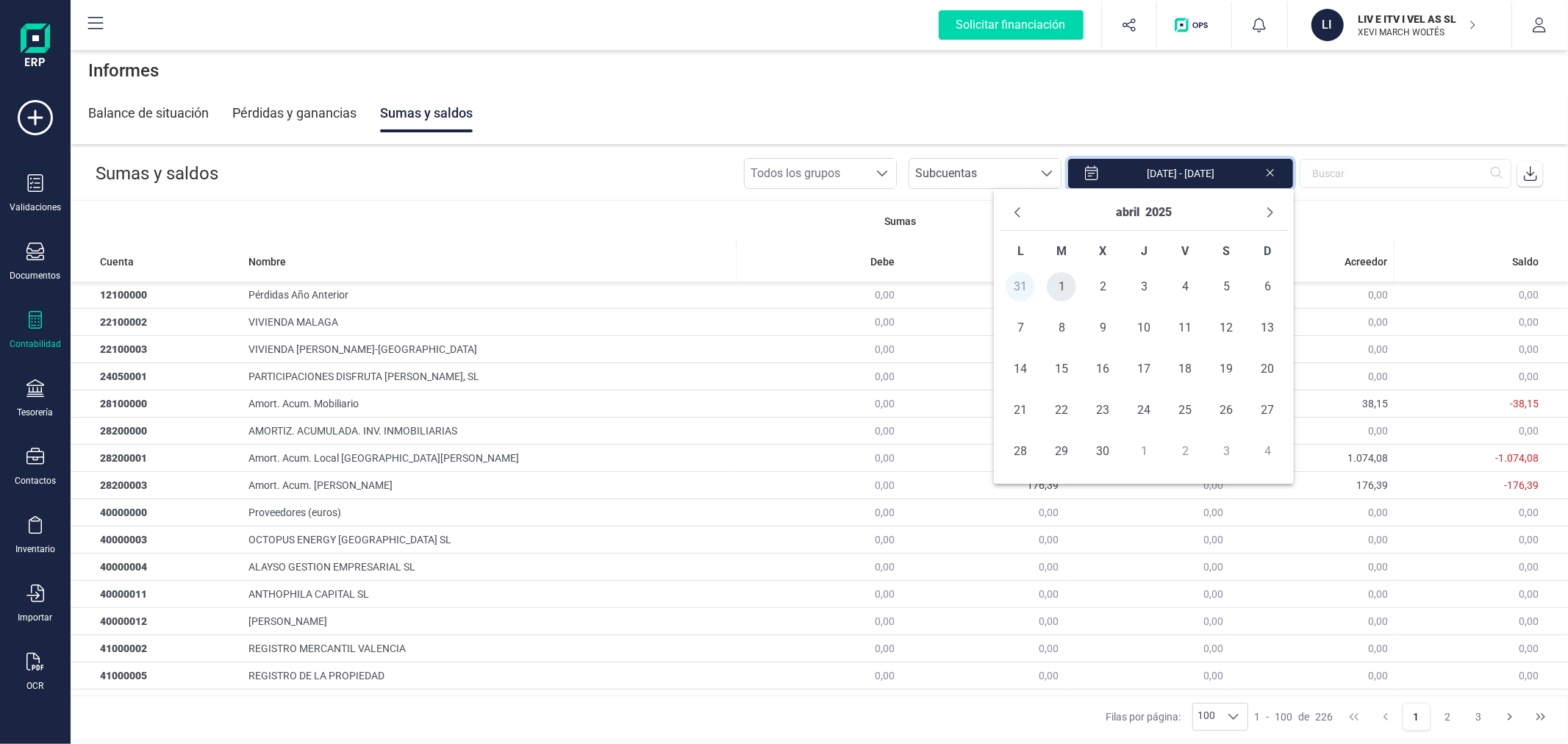
click at [1060, 288] on span "1" at bounding box center [1062, 287] width 30 height 30
click at [1105, 452] on span "30" at bounding box center [1103, 451] width 30 height 30
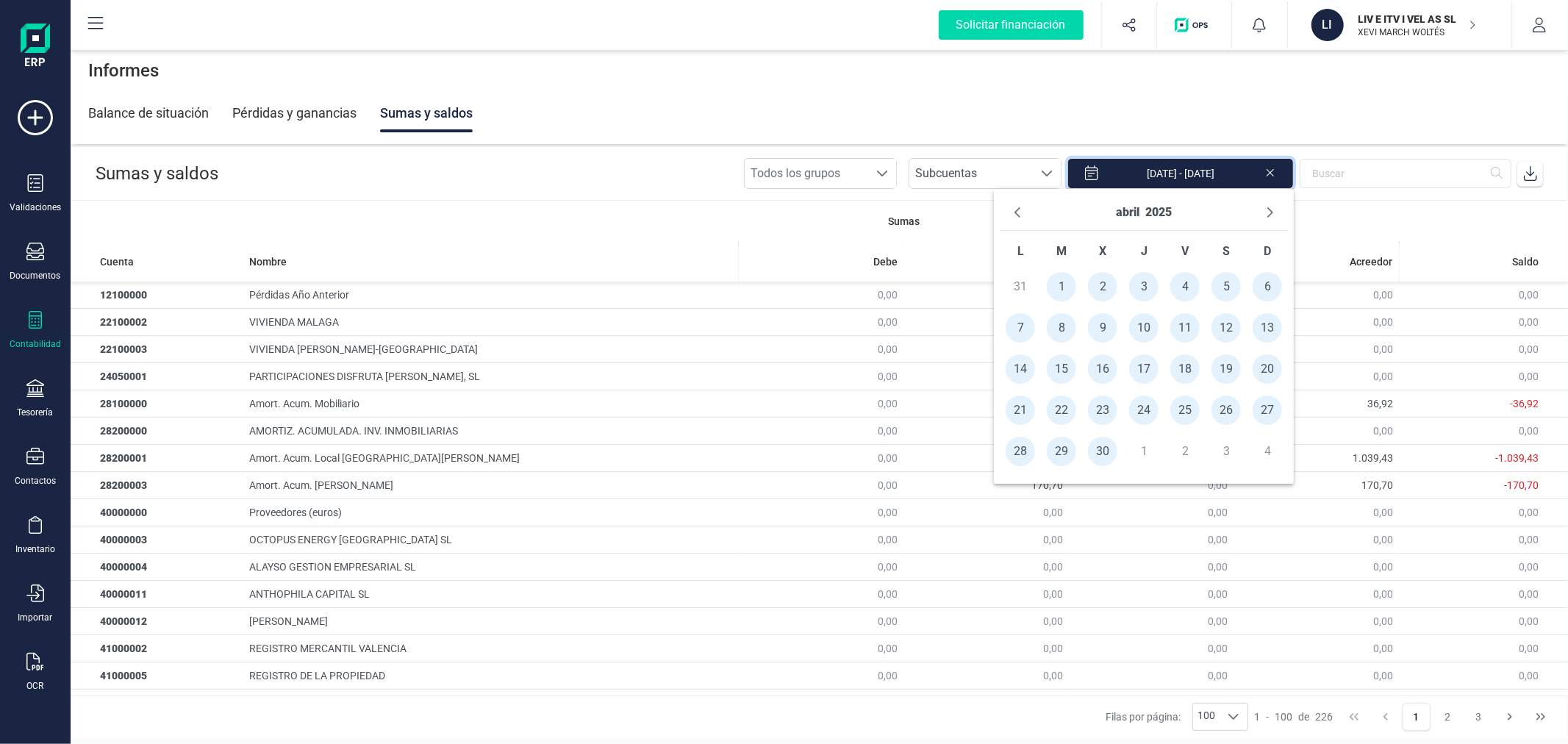
click at [1538, 166] on span at bounding box center [1530, 174] width 30 height 30
click at [1271, 208] on icon "Next Month" at bounding box center [1270, 212] width 12 height 12
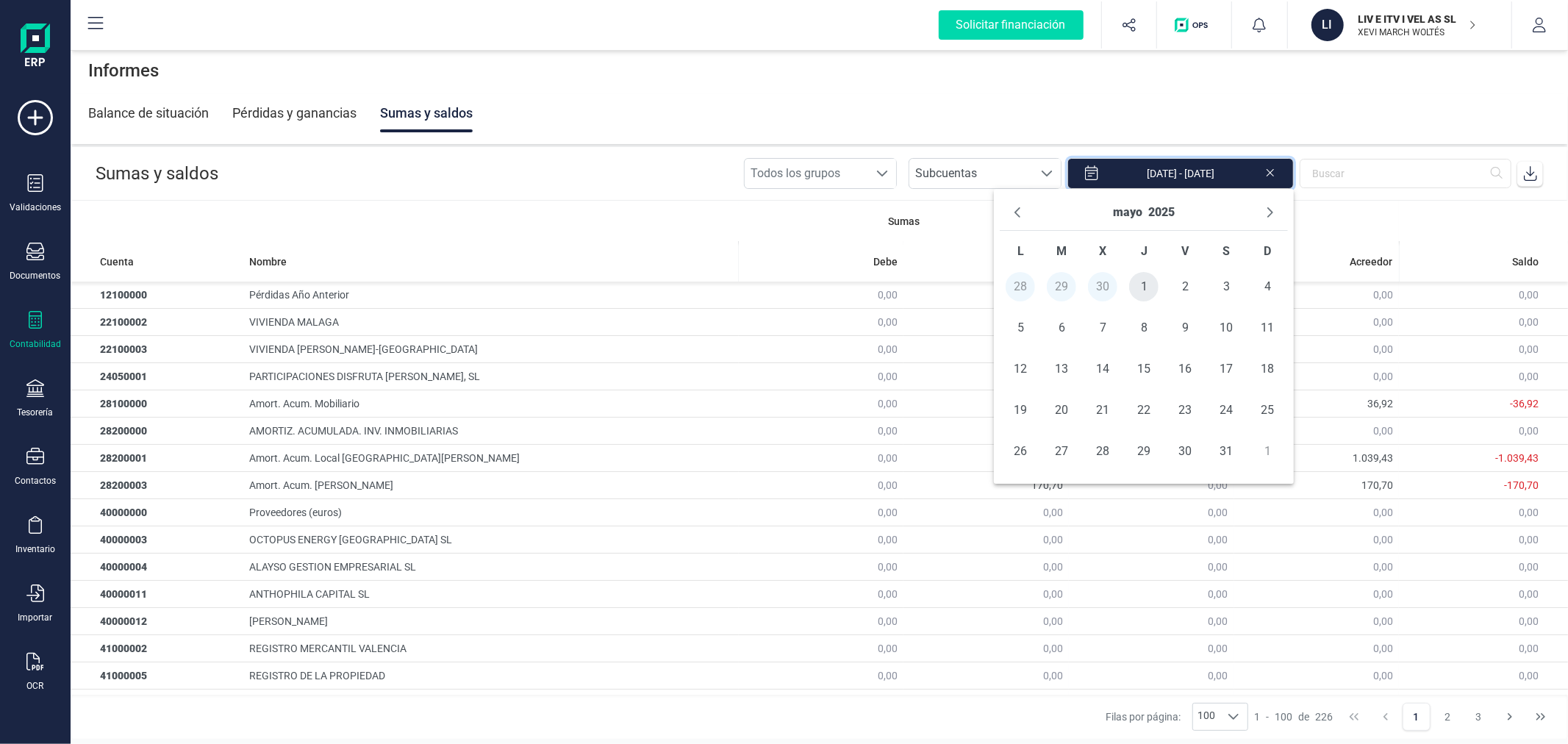
click at [1154, 280] on span "1" at bounding box center [1144, 287] width 30 height 30
click at [1226, 452] on span "31" at bounding box center [1227, 451] width 30 height 30
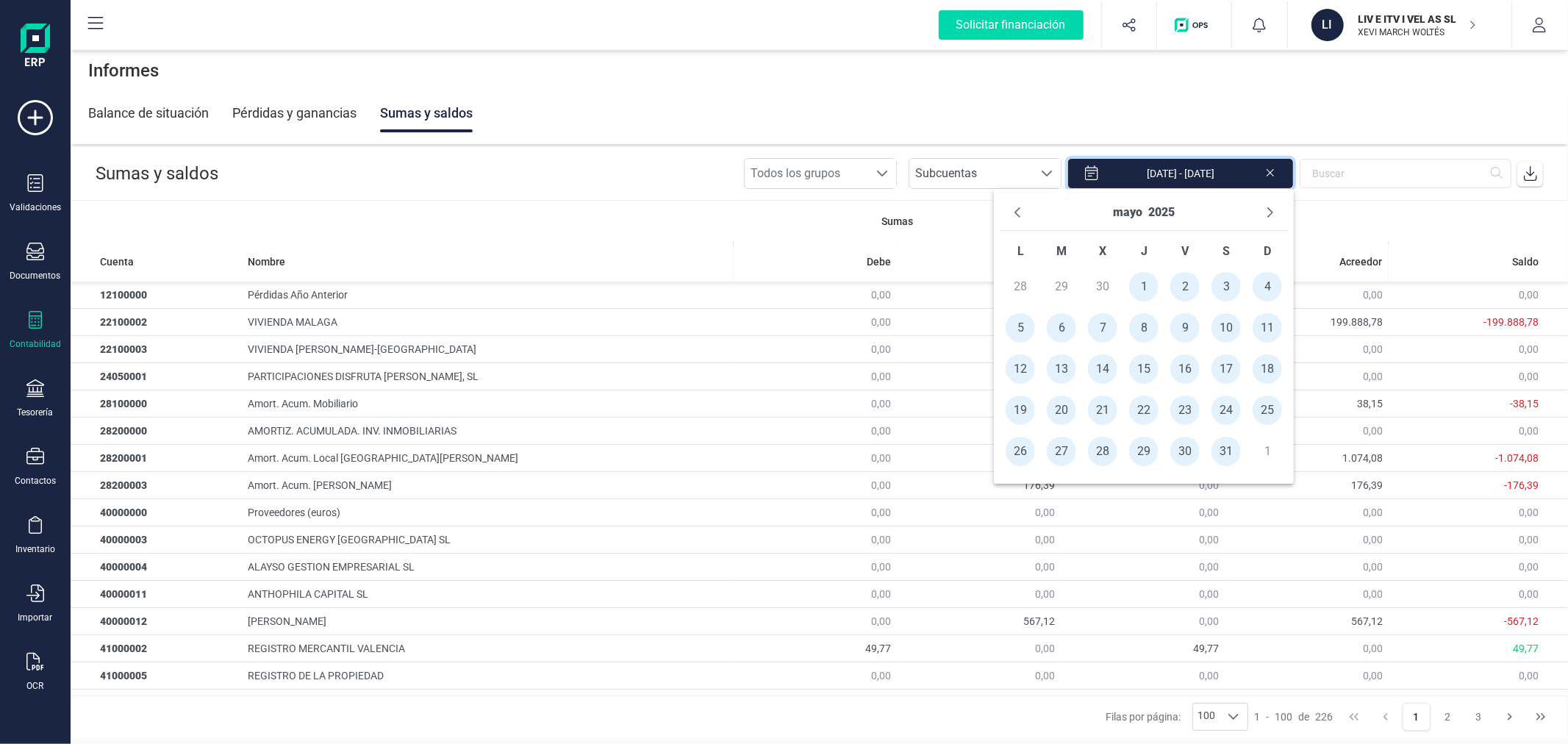
click at [1539, 175] on span at bounding box center [1530, 174] width 30 height 30
click at [1271, 211] on icon "Next Month" at bounding box center [1270, 212] width 6 height 10
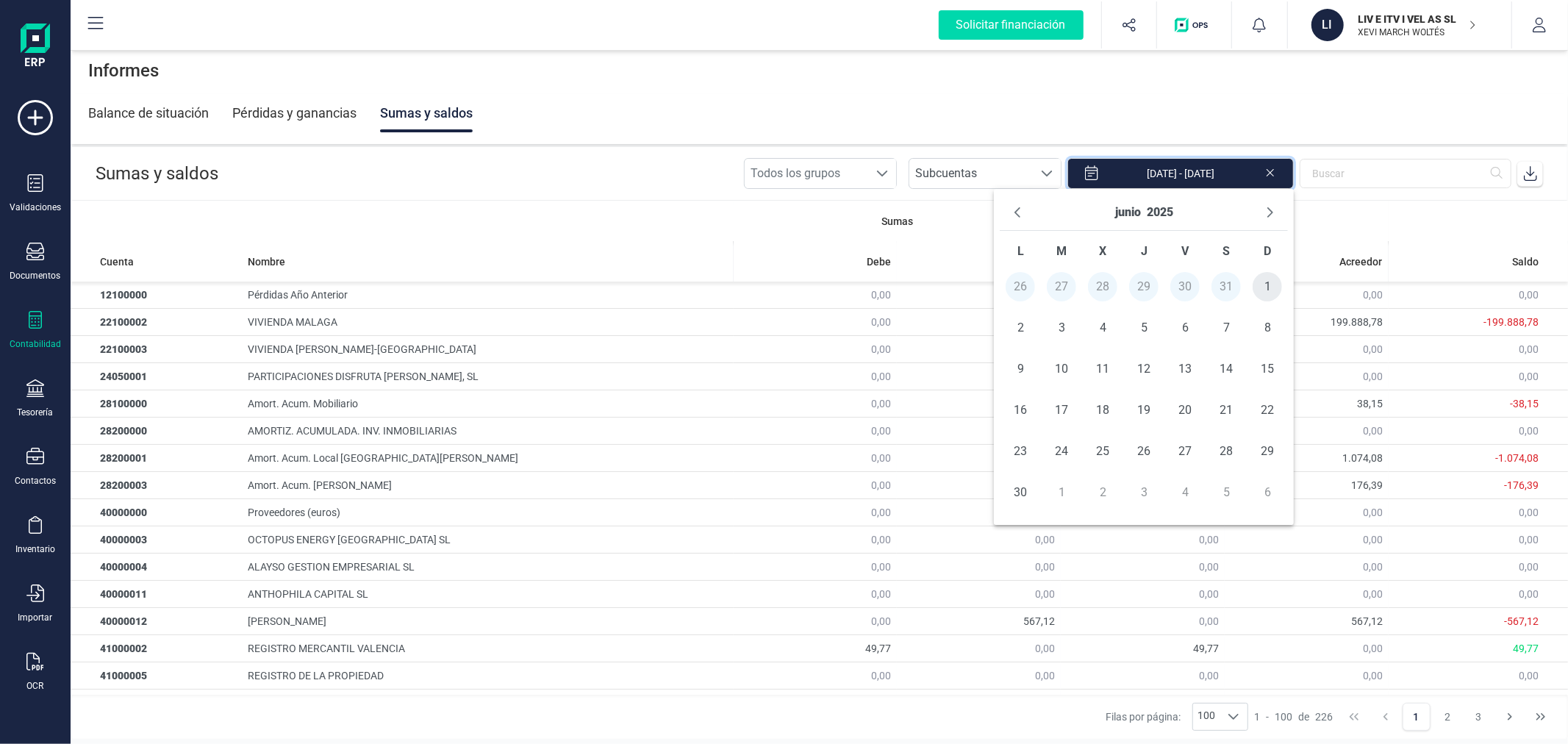
click at [1262, 277] on span "1" at bounding box center [1267, 287] width 30 height 30
click at [1031, 483] on span "30" at bounding box center [1020, 492] width 30 height 30
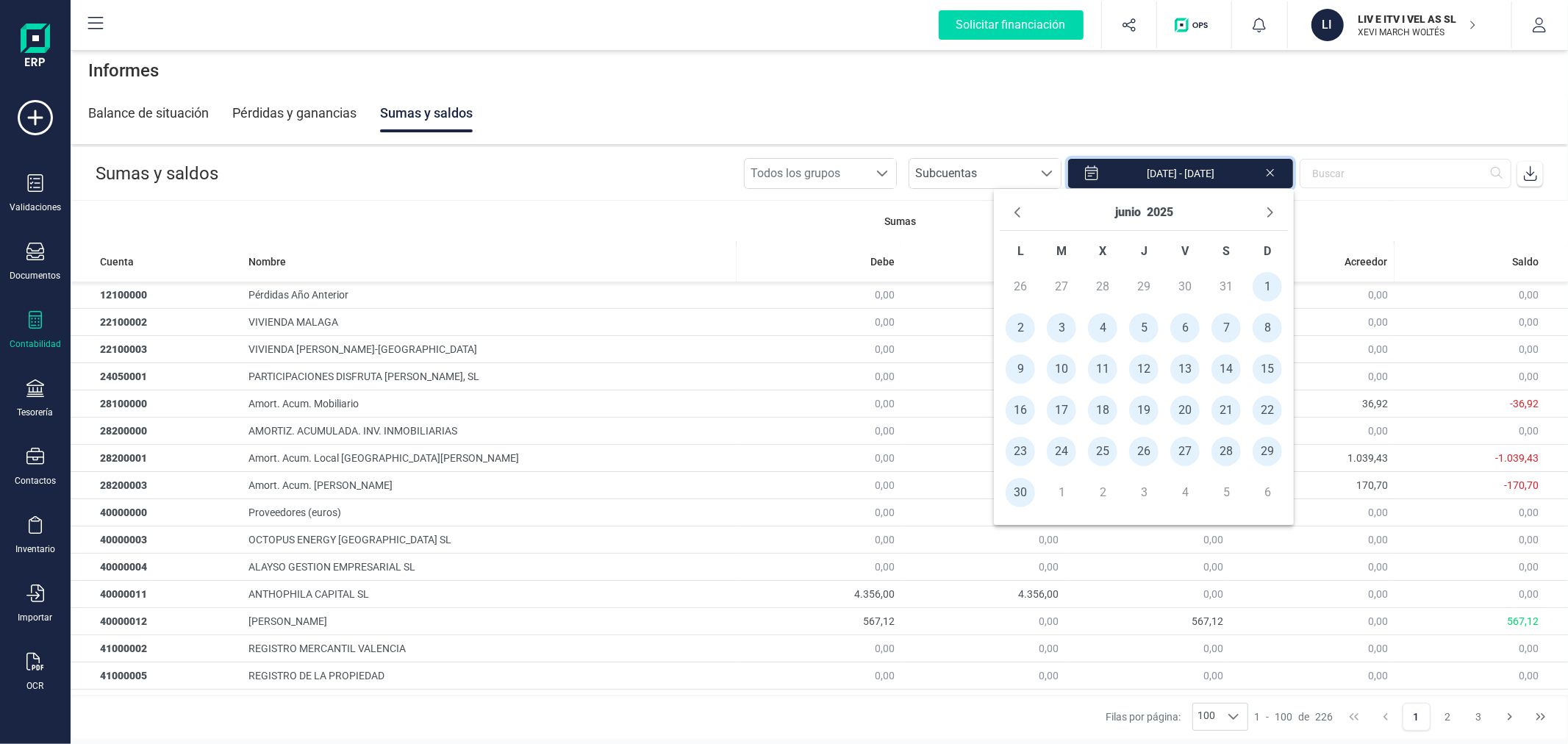
click at [1524, 170] on icon at bounding box center [1530, 173] width 15 height 15
click at [1274, 207] on icon "Next Month" at bounding box center [1270, 212] width 12 height 12
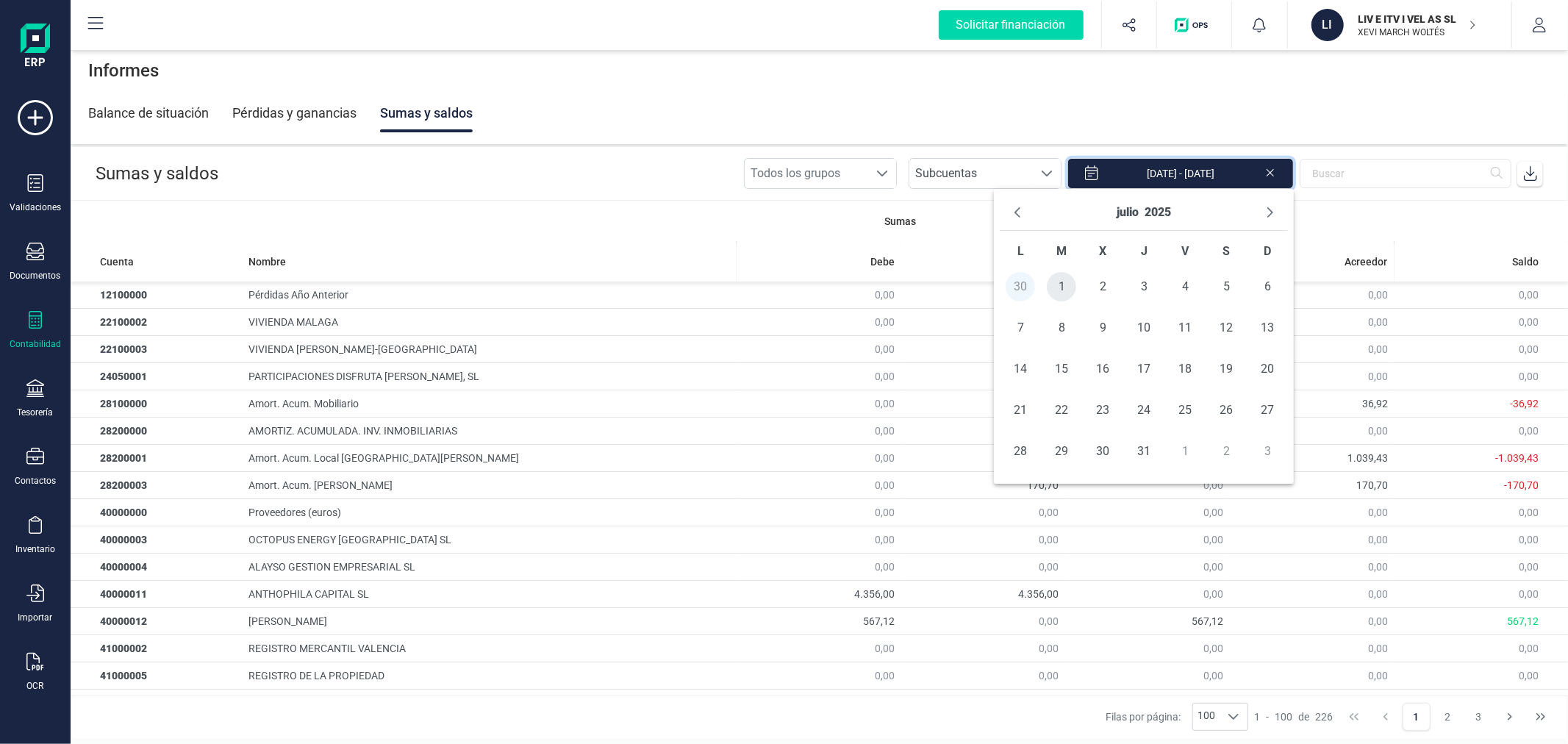
click at [1066, 298] on span "1" at bounding box center [1062, 287] width 30 height 30
click at [1147, 453] on span "31" at bounding box center [1144, 451] width 30 height 30
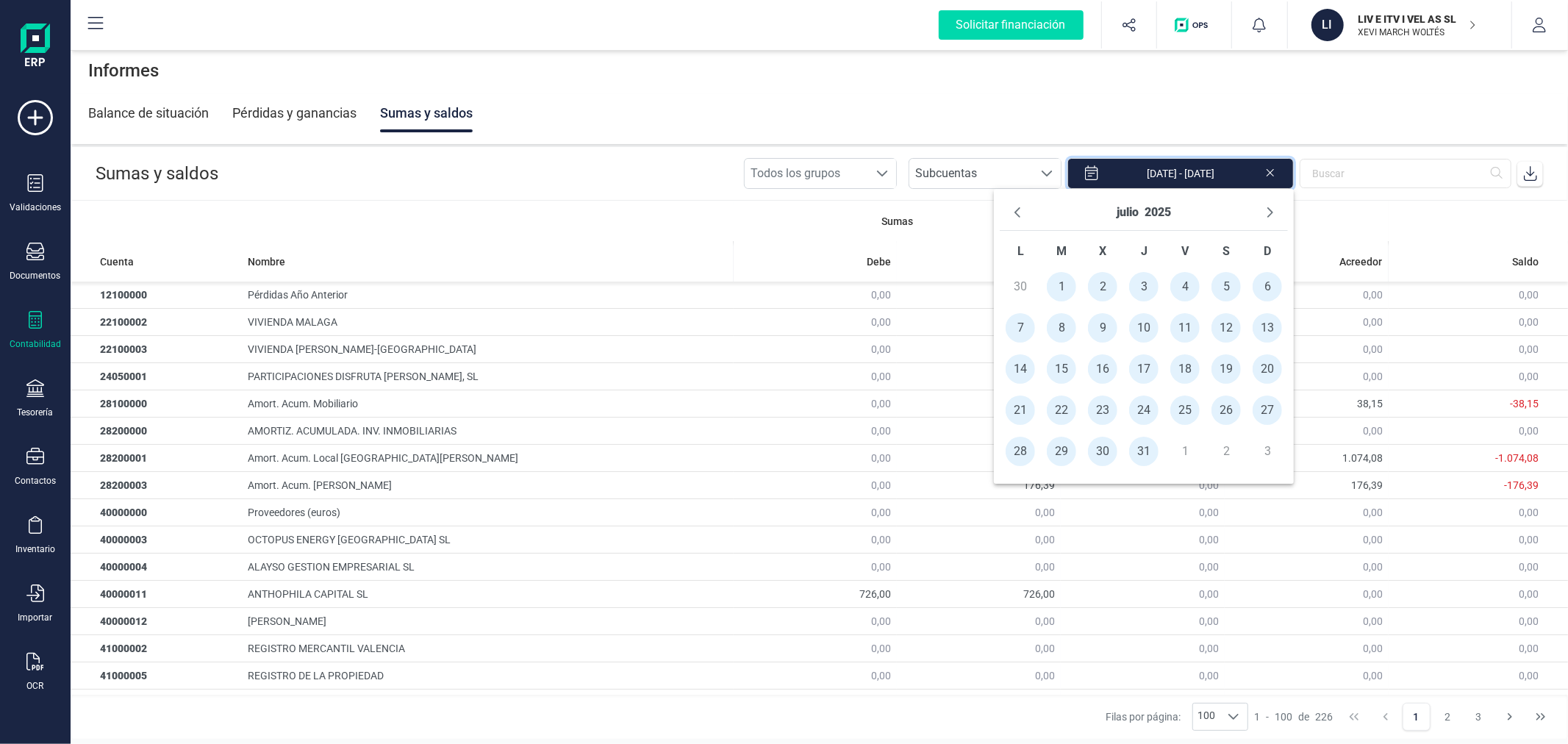
click at [1529, 171] on icon at bounding box center [1530, 173] width 15 height 15
click at [1272, 216] on icon "Next Month" at bounding box center [1270, 212] width 12 height 12
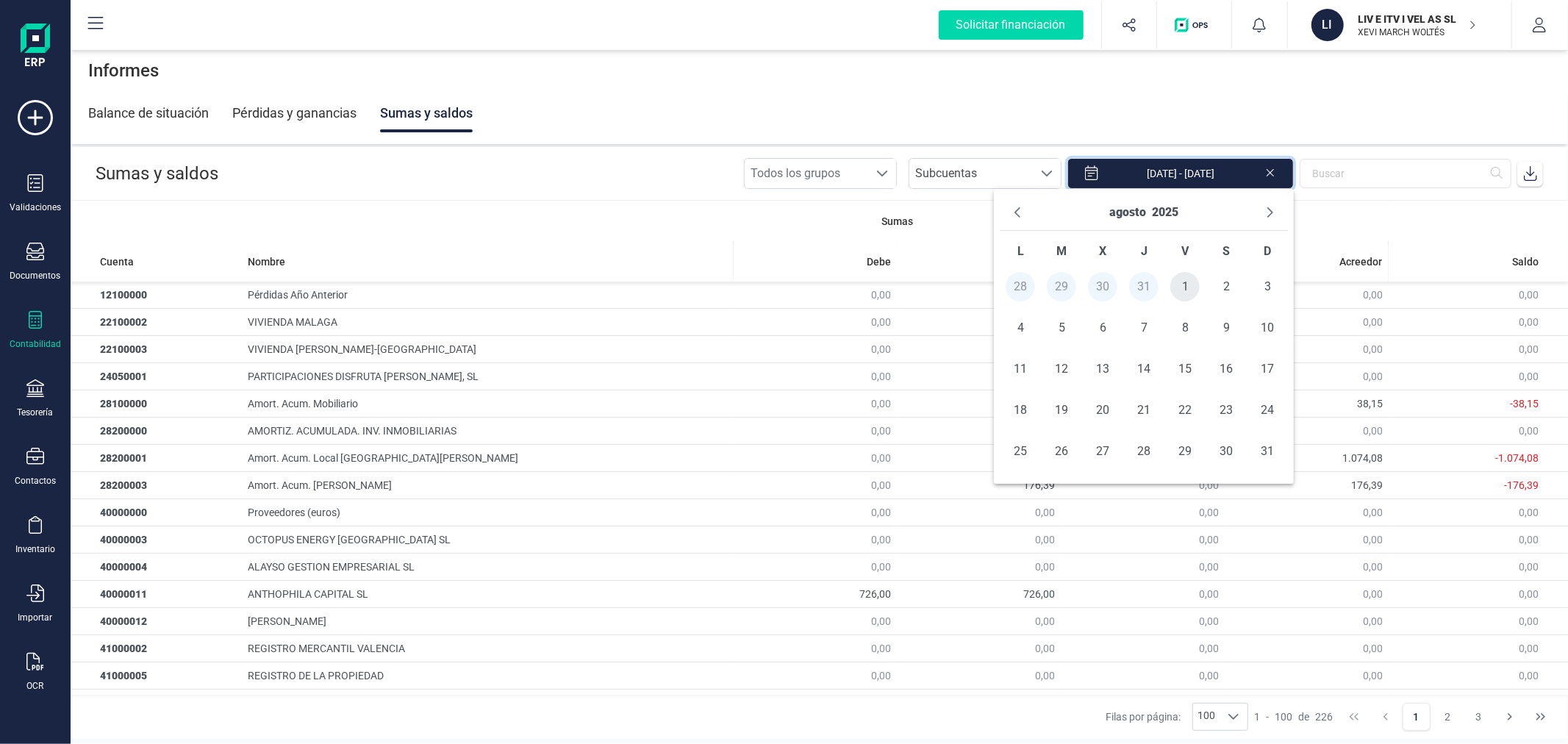
click at [1184, 289] on span "1" at bounding box center [1185, 287] width 30 height 30
click at [1274, 448] on span "31" at bounding box center [1267, 451] width 30 height 30
type input "01/08/2025 - 31/08/2025"
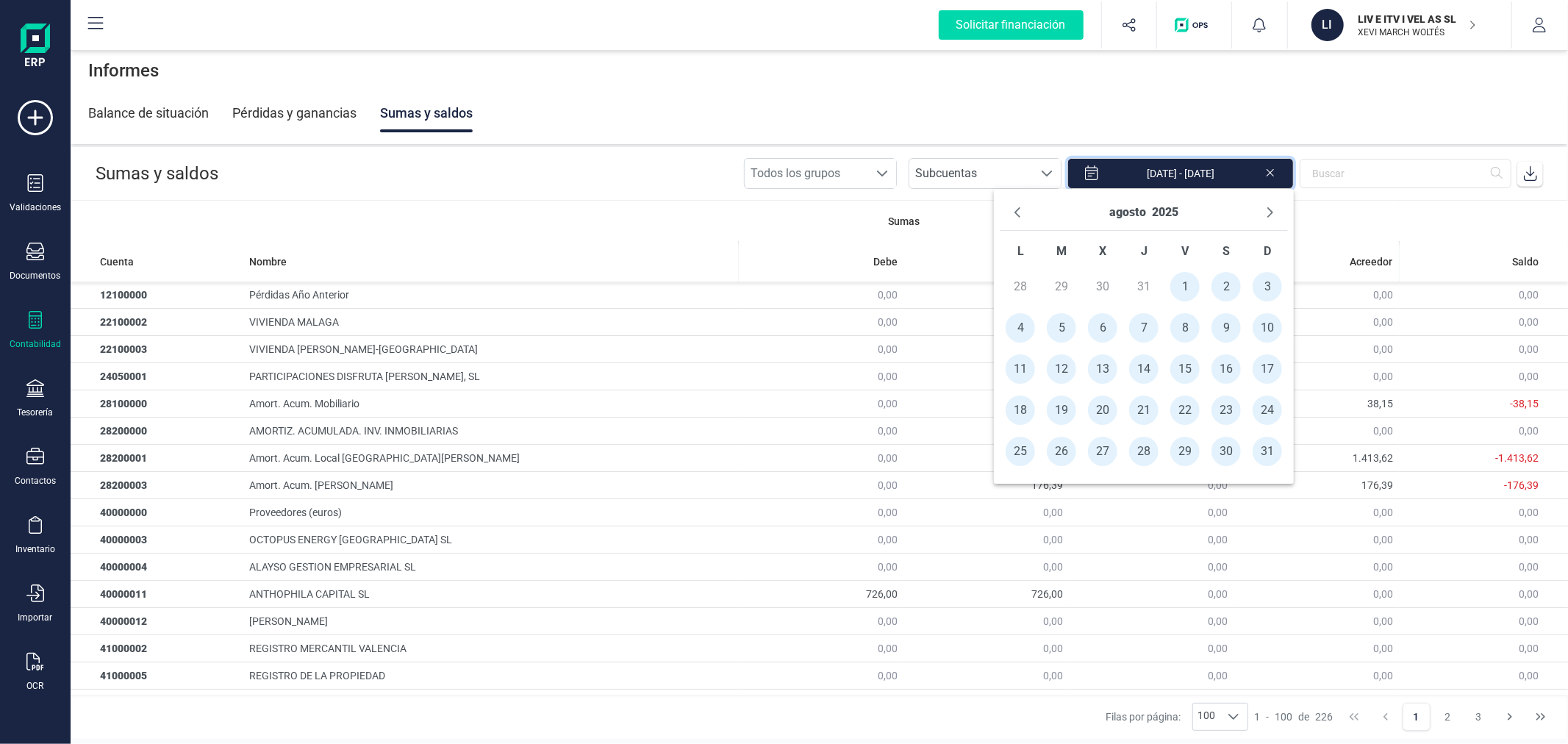
click at [1538, 165] on span at bounding box center [1530, 174] width 30 height 30
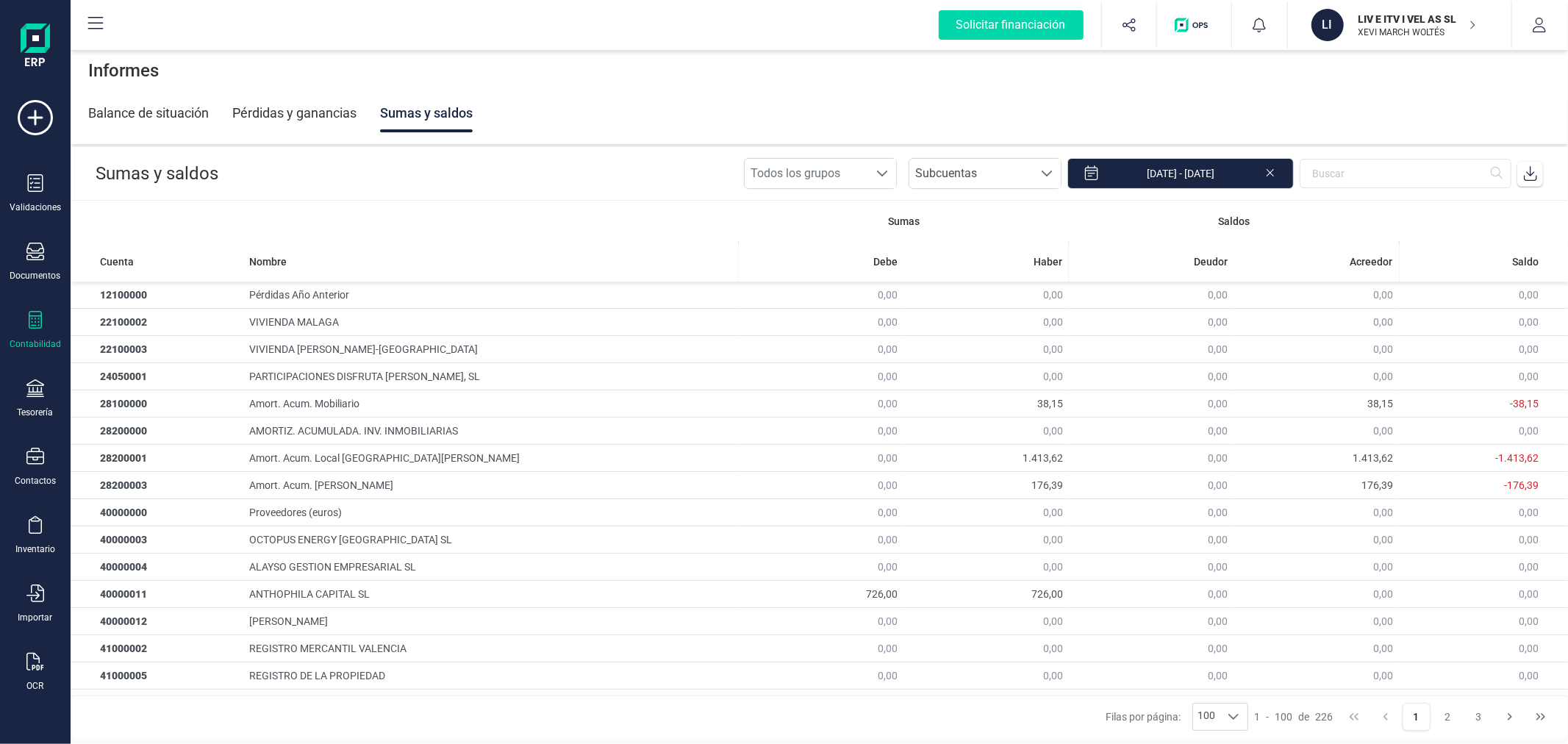
click at [1420, 23] on p "LIV E ITV I VEL AS SL" at bounding box center [1417, 19] width 118 height 15
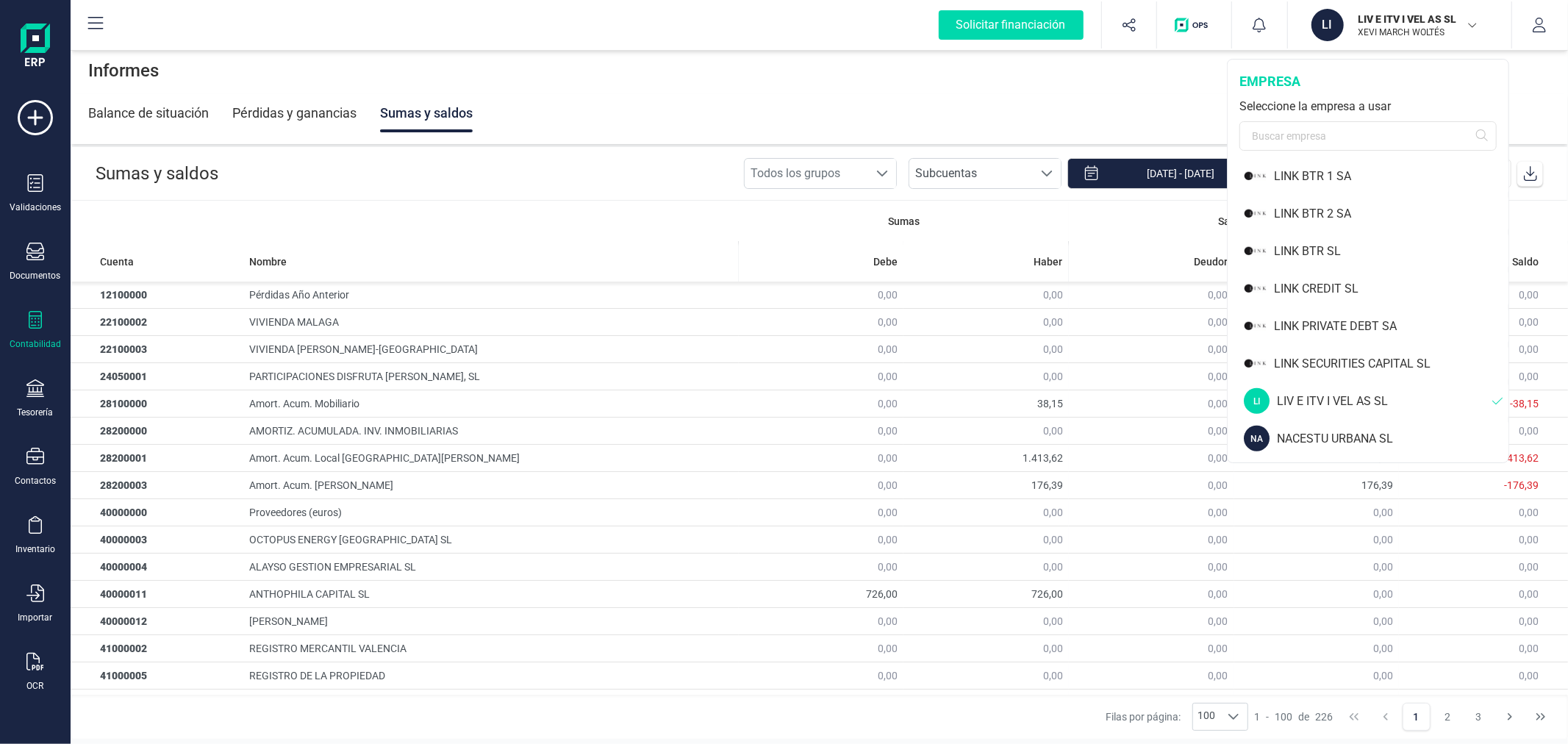
scroll to position [1061, 0]
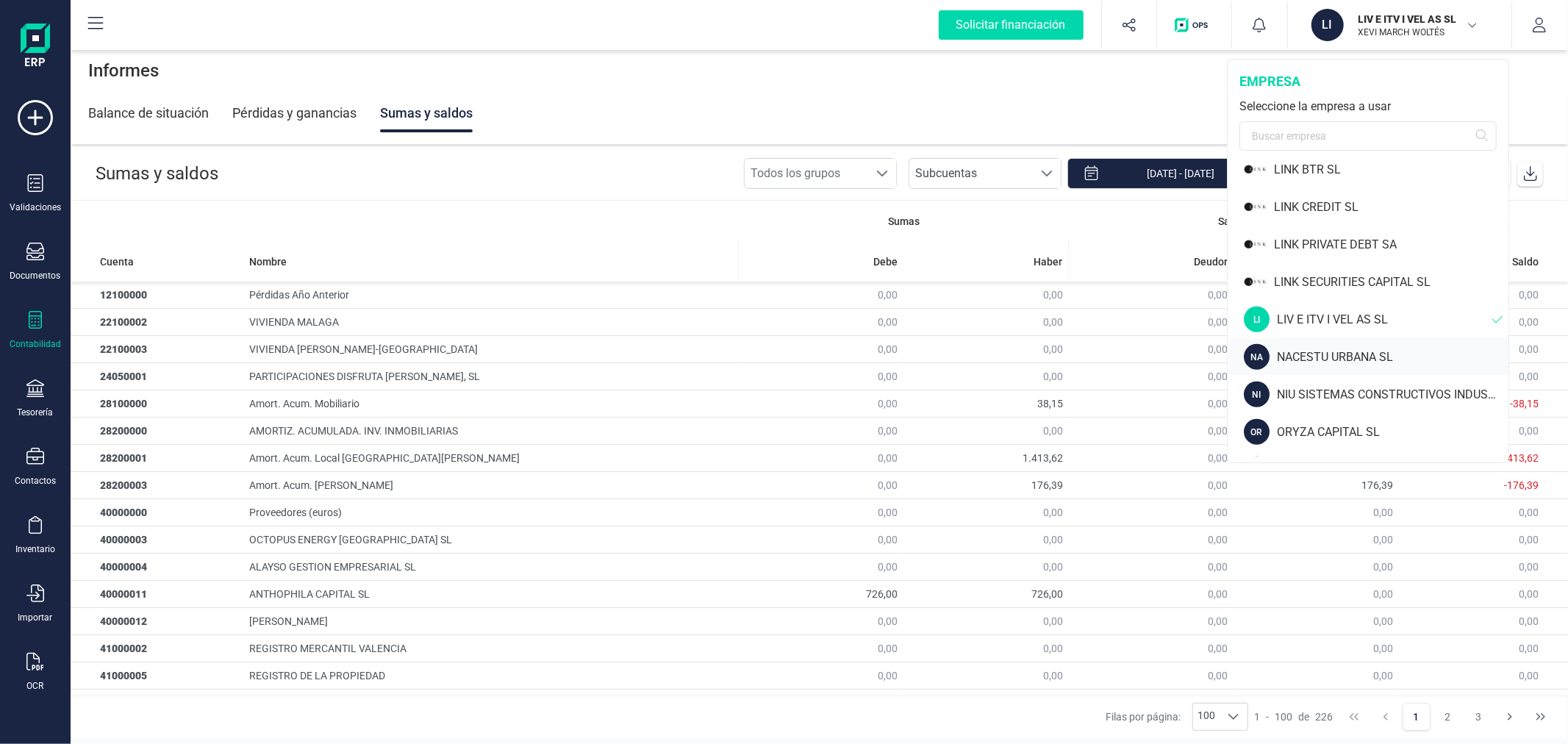
click at [1324, 358] on div "NACESTU URBANA SL" at bounding box center [1392, 357] width 231 height 18
click at [1326, 356] on div "NACESTU URBANA SL" at bounding box center [1392, 357] width 231 height 18
click at [53, 266] on div "Documentos" at bounding box center [35, 261] width 59 height 39
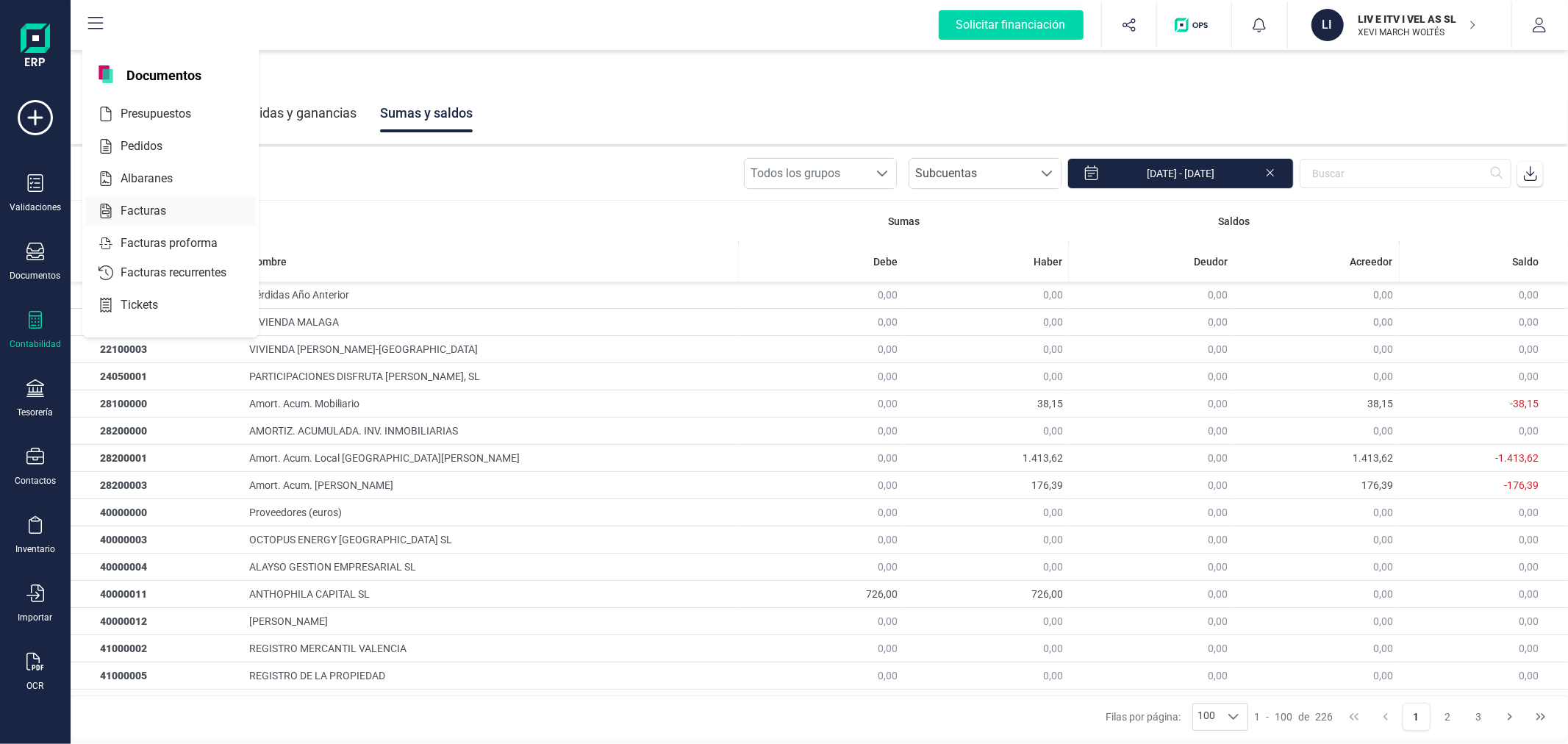
click at [155, 213] on span "Facturas" at bounding box center [154, 211] width 78 height 18
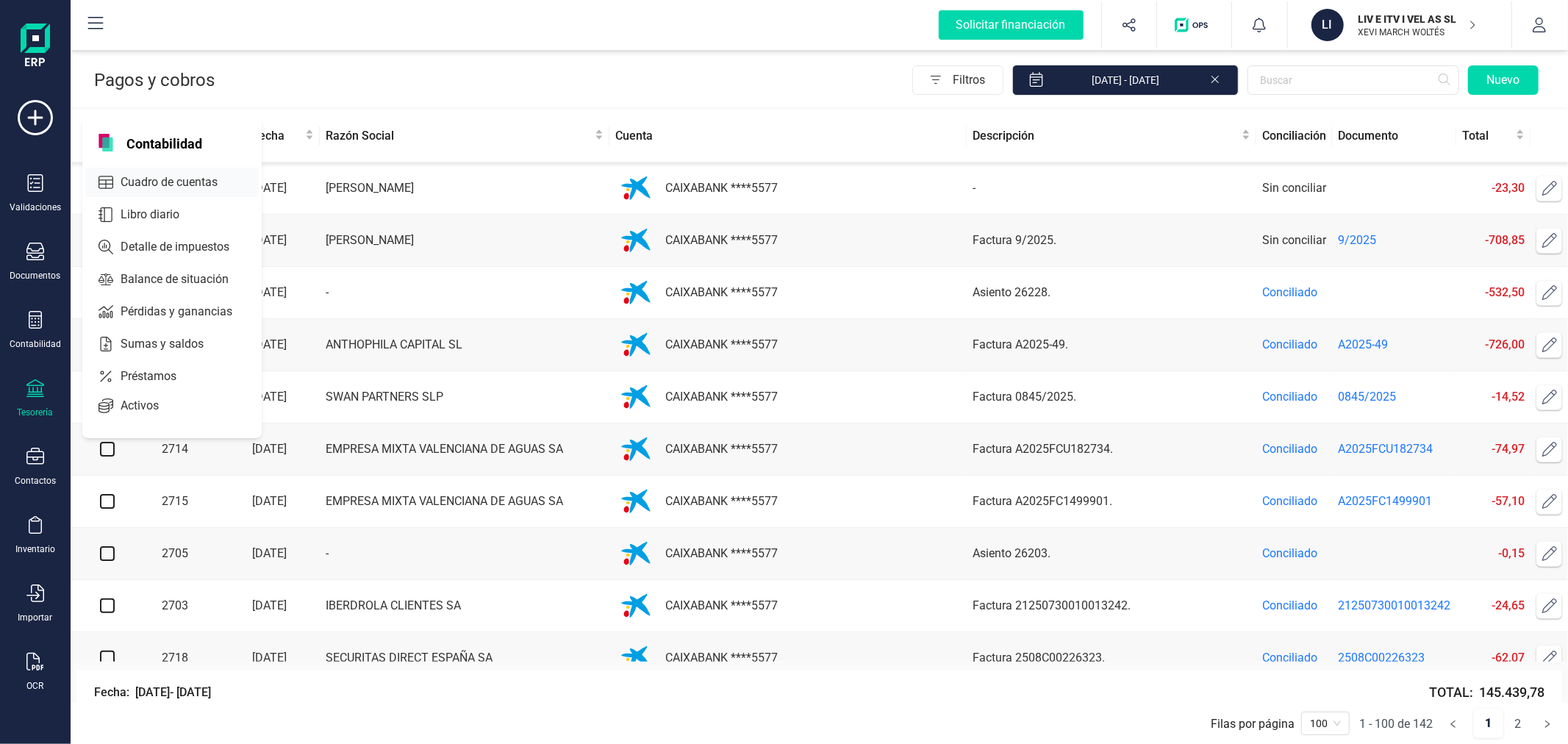
click at [190, 186] on span "Cuadro de cuentas" at bounding box center [180, 183] width 129 height 18
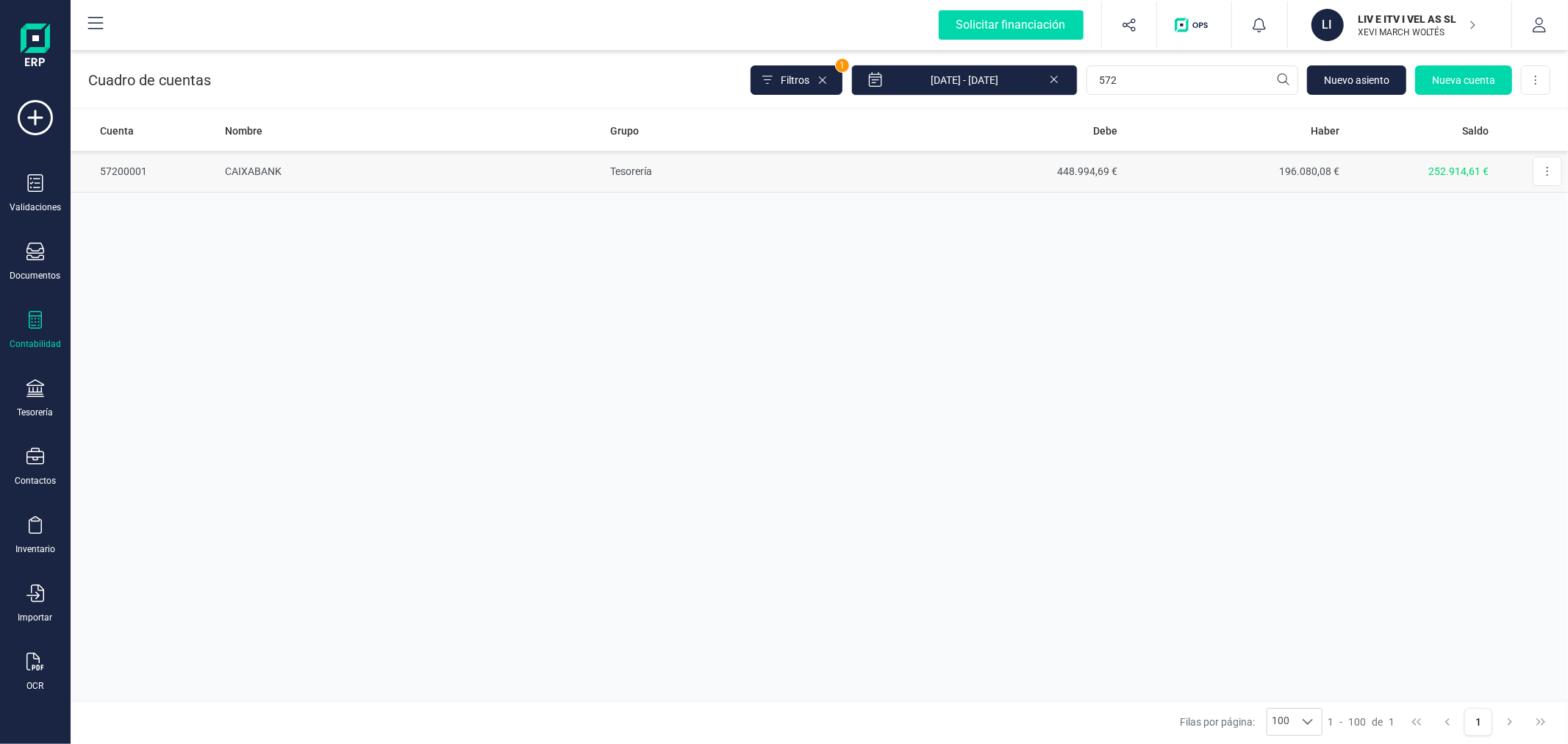
click at [1119, 180] on td "448.994,69 €" at bounding box center [1011, 172] width 222 height 42
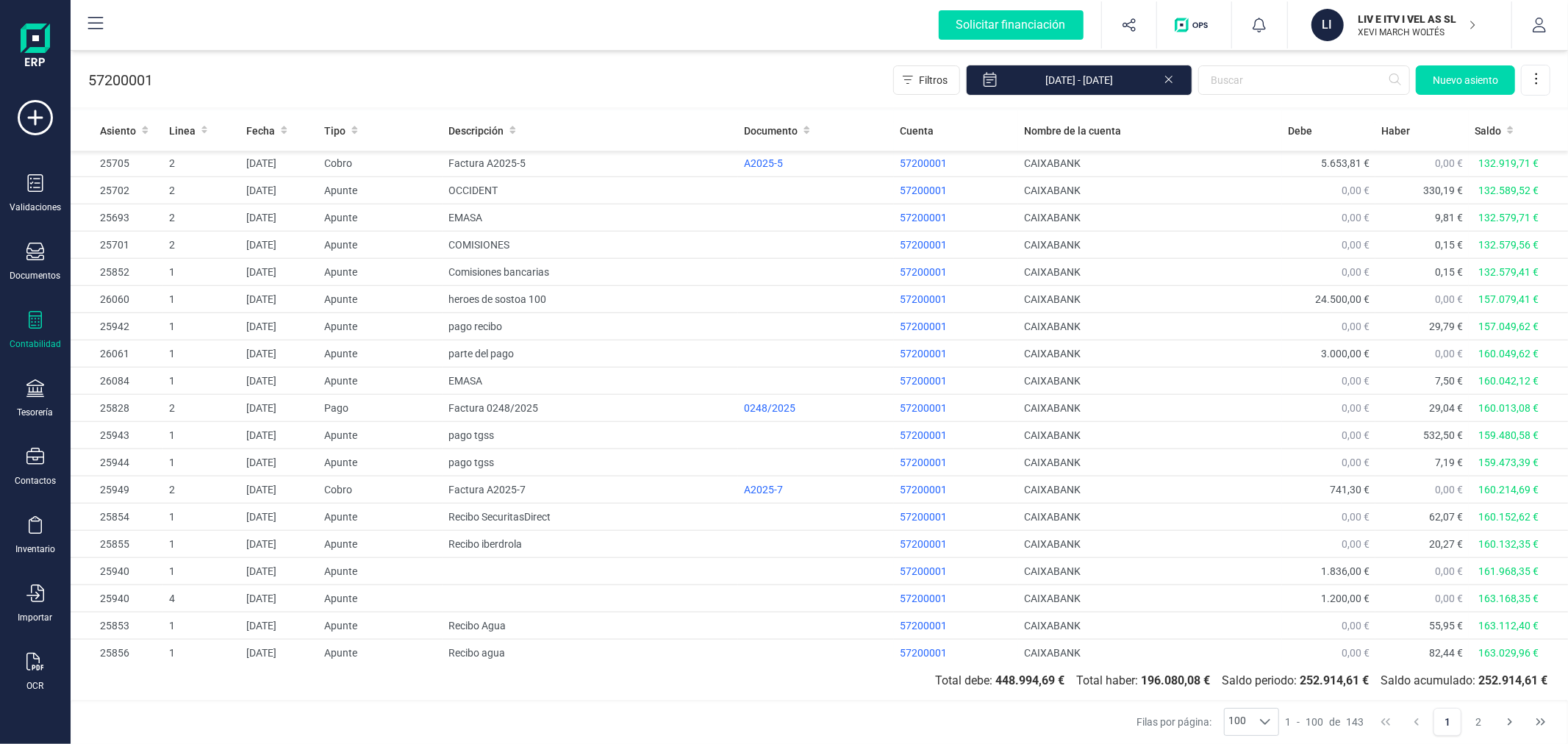
scroll to position [2215, 0]
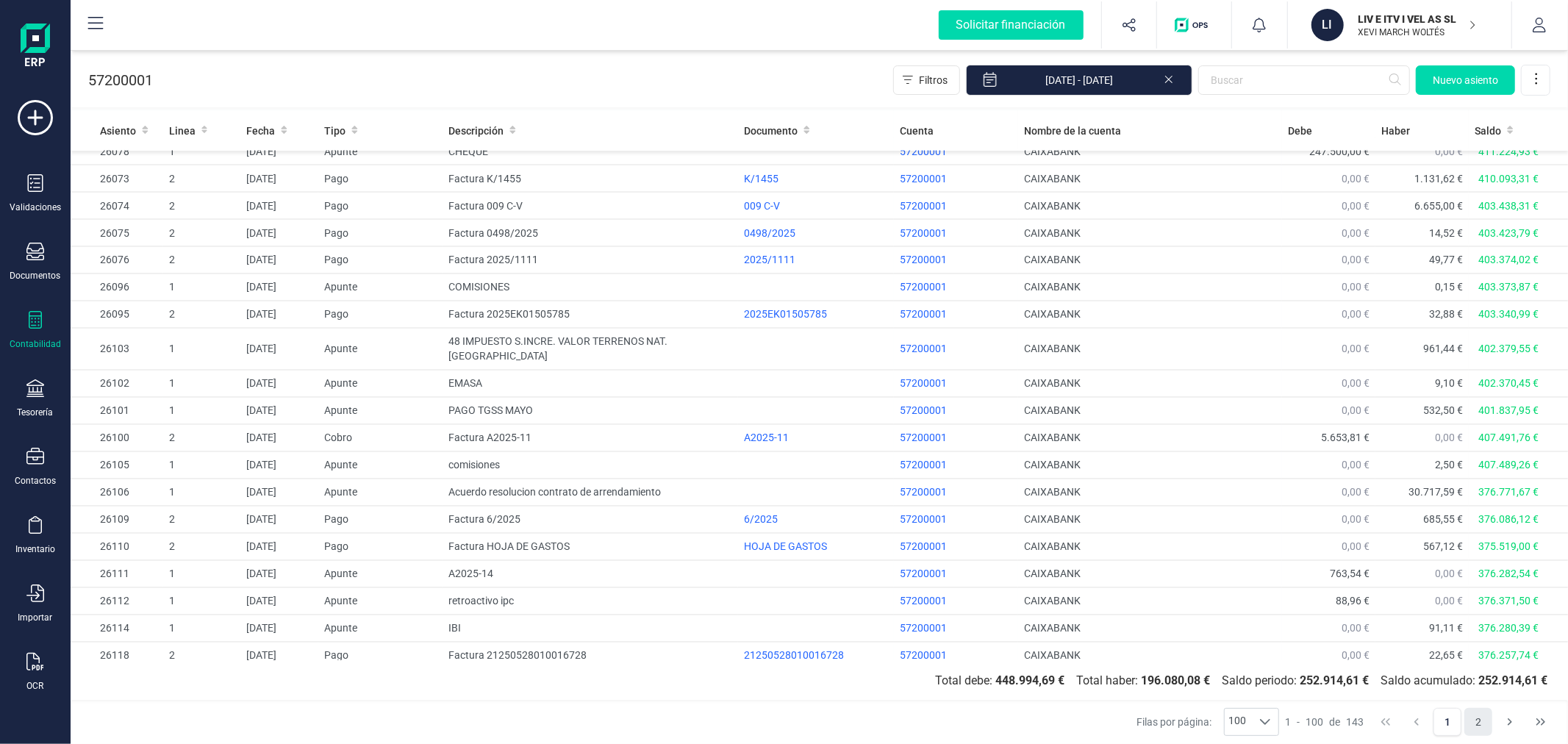
click at [1480, 724] on button "2" at bounding box center [1479, 721] width 28 height 28
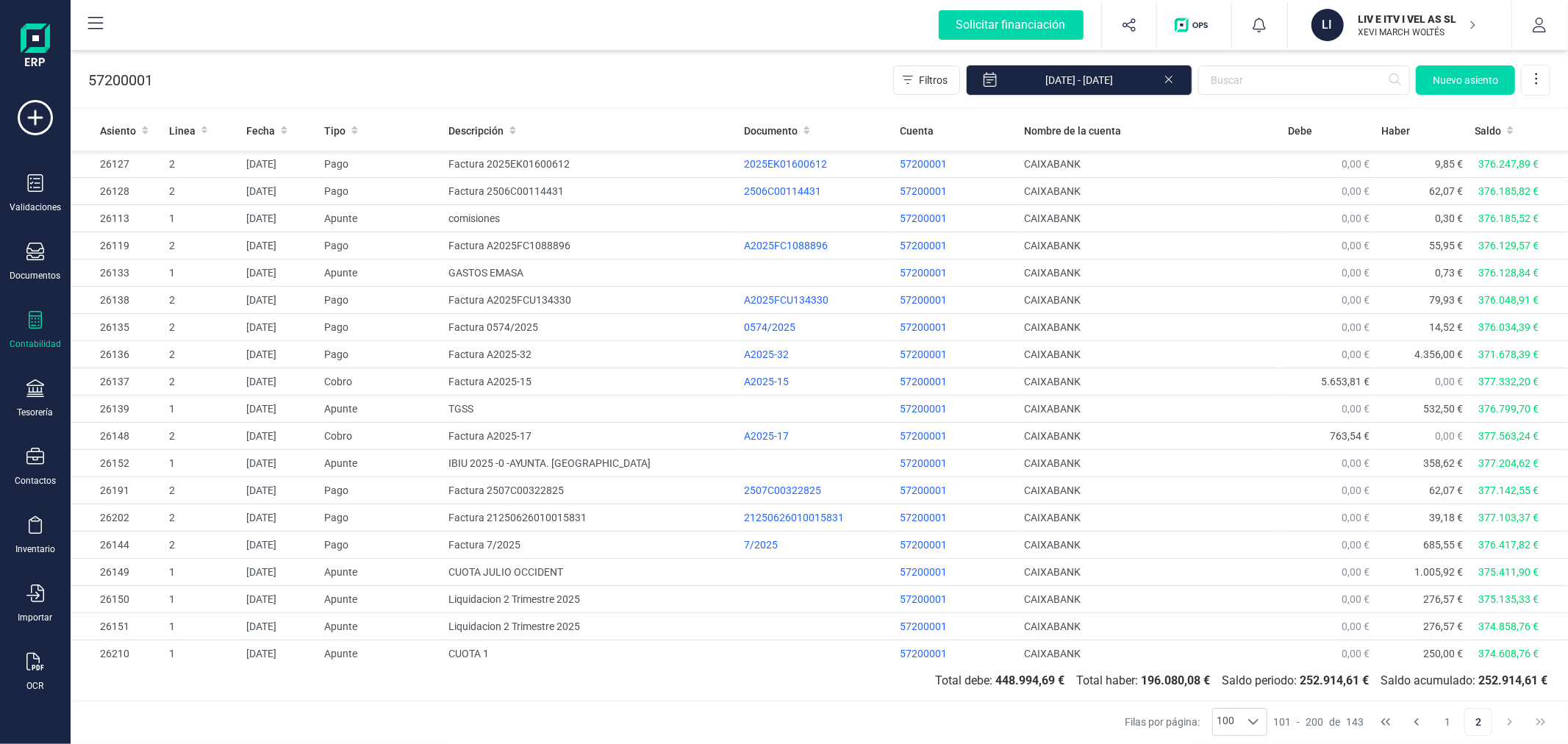
scroll to position [662, 0]
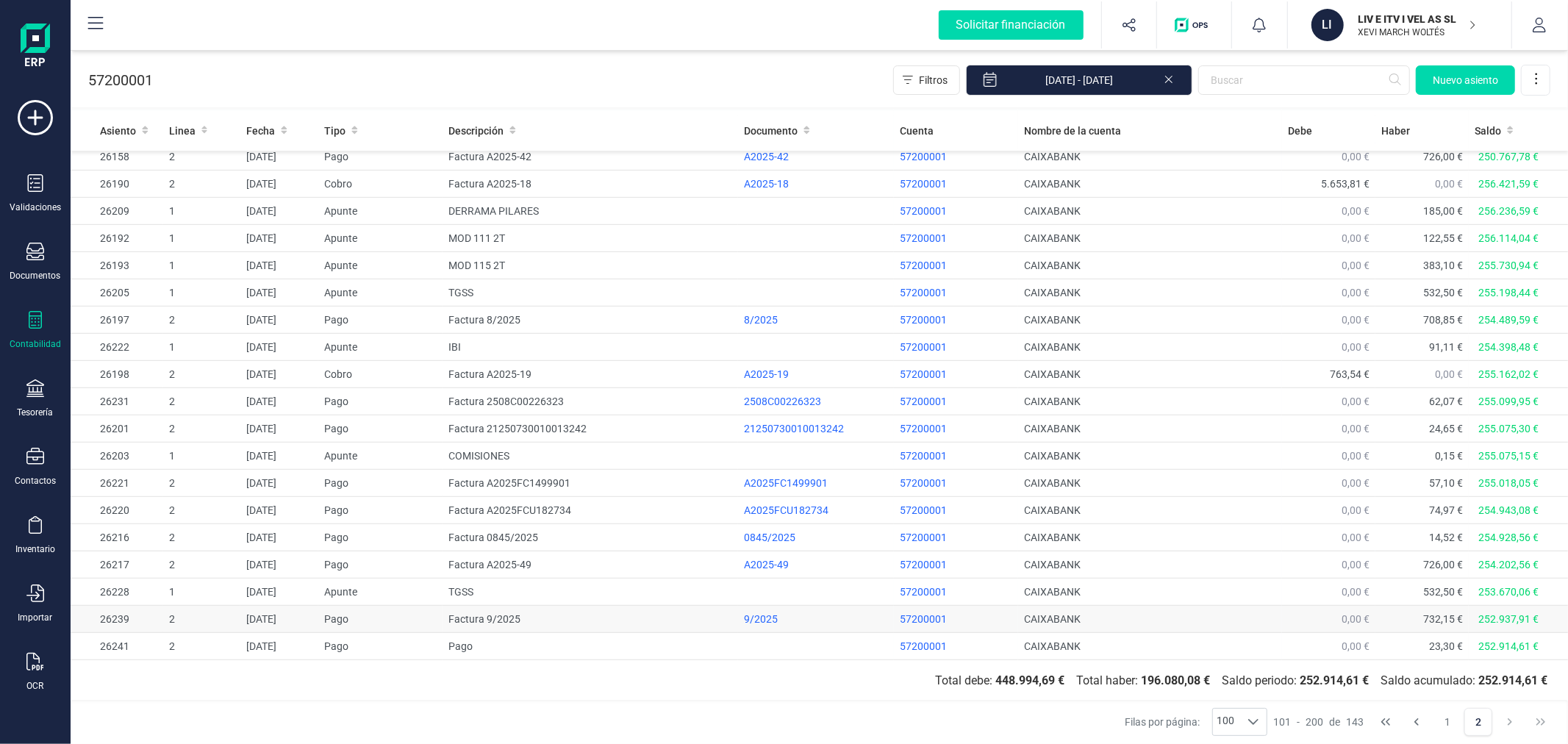
click at [530, 611] on td "Factura 9/2025" at bounding box center [590, 618] width 296 height 27
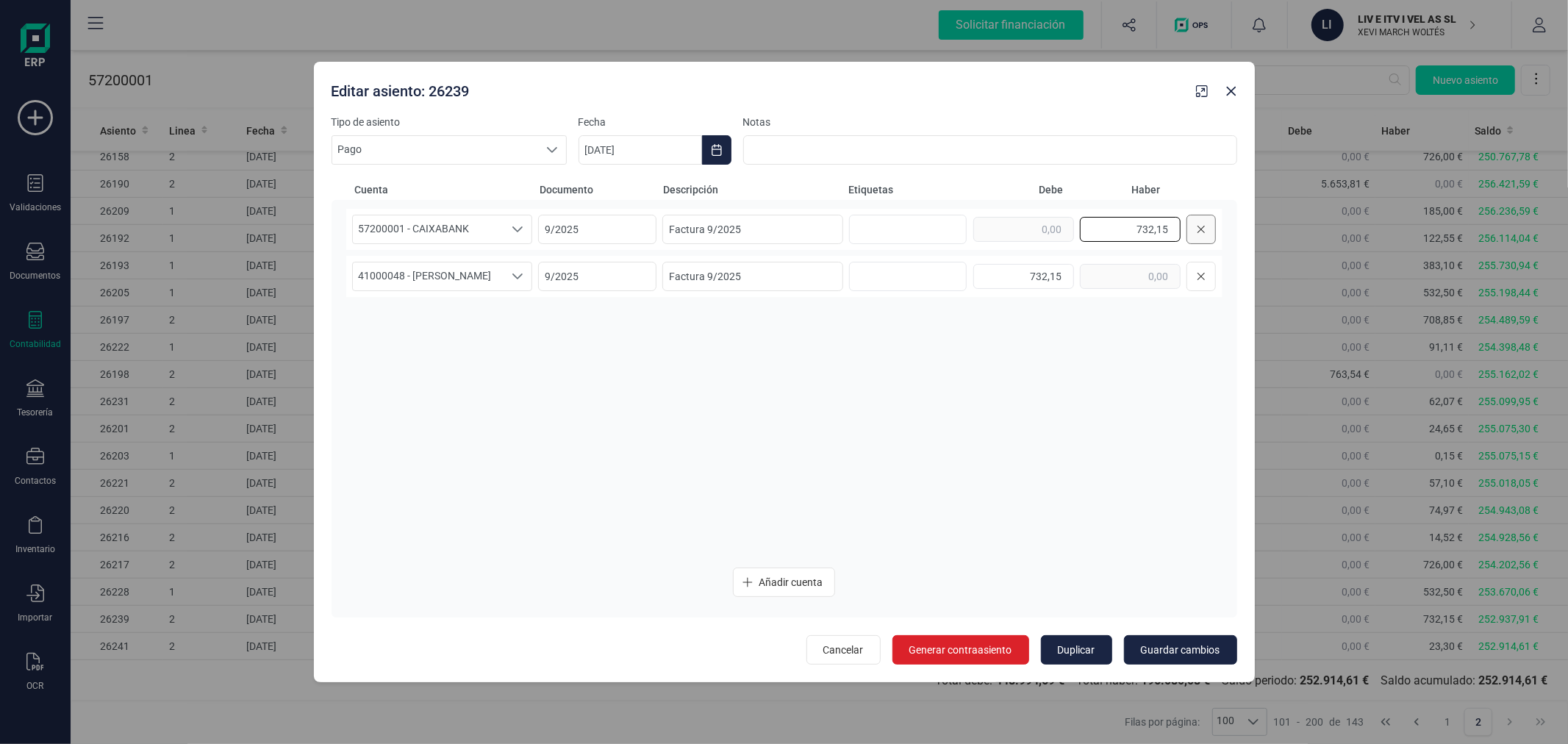
drag, startPoint x: 1119, startPoint y: 223, endPoint x: 1200, endPoint y: 226, distance: 81.1
click at [1200, 226] on div "732,15" at bounding box center [1095, 229] width 242 height 30
type input "708,85"
click at [1091, 270] on div "732,15" at bounding box center [1095, 277] width 242 height 30
type input "708,85"
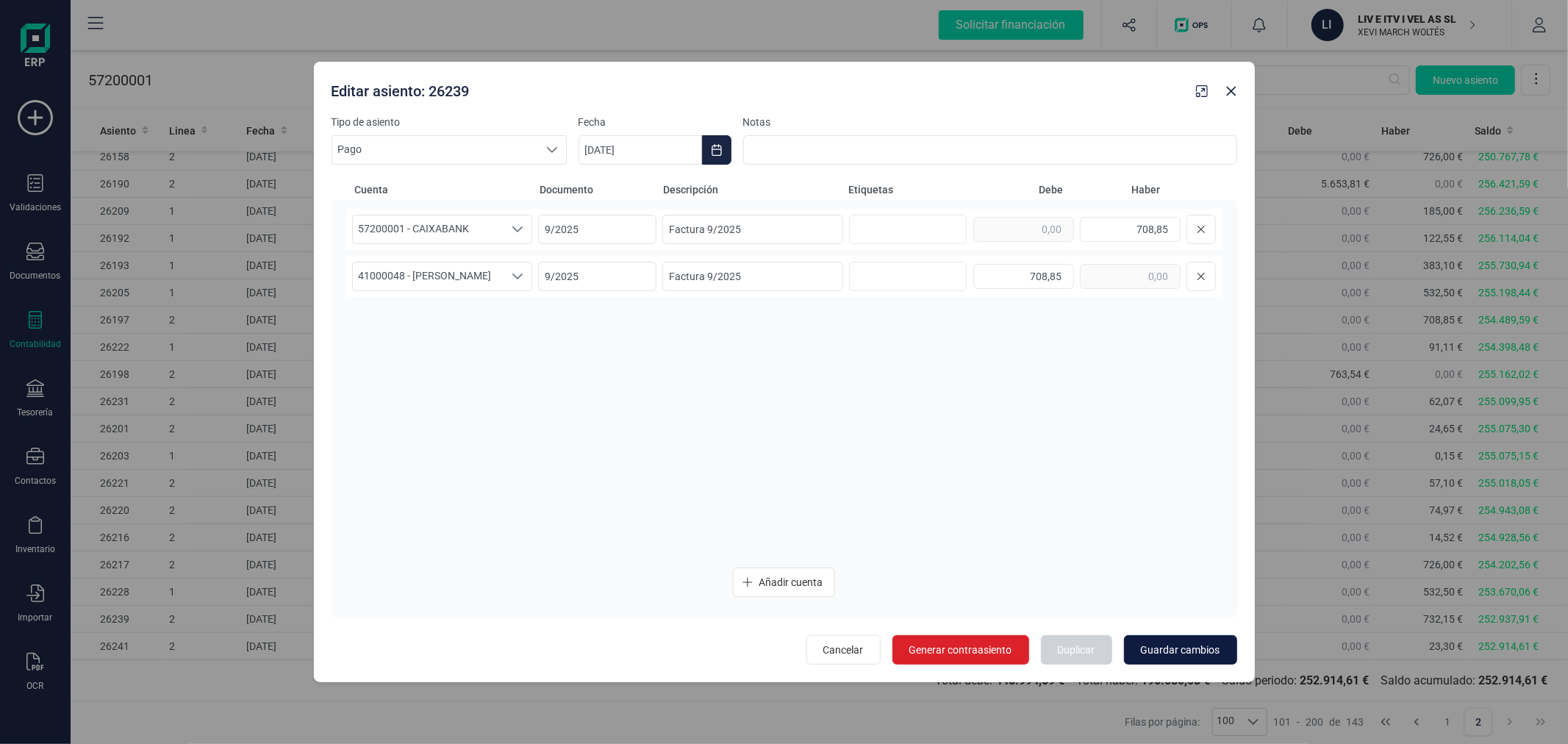
click at [1204, 649] on span "Guardar cambios" at bounding box center [1181, 649] width 79 height 15
